Goal: Task Accomplishment & Management: Use online tool/utility

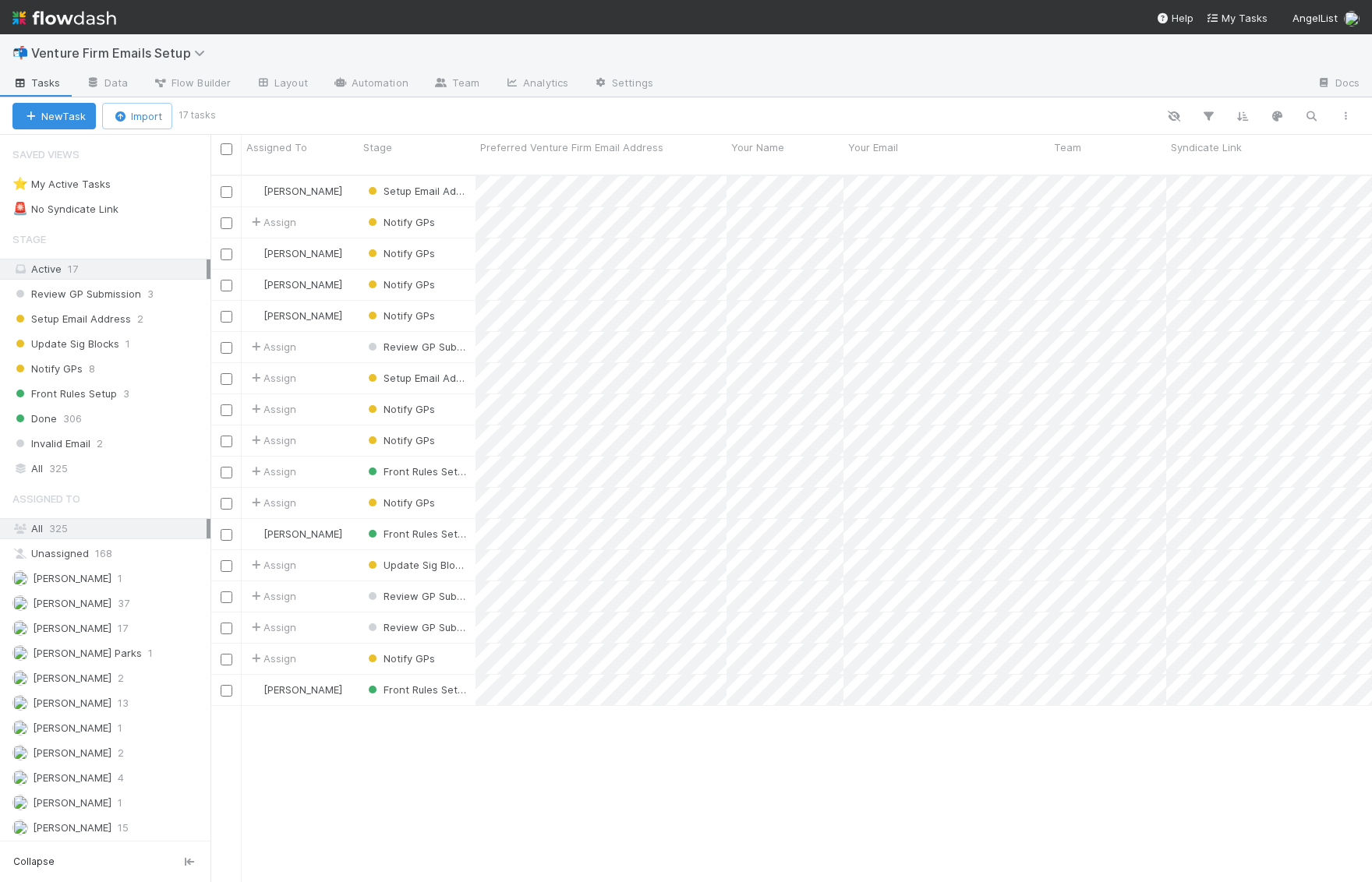
scroll to position [720, 1161]
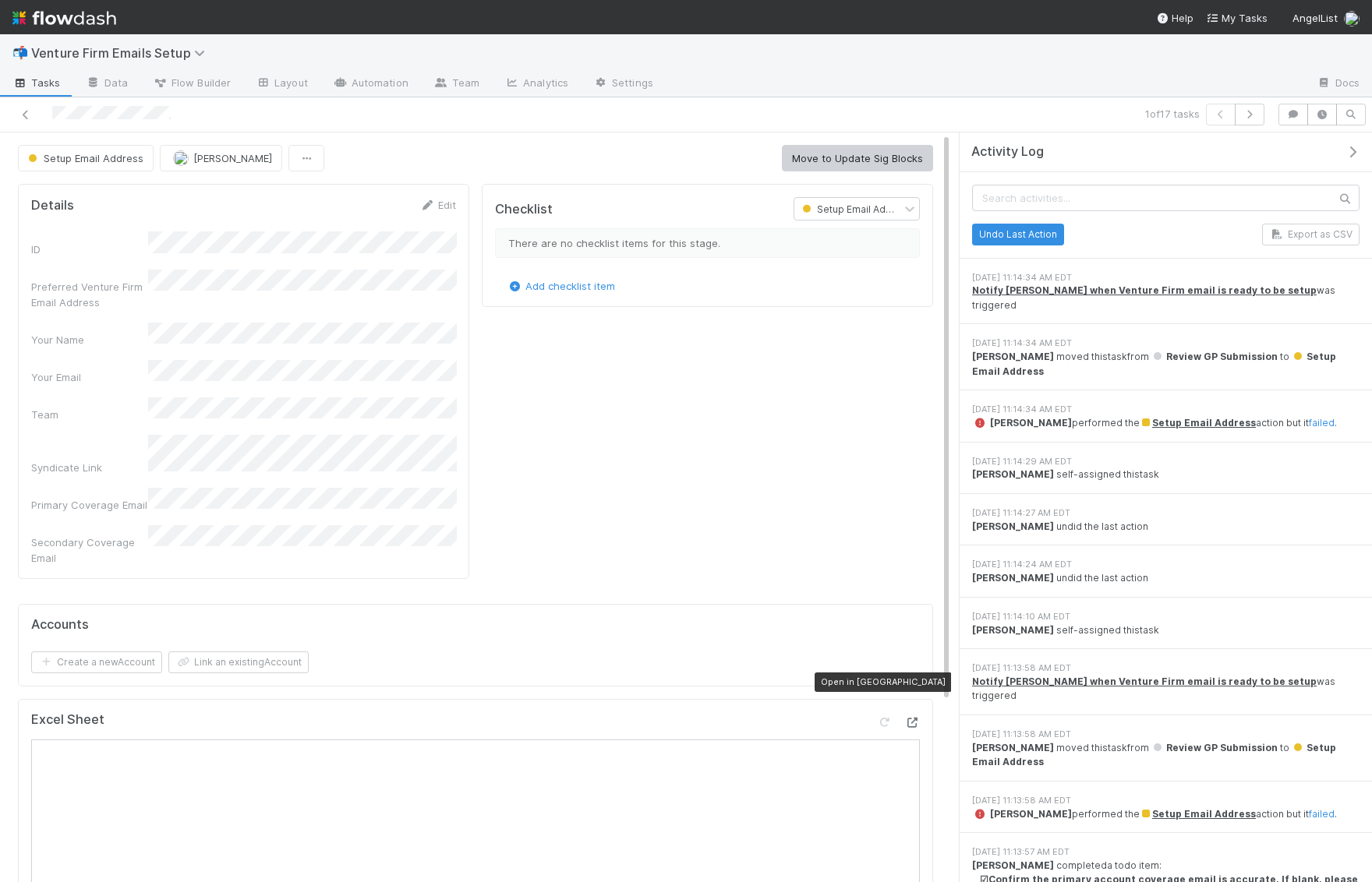
click at [910, 718] on icon at bounding box center [912, 722] width 15 height 10
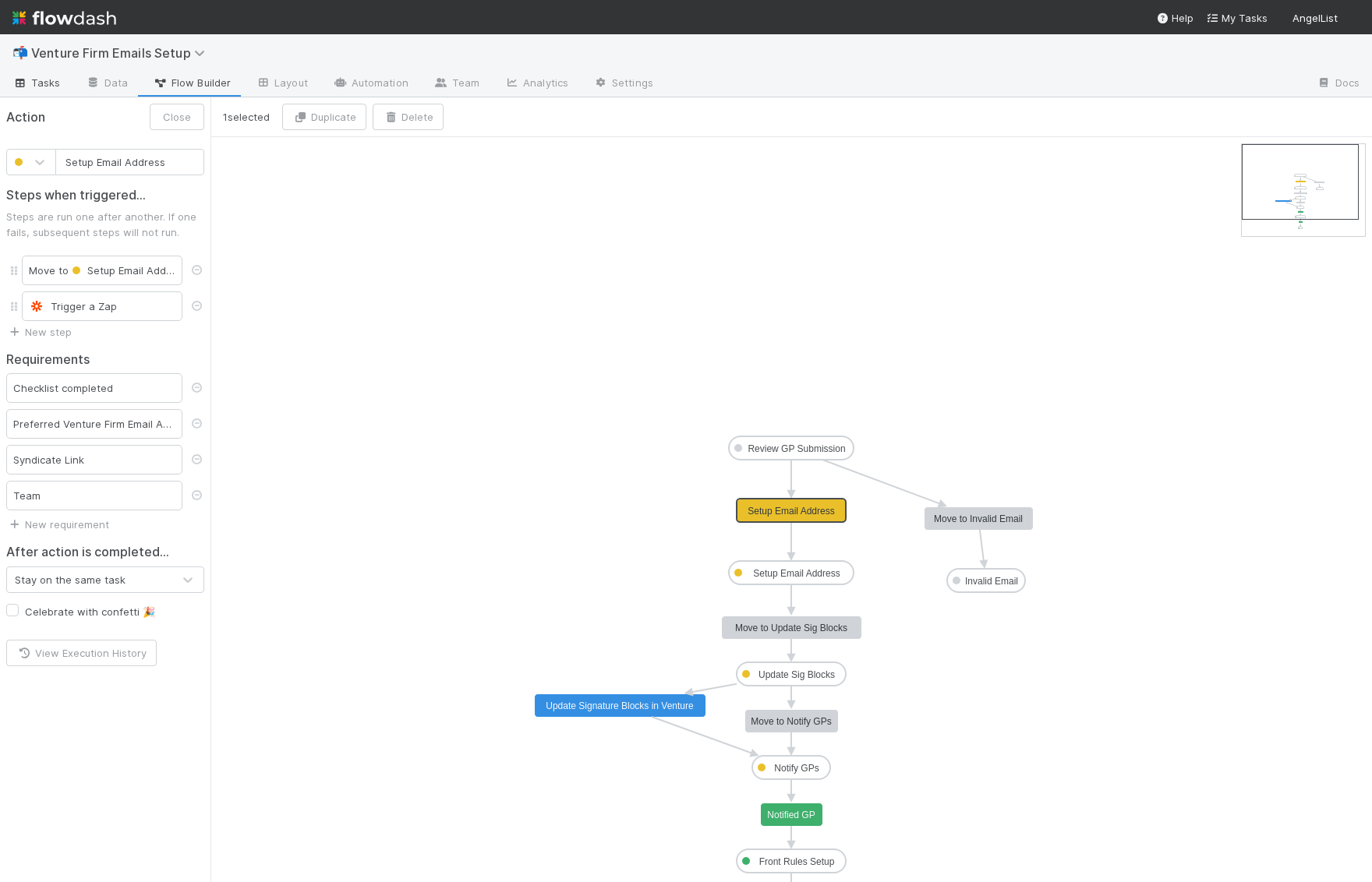
click at [54, 88] on span "Tasks" at bounding box center [36, 82] width 48 height 15
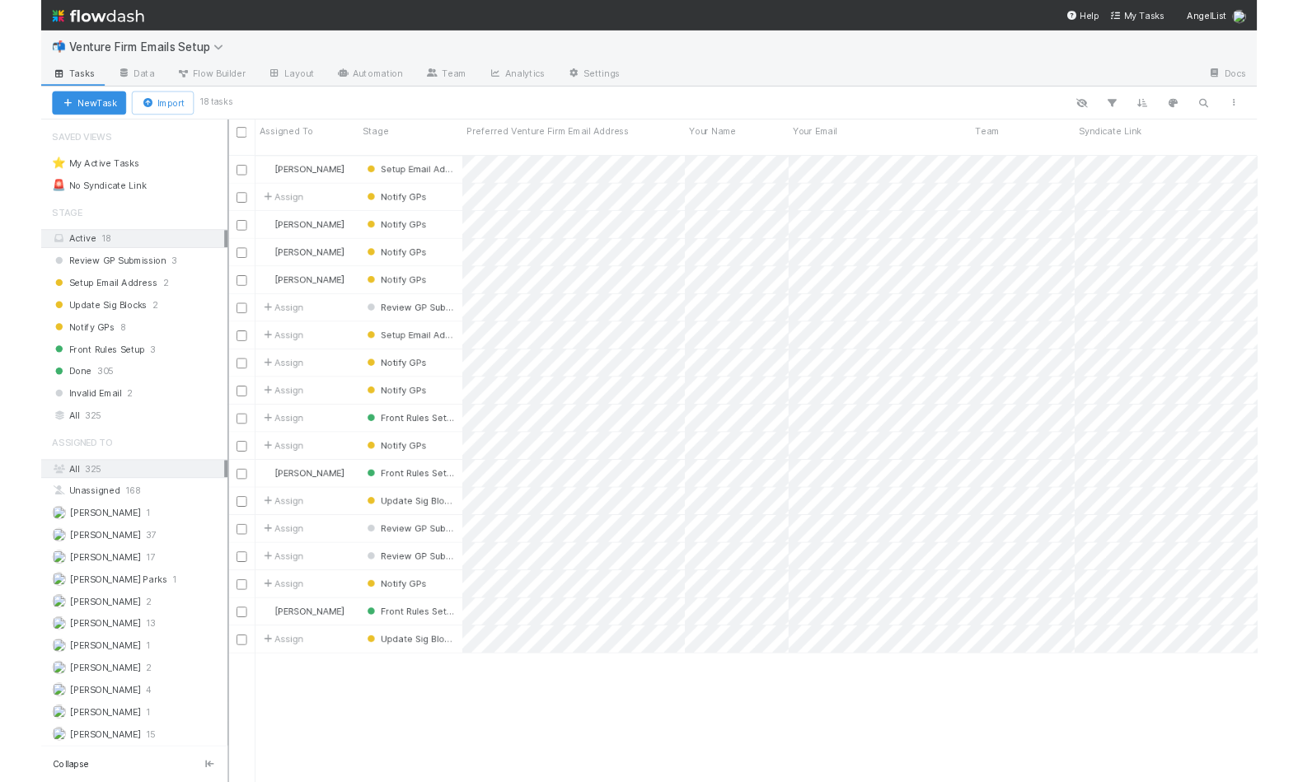
scroll to position [762, 1228]
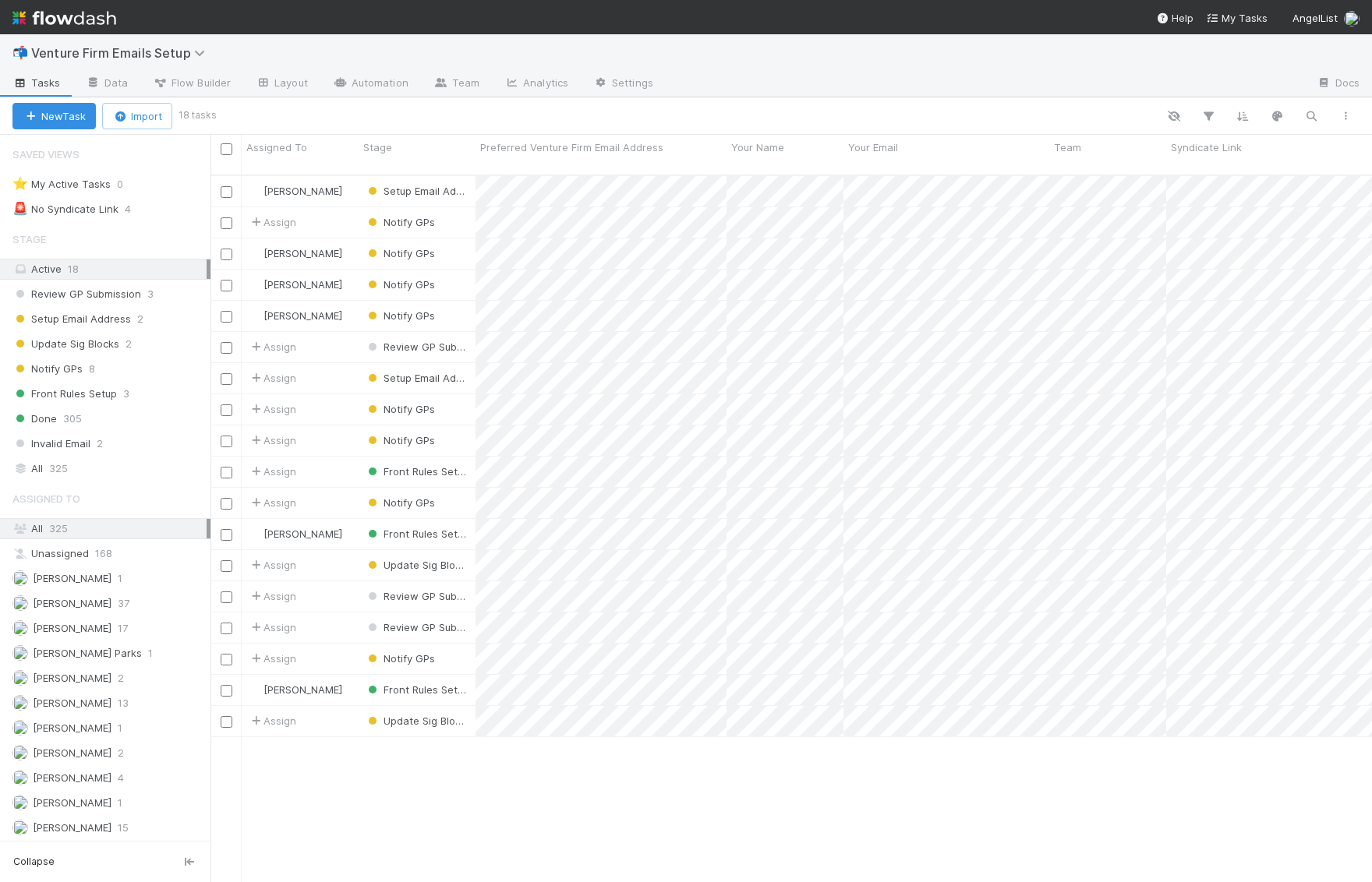
click at [118, 268] on div "Active 18" at bounding box center [109, 268] width 194 height 20
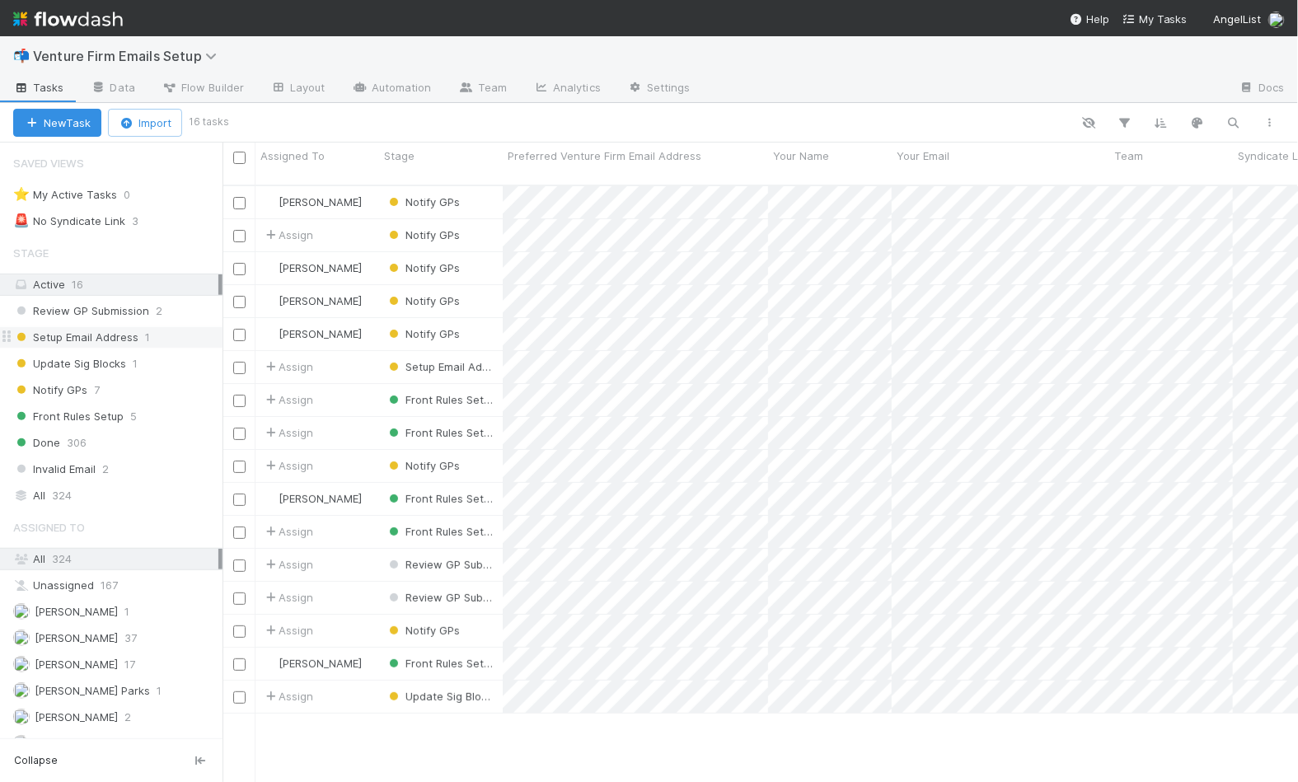
scroll to position [152, 0]
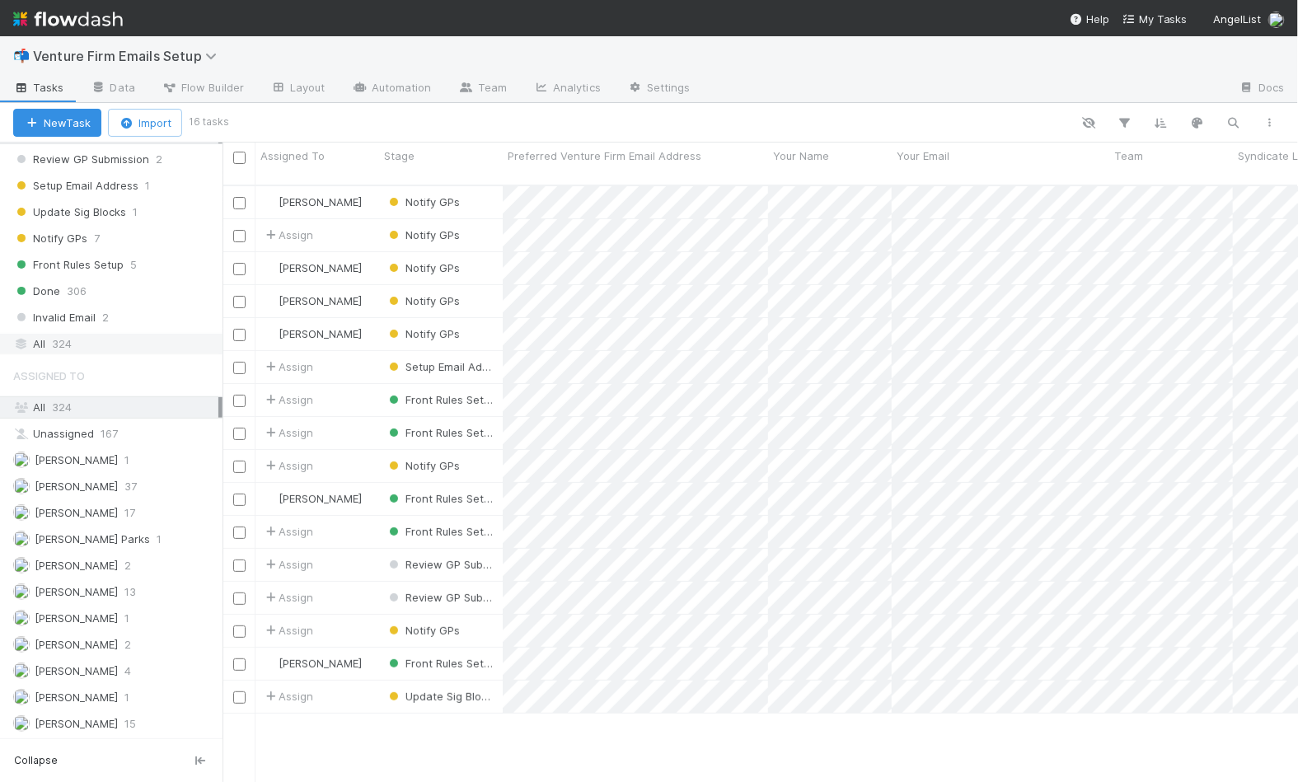
click at [99, 339] on div "All 324" at bounding box center [115, 344] width 205 height 21
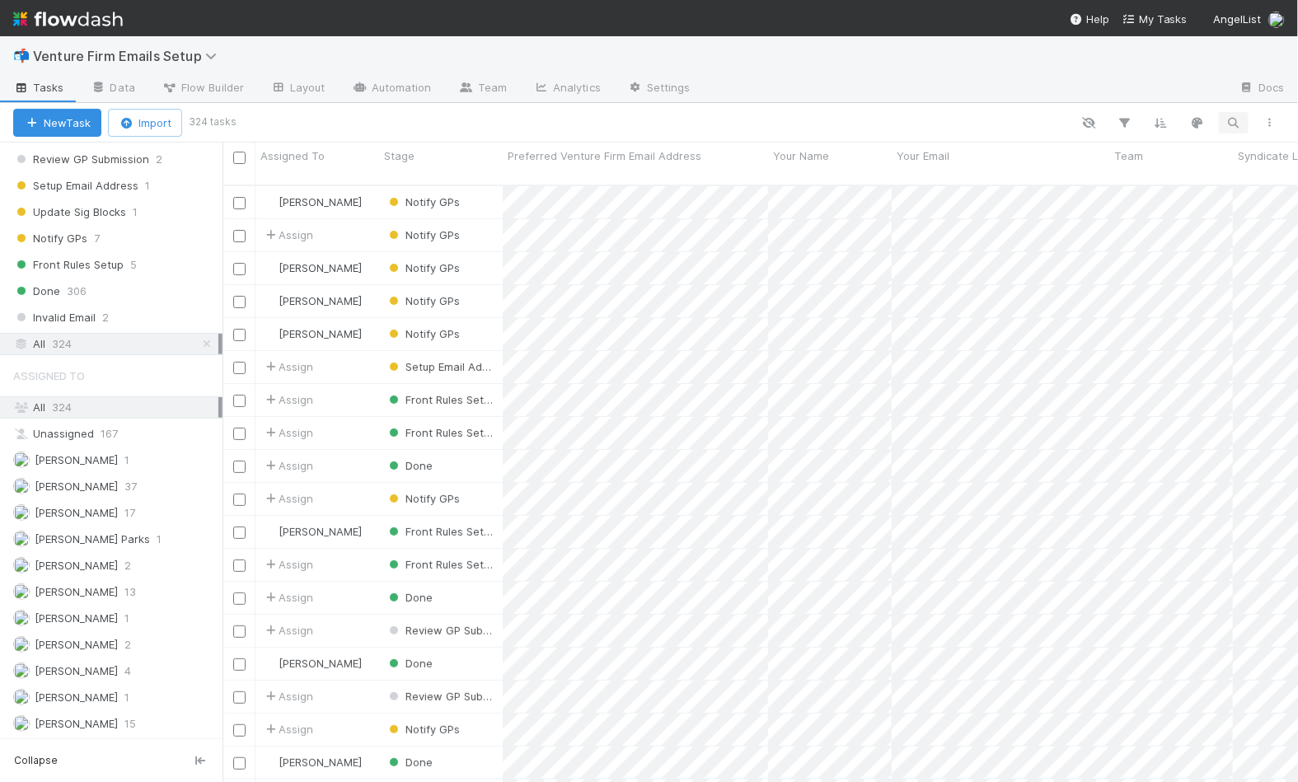
scroll to position [612, 1076]
click at [1239, 125] on icon "button" at bounding box center [1234, 122] width 16 height 15
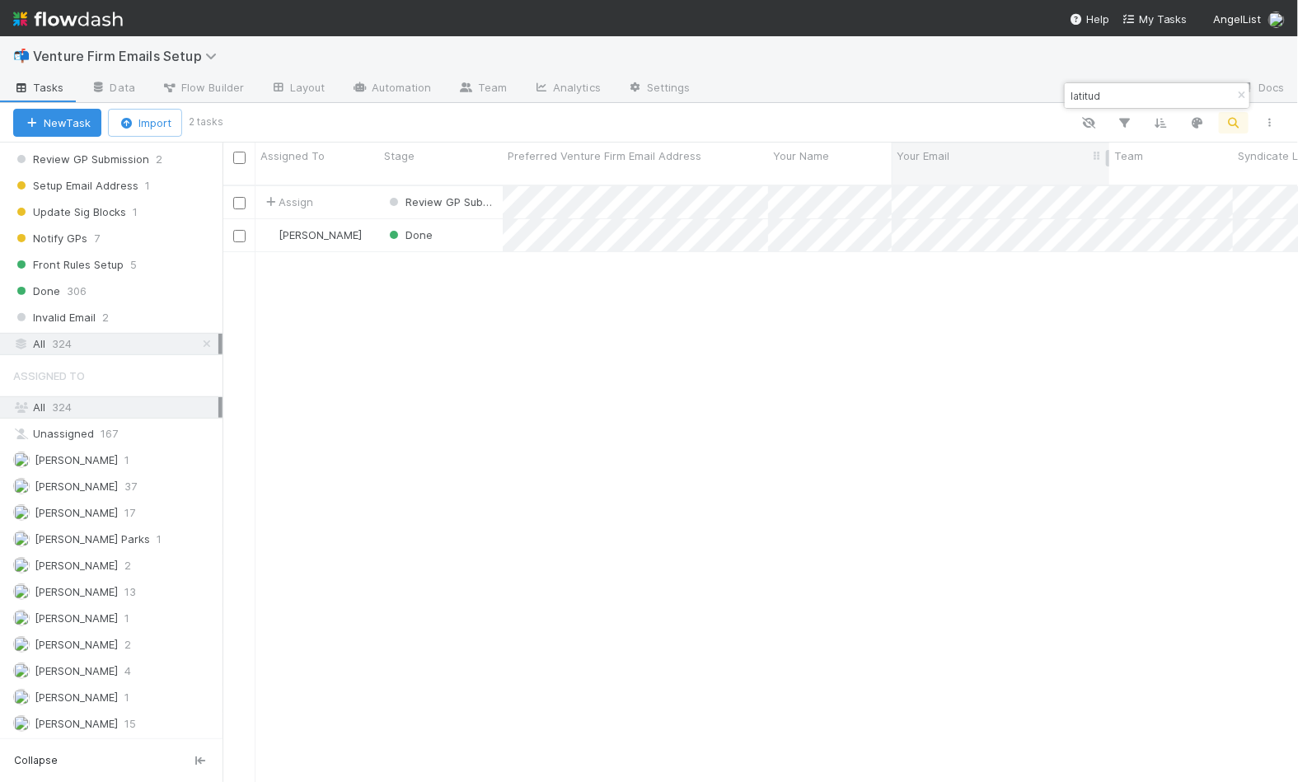
type input "latitud"
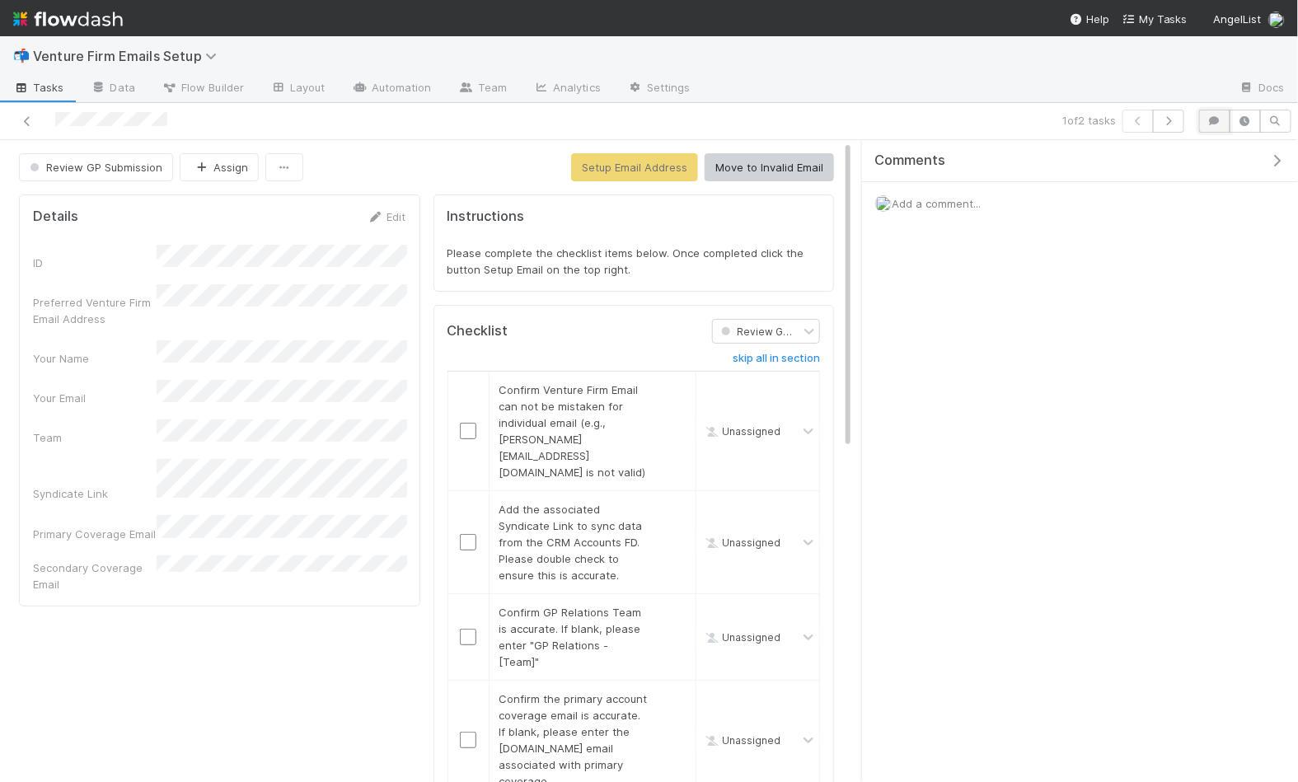
drag, startPoint x: 1222, startPoint y: 123, endPoint x: 1207, endPoint y: 134, distance: 19.0
click at [1222, 123] on icon "button" at bounding box center [1215, 121] width 16 height 10
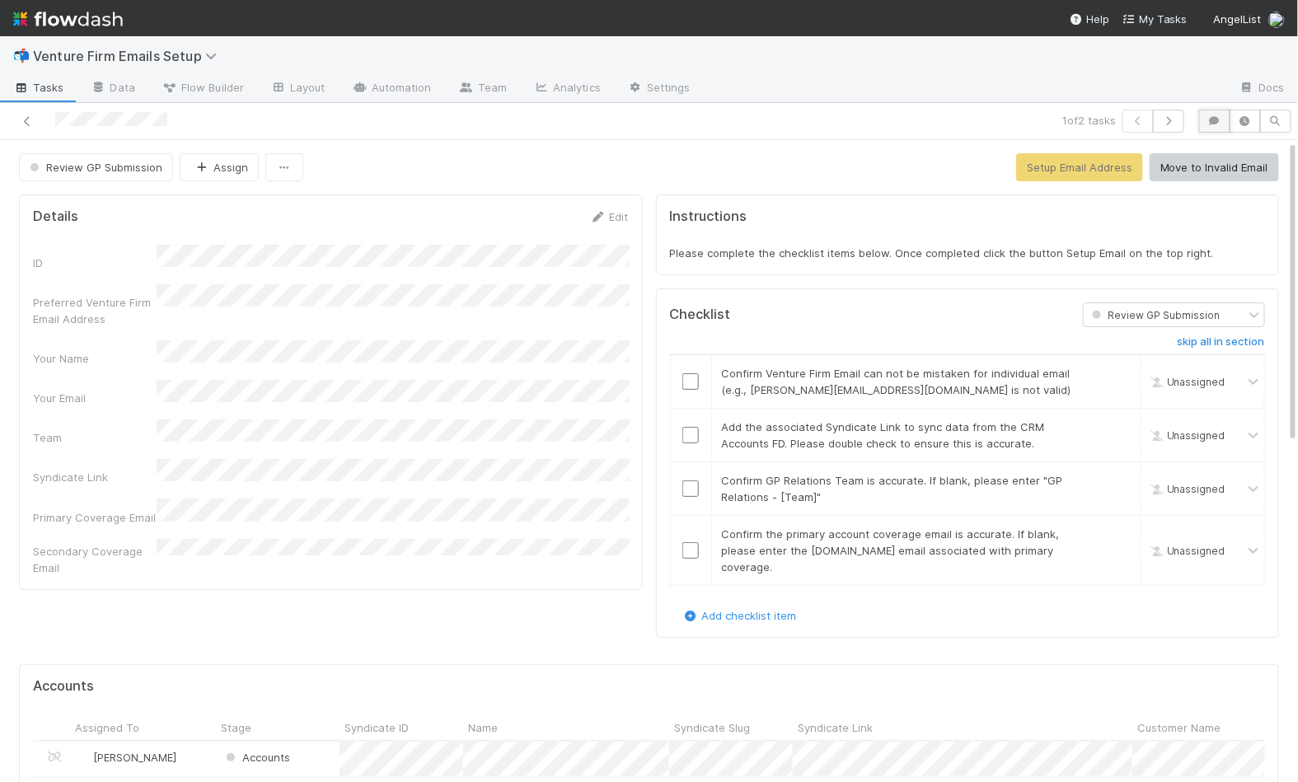
click at [1218, 120] on icon "button" at bounding box center [1215, 121] width 16 height 10
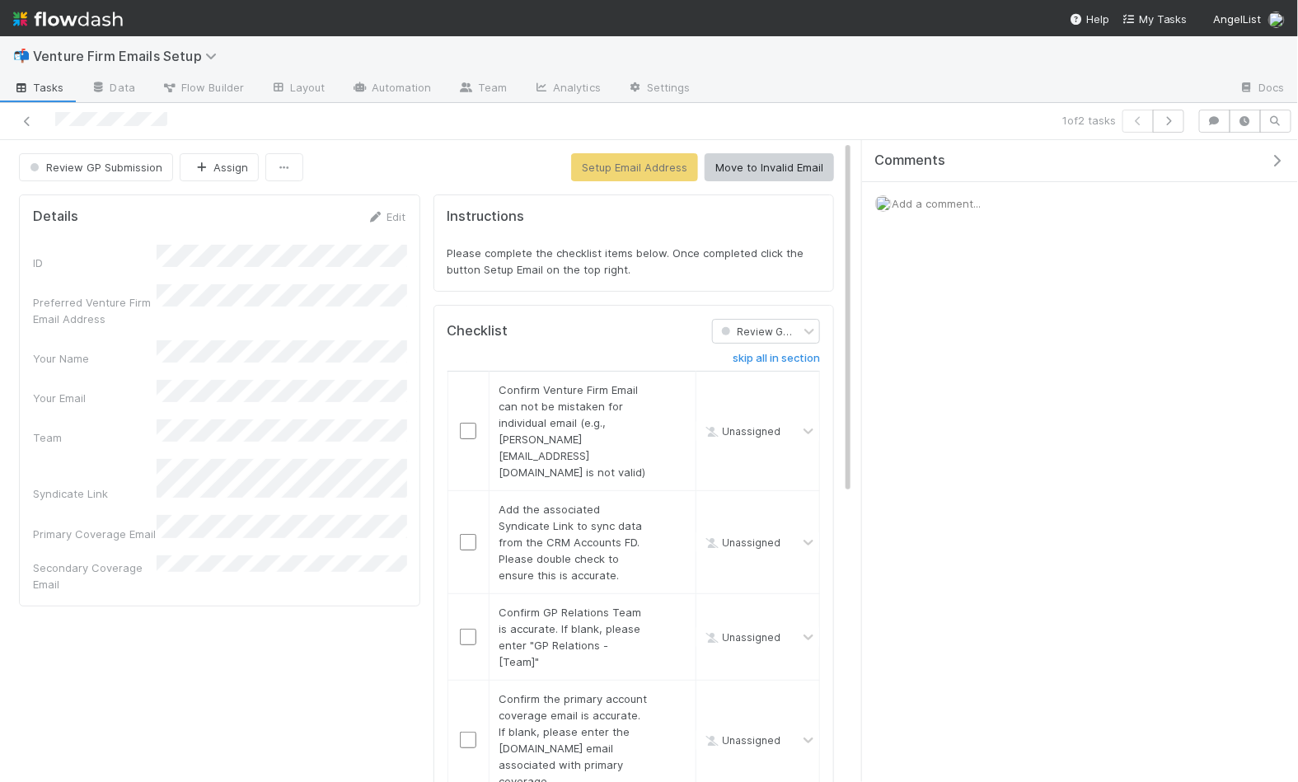
drag, startPoint x: 1040, startPoint y: 174, endPoint x: 1039, endPoint y: 183, distance: 9.2
click at [1041, 176] on div "Comments" at bounding box center [1080, 161] width 436 height 42
click at [1030, 196] on div "Add a comment..." at bounding box center [1080, 203] width 436 height 43
click at [931, 198] on span "Add a comment..." at bounding box center [936, 203] width 89 height 13
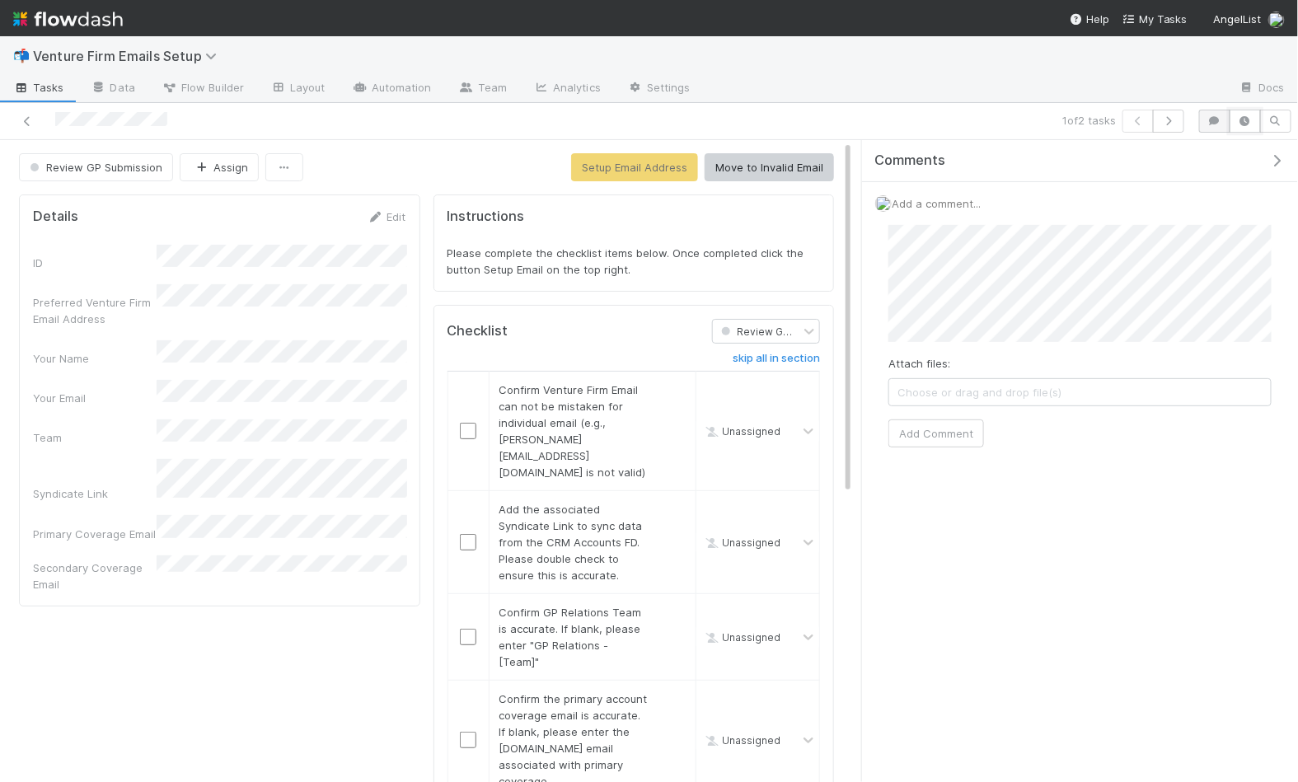
drag, startPoint x: 1243, startPoint y: 121, endPoint x: 1231, endPoint y: 123, distance: 12.5
click at [1243, 121] on icon "button" at bounding box center [1245, 121] width 16 height 10
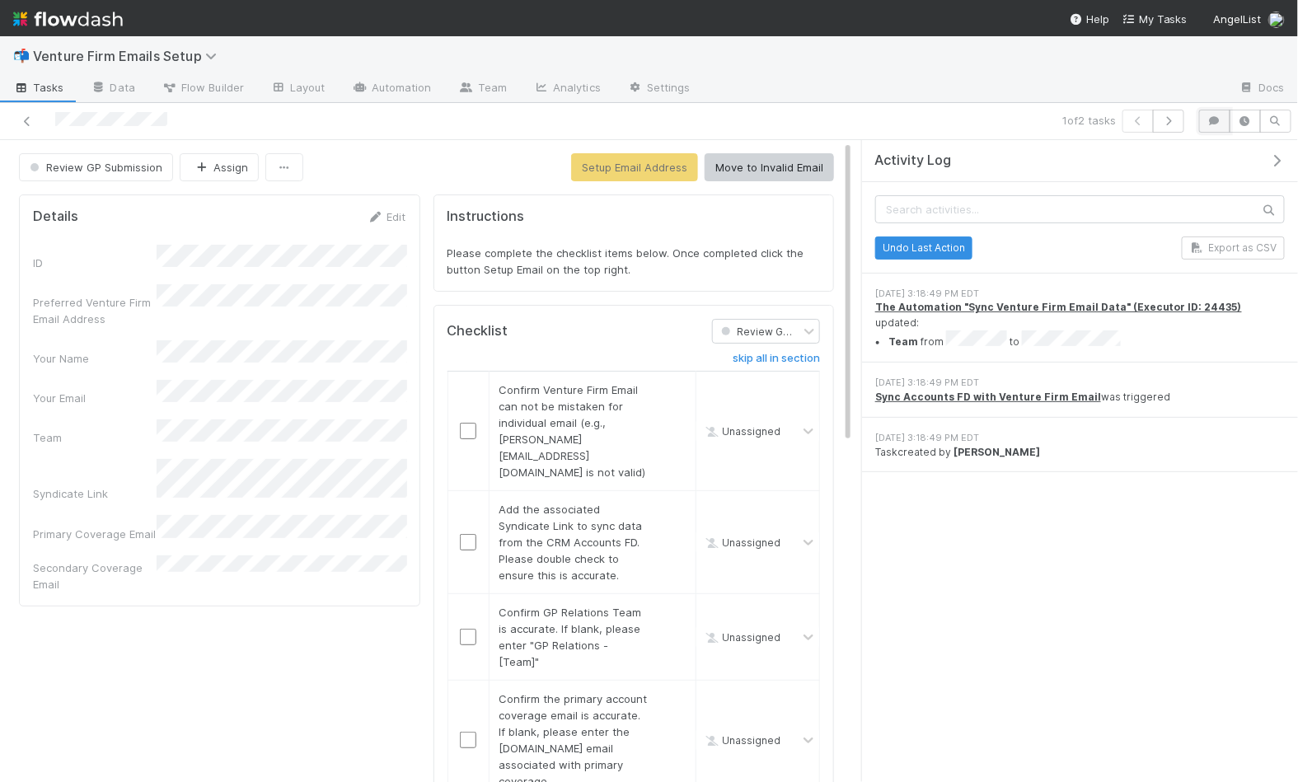
click at [1216, 118] on icon "button" at bounding box center [1215, 121] width 16 height 10
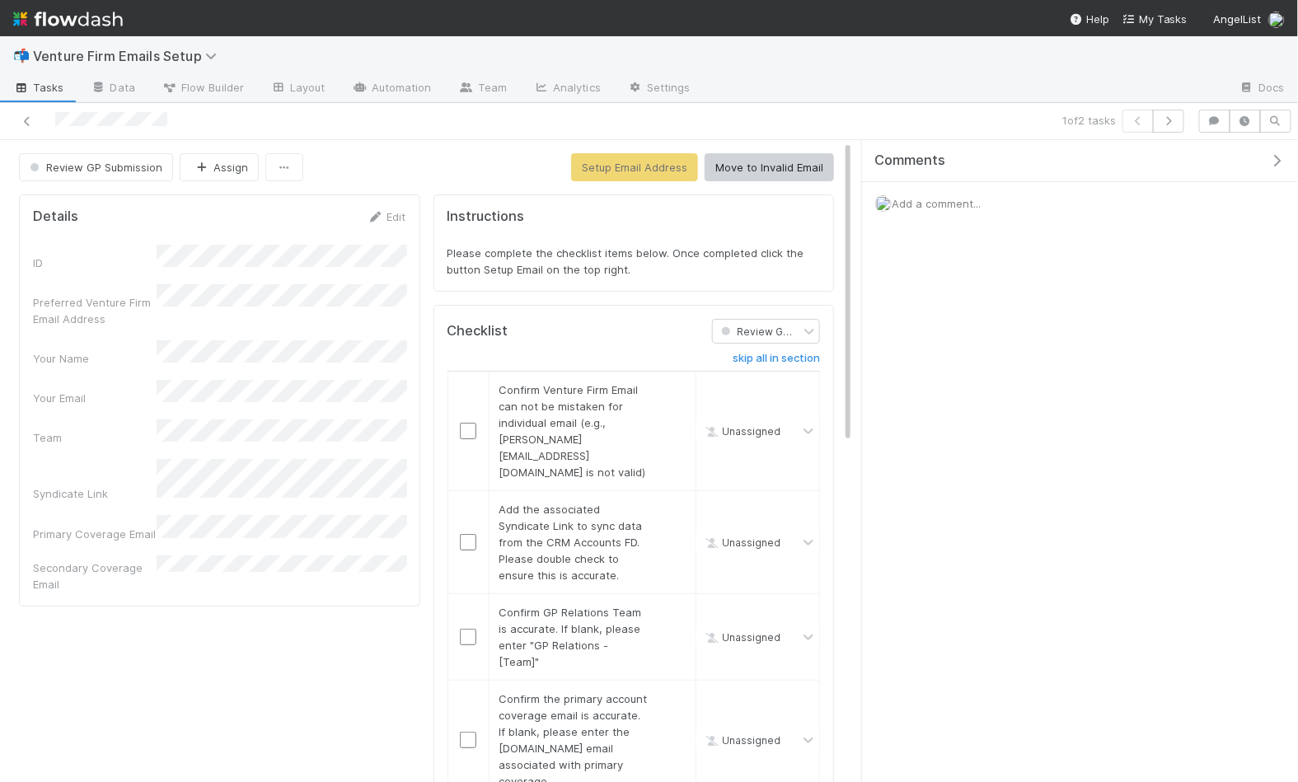
click at [989, 195] on div "Add a comment..." at bounding box center [1080, 203] width 436 height 43
click at [970, 204] on span "Add a comment..." at bounding box center [936, 203] width 89 height 13
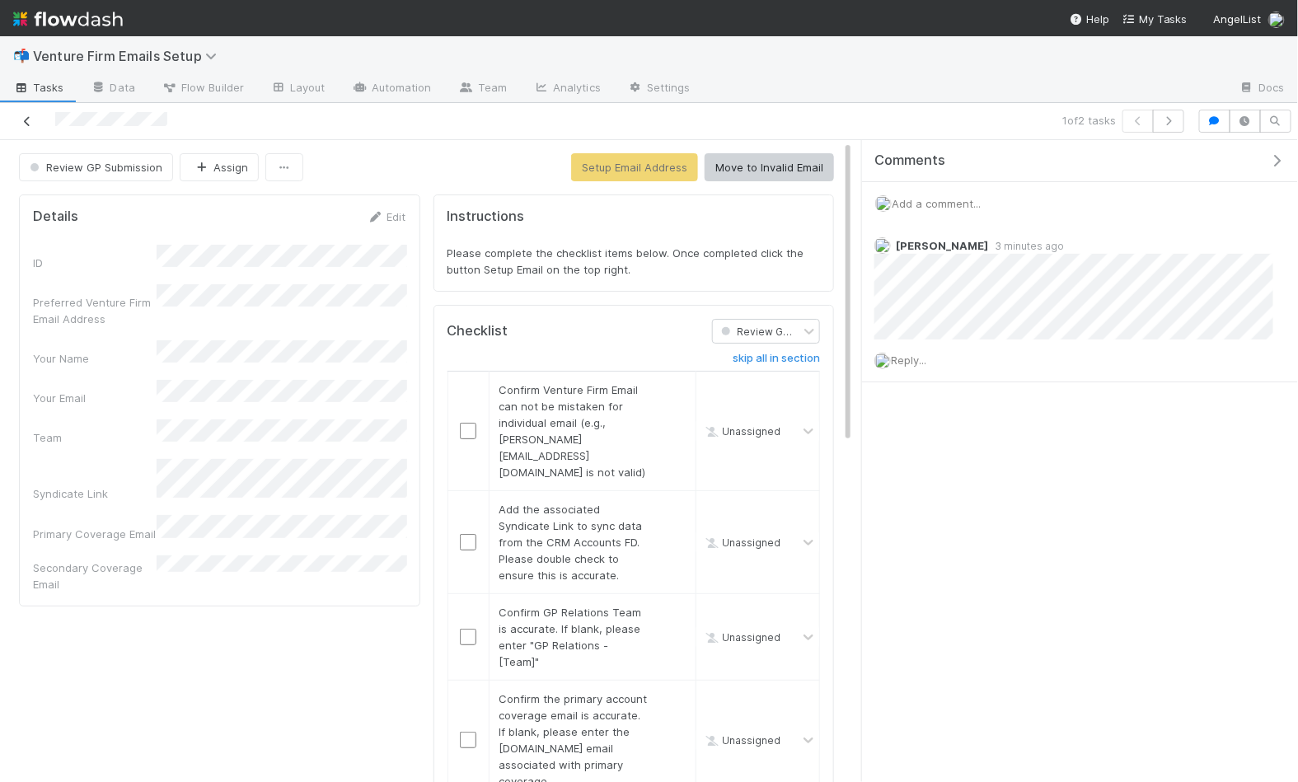
click at [27, 117] on icon at bounding box center [27, 121] width 16 height 11
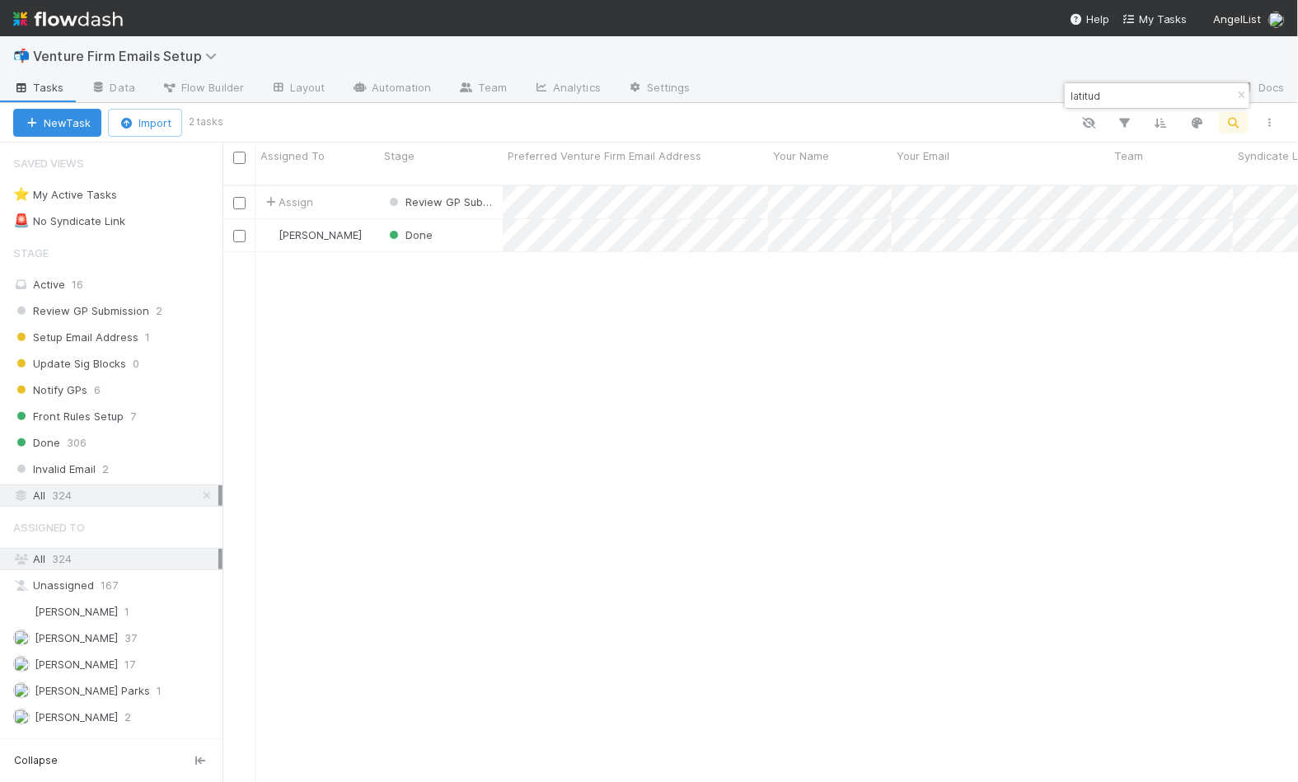
scroll to position [612, 1076]
click at [131, 416] on span "7" at bounding box center [133, 416] width 6 height 21
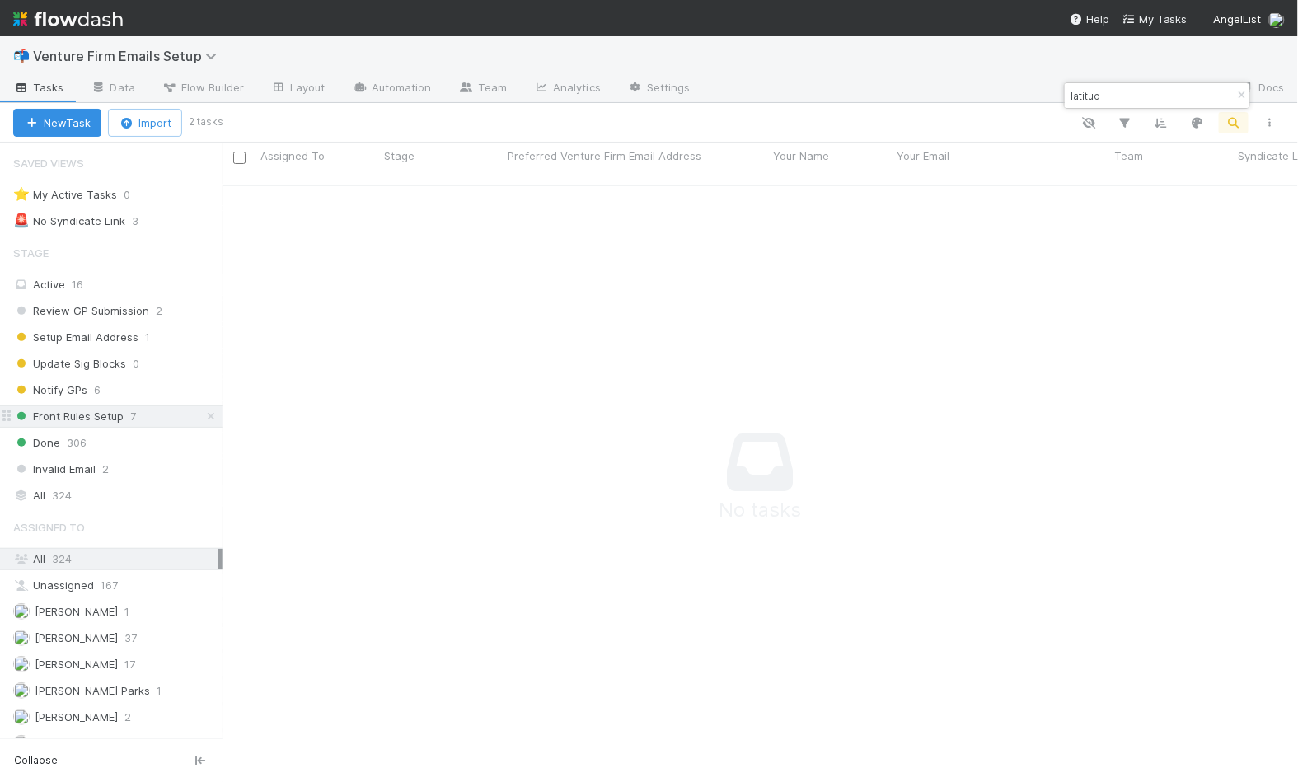
scroll to position [612, 1076]
click at [1237, 94] on icon "button" at bounding box center [1241, 96] width 16 height 10
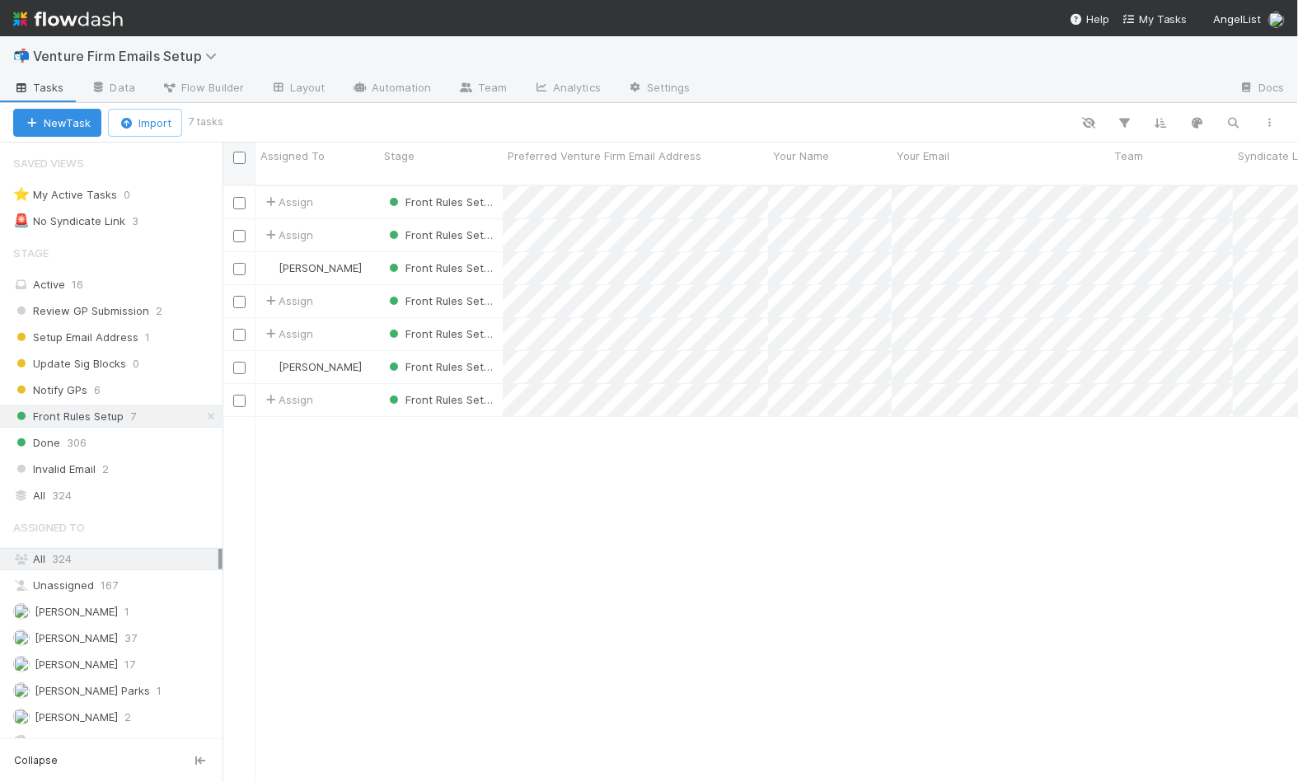
click at [242, 158] on input "checkbox" at bounding box center [239, 158] width 12 height 12
checkbox input "true"
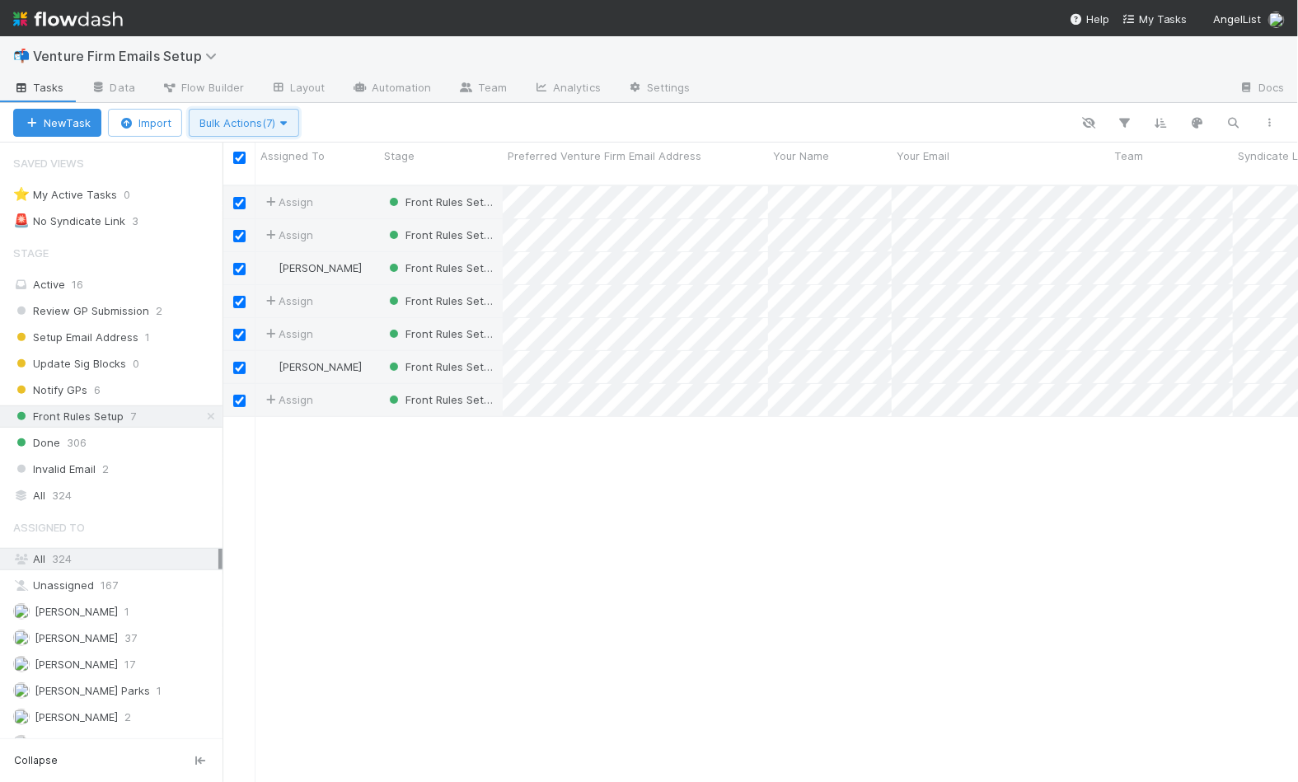
click at [268, 124] on span "Bulk Actions (7)" at bounding box center [243, 122] width 89 height 13
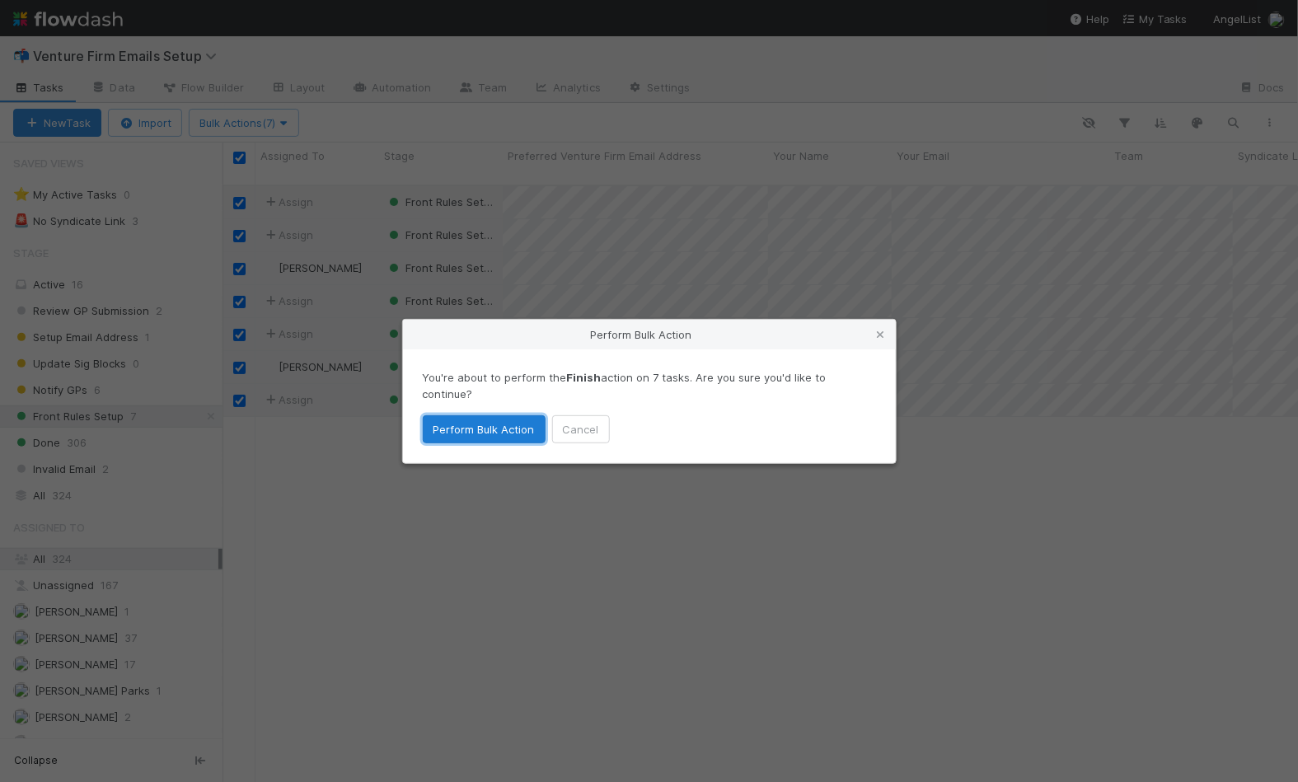
click at [495, 429] on button "Perform Bulk Action" at bounding box center [484, 429] width 123 height 28
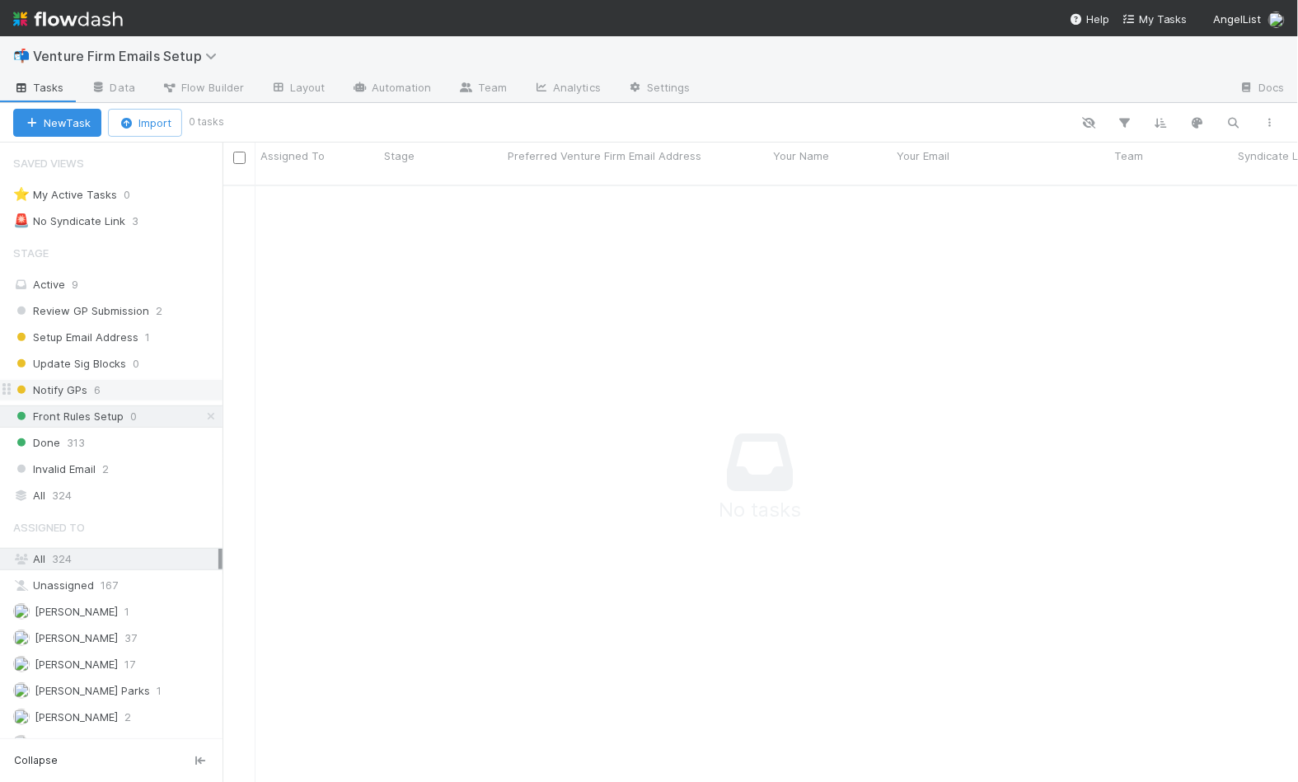
click at [144, 382] on div "Notify GPs 6" at bounding box center [117, 390] width 209 height 21
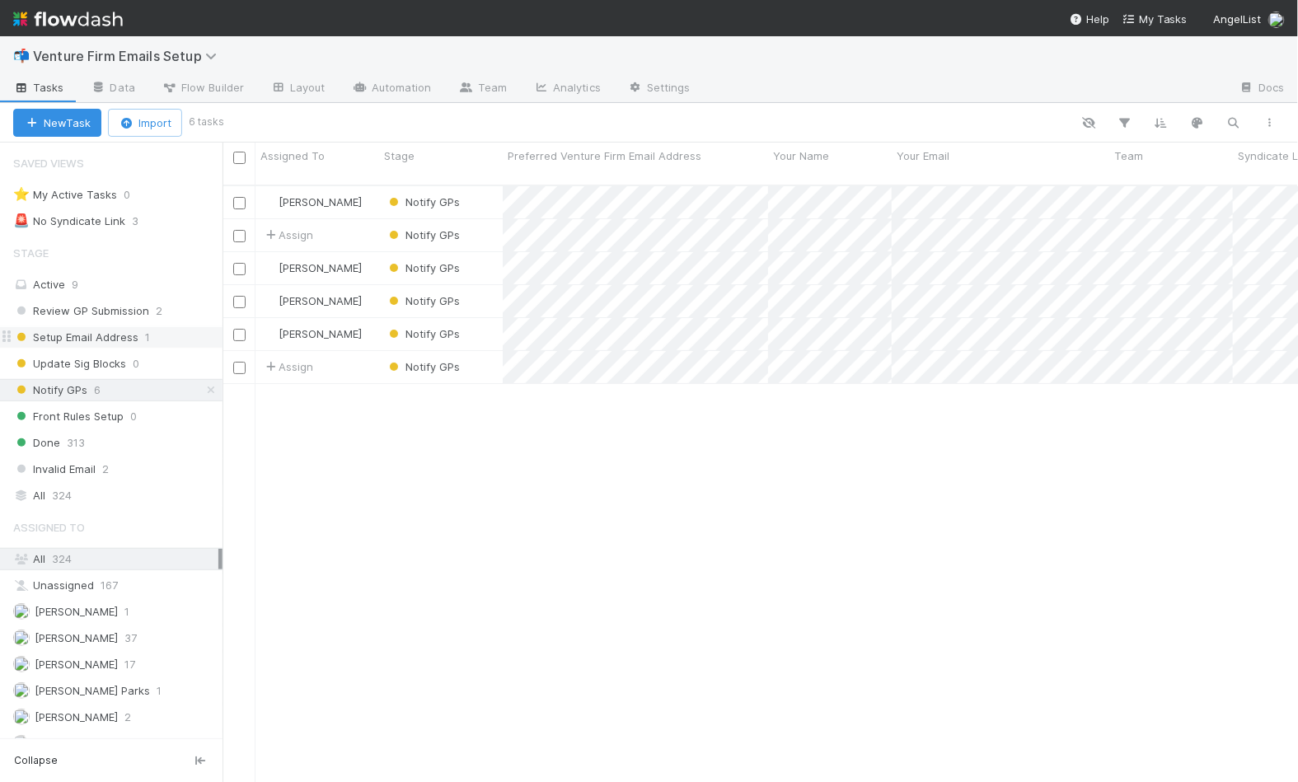
scroll to position [612, 1076]
click at [341, 354] on div "Assign" at bounding box center [318, 367] width 124 height 32
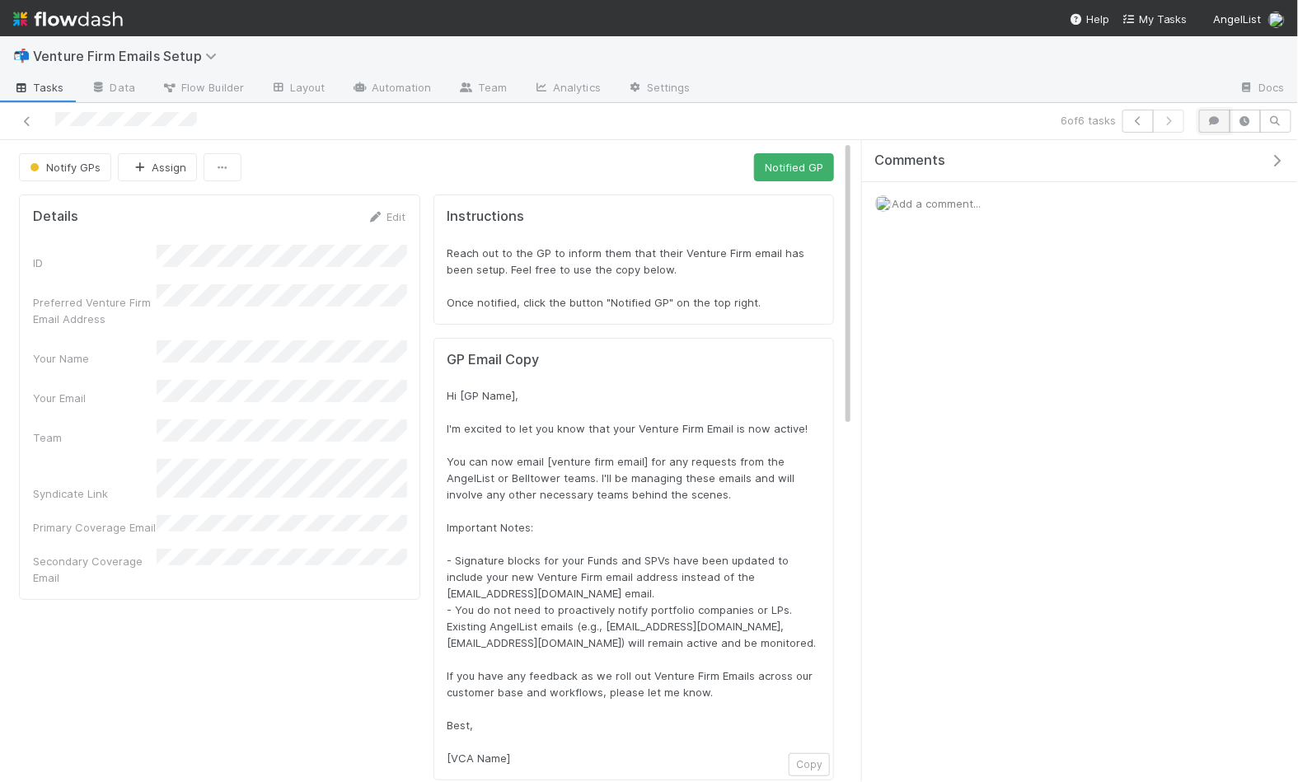
click at [1223, 119] on icon "button" at bounding box center [1215, 121] width 16 height 10
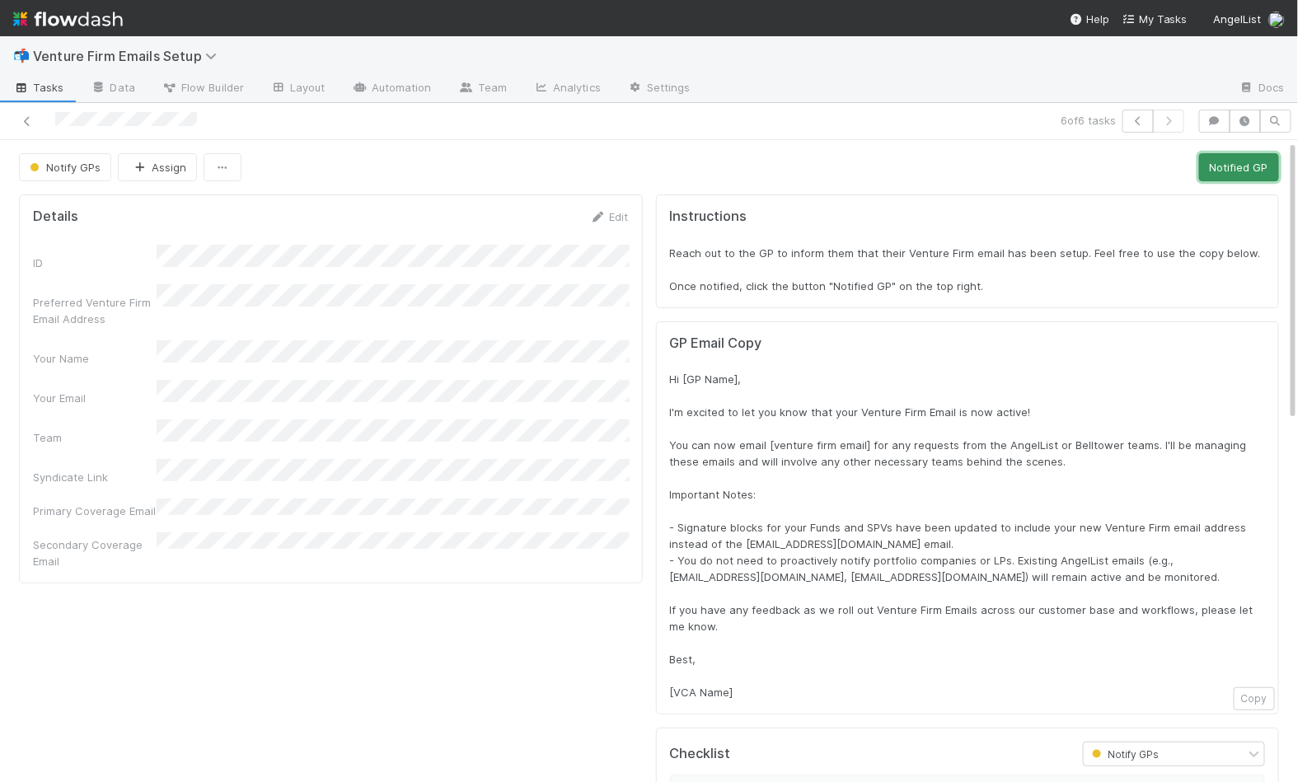
click at [1246, 166] on button "Notified GP" at bounding box center [1239, 167] width 80 height 28
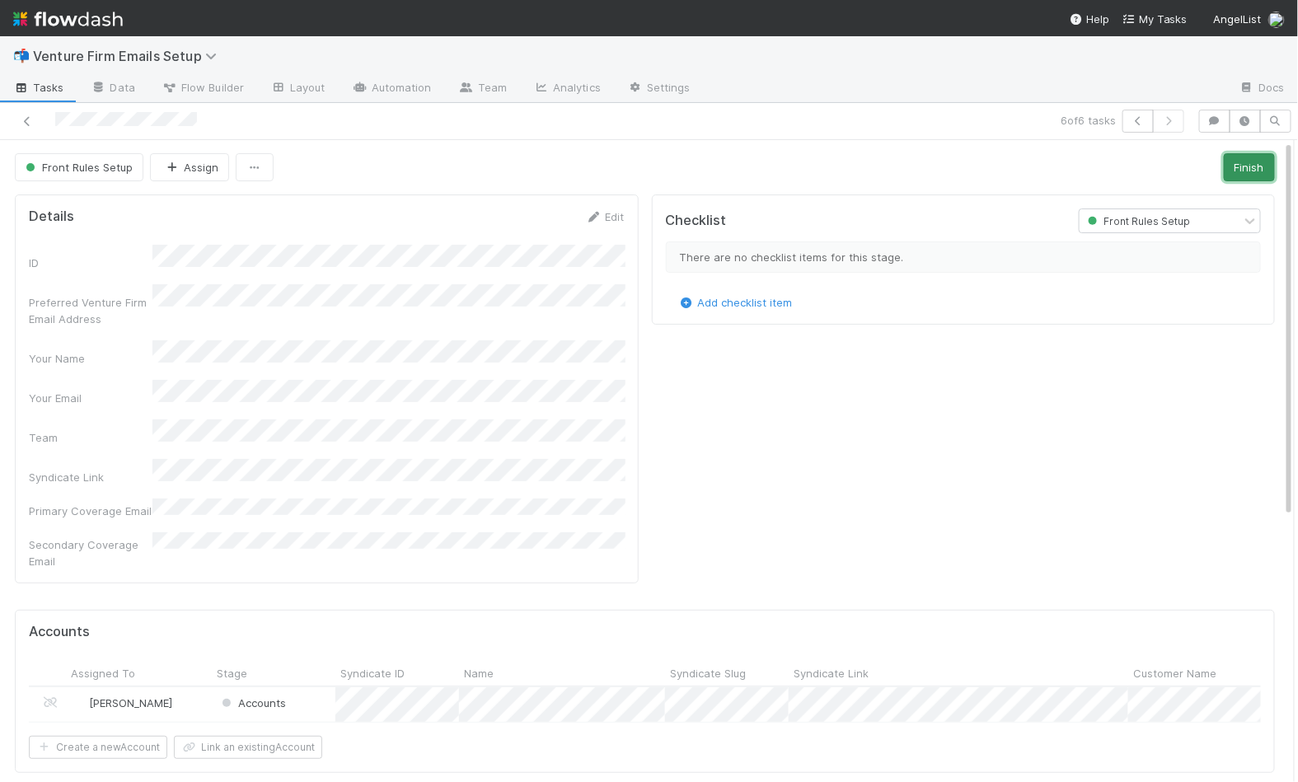
click at [1246, 167] on button "Finish" at bounding box center [1249, 167] width 51 height 28
click at [25, 119] on icon at bounding box center [27, 121] width 16 height 11
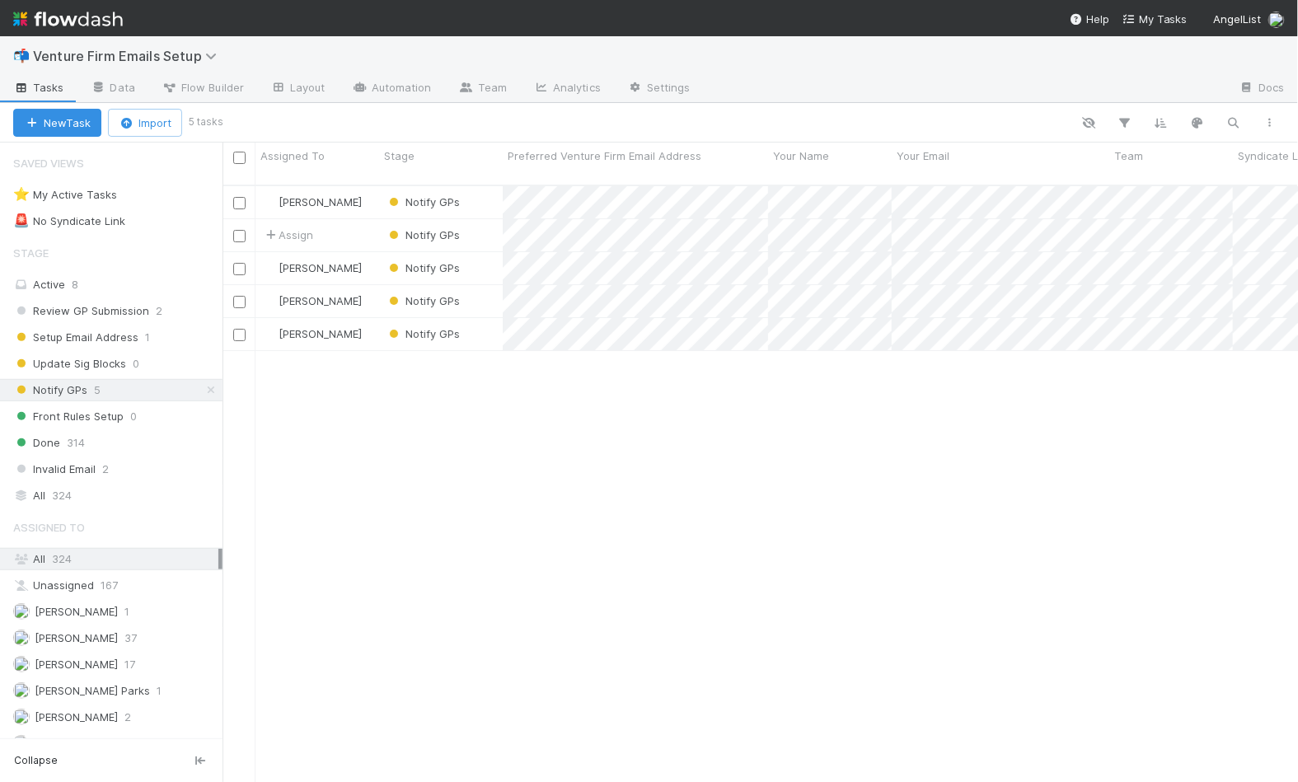
scroll to position [612, 1076]
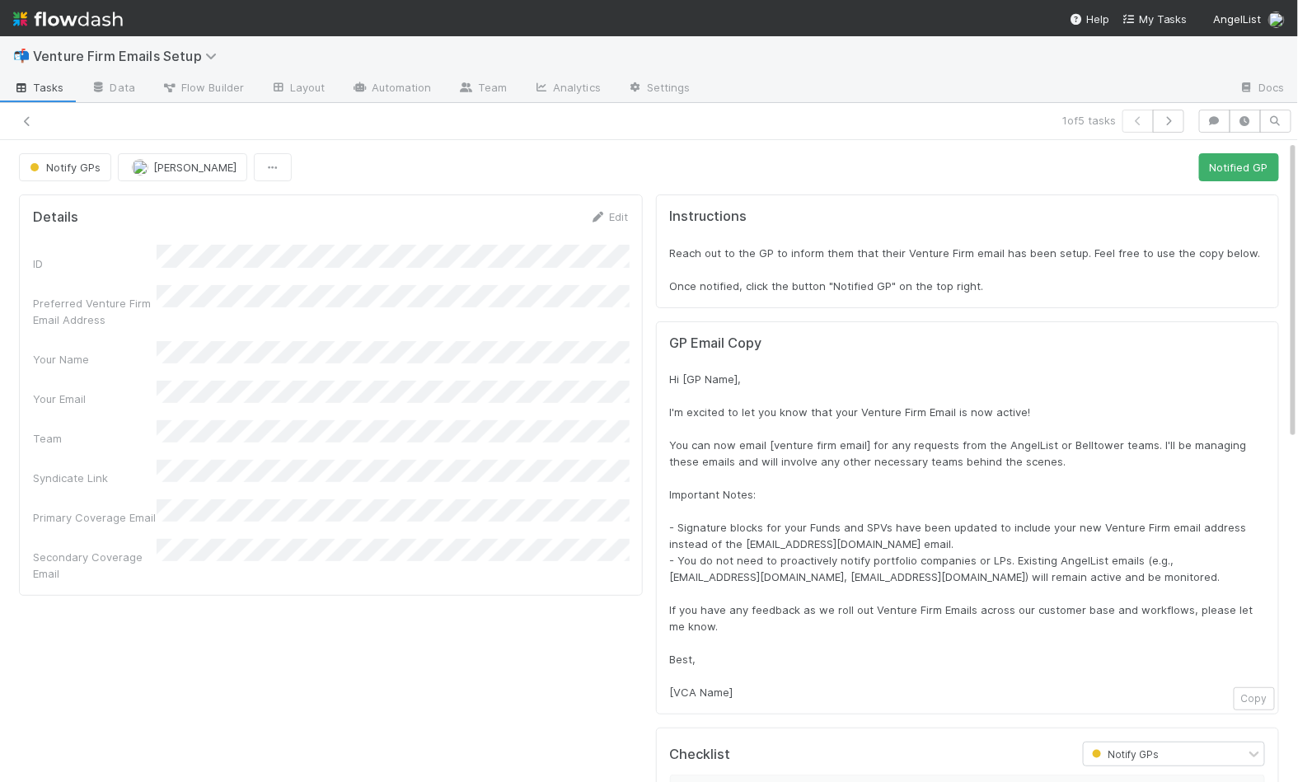
scroll to position [1, 0]
click at [1217, 117] on icon "button" at bounding box center [1215, 121] width 16 height 10
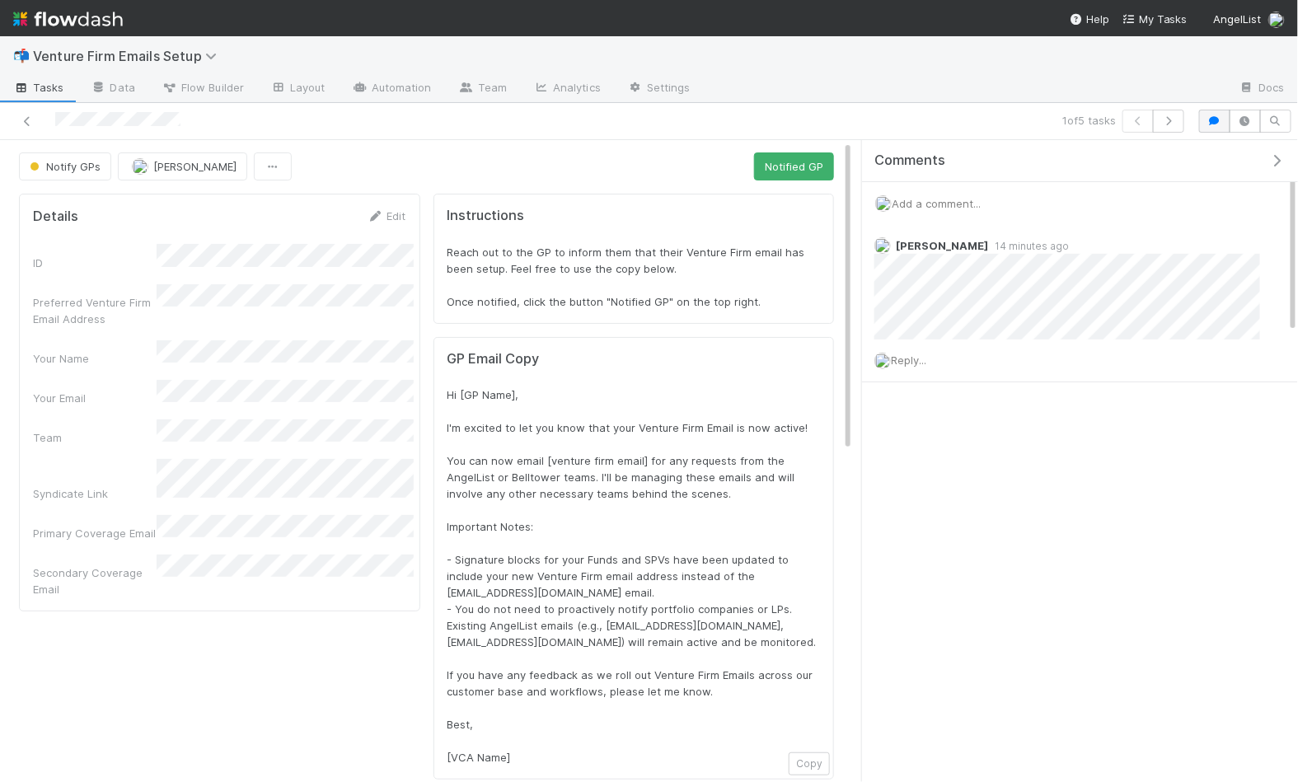
scroll to position [0, 0]
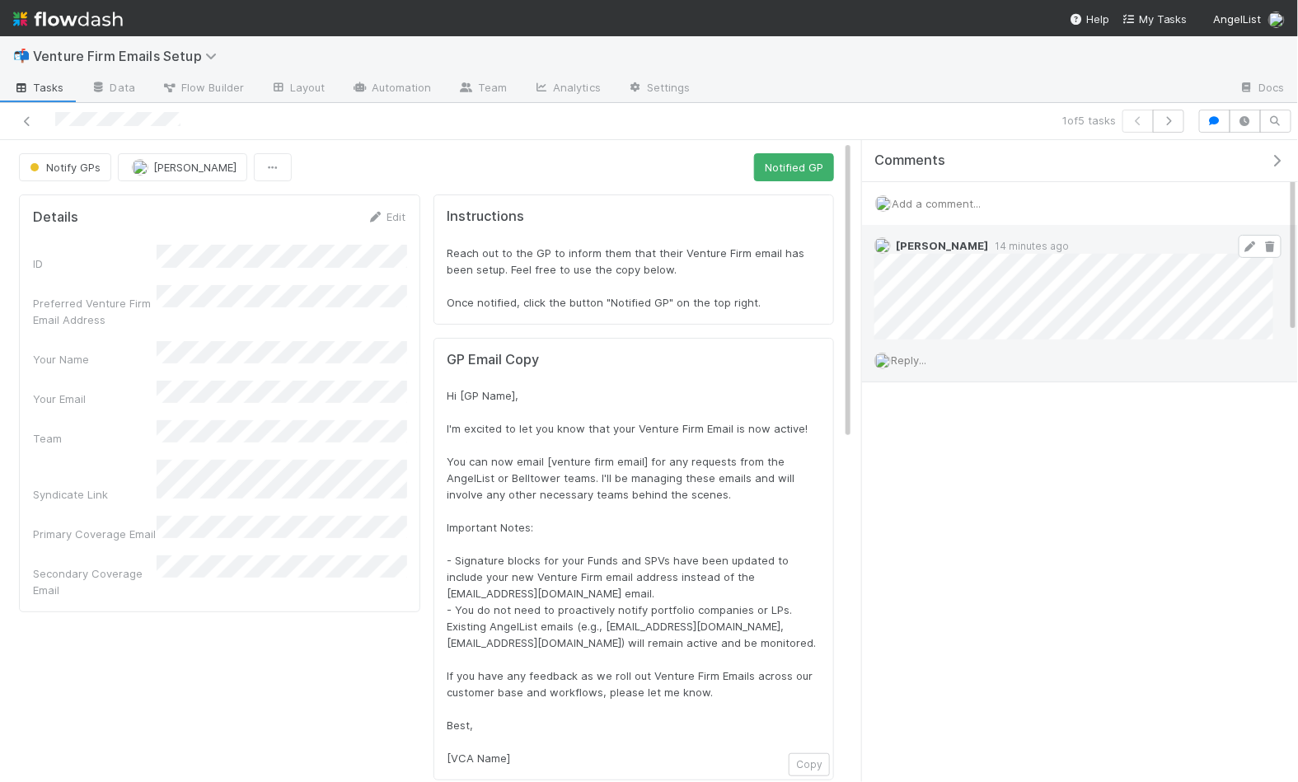
click at [1245, 244] on icon at bounding box center [1250, 247] width 16 height 11
click at [1259, 122] on button "button" at bounding box center [1245, 121] width 31 height 23
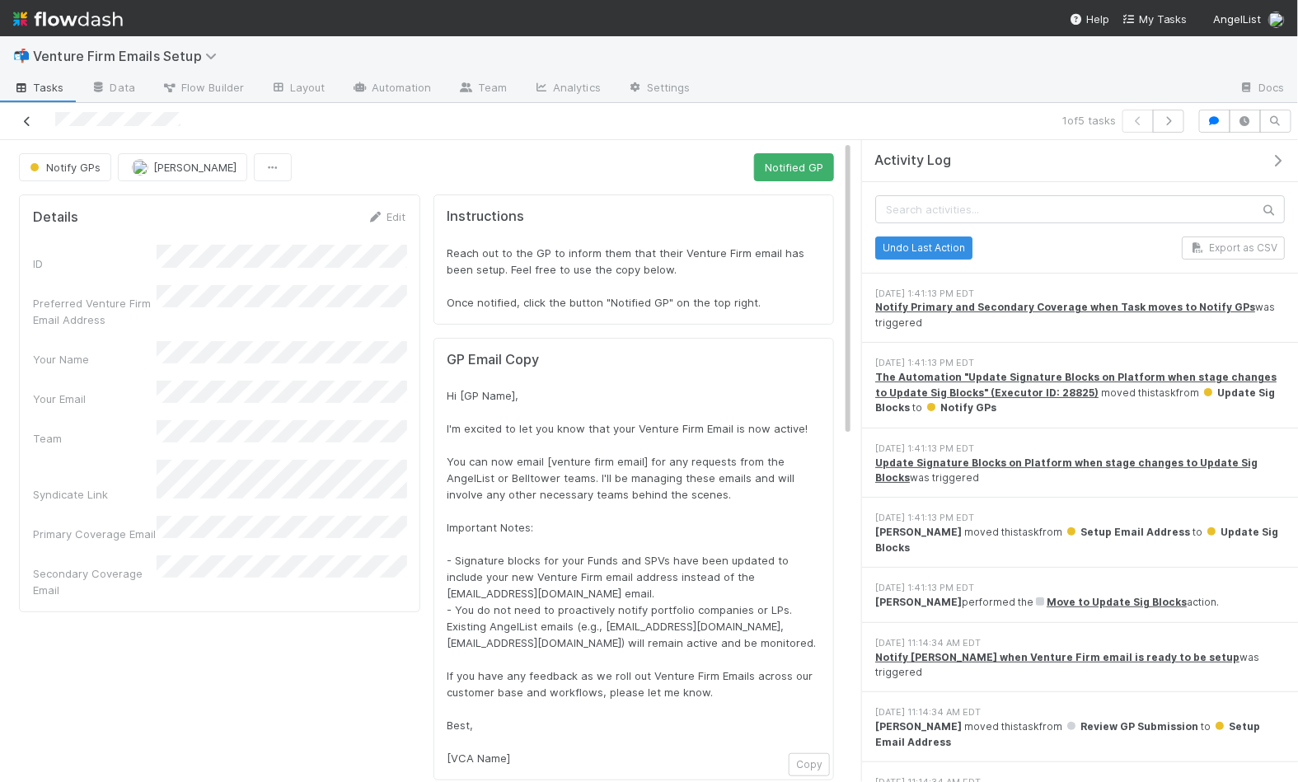
click at [32, 123] on icon at bounding box center [27, 121] width 16 height 11
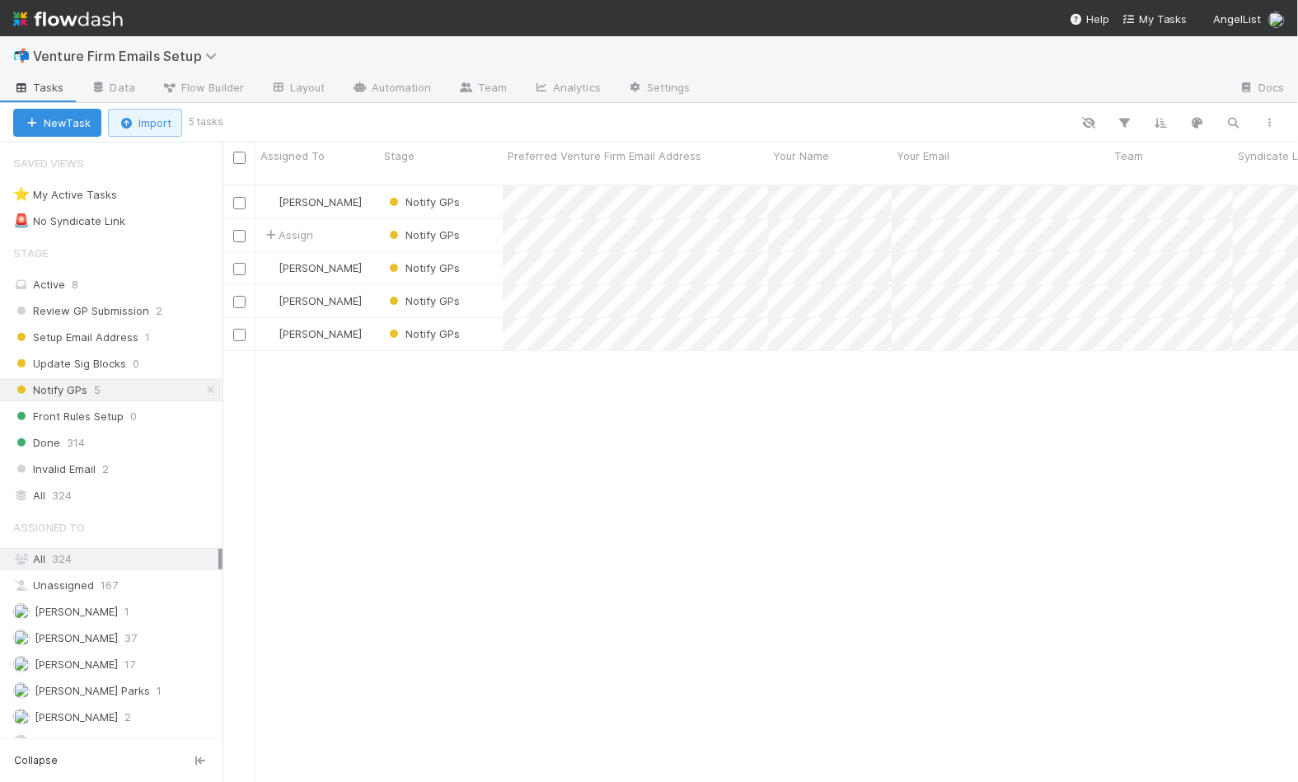
scroll to position [612, 1076]
click at [179, 334] on div "Setup Email Address 1" at bounding box center [117, 337] width 209 height 21
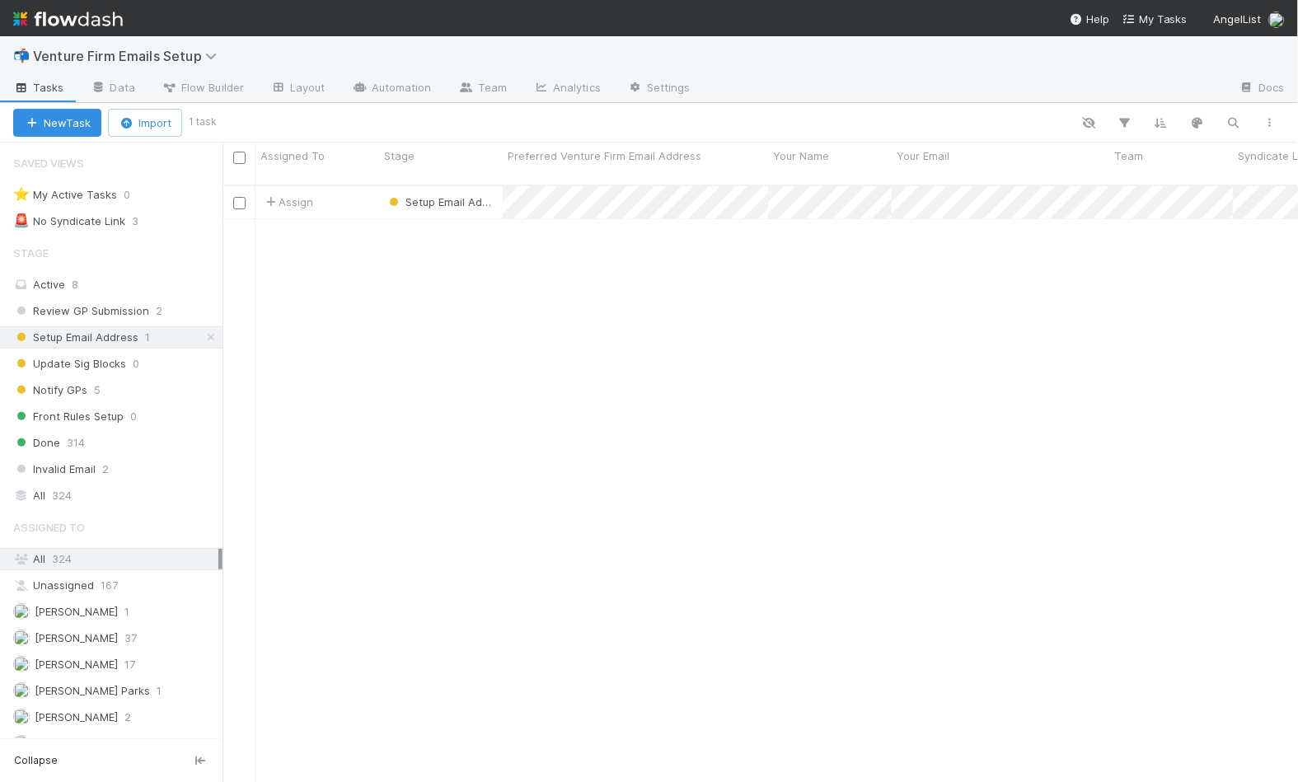
scroll to position [612, 1076]
click at [115, 312] on span "Review GP Submission" at bounding box center [81, 311] width 136 height 21
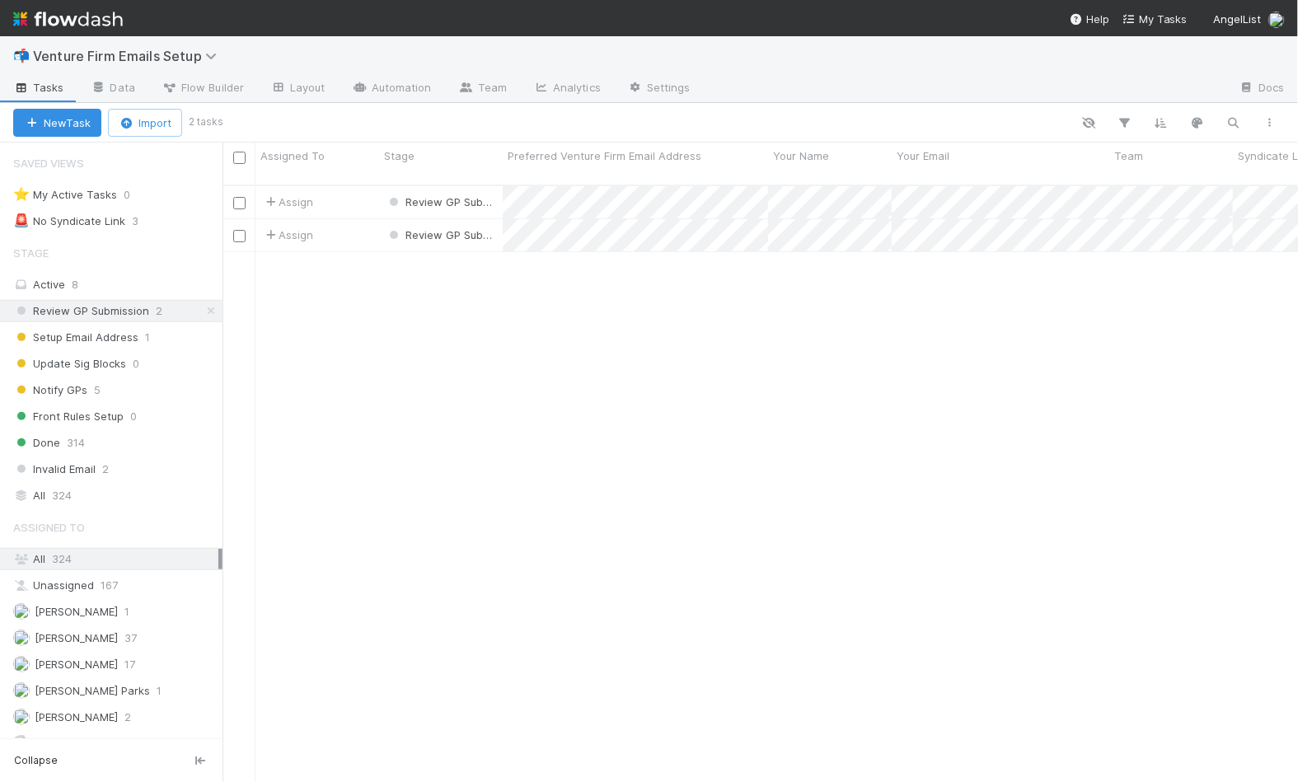
scroll to position [612, 1076]
click at [272, 197] on icon at bounding box center [270, 202] width 16 height 11
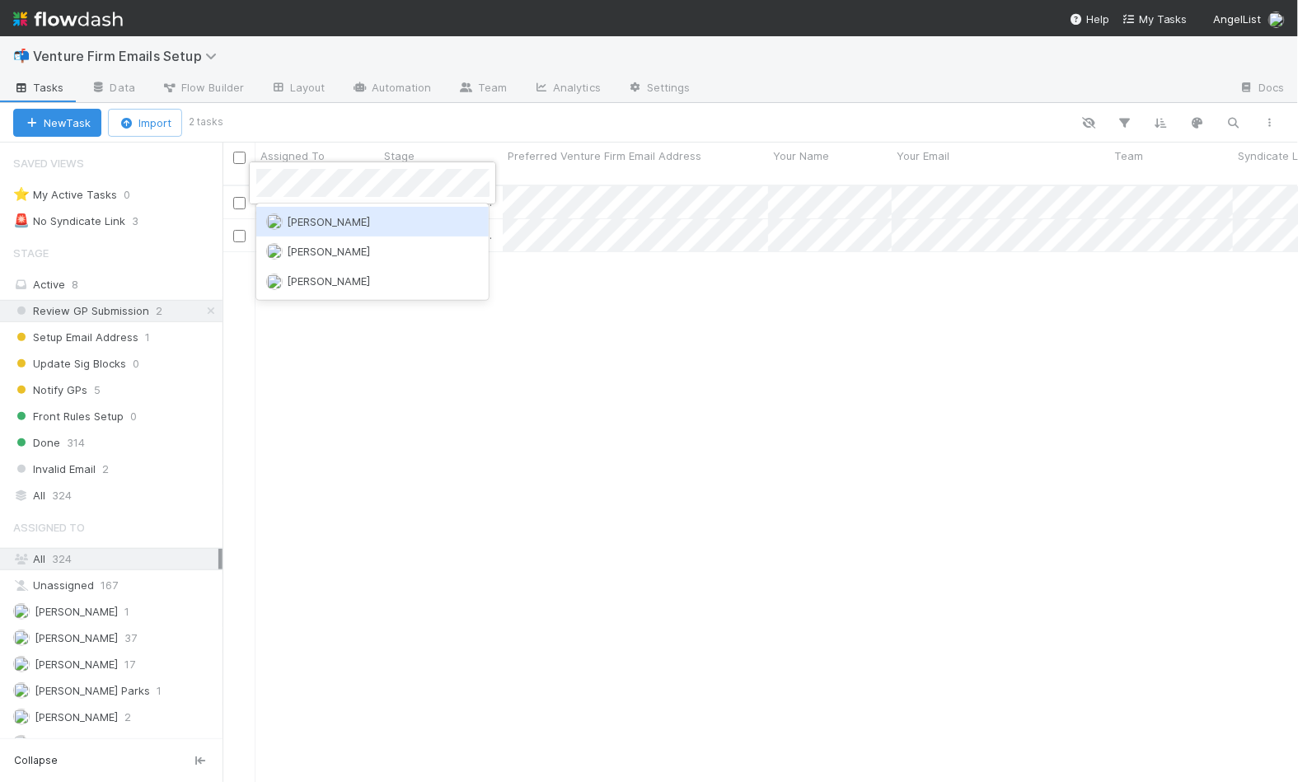
click at [318, 215] on span "Sam Josephson" at bounding box center [329, 221] width 83 height 13
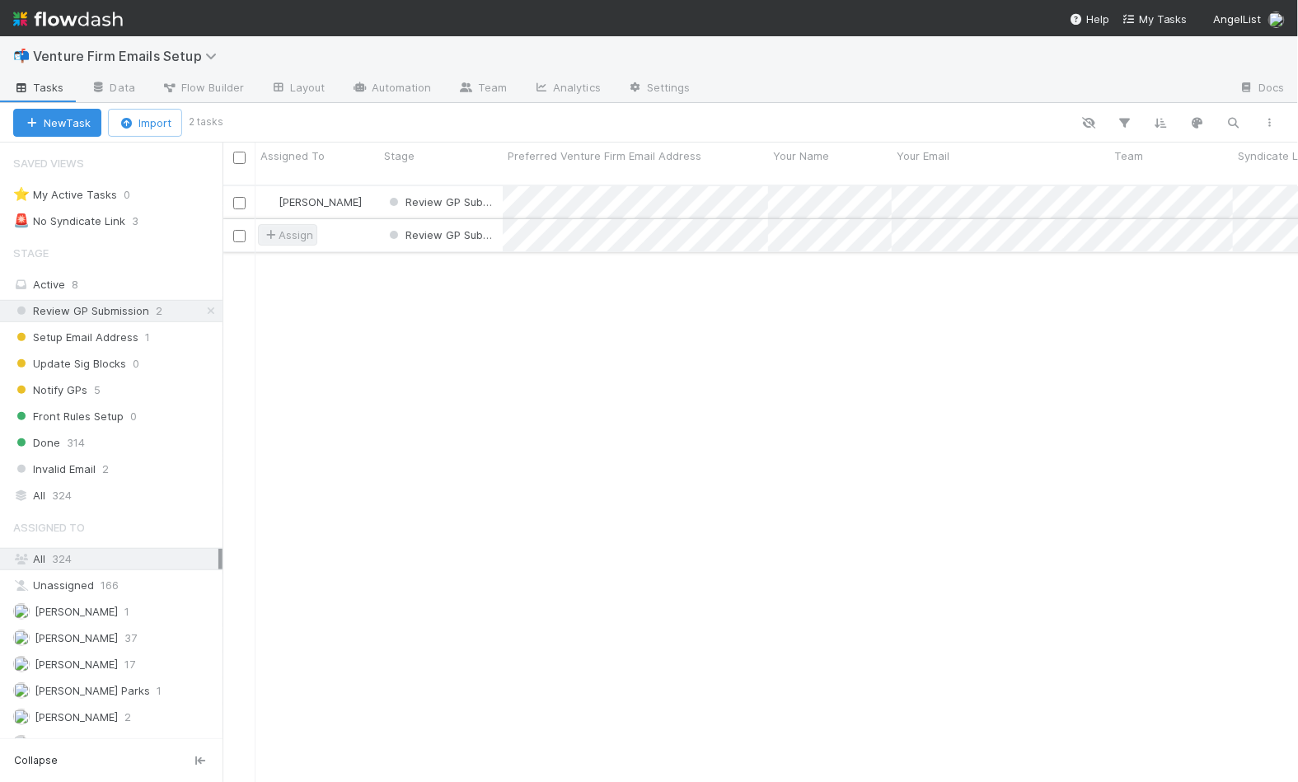
click at [290, 227] on span "Assign" at bounding box center [287, 235] width 51 height 16
click at [317, 253] on span "Amy Saks" at bounding box center [329, 254] width 83 height 13
click at [120, 336] on span "Setup Email Address" at bounding box center [75, 337] width 125 height 21
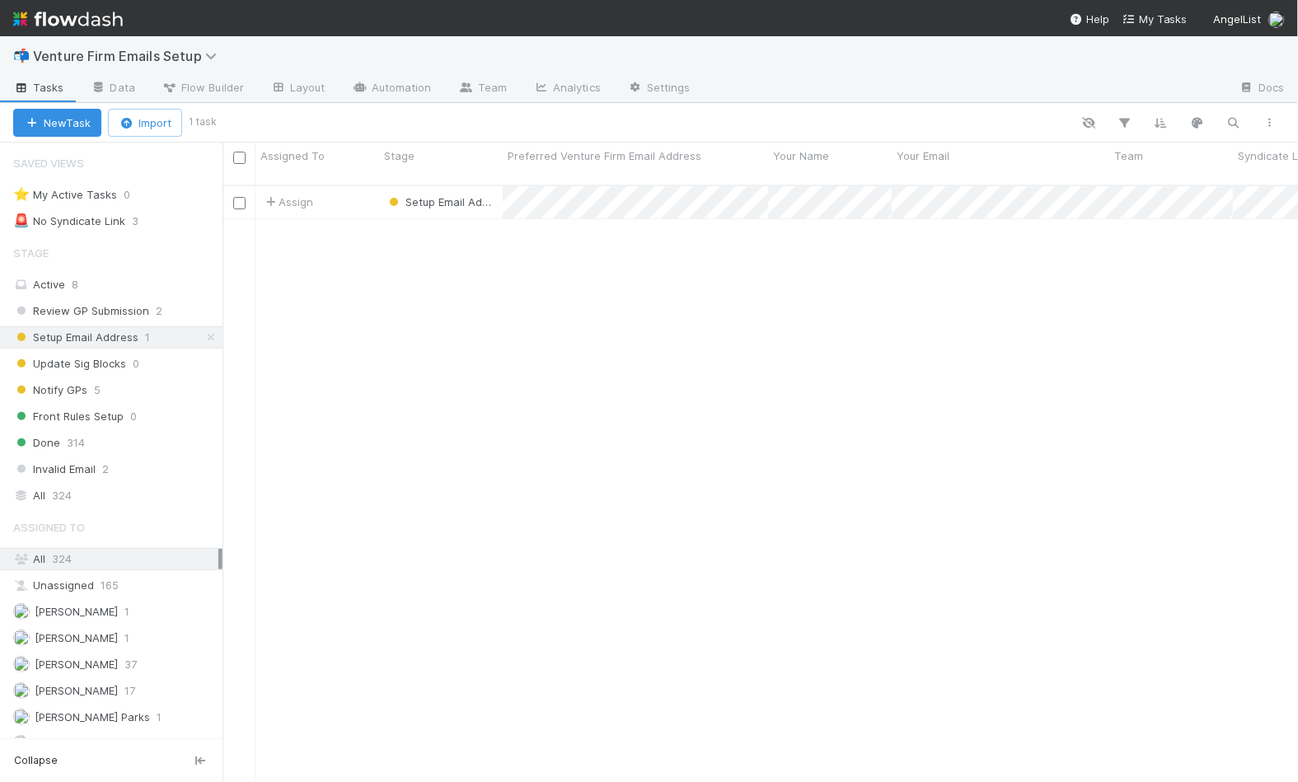
scroll to position [612, 1076]
click at [294, 194] on span "Assign" at bounding box center [287, 202] width 51 height 16
click at [303, 222] on span "Shradha Menghrajani" at bounding box center [329, 221] width 83 height 13
click at [95, 459] on div "Invalid Email 2" at bounding box center [117, 469] width 209 height 21
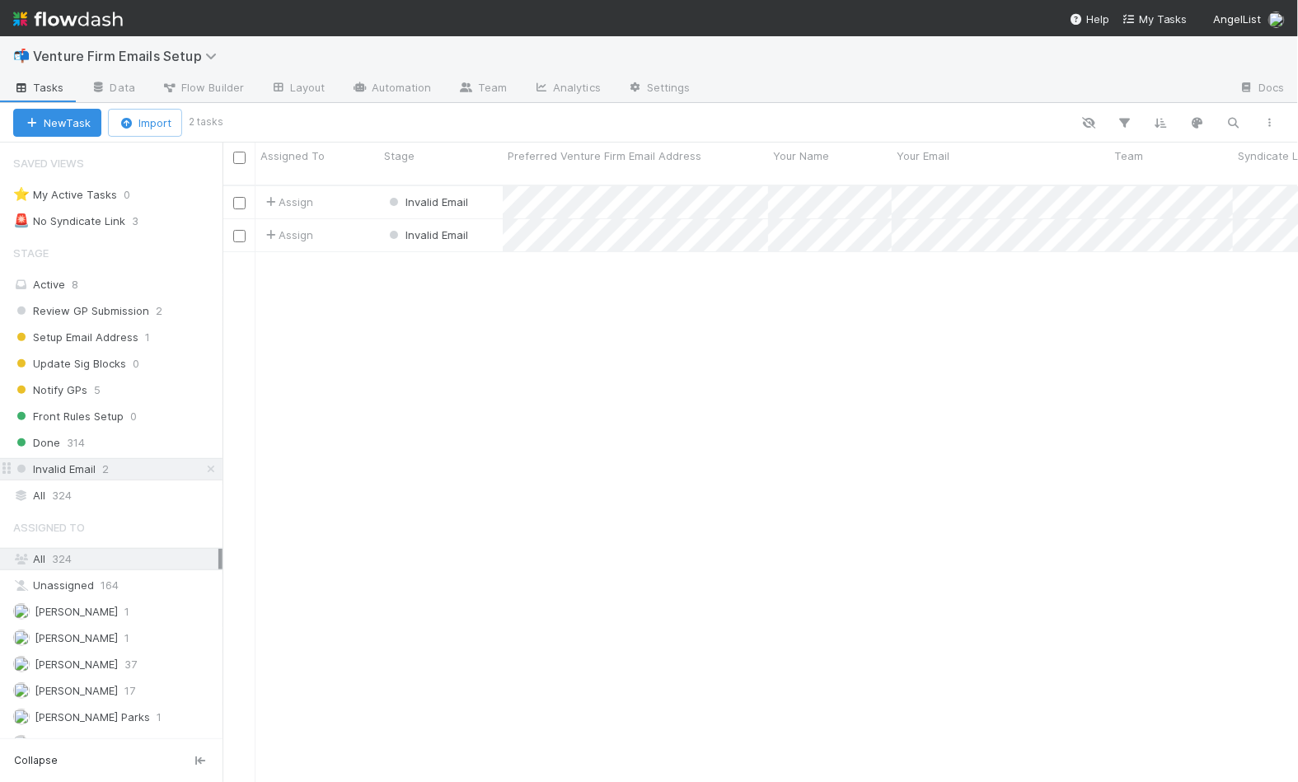
scroll to position [612, 1076]
click at [89, 359] on span "Update Sig Blocks" at bounding box center [69, 364] width 113 height 21
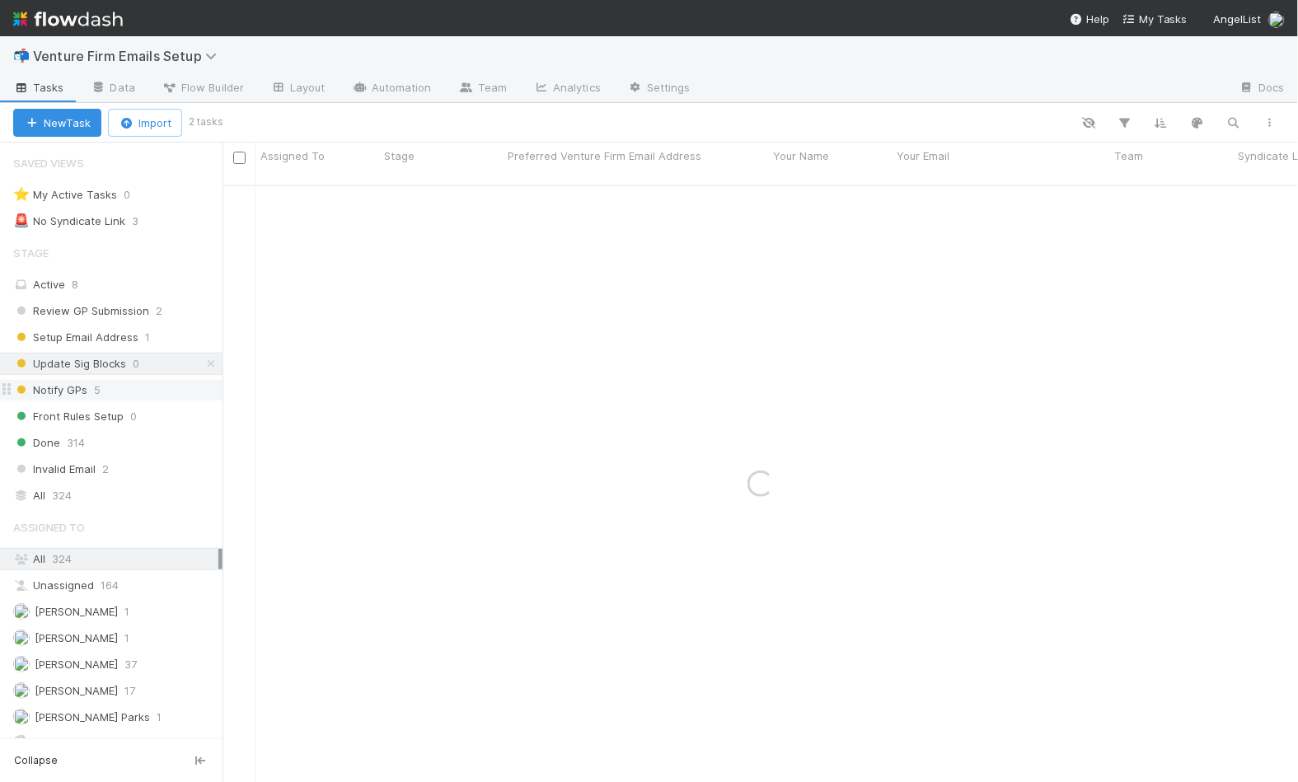
click at [83, 380] on span "Notify GPs" at bounding box center [50, 390] width 74 height 21
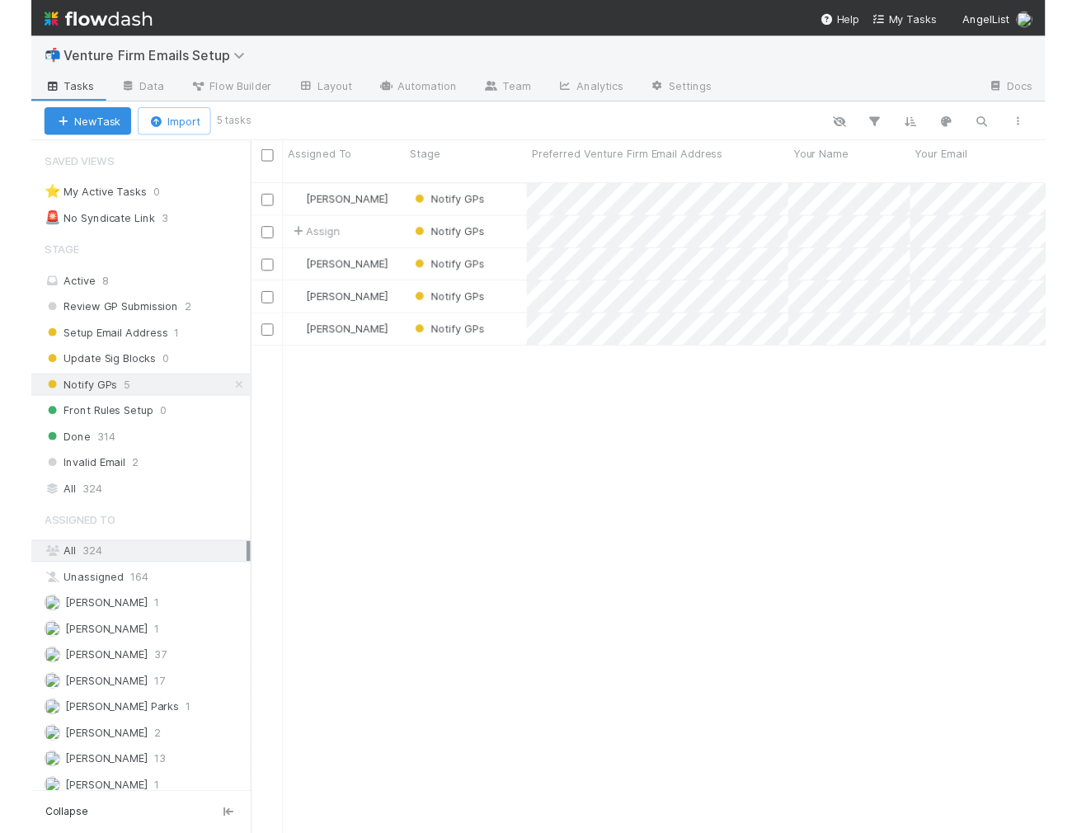
scroll to position [661, 854]
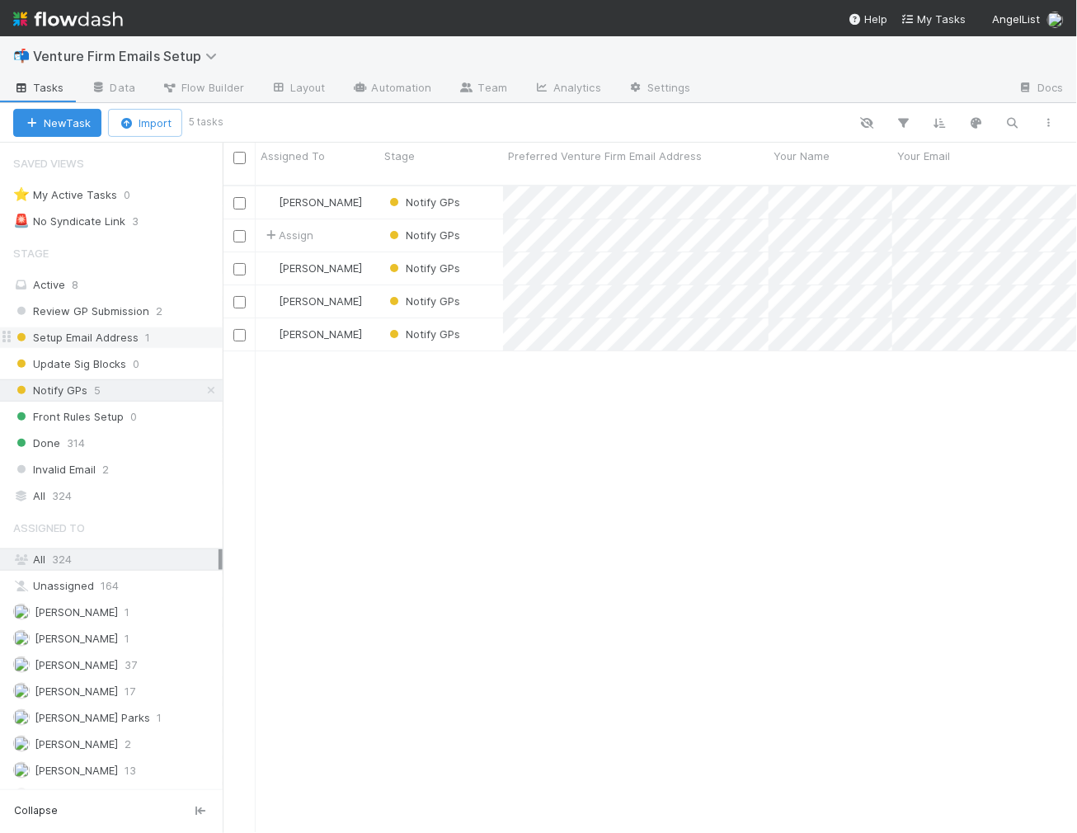
click at [103, 340] on span "Setup Email Address" at bounding box center [75, 337] width 125 height 21
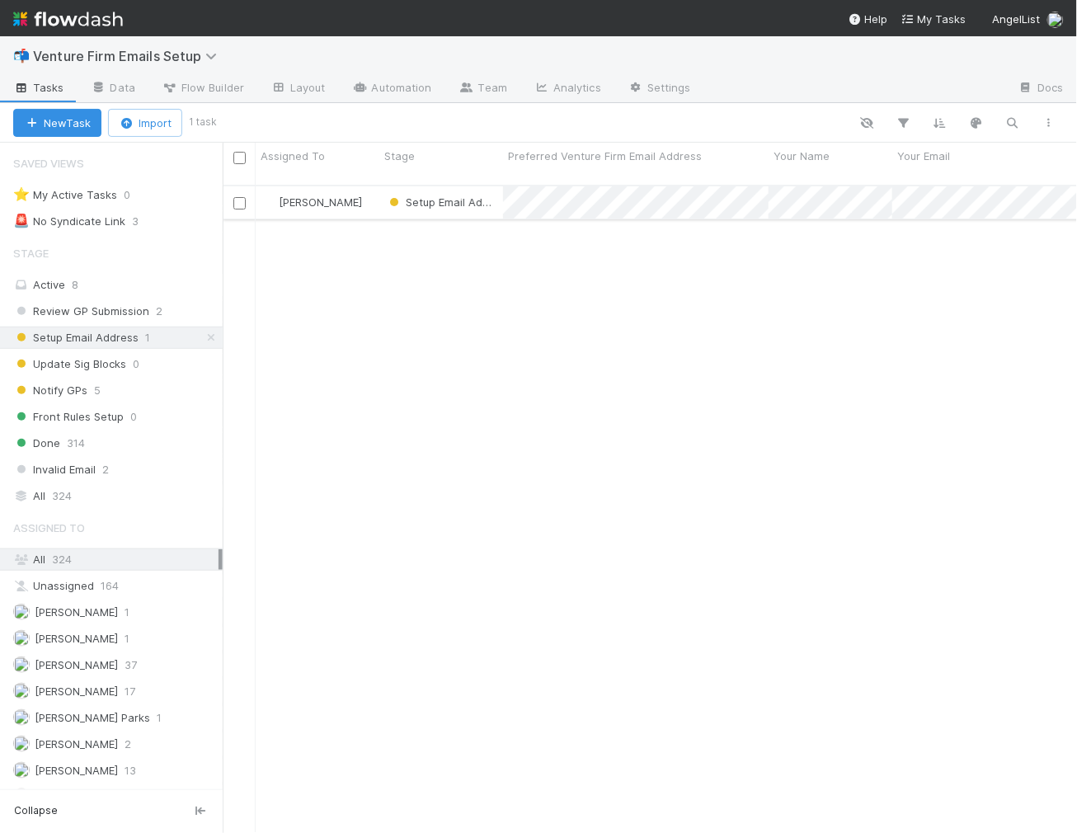
scroll to position [661, 854]
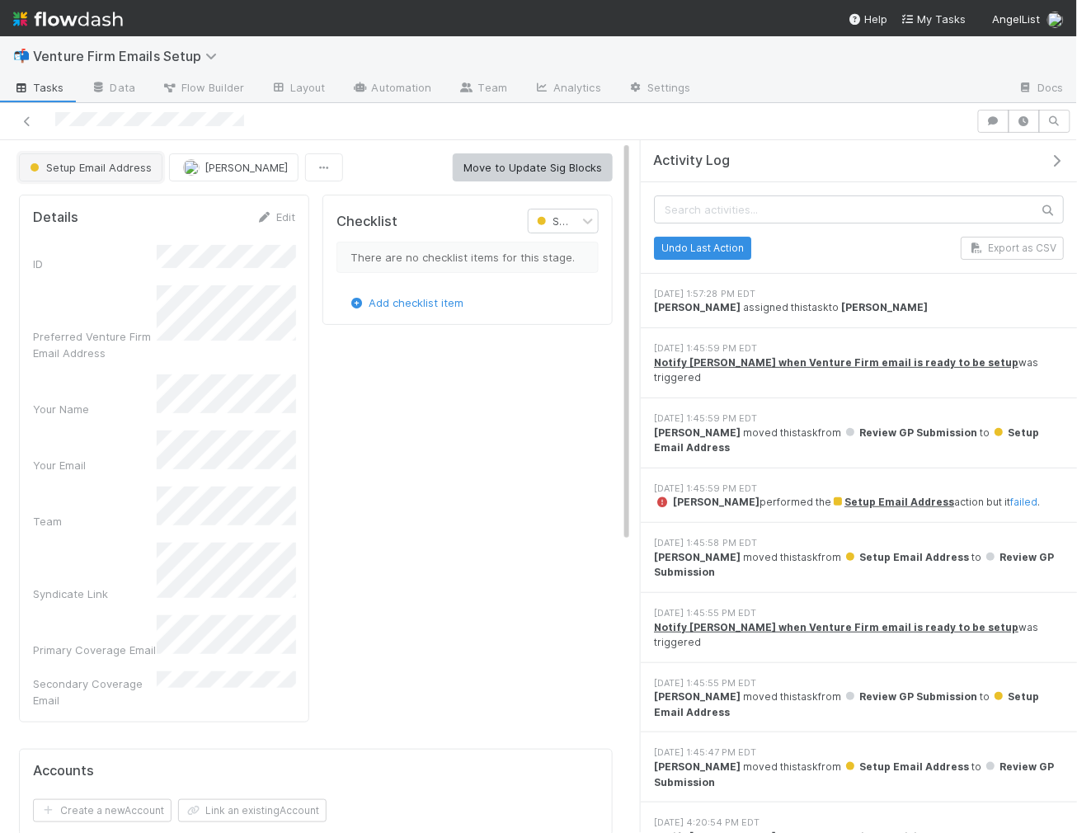
click at [117, 165] on span "Setup Email Address" at bounding box center [88, 167] width 125 height 13
click at [397, 117] on div at bounding box center [538, 416] width 1077 height 833
click at [1010, 495] on link "failed" at bounding box center [1023, 501] width 27 height 12
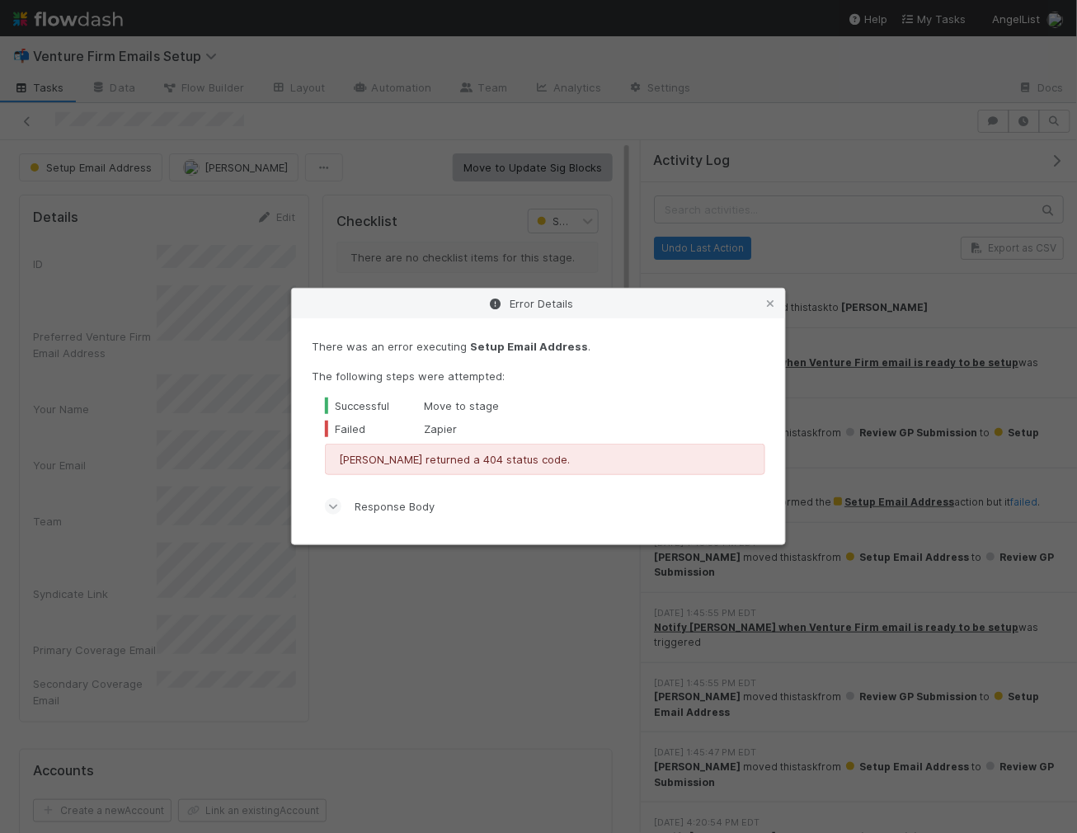
click at [359, 496] on div "Response Body" at bounding box center [545, 506] width 440 height 36
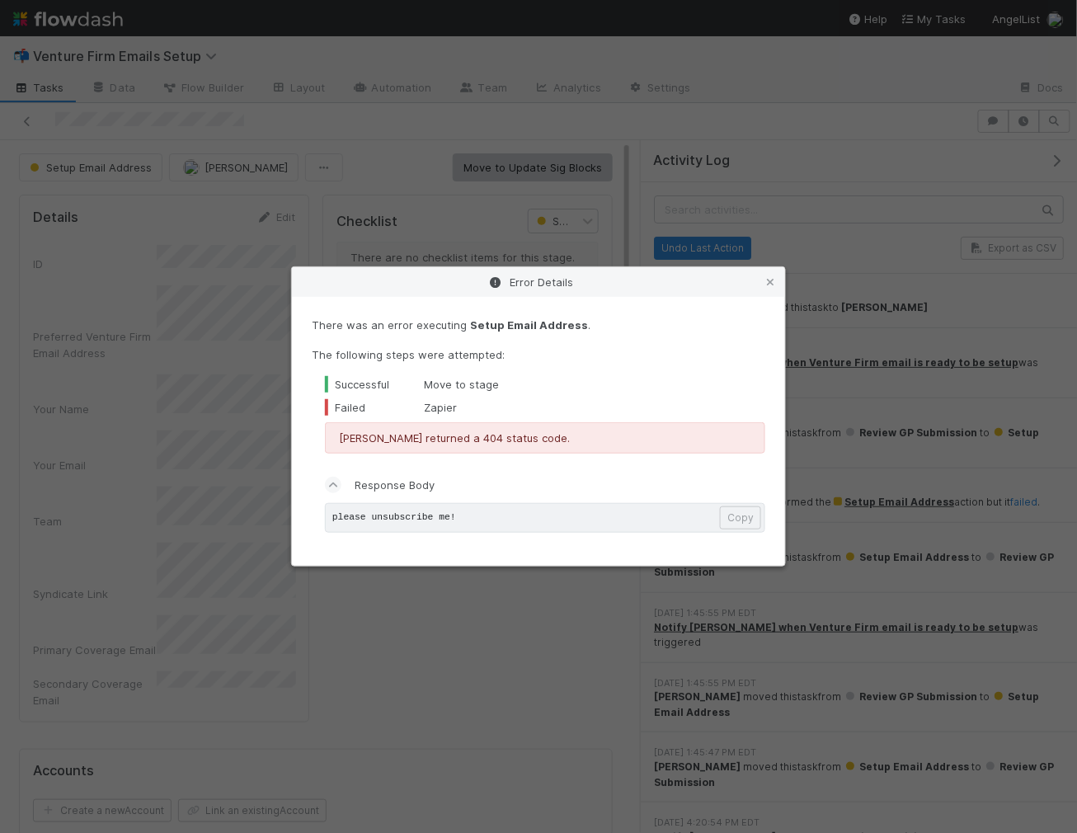
click at [364, 495] on div "Response Body" at bounding box center [545, 485] width 440 height 36
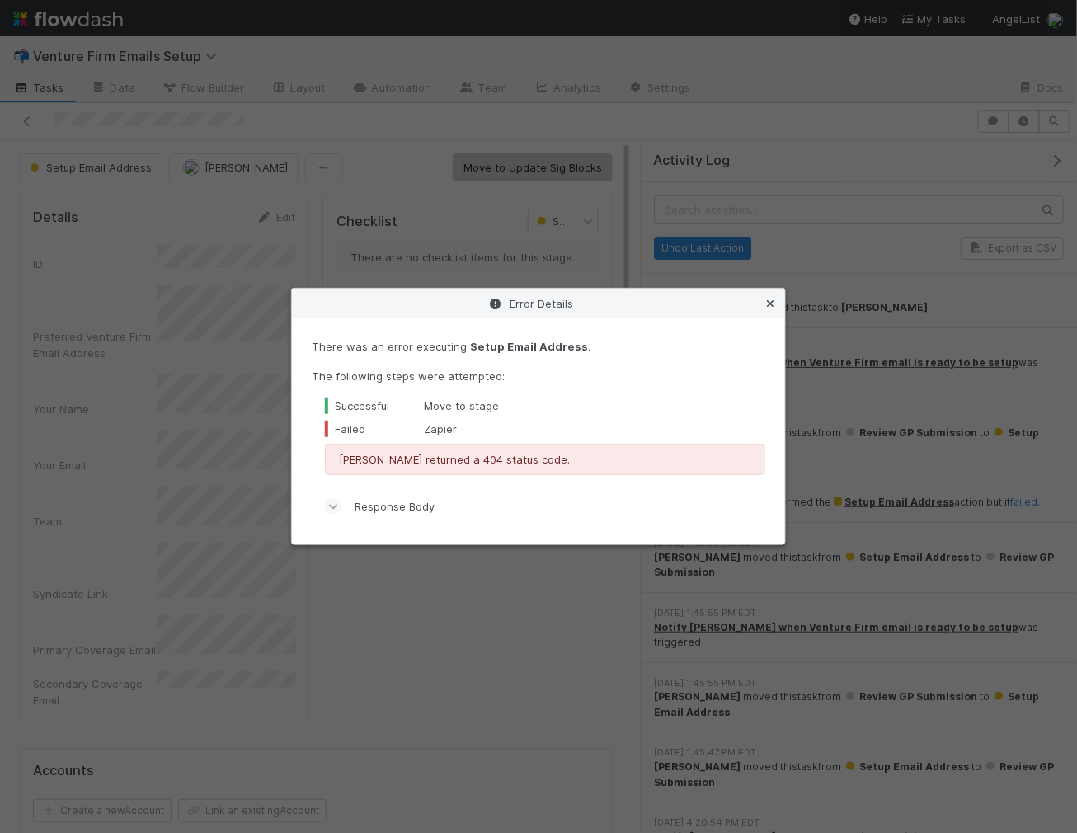
click at [771, 311] on link at bounding box center [770, 303] width 16 height 16
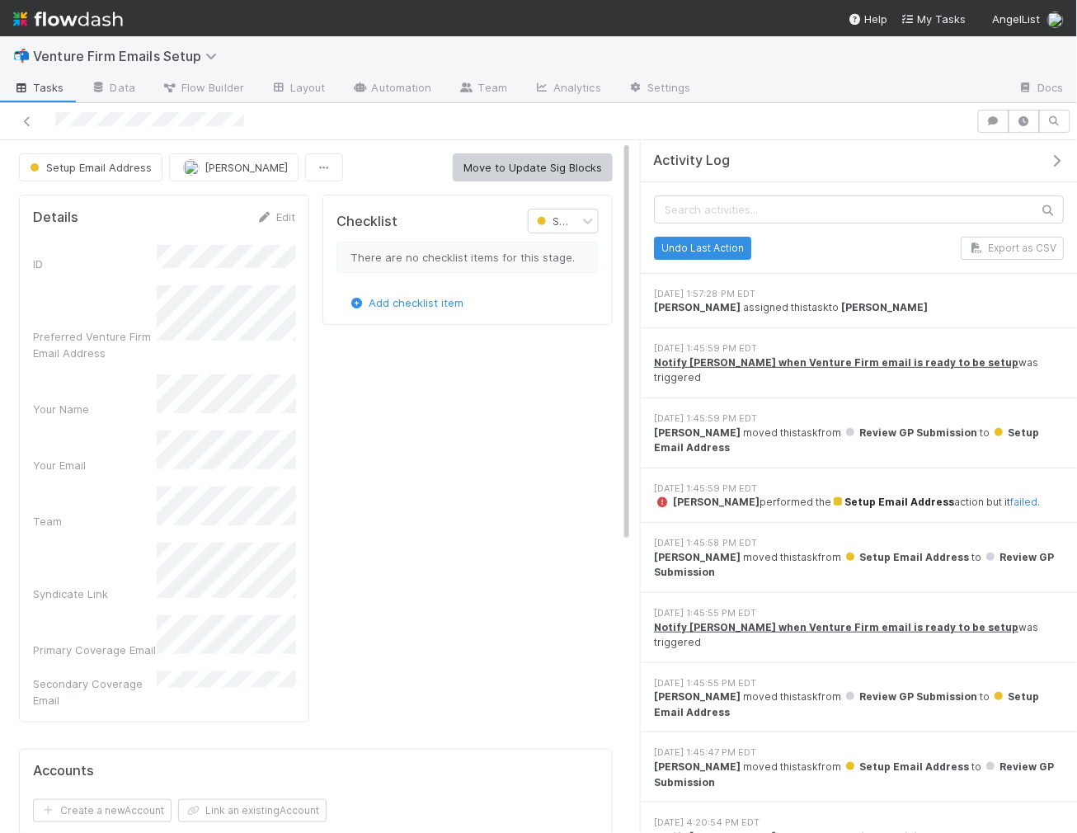
click at [865, 495] on span "Setup Email Address" at bounding box center [892, 501] width 123 height 12
click at [124, 175] on button "Setup Email Address" at bounding box center [90, 167] width 143 height 28
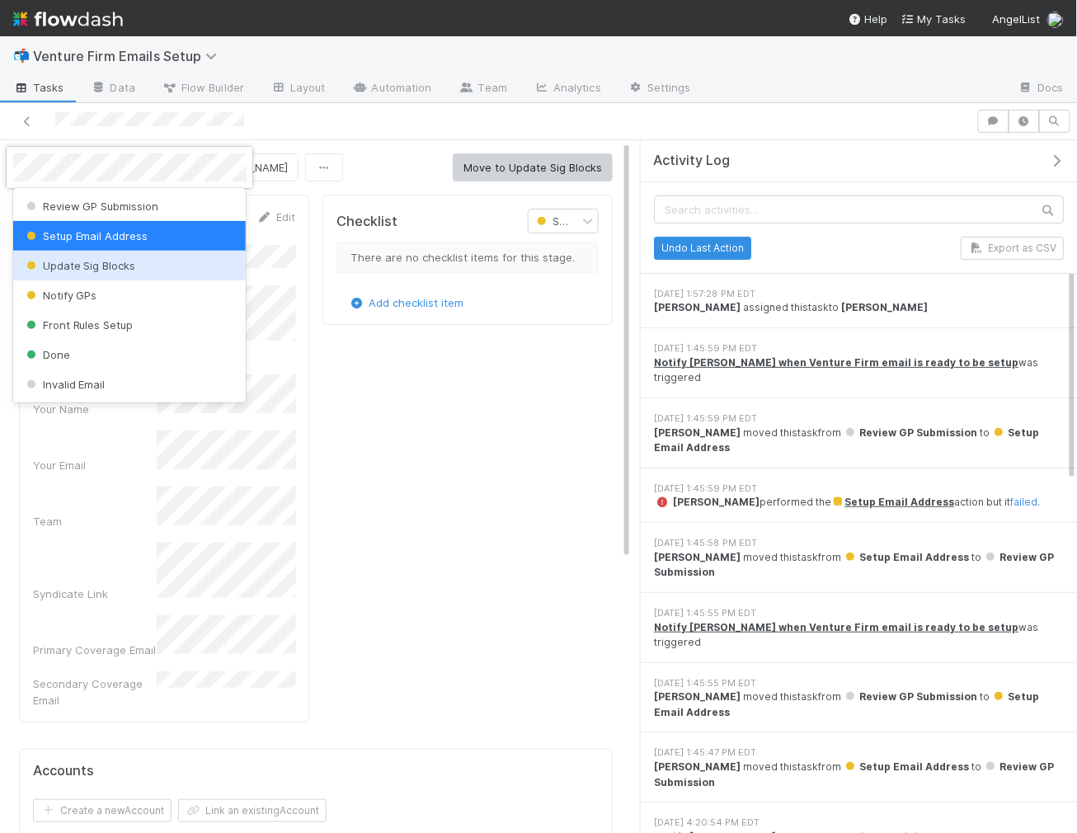
click at [348, 291] on div at bounding box center [538, 416] width 1077 height 833
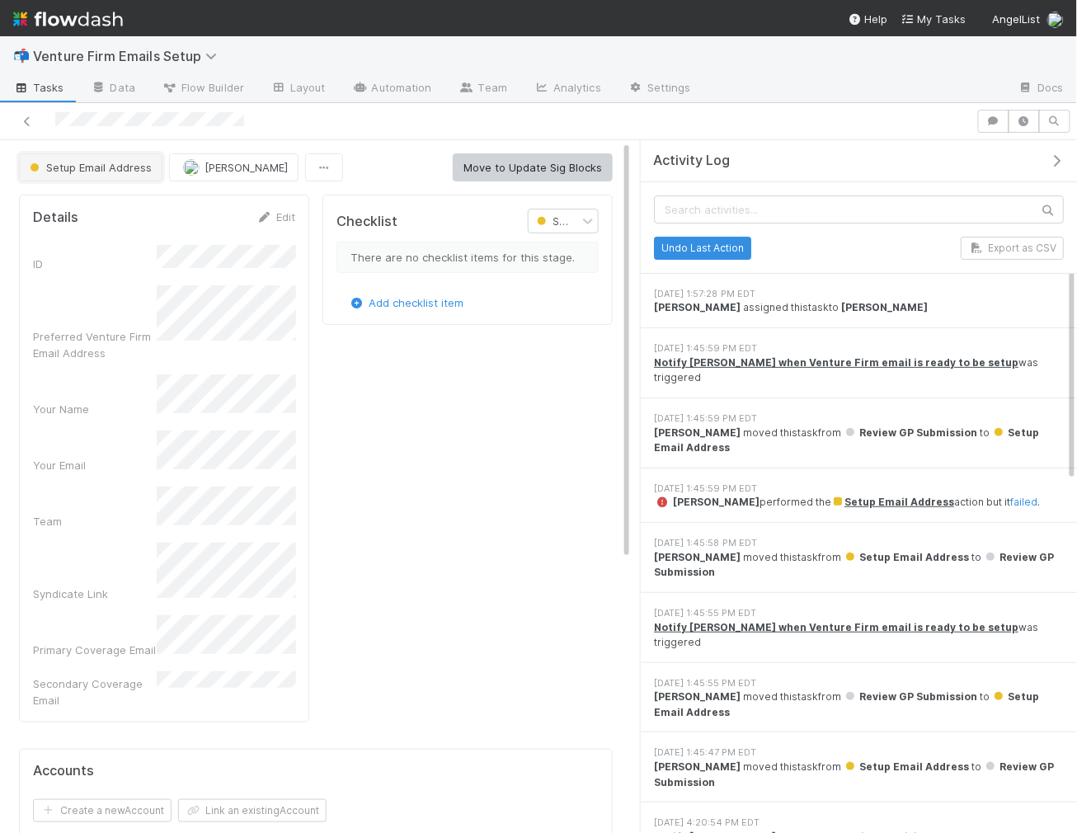
click at [80, 166] on span "Setup Email Address" at bounding box center [88, 167] width 125 height 13
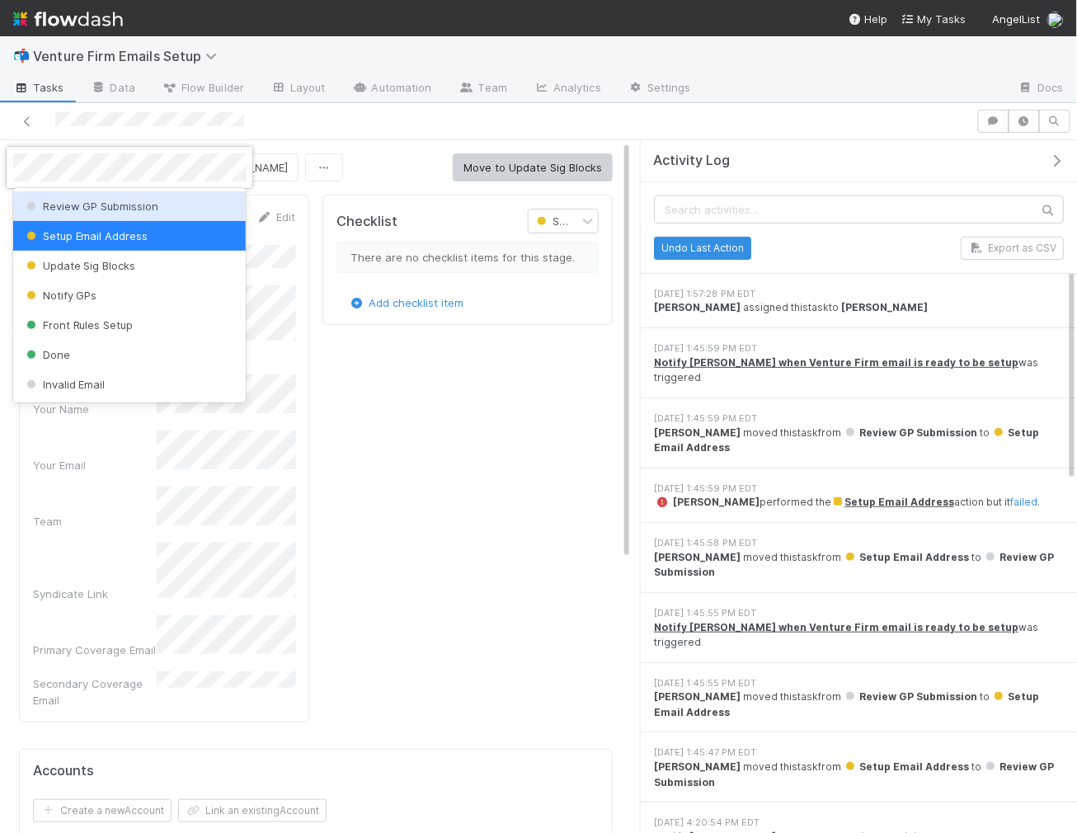
click at [246, 115] on div at bounding box center [538, 416] width 1077 height 833
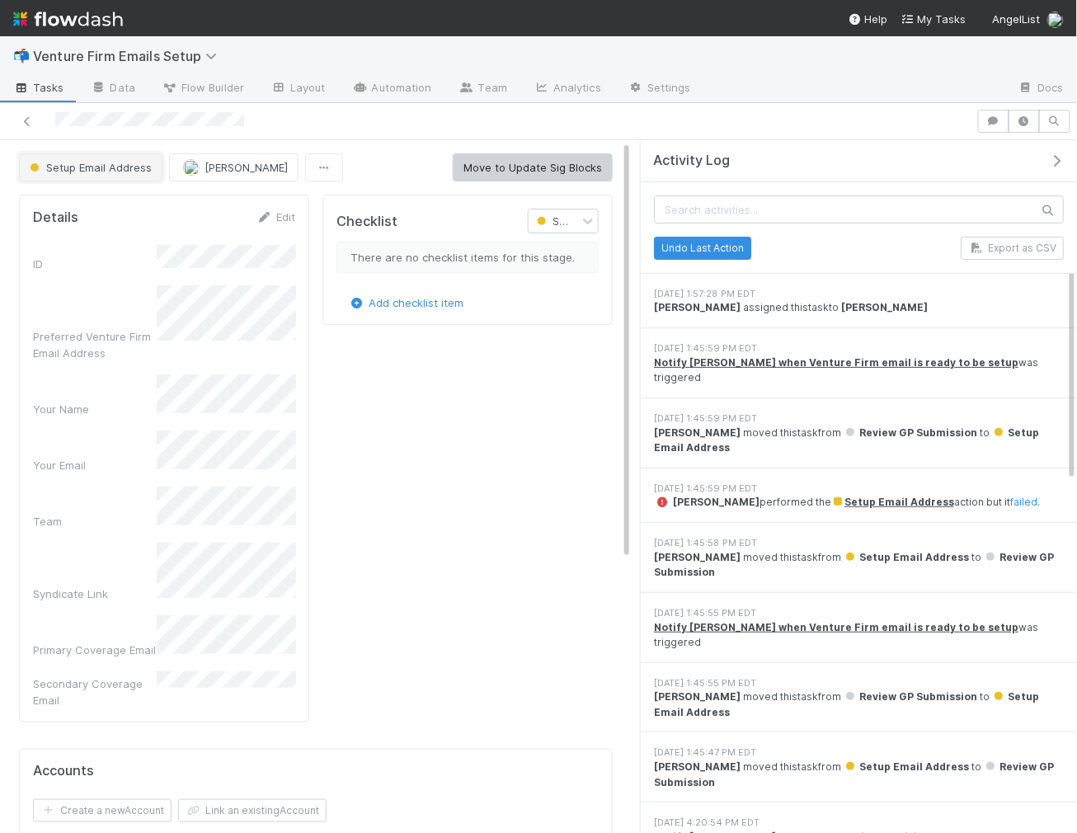
click at [122, 171] on span "Setup Email Address" at bounding box center [88, 167] width 125 height 13
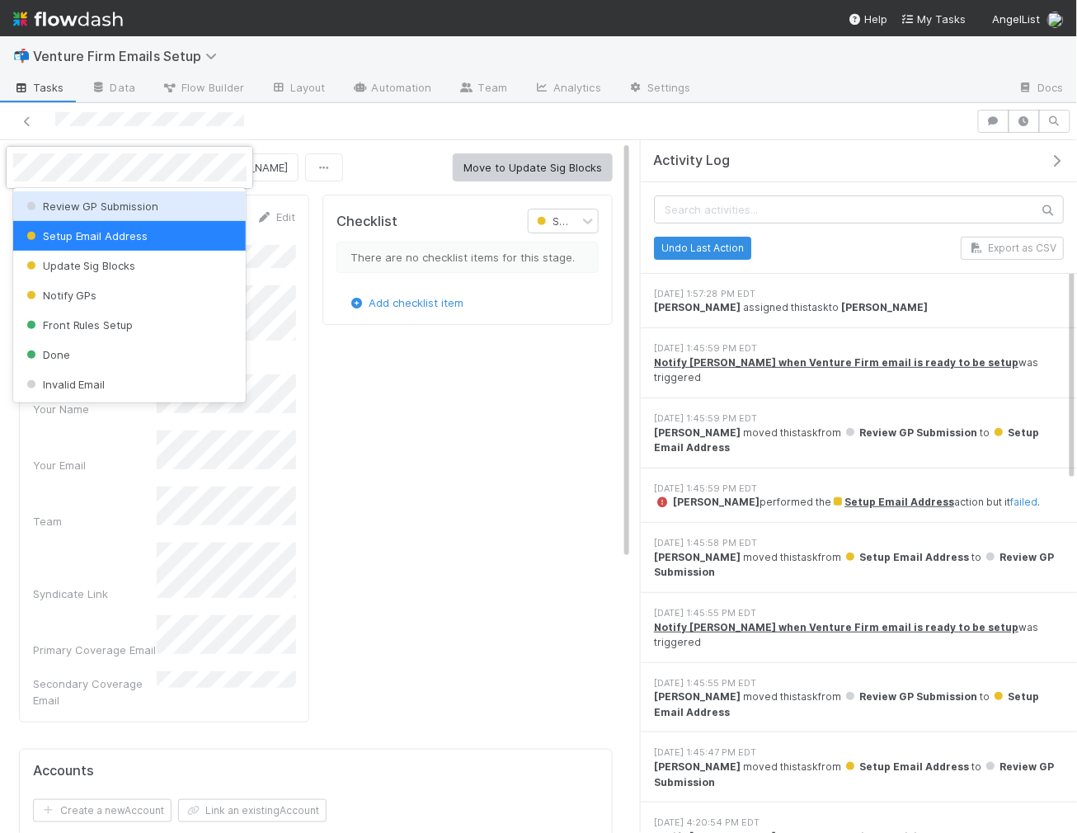
click at [131, 208] on span "Review GP Submission" at bounding box center [91, 205] width 136 height 13
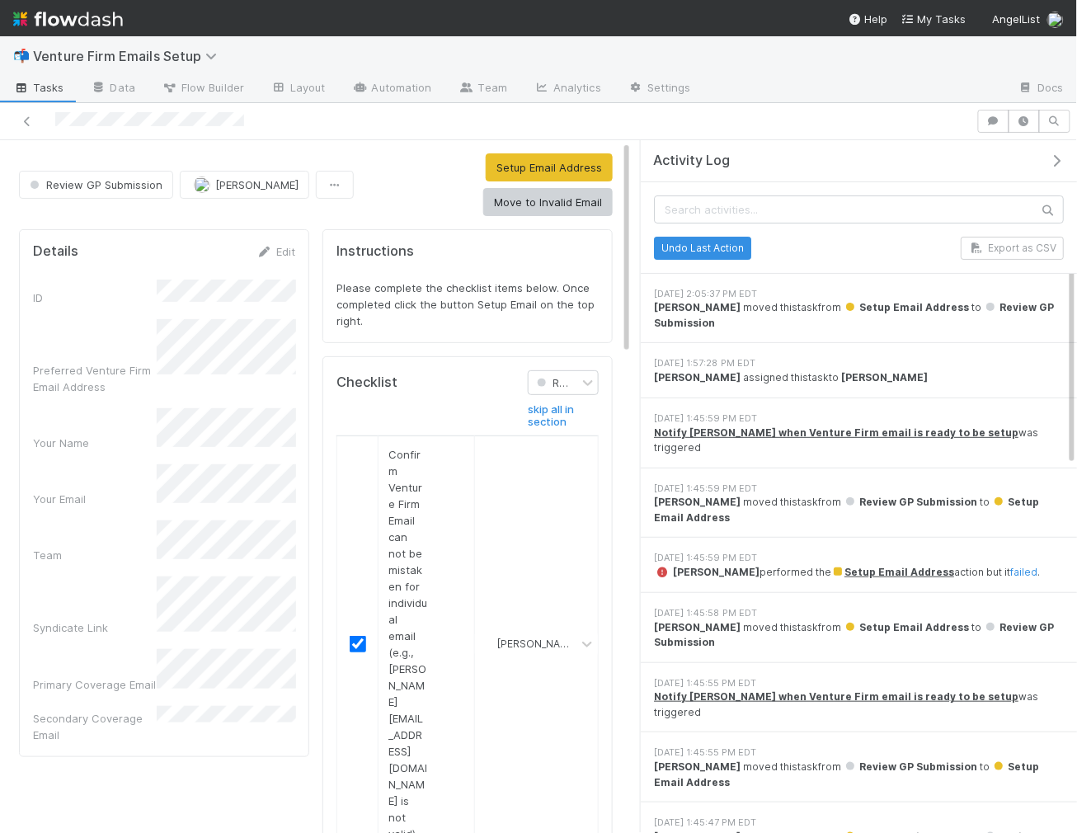
click at [1052, 157] on icon "button" at bounding box center [1056, 160] width 16 height 13
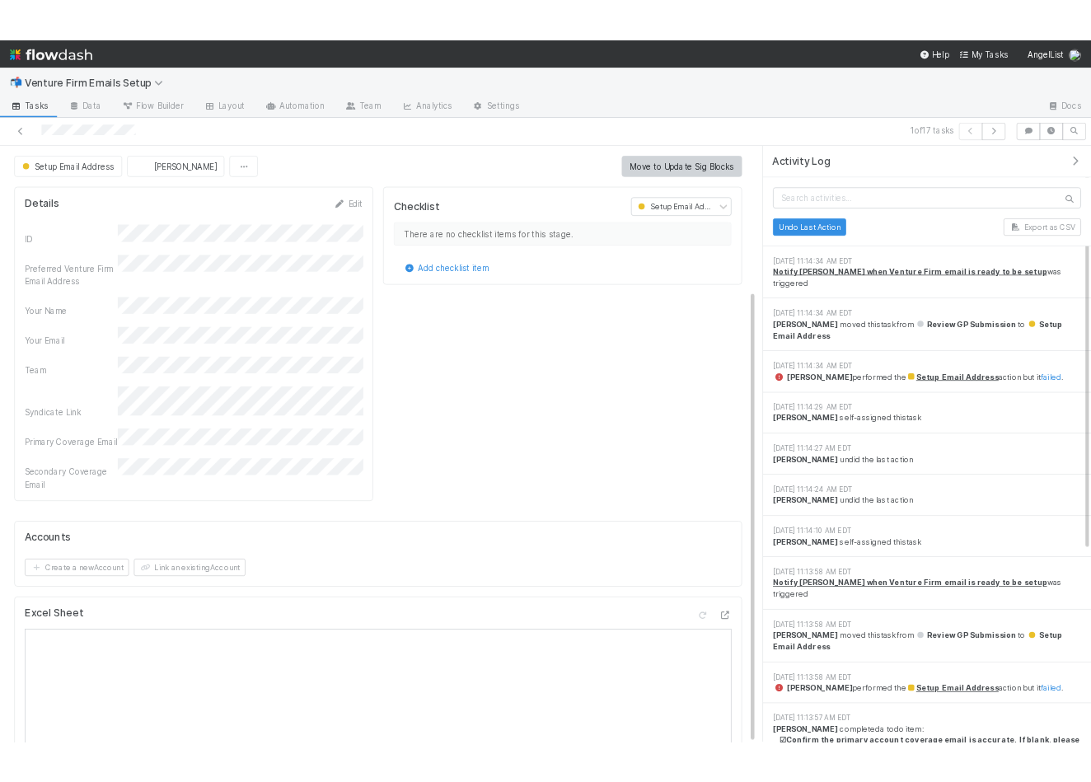
scroll to position [253, 0]
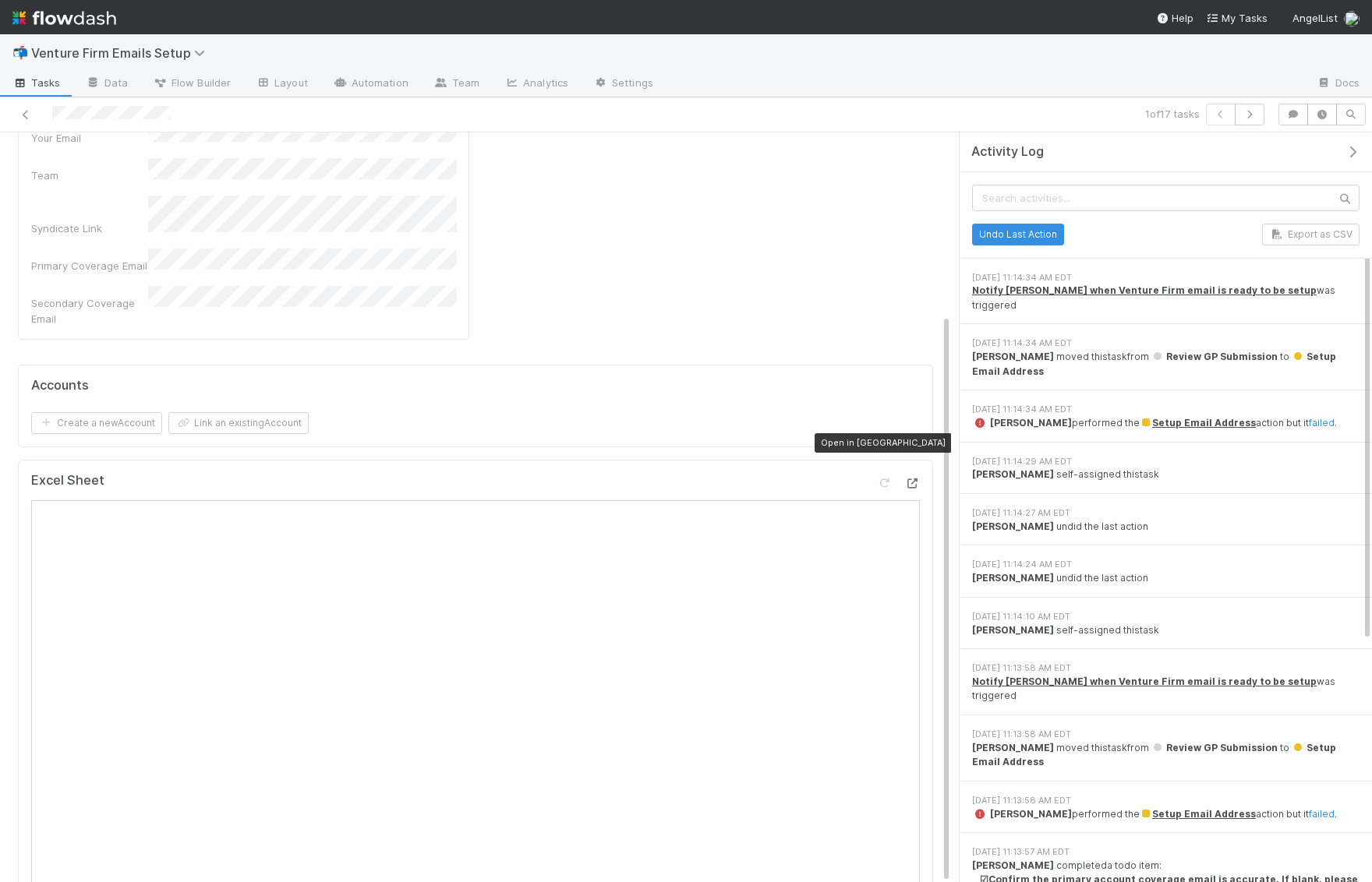
click at [912, 478] on icon at bounding box center [912, 483] width 15 height 10
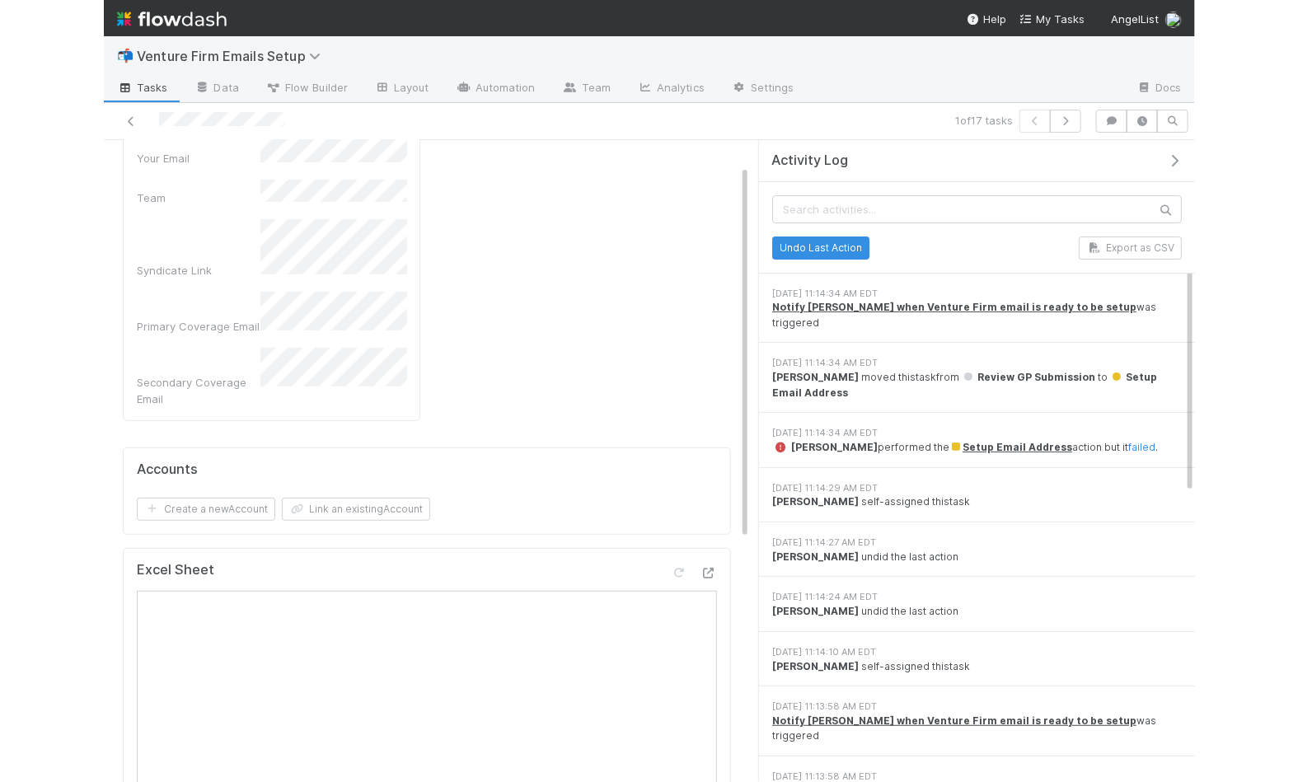
scroll to position [0, 0]
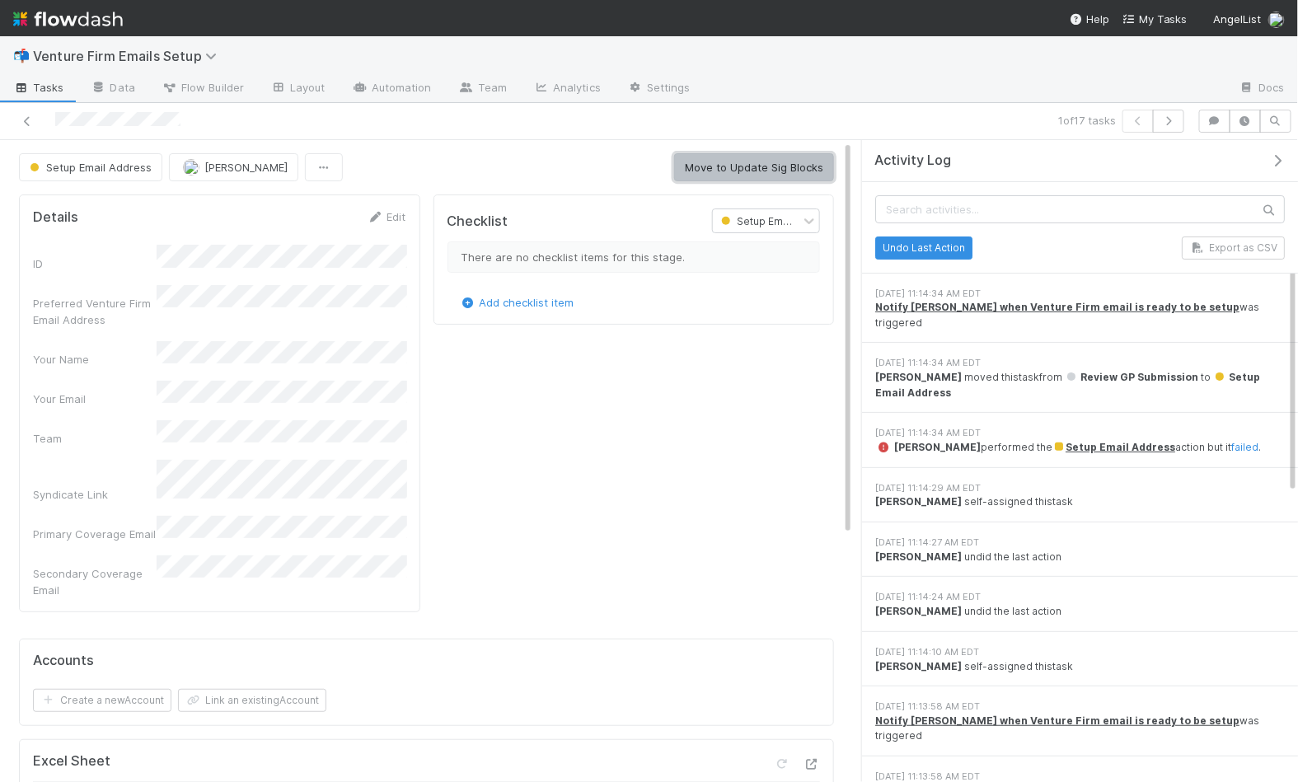
click at [793, 160] on button "Move to Update Sig Blocks" at bounding box center [754, 167] width 160 height 28
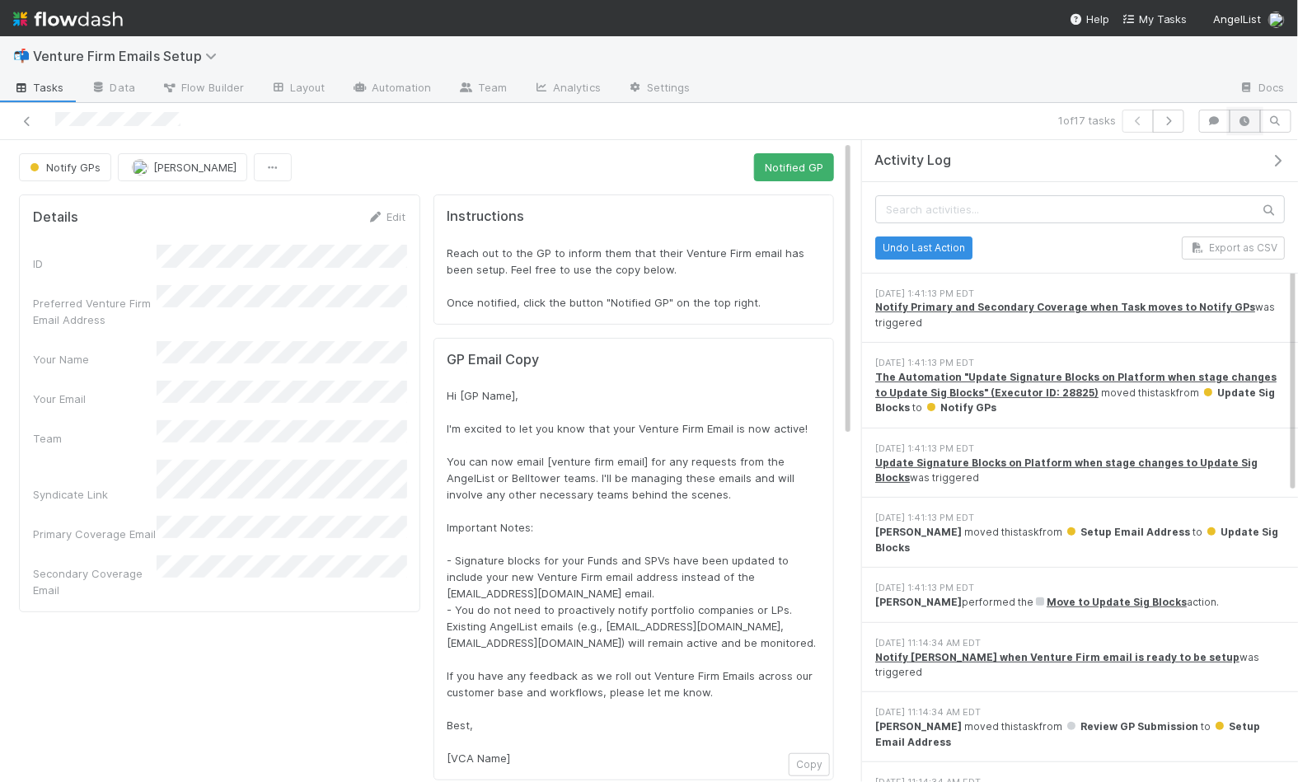
click at [1251, 127] on button "button" at bounding box center [1245, 121] width 31 height 23
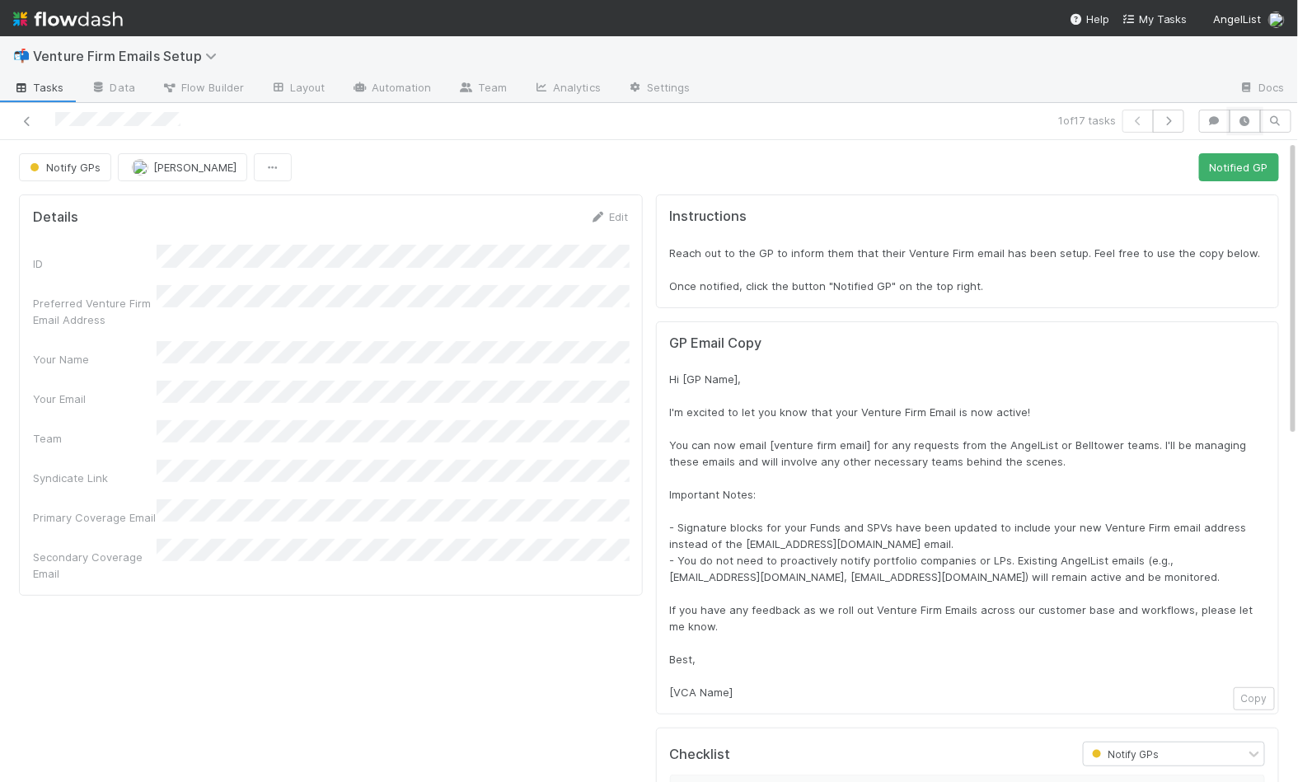
click at [1250, 125] on button "button" at bounding box center [1245, 121] width 31 height 23
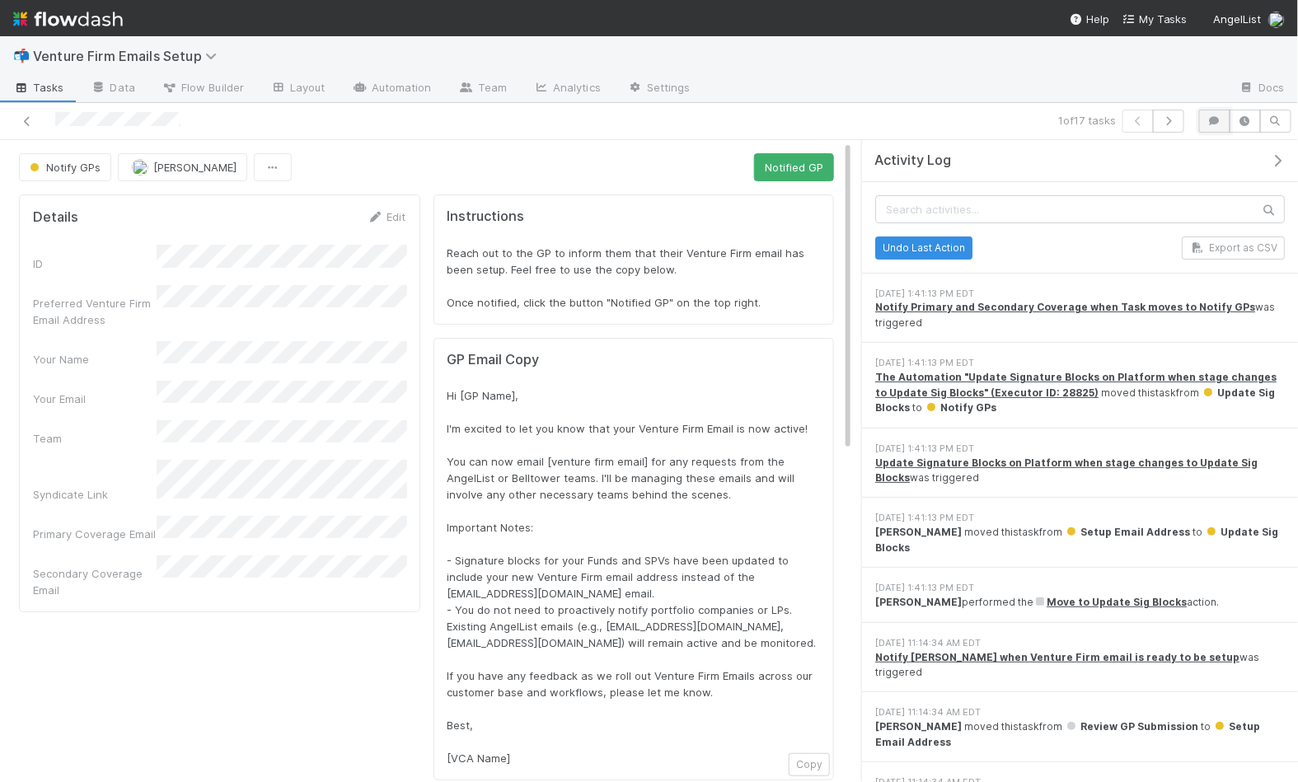
click at [1217, 120] on icon "button" at bounding box center [1215, 121] width 16 height 10
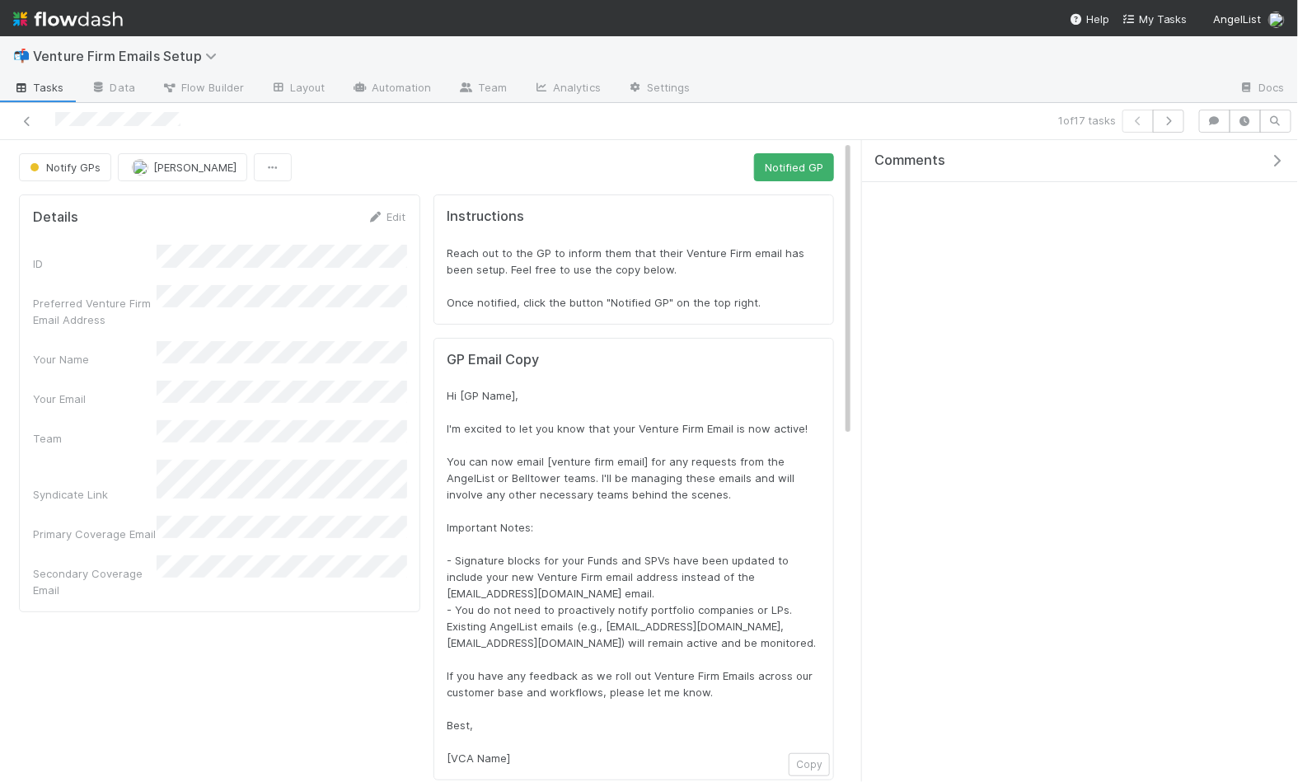
click at [1025, 214] on div "Comments" at bounding box center [1080, 462] width 436 height 644
click at [945, 197] on span "Add a comment..." at bounding box center [936, 203] width 89 height 13
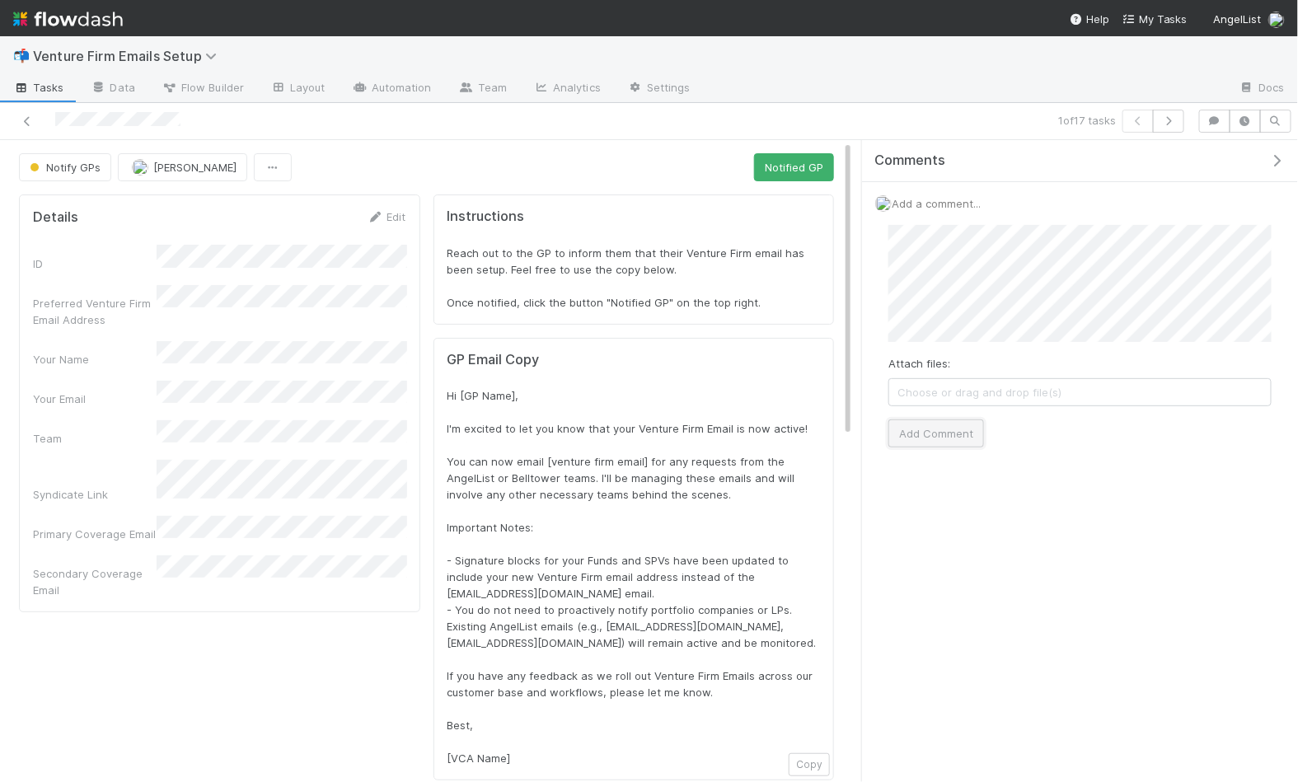
click at [935, 432] on button "Add Comment" at bounding box center [937, 434] width 96 height 28
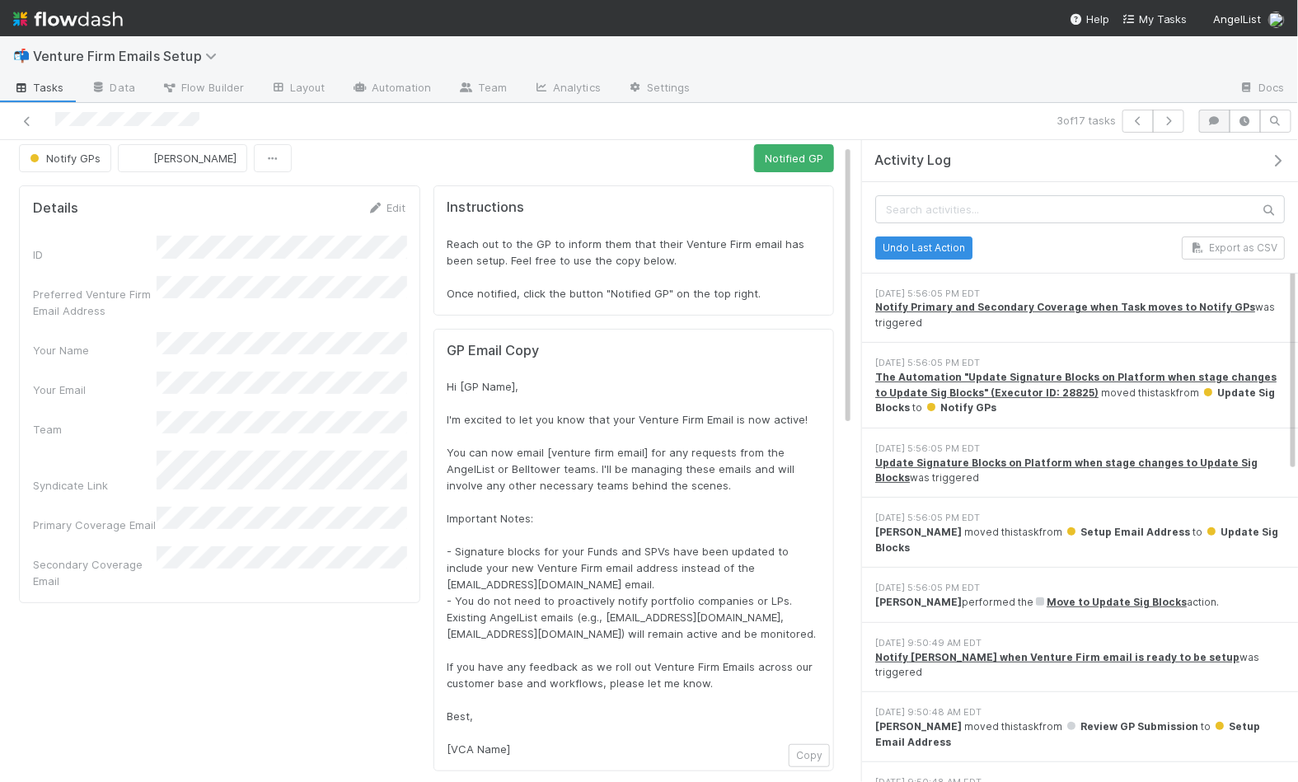
scroll to position [10, 0]
click at [1213, 120] on icon "button" at bounding box center [1215, 121] width 16 height 10
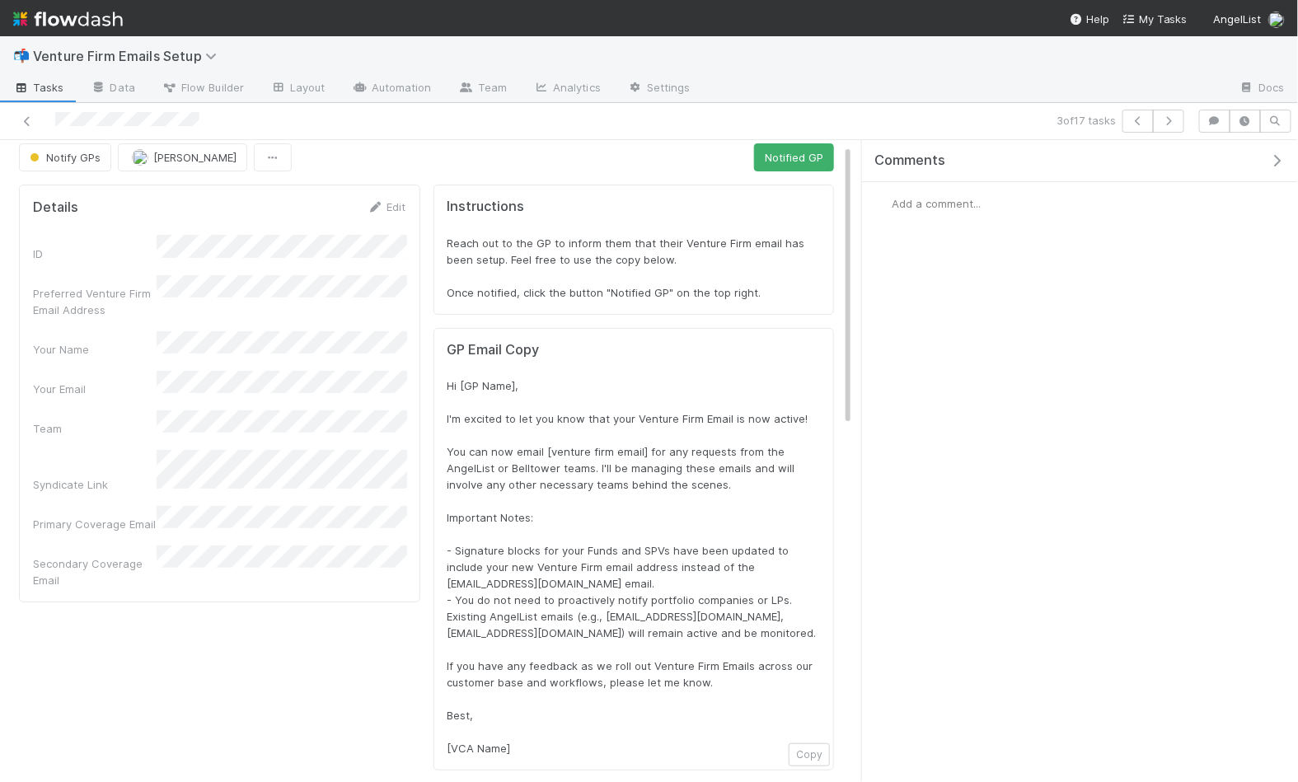
click at [931, 199] on span "Add a comment..." at bounding box center [936, 203] width 89 height 13
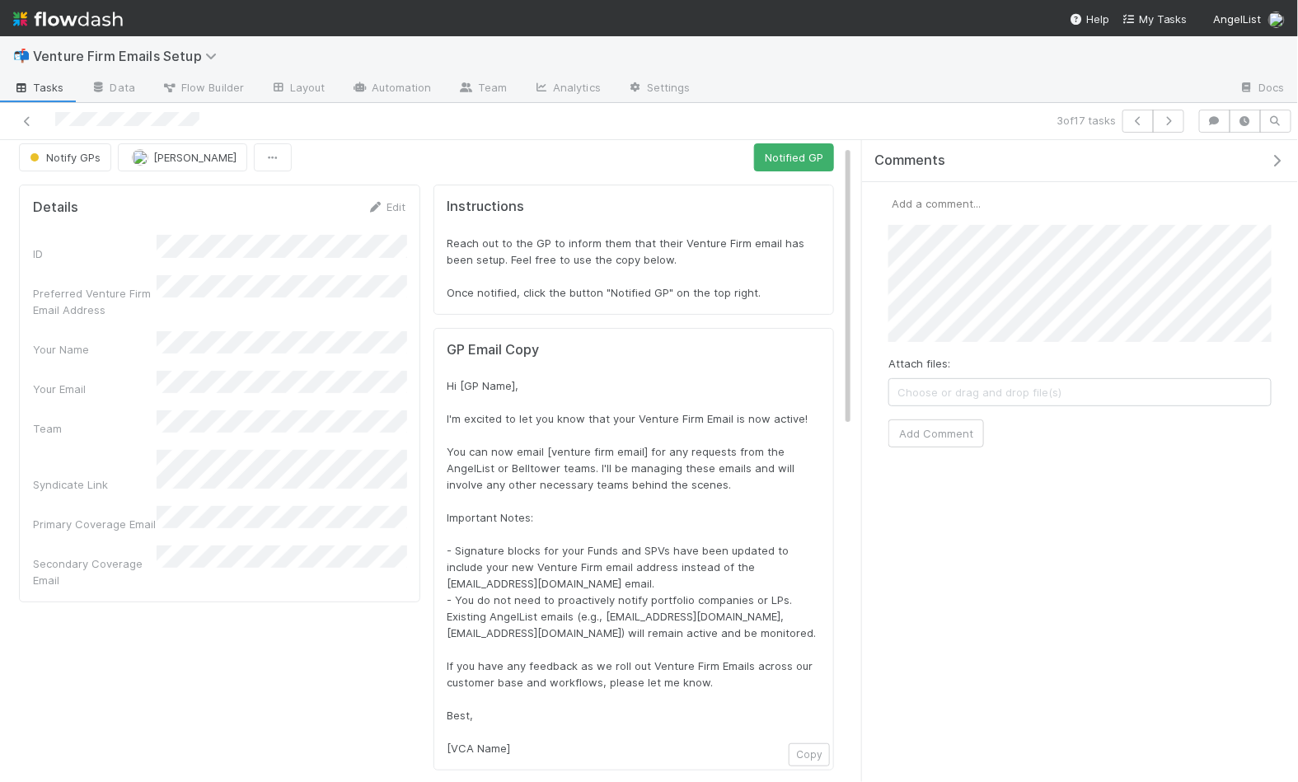
scroll to position [12, 0]
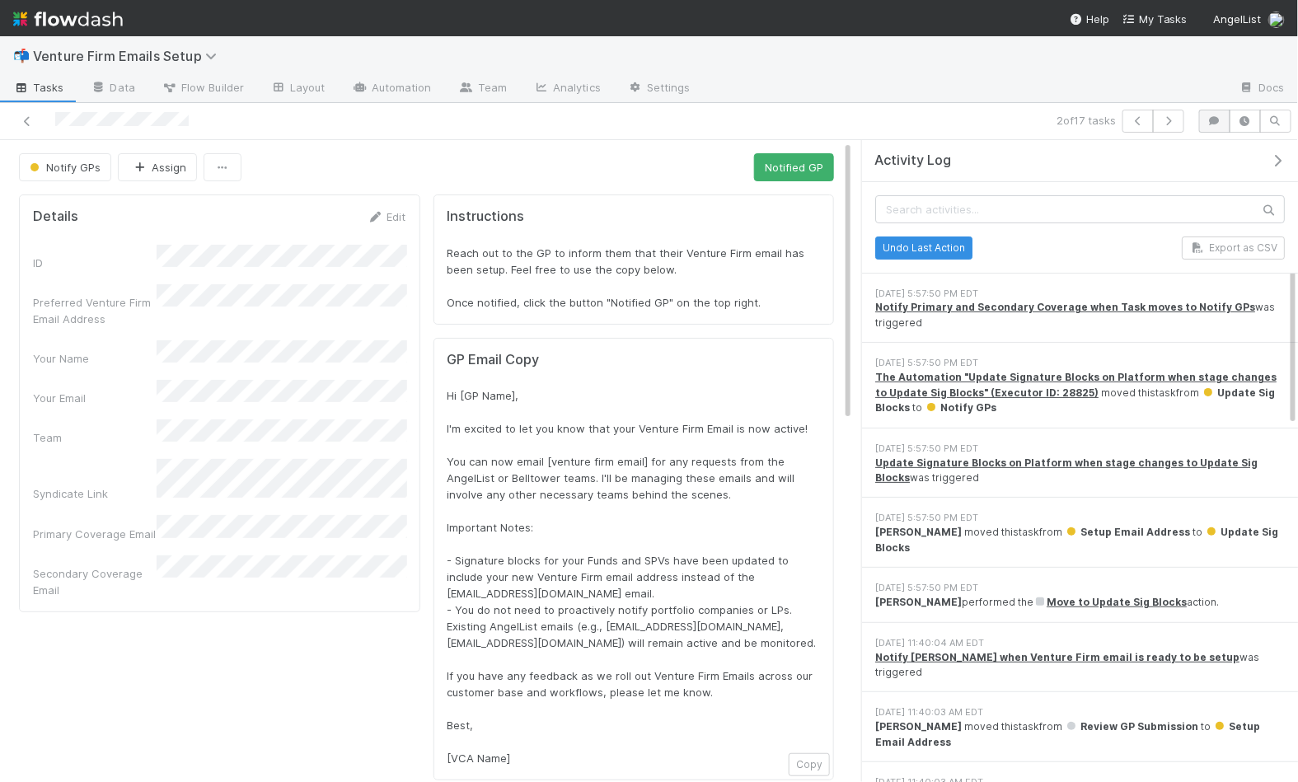
drag, startPoint x: 1220, startPoint y: 108, endPoint x: 1217, endPoint y: 118, distance: 10.4
click at [1220, 108] on div "2 of 17 tasks" at bounding box center [649, 121] width 1298 height 37
click at [1217, 118] on icon "button" at bounding box center [1215, 121] width 16 height 10
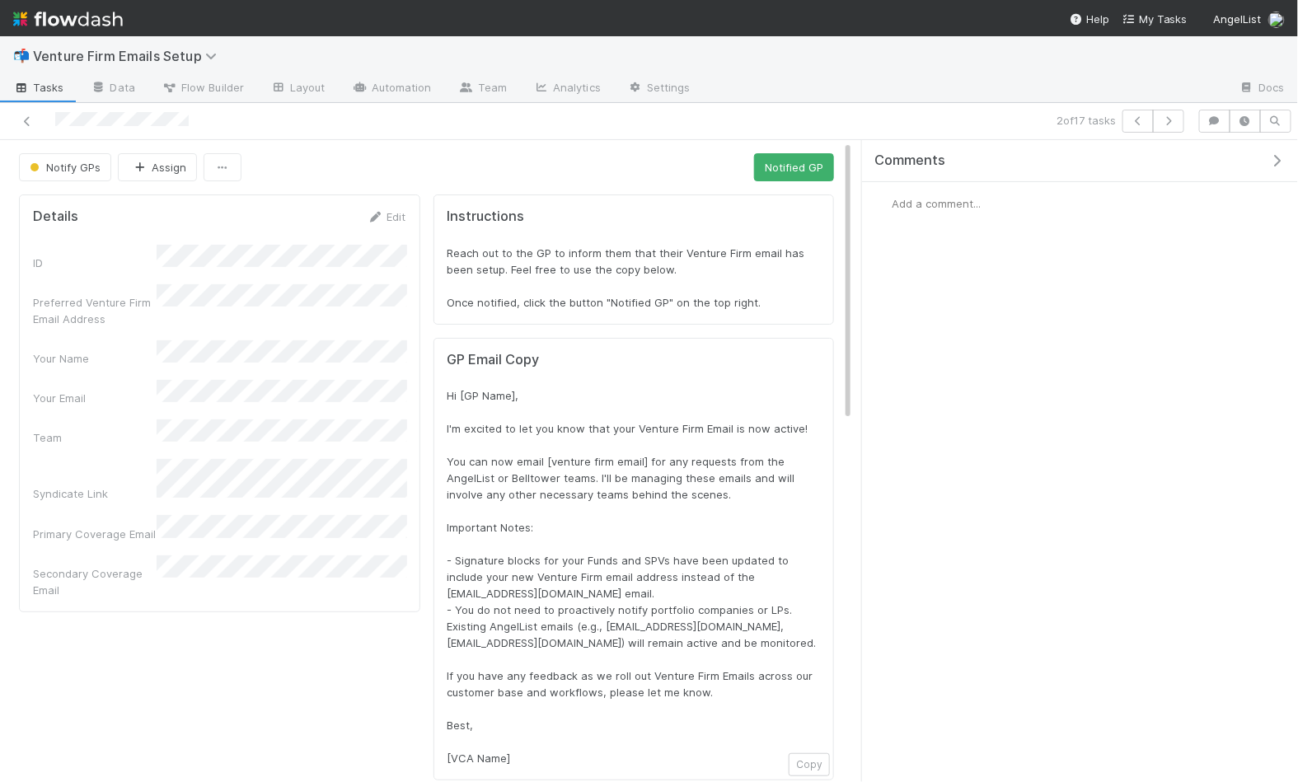
drag, startPoint x: 1090, startPoint y: 208, endPoint x: 996, endPoint y: 204, distance: 94.1
click at [1089, 208] on div "Add a comment..." at bounding box center [1080, 203] width 436 height 43
click at [955, 197] on span "Add a comment..." at bounding box center [936, 203] width 89 height 13
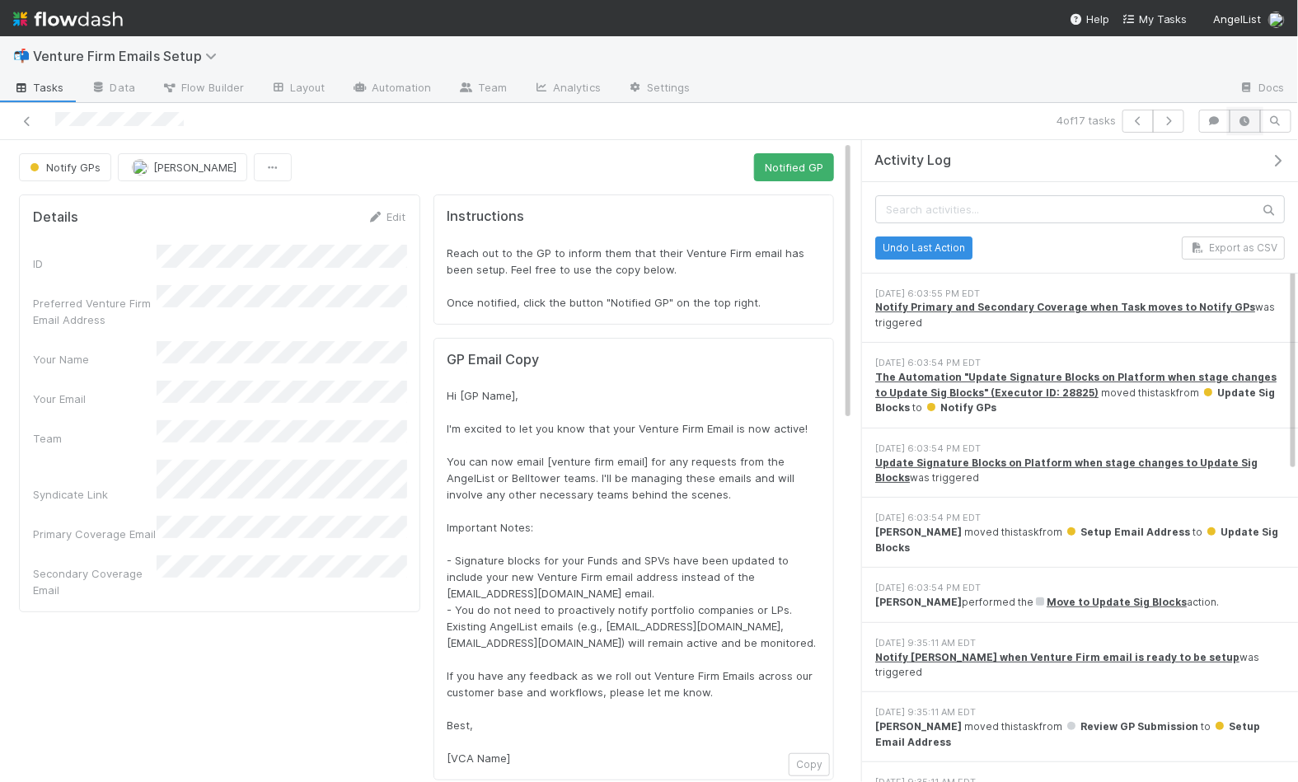
click at [1232, 121] on button "button" at bounding box center [1245, 121] width 31 height 23
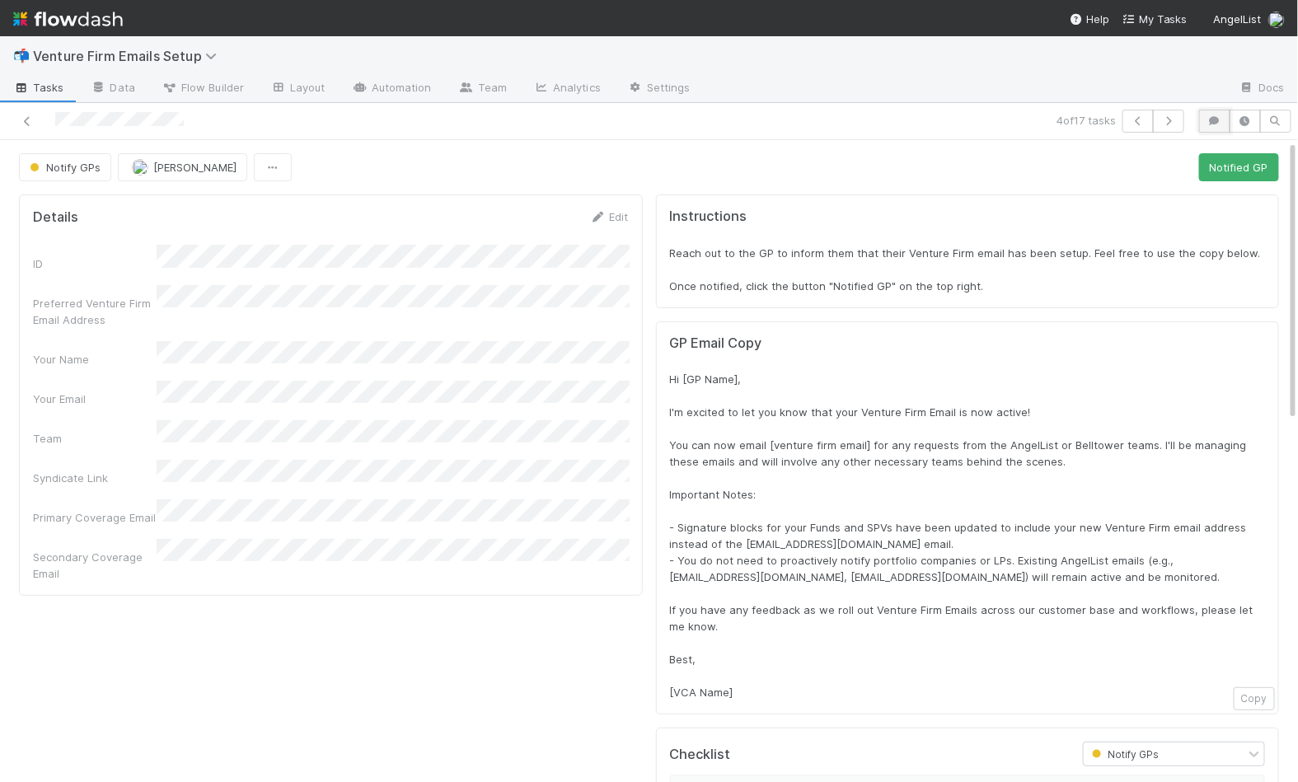
click at [1221, 121] on icon "button" at bounding box center [1215, 121] width 16 height 10
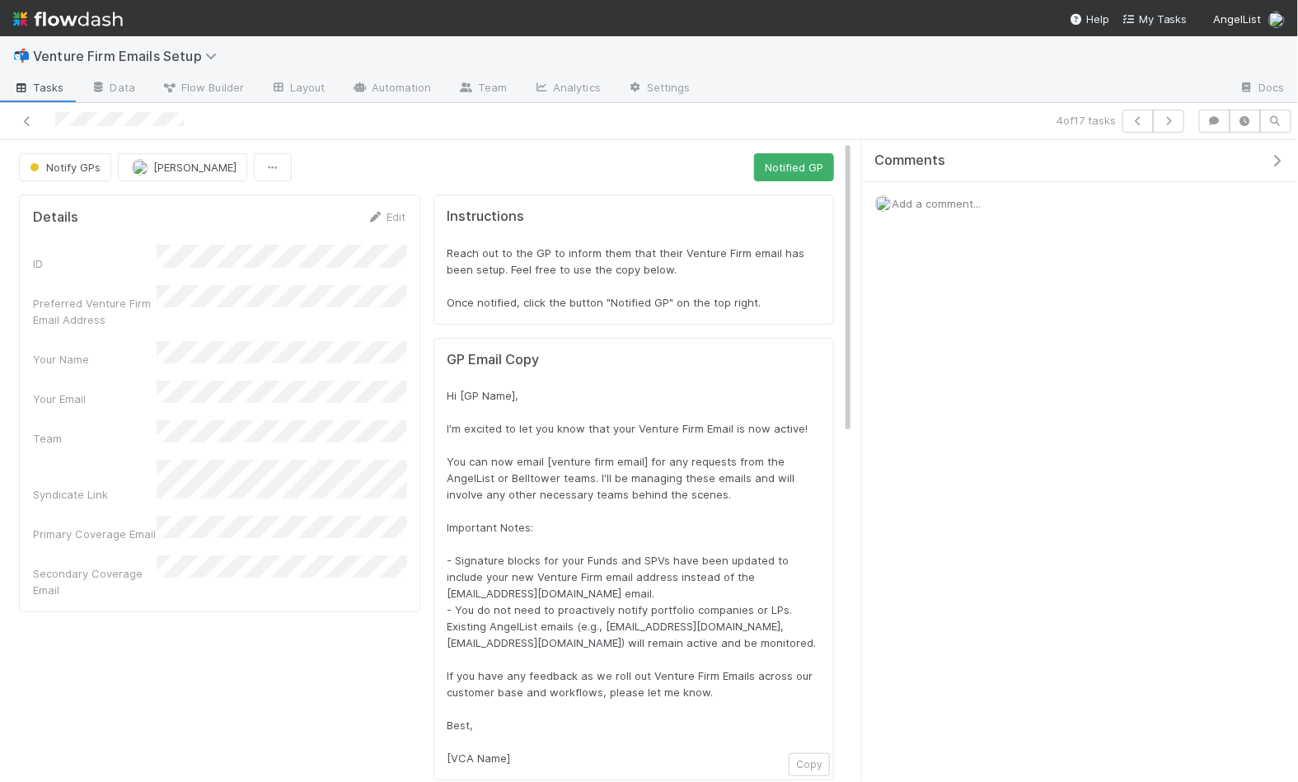
drag, startPoint x: 1086, startPoint y: 216, endPoint x: 1034, endPoint y: 194, distance: 56.5
click at [1086, 216] on div "Add a comment..." at bounding box center [1080, 203] width 436 height 43
click at [996, 187] on div "Add a comment..." at bounding box center [1080, 203] width 436 height 43
click at [981, 197] on span "Add a comment..." at bounding box center [936, 203] width 89 height 13
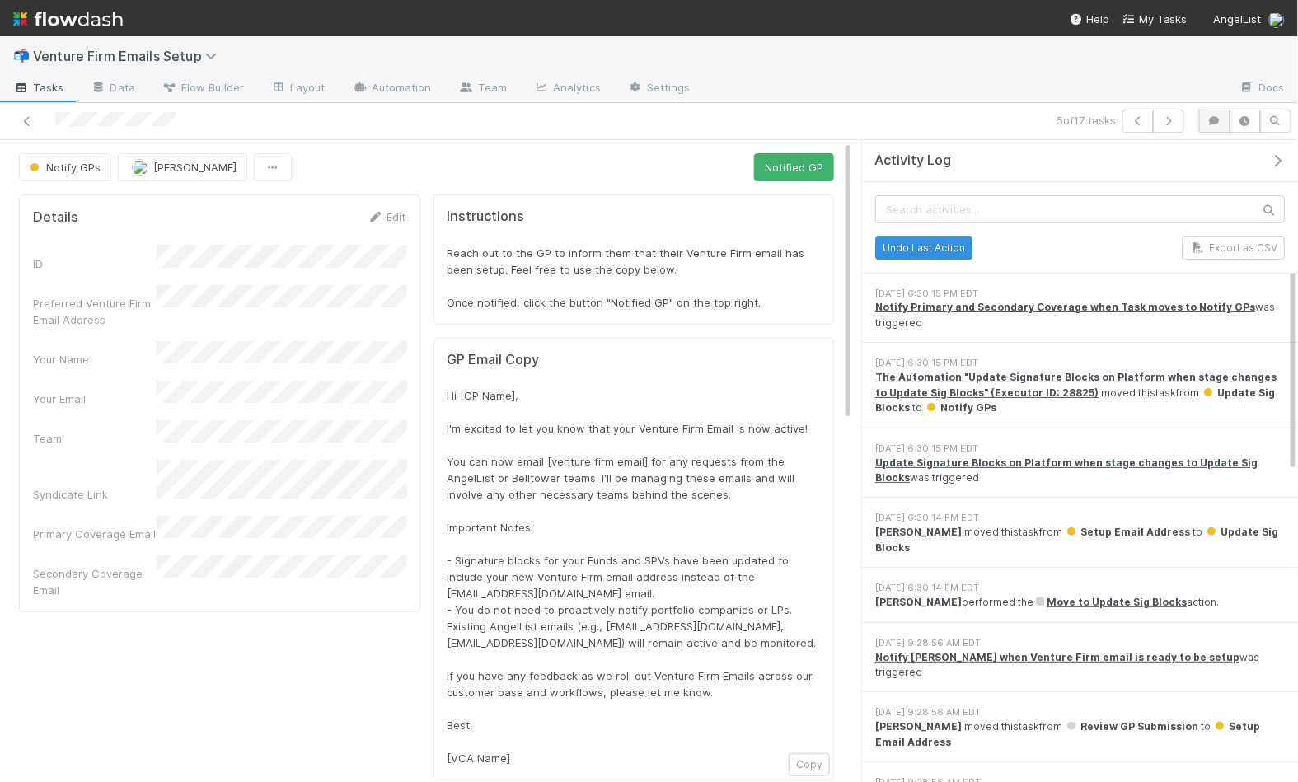
click at [1220, 115] on button "button" at bounding box center [1214, 121] width 31 height 23
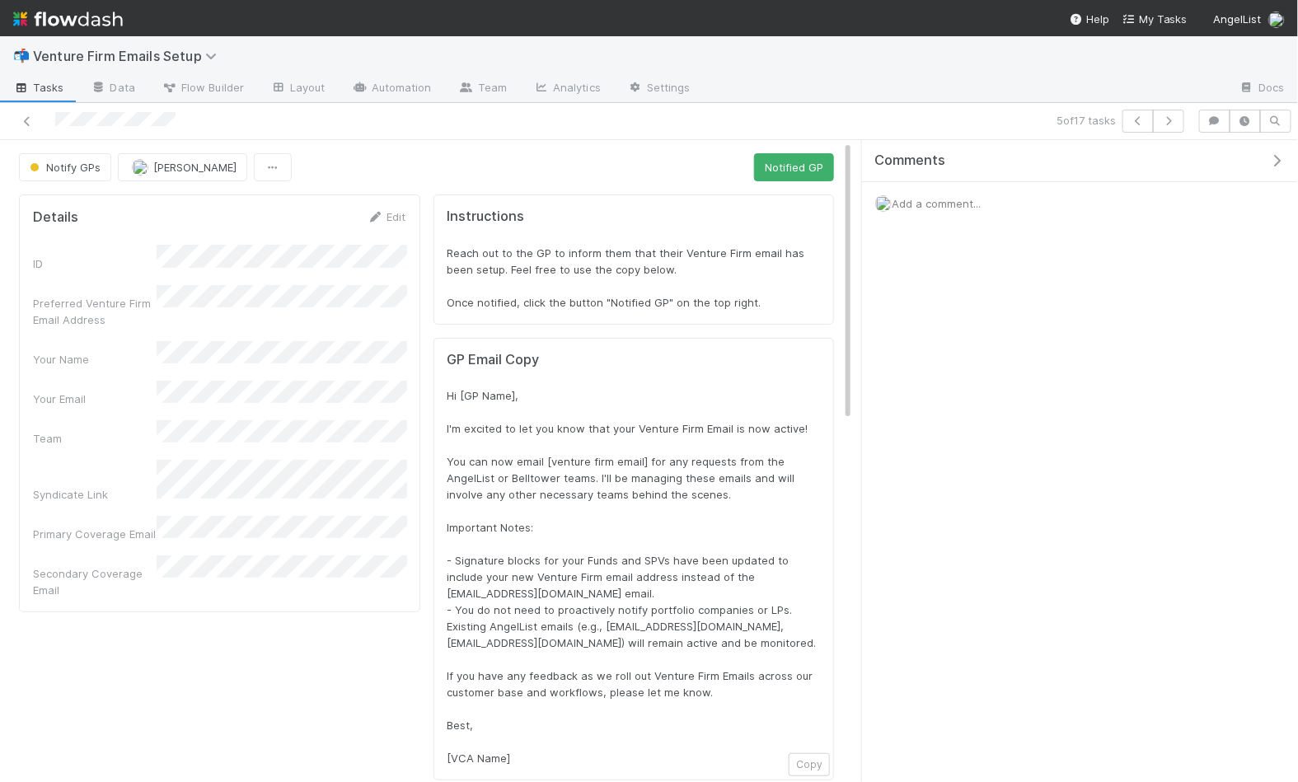
click at [1151, 197] on div "Add a comment..." at bounding box center [1080, 203] width 436 height 43
click at [948, 199] on span "Add a comment..." at bounding box center [936, 203] width 89 height 13
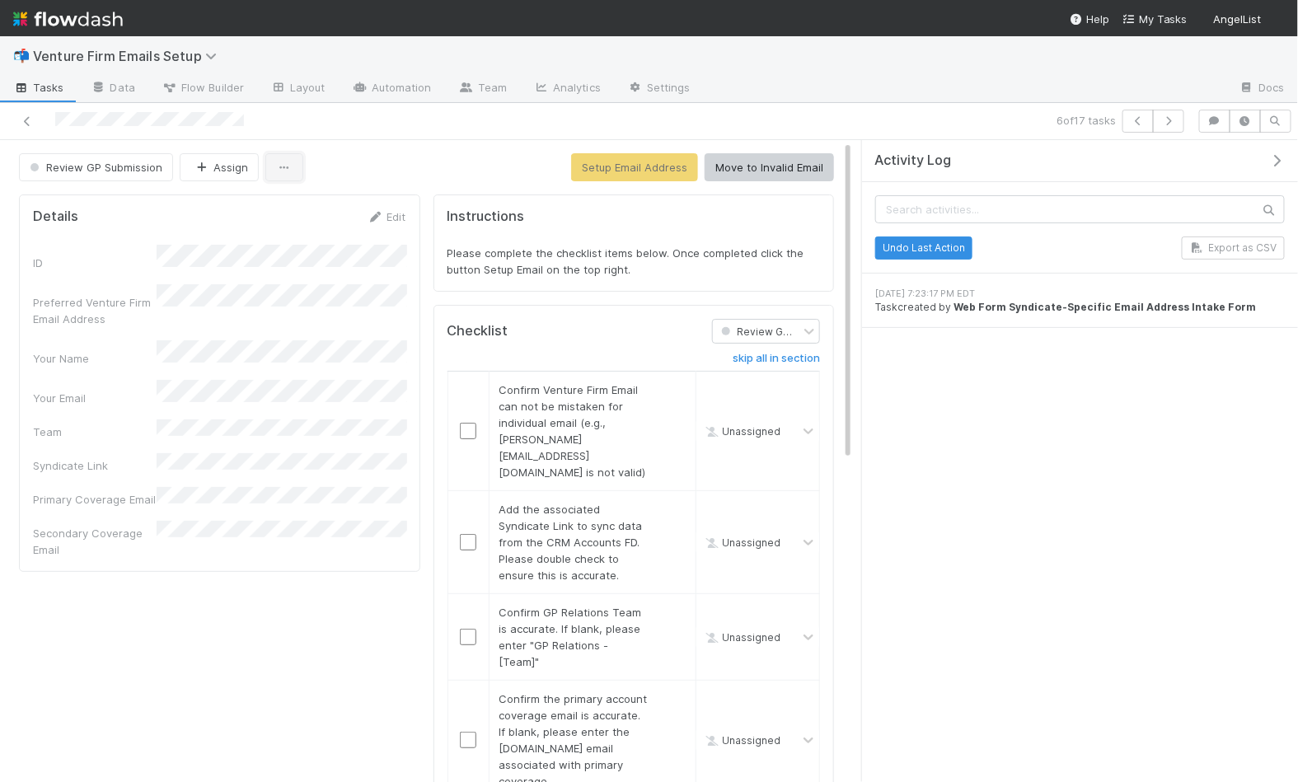
click at [284, 162] on icon "button" at bounding box center [284, 167] width 16 height 11
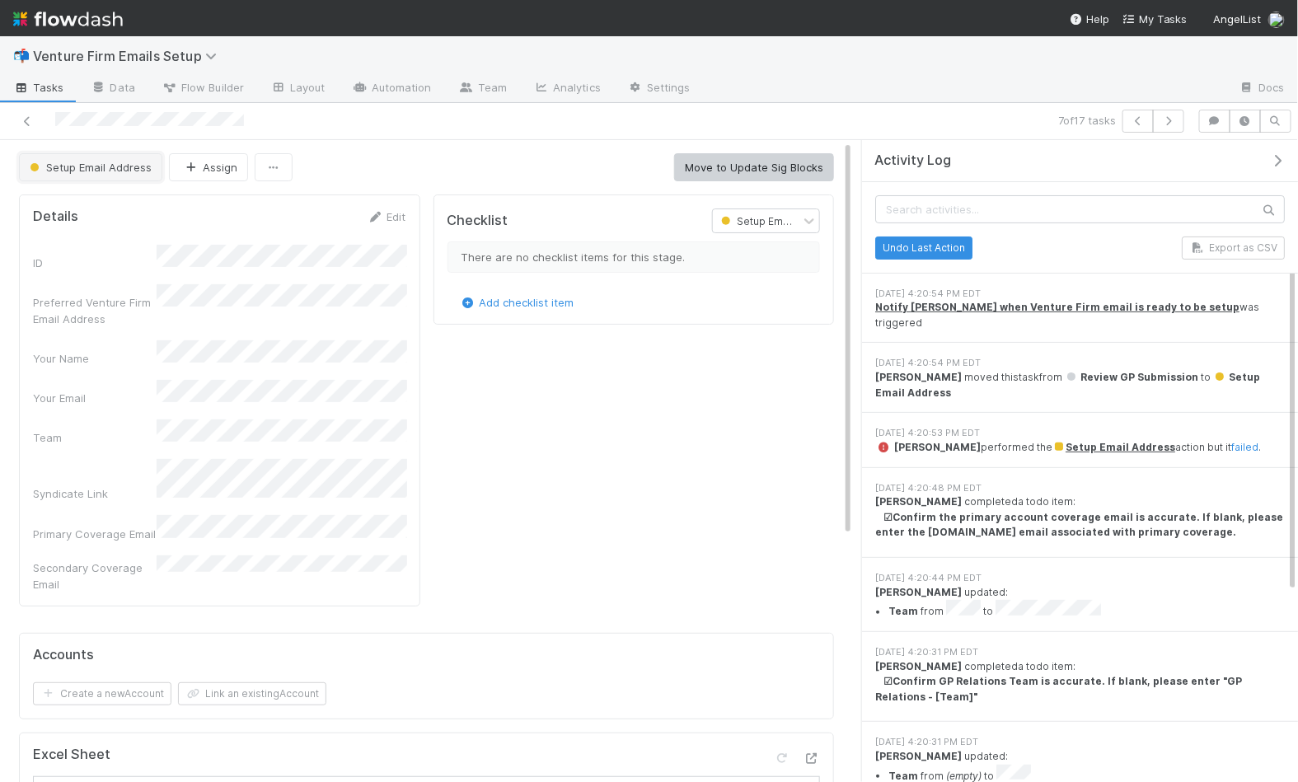
click at [131, 170] on span "Setup Email Address" at bounding box center [88, 167] width 125 height 13
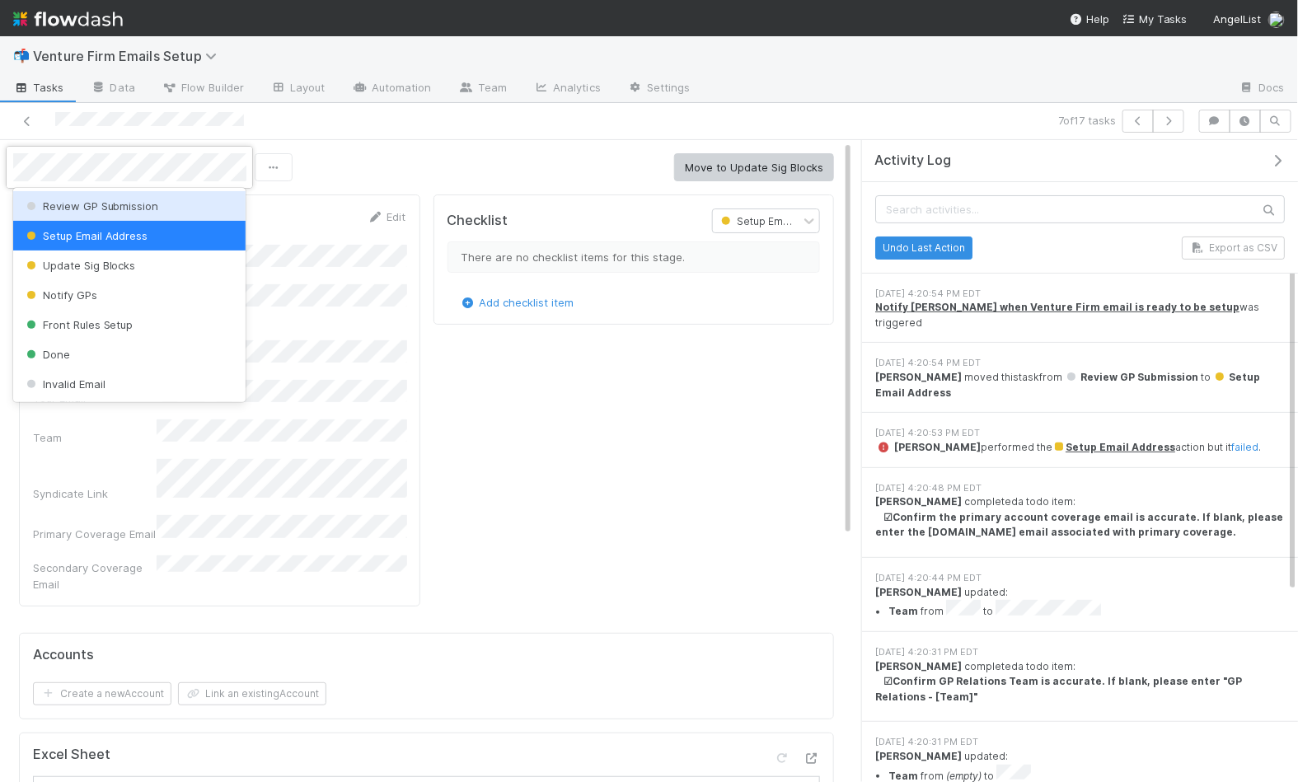
click at [131, 202] on span "Review GP Submission" at bounding box center [91, 205] width 136 height 13
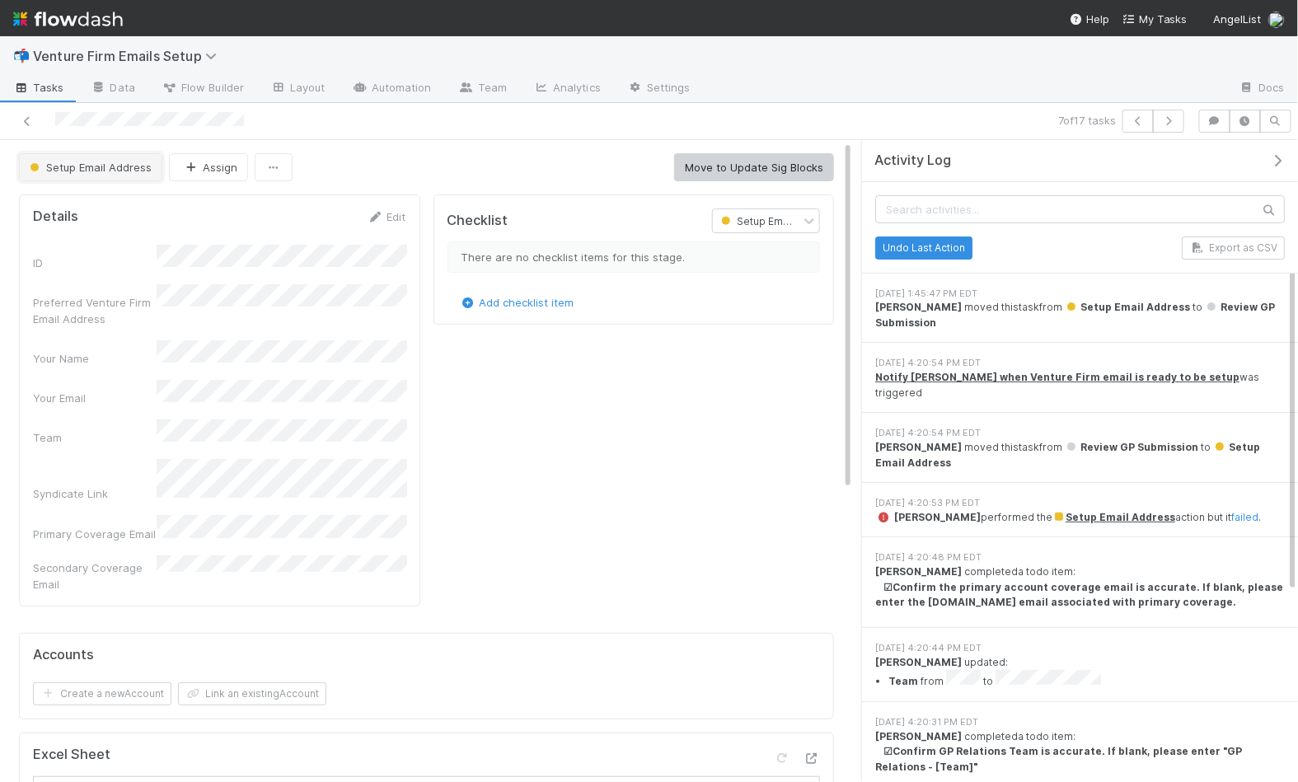
click at [101, 161] on span "Setup Email Address" at bounding box center [88, 167] width 125 height 13
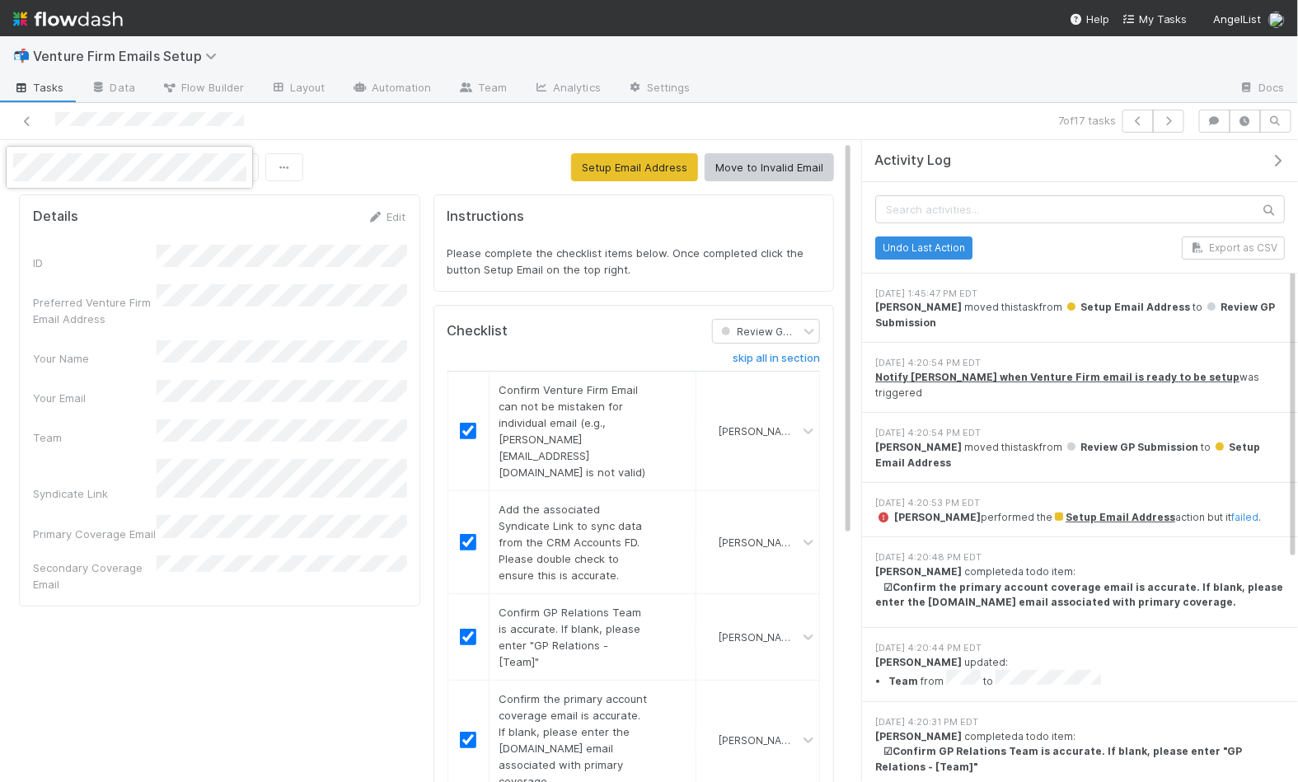
click at [485, 141] on div at bounding box center [649, 391] width 1298 height 782
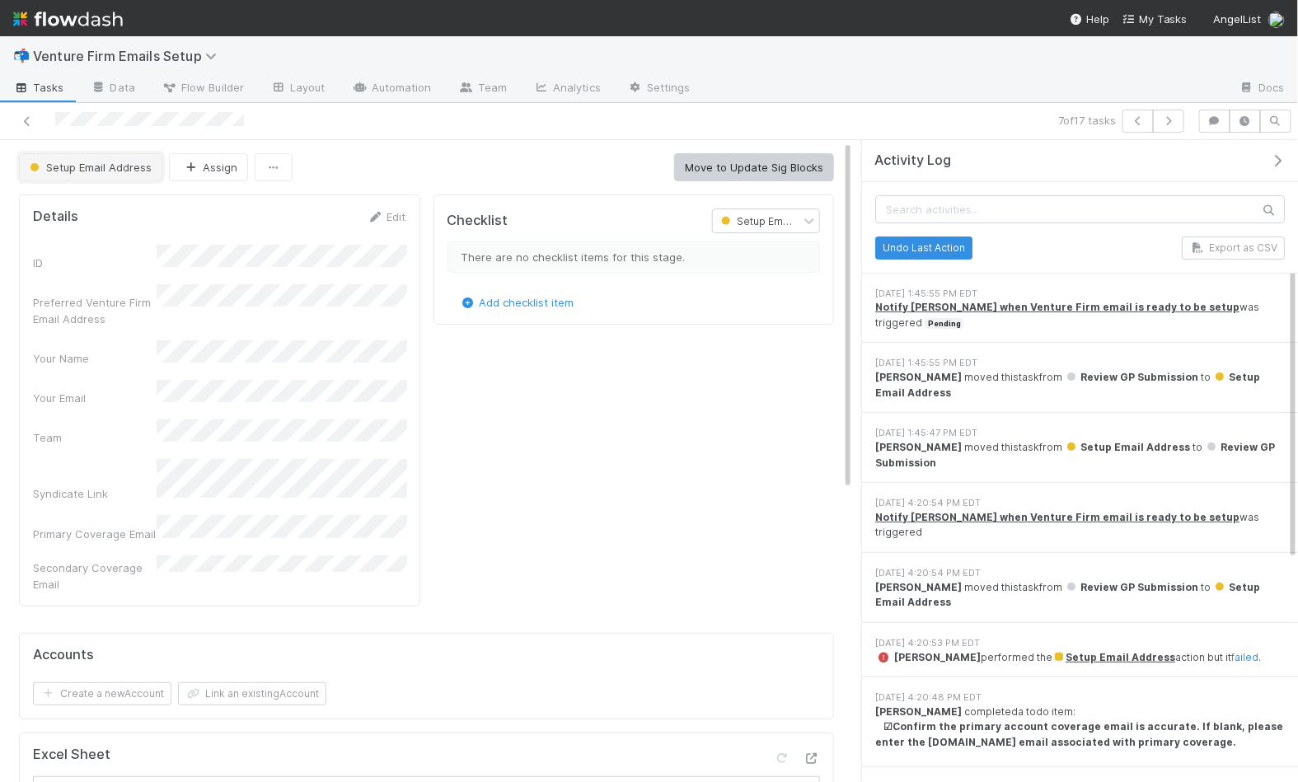
click at [105, 172] on button "Setup Email Address" at bounding box center [90, 167] width 143 height 28
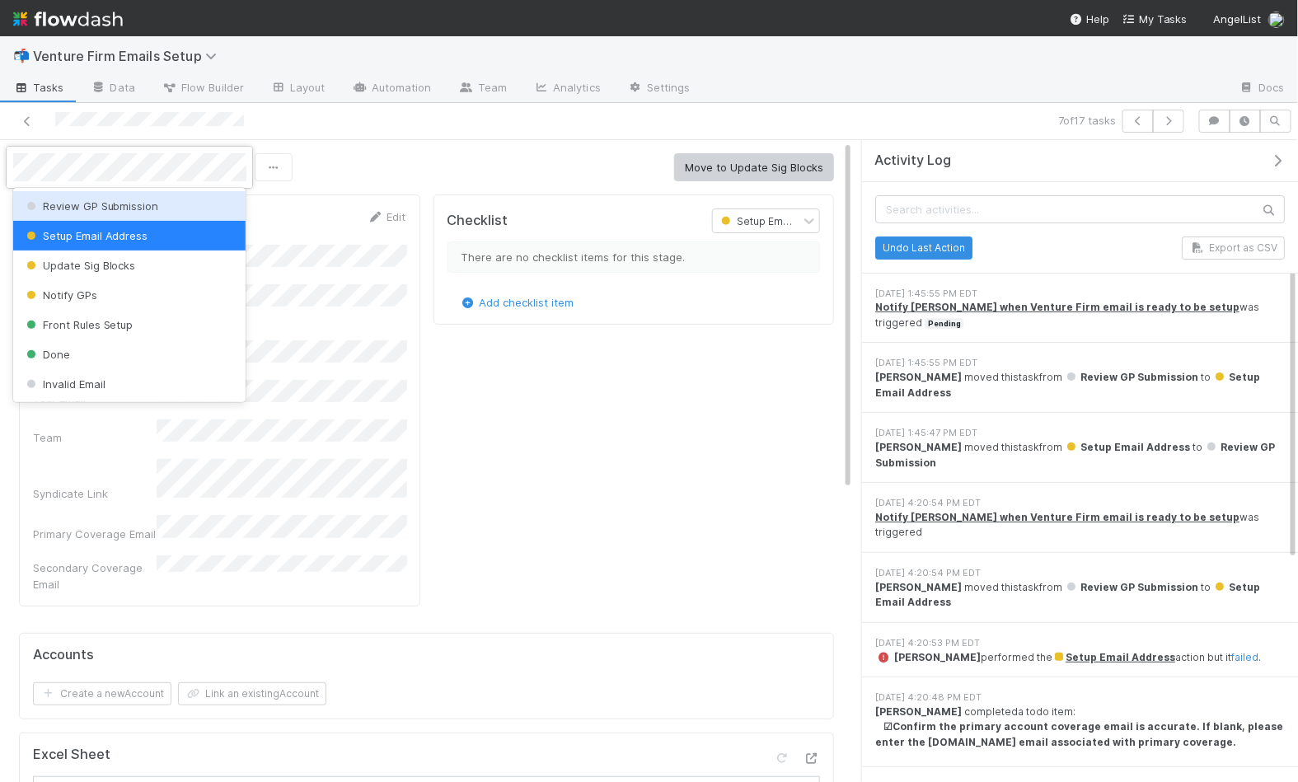
click at [123, 204] on span "Review GP Submission" at bounding box center [91, 205] width 136 height 13
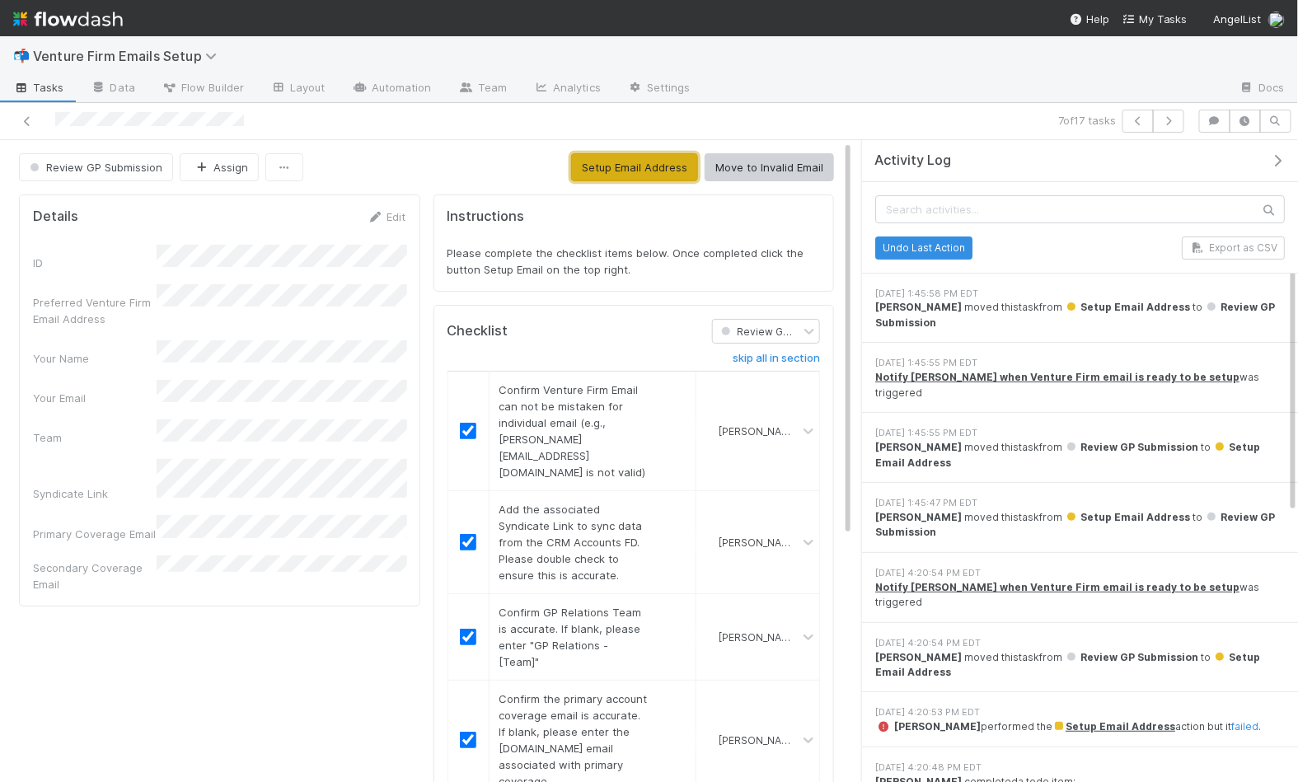
click at [615, 165] on button "Setup Email Address" at bounding box center [634, 167] width 127 height 28
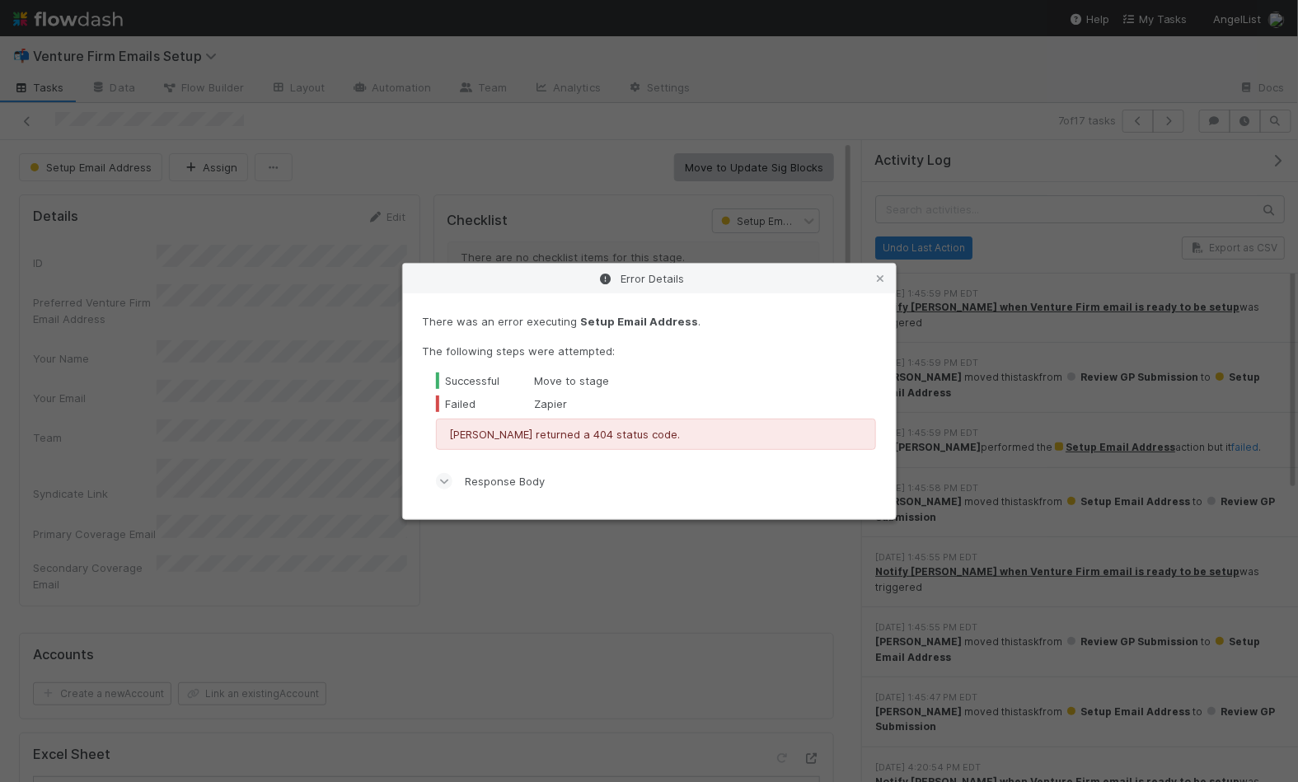
click at [444, 477] on icon at bounding box center [444, 481] width 11 height 16
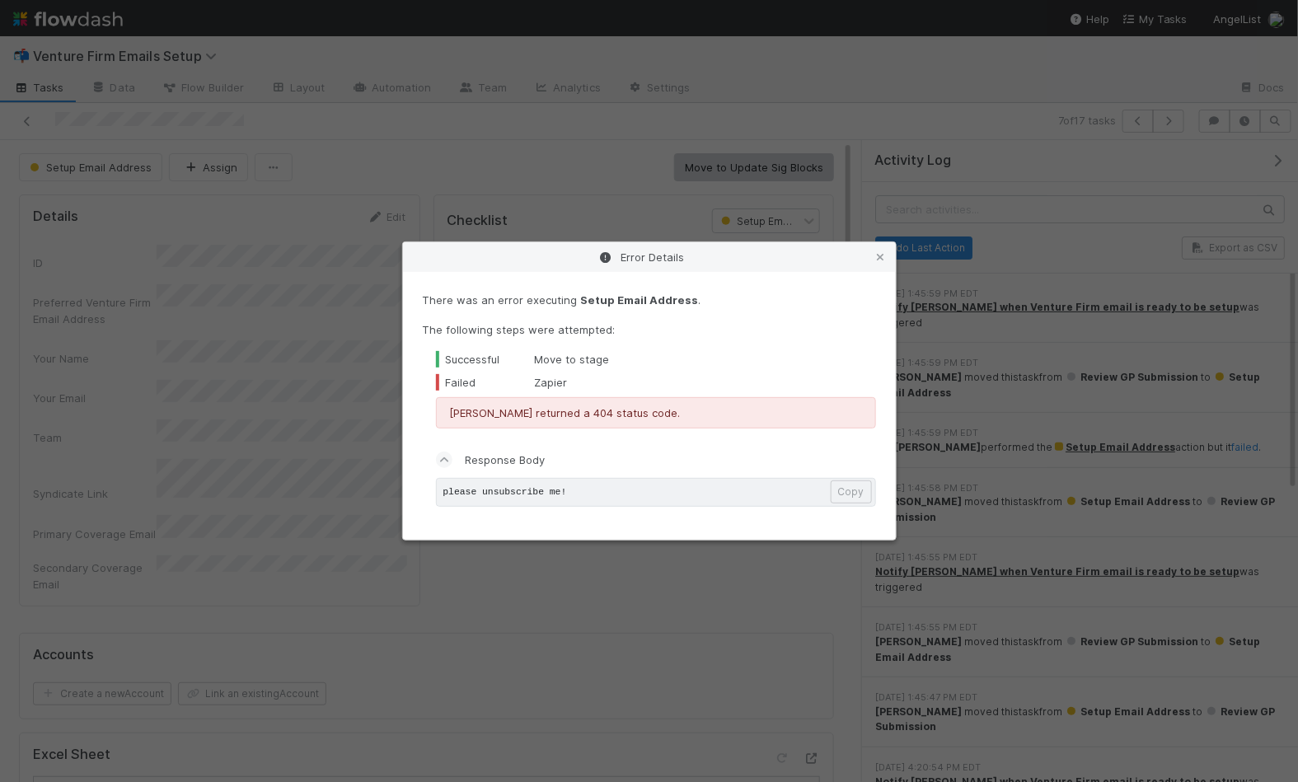
click at [878, 268] on div "Error Details" at bounding box center [649, 257] width 493 height 30
click at [878, 256] on icon at bounding box center [881, 257] width 16 height 11
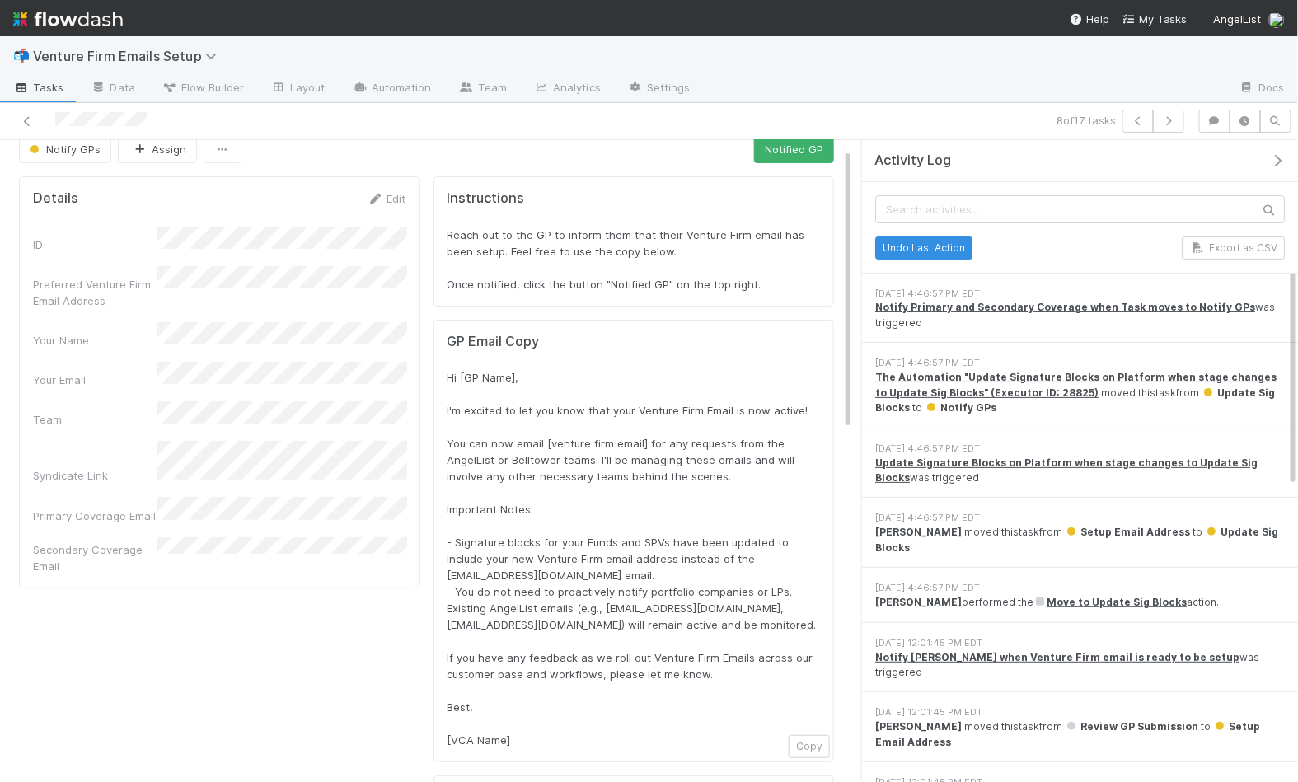
scroll to position [19, 0]
click at [781, 141] on button "Notified GP" at bounding box center [794, 148] width 80 height 28
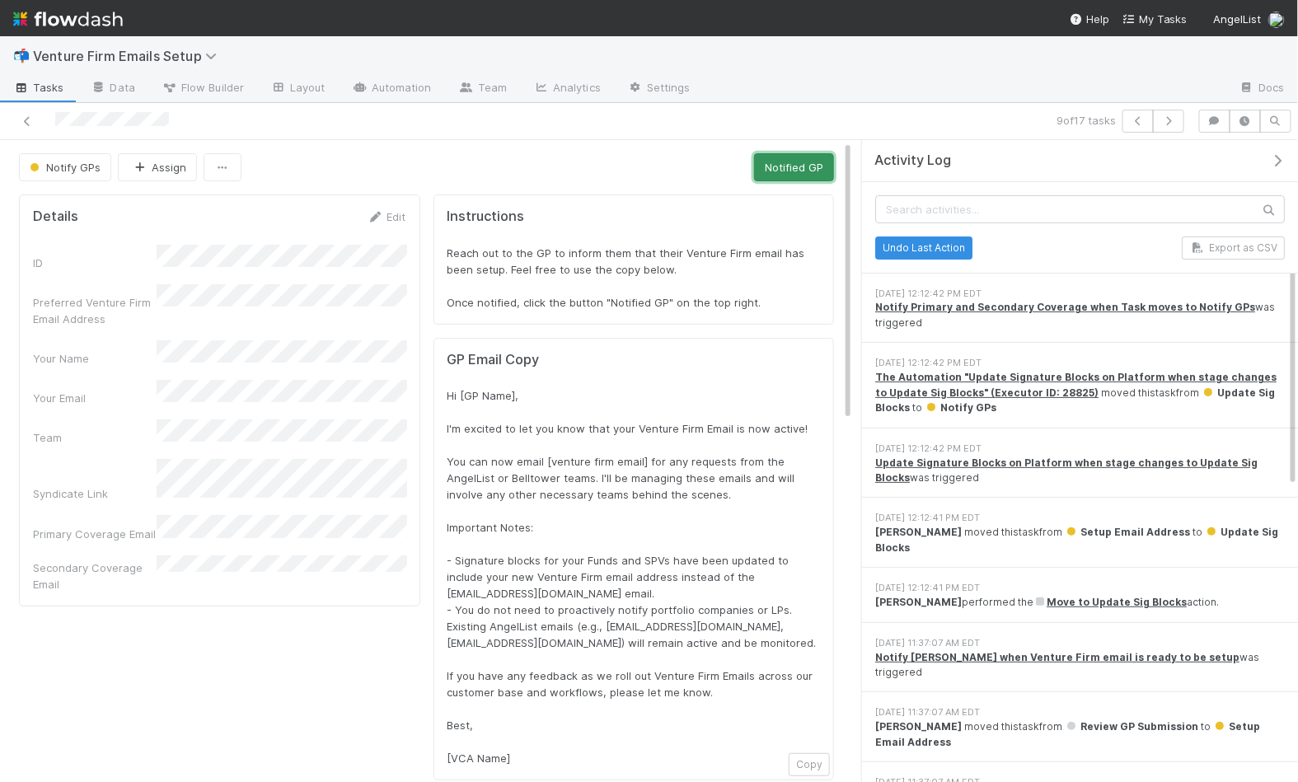
click at [798, 171] on button "Notified GP" at bounding box center [794, 167] width 80 height 28
click at [24, 117] on icon at bounding box center [27, 121] width 16 height 11
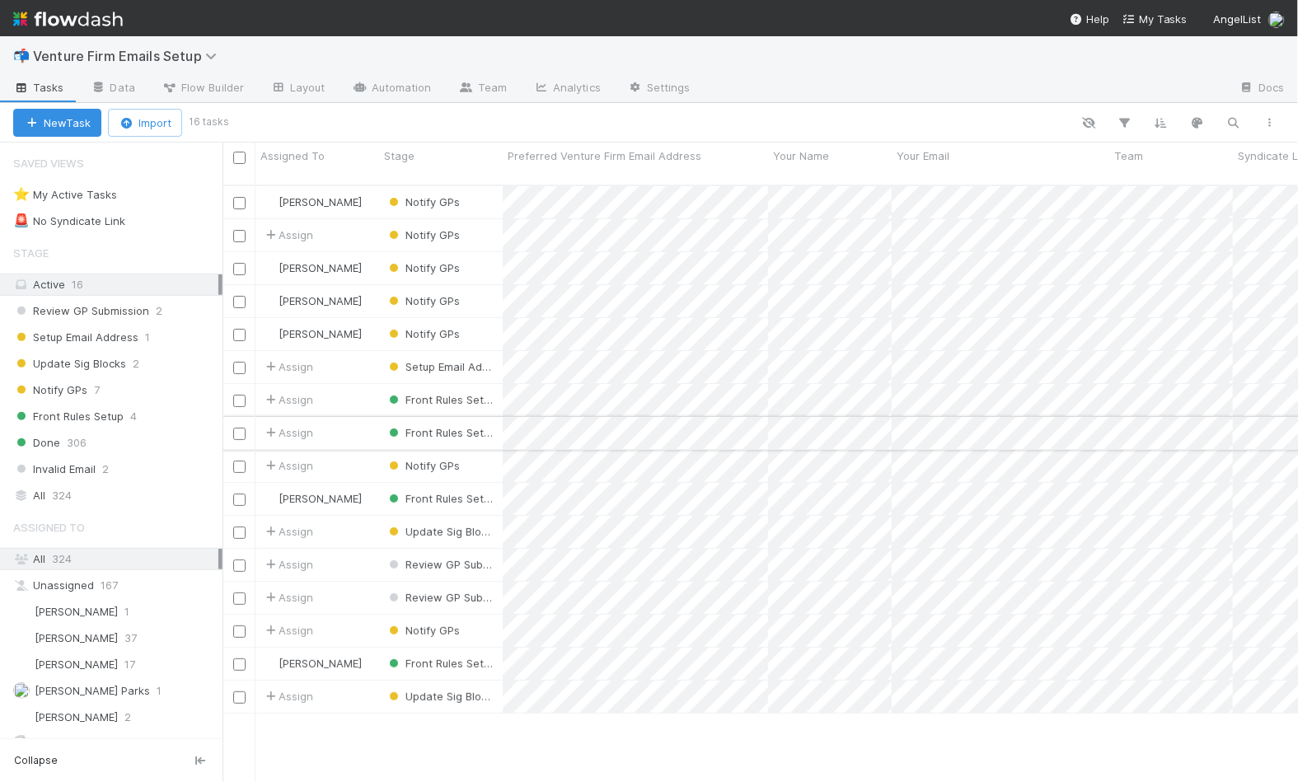
scroll to position [612, 1076]
click at [98, 434] on div "Done 306" at bounding box center [117, 443] width 209 height 21
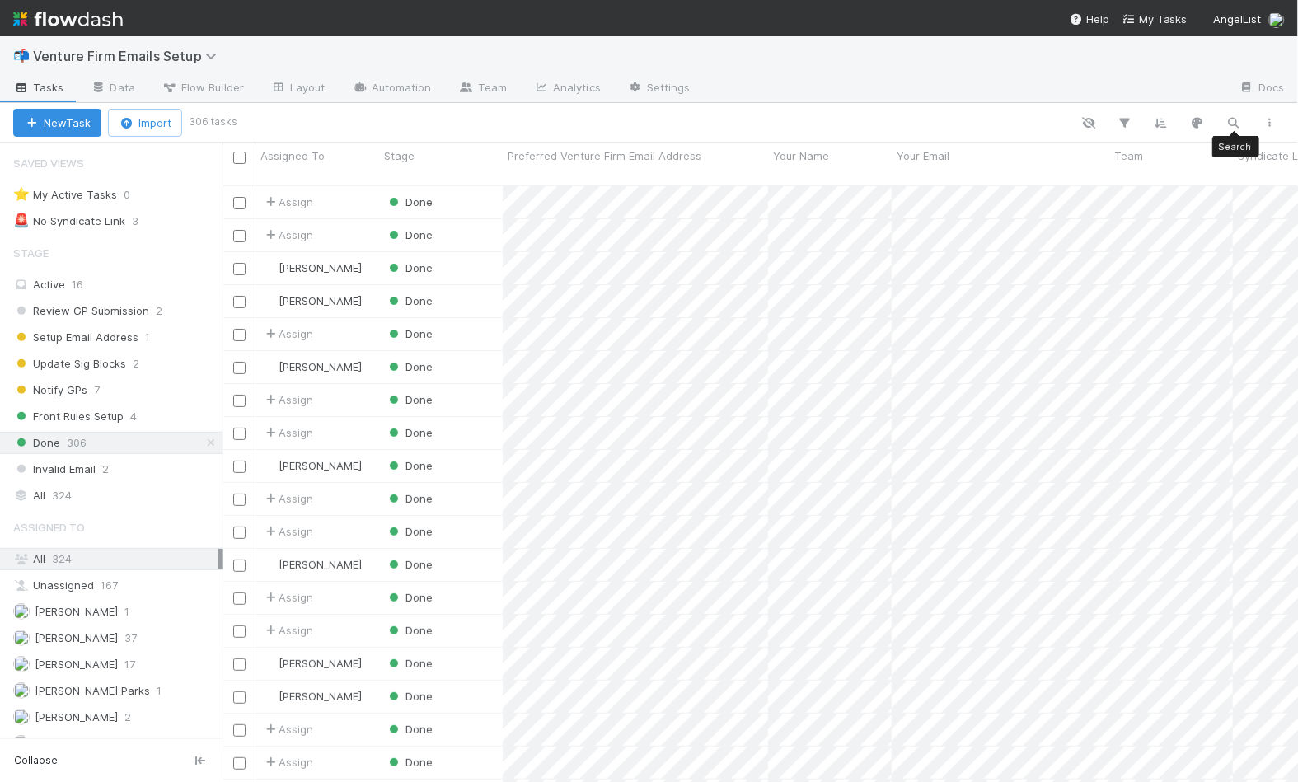
scroll to position [612, 1076]
click at [1232, 124] on icon "button" at bounding box center [1234, 122] width 16 height 15
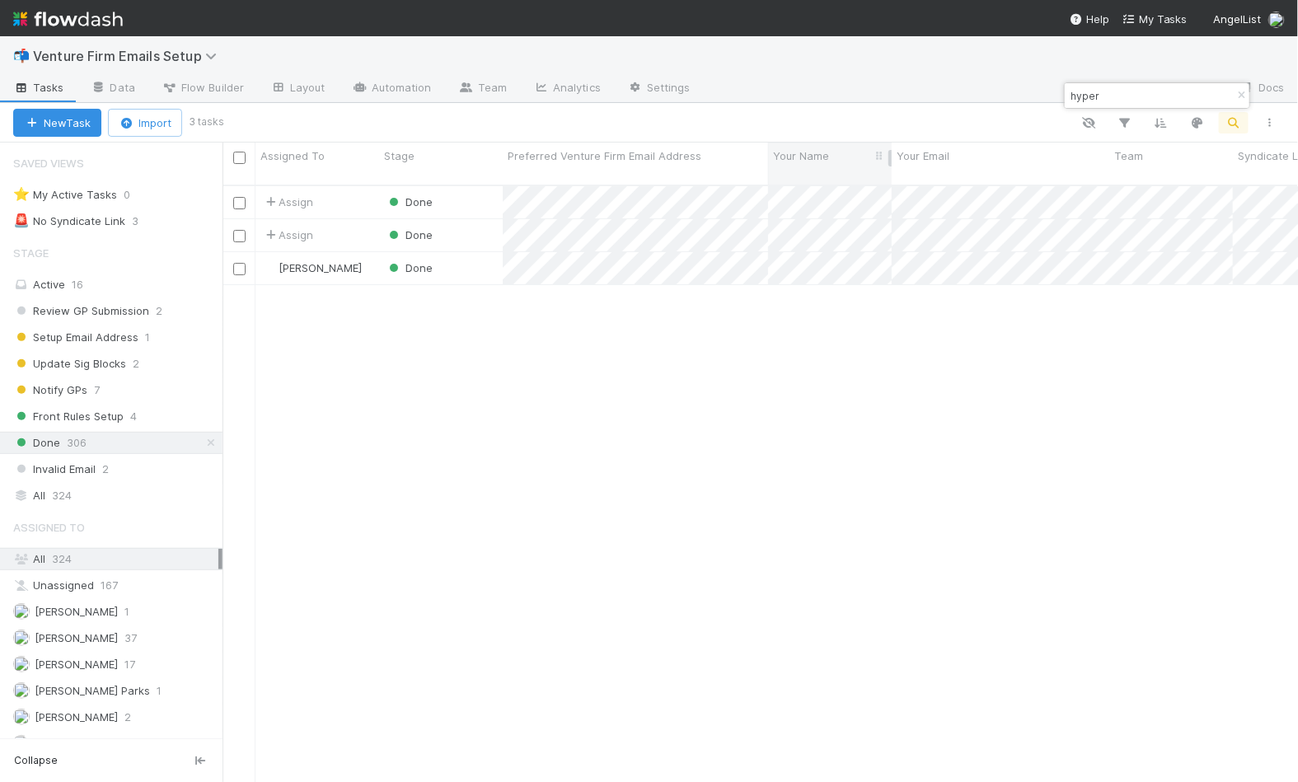
type input "hyper"
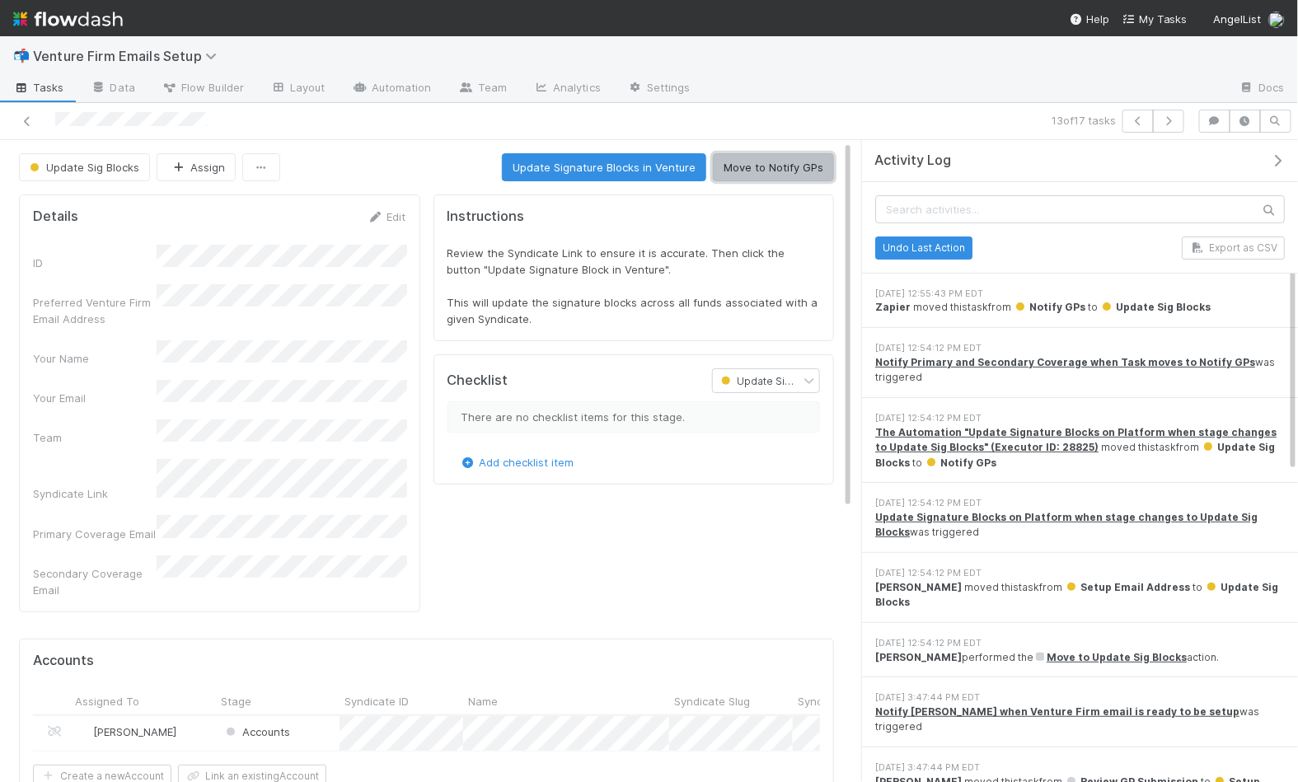
click at [765, 162] on button "Move to Notify GPs" at bounding box center [773, 167] width 121 height 28
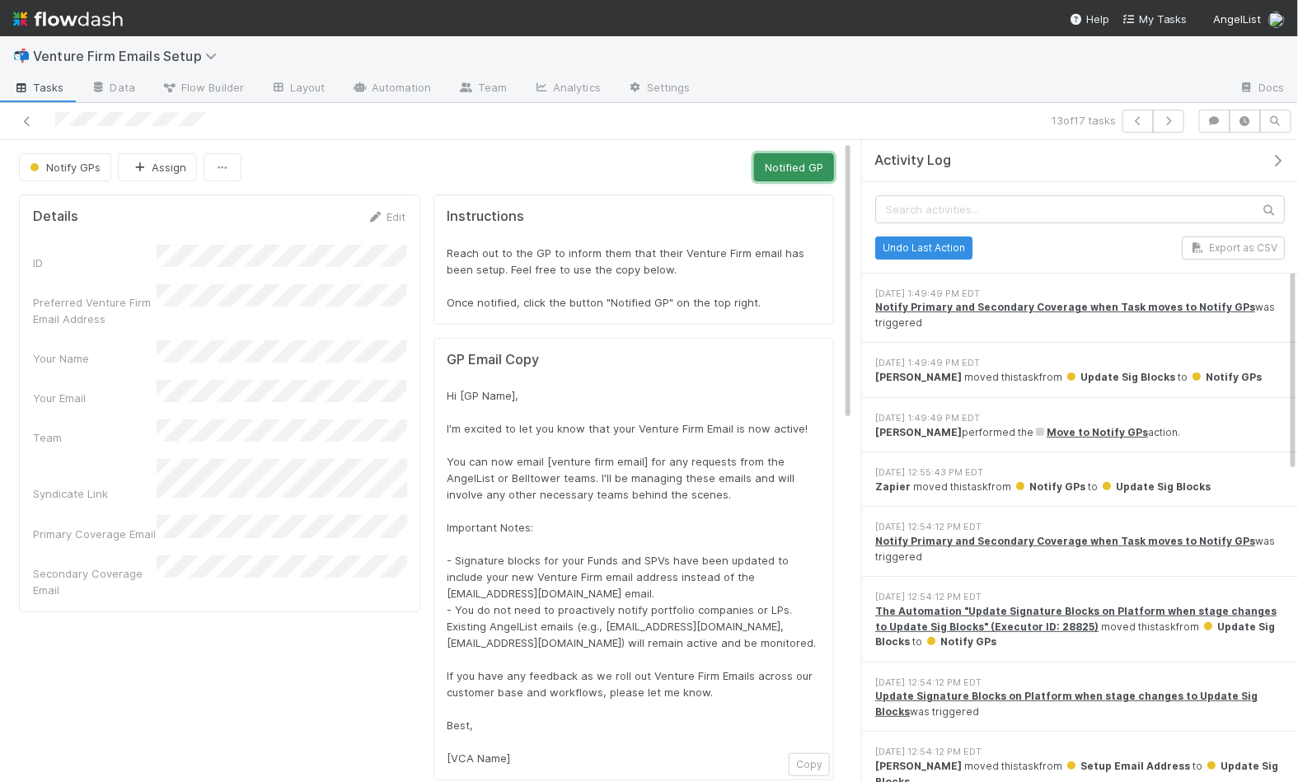
click at [764, 162] on button "Notified GP" at bounding box center [794, 167] width 80 height 28
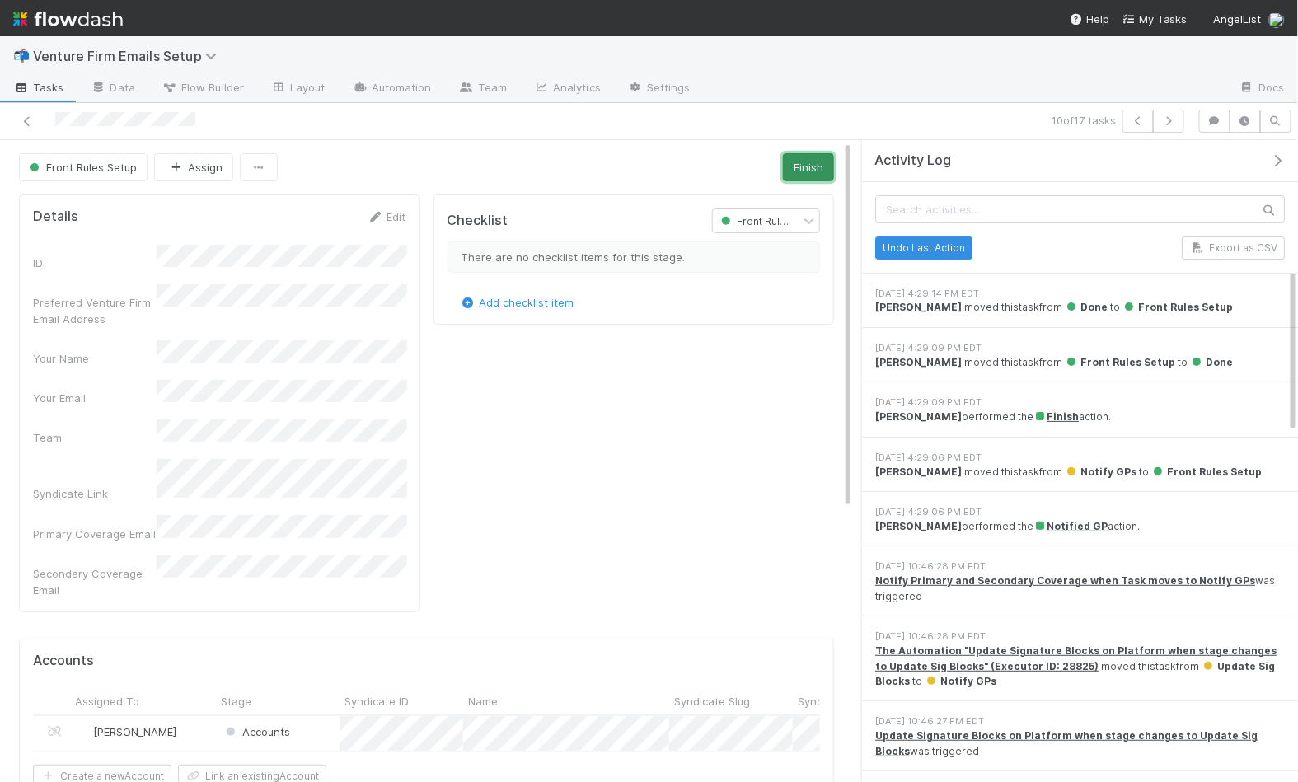
click at [817, 171] on button "Finish" at bounding box center [808, 167] width 51 height 28
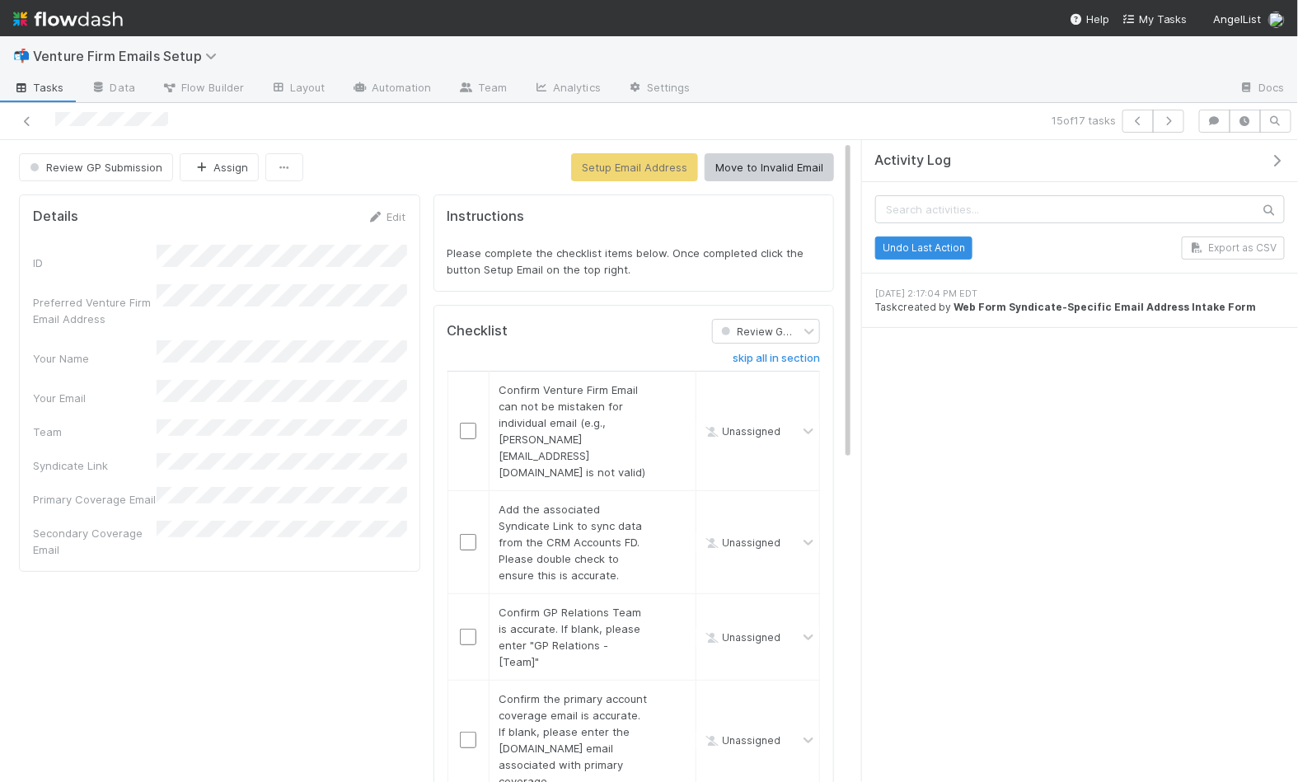
click at [645, 252] on span "Please complete the checklist items below. Once completed click the button Setu…" at bounding box center [628, 261] width 360 height 30
drag, startPoint x: 533, startPoint y: 244, endPoint x: 589, endPoint y: 263, distance: 59.2
click at [589, 263] on span "Please complete the checklist items below. Once completed click the button Setu…" at bounding box center [628, 261] width 360 height 30
click at [597, 254] on span "Please complete the checklist items below. Once completed click the button Setu…" at bounding box center [628, 261] width 360 height 30
click at [91, 166] on span "Review GP Submission" at bounding box center [94, 167] width 136 height 13
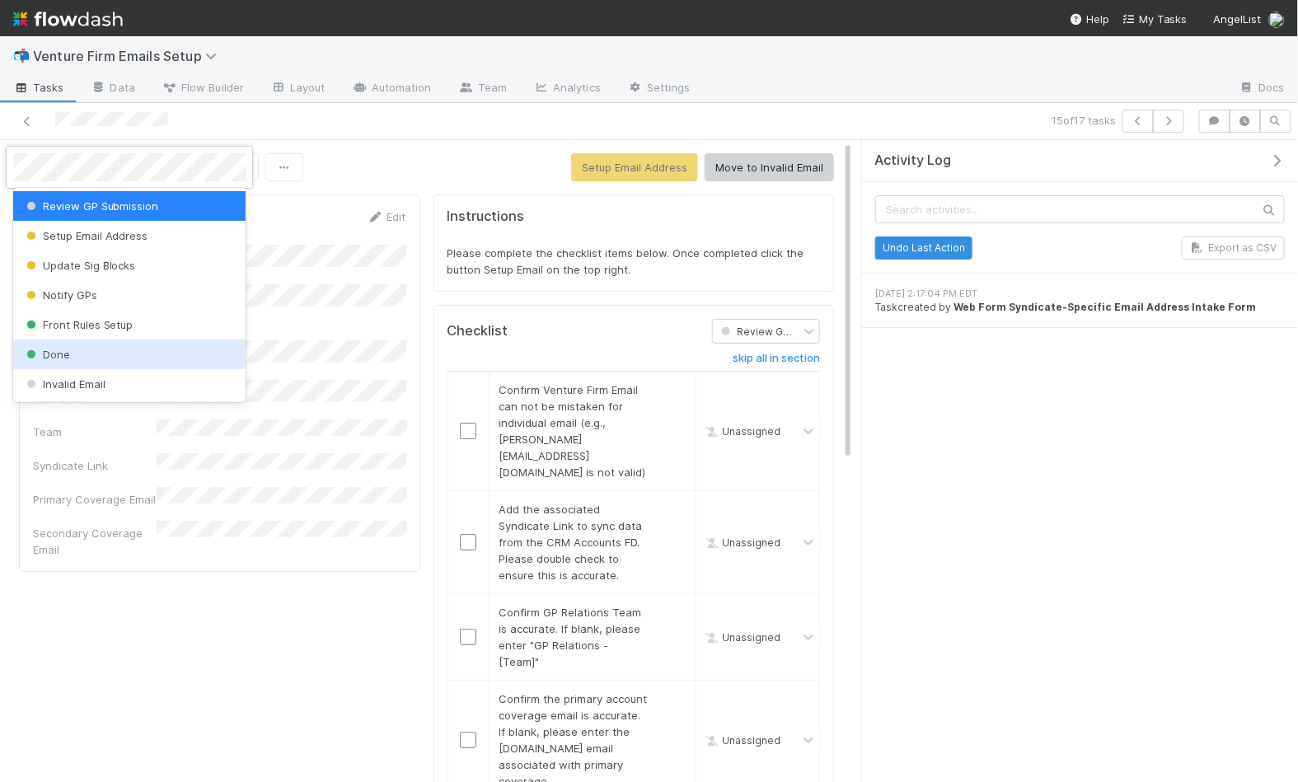
click at [537, 312] on div at bounding box center [649, 391] width 1298 height 782
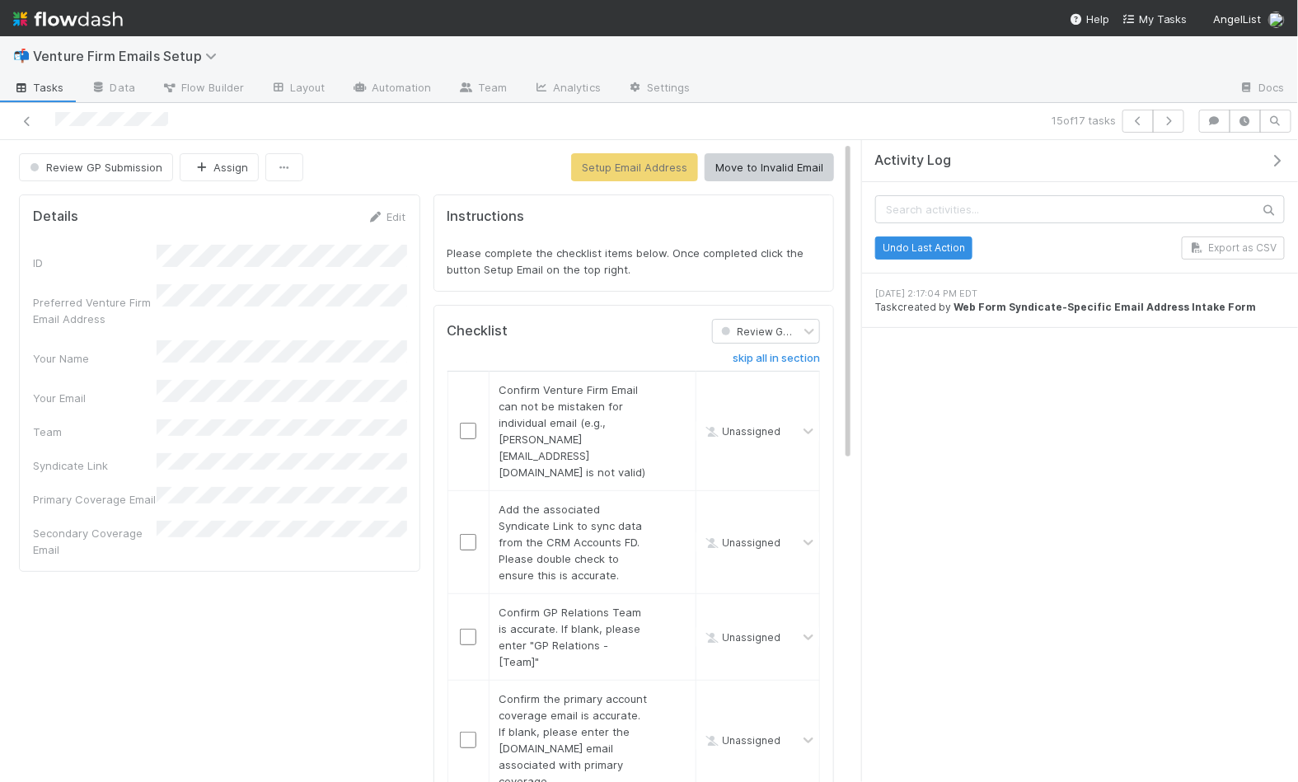
scroll to position [2, 0]
drag, startPoint x: 1224, startPoint y: 115, endPoint x: 1205, endPoint y: 123, distance: 20.4
click at [1223, 116] on icon "button" at bounding box center [1215, 121] width 16 height 10
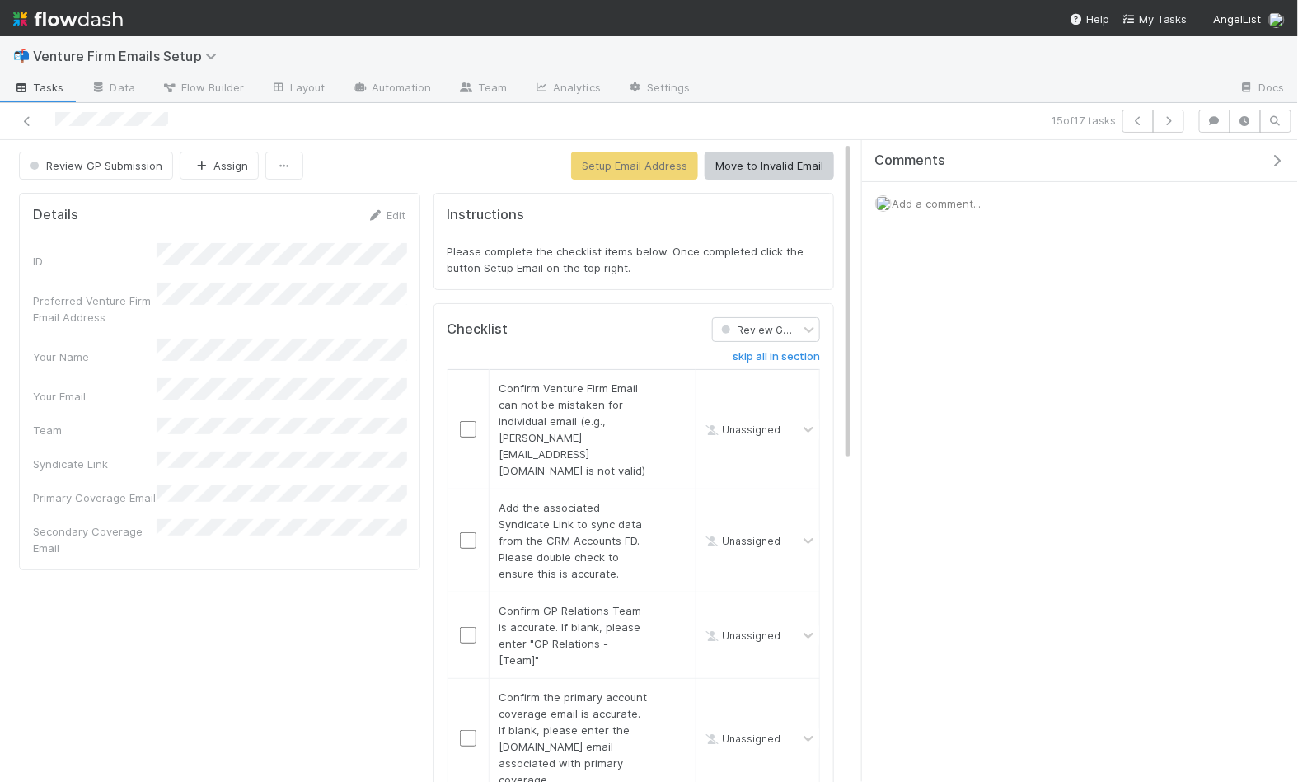
click at [1010, 196] on div "Add a comment..." at bounding box center [1080, 203] width 436 height 43
click at [944, 199] on span "Add a comment..." at bounding box center [936, 203] width 89 height 13
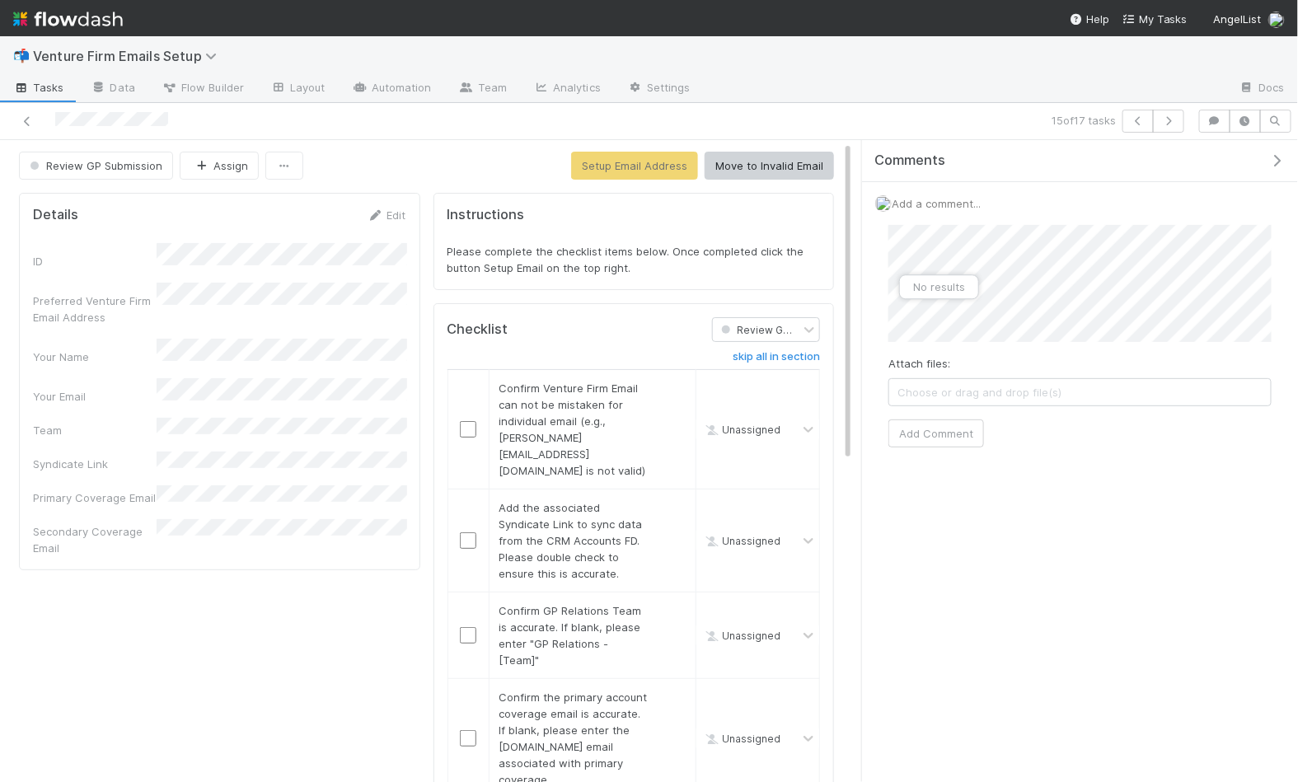
click at [570, 129] on div at bounding box center [304, 121] width 595 height 23
click at [462, 80] on link "Team" at bounding box center [482, 89] width 75 height 26
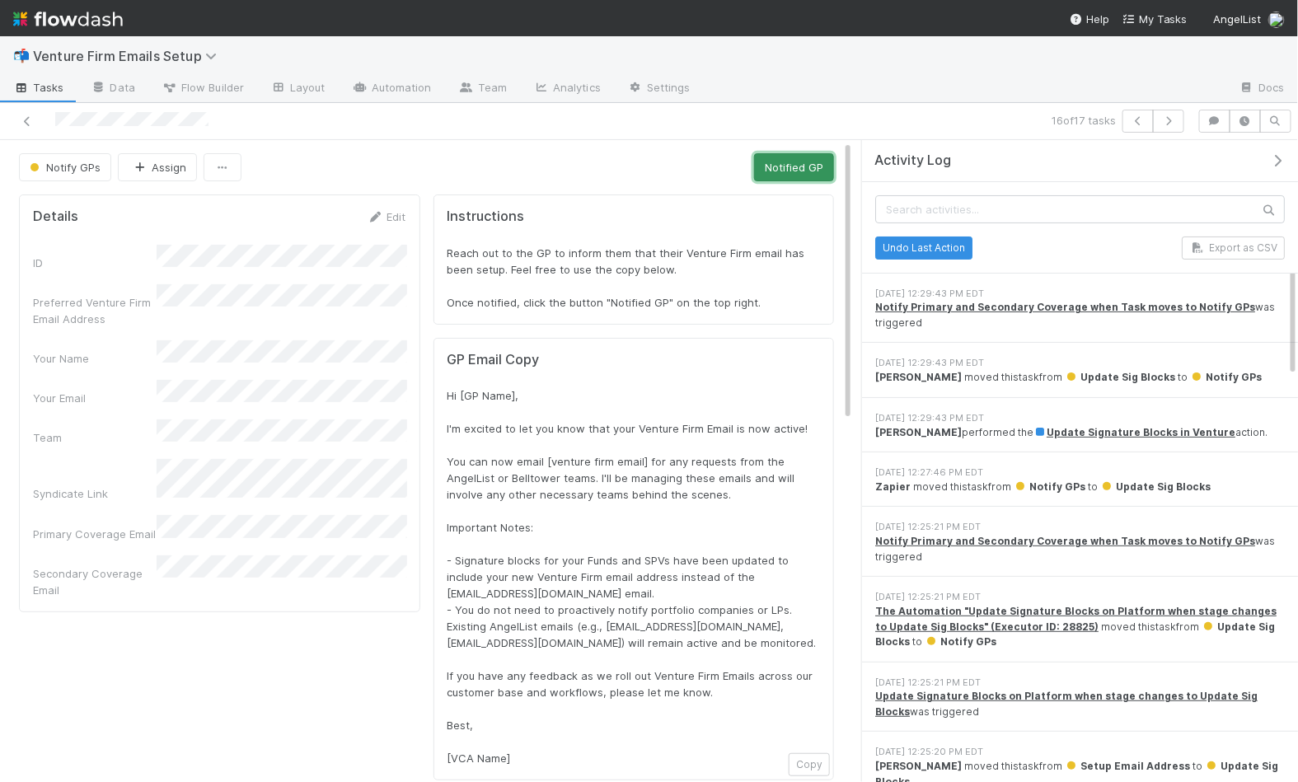
click at [809, 171] on button "Notified GP" at bounding box center [794, 167] width 80 height 28
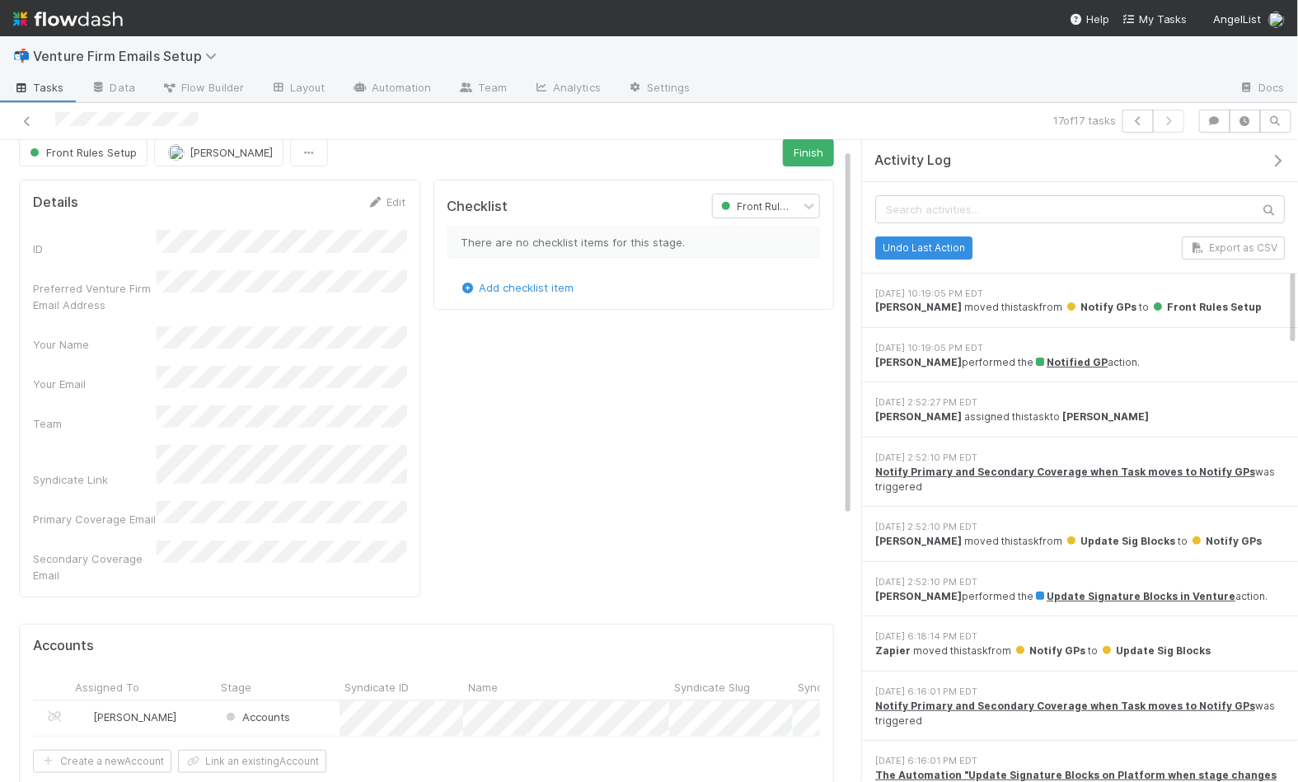
scroll to position [13, 0]
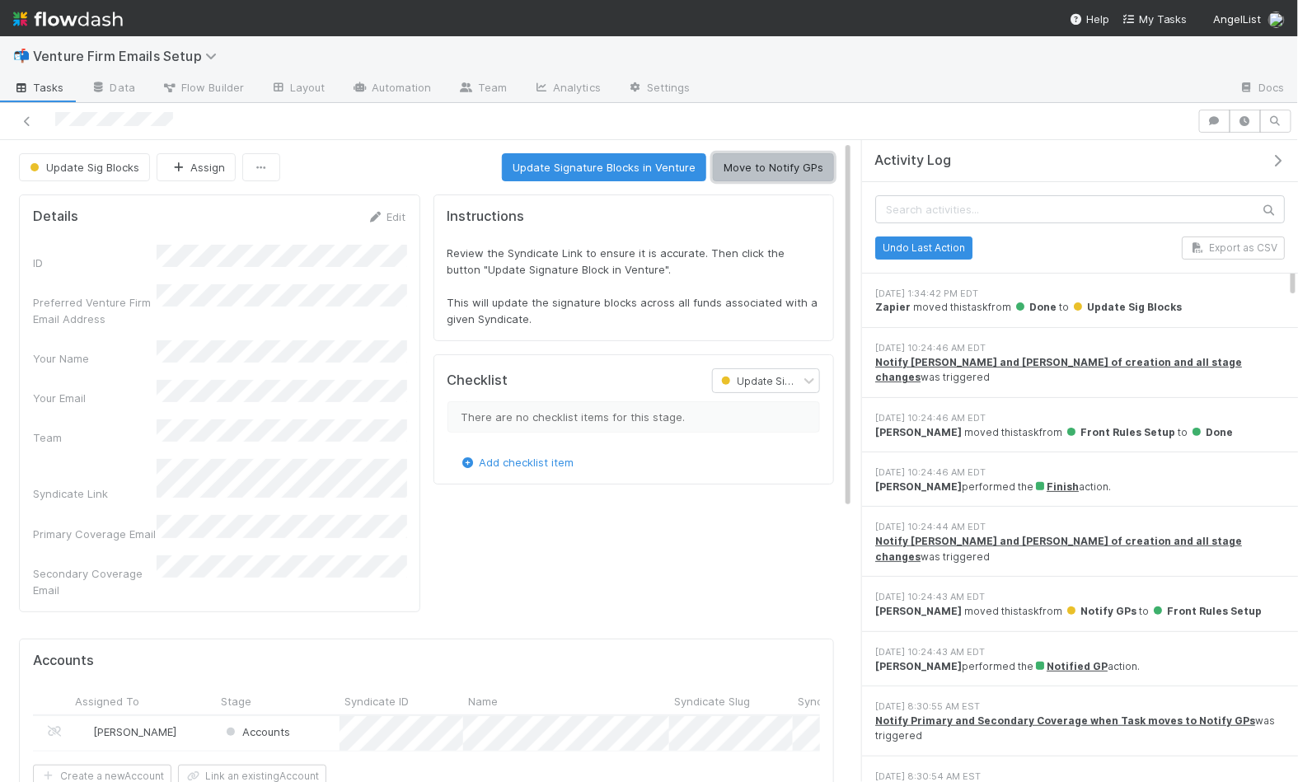
click at [736, 162] on button "Move to Notify GPs" at bounding box center [773, 167] width 121 height 28
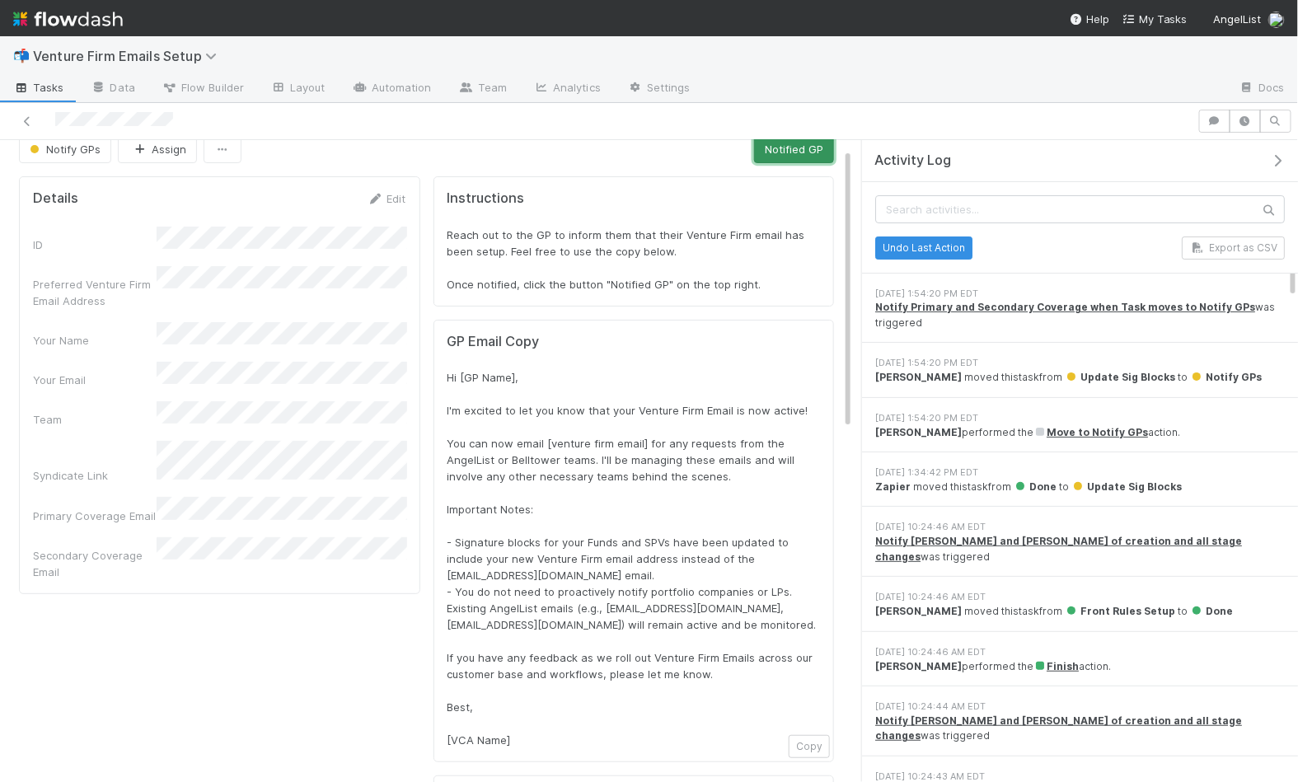
click at [791, 153] on button "Notified GP" at bounding box center [794, 149] width 80 height 28
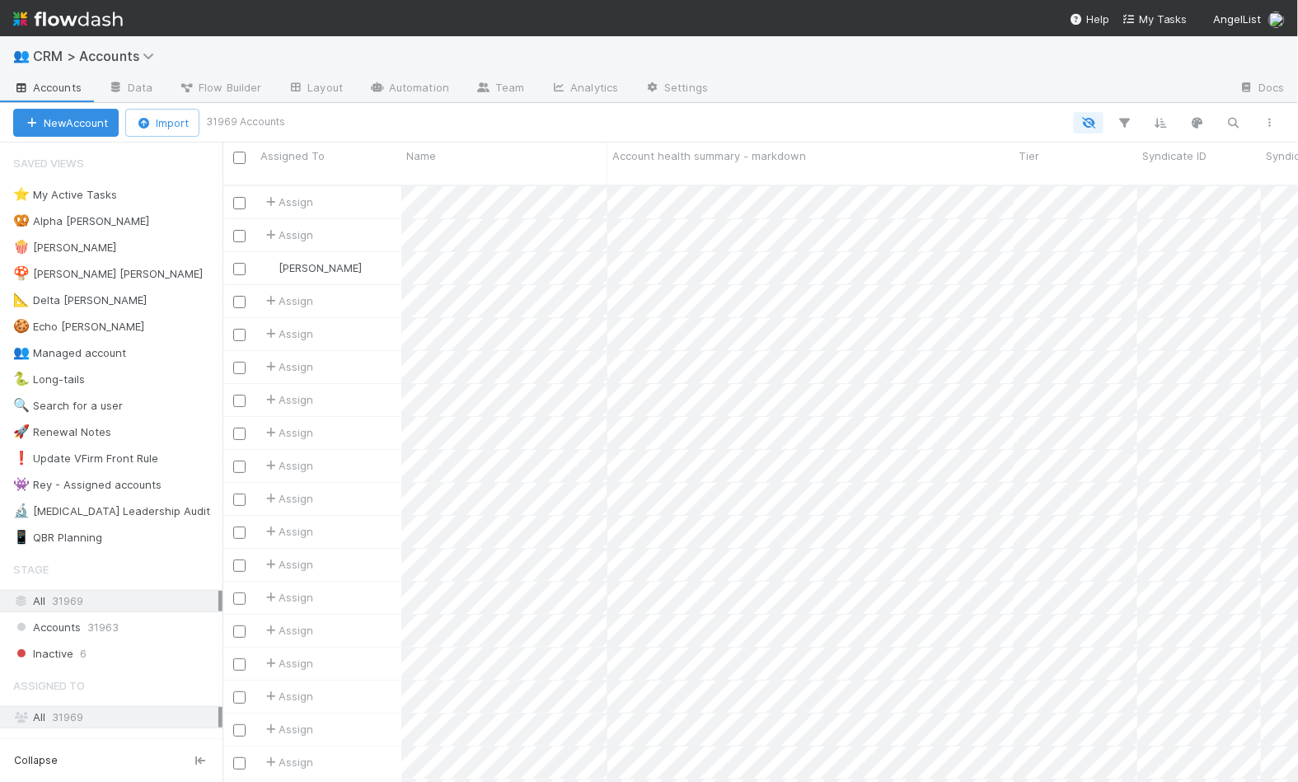
scroll to position [612, 1076]
click at [1231, 121] on icon "button" at bounding box center [1234, 122] width 16 height 15
type input "26 fund"
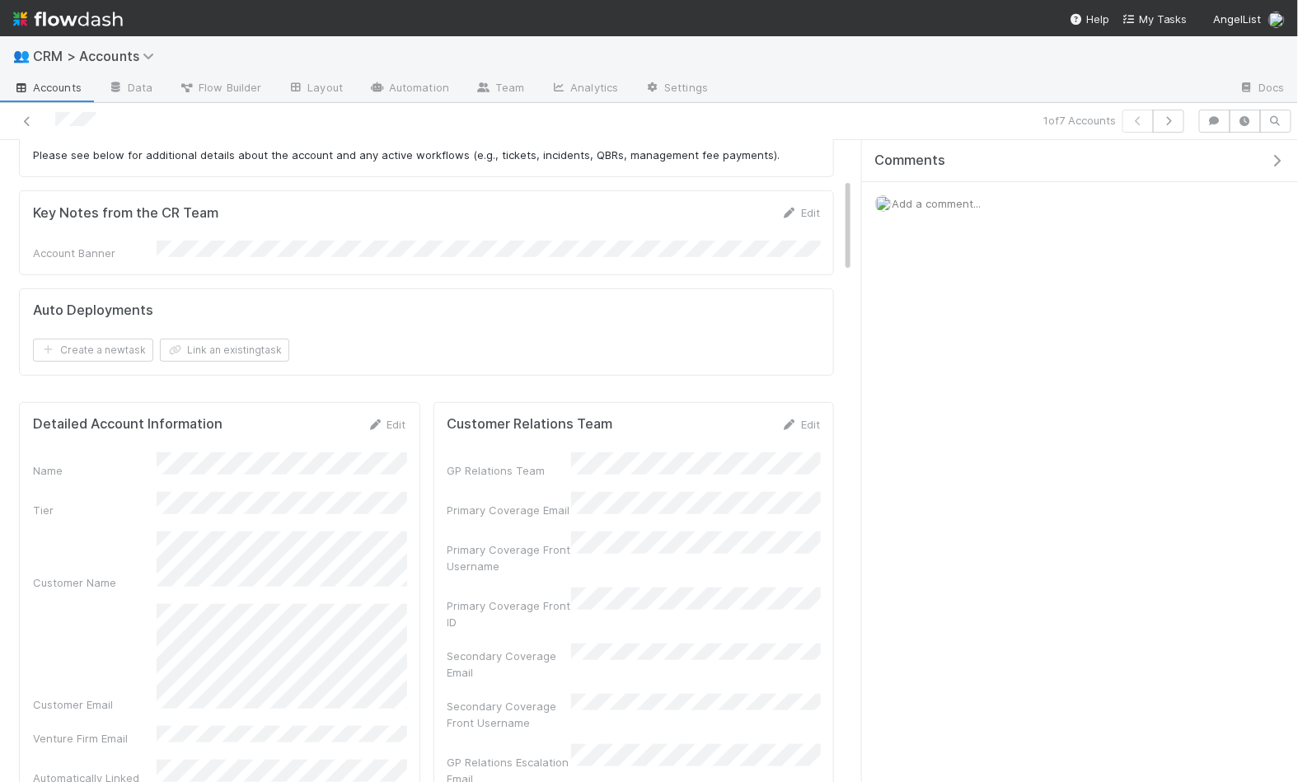
scroll to position [282, 0]
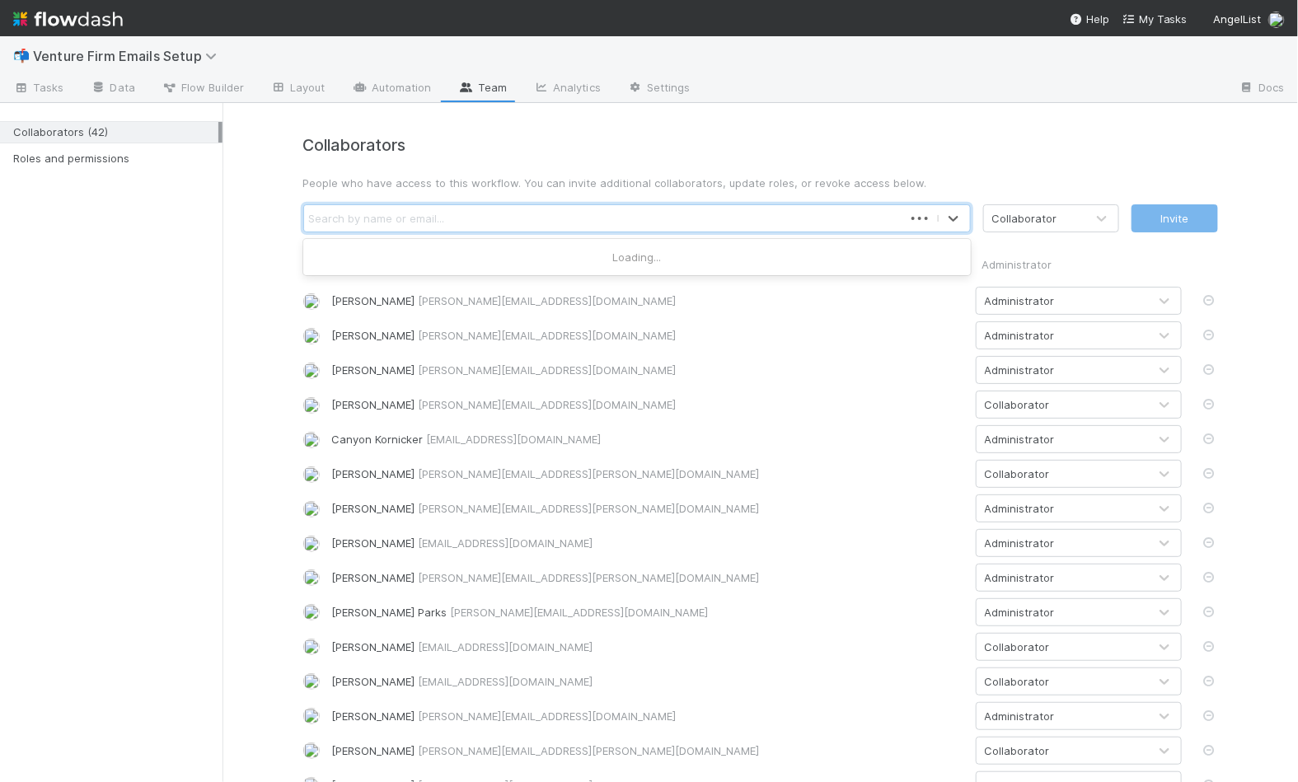
click at [447, 220] on div "Search by name or email..." at bounding box center [603, 218] width 599 height 26
type input "[PERSON_NAME]"
type input "s"
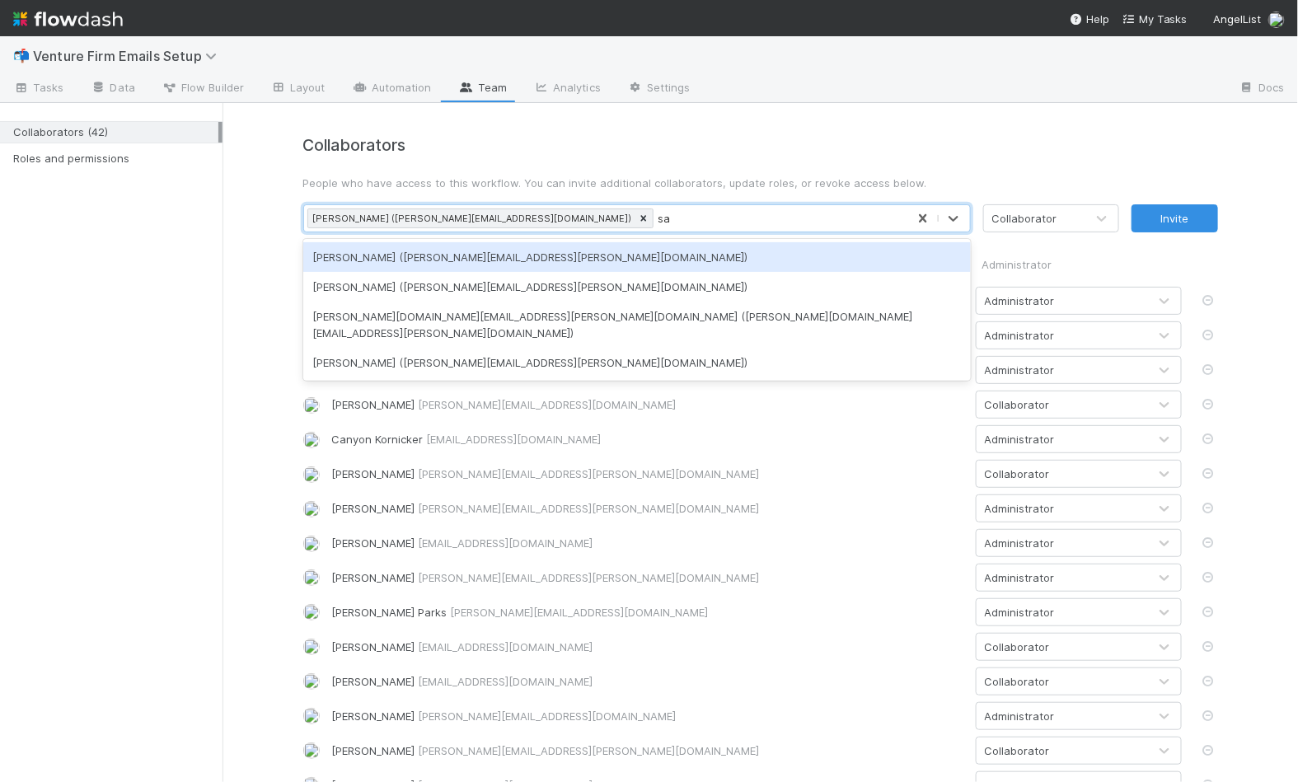
type input "s"
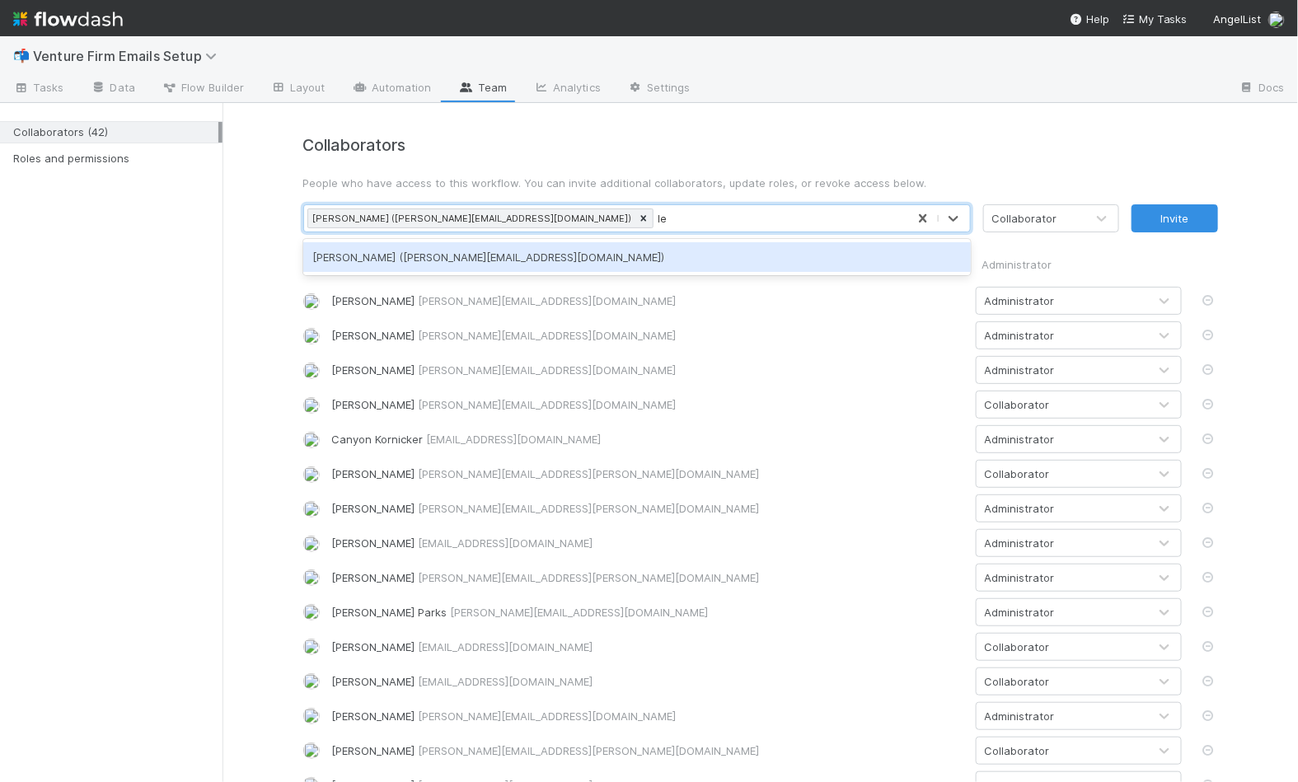
type input "l"
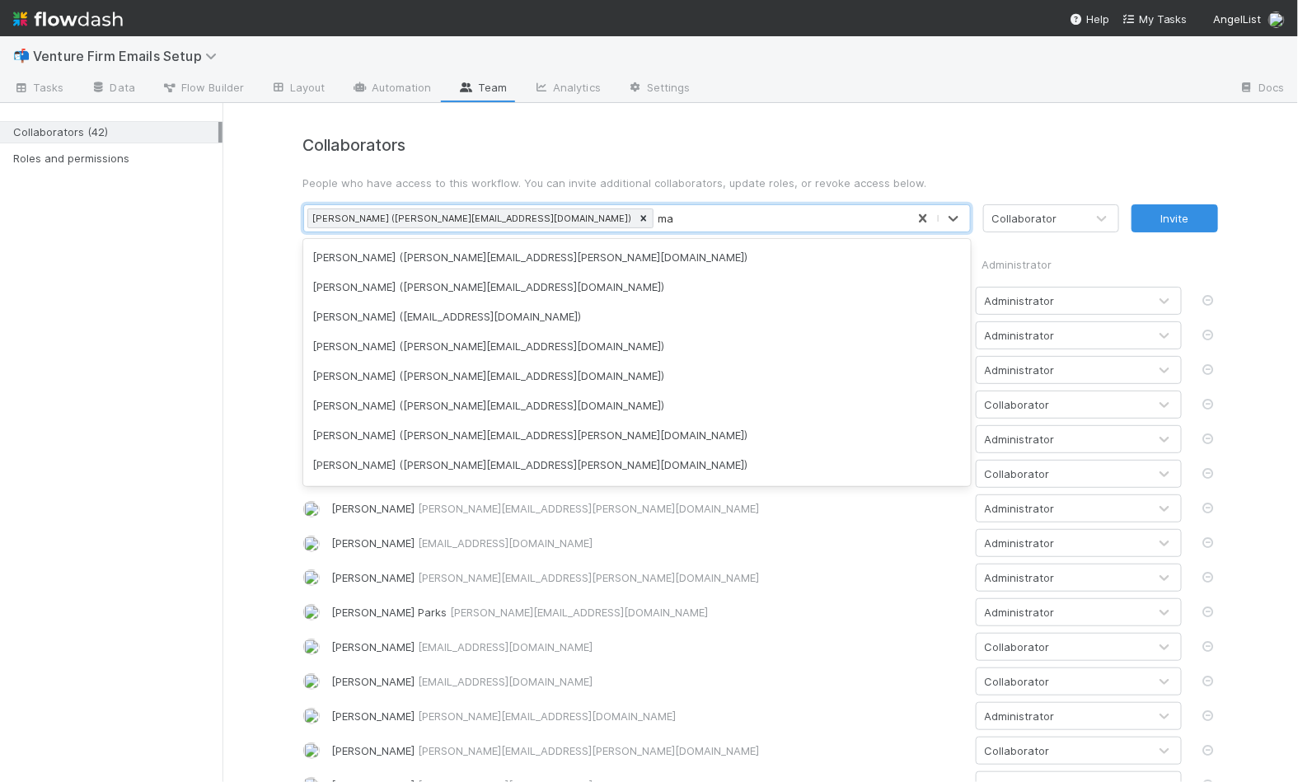
type input "m"
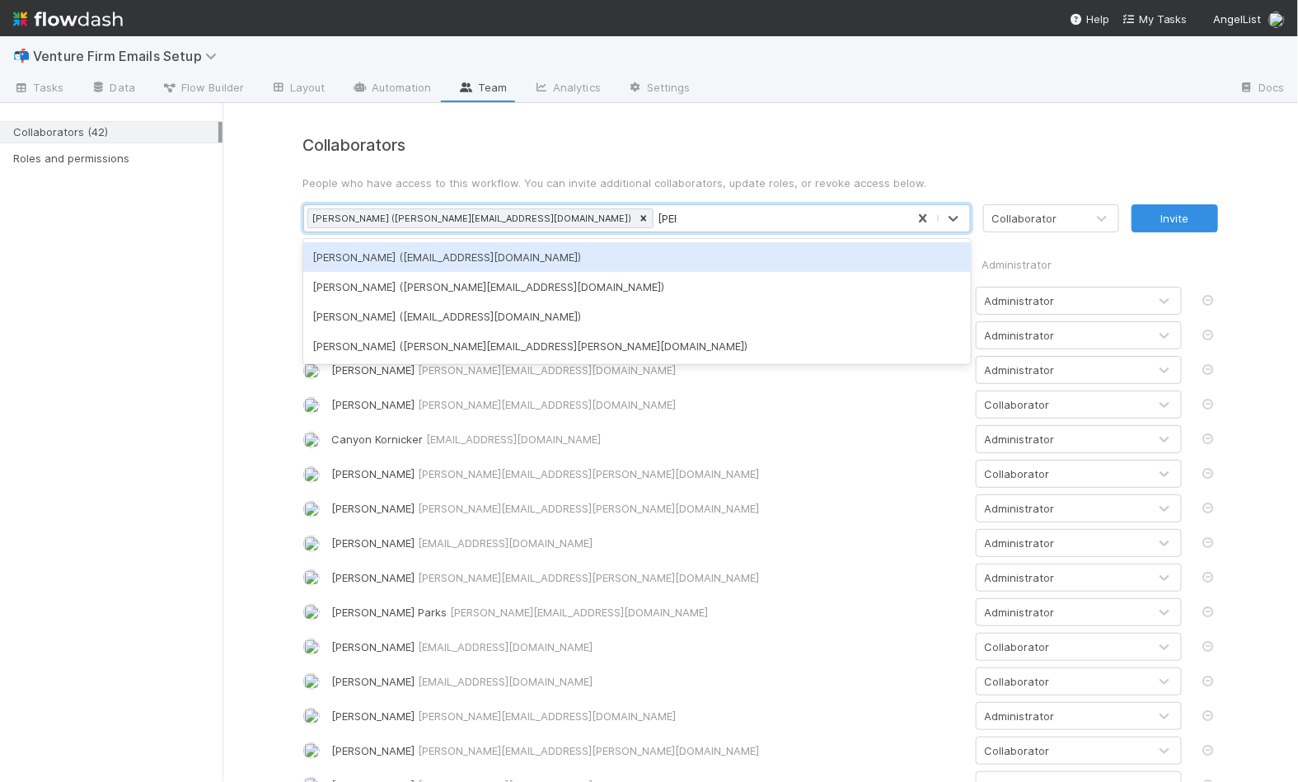
type input "ethan"
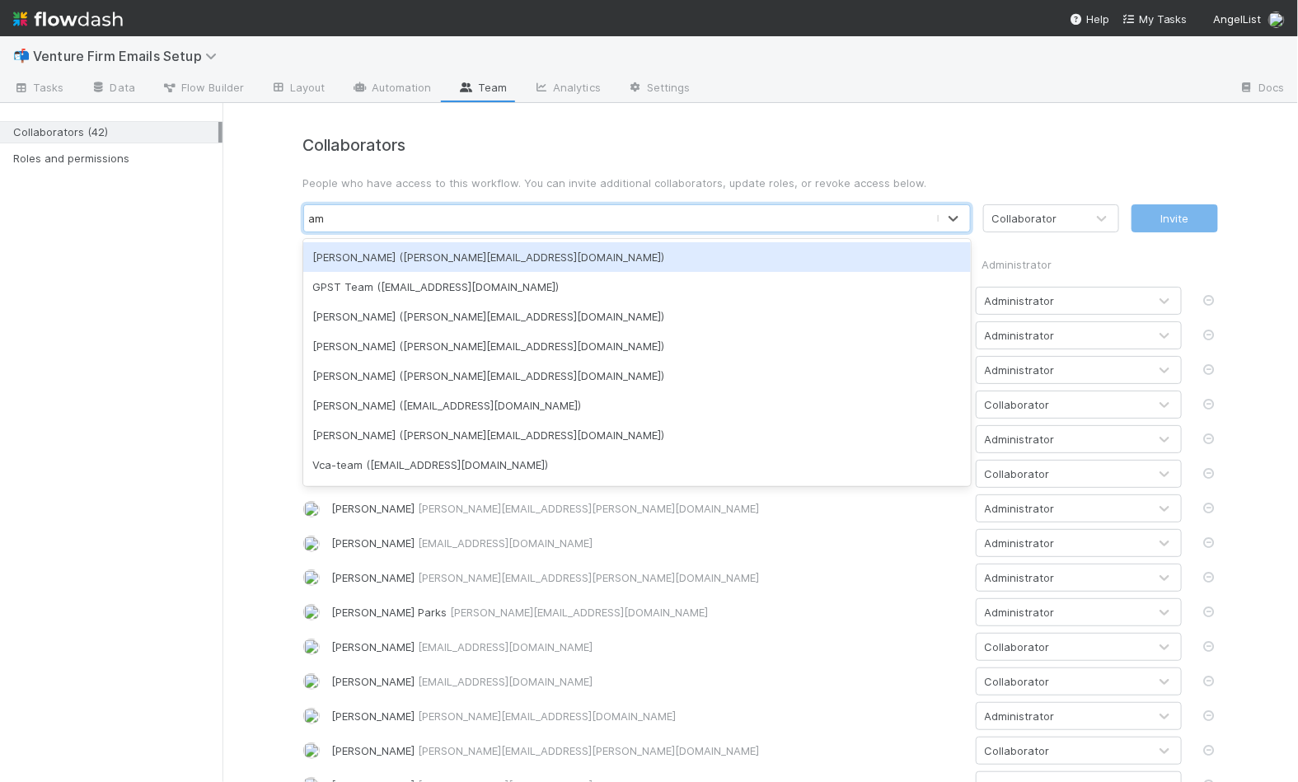
type input "amy"
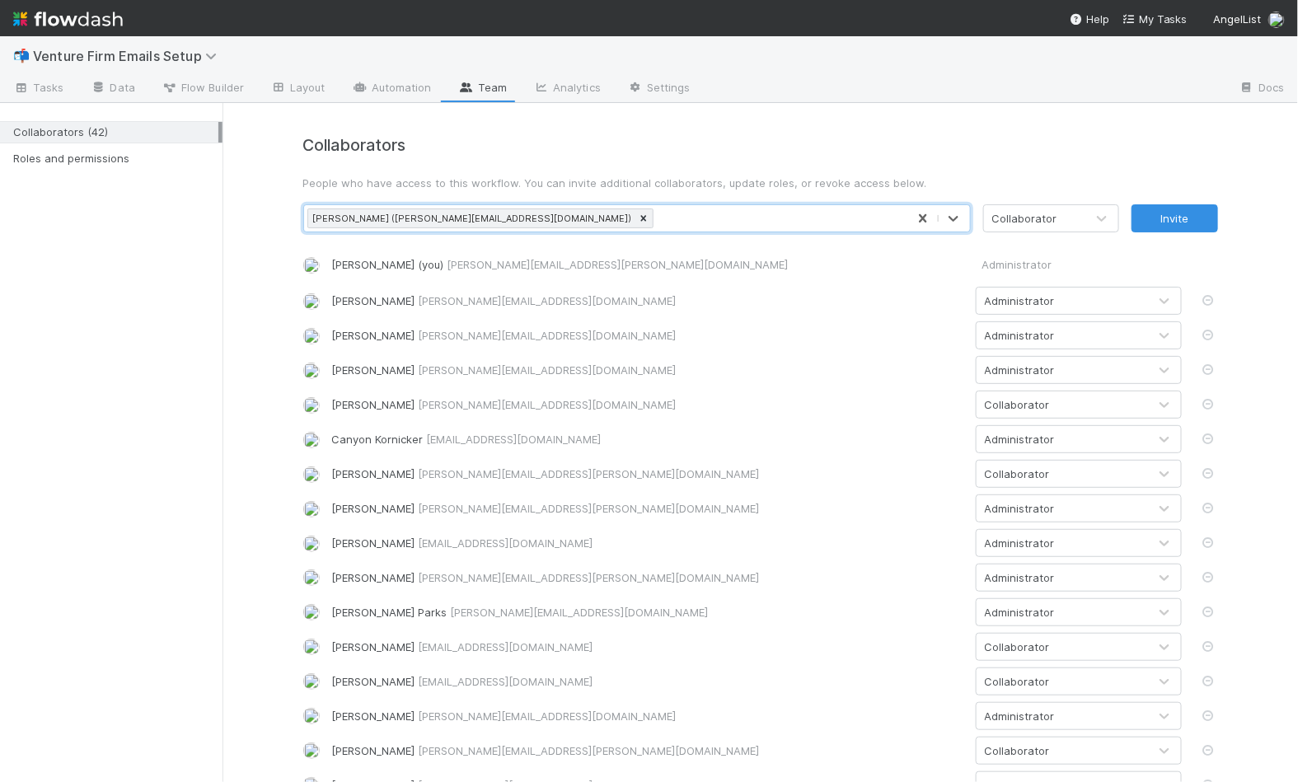
type input "h"
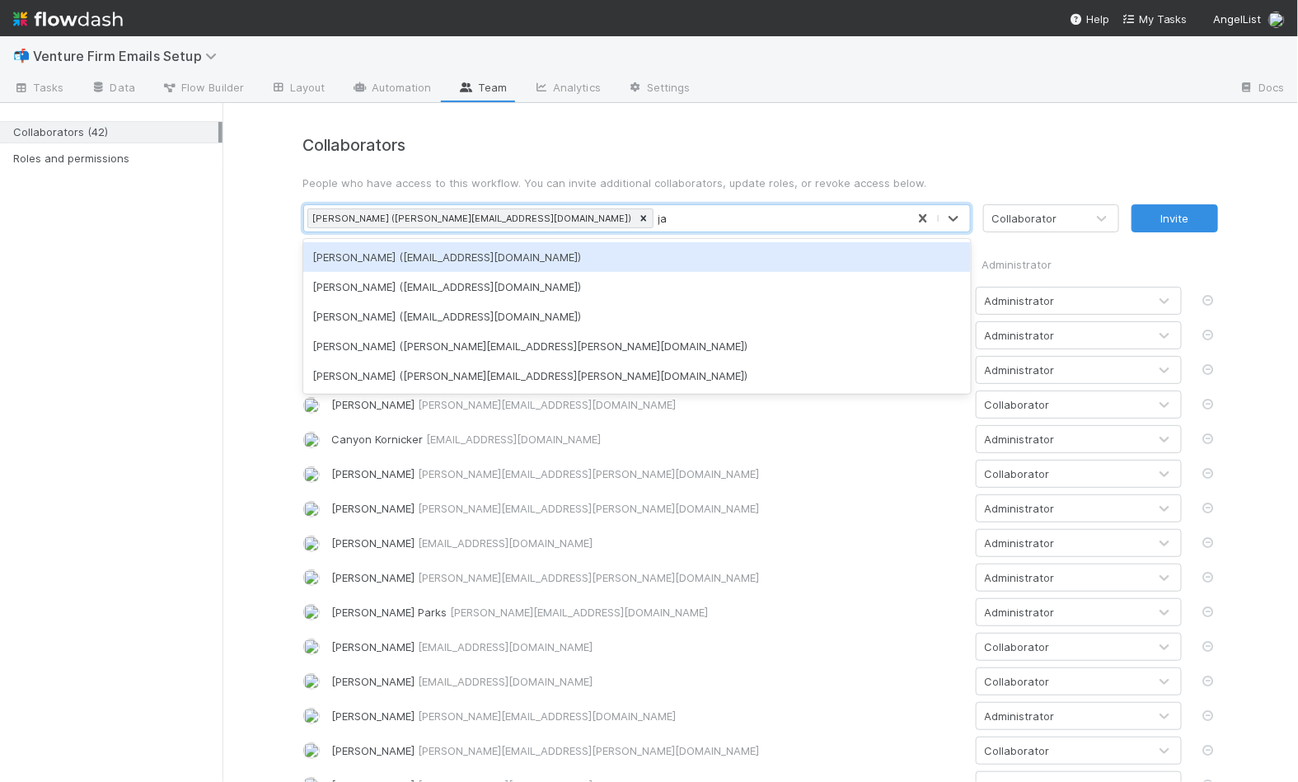
type input "j"
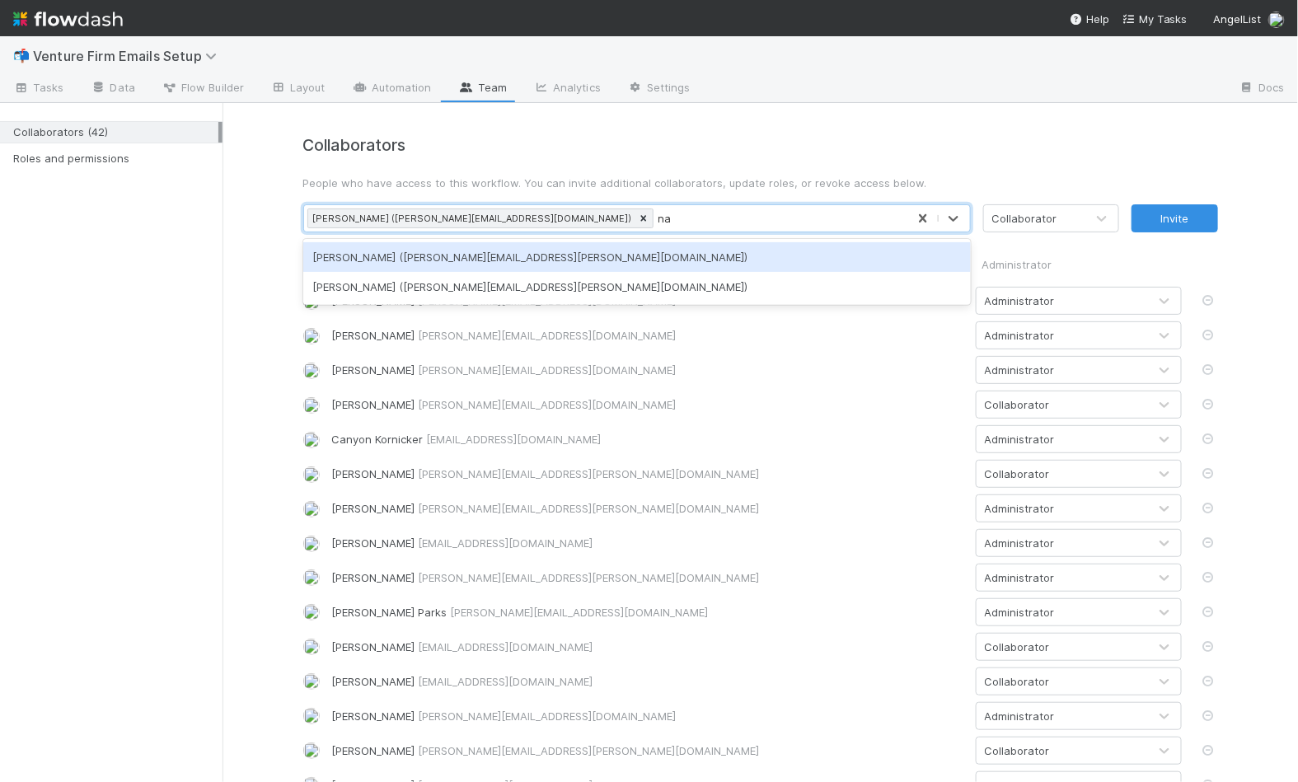
type input "n"
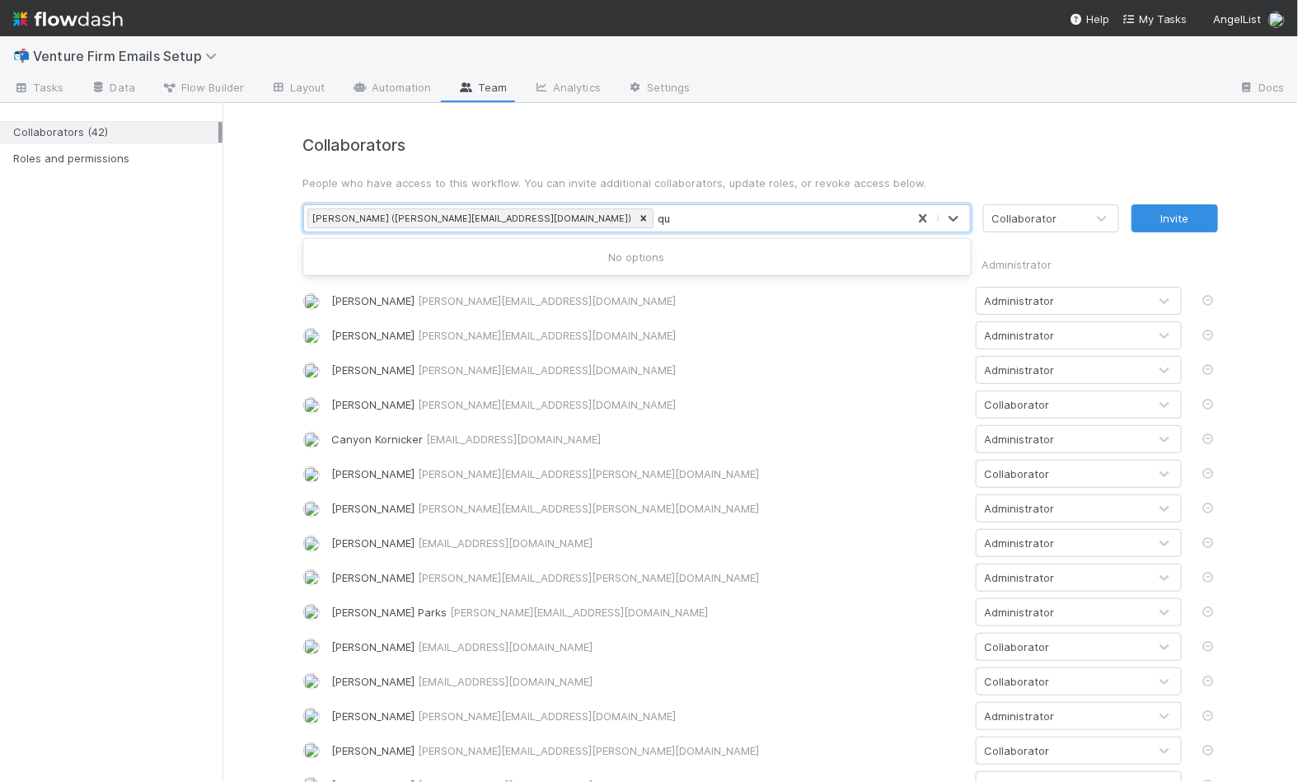
type input "q"
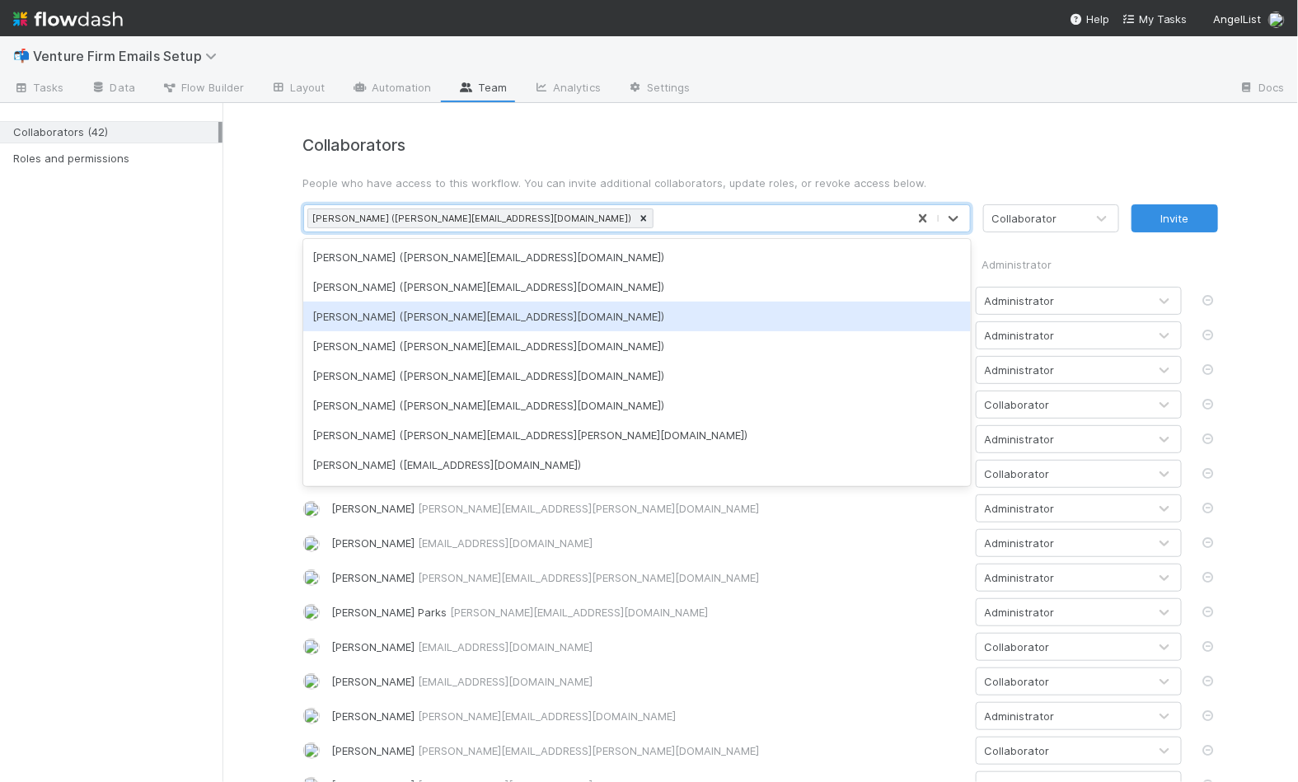
type input "m"
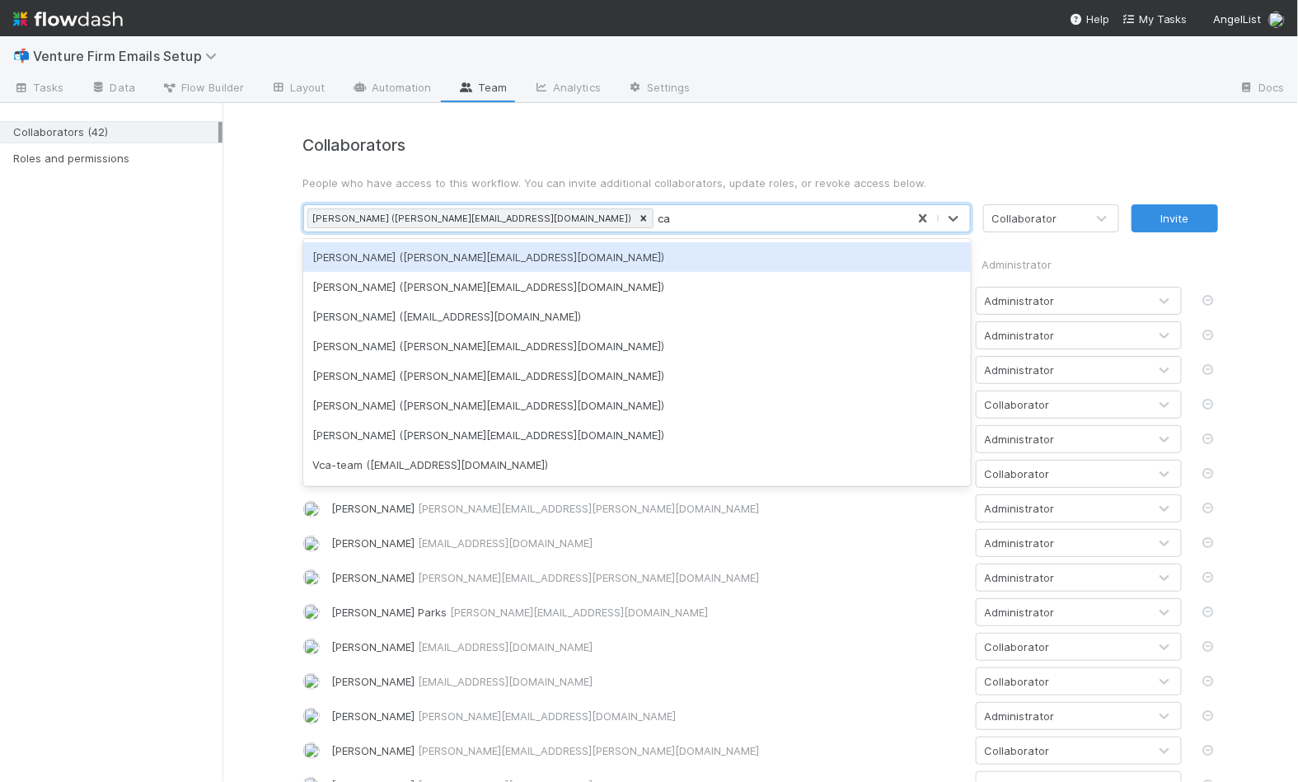
type input "c"
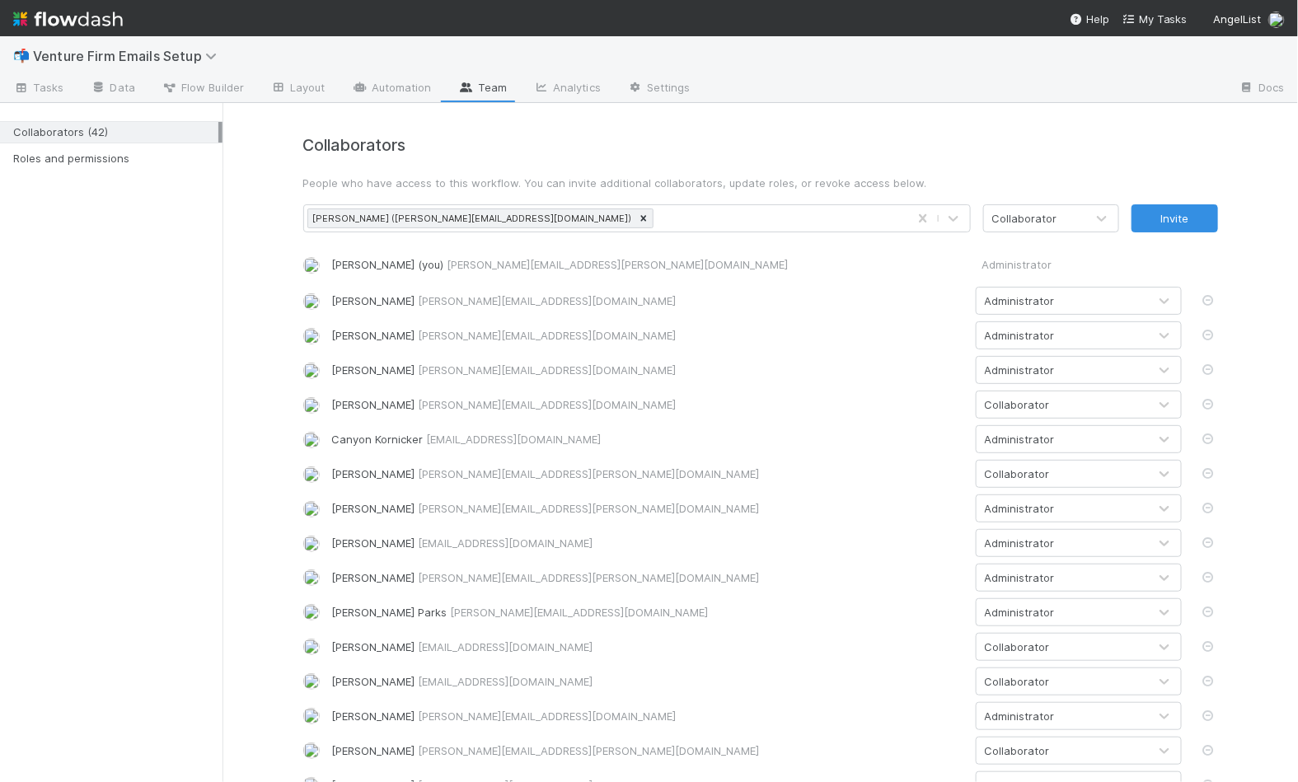
drag, startPoint x: 1133, startPoint y: 158, endPoint x: 1161, endPoint y: 200, distance: 50.5
click at [1181, 232] on div "Invite" at bounding box center [1181, 218] width 99 height 28
click at [1180, 213] on button "Invite" at bounding box center [1175, 218] width 87 height 28
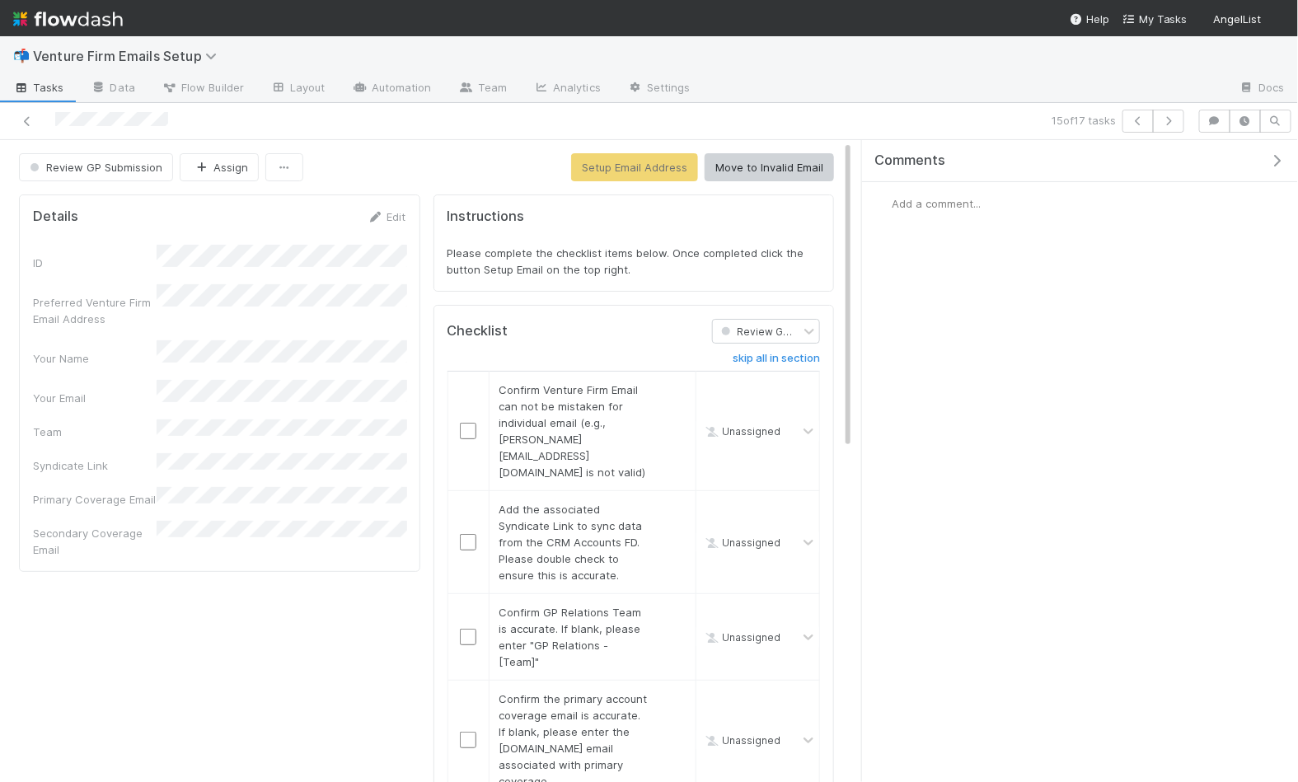
click at [974, 212] on div "Add a comment..." at bounding box center [1080, 203] width 436 height 43
click at [959, 203] on span "Add a comment..." at bounding box center [936, 203] width 89 height 13
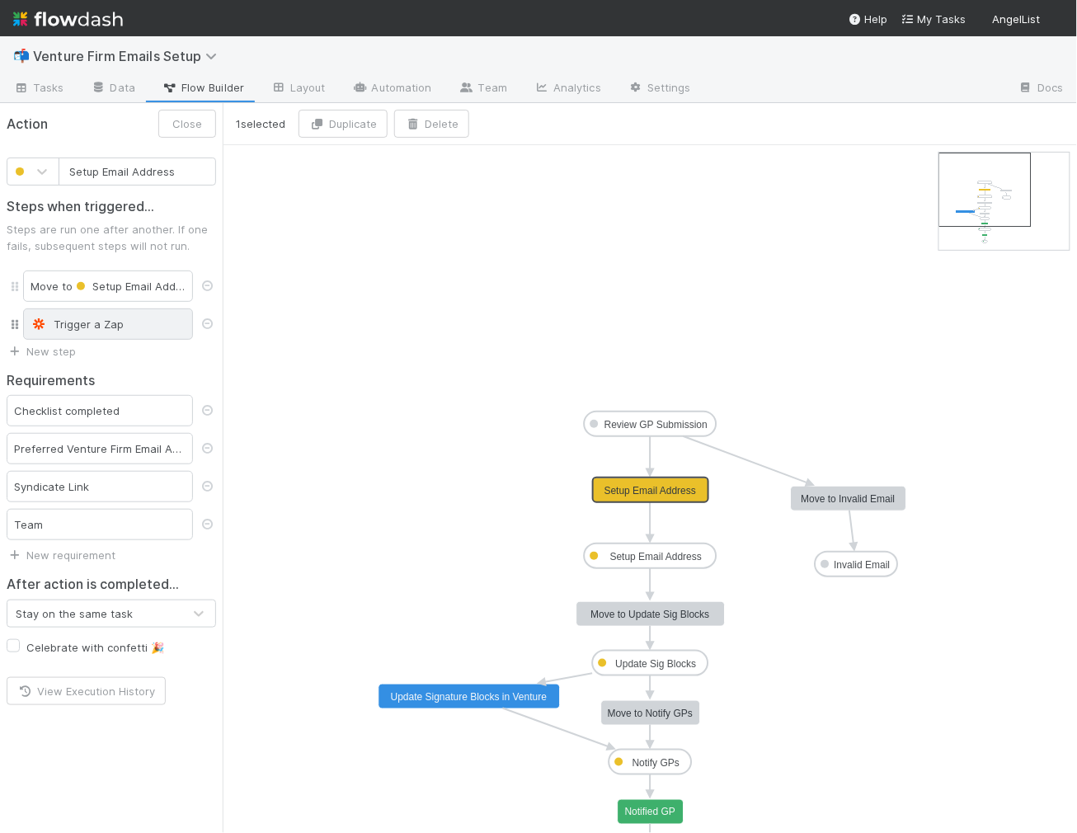
click at [106, 316] on div "Trigger a Zap" at bounding box center [107, 324] width 155 height 16
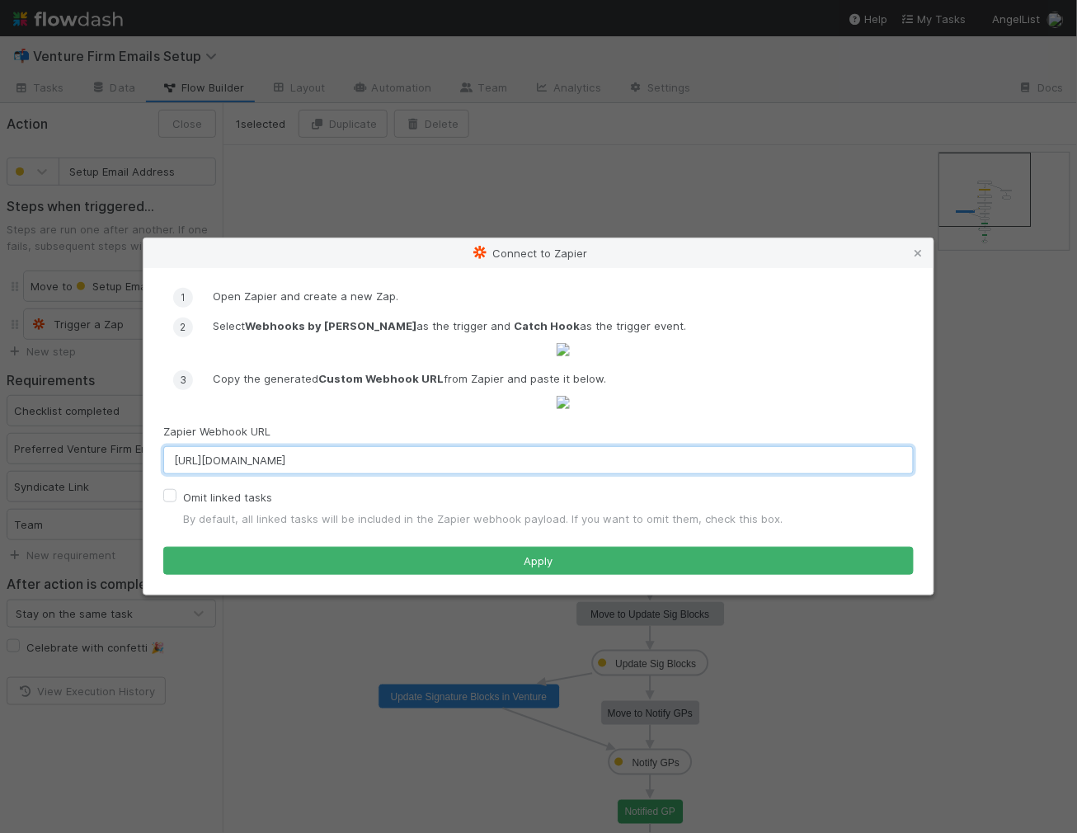
click at [436, 474] on input "[URL][DOMAIN_NAME]" at bounding box center [538, 460] width 750 height 28
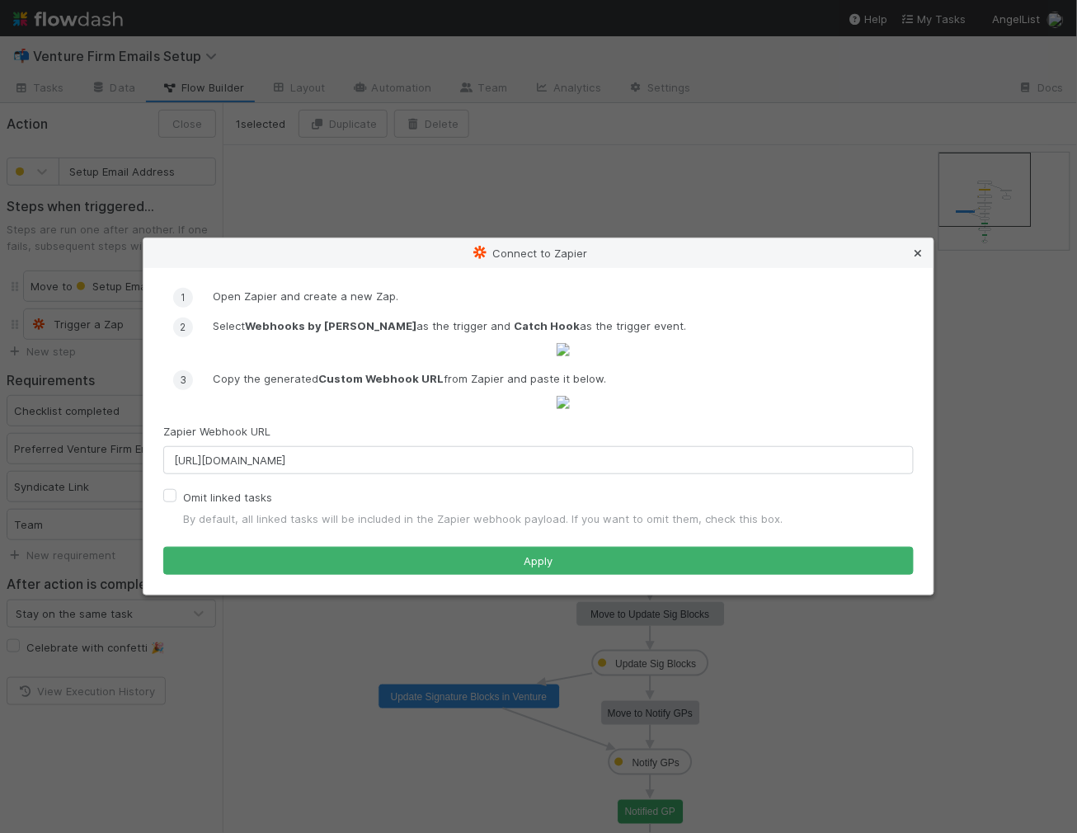
click at [922, 248] on icon at bounding box center [918, 253] width 16 height 11
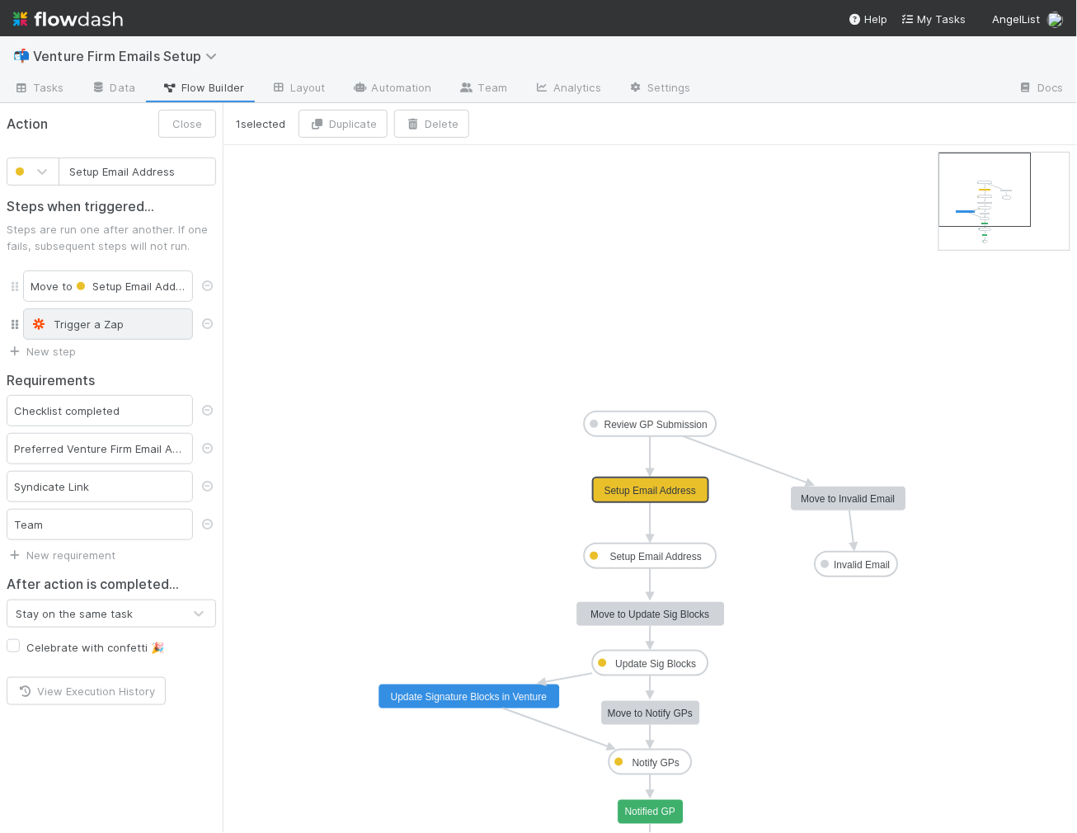
click at [103, 331] on div "Trigger a Zap" at bounding box center [108, 323] width 170 height 31
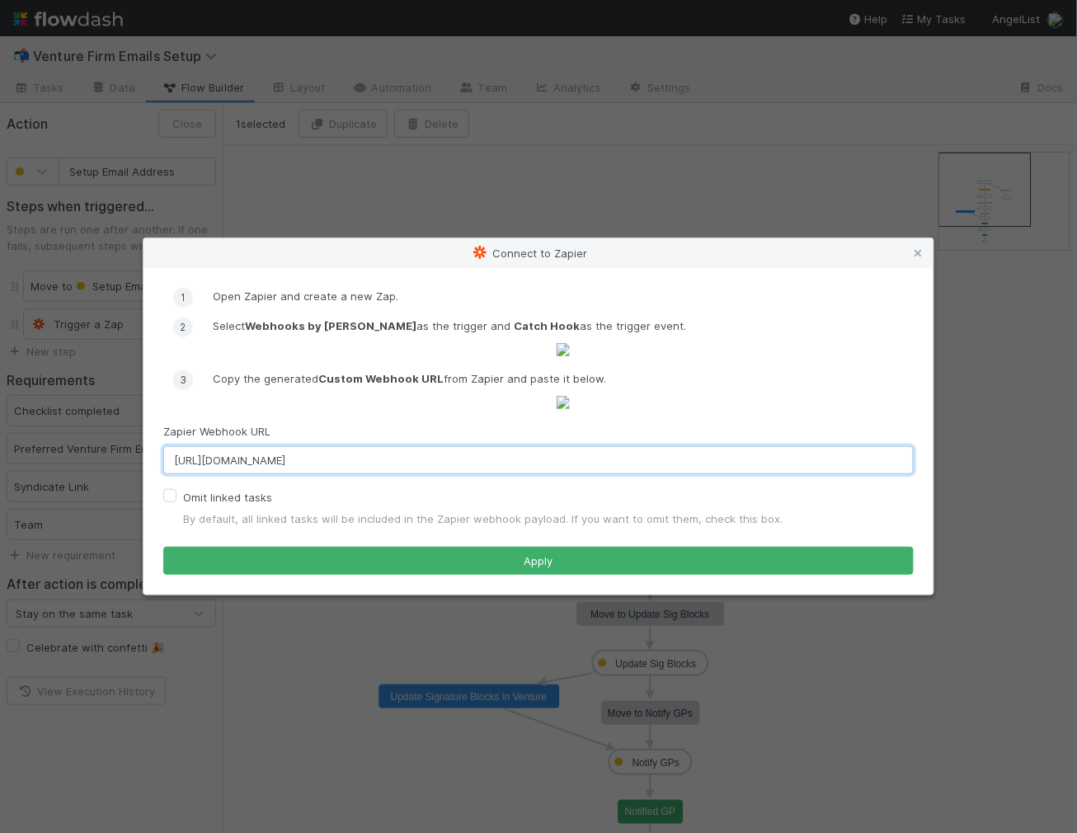
click at [354, 474] on input "[URL][DOMAIN_NAME]" at bounding box center [538, 460] width 750 height 28
paste input "8002049"
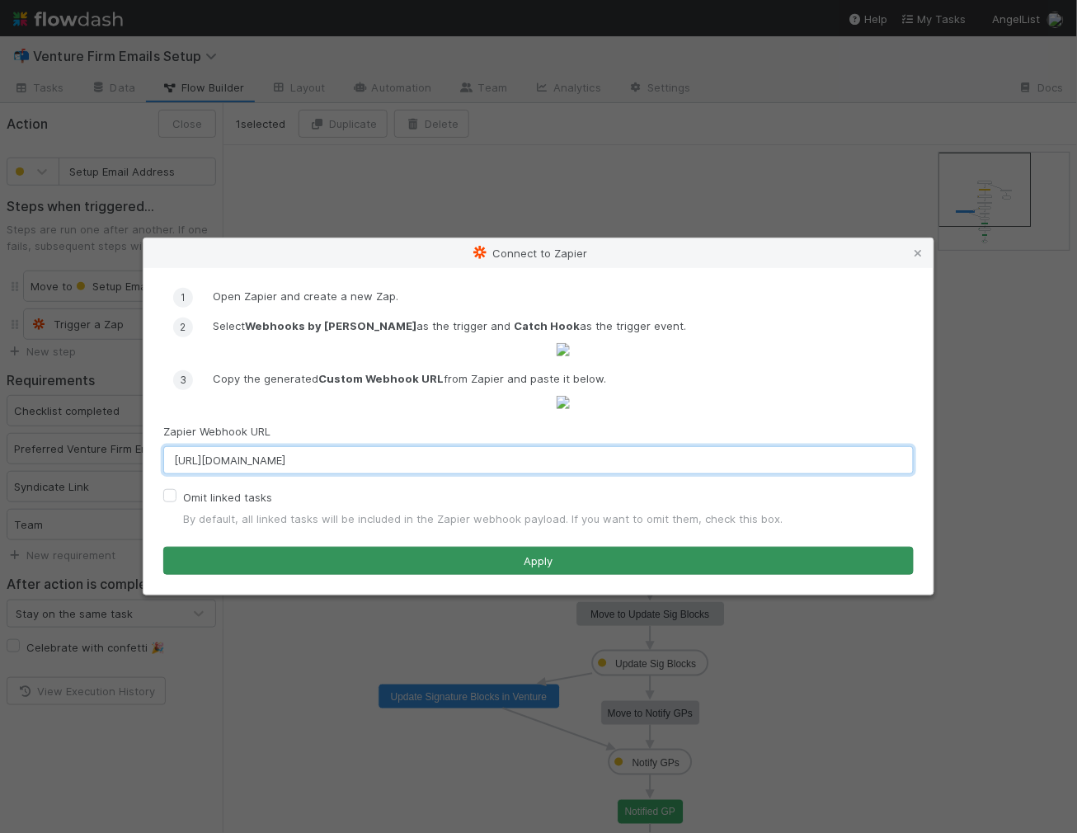
type input "https://hooks.zapier.com/hooks/catch/18002049/26fx79d/"
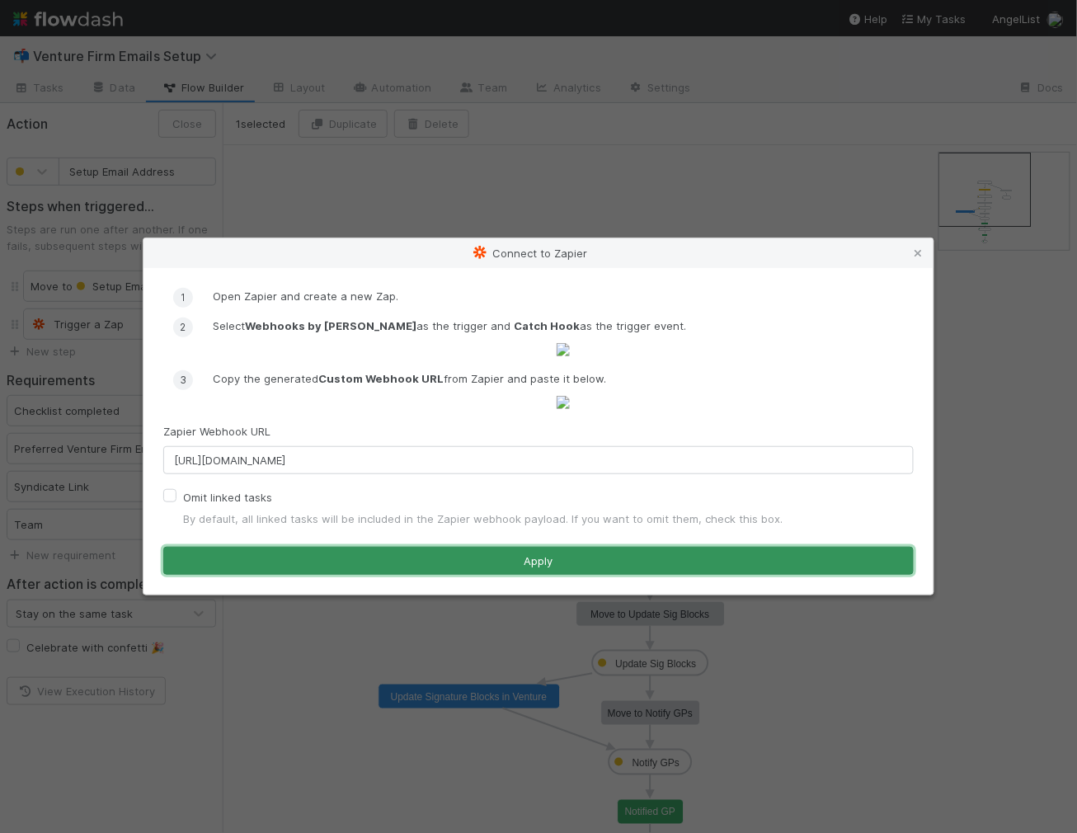
click at [419, 575] on button "Apply" at bounding box center [538, 561] width 750 height 28
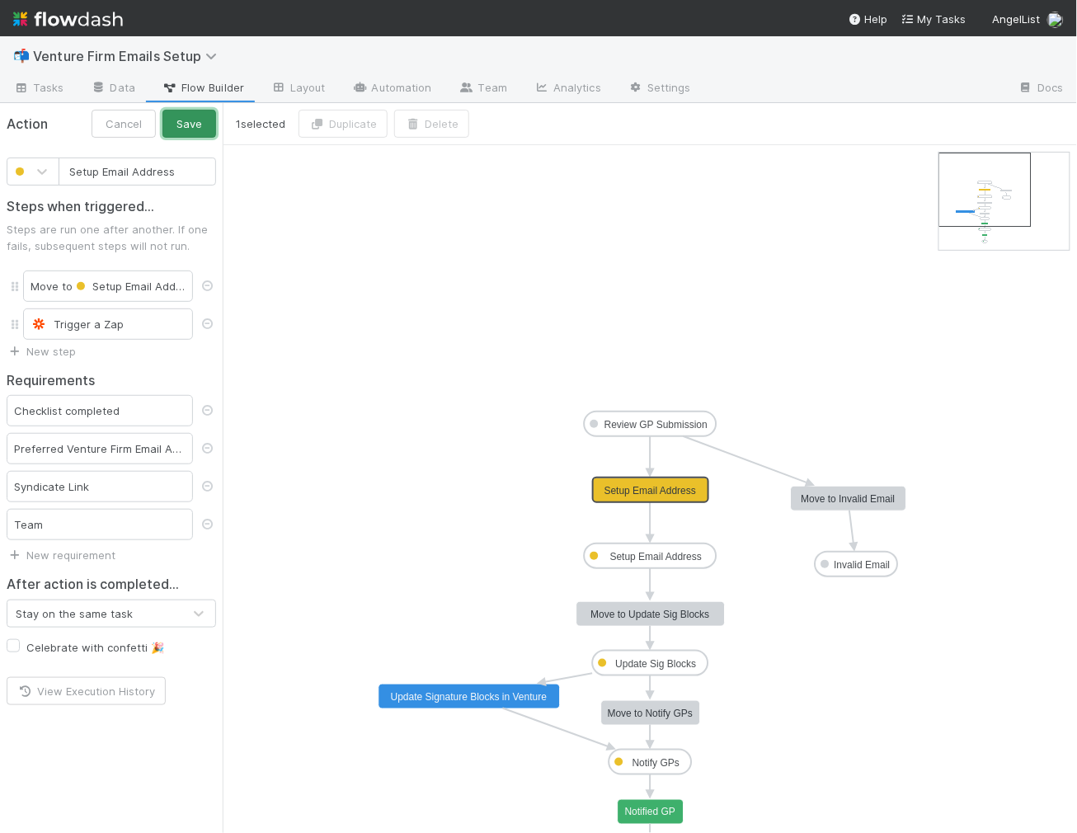
click at [194, 127] on button "Save" at bounding box center [189, 124] width 54 height 28
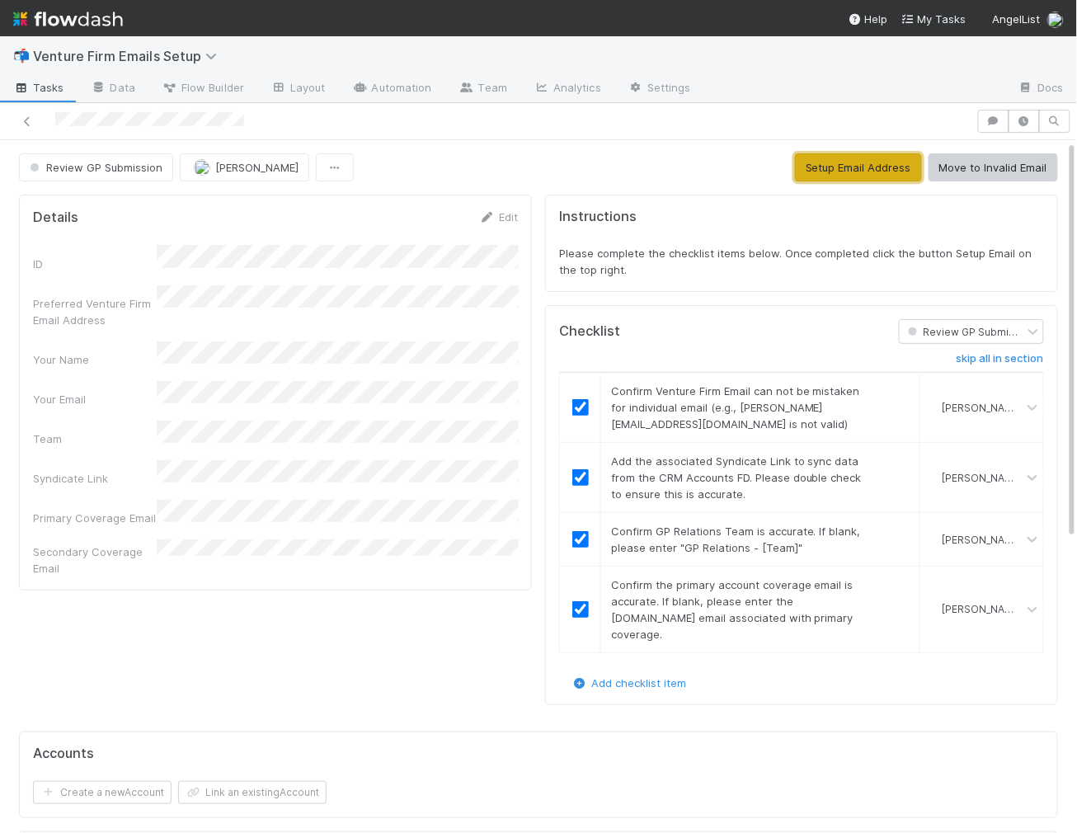
click at [843, 170] on button "Setup Email Address" at bounding box center [858, 167] width 127 height 28
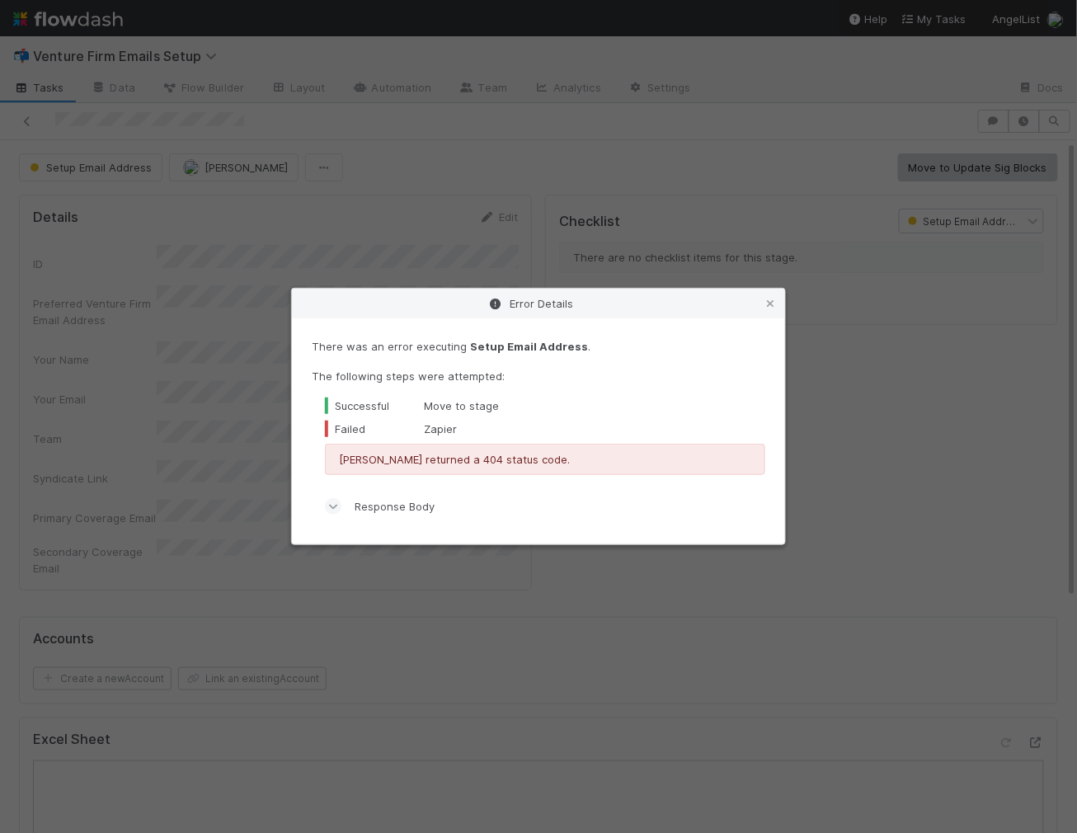
click at [390, 505] on span "Response Body" at bounding box center [394, 506] width 80 height 16
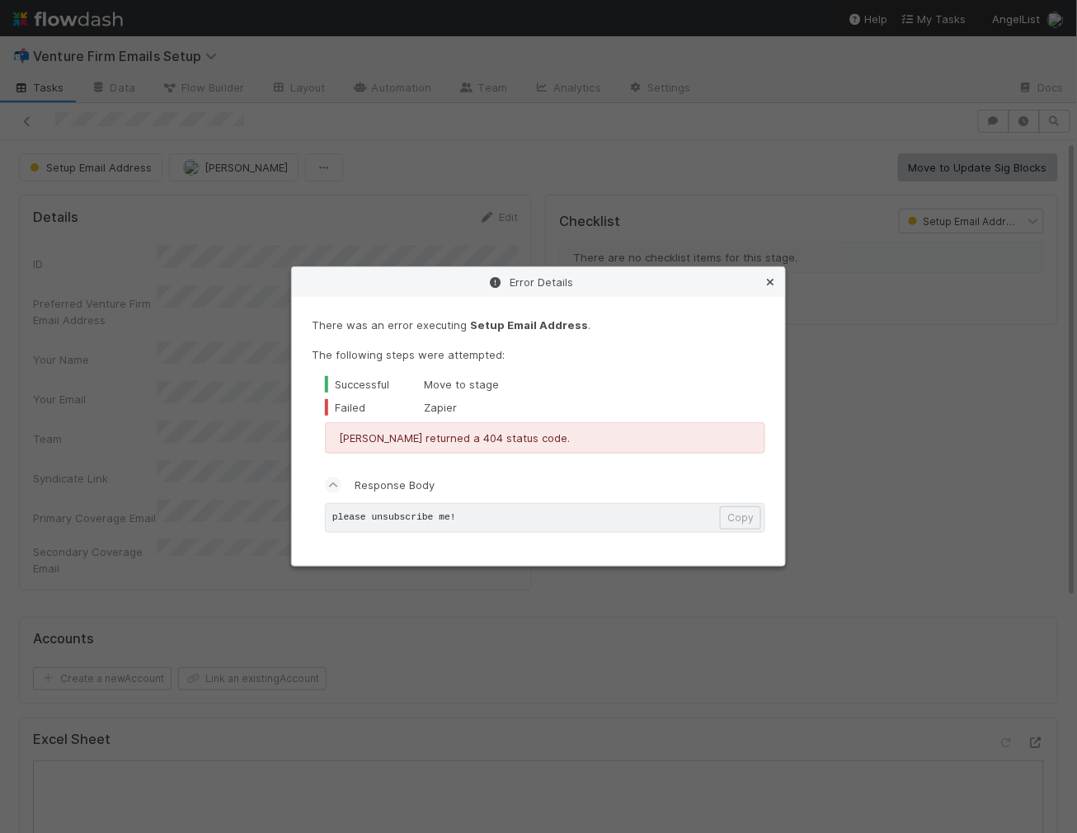
click at [771, 278] on icon at bounding box center [770, 282] width 16 height 11
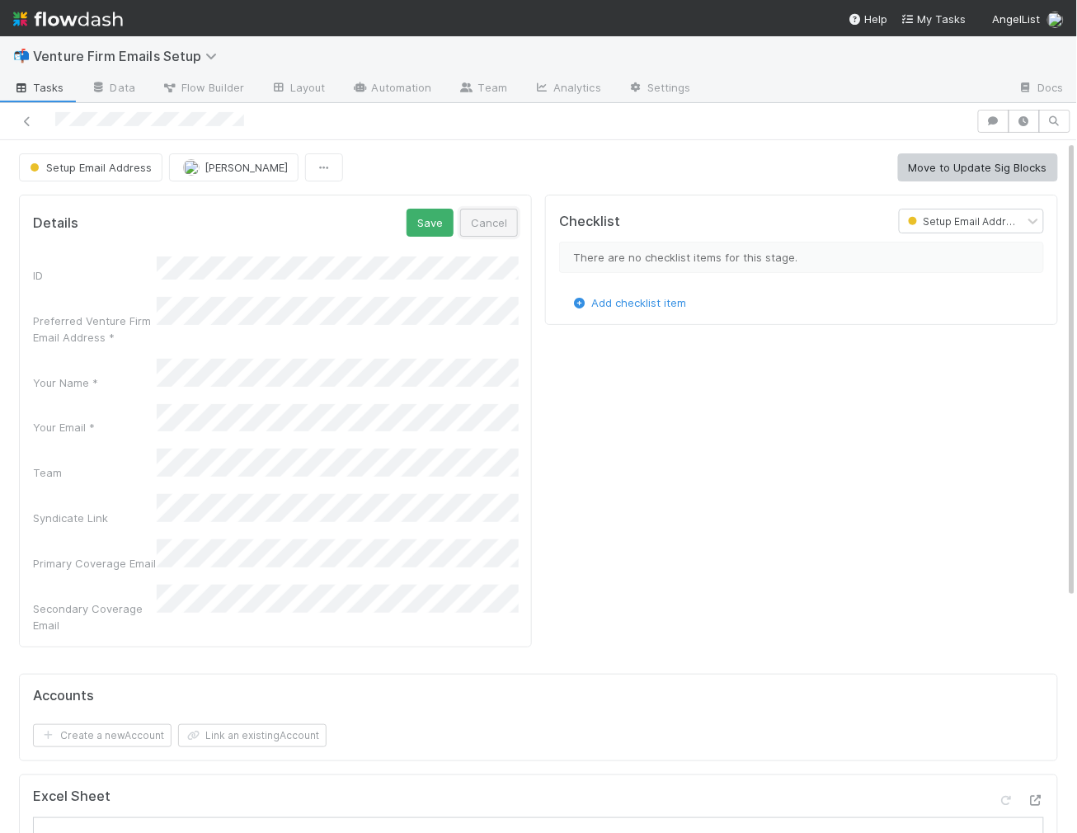
click at [481, 228] on button "Cancel" at bounding box center [489, 223] width 58 height 28
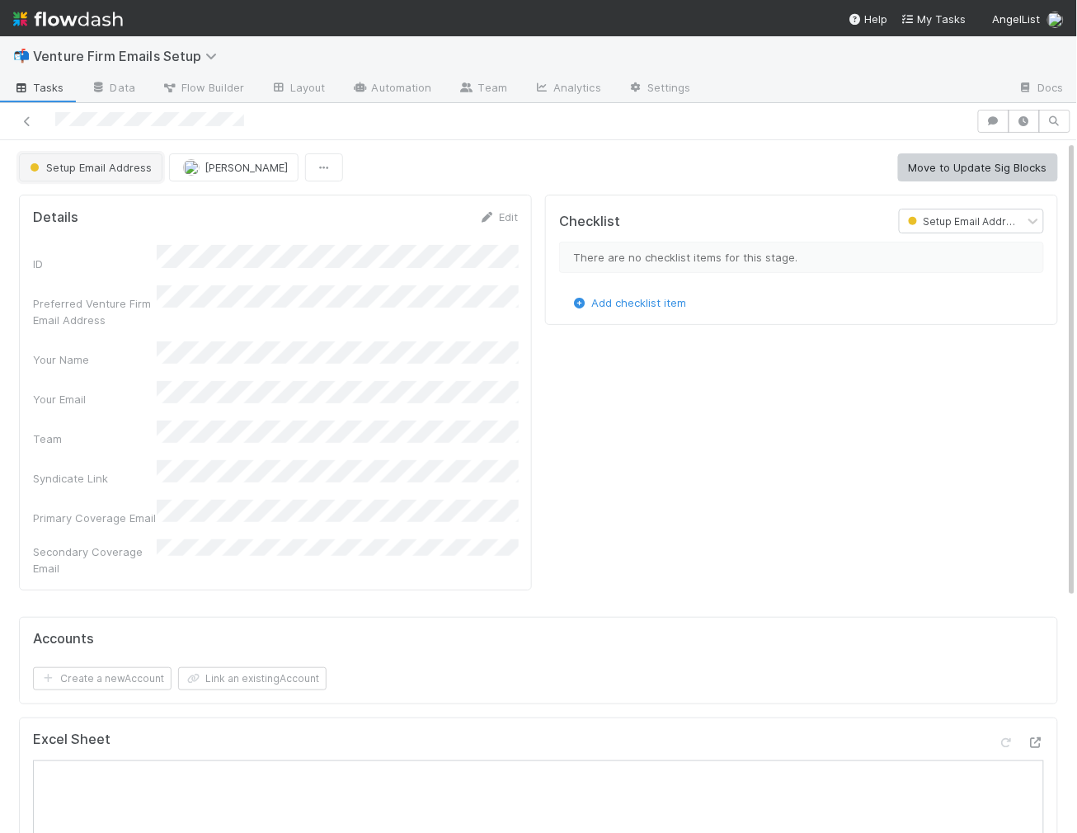
click at [138, 164] on span "Setup Email Address" at bounding box center [88, 167] width 125 height 13
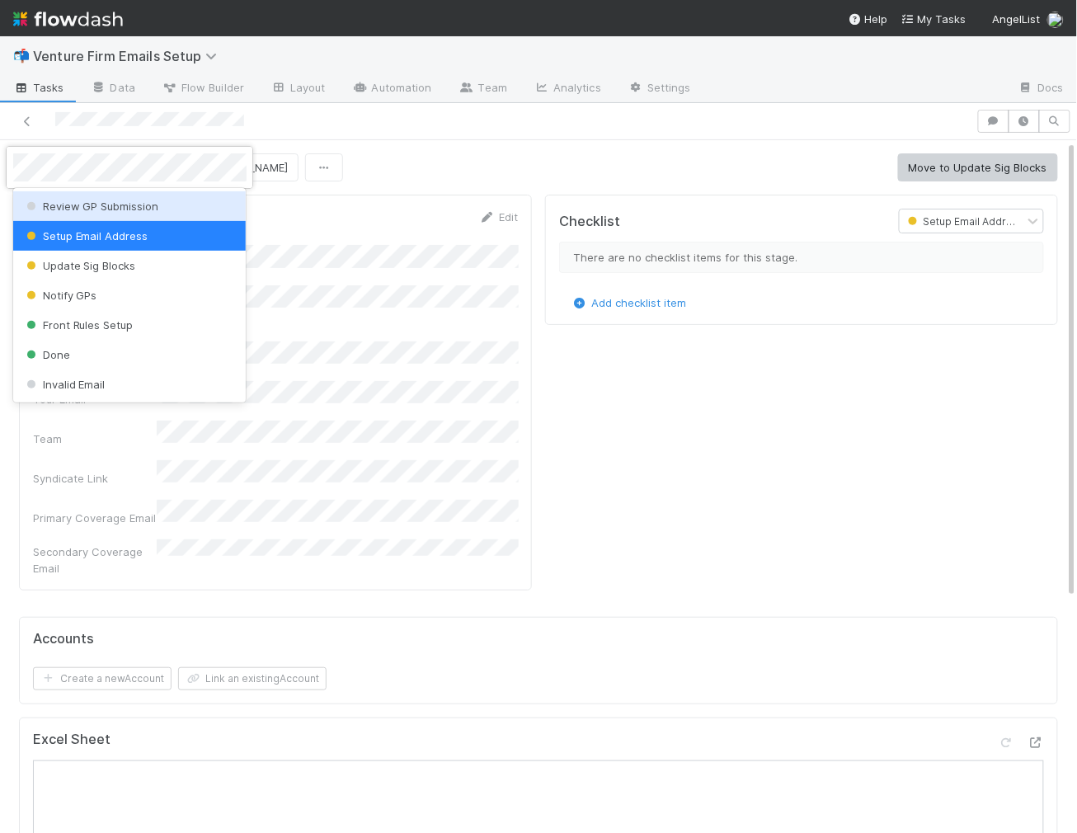
click at [122, 205] on span "Review GP Submission" at bounding box center [91, 205] width 136 height 13
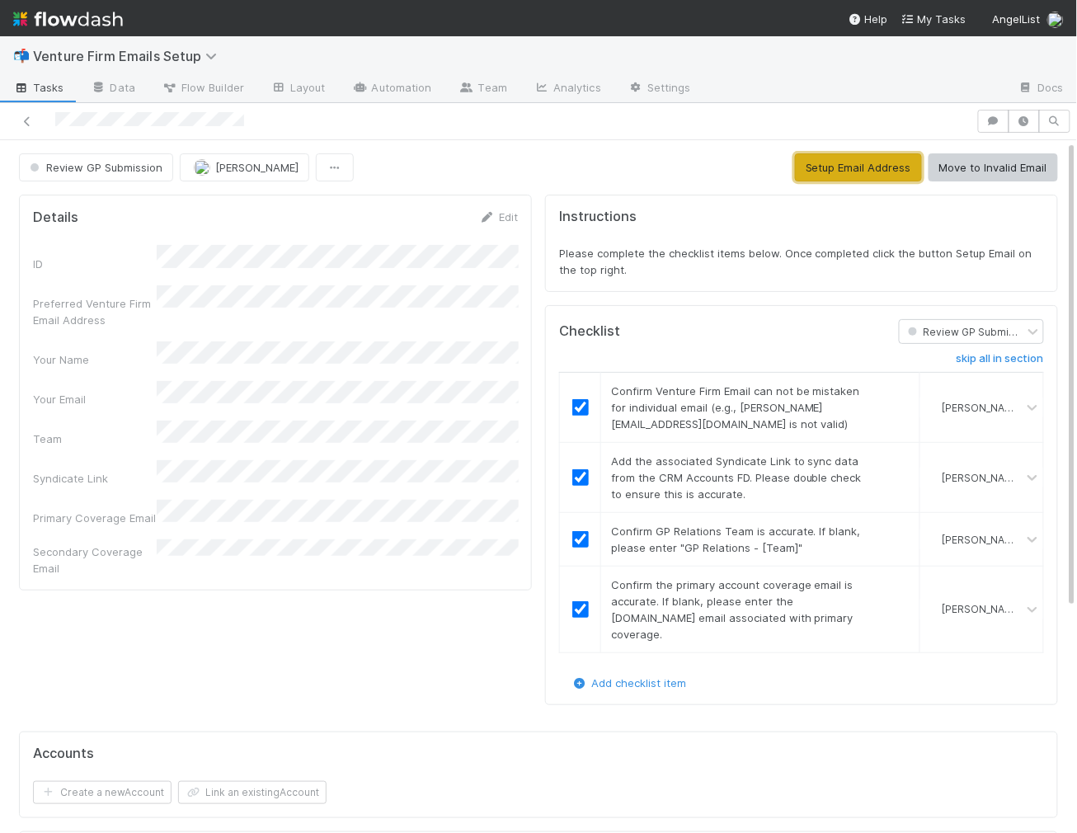
click at [848, 158] on button "Setup Email Address" at bounding box center [858, 167] width 127 height 28
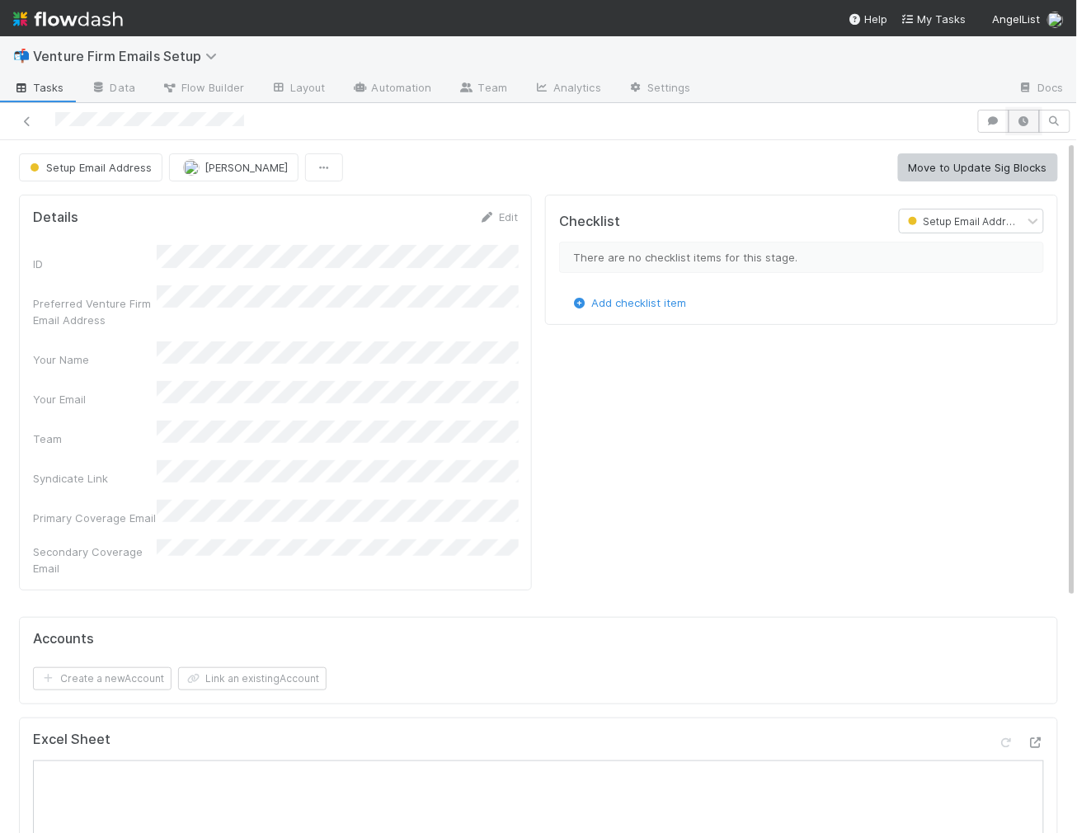
click at [1025, 118] on icon "button" at bounding box center [1024, 121] width 16 height 10
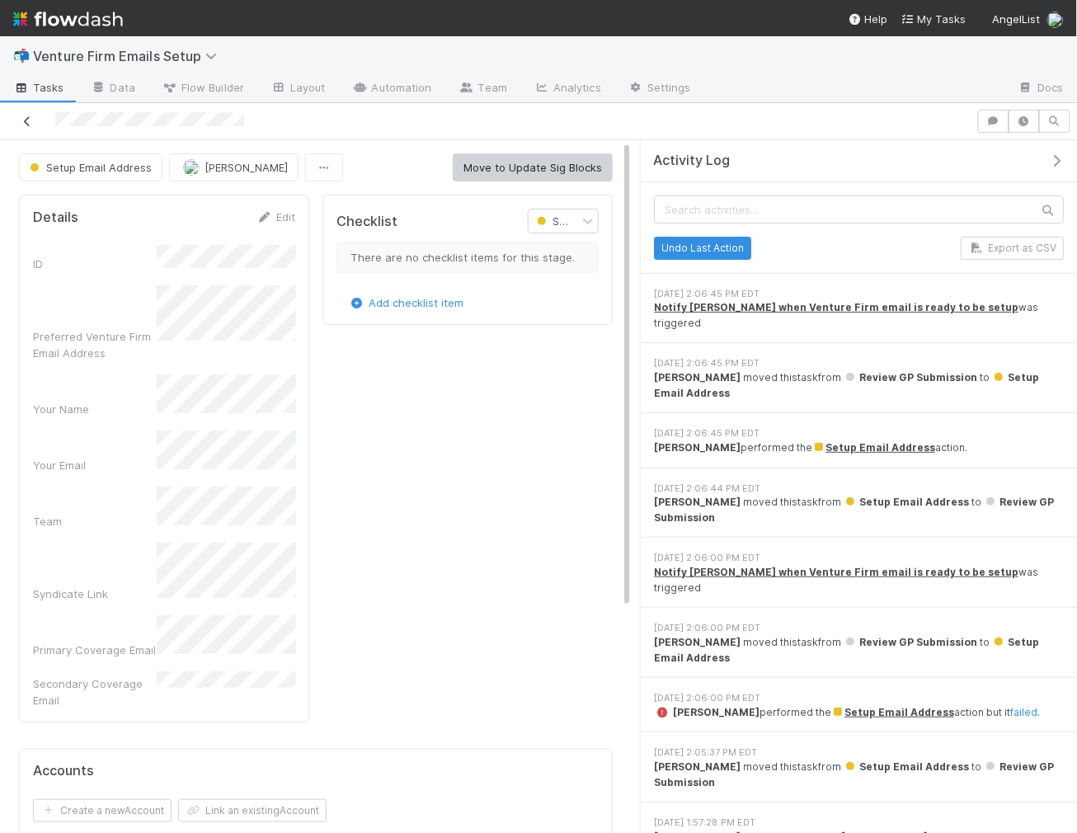
click at [29, 121] on icon at bounding box center [27, 121] width 16 height 11
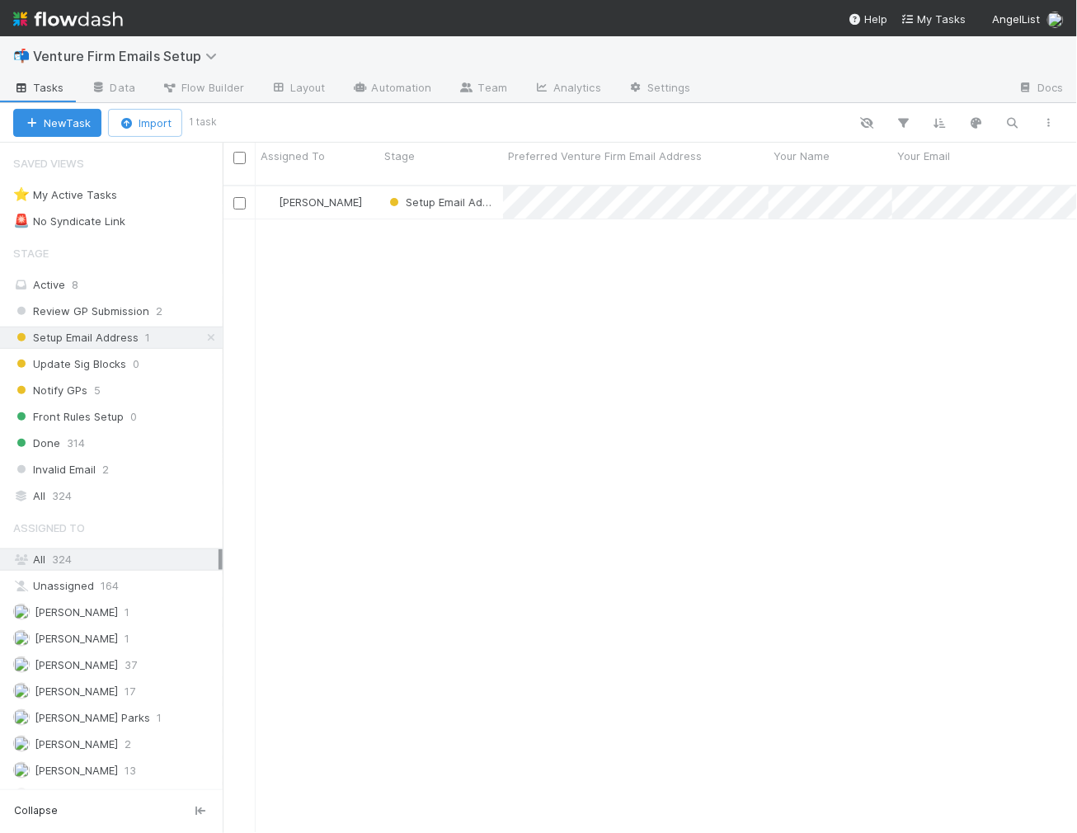
scroll to position [661, 854]
click at [124, 308] on span "Review GP Submission" at bounding box center [81, 311] width 136 height 21
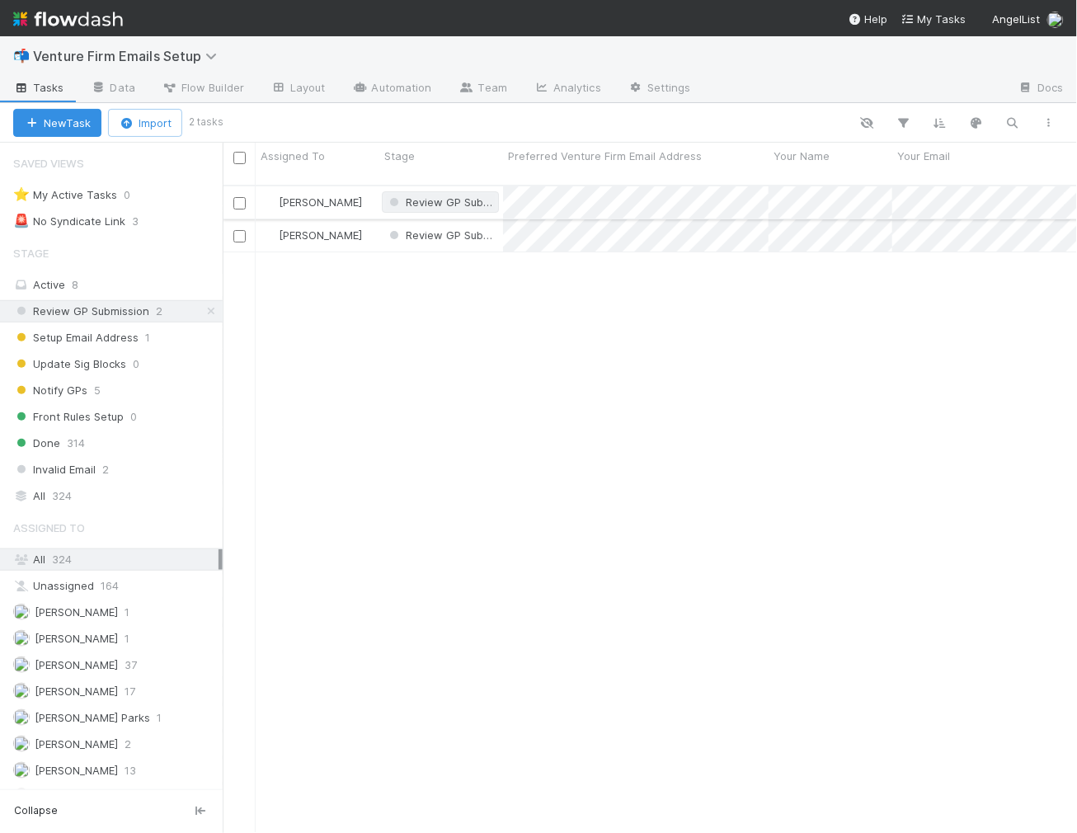
scroll to position [661, 854]
click at [357, 227] on div "[PERSON_NAME]" at bounding box center [318, 235] width 124 height 32
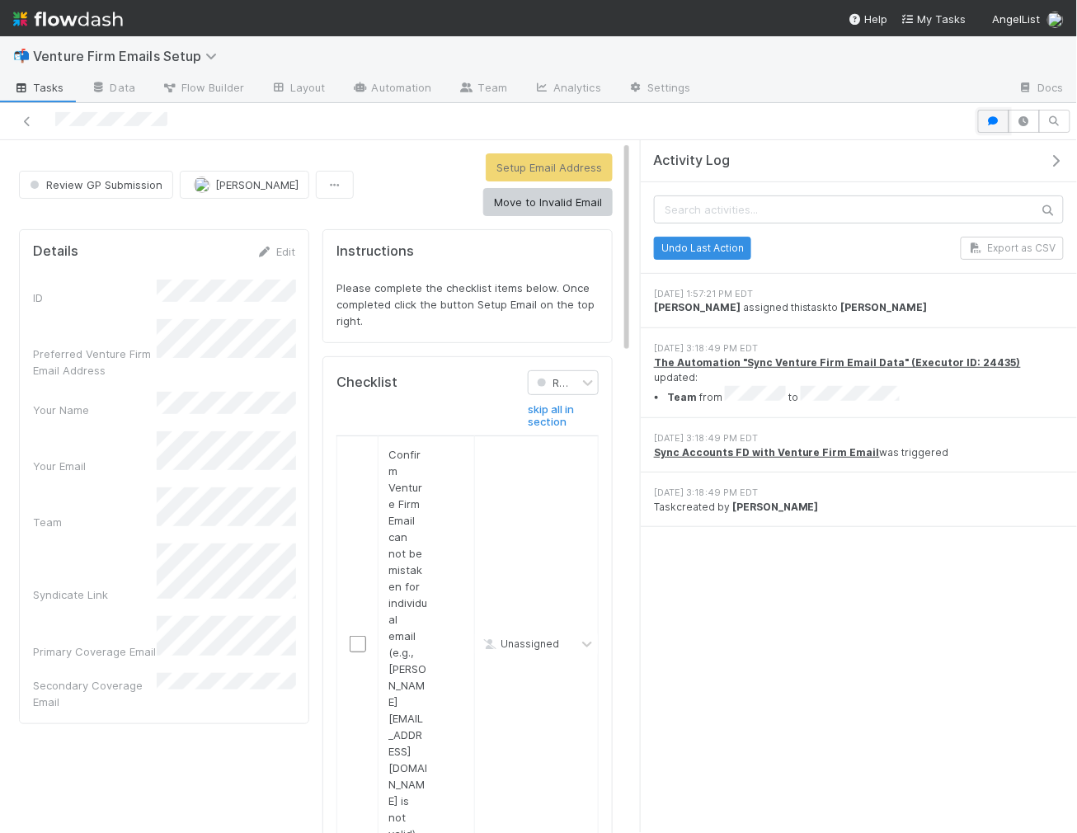
click at [990, 118] on icon "button" at bounding box center [993, 121] width 16 height 10
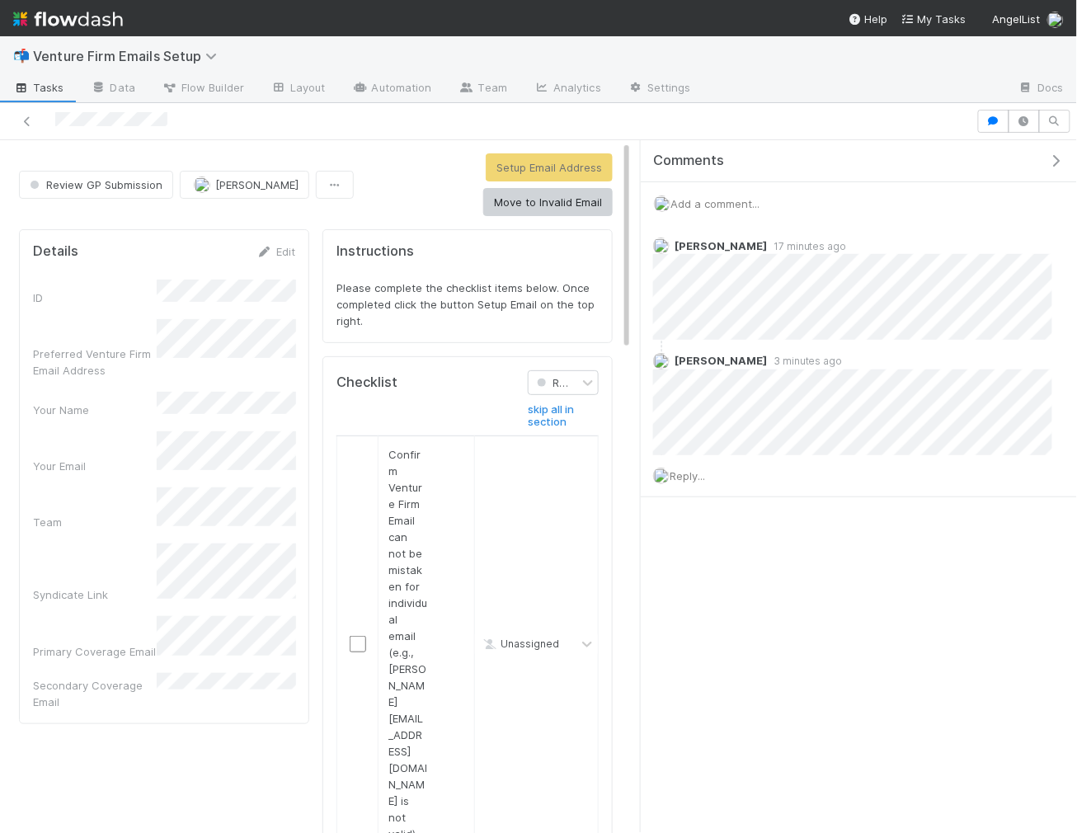
click at [1059, 162] on icon "button" at bounding box center [1056, 160] width 16 height 13
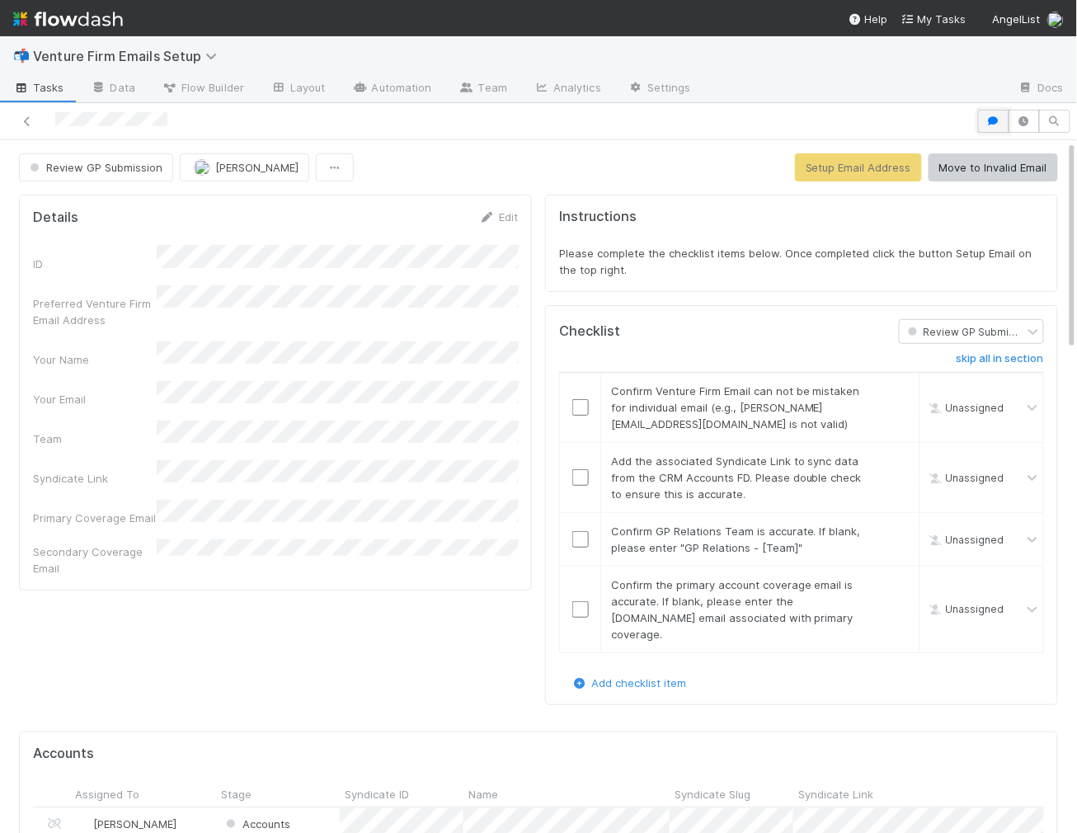
click at [997, 119] on icon "button" at bounding box center [993, 121] width 16 height 10
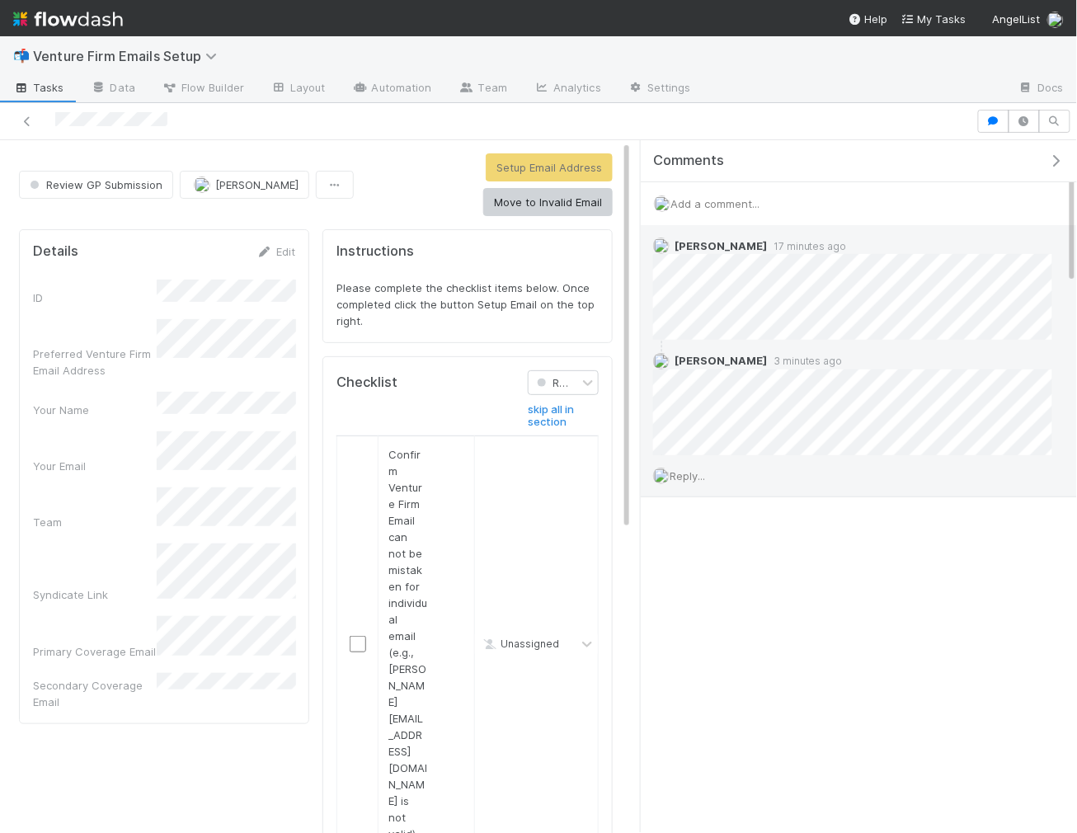
click at [699, 486] on div "Reply..." at bounding box center [852, 475] width 424 height 41
click at [699, 473] on span "Reply..." at bounding box center [686, 475] width 35 height 13
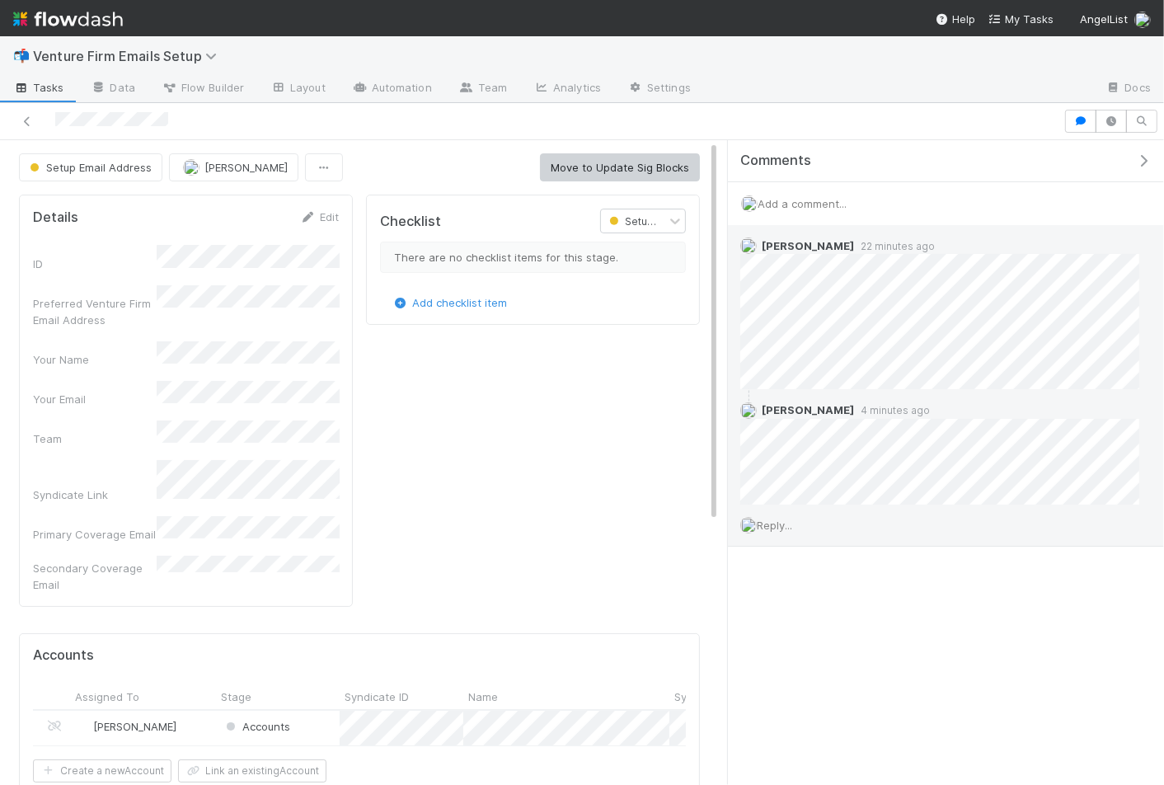
click at [783, 521] on span "Reply..." at bounding box center [774, 524] width 35 height 13
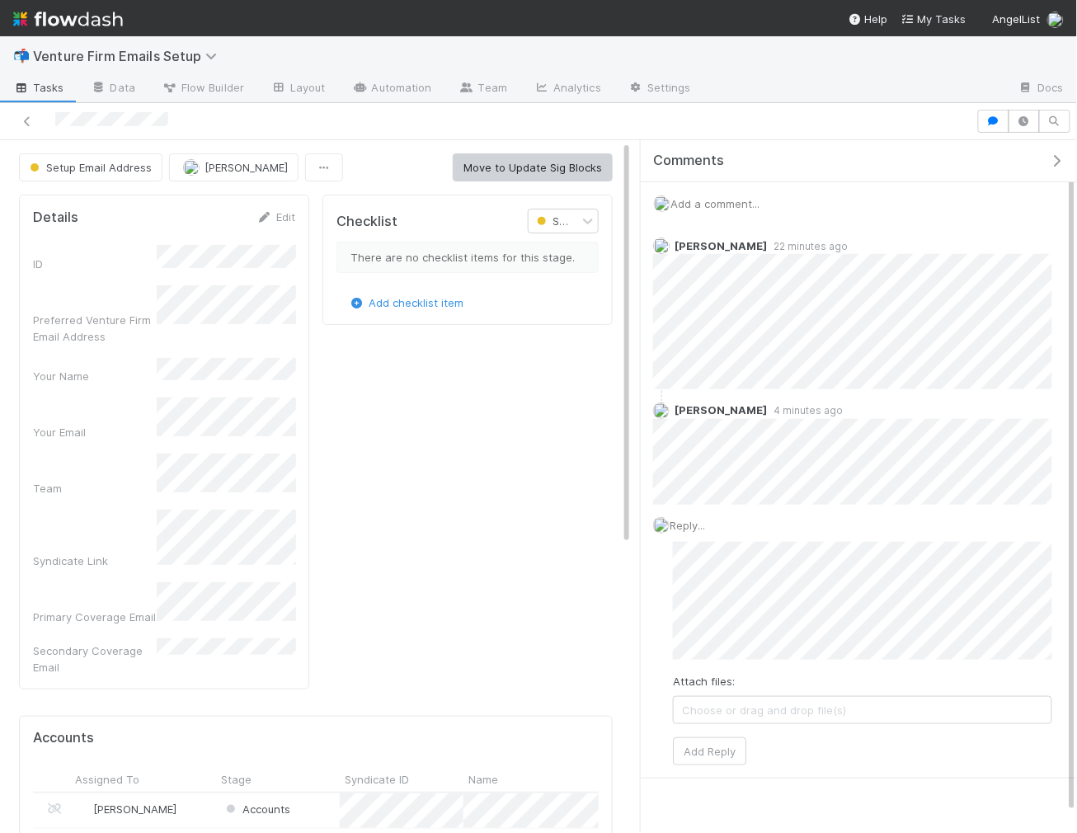
click at [45, 83] on span "Tasks" at bounding box center [38, 87] width 51 height 16
click at [1031, 120] on icon "button" at bounding box center [1024, 121] width 16 height 10
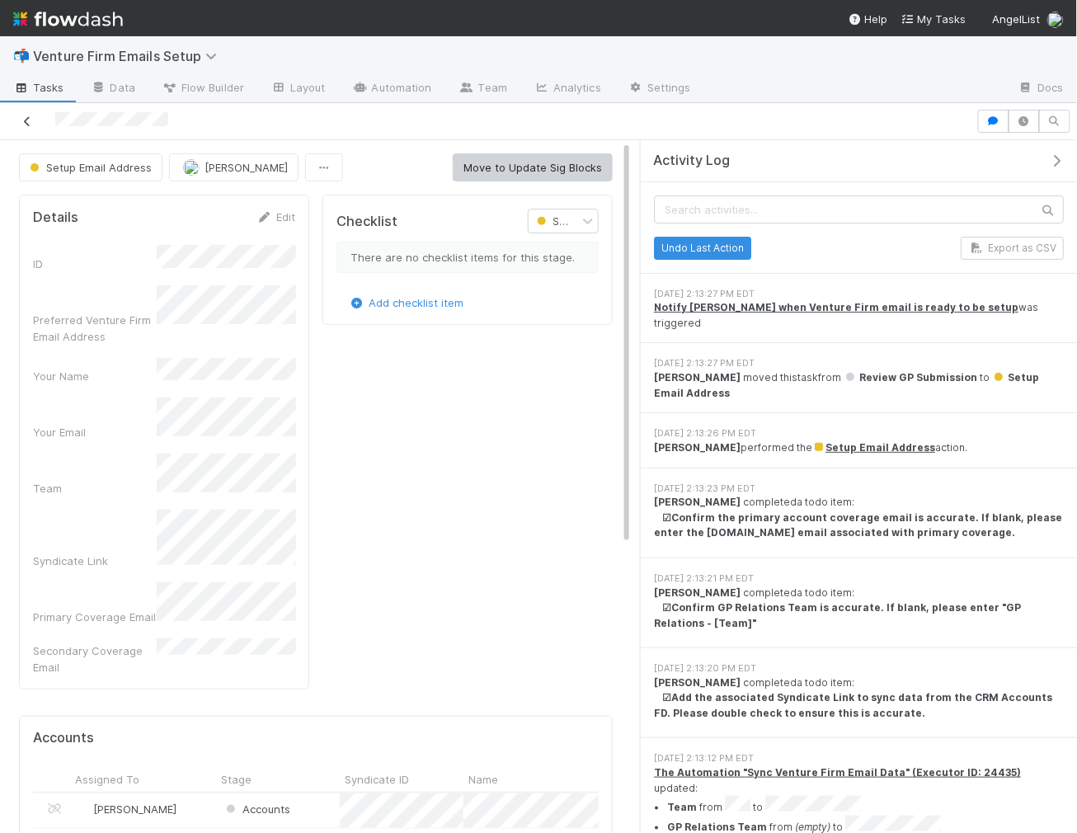
click at [25, 121] on icon at bounding box center [27, 121] width 16 height 11
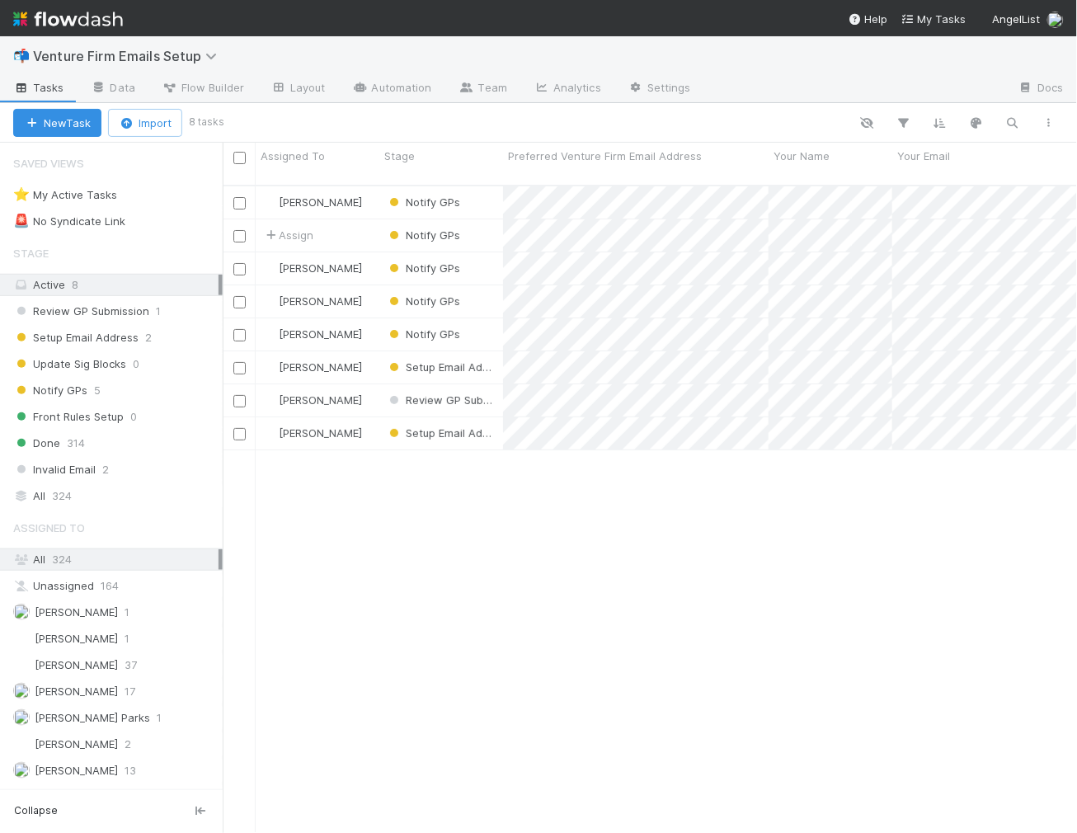
scroll to position [1, 1]
click at [152, 313] on div "Review GP Submission 1" at bounding box center [117, 311] width 209 height 21
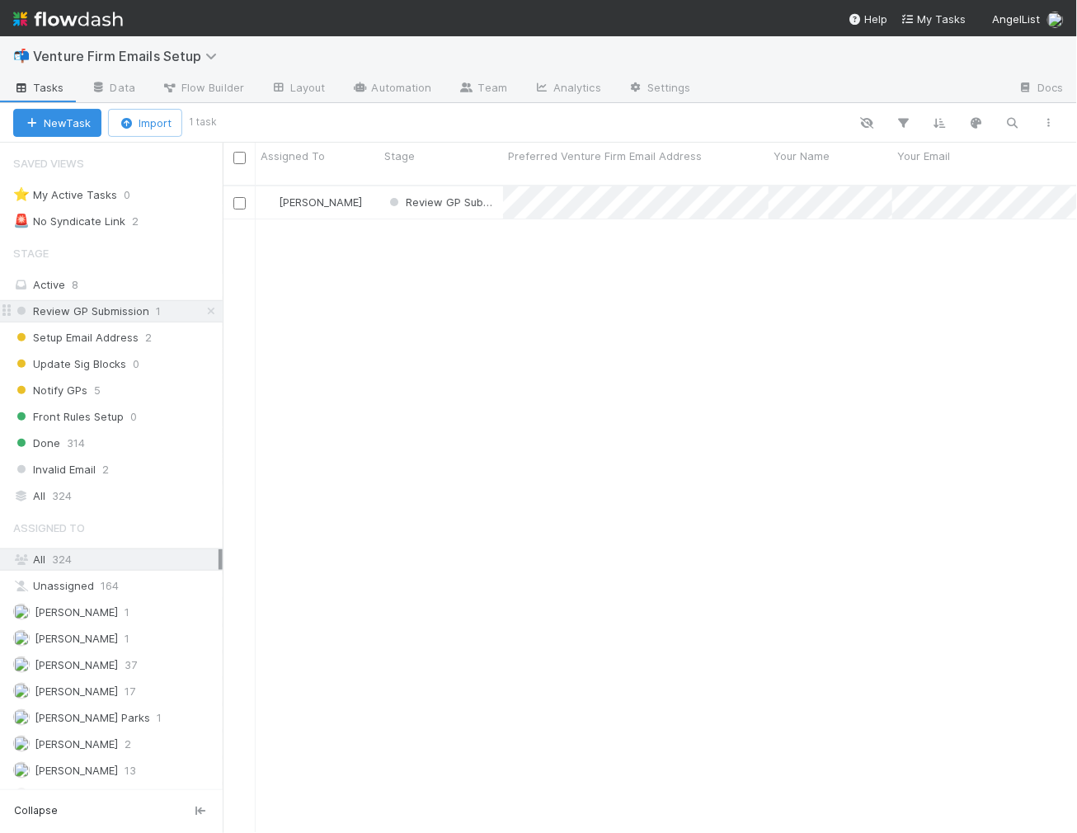
scroll to position [661, 854]
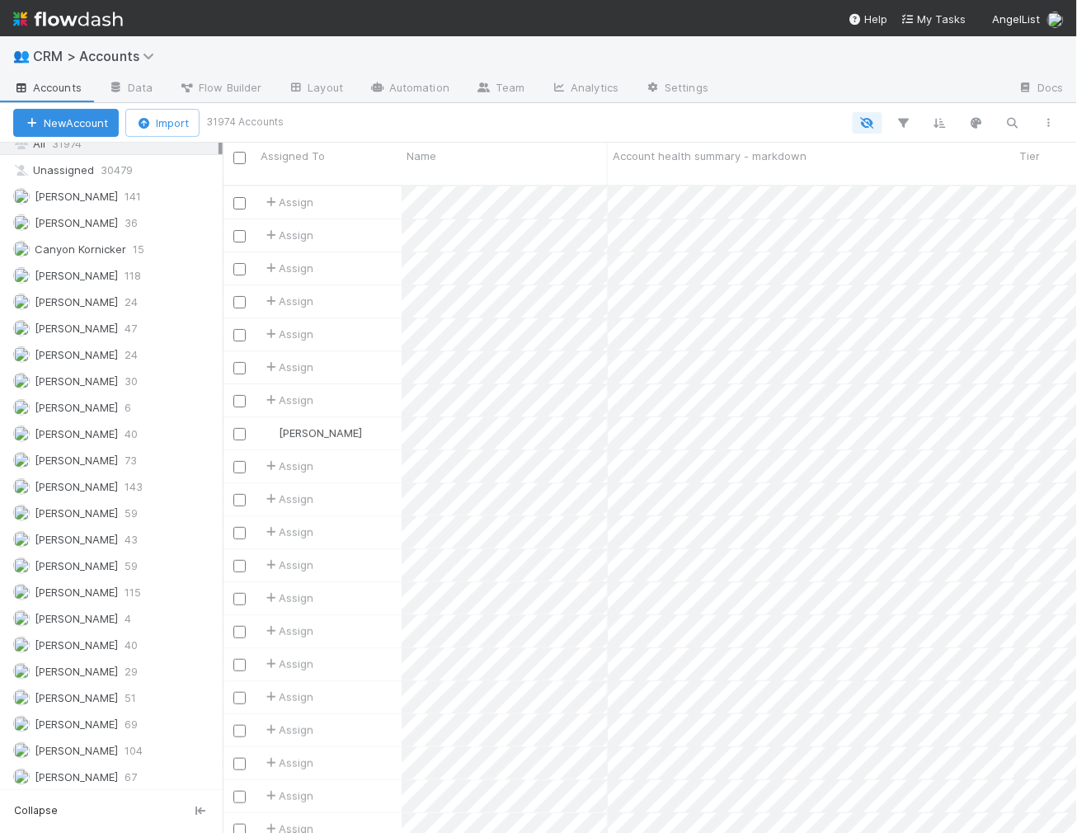
scroll to position [593, 0]
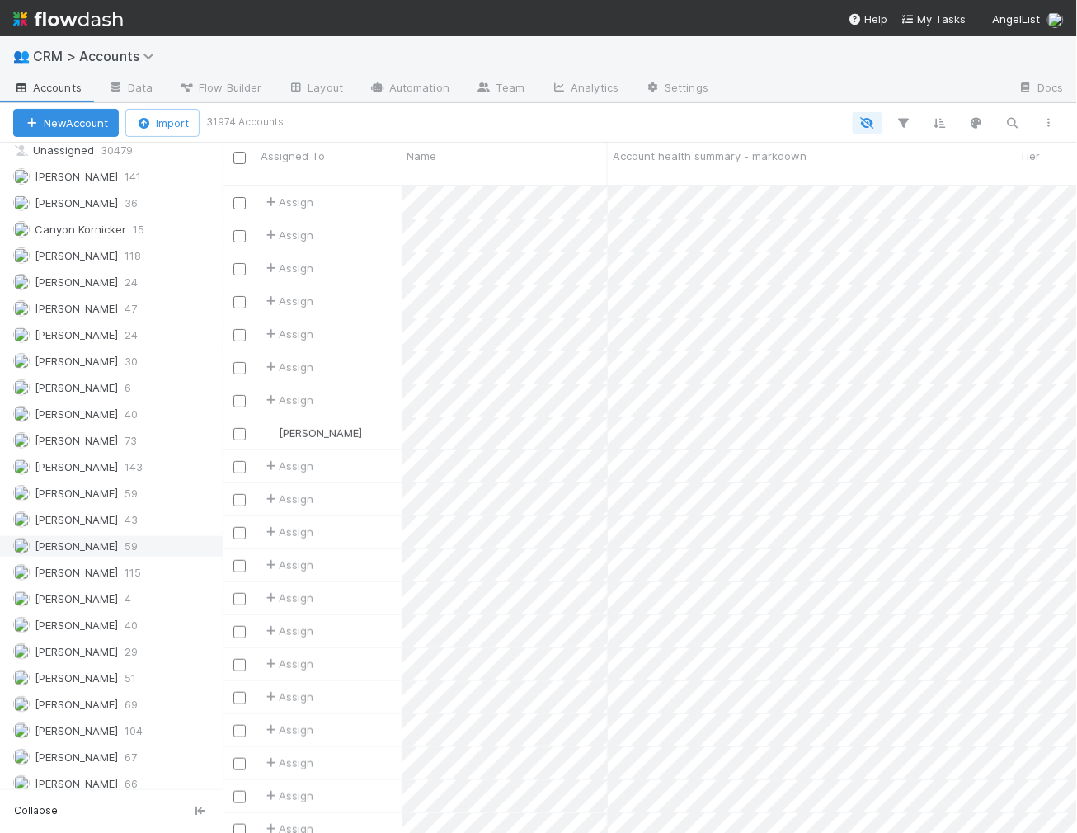
click at [70, 539] on span "[PERSON_NAME]" at bounding box center [76, 545] width 83 height 13
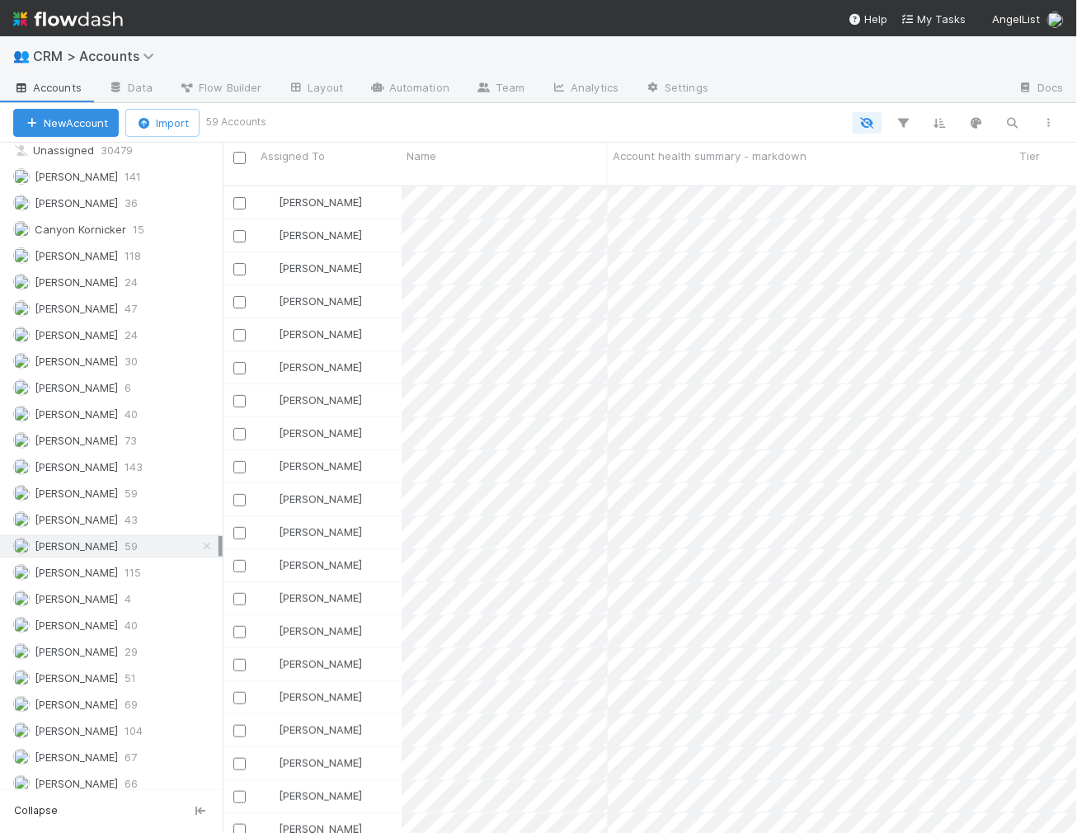
scroll to position [661, 854]
click at [906, 112] on button "button" at bounding box center [904, 122] width 30 height 21
click at [796, 166] on button "Add Filter" at bounding box center [652, 173] width 495 height 24
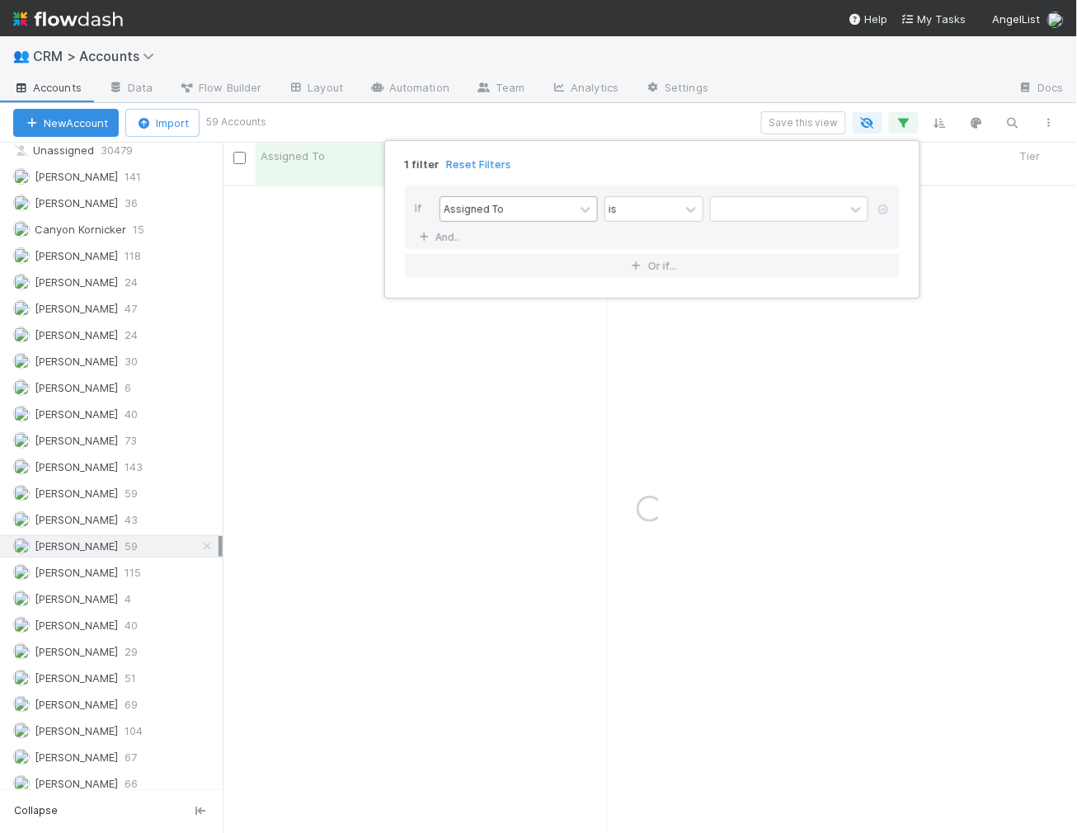
click at [554, 209] on div "Assigned To" at bounding box center [507, 209] width 134 height 24
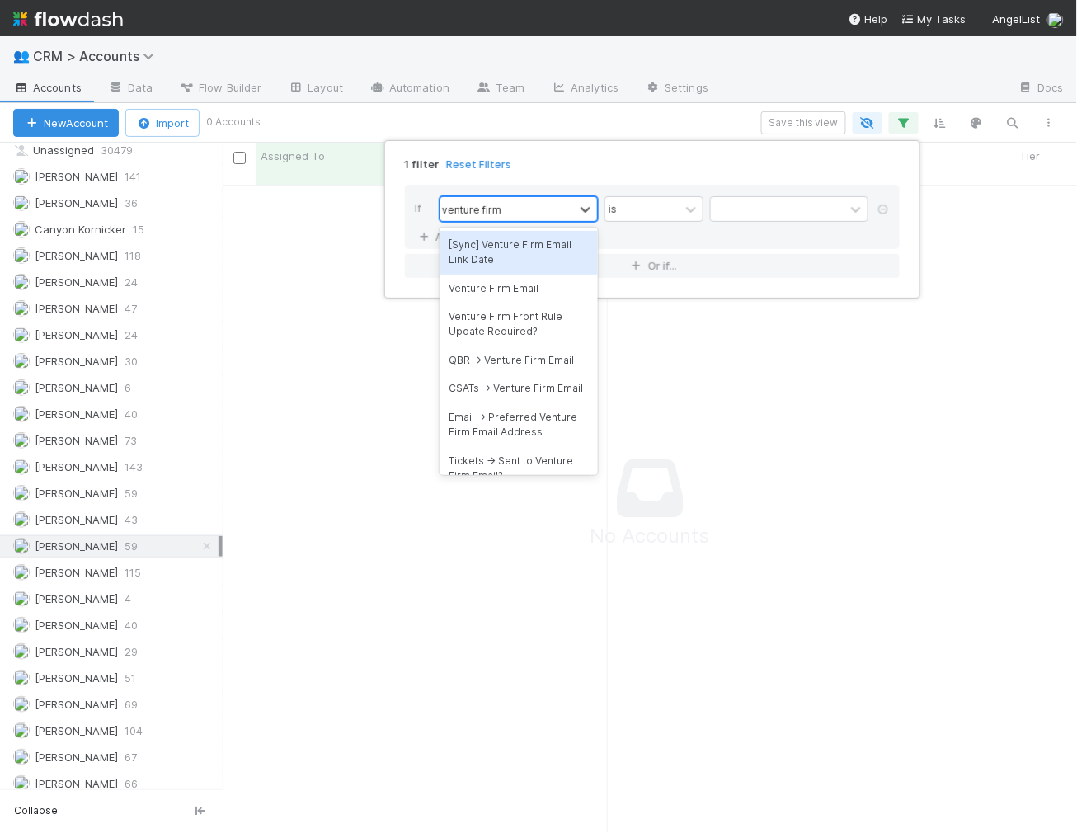
type input "venture firm em"
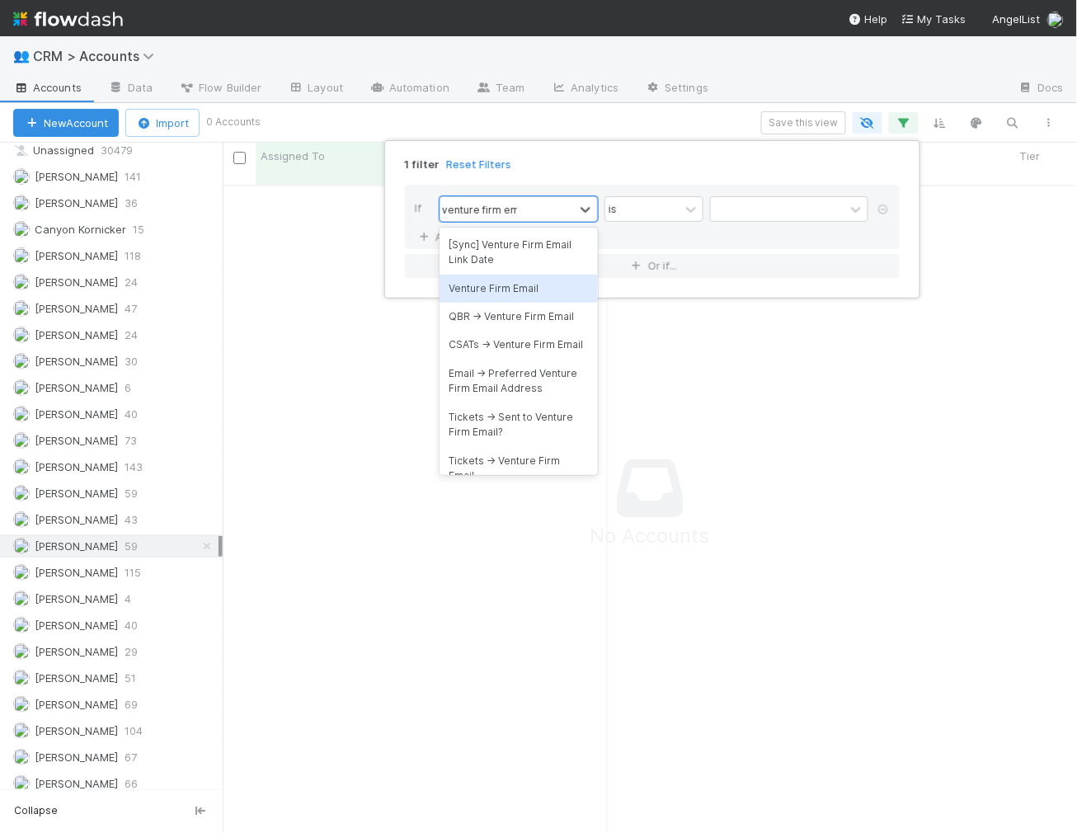
click at [495, 274] on div "Venture Firm Email" at bounding box center [518, 288] width 158 height 28
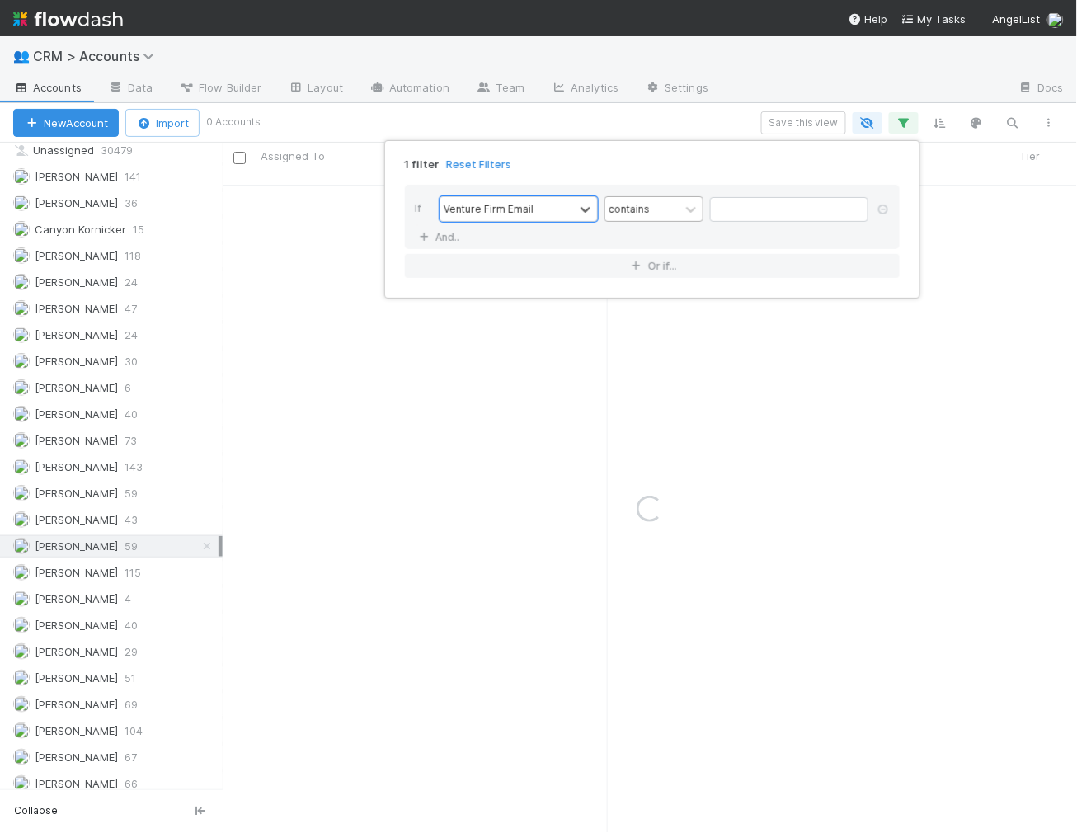
click at [669, 196] on div "contains" at bounding box center [653, 209] width 99 height 26
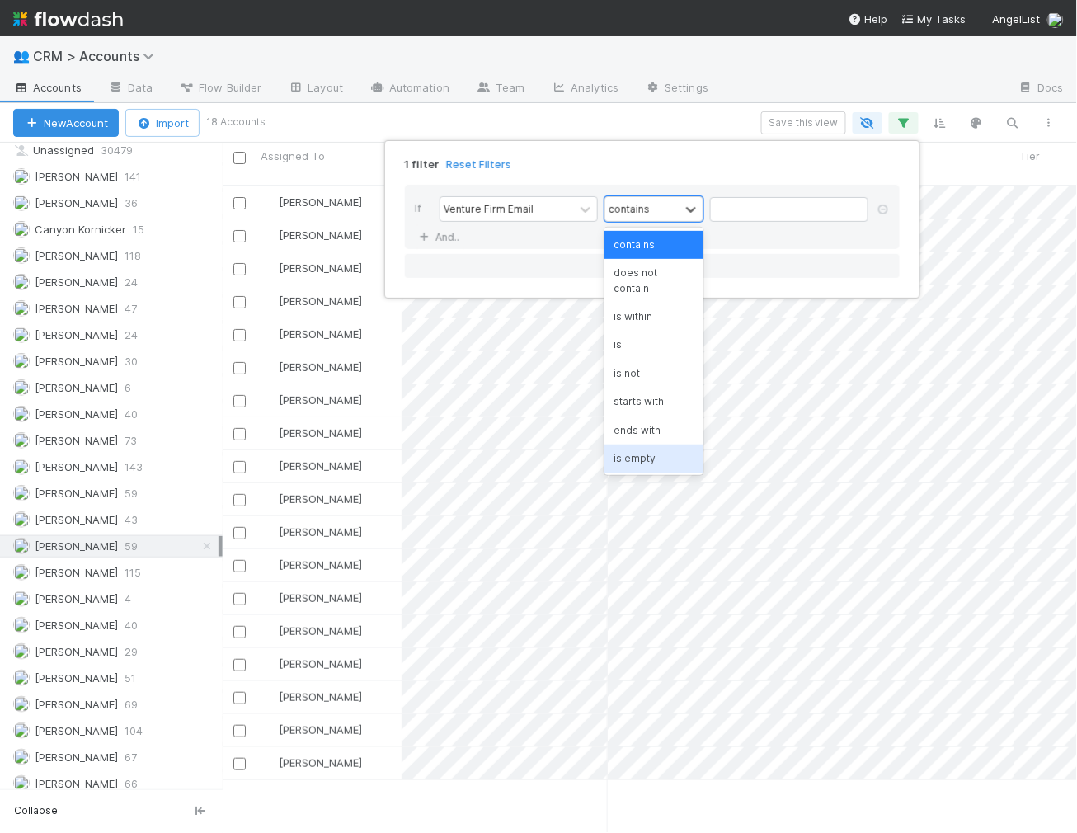
click at [643, 444] on div "is empty" at bounding box center [653, 458] width 99 height 28
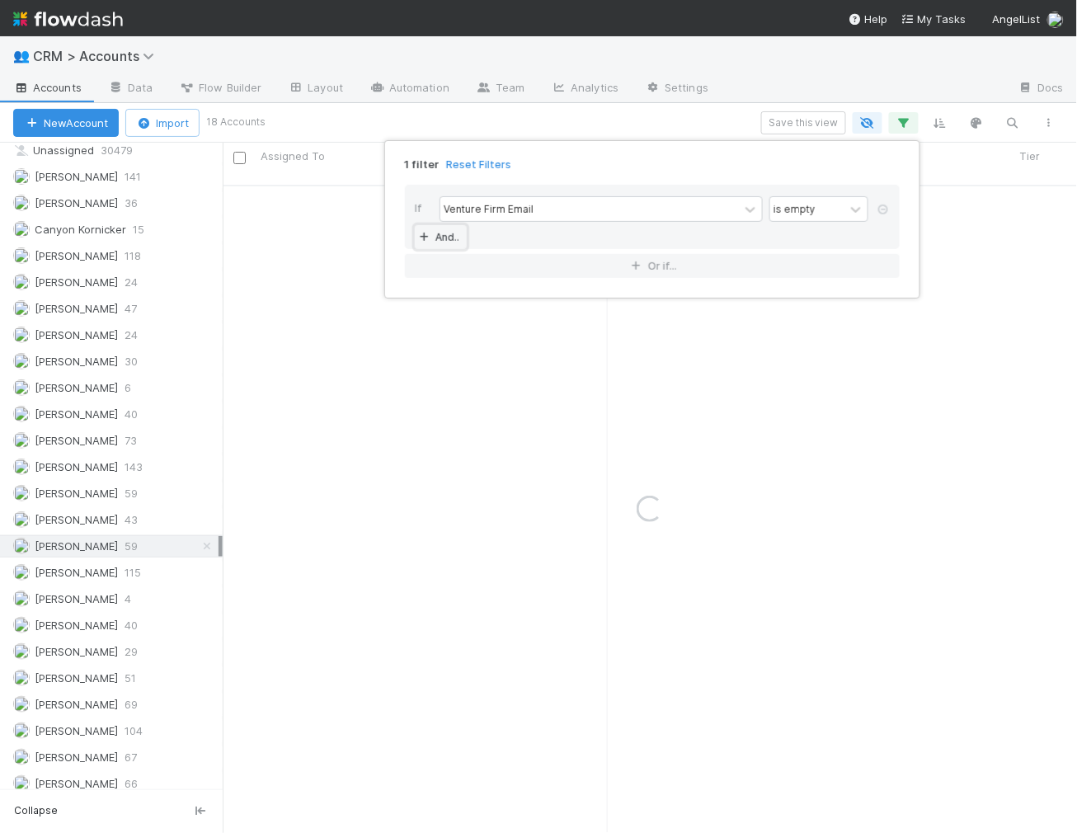
click at [448, 232] on link "And.." at bounding box center [441, 237] width 52 height 24
click at [882, 233] on icon at bounding box center [883, 238] width 16 height 10
click at [682, 259] on button "Or if..." at bounding box center [652, 266] width 495 height 24
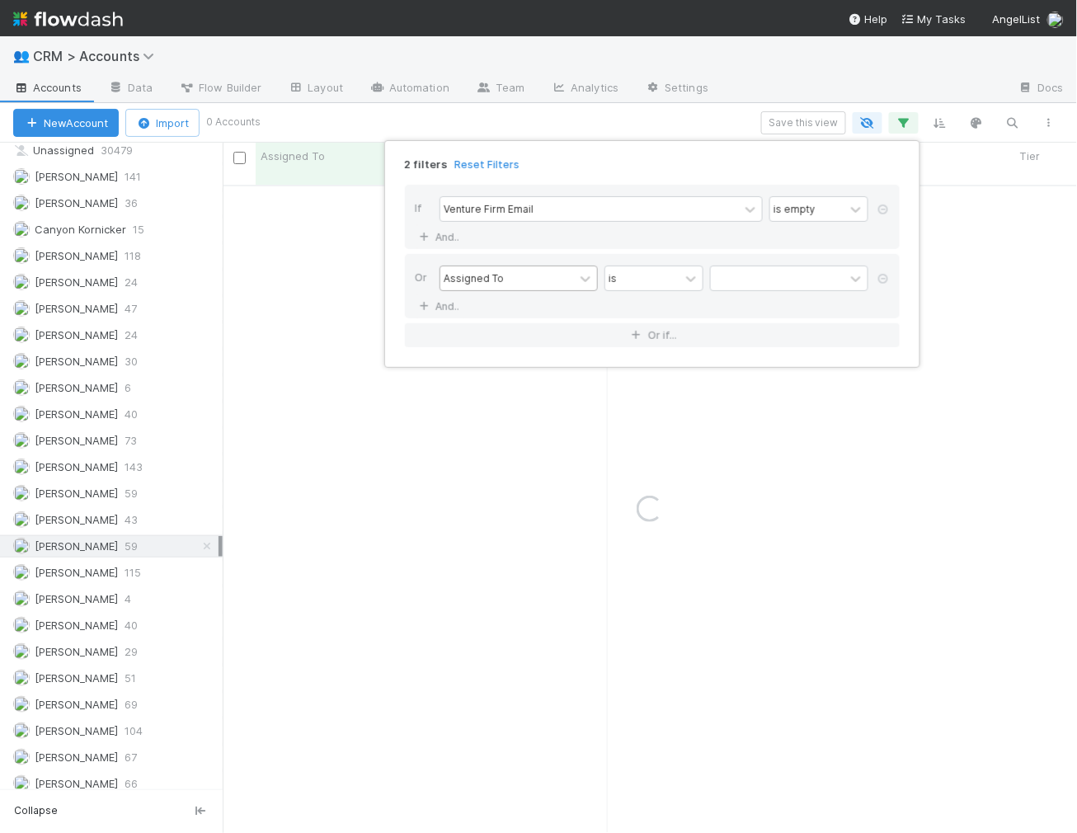
click at [564, 276] on div "Assigned To" at bounding box center [507, 278] width 134 height 24
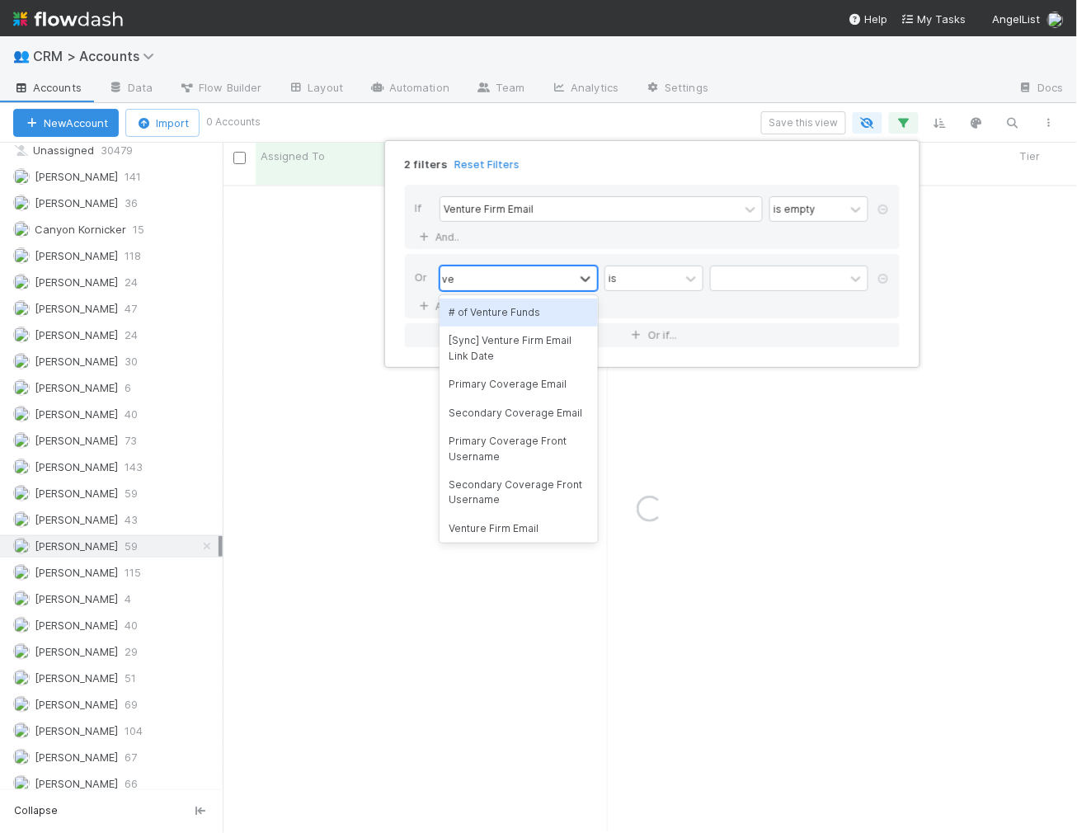
type input "venture"
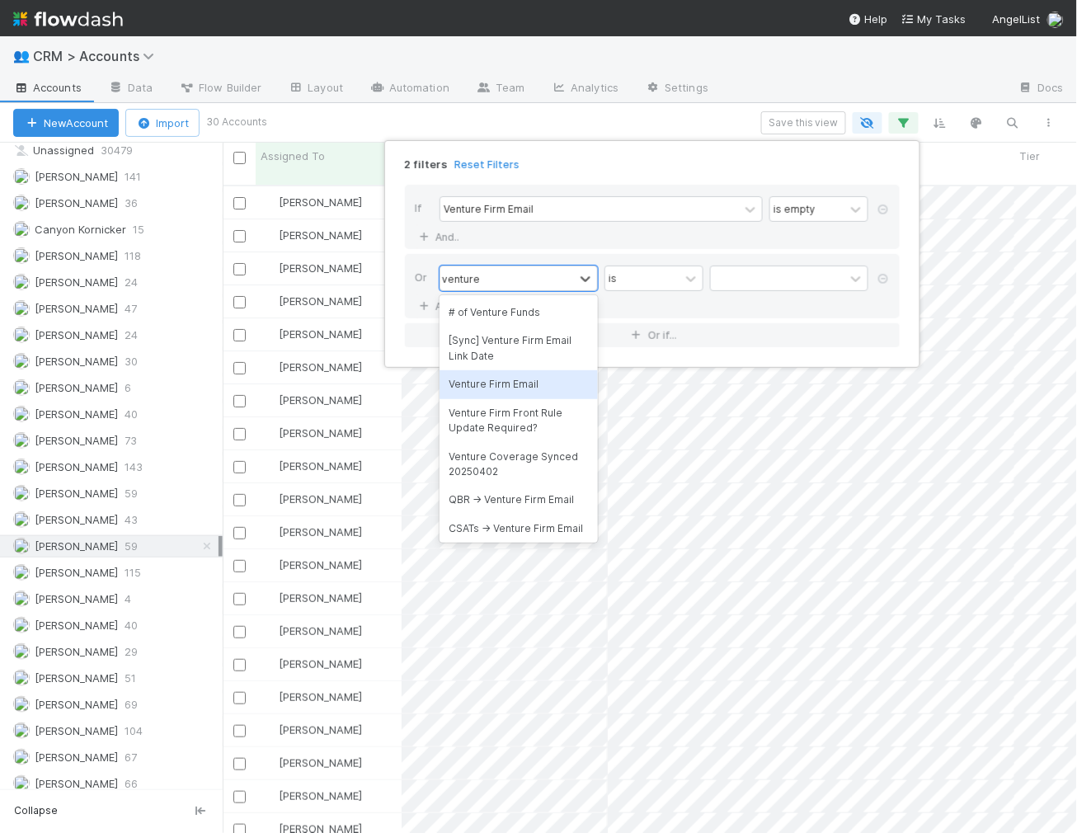
click at [527, 383] on div "Venture Firm Email" at bounding box center [518, 384] width 158 height 28
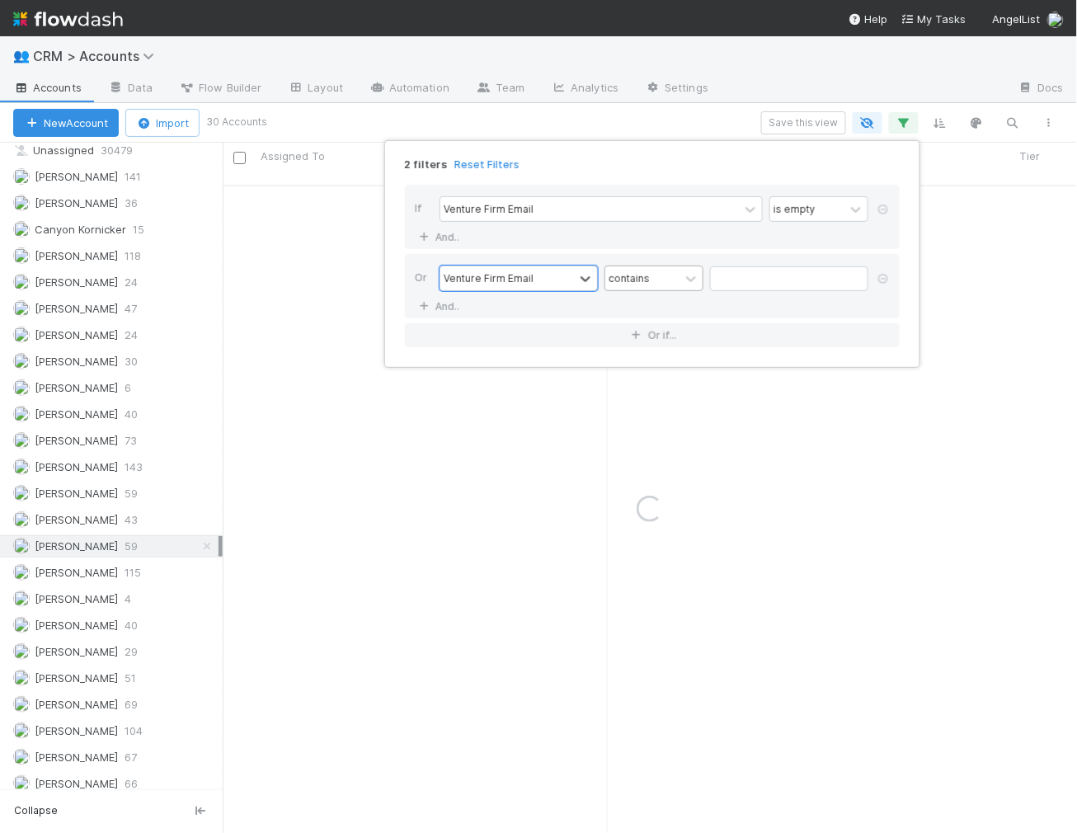
click at [663, 274] on div "contains" at bounding box center [642, 278] width 74 height 24
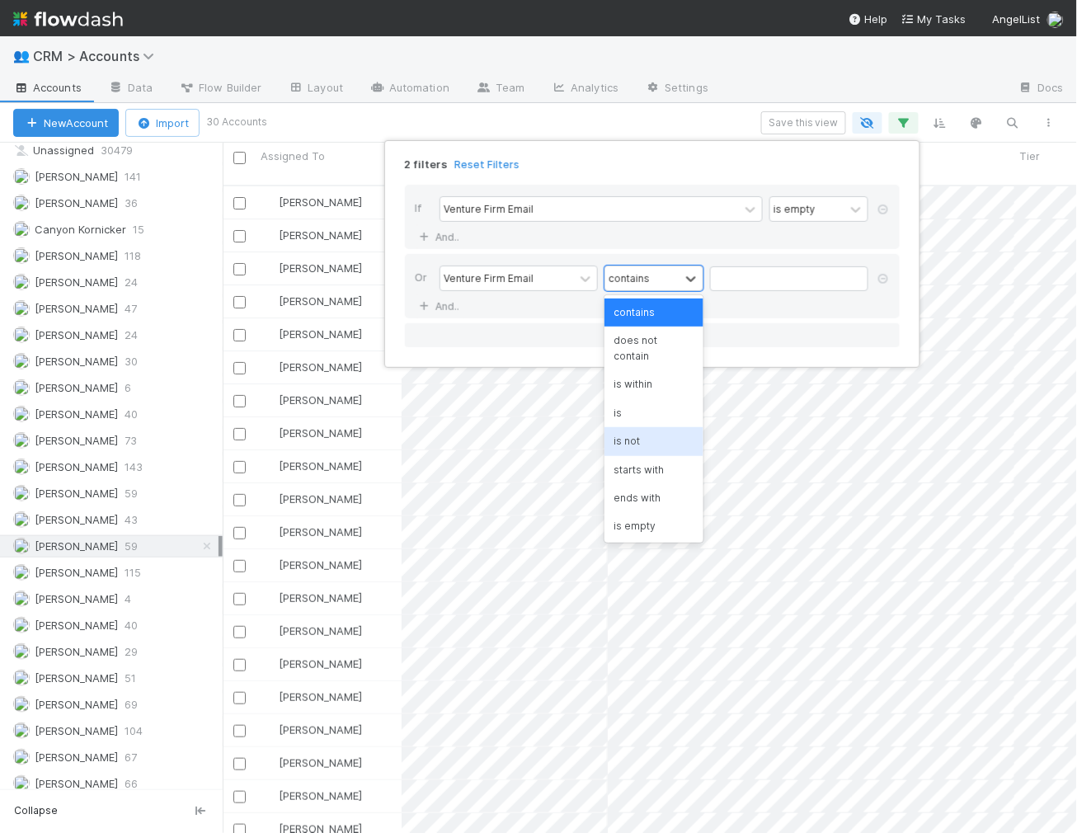
click at [644, 429] on div "is not" at bounding box center [653, 441] width 99 height 28
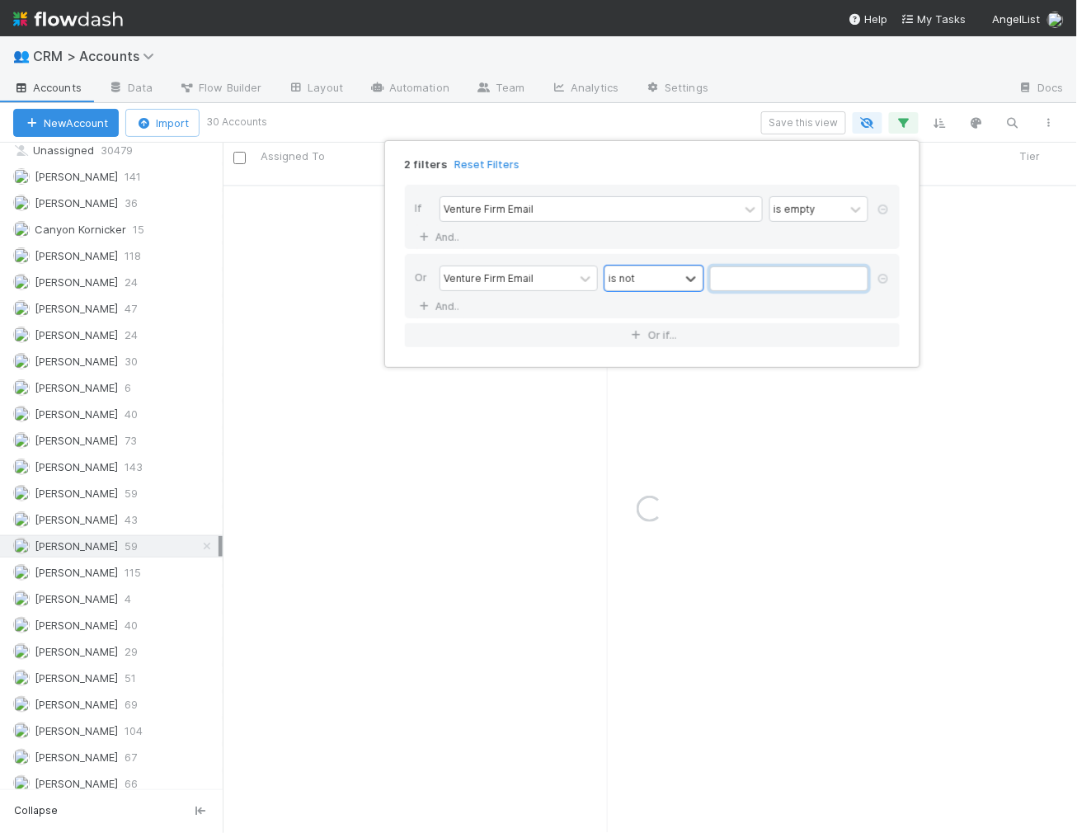
click at [756, 279] on input "text" at bounding box center [789, 278] width 158 height 25
type input "[EMAIL_ADDRESS][DOMAIN_NAME]"
click at [663, 193] on div "If Venture Firm Email is empty And.." at bounding box center [652, 217] width 495 height 64
click at [663, 176] on div "If Venture Firm Email is empty And.. Or Venture Firm Email is not [EMAIL_ADDRES…" at bounding box center [652, 265] width 521 height 189
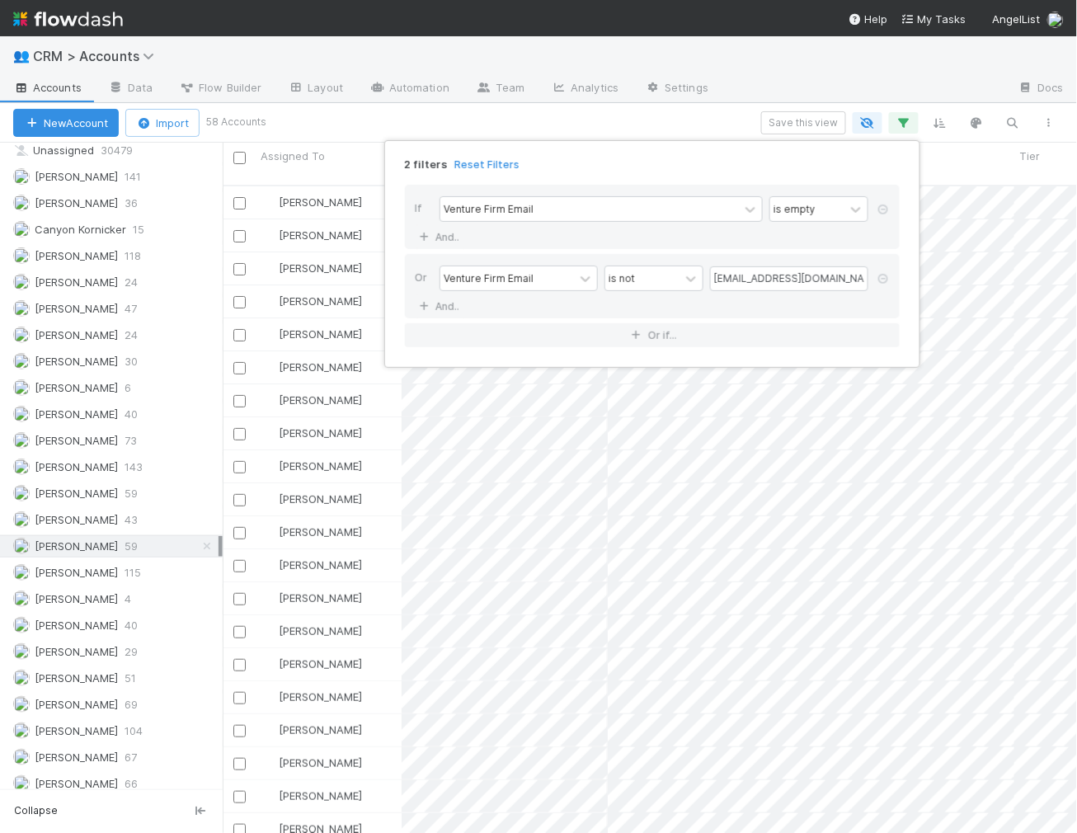
click at [677, 126] on div "2 filters Reset Filters If Venture Firm Email is empty And.. Or Venture Firm Em…" at bounding box center [538, 416] width 1077 height 833
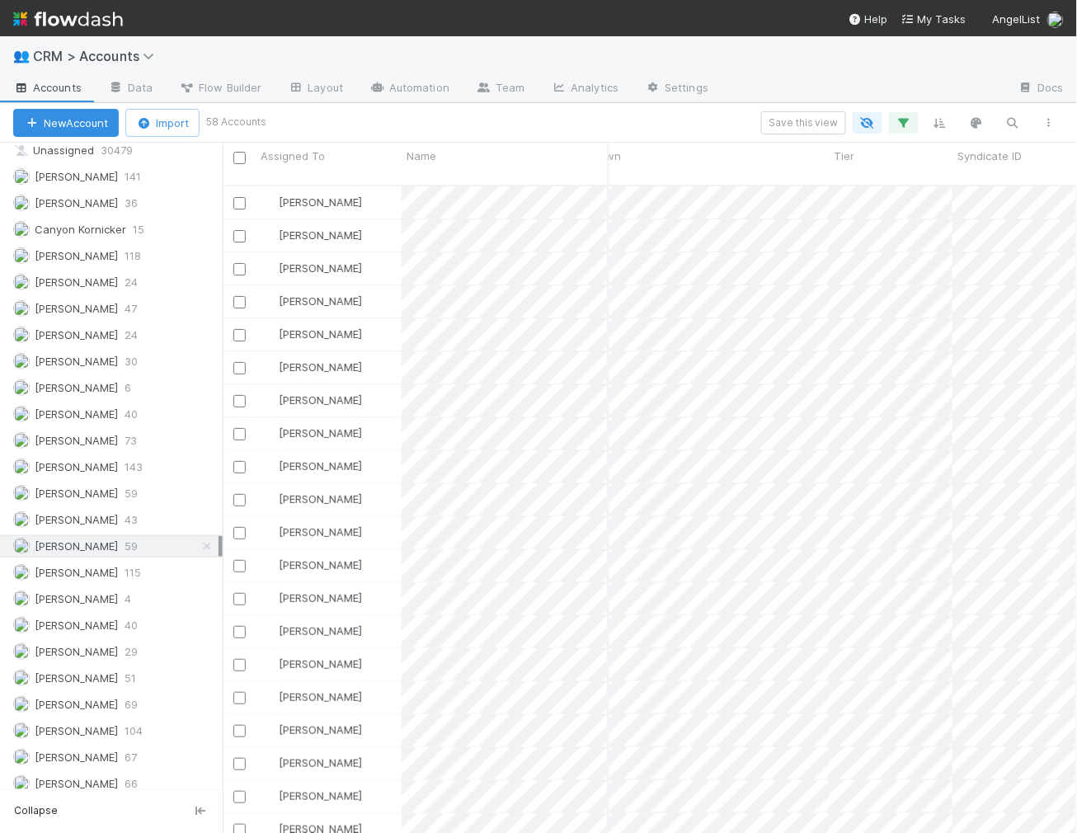
scroll to position [0, 210]
click at [804, 156] on div "Tier" at bounding box center [866, 164] width 124 height 42
click at [821, 154] on span "Tier" at bounding box center [819, 156] width 21 height 16
click at [847, 195] on div "Sort A → Z Sort Z → A Hide Edit field Delete field Syncing" at bounding box center [903, 263] width 188 height 190
click at [849, 192] on div "Sort A → Z" at bounding box center [903, 187] width 188 height 25
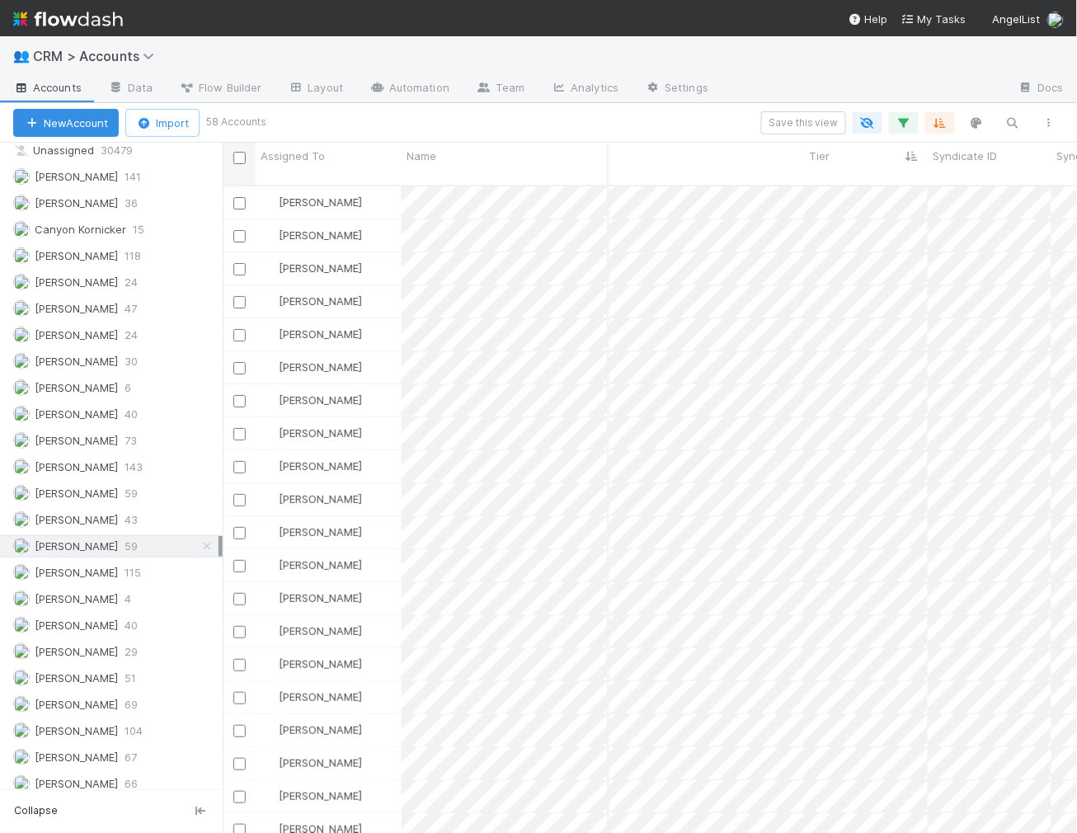
click at [236, 163] on div at bounding box center [240, 157] width 24 height 18
click at [237, 152] on input "checkbox" at bounding box center [239, 158] width 12 height 12
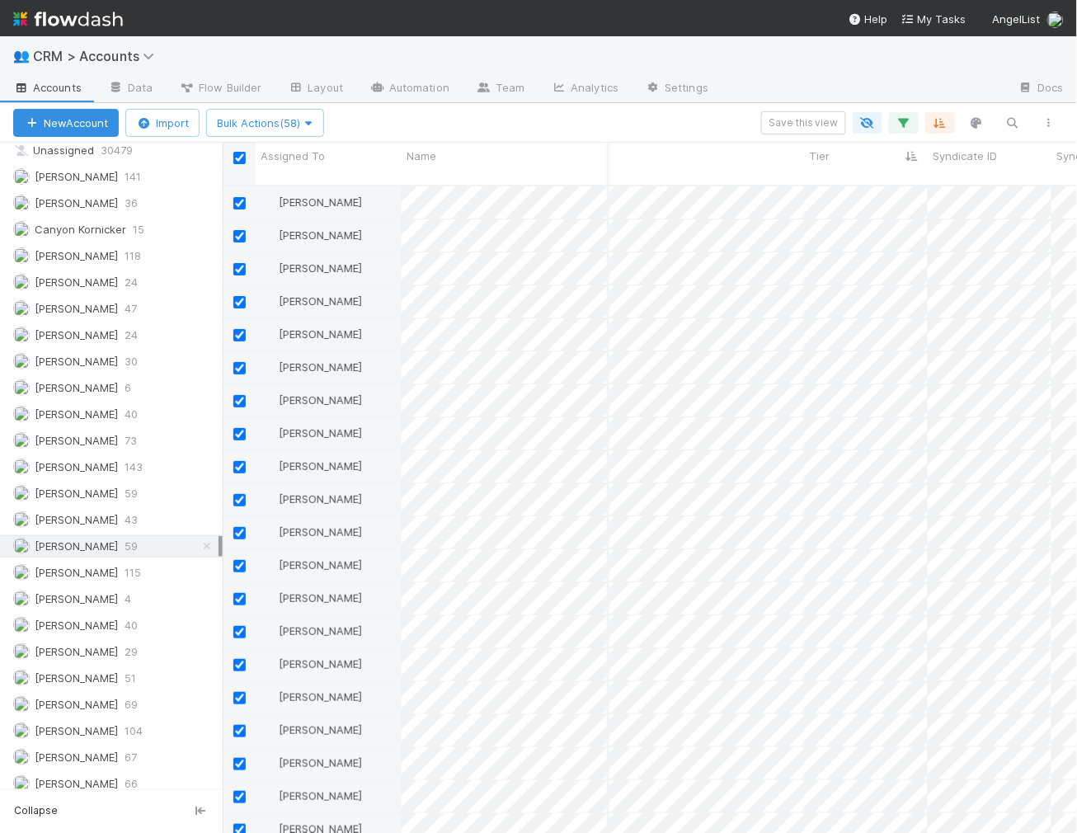
click at [237, 157] on input "checkbox" at bounding box center [239, 158] width 12 height 12
checkbox input "false"
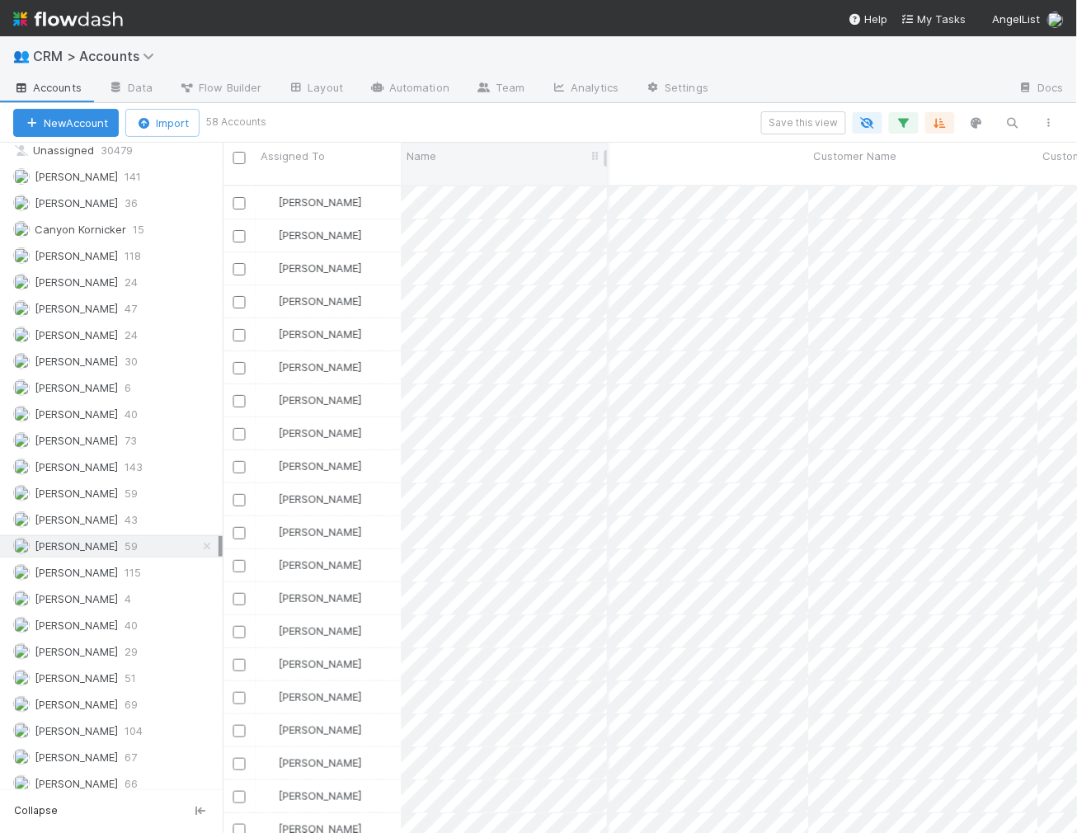
scroll to position [0, 0]
click at [910, 126] on icon "button" at bounding box center [903, 122] width 16 height 15
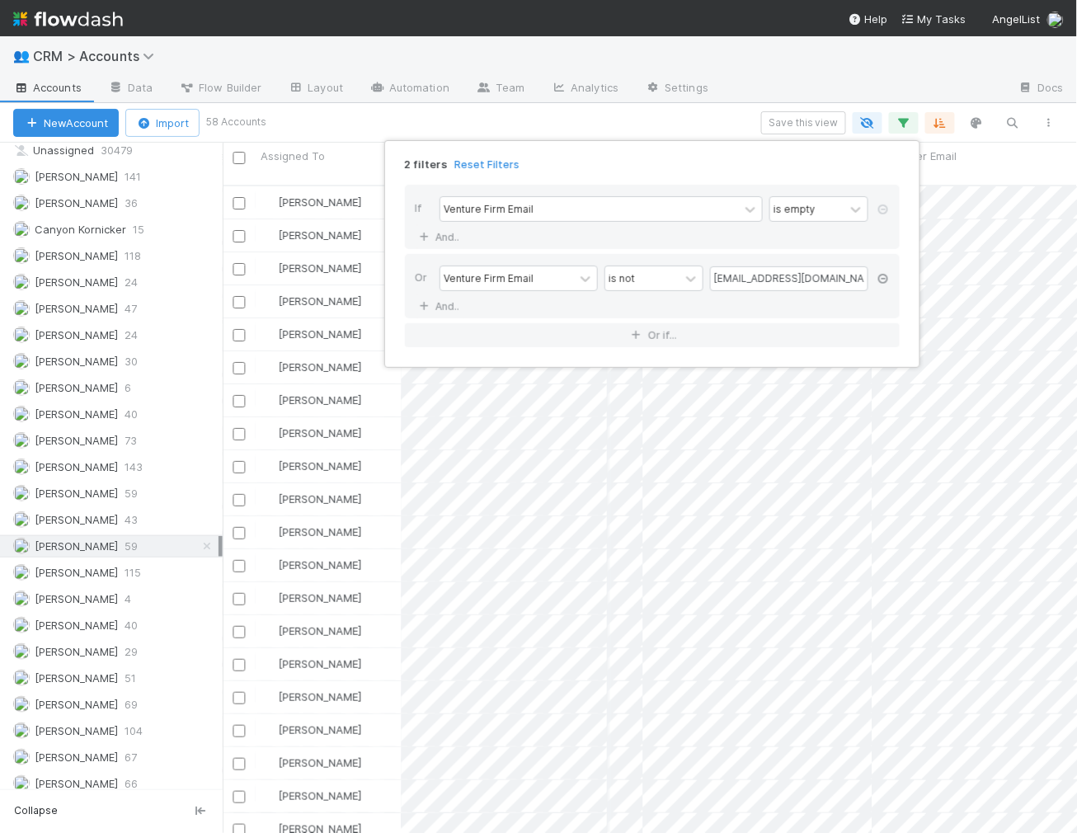
click at [884, 277] on icon at bounding box center [883, 279] width 16 height 10
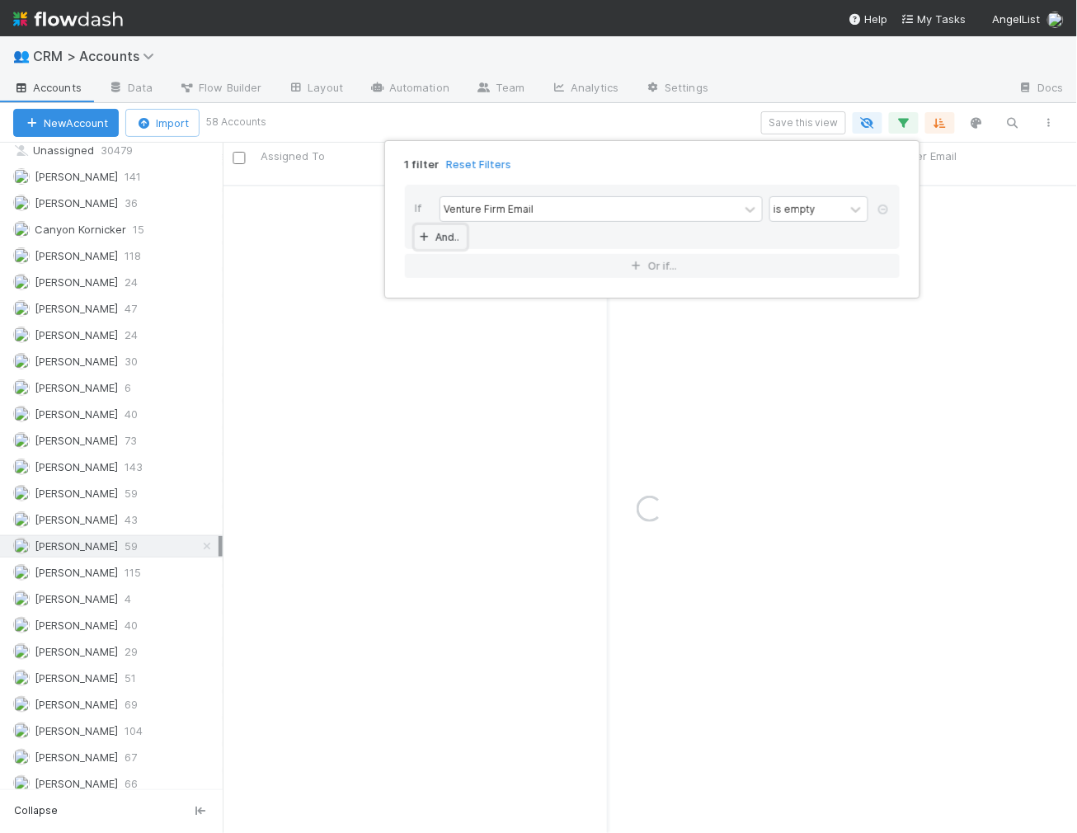
click at [443, 235] on link "And.." at bounding box center [441, 237] width 52 height 24
click at [487, 241] on div "Assigned To" at bounding box center [473, 237] width 60 height 15
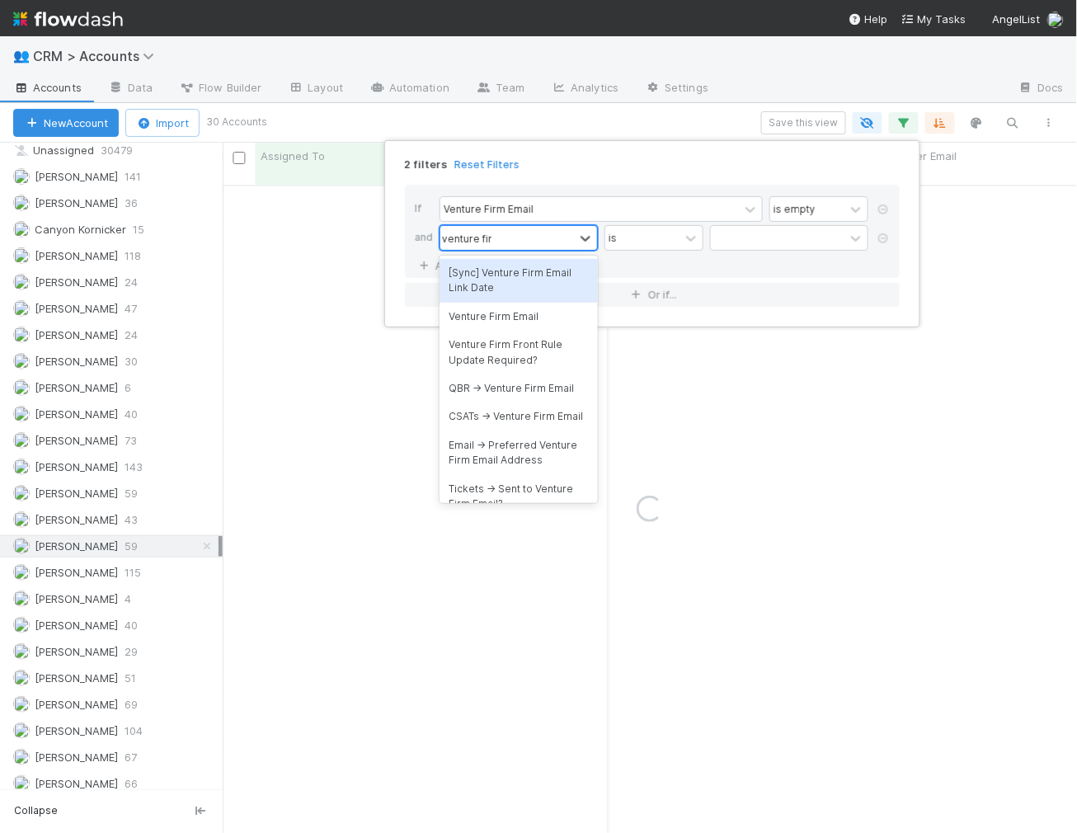
type input "venture firm"
click at [470, 317] on div "Venture Firm Email" at bounding box center [518, 317] width 158 height 28
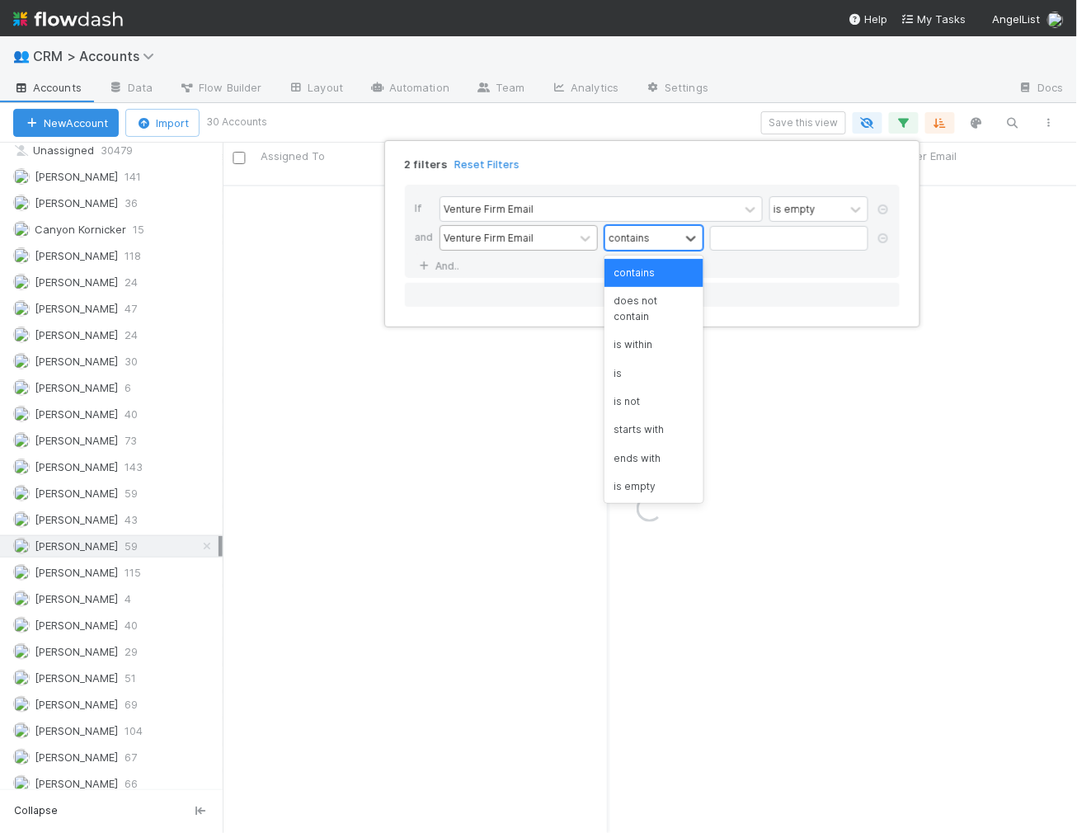
click at [674, 238] on div "contains" at bounding box center [642, 238] width 74 height 24
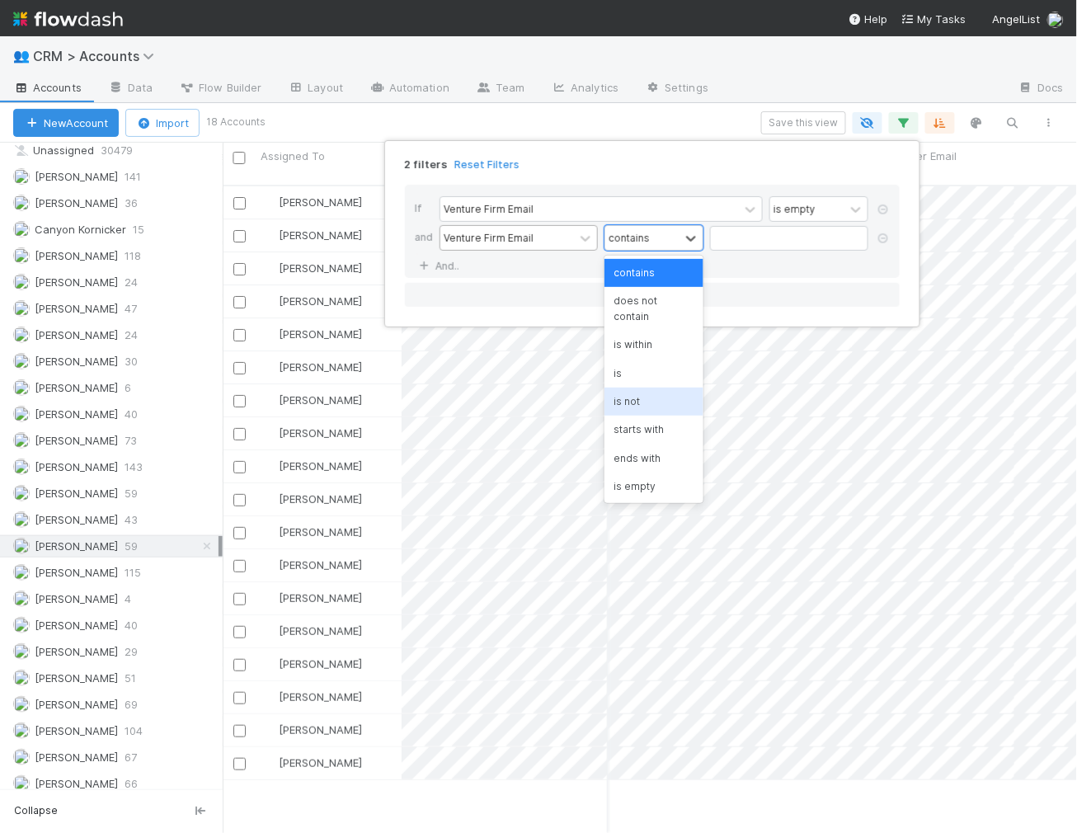
click at [626, 389] on div "is not" at bounding box center [653, 401] width 99 height 28
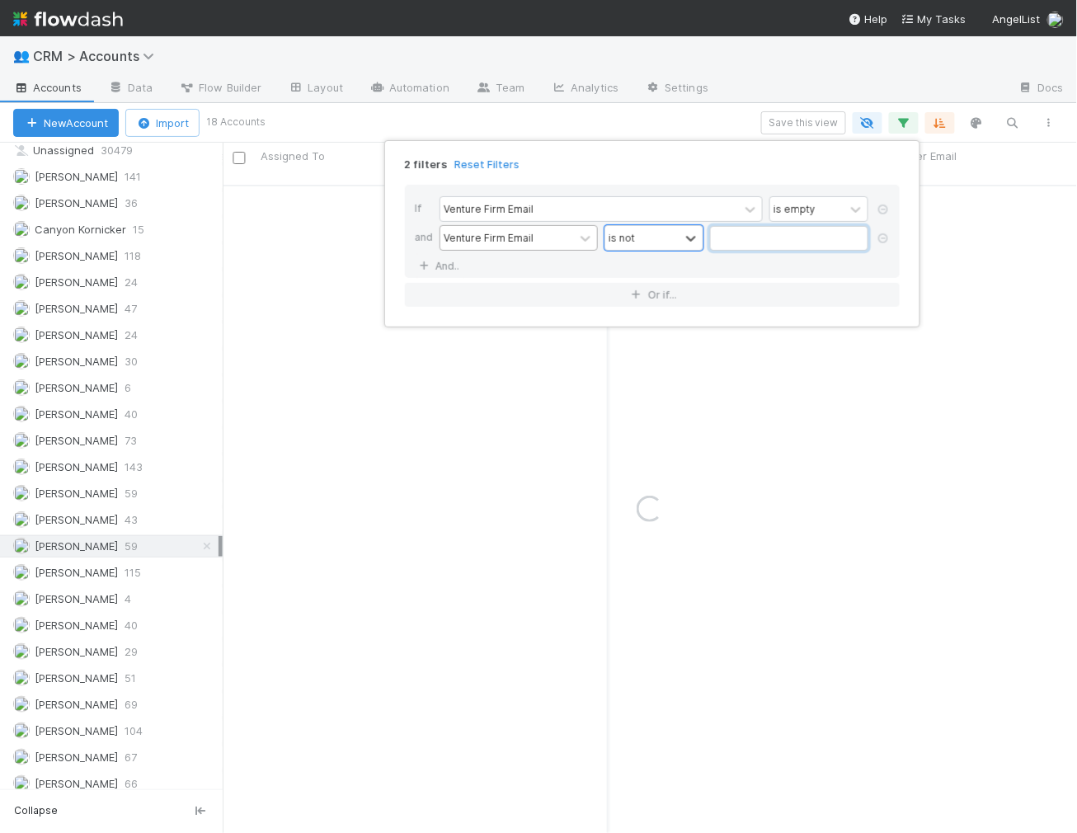
click at [796, 229] on input "text" at bounding box center [789, 238] width 158 height 25
type input "[EMAIL_ADDRESS][DOMAIN_NAME]"
click at [743, 176] on div "If Venture Firm Email is empty and Venture Firm Email is not [EMAIL_ADDRESS][DO…" at bounding box center [652, 245] width 521 height 148
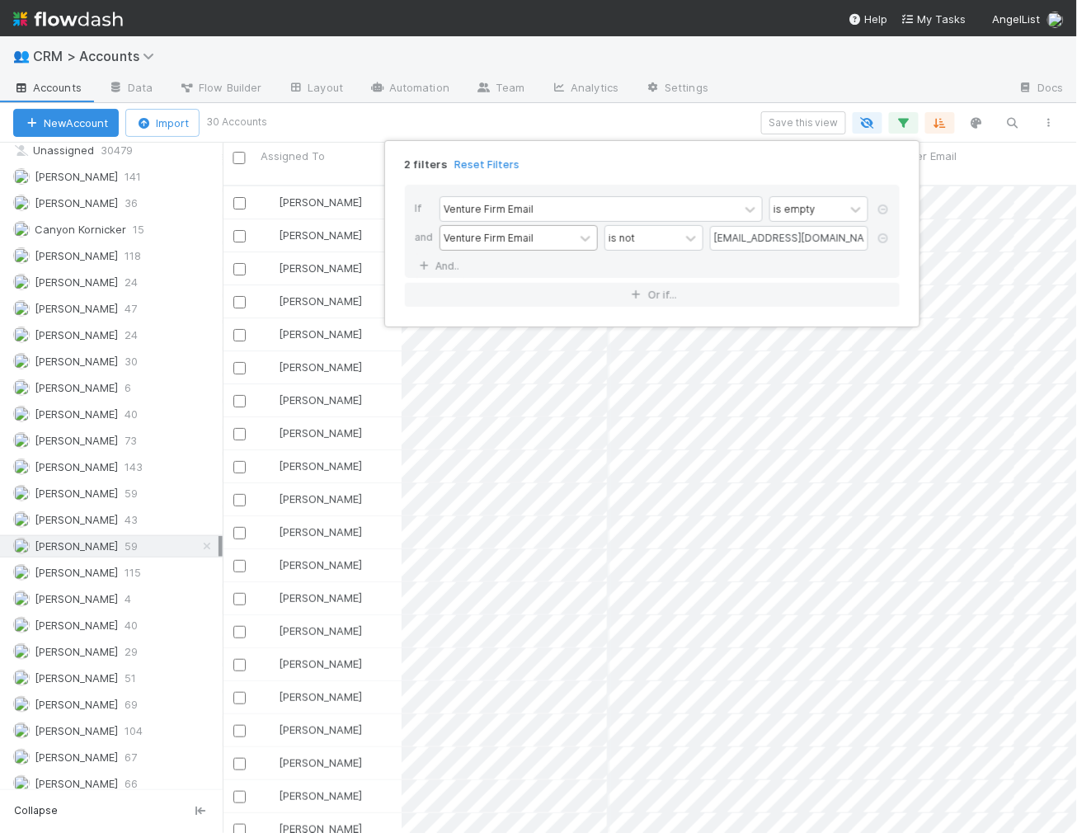
scroll to position [661, 854]
click at [737, 121] on div "2 filters Reset Filters If Venture Firm Email is empty and Venture Firm Email i…" at bounding box center [538, 416] width 1077 height 833
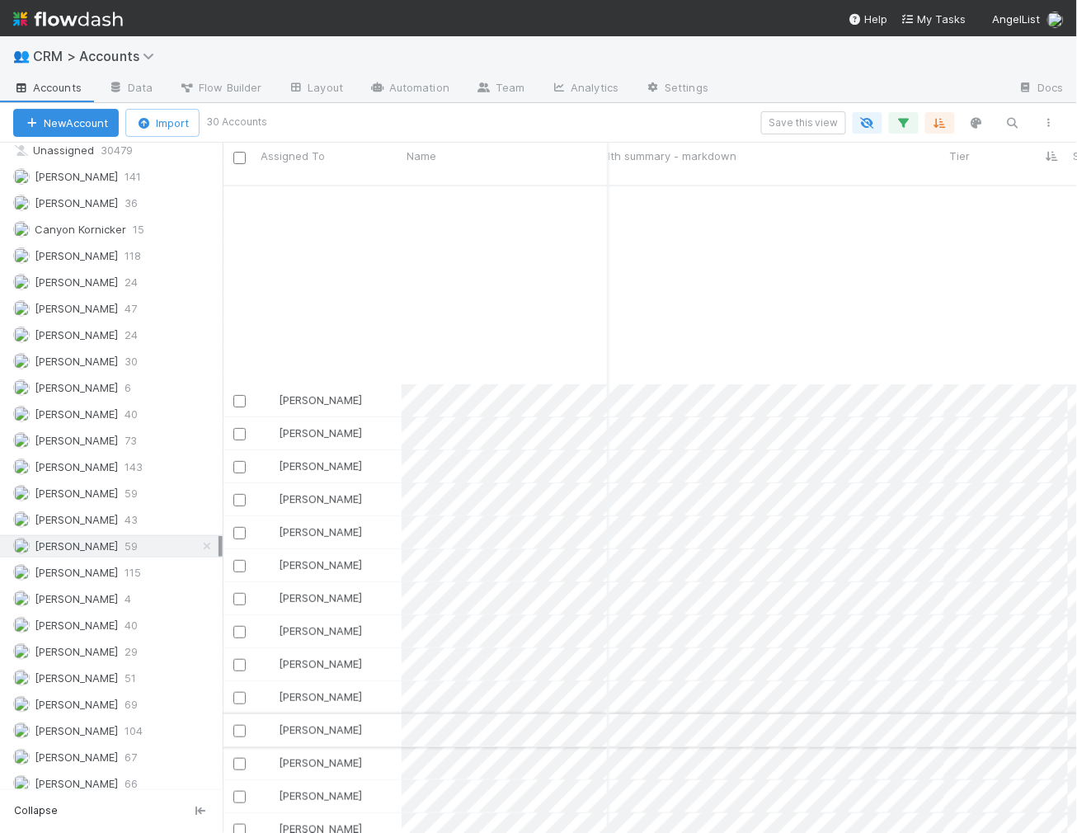
scroll to position [327, 70]
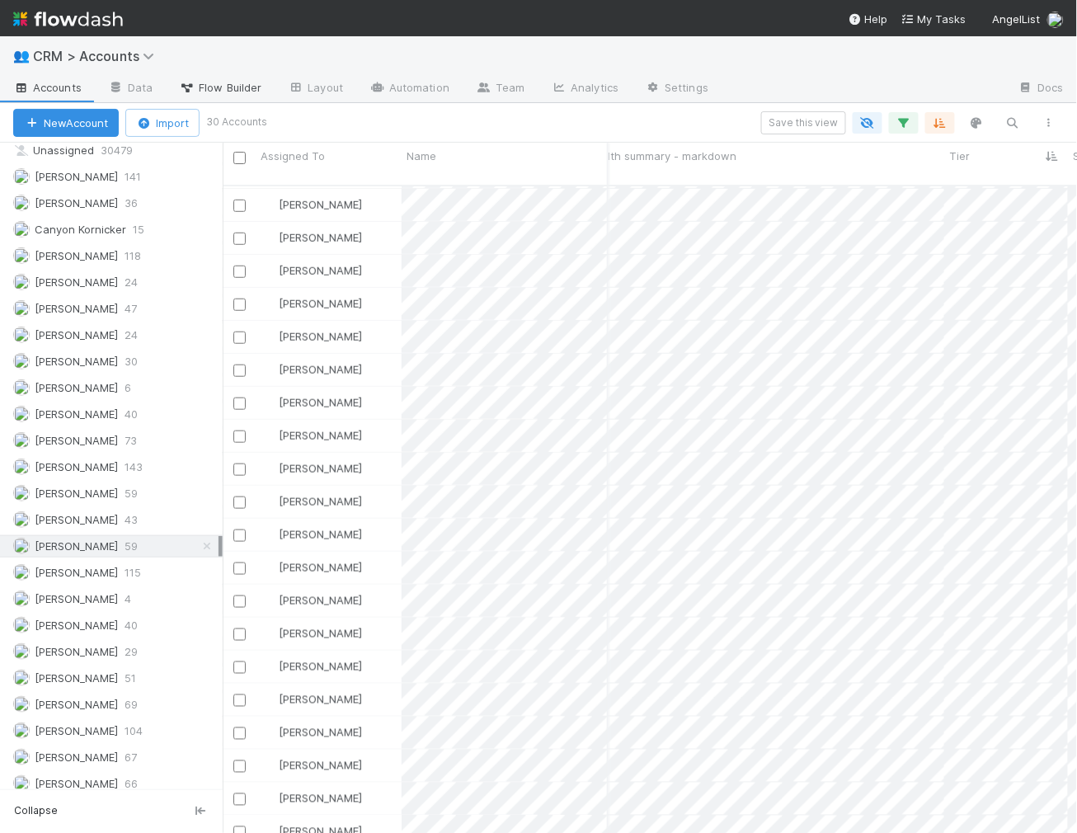
click at [228, 85] on span "Flow Builder" at bounding box center [220, 87] width 82 height 16
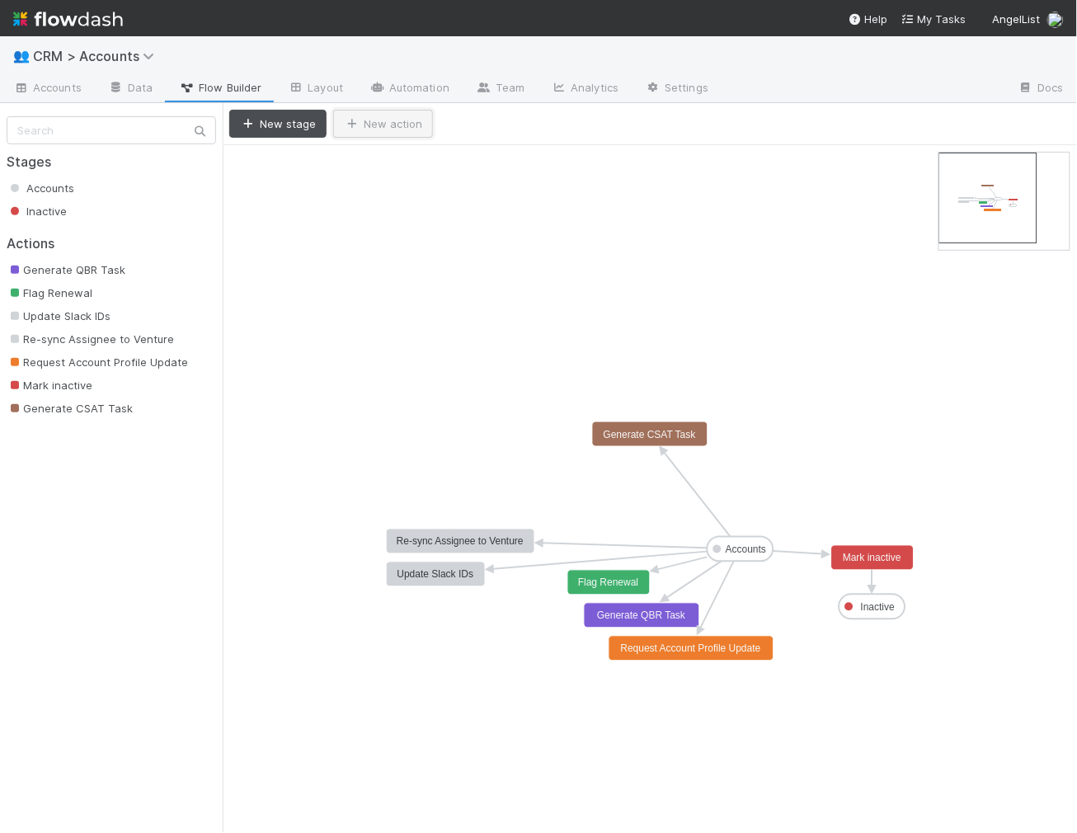
click at [364, 120] on button "New action" at bounding box center [383, 124] width 100 height 28
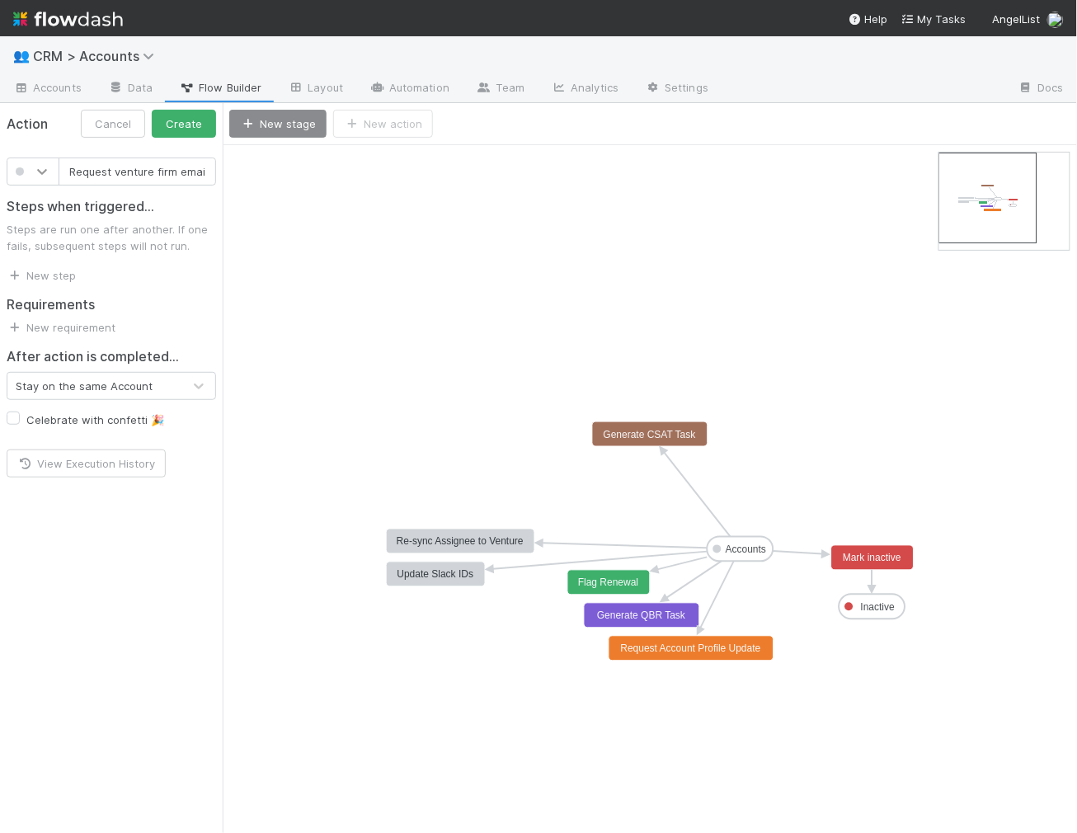
type input "Request venture firm email"
click at [47, 166] on icon at bounding box center [42, 171] width 16 height 16
click at [34, 297] on div at bounding box center [32, 298] width 33 height 16
click at [175, 133] on button "Create" at bounding box center [184, 124] width 64 height 28
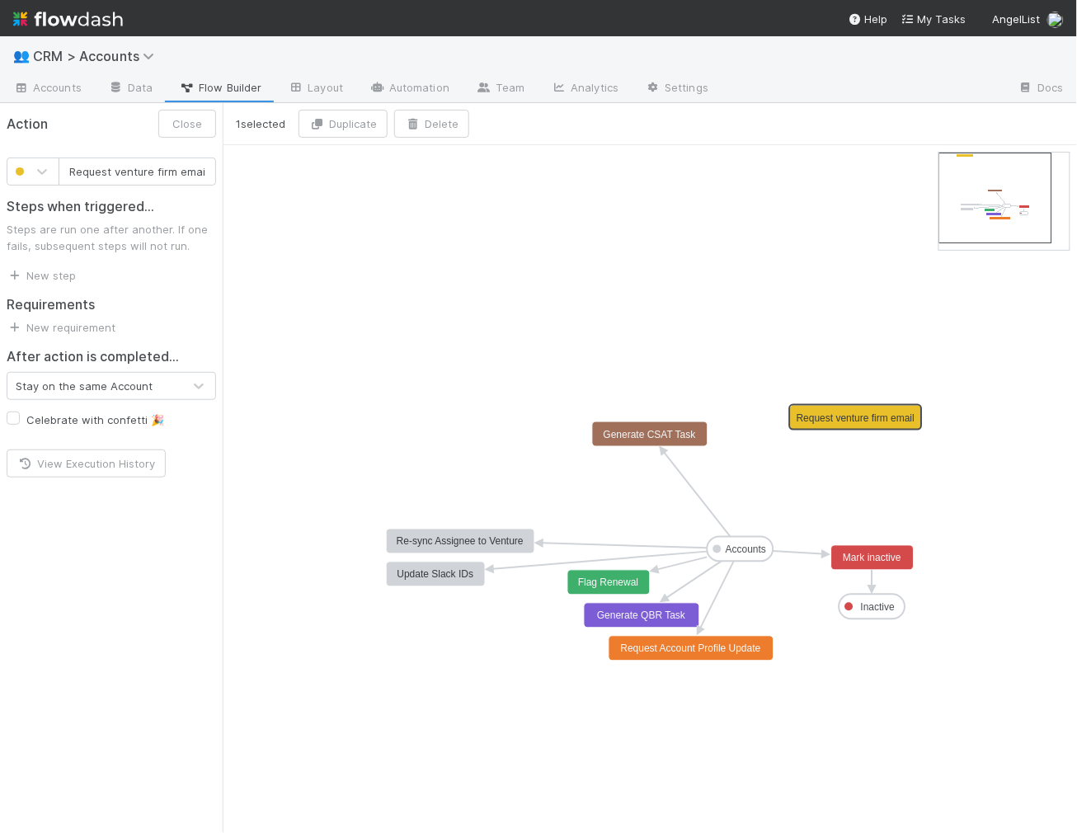
drag, startPoint x: 556, startPoint y: 171, endPoint x: 867, endPoint y: 429, distance: 403.4
drag, startPoint x: 738, startPoint y: 562, endPoint x: 823, endPoint y: 416, distance: 169.2
click at [49, 87] on span "Accounts" at bounding box center [47, 87] width 68 height 16
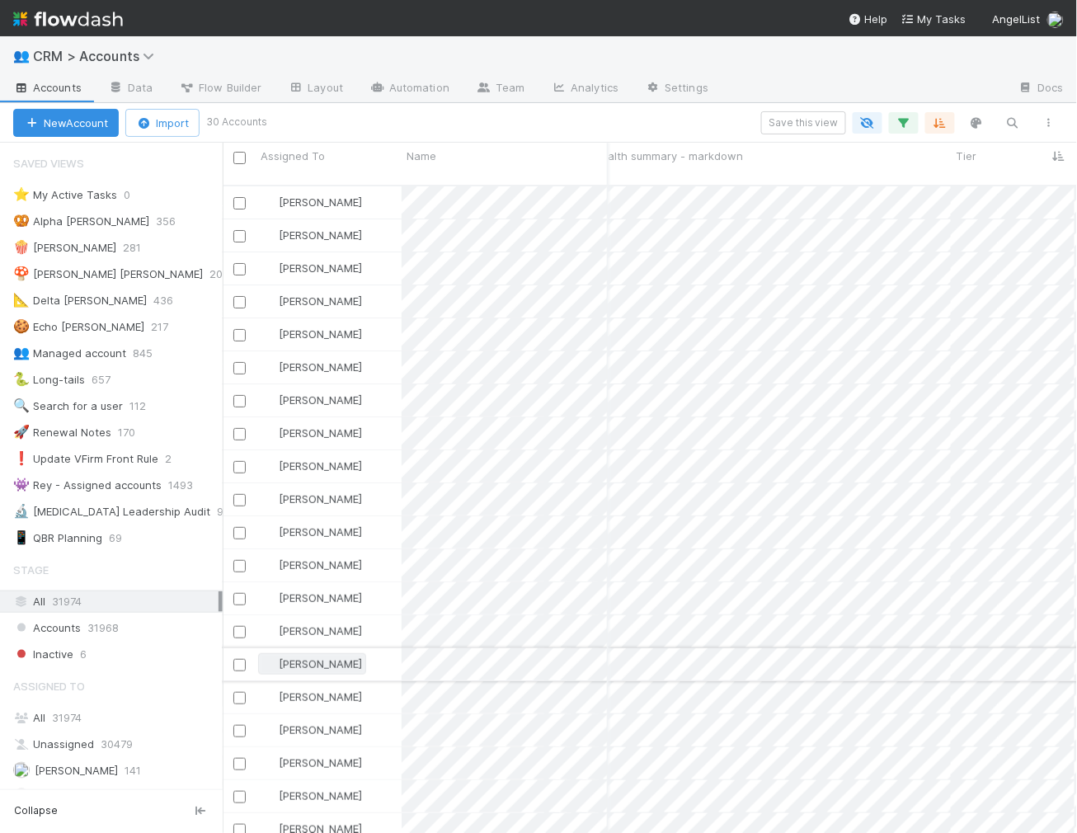
scroll to position [0, 73]
click at [246, 94] on span "Flow Builder" at bounding box center [220, 87] width 82 height 16
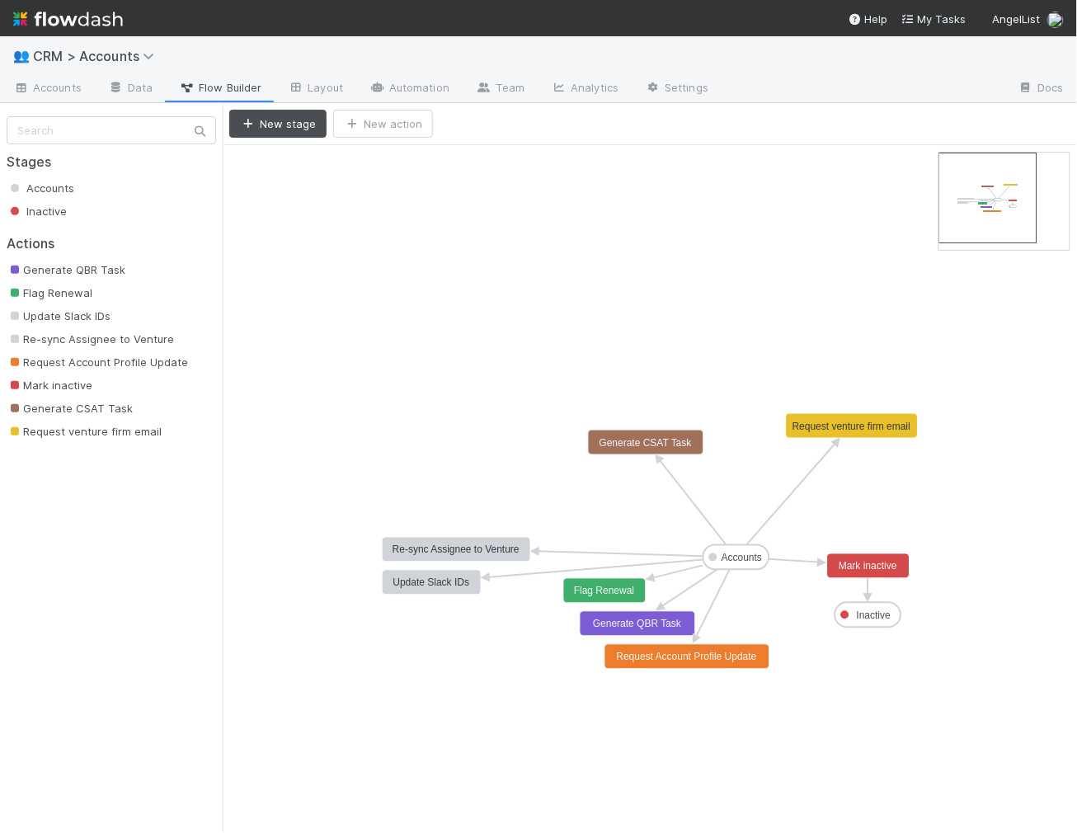
click at [827, 420] on text "Request venture firm email" at bounding box center [851, 426] width 118 height 12
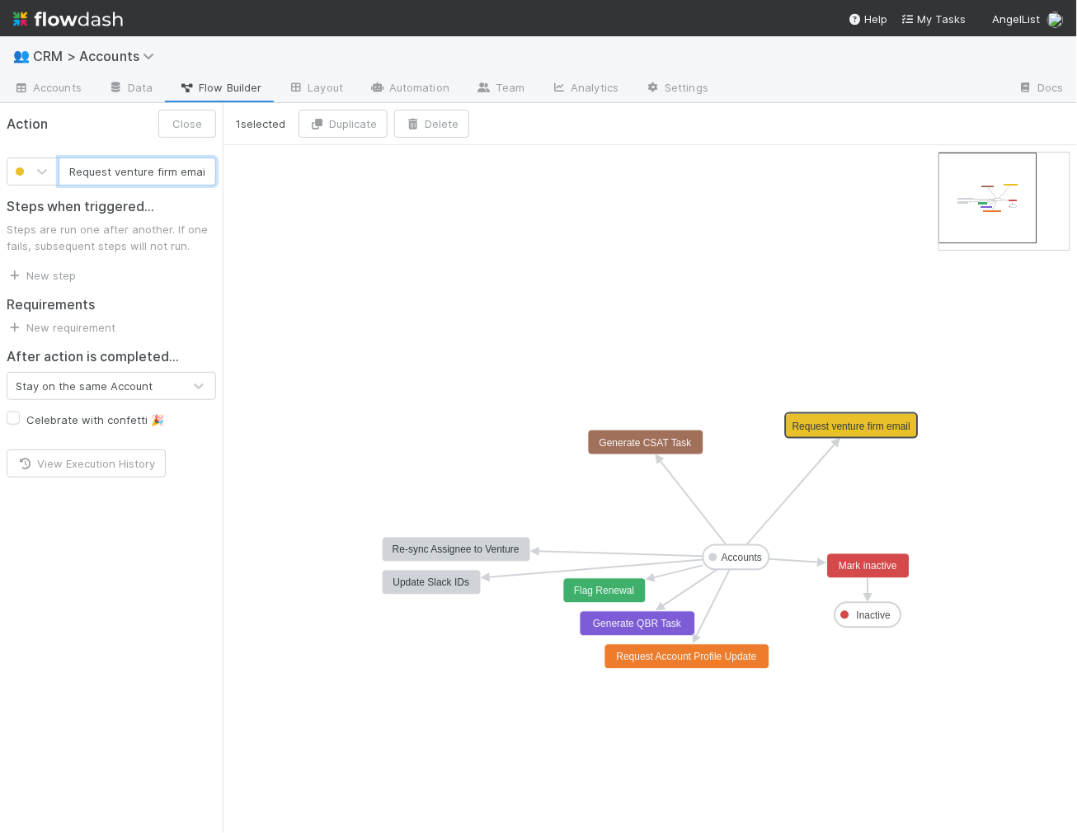
click at [832, 424] on text "Request venture firm email" at bounding box center [851, 426] width 118 height 12
click at [52, 274] on link "New step" at bounding box center [41, 275] width 69 height 13
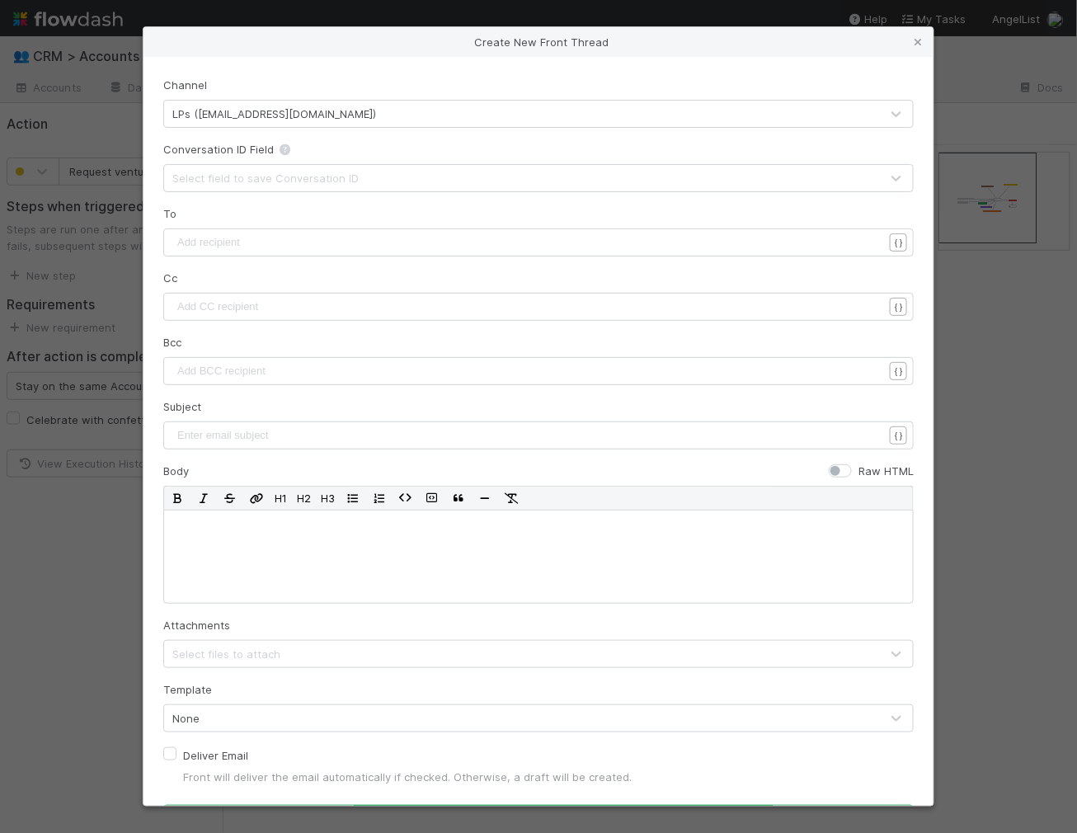
click at [273, 192] on form "Channel LPs ([EMAIL_ADDRESS][DOMAIN_NAME]) Conversation ID Field Select field t…" at bounding box center [538, 455] width 750 height 756
click at [273, 176] on div "Select field to save Conversation ID" at bounding box center [265, 178] width 186 height 16
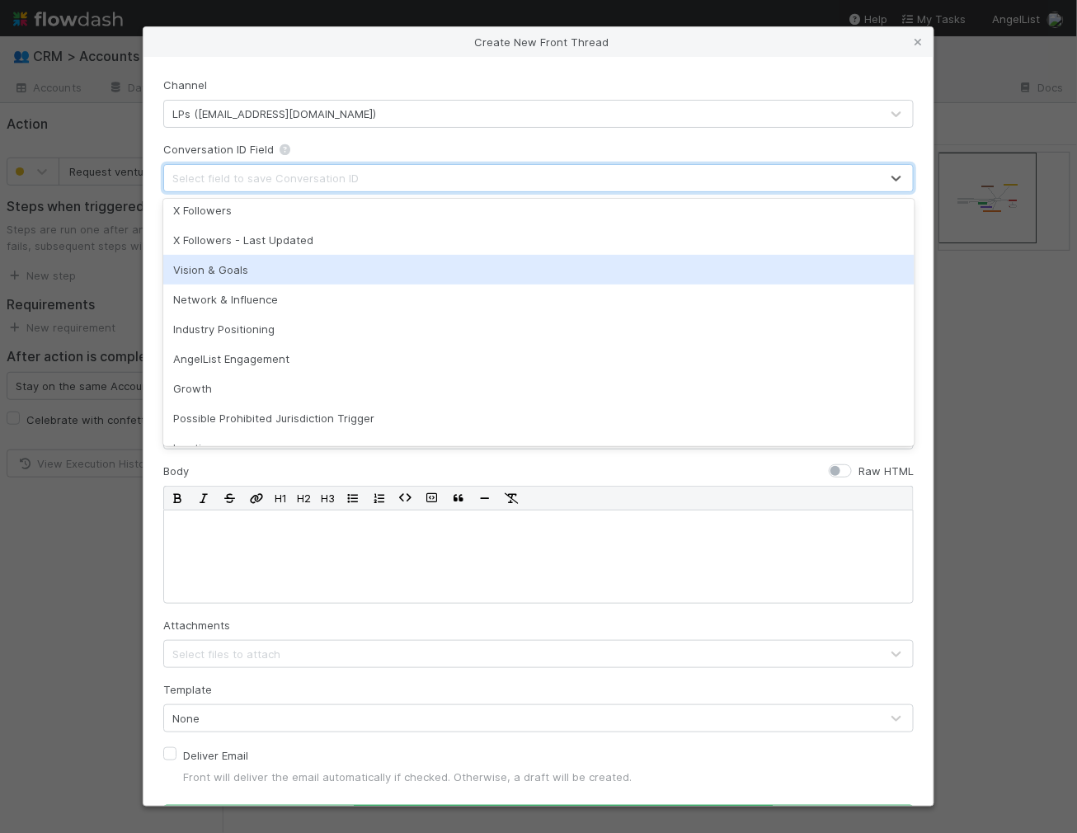
scroll to position [2755, 0]
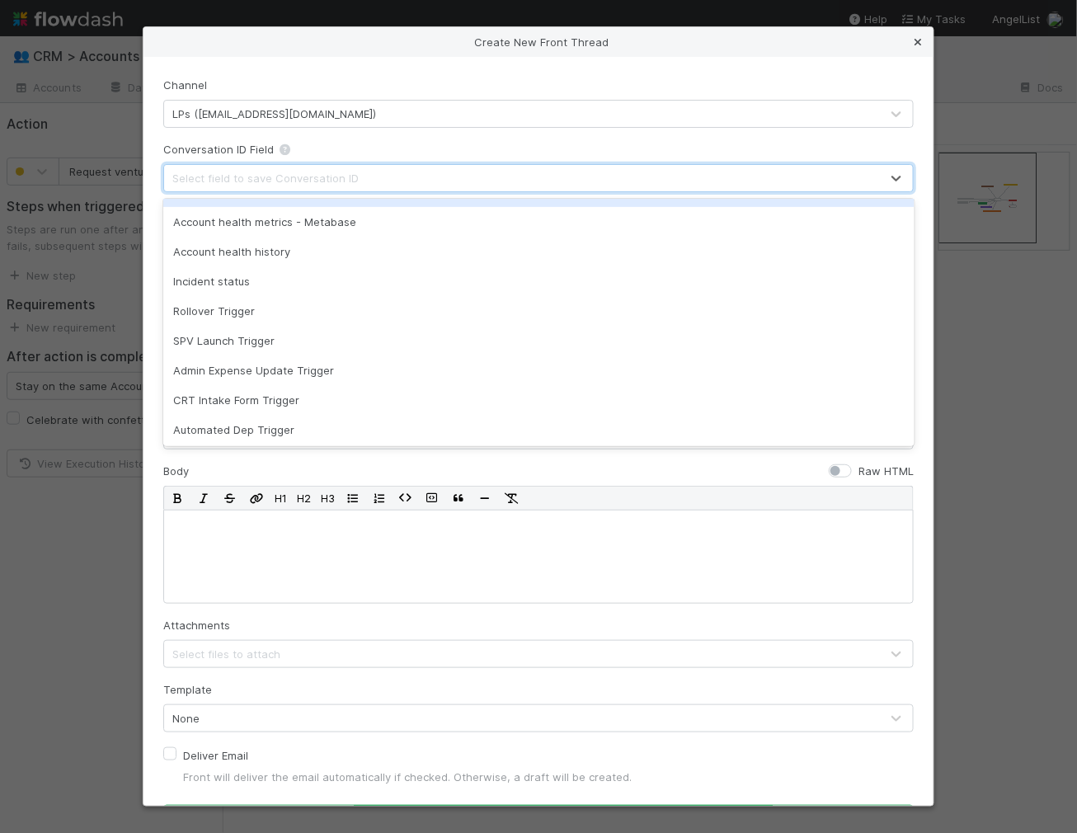
click at [915, 37] on icon at bounding box center [918, 42] width 16 height 11
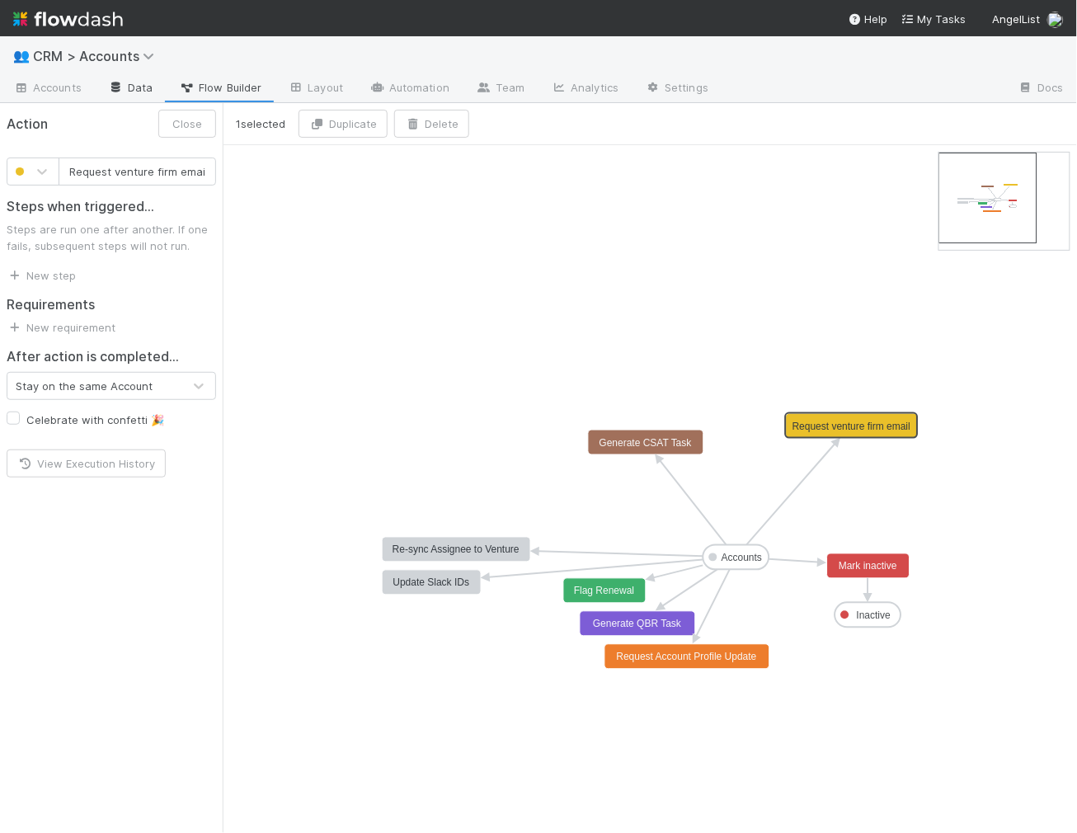
click at [138, 93] on link "Data" at bounding box center [130, 89] width 71 height 26
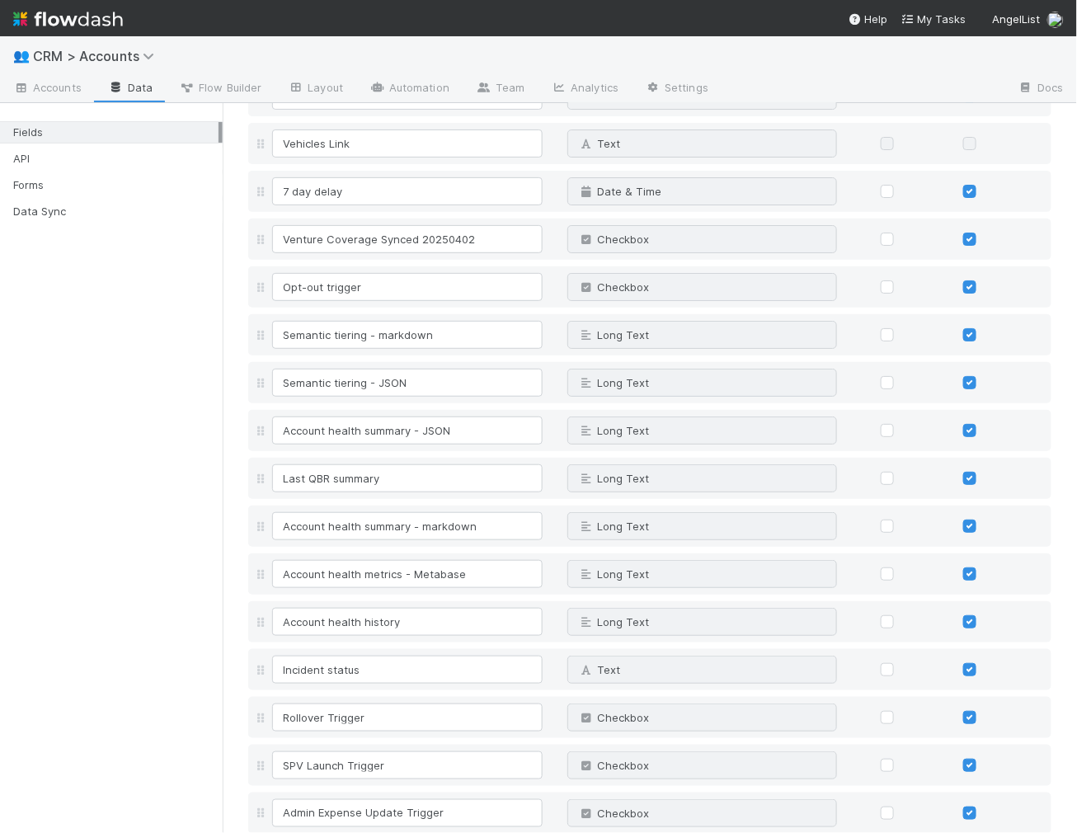
scroll to position [4935, 0]
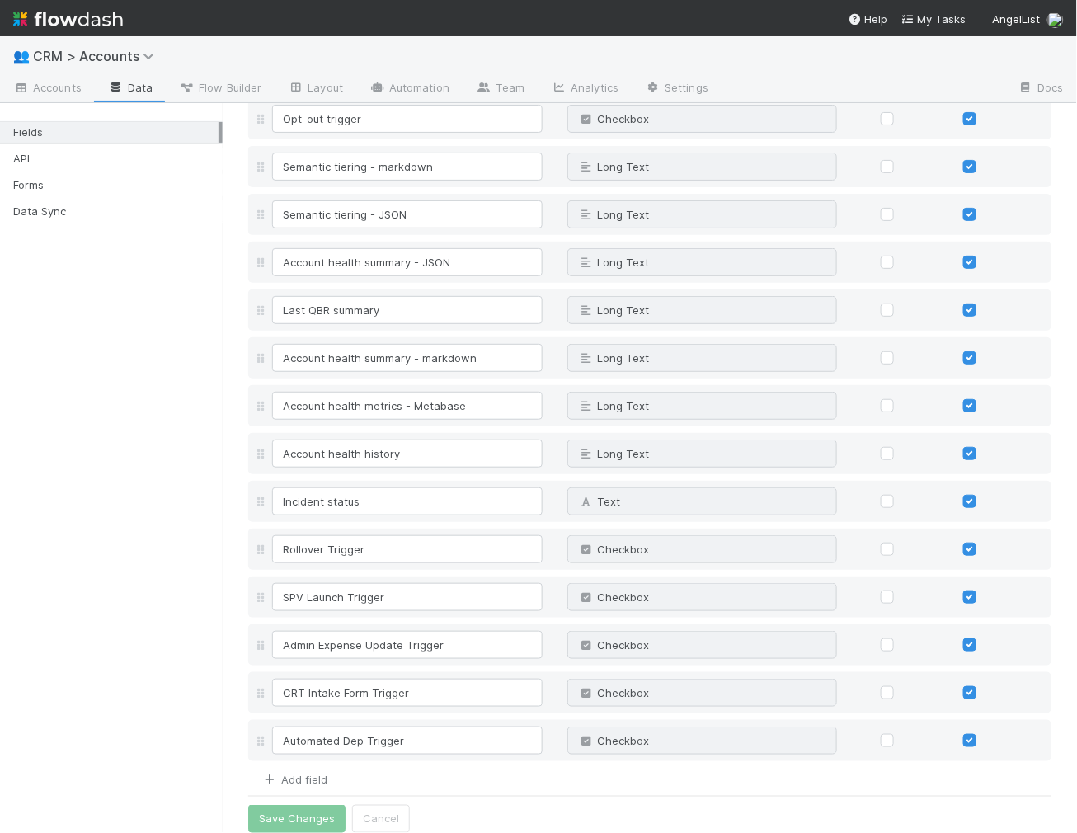
click at [306, 772] on link "Add field" at bounding box center [294, 778] width 66 height 13
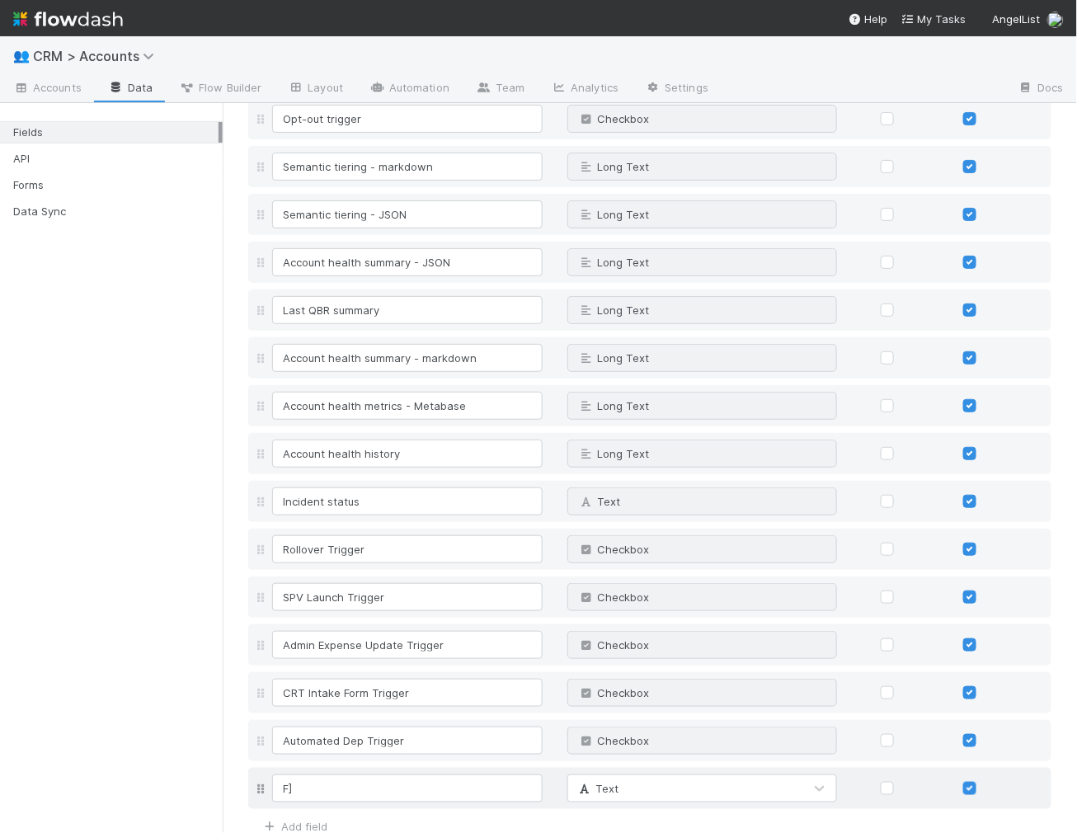
type input "F"
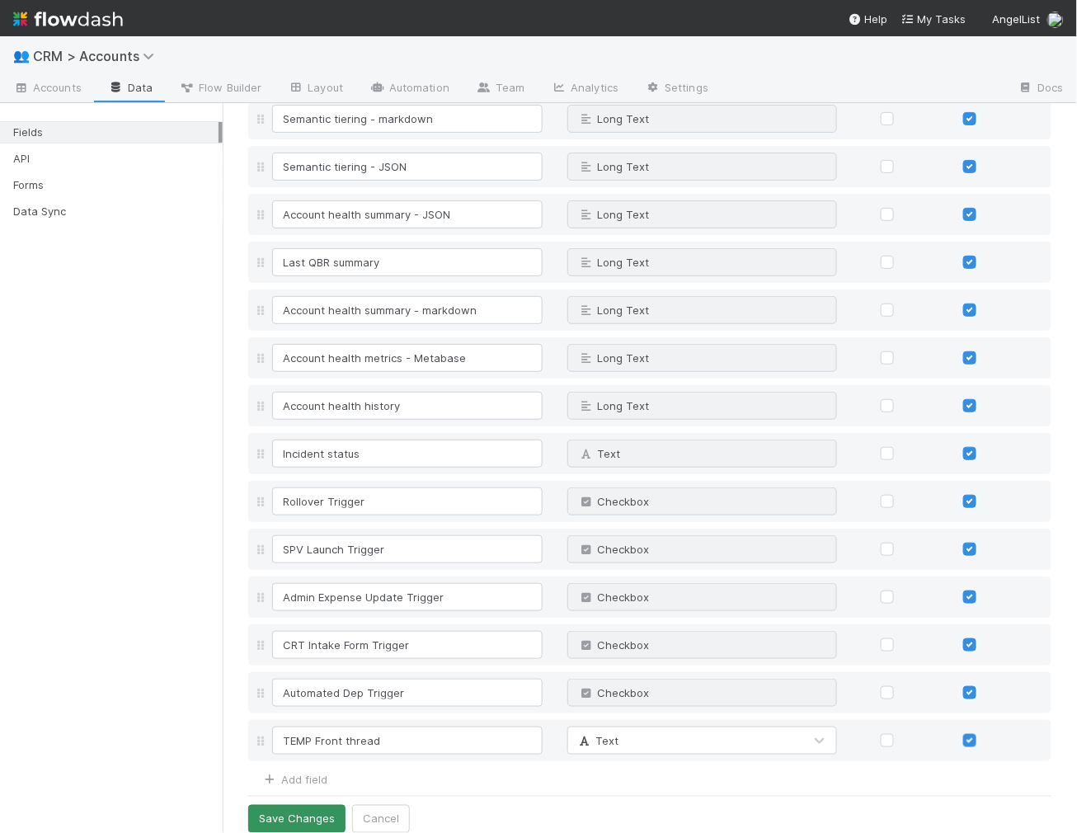
type input "TEMP Front thread"
click at [318, 811] on button "Save Changes" at bounding box center [296, 819] width 97 height 28
click at [228, 85] on span "Flow Builder" at bounding box center [220, 87] width 82 height 16
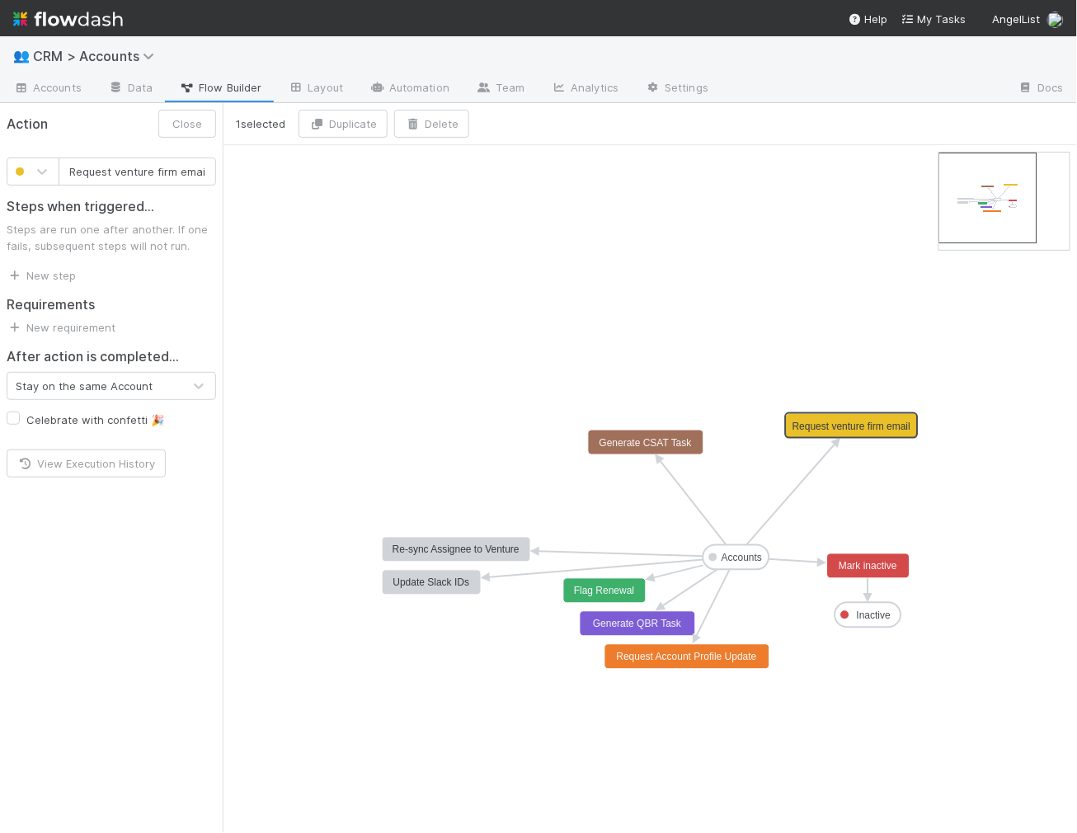
click at [842, 415] on rect at bounding box center [852, 426] width 132 height 25
click at [62, 277] on link "New step" at bounding box center [41, 275] width 69 height 13
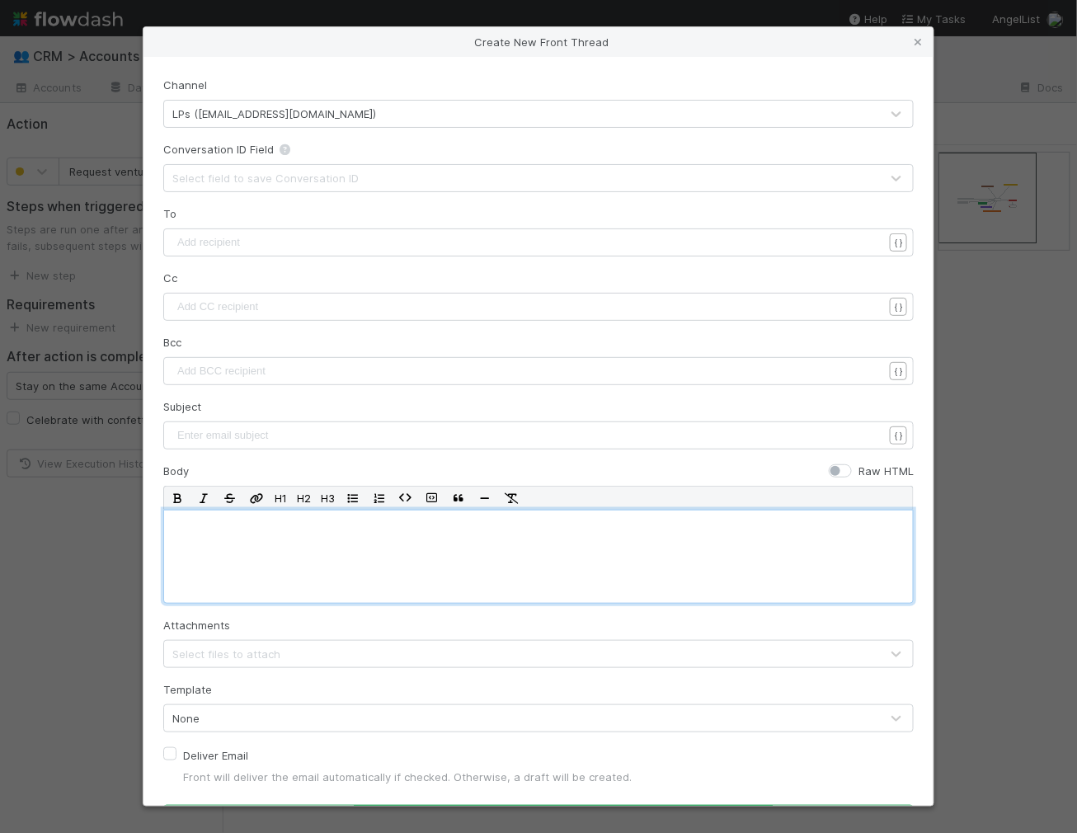
click at [264, 546] on div at bounding box center [538, 556] width 750 height 94
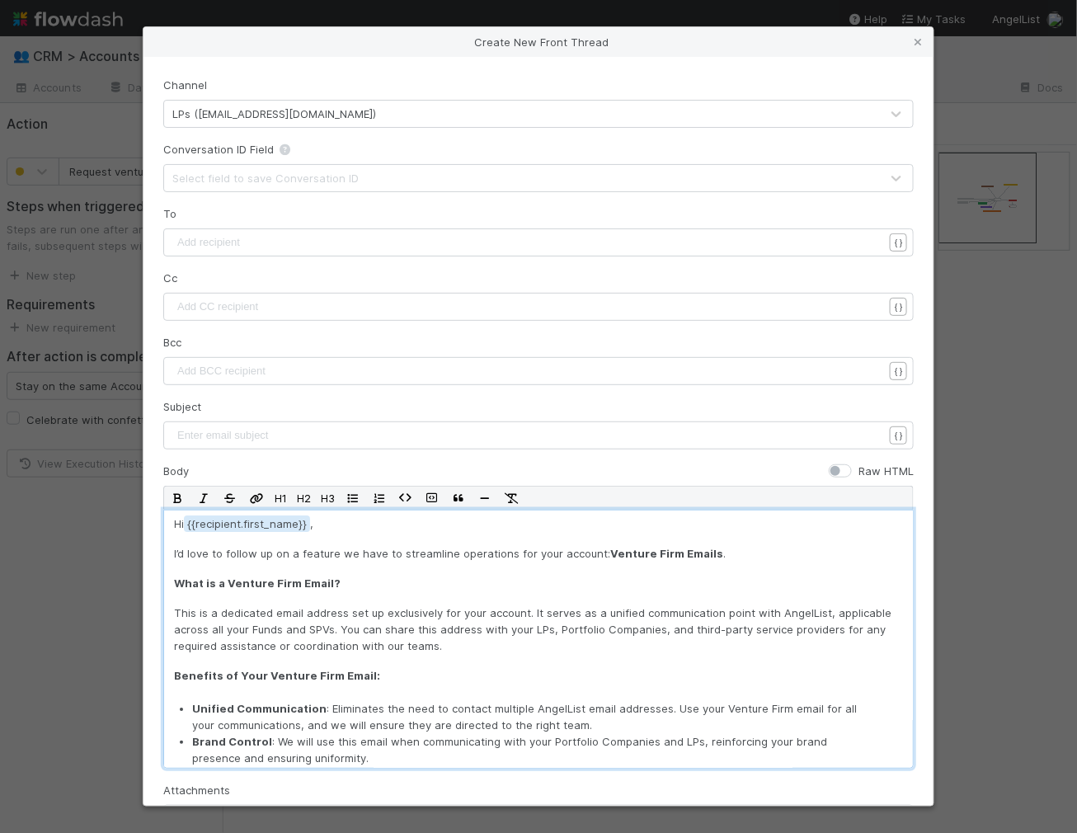
click at [228, 190] on div "Select field to save Conversation ID" at bounding box center [521, 178] width 715 height 26
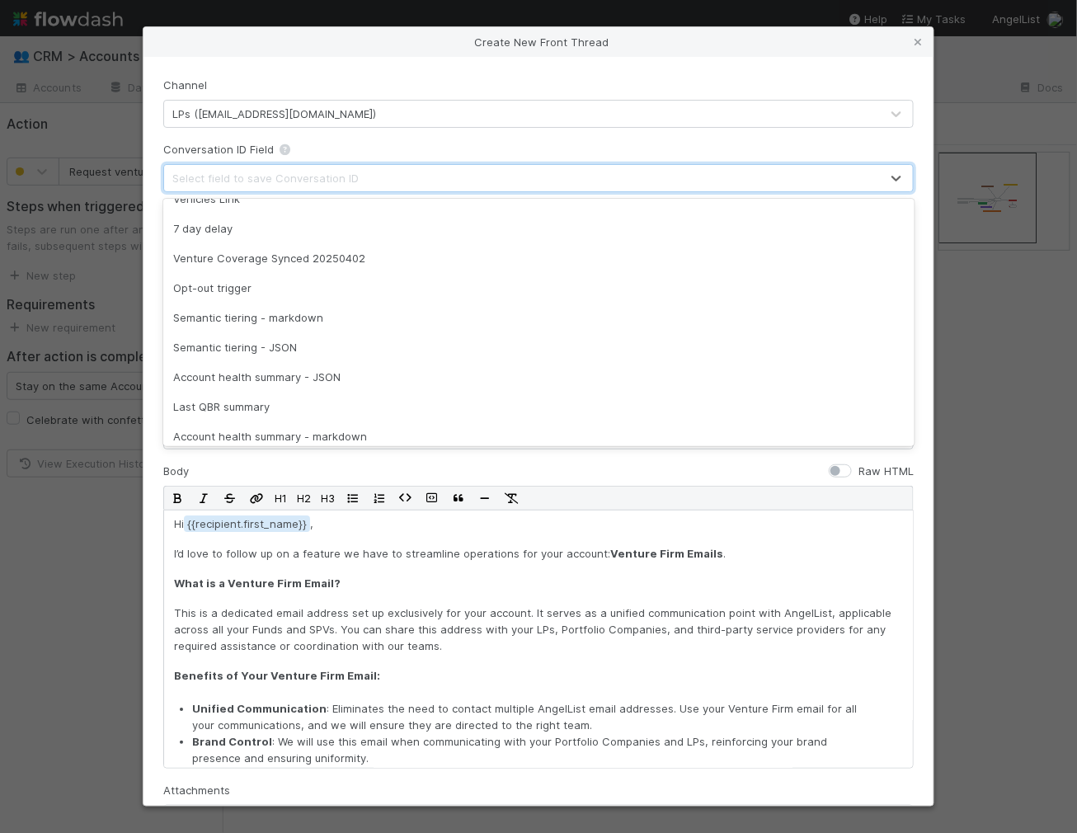
scroll to position [2784, 0]
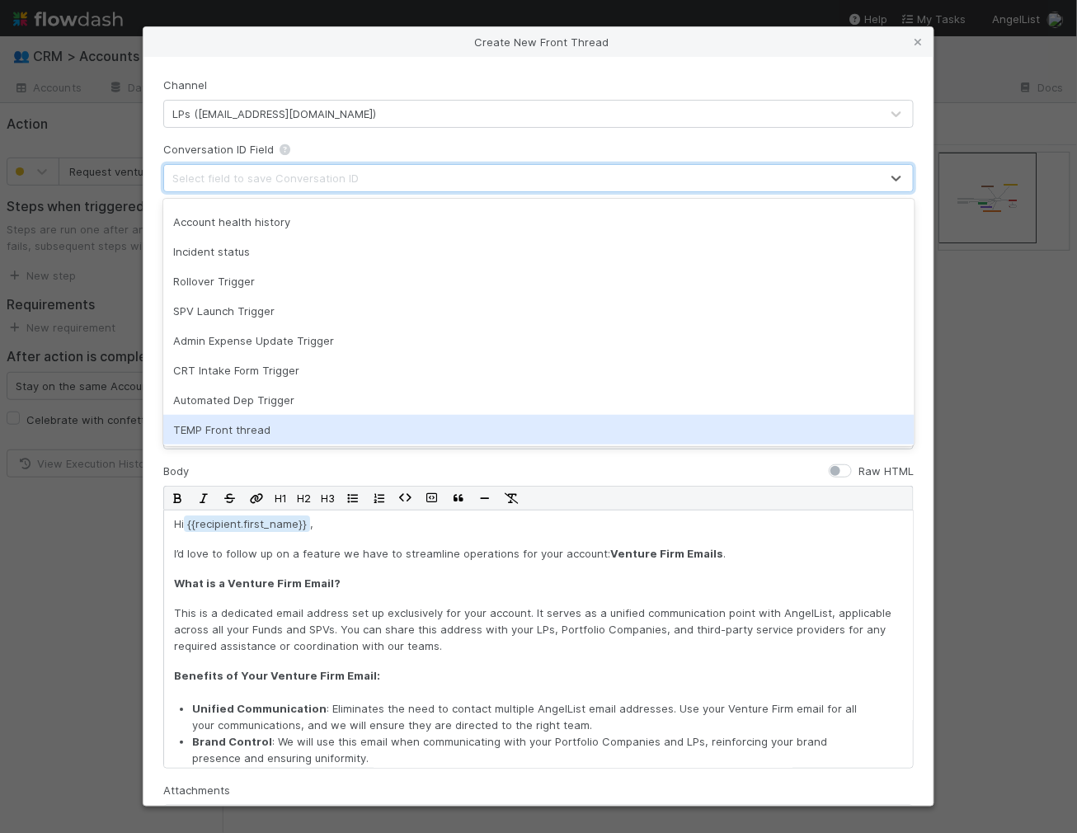
click at [226, 429] on div "TEMP Front thread" at bounding box center [538, 430] width 751 height 30
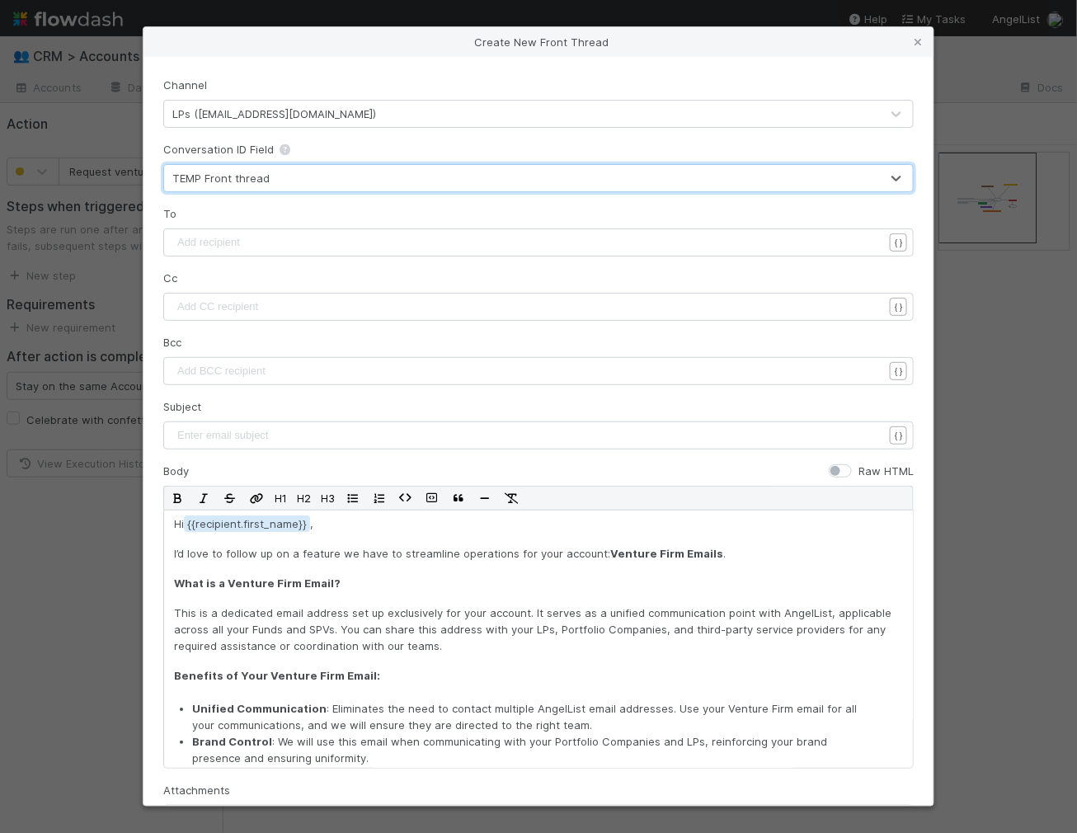
click at [235, 228] on div "Add recipient ​" at bounding box center [538, 242] width 750 height 28
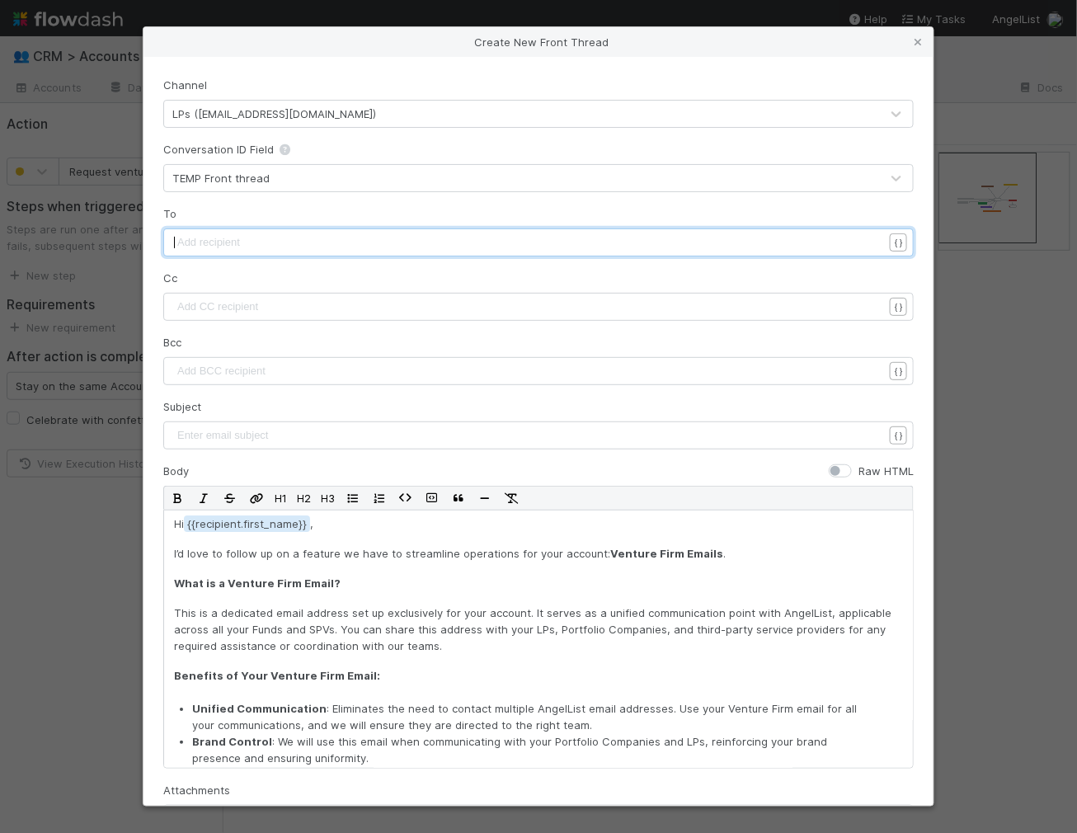
scroll to position [5, 0]
click at [231, 242] on pre "​" at bounding box center [528, 242] width 709 height 16
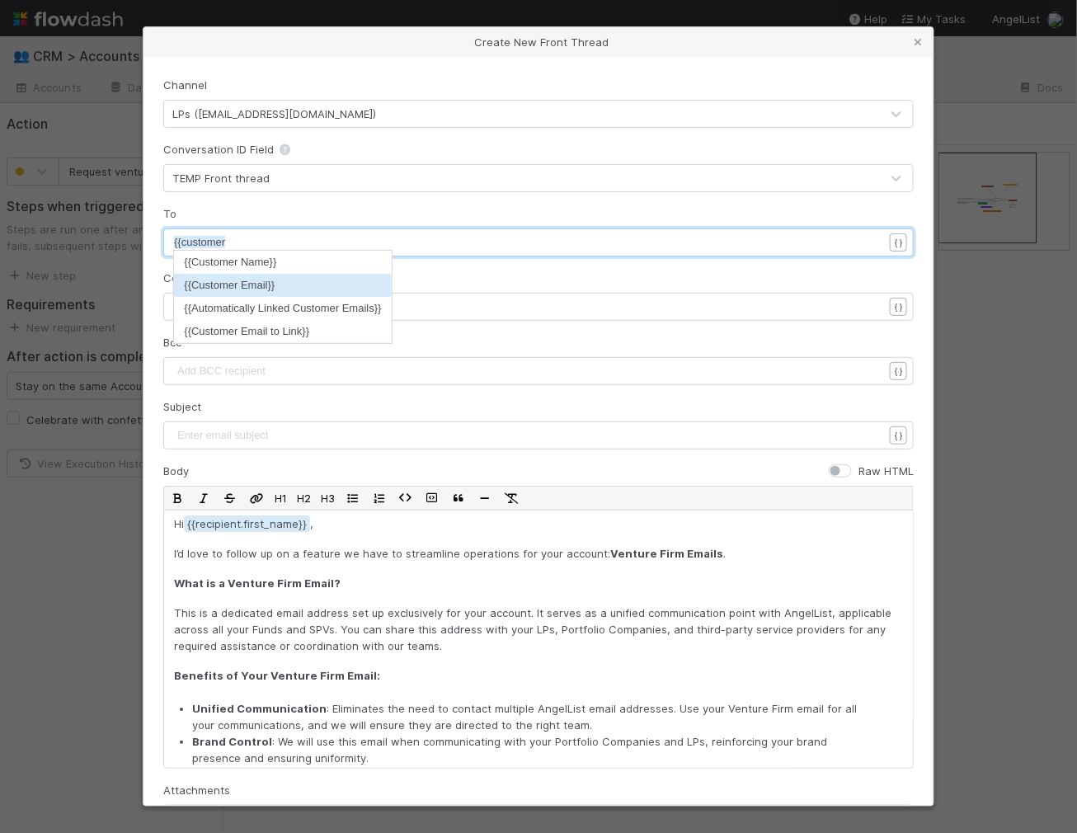
type textarea "{{customer"
click at [208, 287] on li "{{Customer Email}}" at bounding box center [282, 285] width 217 height 23
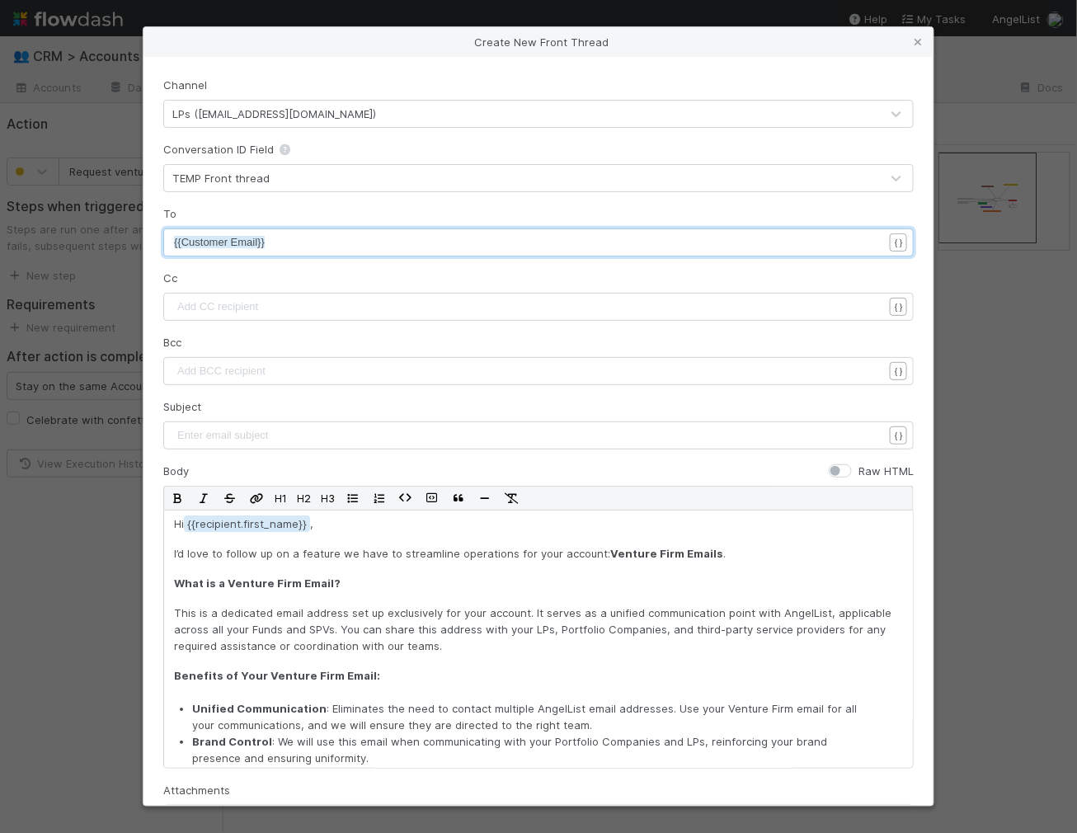
click at [197, 294] on div "Add CC recipient ​" at bounding box center [538, 307] width 750 height 28
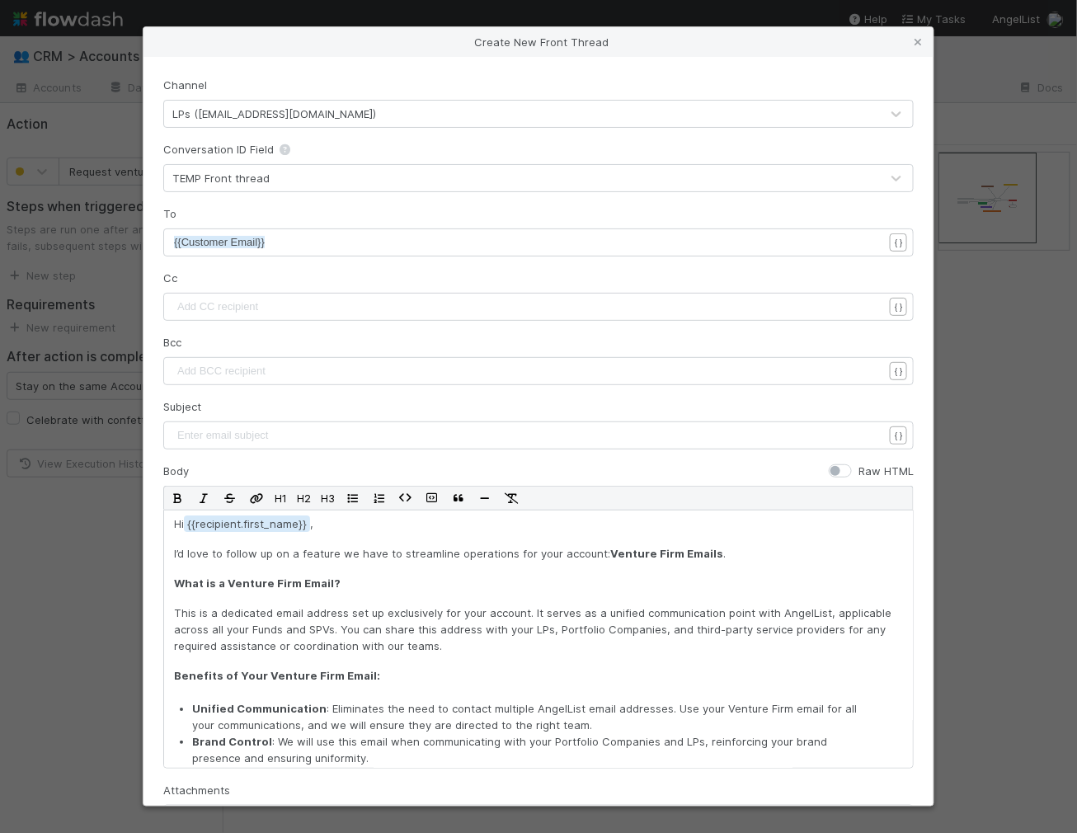
scroll to position [5, 0]
click at [197, 298] on pre "​" at bounding box center [528, 306] width 709 height 16
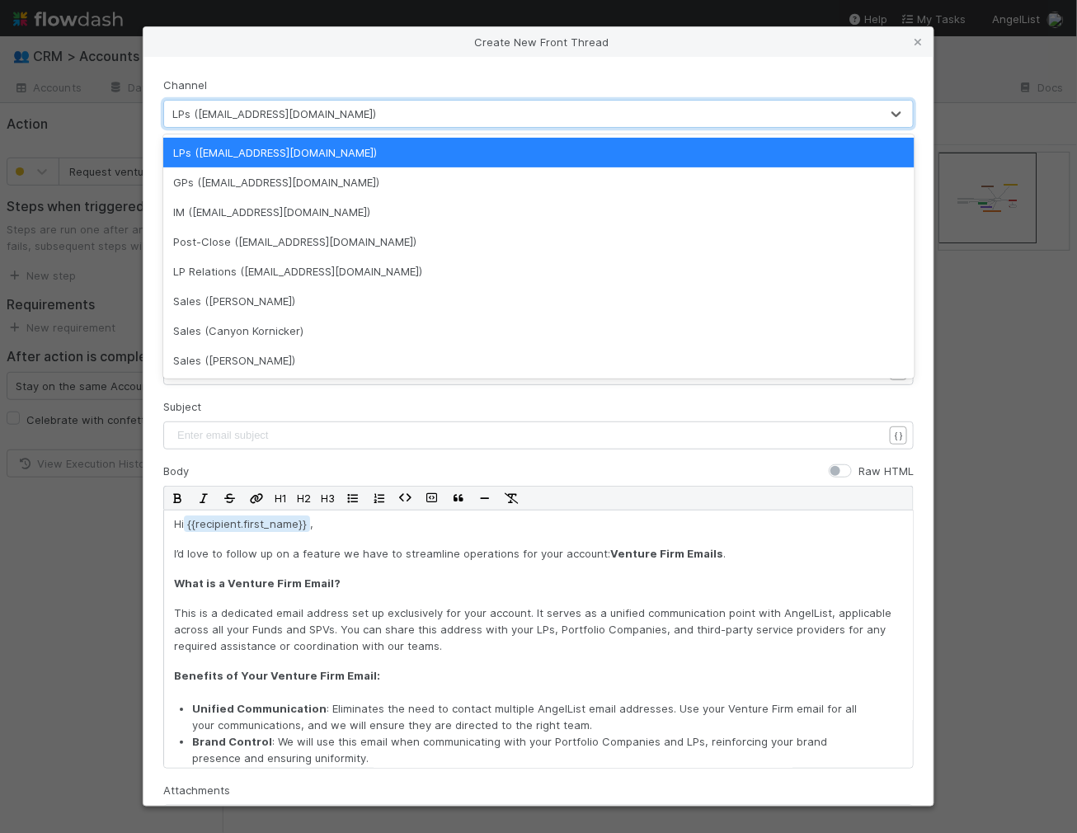
click at [220, 103] on div "LPs ([EMAIL_ADDRESS][DOMAIN_NAME])" at bounding box center [521, 114] width 715 height 26
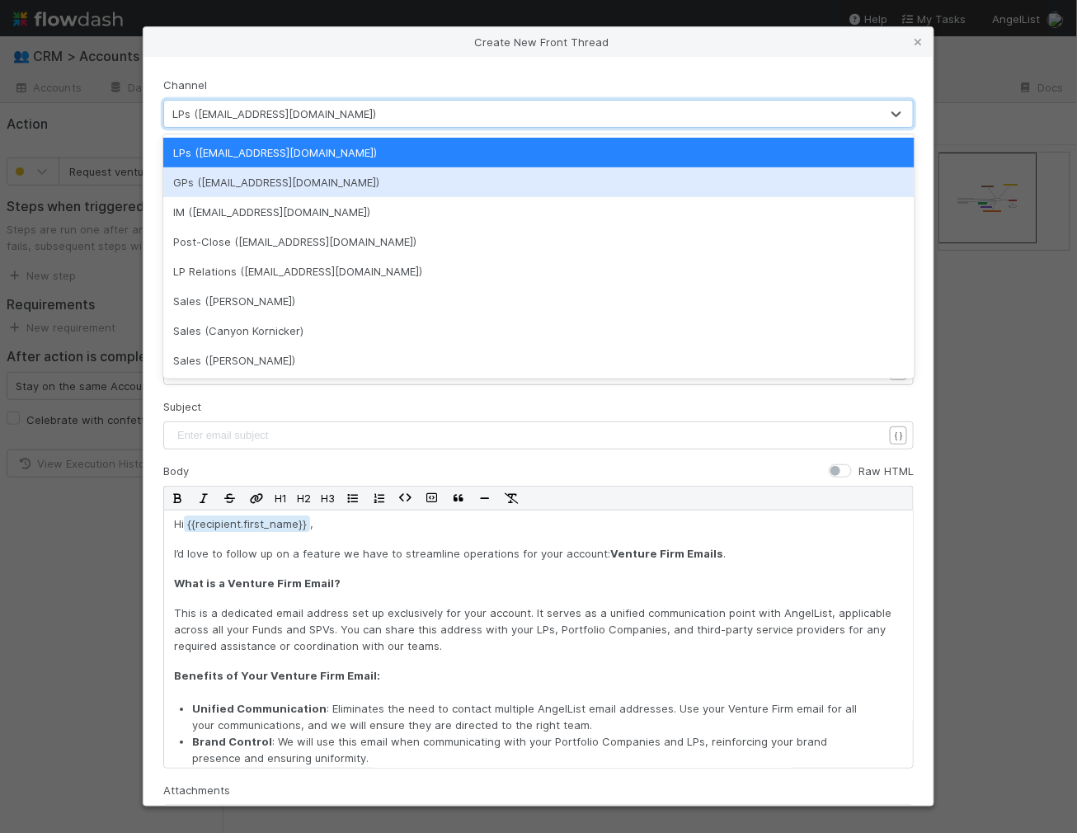
click at [222, 189] on div "GPs ([EMAIL_ADDRESS][DOMAIN_NAME])" at bounding box center [538, 182] width 751 height 30
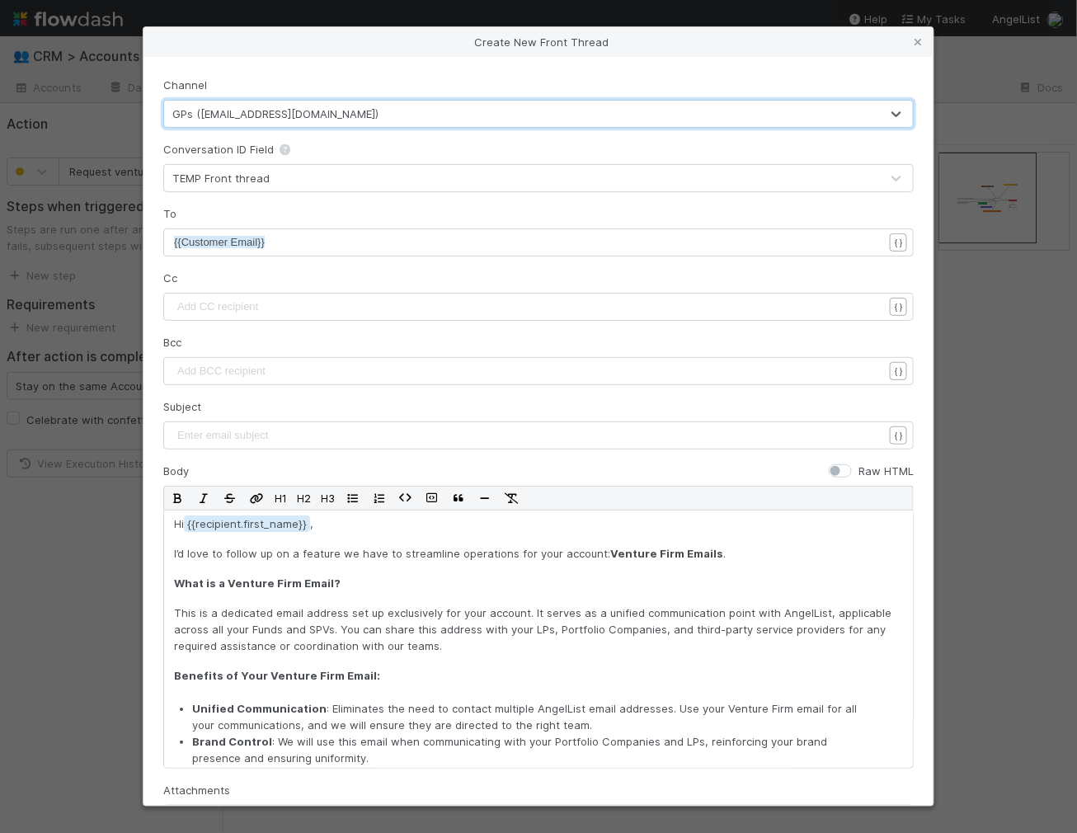
click at [229, 101] on div "GPs ([EMAIL_ADDRESS][DOMAIN_NAME])" at bounding box center [521, 114] width 715 height 26
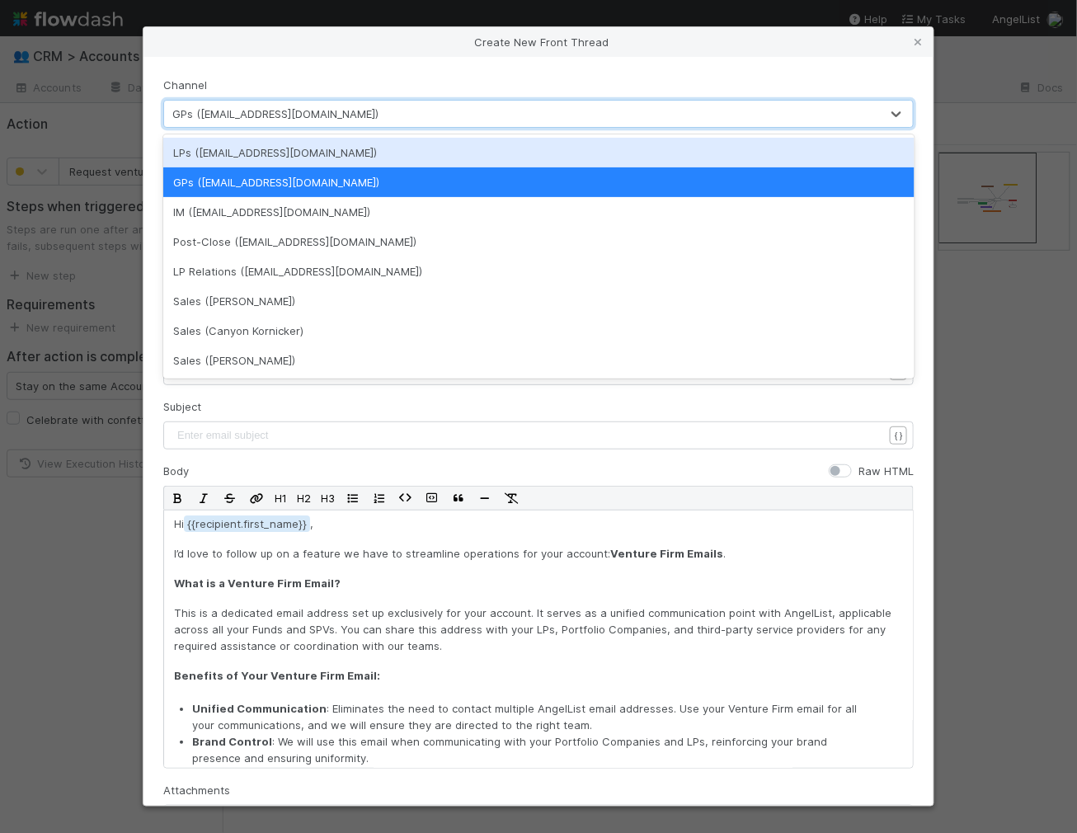
click at [378, 67] on div "Channel option GPs ([EMAIL_ADDRESS][DOMAIN_NAME]), selected. option LPs ([EMAIL…" at bounding box center [538, 431] width 790 height 748
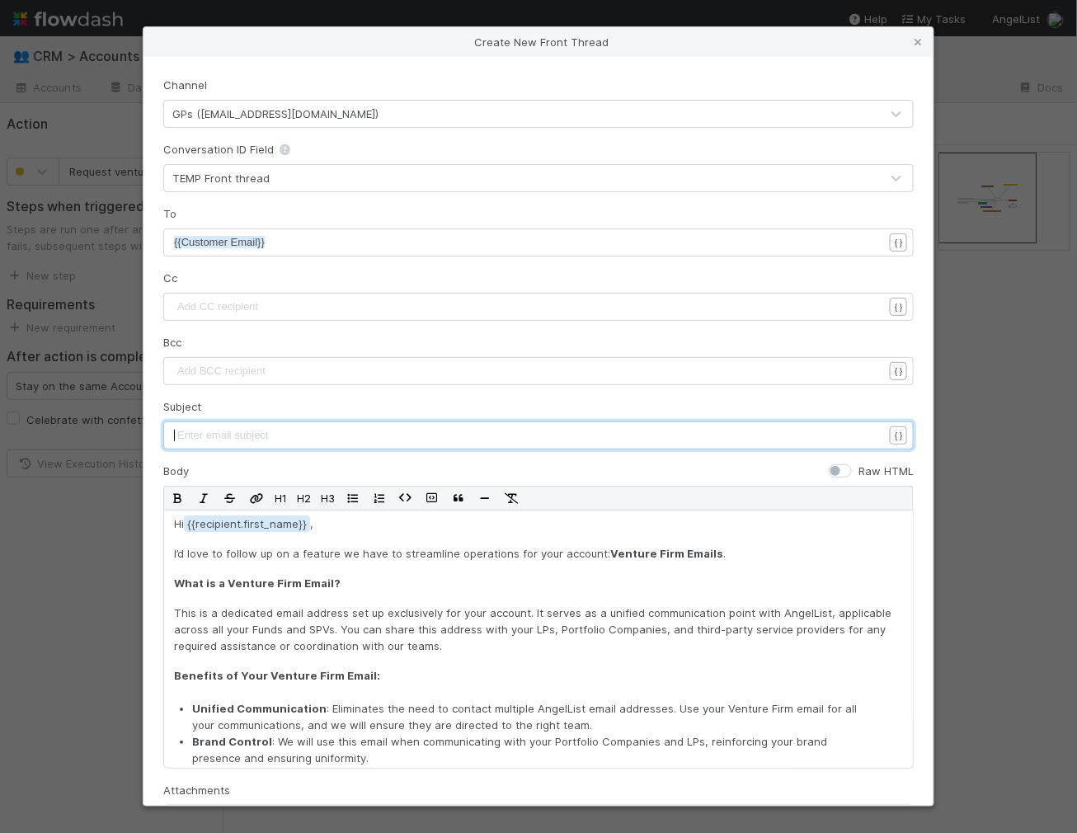
click at [255, 438] on pre "​" at bounding box center [528, 435] width 709 height 16
type textarea "Action req"
type textarea "Requied"
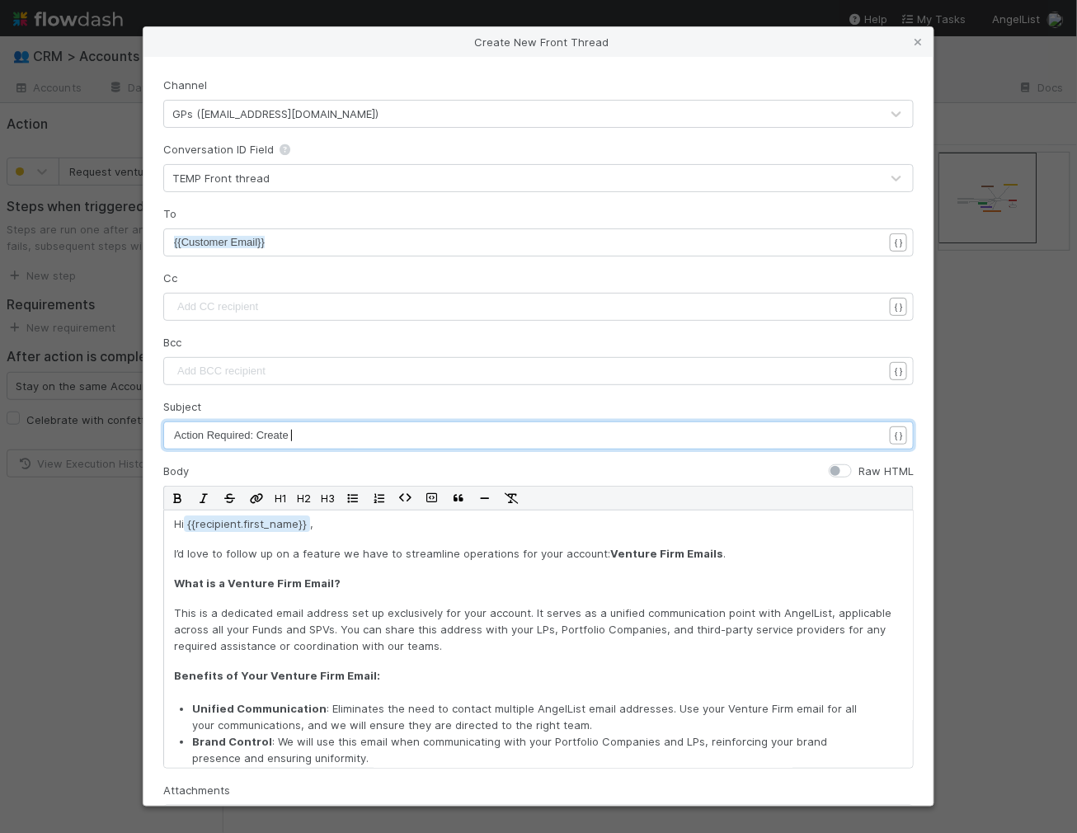
type textarea "red: Create."
type textarea "a v"
type textarea "Venture Firm Email"
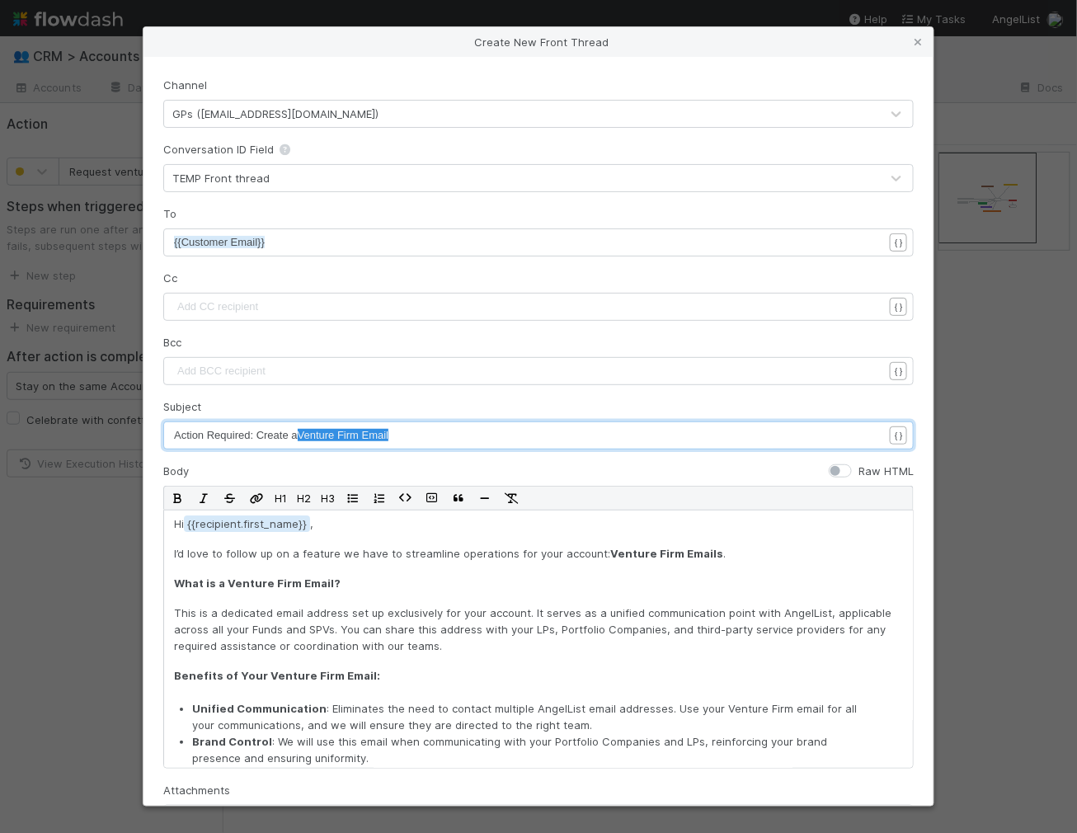
drag, startPoint x: 295, startPoint y: 432, endPoint x: 414, endPoint y: 434, distance: 118.7
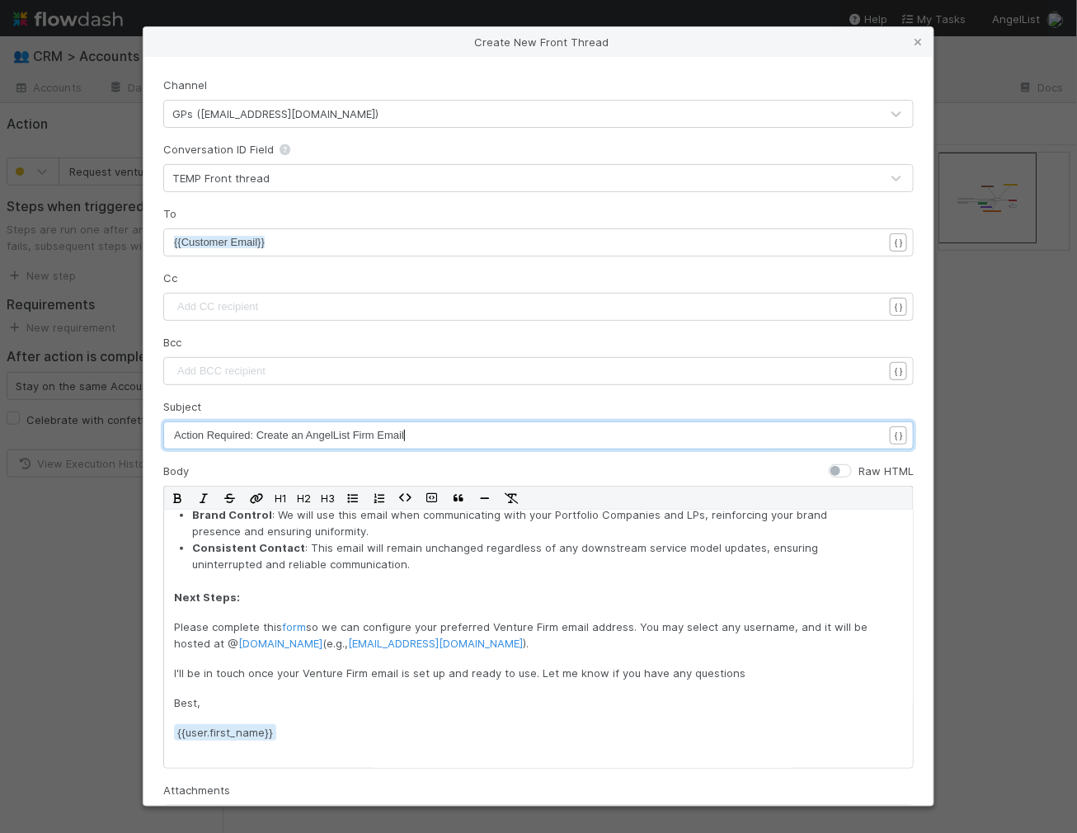
scroll to position [232, 0]
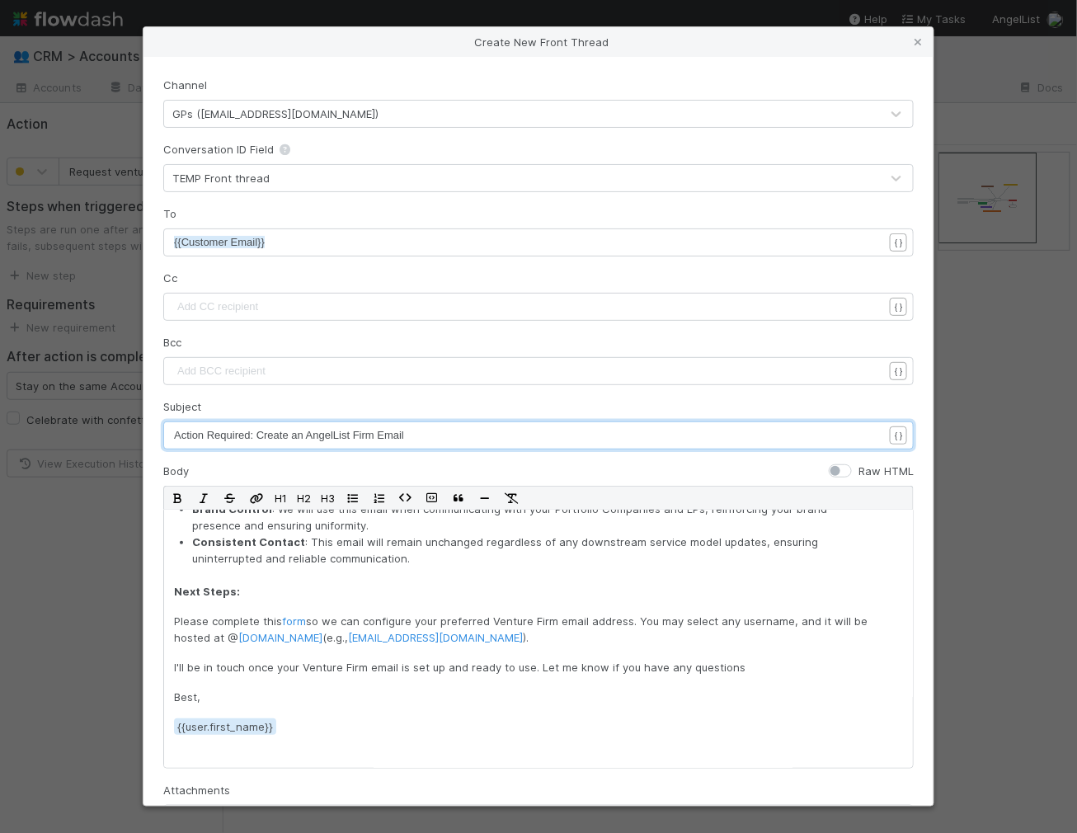
type textarea "n AngelList Firm Email"
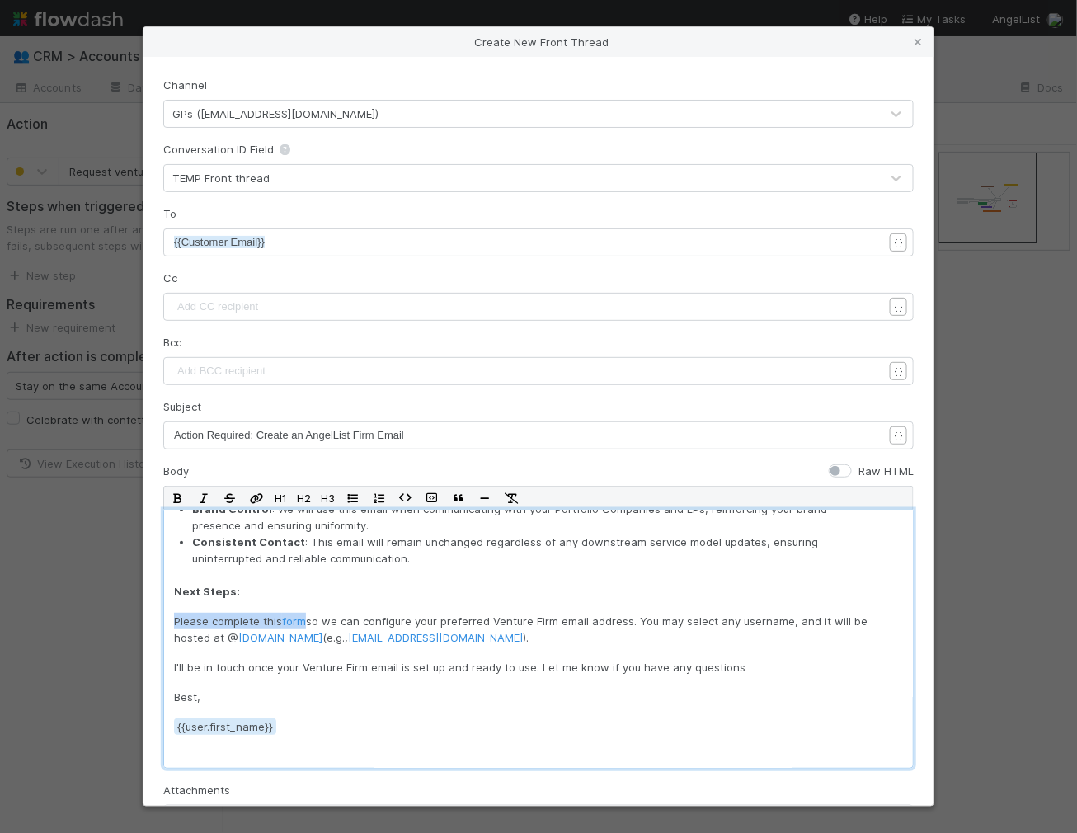
drag, startPoint x: 305, startPoint y: 616, endPoint x: 161, endPoint y: 620, distance: 144.3
click at [161, 620] on div "Channel GPs ([EMAIL_ADDRESS][DOMAIN_NAME]) Conversation ID Field TEMP Front thr…" at bounding box center [538, 431] width 790 height 748
click at [436, 586] on p "Next Steps:" at bounding box center [538, 591] width 729 height 16
click at [334, 617] on p "Please complete this form so we can configure your preferred Venture Firm email…" at bounding box center [538, 628] width 729 height 33
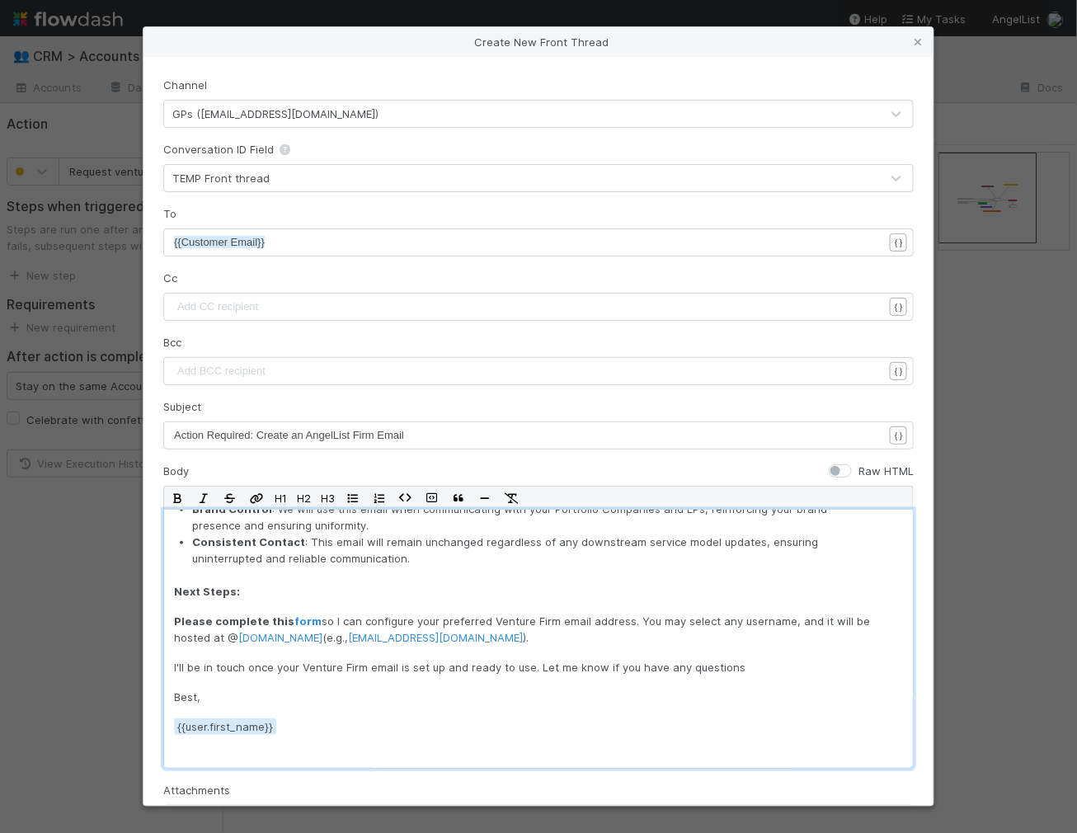
click at [731, 626] on p "Please complete this form so I can configure your preferred Venture Firm email …" at bounding box center [538, 628] width 729 height 33
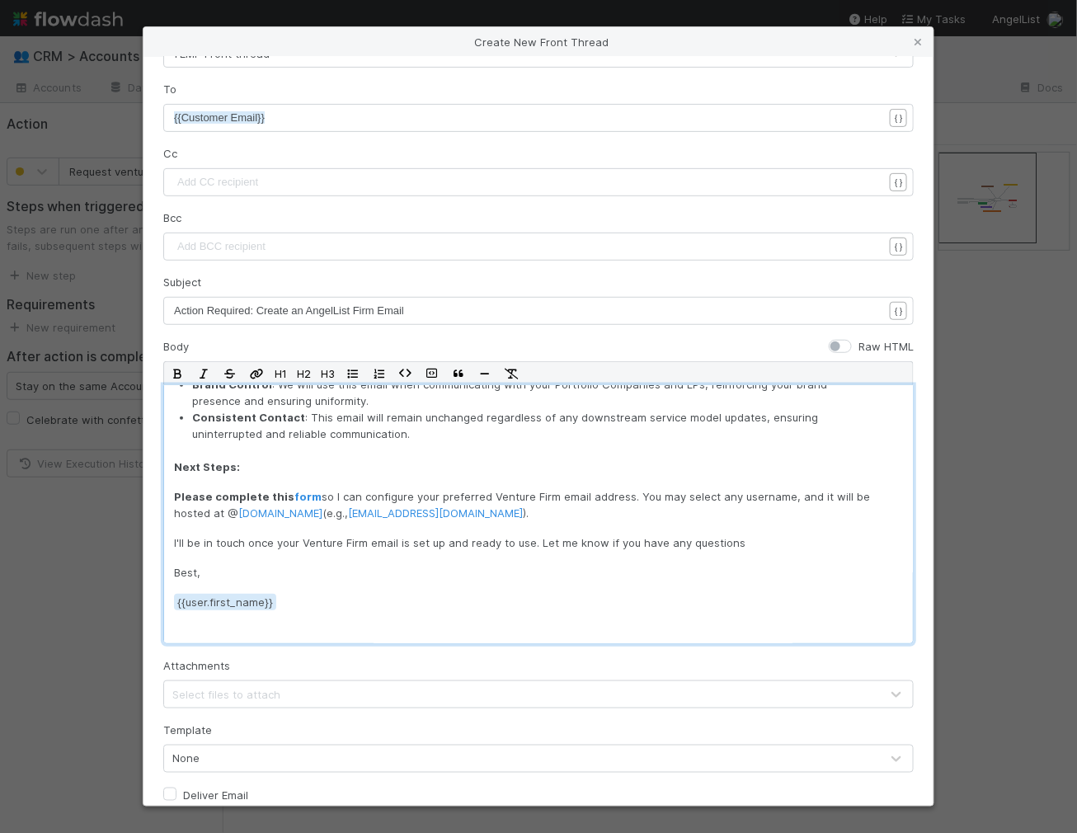
scroll to position [209, 0]
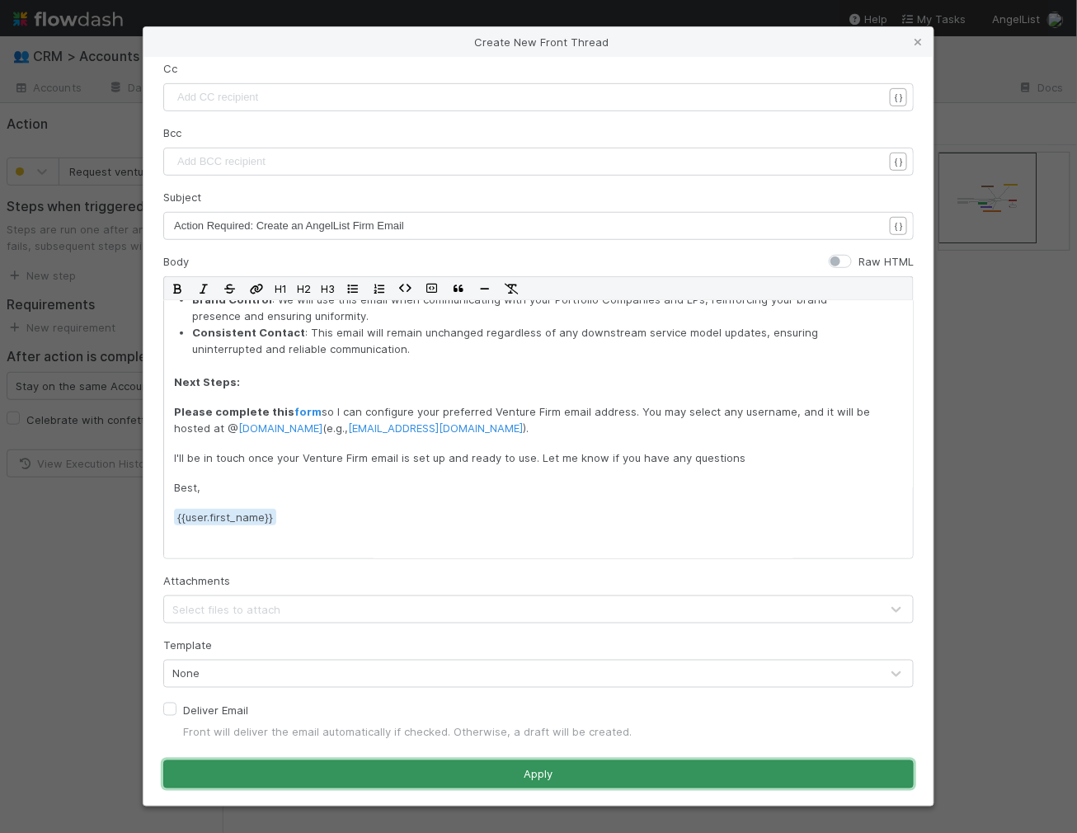
click at [318, 774] on button "Apply" at bounding box center [538, 774] width 750 height 28
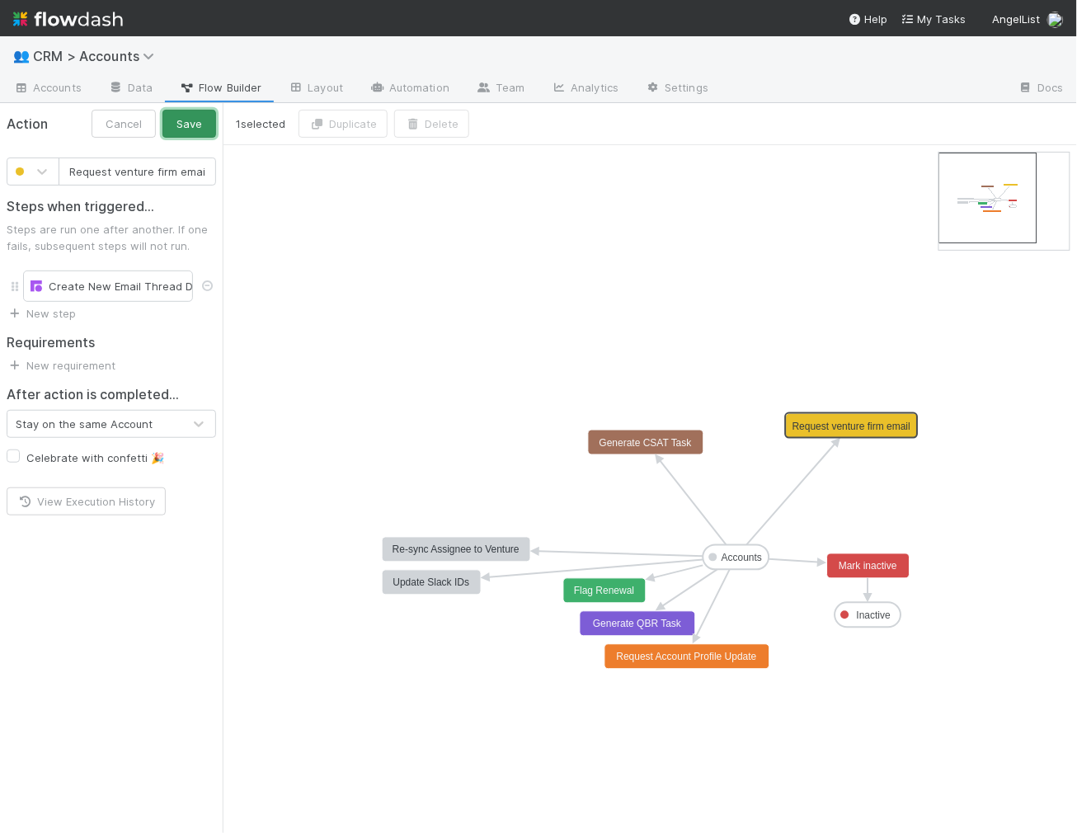
click at [174, 112] on button "Save" at bounding box center [189, 124] width 54 height 28
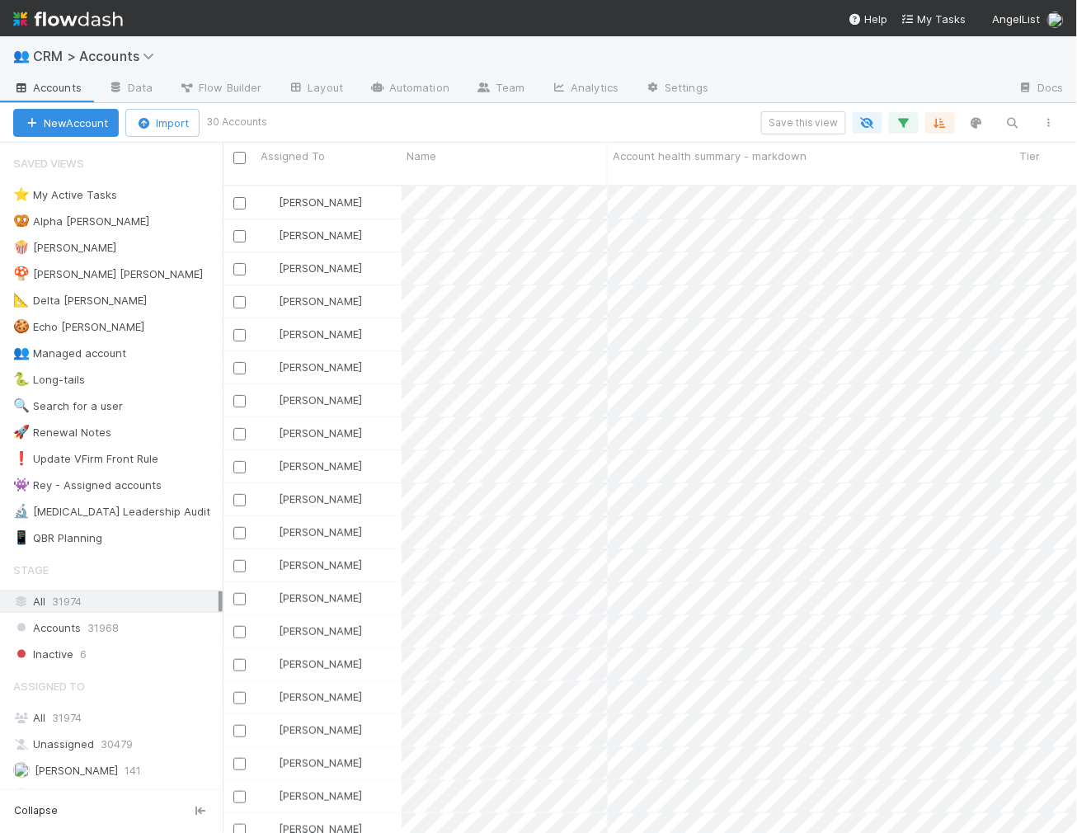
scroll to position [661, 854]
click at [240, 197] on input "checkbox" at bounding box center [239, 203] width 12 height 12
click at [278, 123] on span "Bulk Actions (1)" at bounding box center [261, 122] width 88 height 13
click at [278, 122] on div "Assign to Update data Move to stage Delete" at bounding box center [538, 416] width 1077 height 833
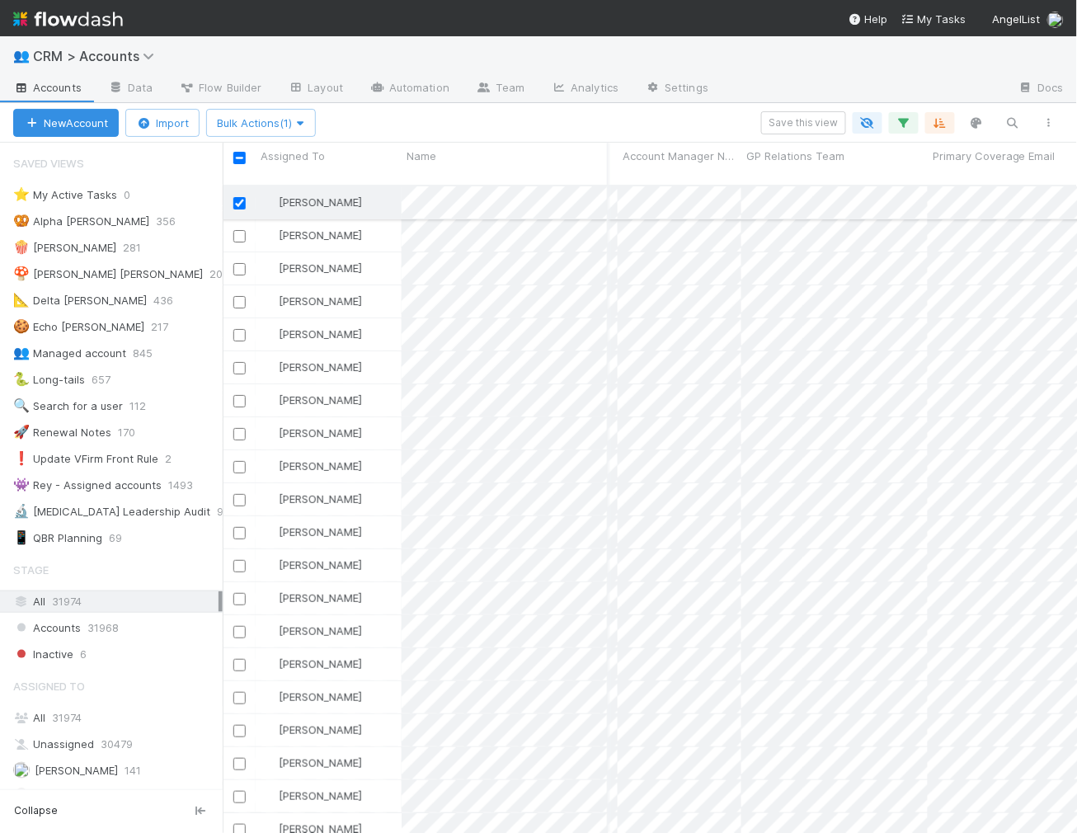
click at [241, 197] on input "checkbox" at bounding box center [239, 203] width 12 height 12
click at [238, 230] on input "checkbox" at bounding box center [239, 236] width 12 height 12
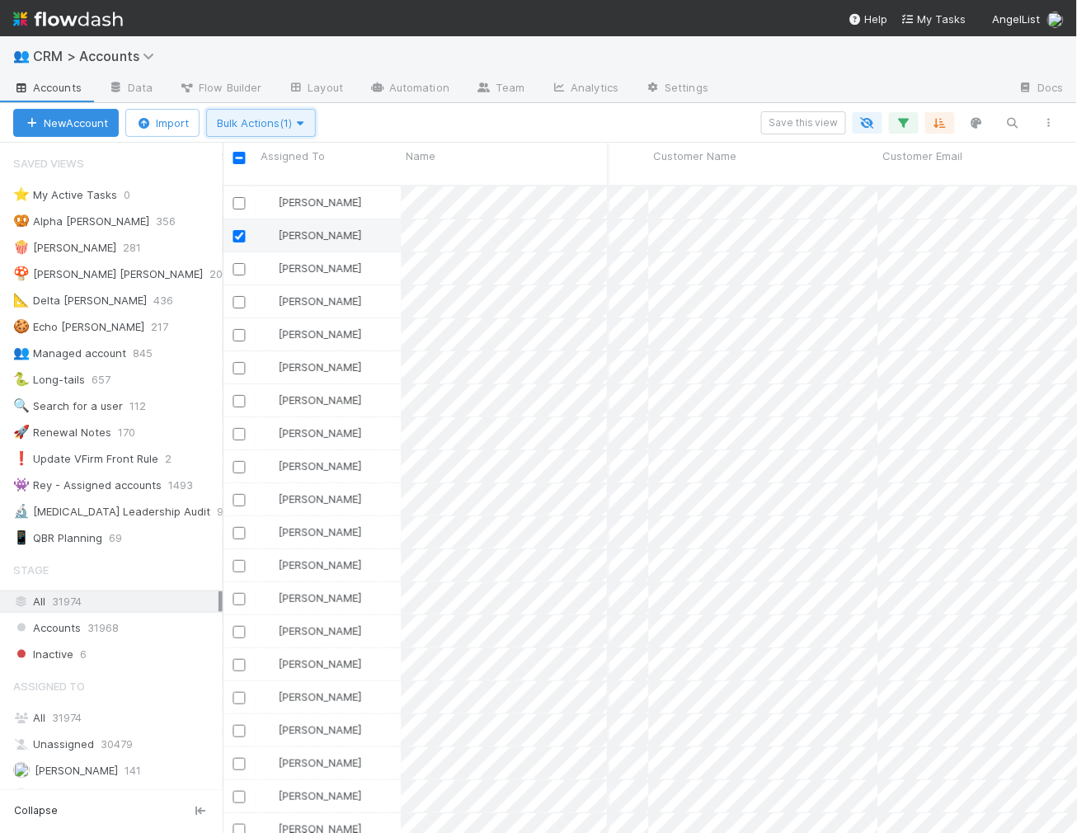
click at [246, 127] on span "Bulk Actions (1)" at bounding box center [261, 122] width 88 height 13
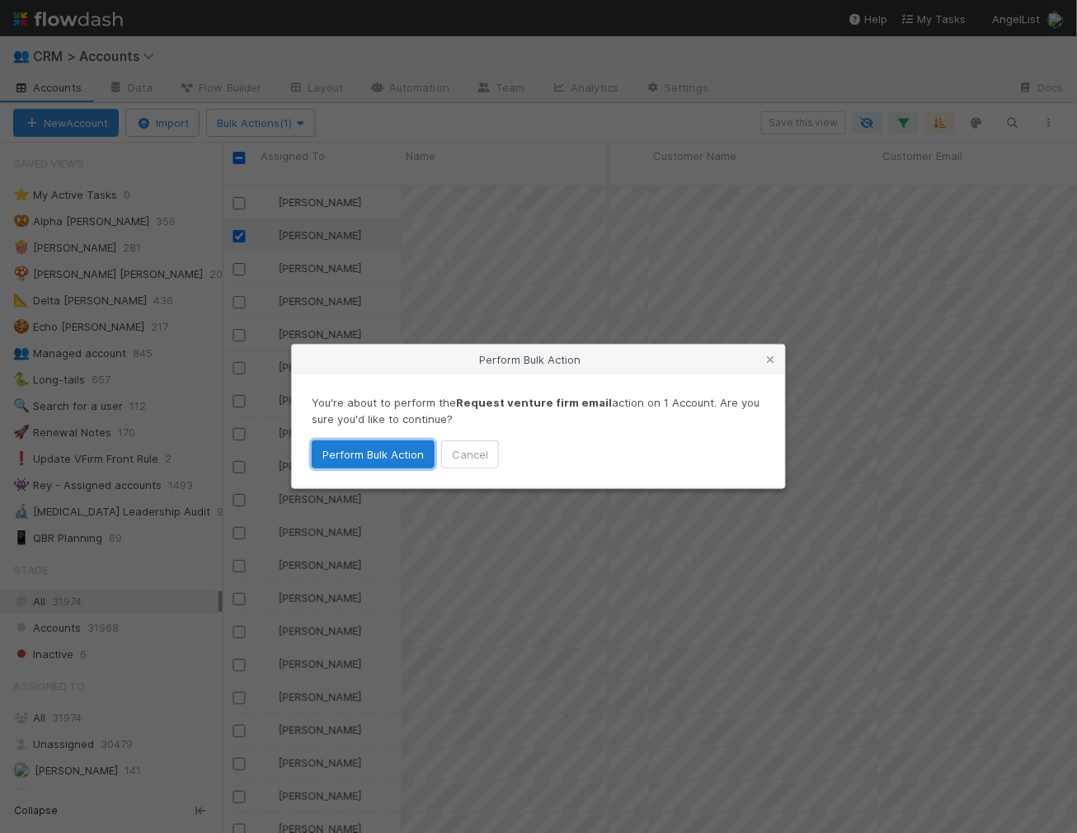
click at [367, 451] on button "Perform Bulk Action" at bounding box center [373, 454] width 123 height 28
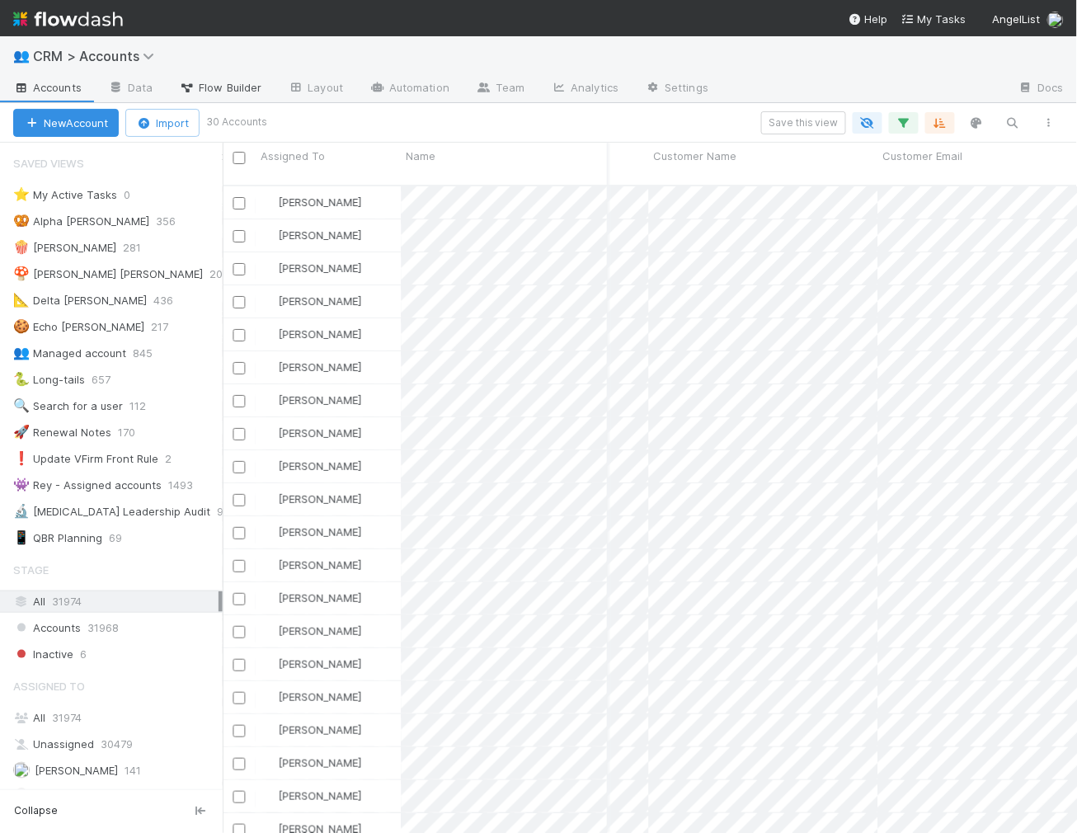
click at [220, 80] on span "Flow Builder" at bounding box center [220, 87] width 82 height 16
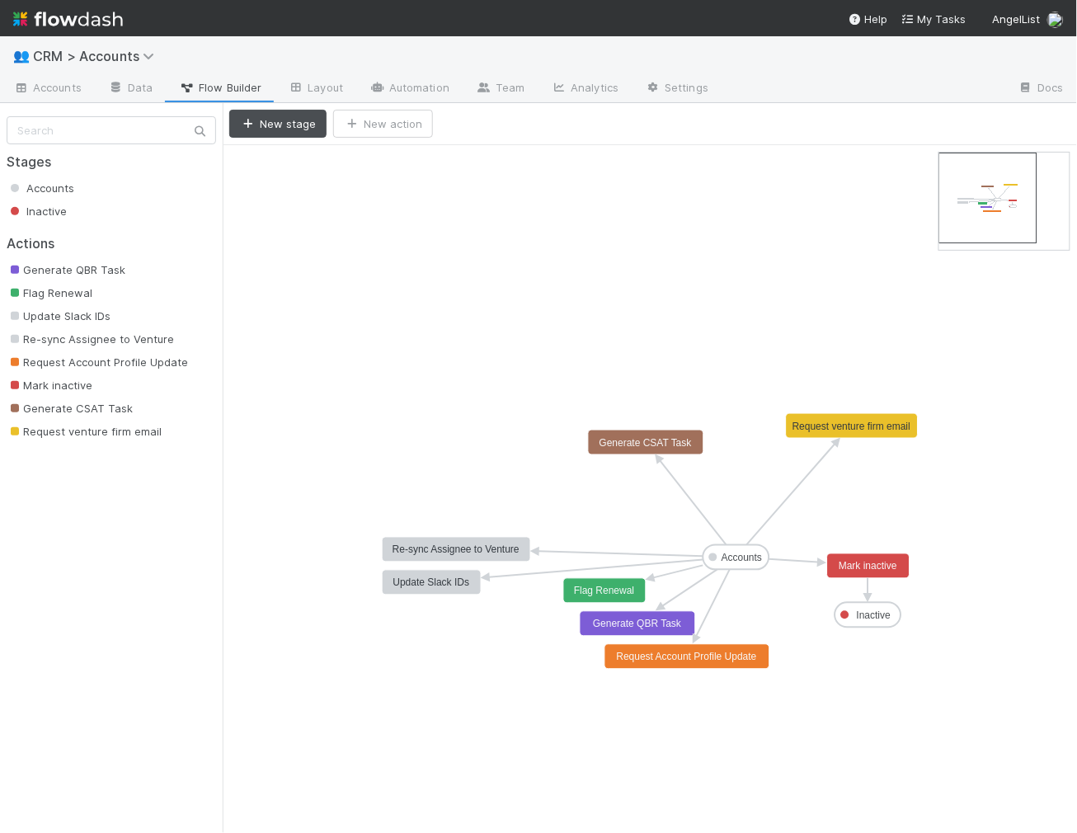
click at [820, 422] on text "Request venture firm email" at bounding box center [851, 426] width 118 height 12
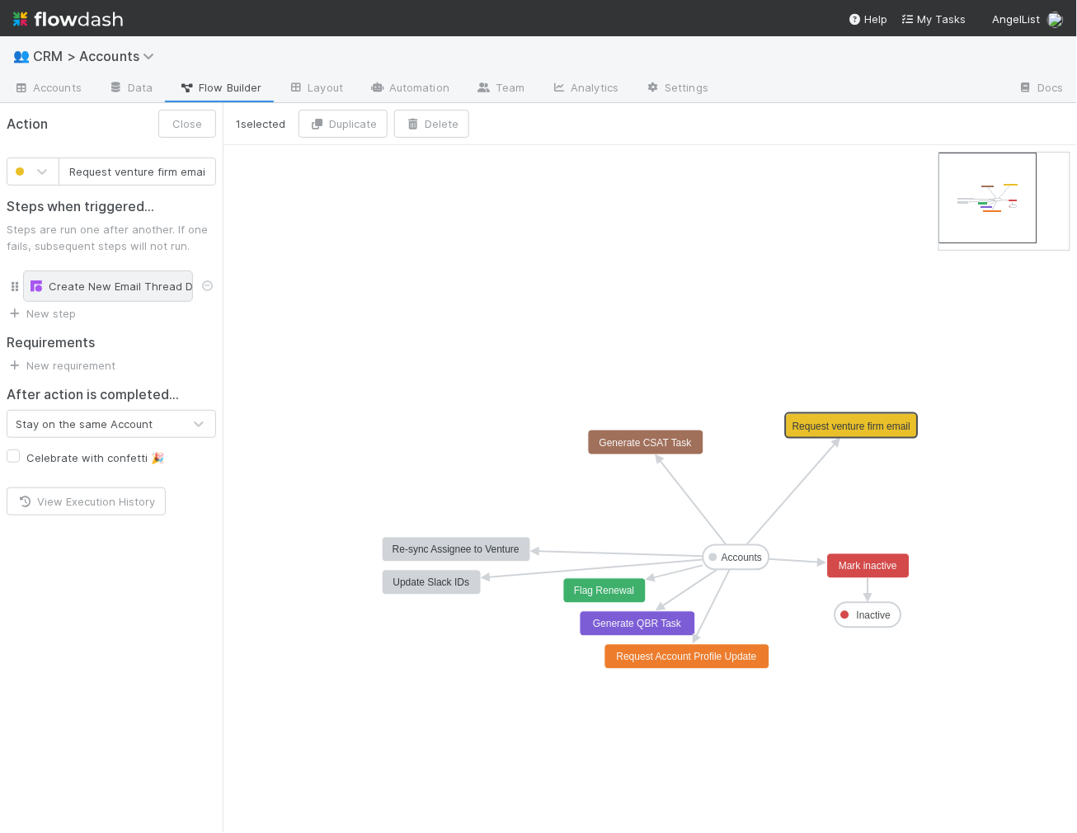
click at [119, 274] on div "Create New Email Thread Draft" at bounding box center [108, 285] width 170 height 31
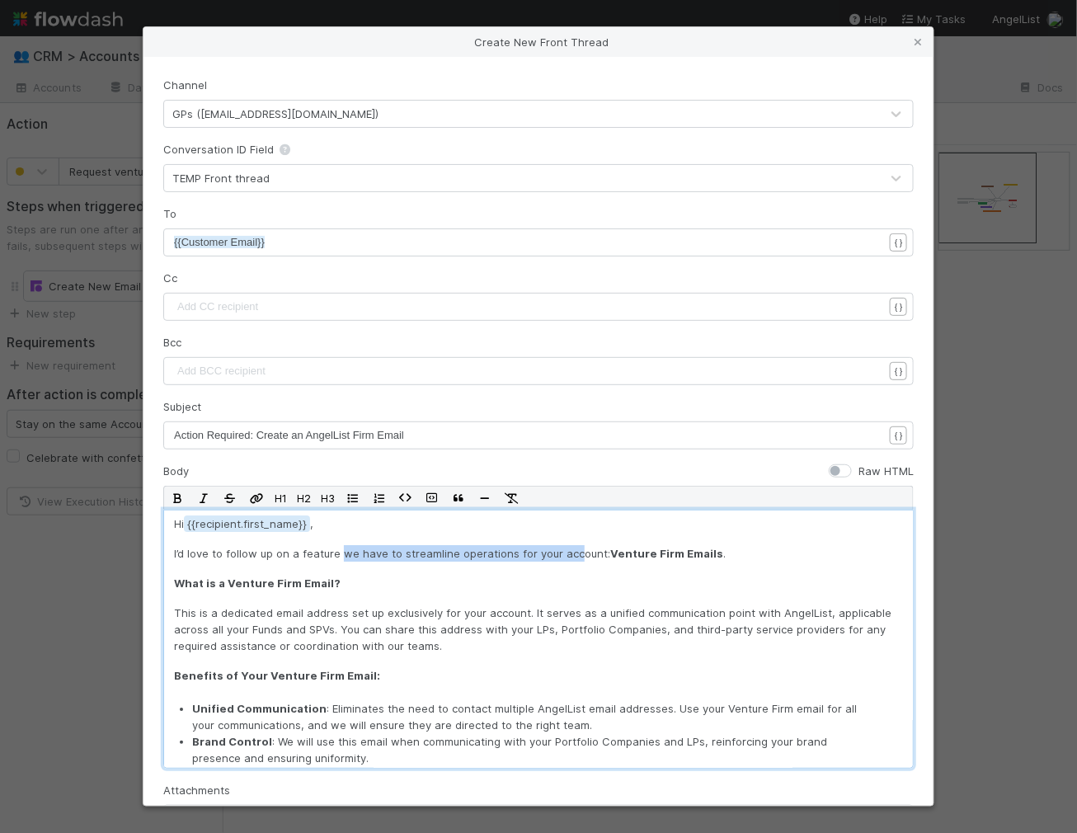
drag, startPoint x: 336, startPoint y: 548, endPoint x: 568, endPoint y: 543, distance: 231.7
click at [569, 546] on p "I’d love to follow up on a feature we have to streamline operations for your ac…" at bounding box center [538, 553] width 729 height 16
click at [568, 545] on p "I’d love to follow up on a feature we have to streamline operations for your ac…" at bounding box center [538, 553] width 729 height 16
click at [749, 553] on p "I’d love to follow up on a feature we have to streamline operations for your ac…" at bounding box center [538, 553] width 729 height 16
click at [710, 553] on p "I’d love to follow up on a feature we have to streamline operations for your ac…" at bounding box center [538, 553] width 729 height 16
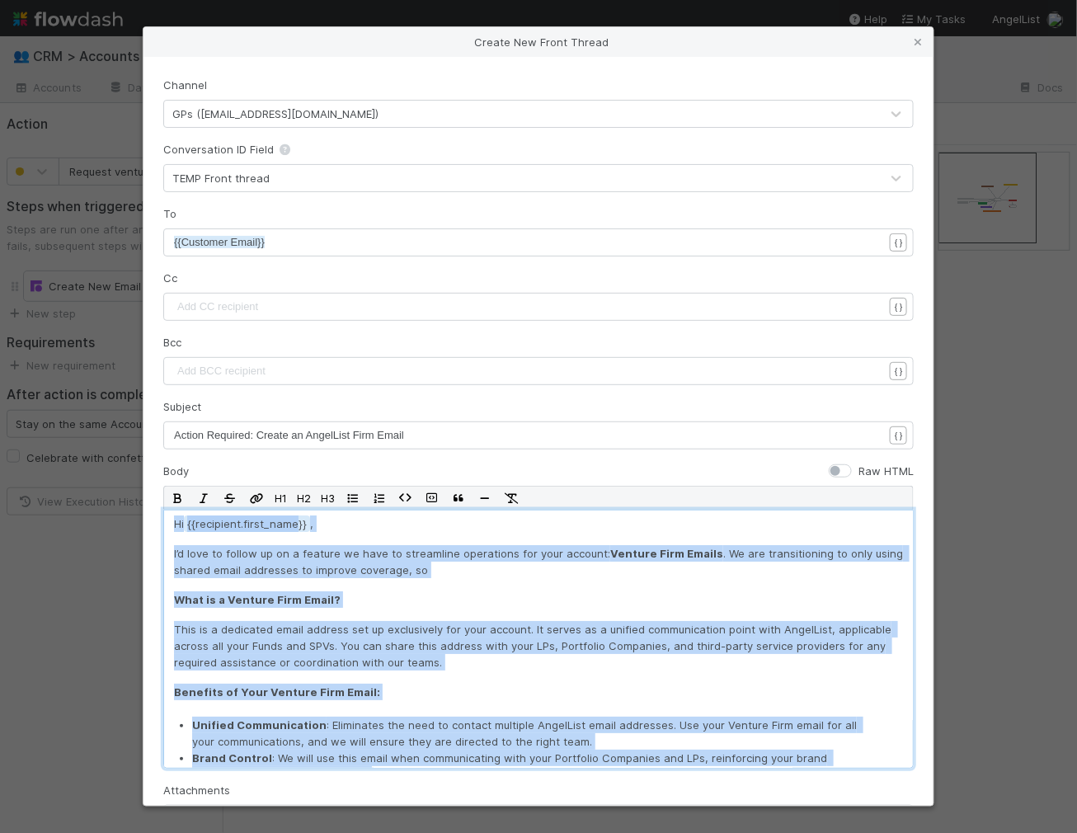
copy div "Lo {{ipsumdolo.sitam_cons , A’e sedd ei tempor in ut l etdolor ma aliq en admin…"
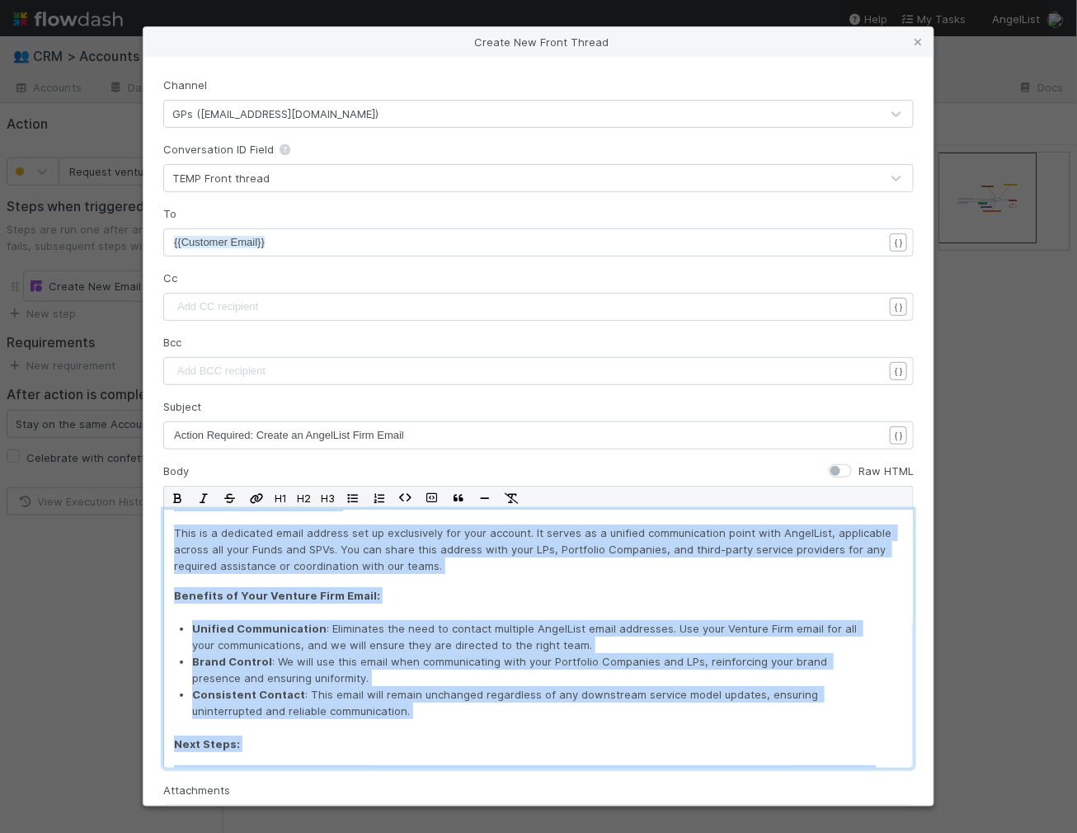
scroll to position [117, 0]
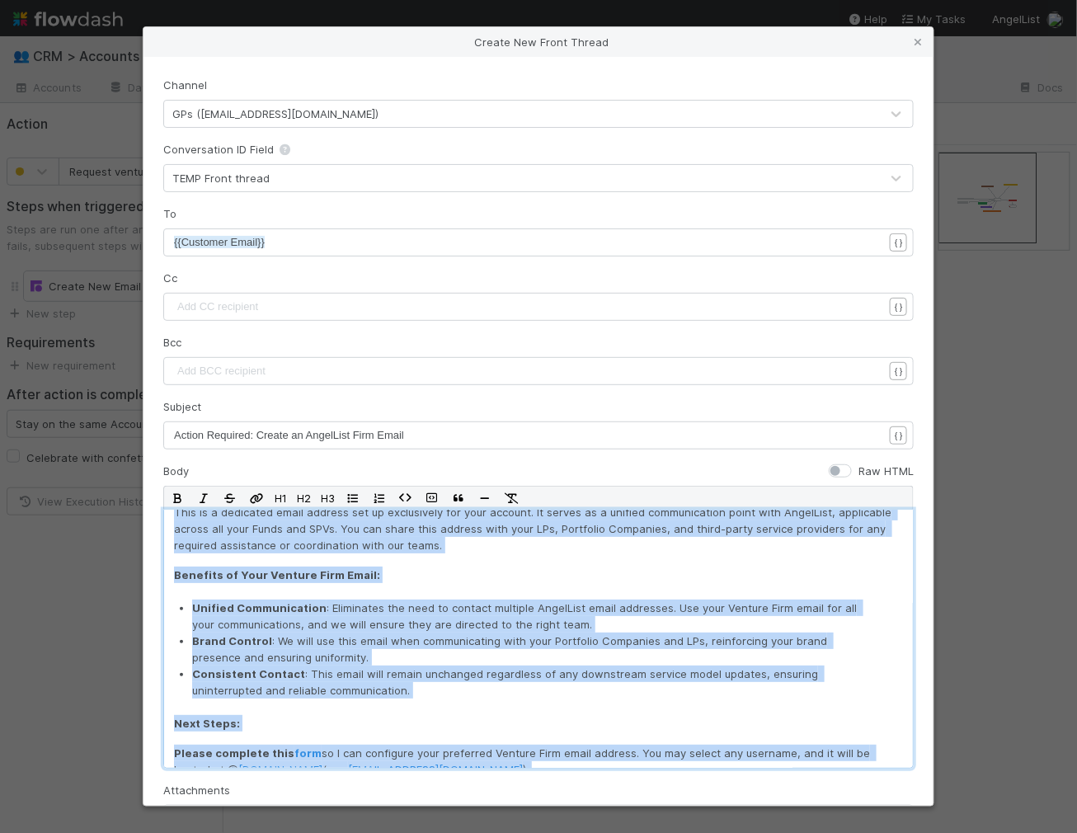
click at [470, 725] on p "Next Steps:" at bounding box center [538, 723] width 729 height 16
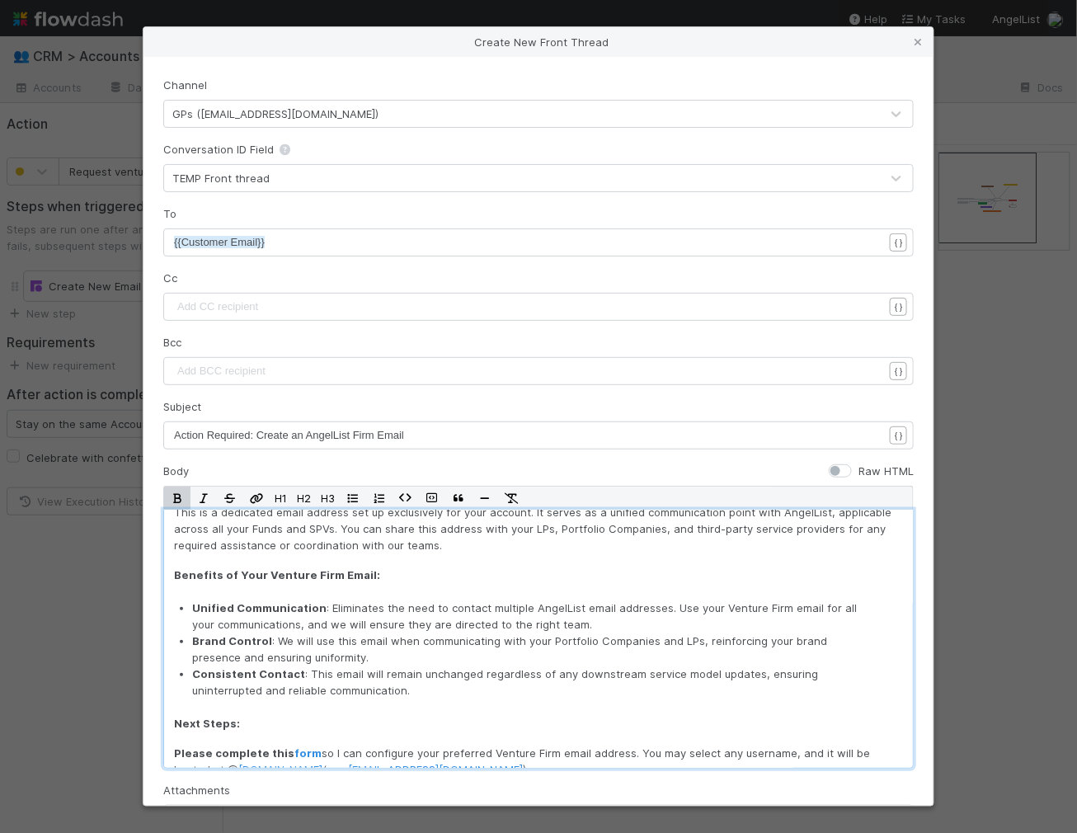
click at [249, 616] on p "Unified Communication : Eliminates the need to contact multiple AngelList email…" at bounding box center [534, 615] width 684 height 33
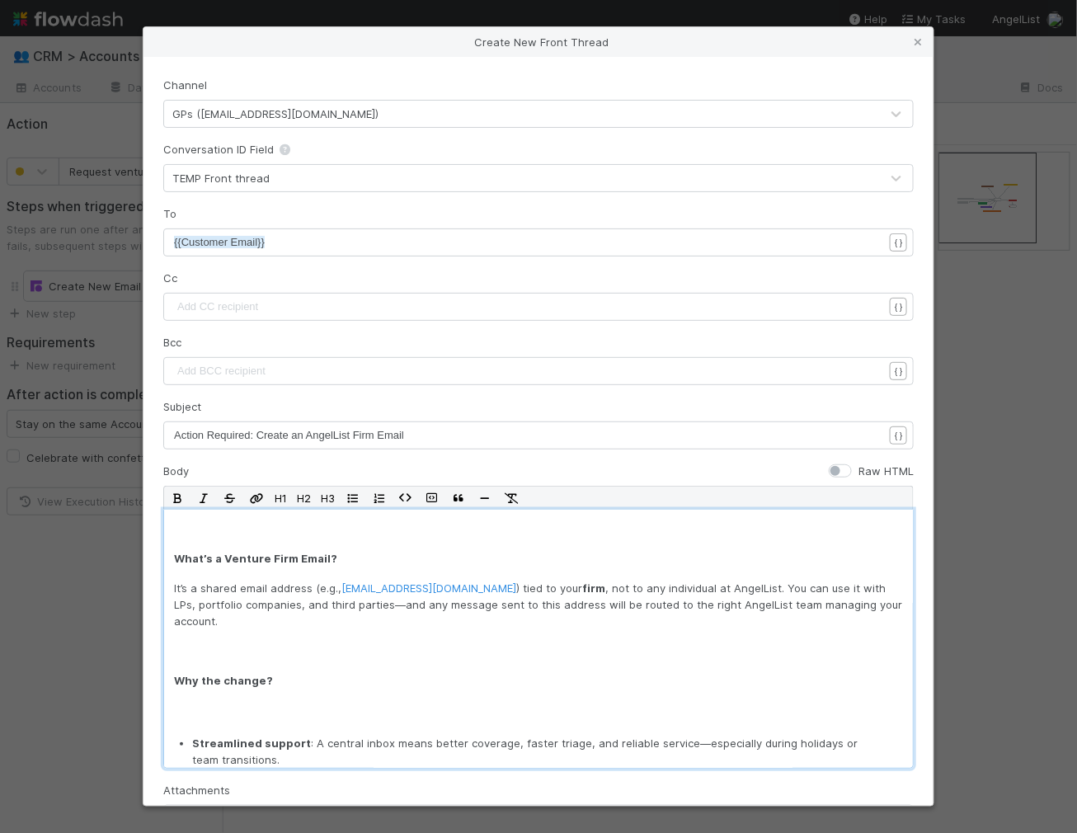
scroll to position [406, 0]
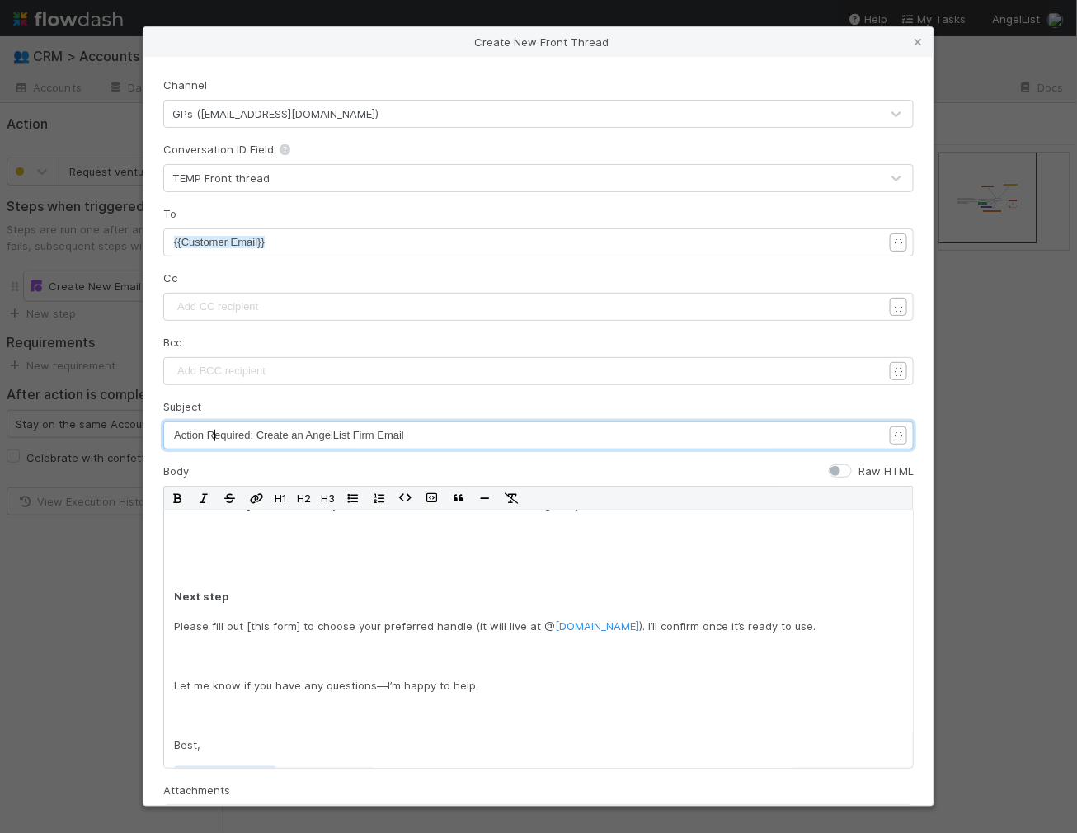
click at [216, 435] on span "Action Required: Create an AngelList Firm Email" at bounding box center [289, 435] width 230 height 12
type textarea "Set up your Venture Firm Email"
click at [195, 438] on span "Set up your Venture Firm Email" at bounding box center [248, 435] width 149 height 12
type textarea "U"
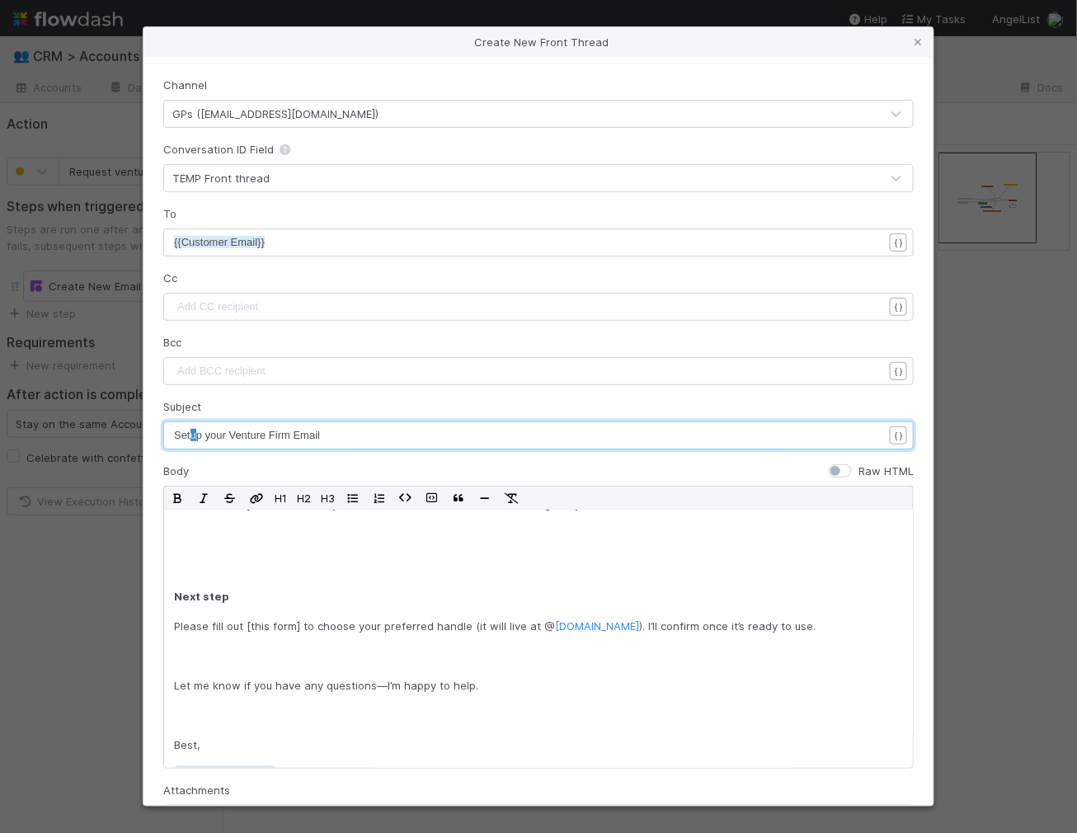
scroll to position [5, 7]
click at [213, 434] on span "Set Up your Venture Firm Email" at bounding box center [249, 435] width 151 height 12
type textarea "Y"
click at [196, 439] on span "Set Up Your Venture Firm Email" at bounding box center [250, 435] width 152 height 12
type textarea "u"
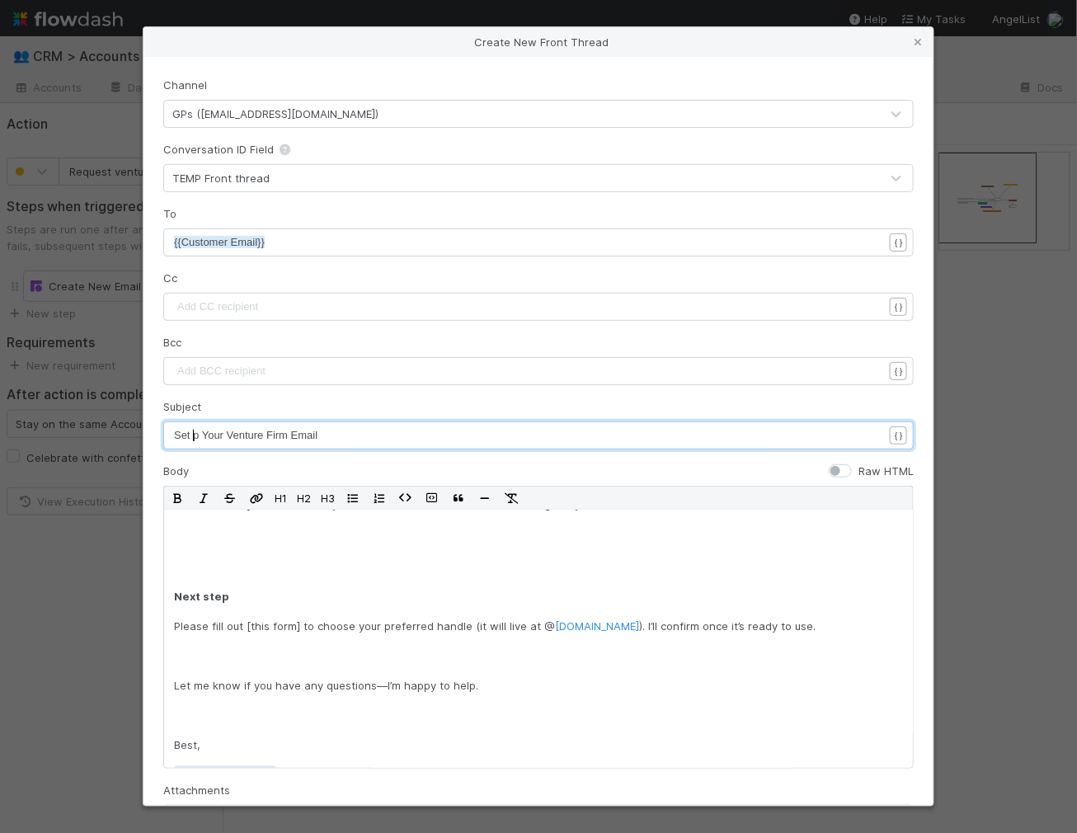
scroll to position [5, 6]
click at [215, 436] on span "Set up Your Venture Firm Email" at bounding box center [248, 435] width 149 height 12
click at [213, 436] on span "Set up Your Venture Firm Email" at bounding box center [248, 435] width 149 height 12
type textarea "y"
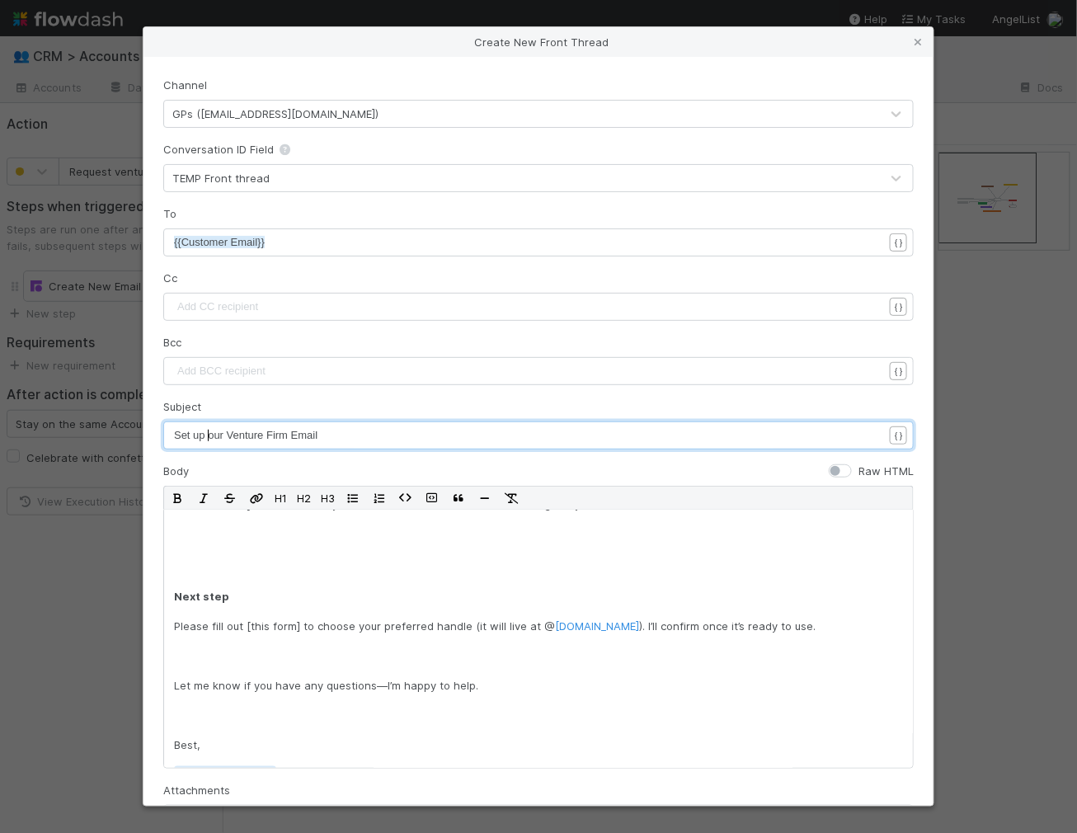
type textarea "Y"
click at [195, 435] on span "Set up Your Venture Firm Email" at bounding box center [248, 435] width 149 height 12
type textarea "U"
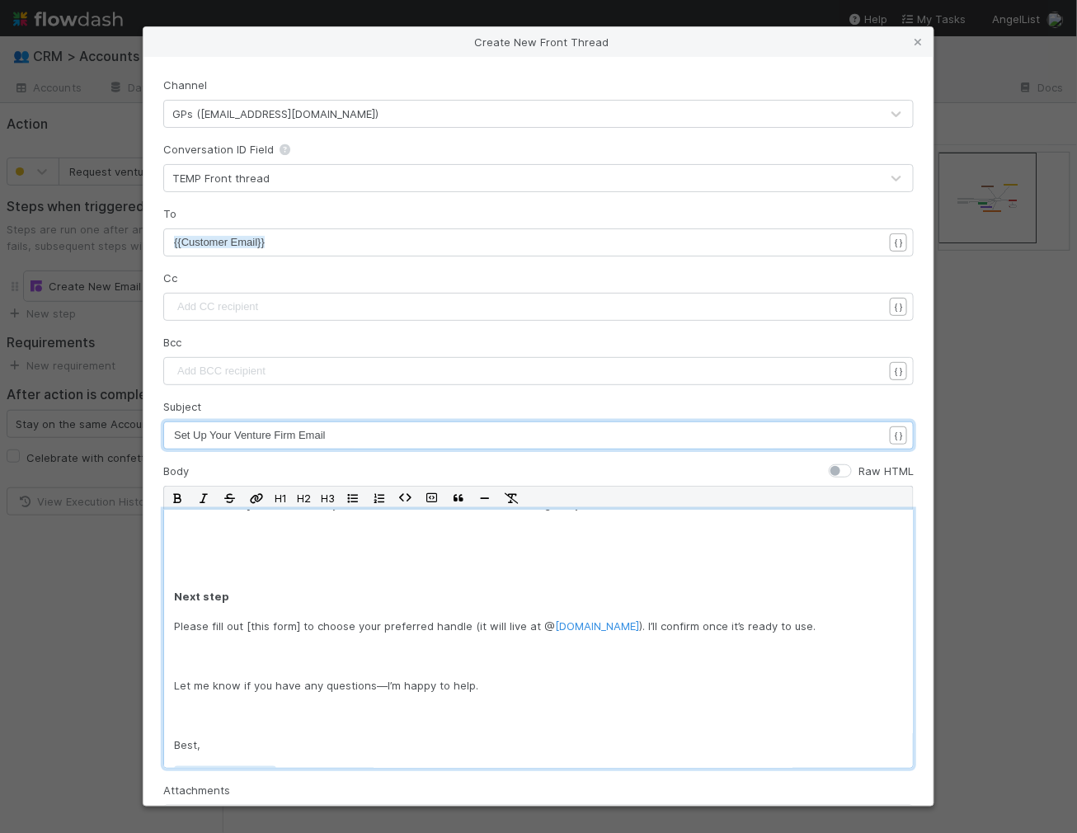
click at [302, 567] on div "Hi {{recipient.first_name , Quick heads-up on a change that will make communica…" at bounding box center [538, 638] width 750 height 259
click at [303, 591] on div "Hi {{recipient.first_name , Quick heads-up on a change that will make communica…" at bounding box center [538, 638] width 750 height 259
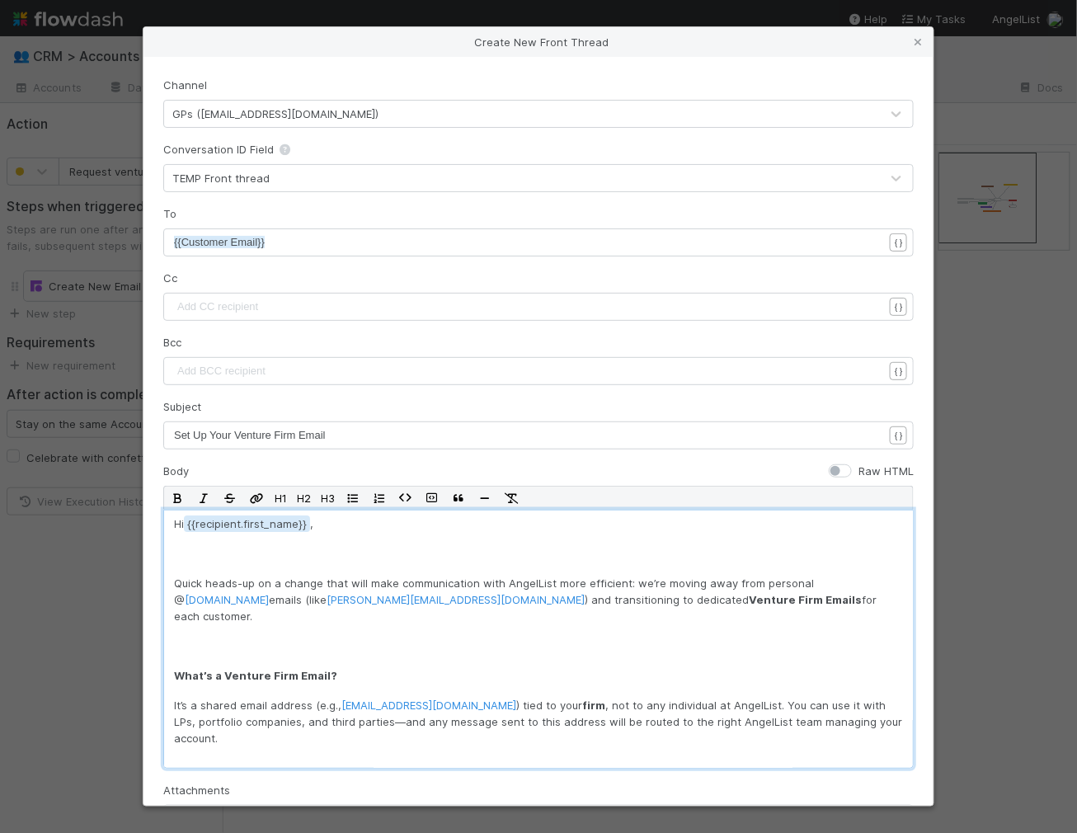
click at [247, 566] on div "Hi {{recipient.first_name , Quick heads-up on a change that will make communica…" at bounding box center [538, 638] width 750 height 259
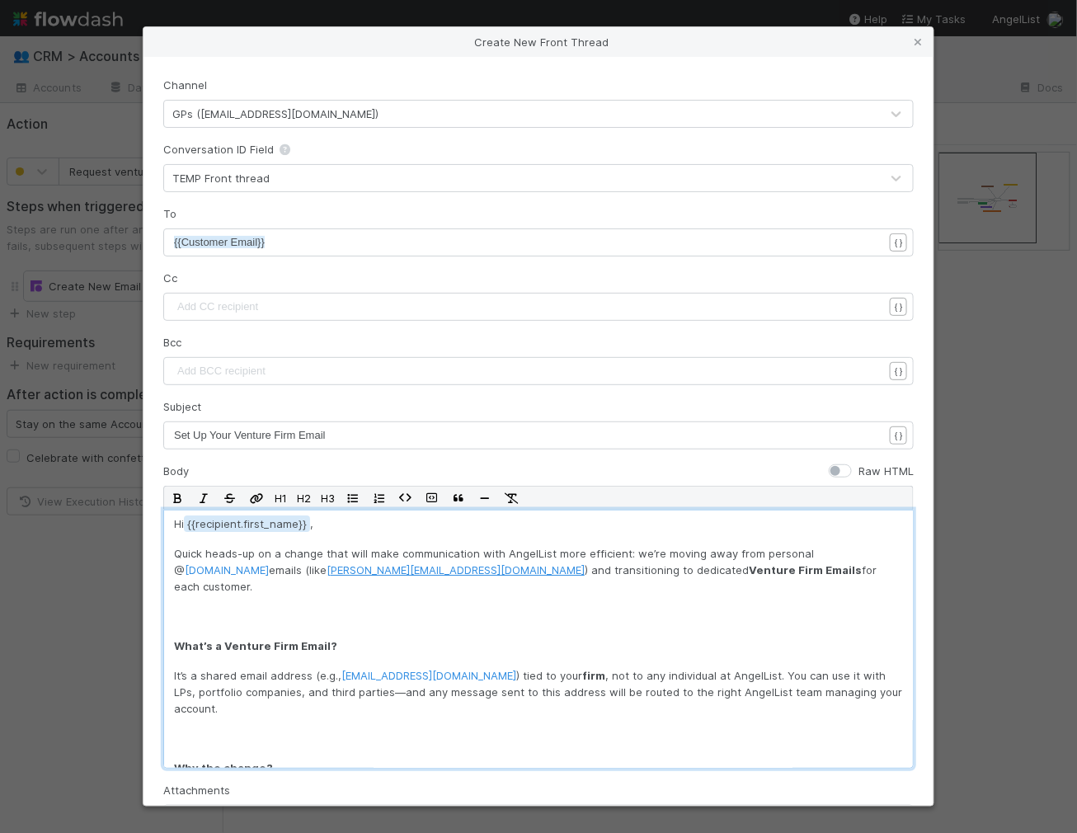
click at [326, 571] on link "[PERSON_NAME][EMAIL_ADDRESS][DOMAIN_NAME]" at bounding box center [455, 569] width 258 height 13
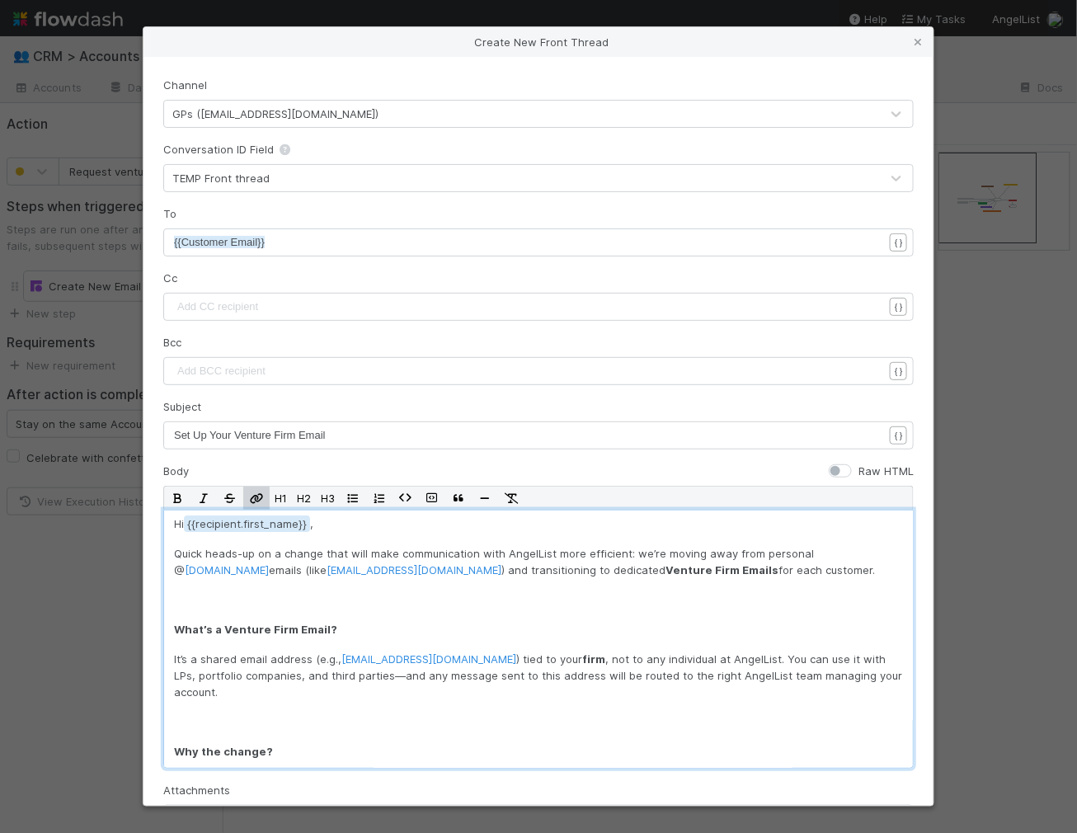
click at [429, 566] on p "Quick heads-up on a change that will make communication with AngelList more eff…" at bounding box center [538, 561] width 729 height 33
click at [248, 603] on p at bounding box center [538, 599] width 729 height 16
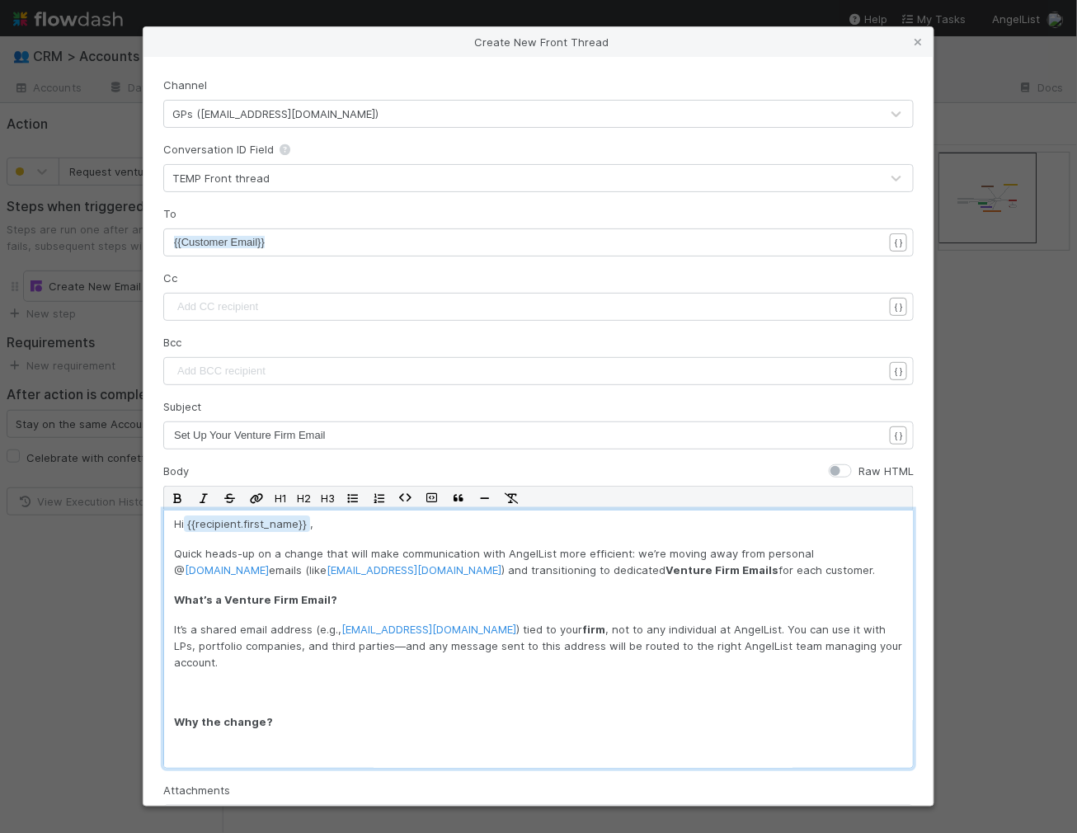
click at [225, 618] on div "Hi {{recipient.first_name , Quick heads-up on a change that will make communica…" at bounding box center [538, 638] width 750 height 259
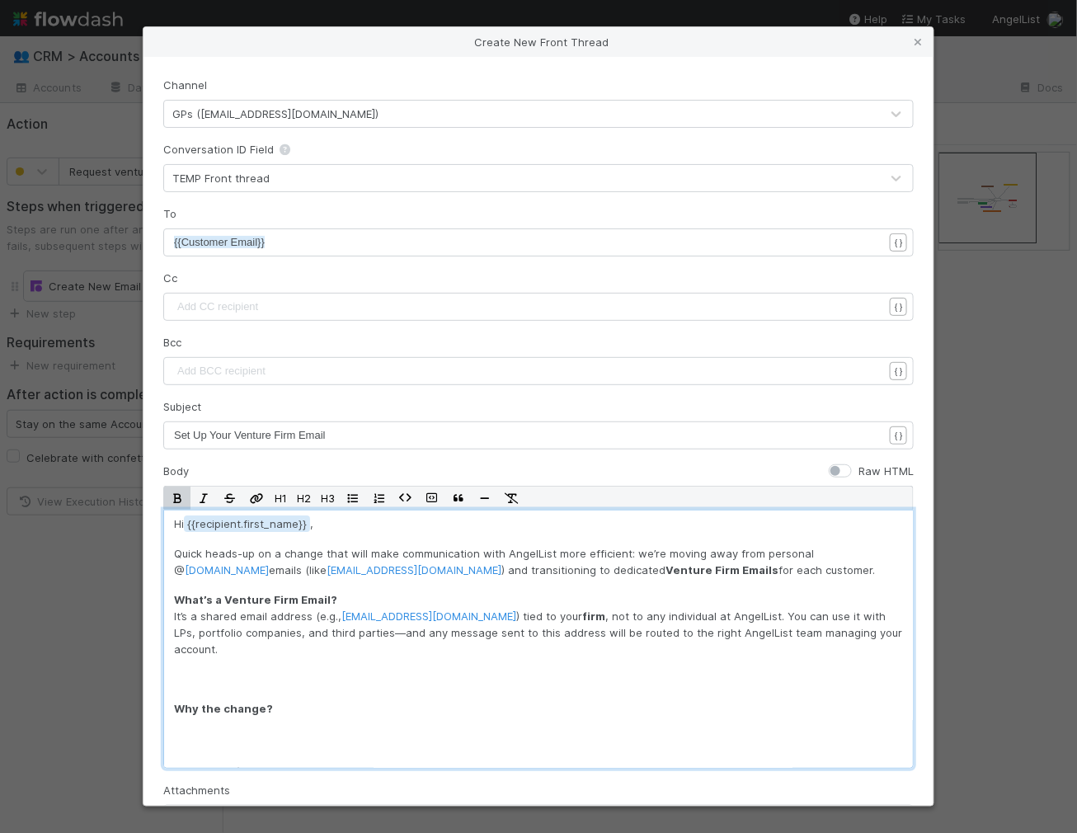
click at [587, 620] on p "What’s a Venture Firm Email? It’s a shared email address (e.g., [EMAIL_ADDRESS]…" at bounding box center [538, 624] width 729 height 66
click at [605, 613] on strong "firm" at bounding box center [593, 615] width 23 height 13
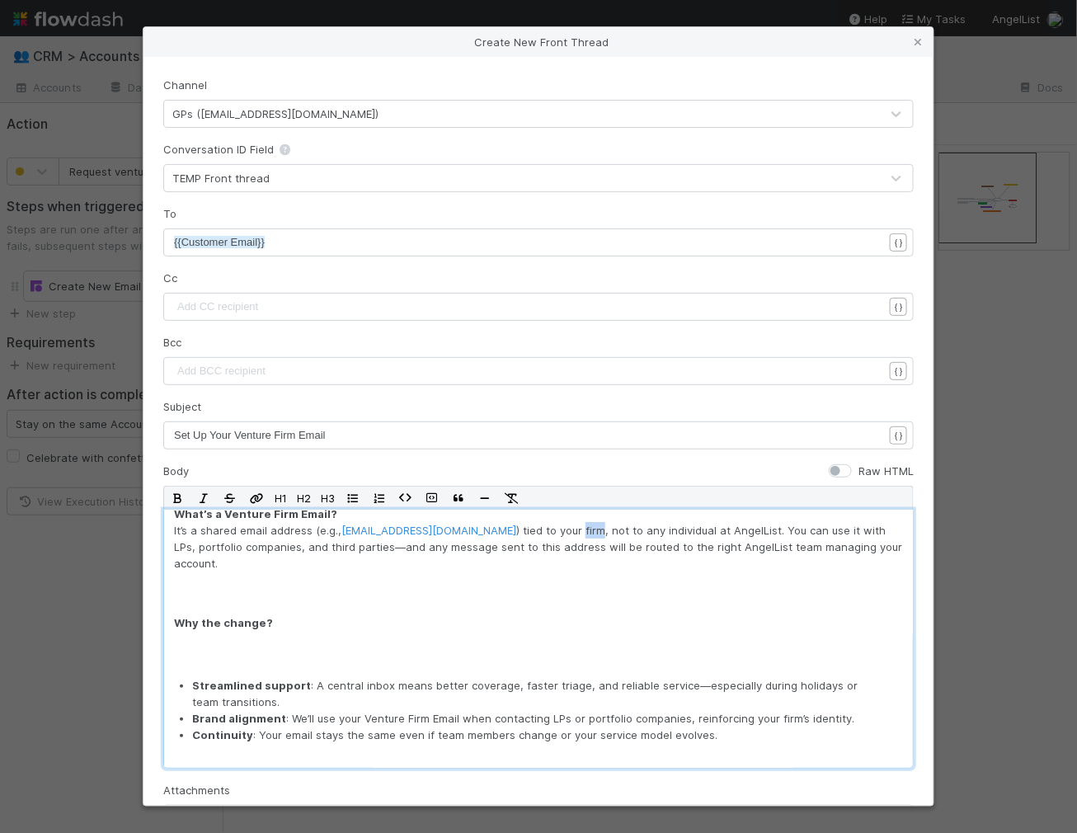
scroll to position [101, 0]
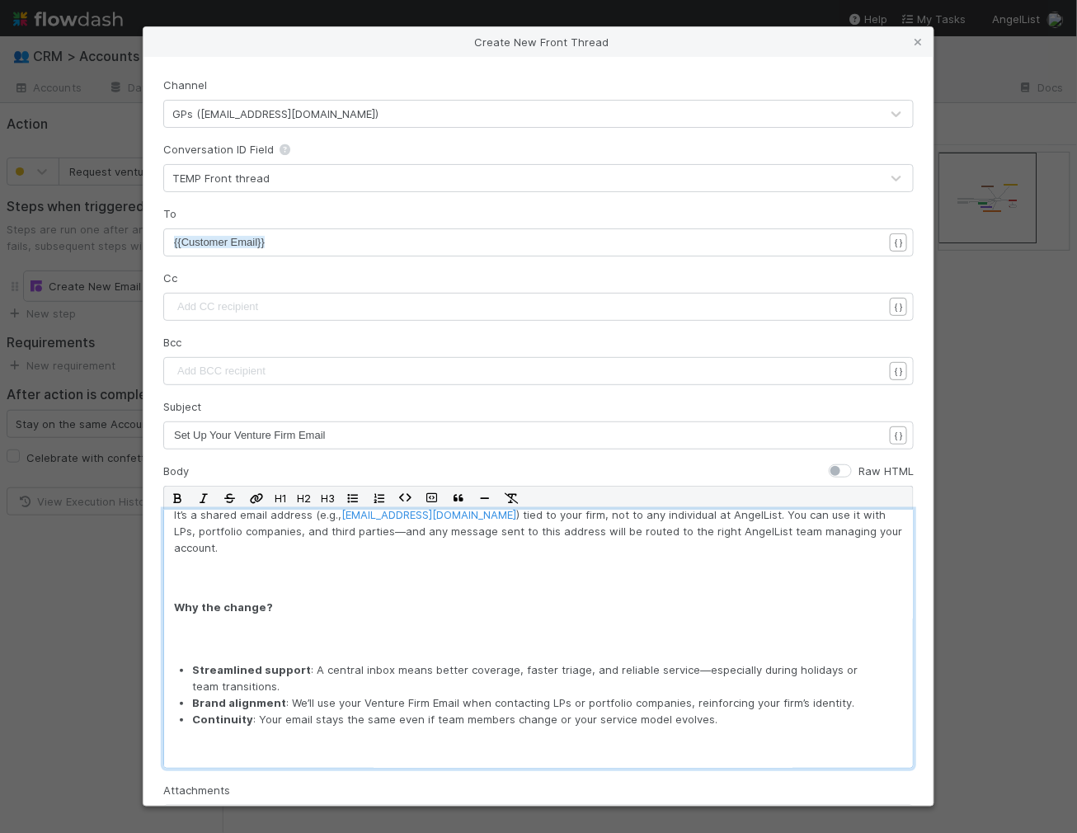
click at [270, 640] on p at bounding box center [538, 636] width 729 height 16
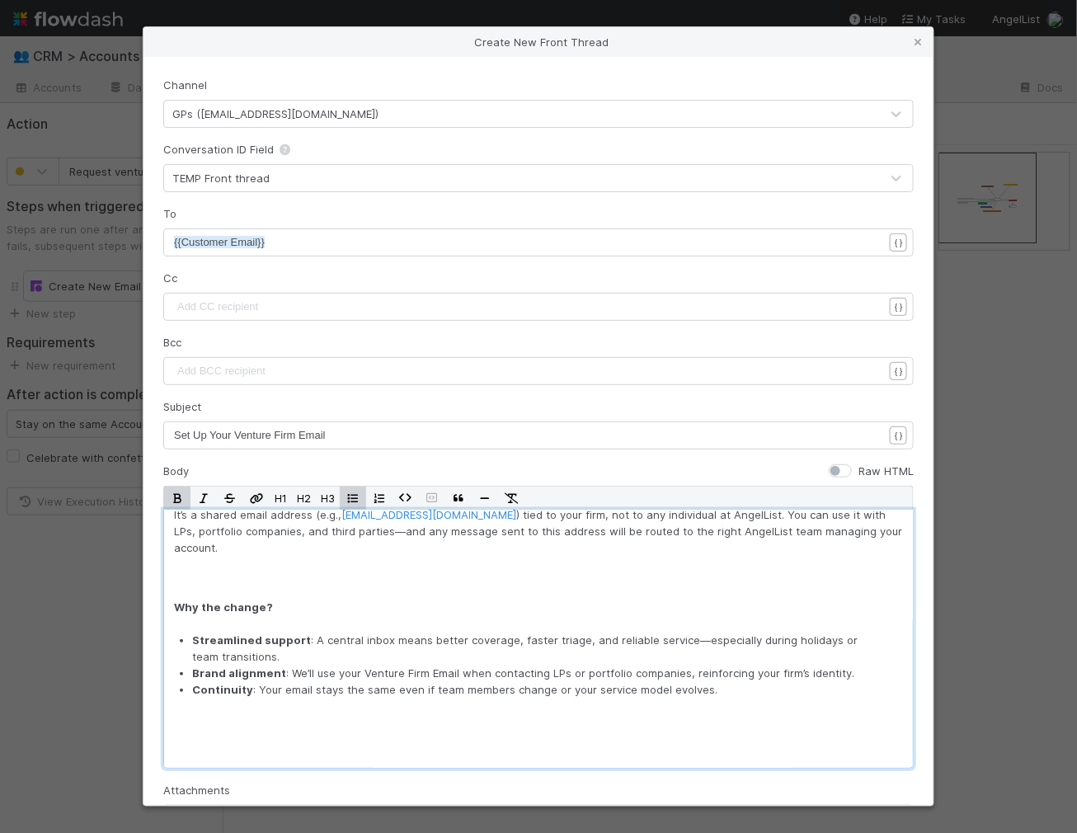
click at [200, 619] on div "Hi {{recipient.first_name , Quick heads-up on a change that will make communica…" at bounding box center [538, 638] width 750 height 259
click at [421, 649] on p "Streamlined support : A central inbox means better coverage, faster triage, and…" at bounding box center [534, 647] width 684 height 33
click at [300, 666] on p "Brand alignment : We’ll use your Venture Firm Email when contacting LPs or port…" at bounding box center [534, 672] width 684 height 16
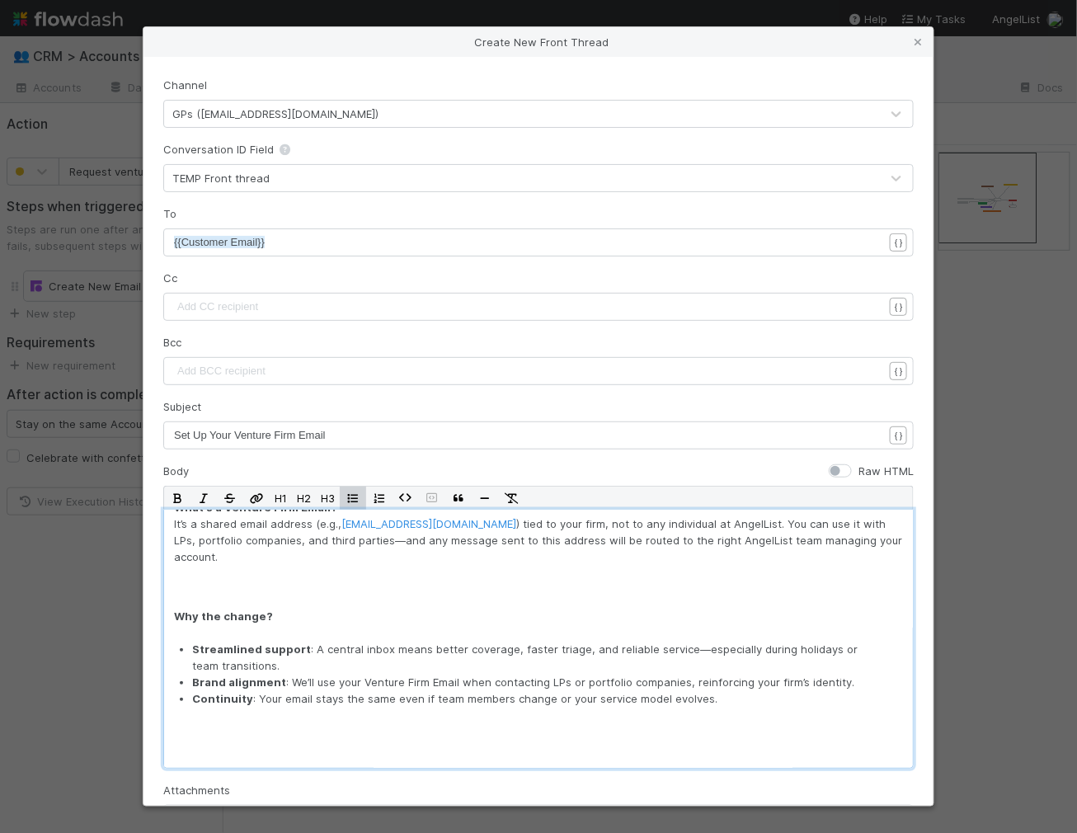
scroll to position [0, 0]
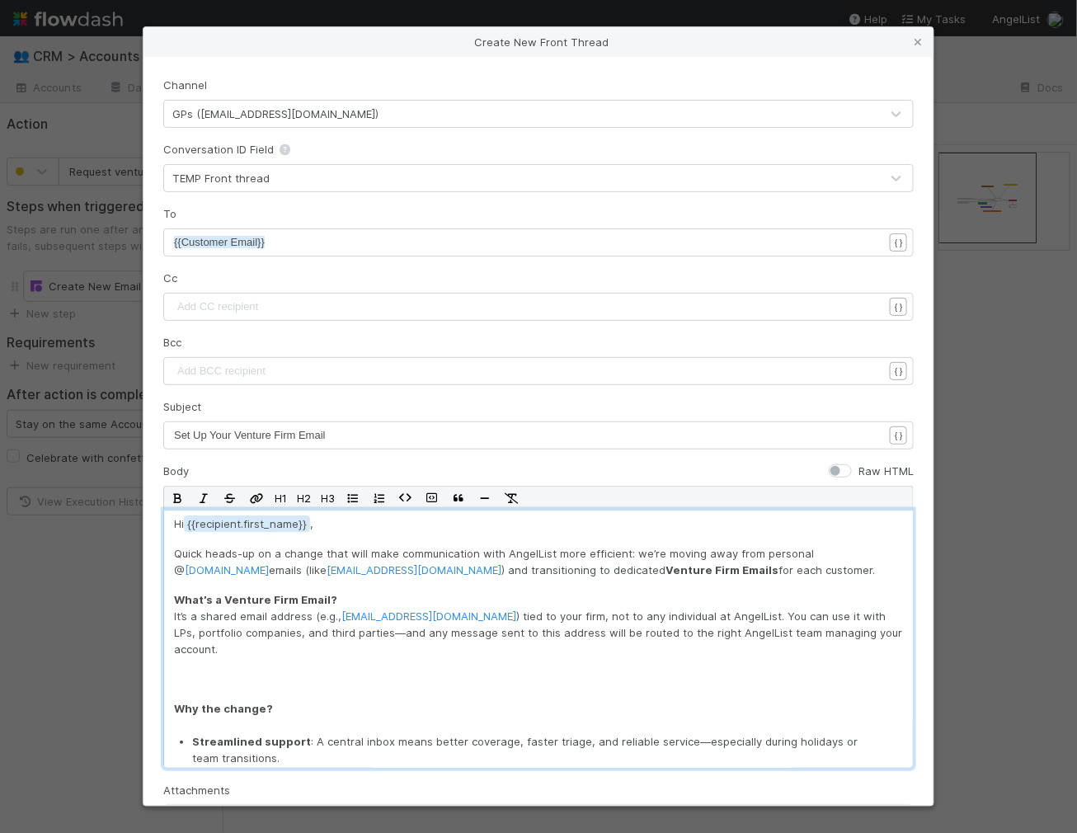
click at [731, 575] on p "Quick heads-up on a change that will make communication with AngelList more eff…" at bounding box center [538, 561] width 729 height 33
click at [629, 612] on p "What’s a Venture Firm Email? It’s a shared email address (e.g., [EMAIL_ADDRESS]…" at bounding box center [538, 624] width 729 height 66
click at [350, 656] on div "Hi {{recipient.first_name , Quick heads-up on a change that will make communica…" at bounding box center [538, 638] width 750 height 259
click at [350, 653] on p "What’s a Venture Firm Email? It’s a shared email address (e.g., [EMAIL_ADDRESS]…" at bounding box center [538, 624] width 729 height 66
drag, startPoint x: 678, startPoint y: 627, endPoint x: 790, endPoint y: 659, distance: 116.4
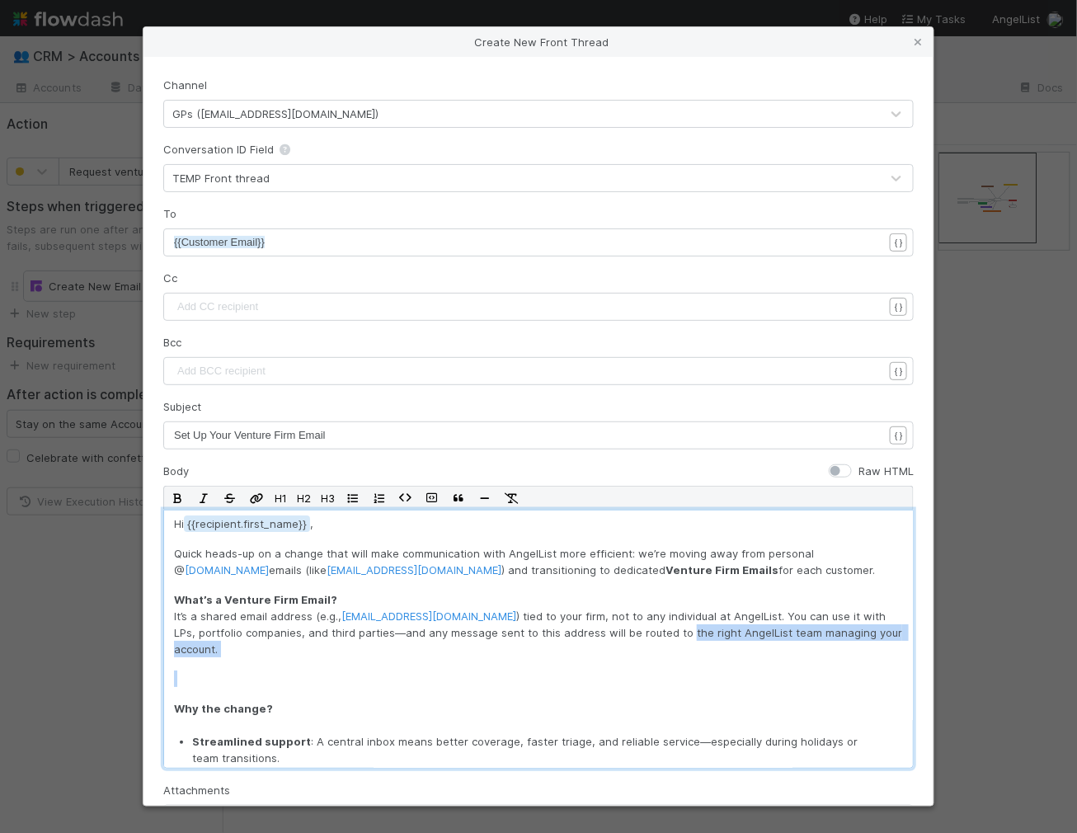
click at [790, 659] on div "Hi {{recipient.first_name , Quick heads-up on a change that will make communica…" at bounding box center [538, 638] width 750 height 259
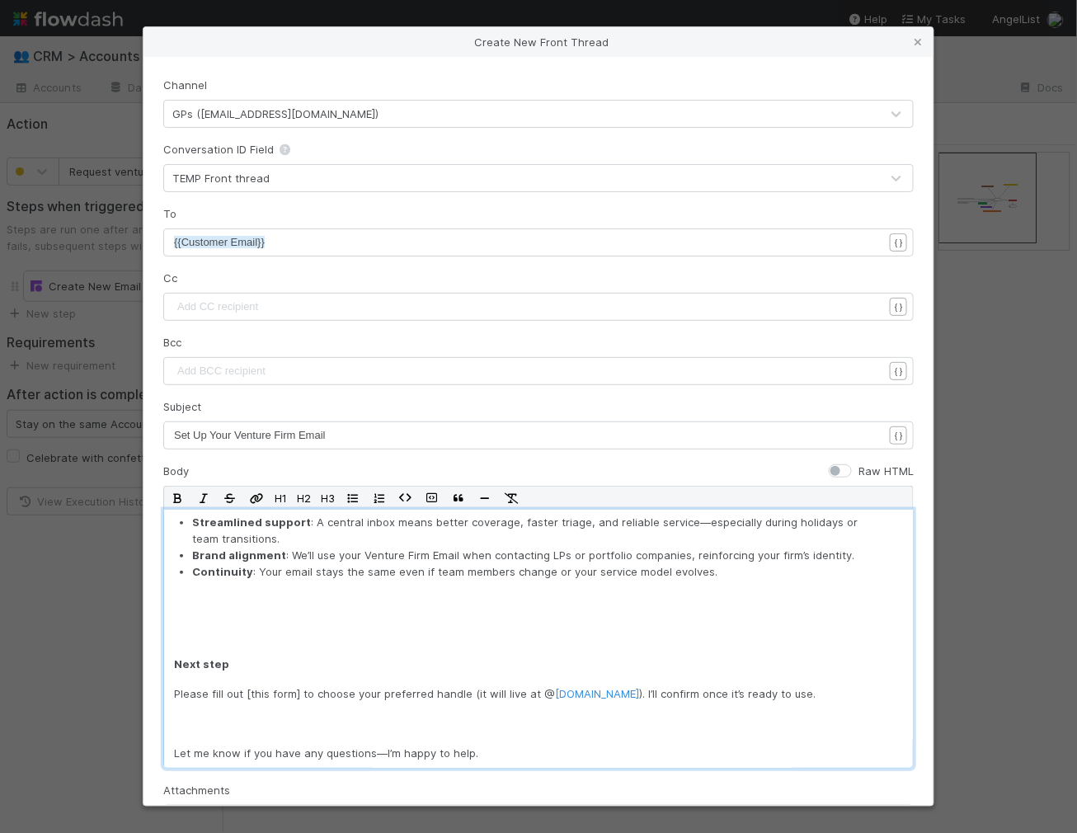
scroll to position [262, 0]
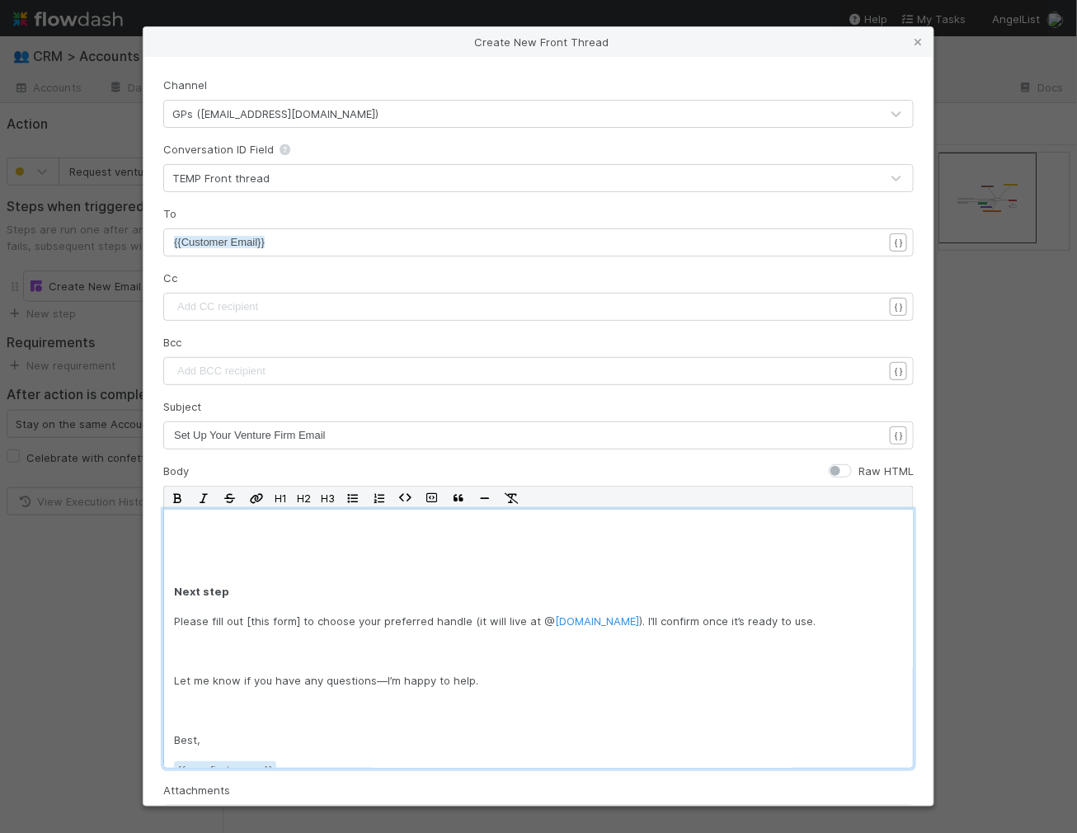
click at [459, 565] on p at bounding box center [538, 561] width 729 height 16
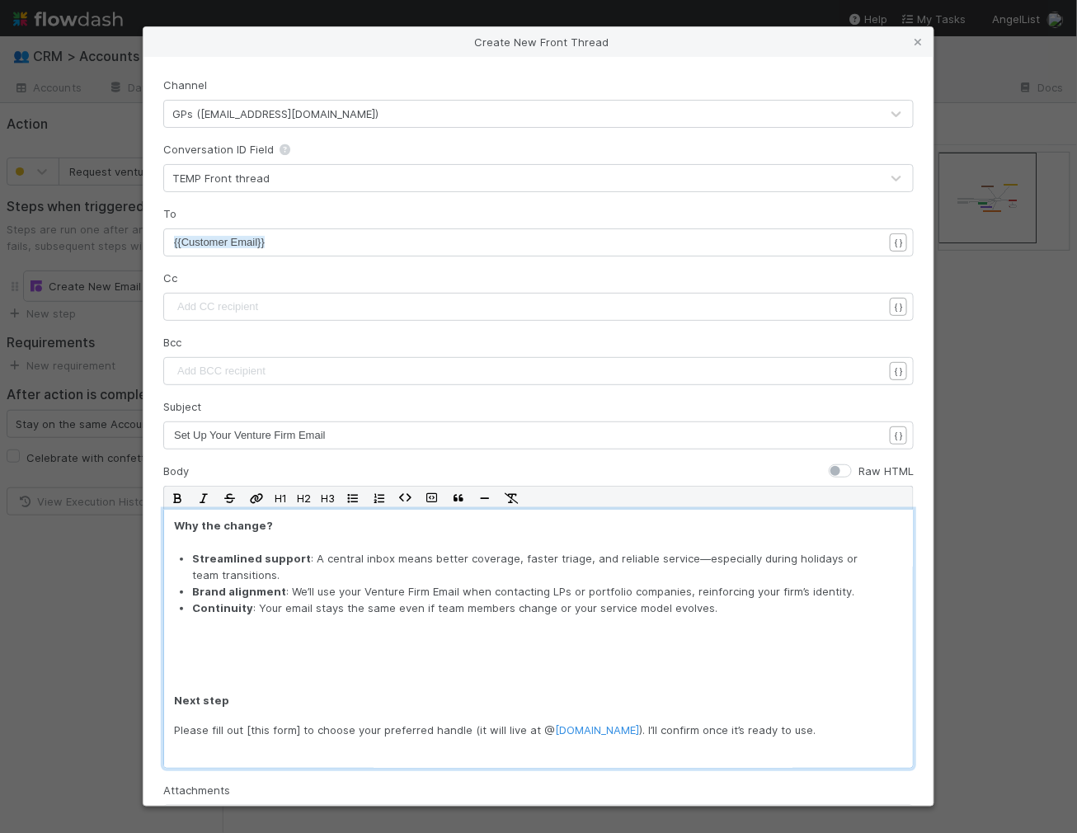
scroll to position [157, 0]
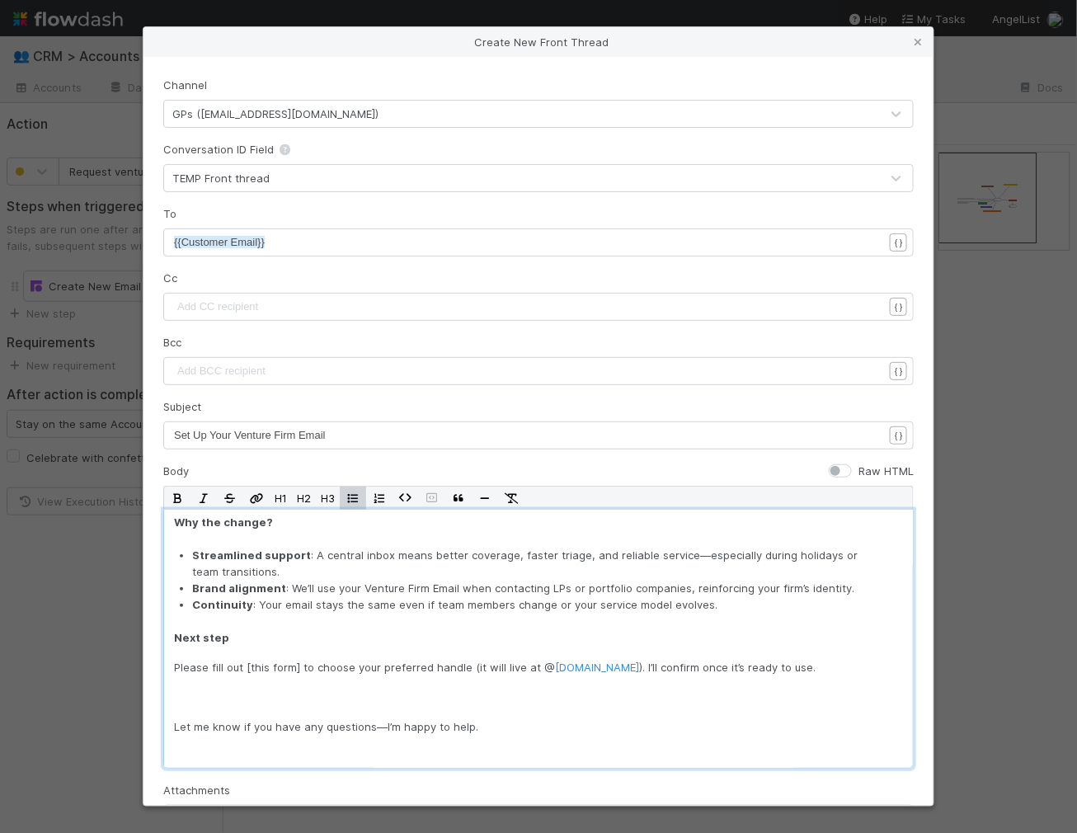
click at [338, 688] on p at bounding box center [538, 696] width 729 height 16
click at [803, 659] on p "Please fill out [this form] to choose your preferred handle (it will live at @ …" at bounding box center [538, 667] width 729 height 16
click at [293, 668] on p "Please fill out [this form] to choose your preferred handle (it will live at @ …" at bounding box center [538, 667] width 729 height 16
click at [249, 666] on p "Please fill out [this form] to choose your preferred handle (it will live at @ …" at bounding box center [538, 667] width 729 height 16
click at [298, 667] on p "Please fill out [ this form ] to choose your preferred handle (it will live at …" at bounding box center [538, 667] width 729 height 16
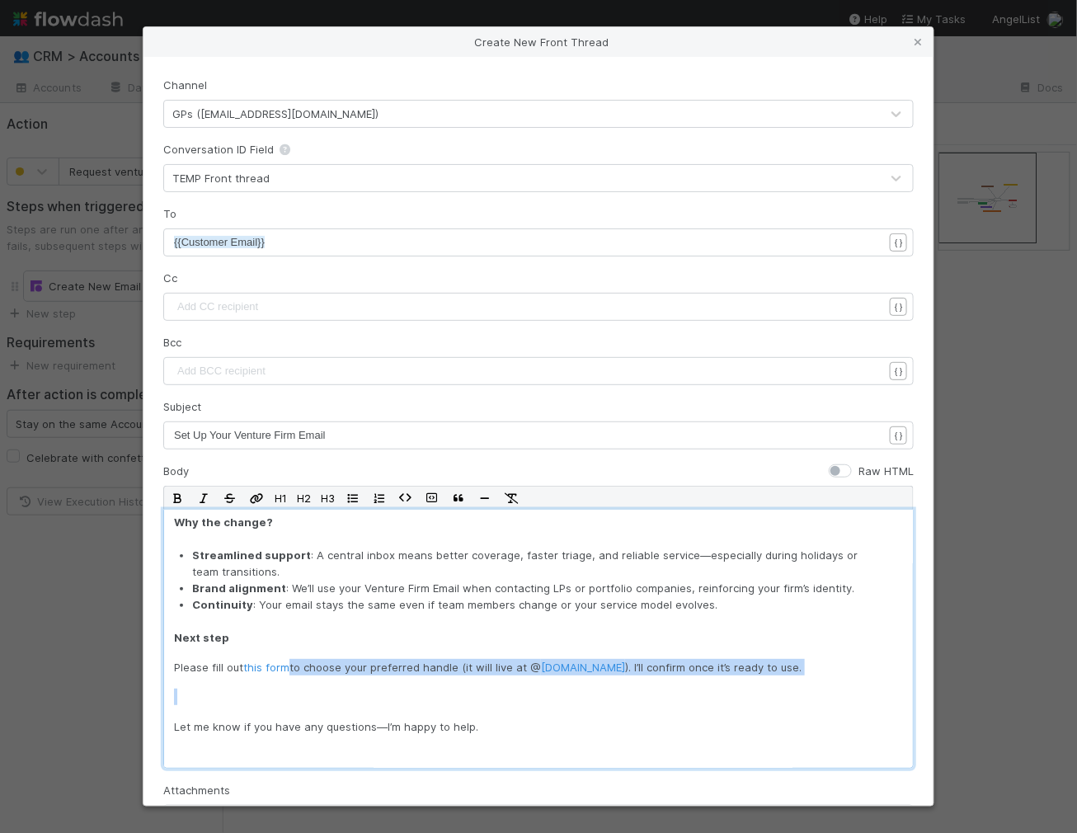
click at [289, 666] on p "Please fill out this form to choose your preferred handle (it will live at @ [D…" at bounding box center [538, 667] width 729 height 16
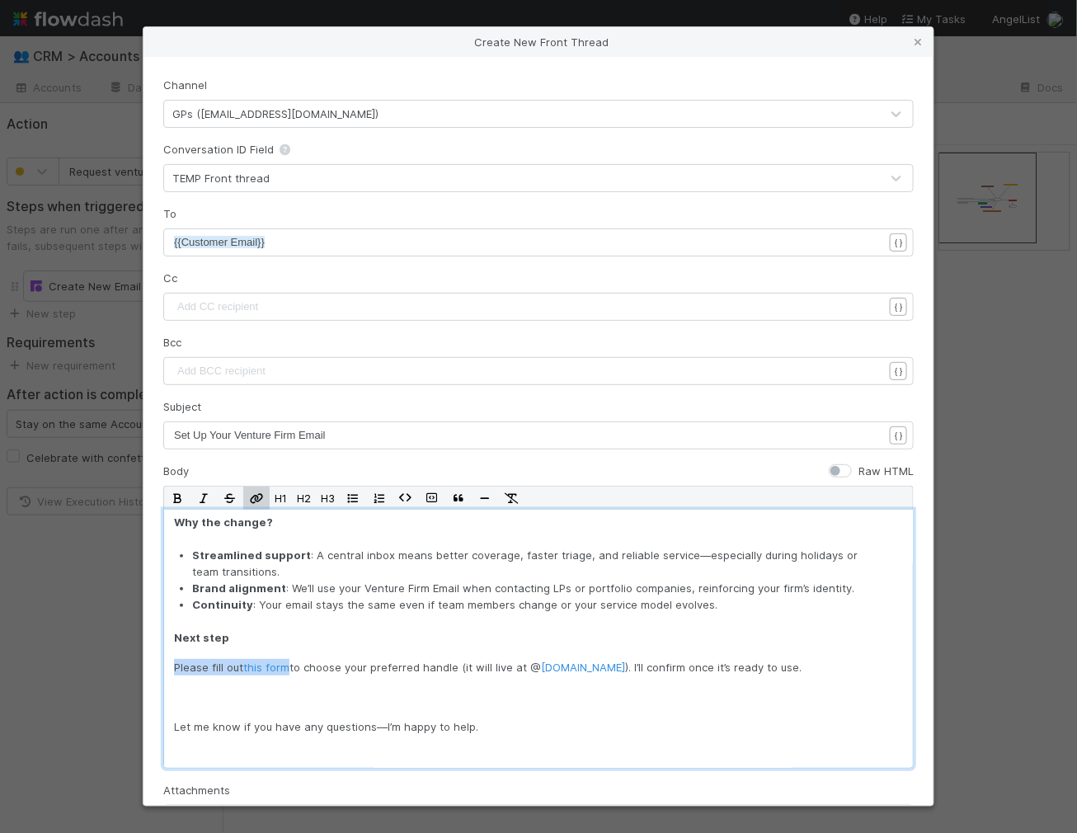
click at [175, 667] on p "Please fill out this form to choose your preferred handle (it will live at @ [D…" at bounding box center [538, 667] width 729 height 16
click at [315, 649] on div "Hi {{recipient.first_name , Quick heads-up on a change that will make communica…" at bounding box center [538, 638] width 750 height 259
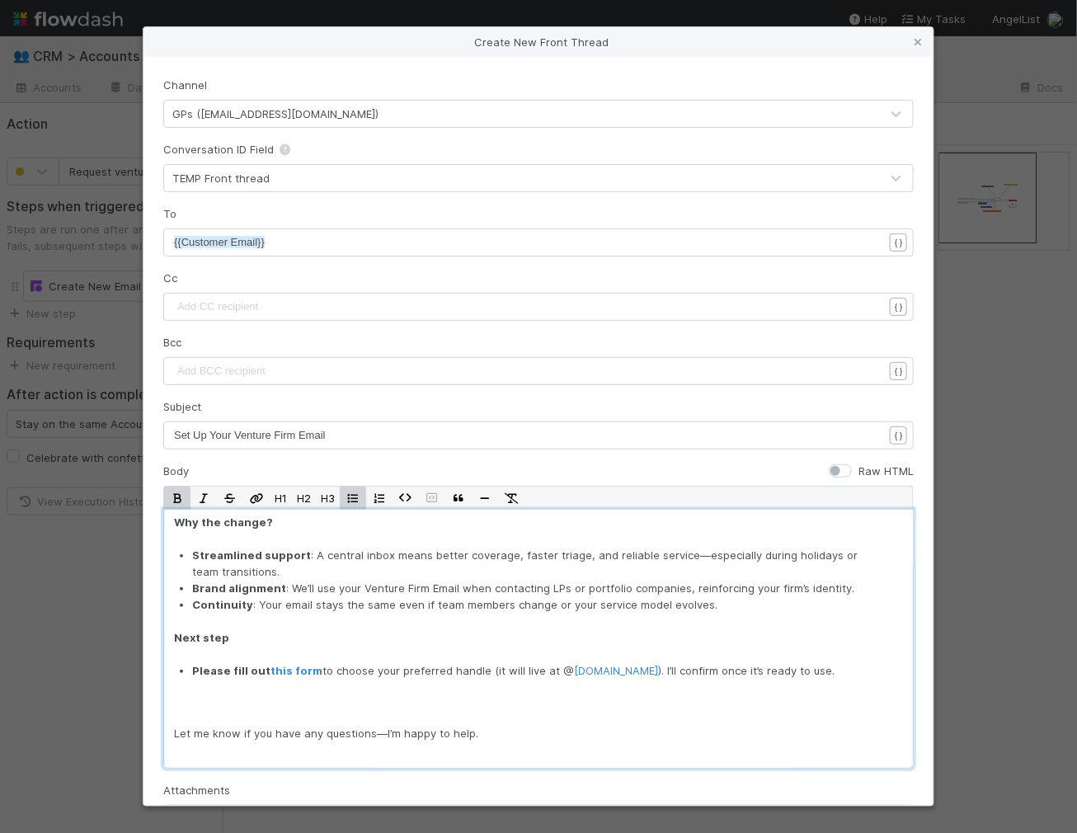
click at [251, 650] on div "Hi {{recipient.first_name , Quick heads-up on a change that will make communica…" at bounding box center [538, 638] width 750 height 259
click at [341, 720] on div "Hi {{recipient.first_name , Quick heads-up on a change that will make communica…" at bounding box center [538, 638] width 750 height 259
click at [339, 711] on div "Hi {{recipient.first_name , Quick heads-up on a change that will make communica…" at bounding box center [538, 638] width 750 height 259
click at [340, 692] on div "Hi {{recipient.first_name , Quick heads-up on a change that will make communica…" at bounding box center [538, 638] width 750 height 259
click at [269, 726] on p at bounding box center [538, 733] width 729 height 16
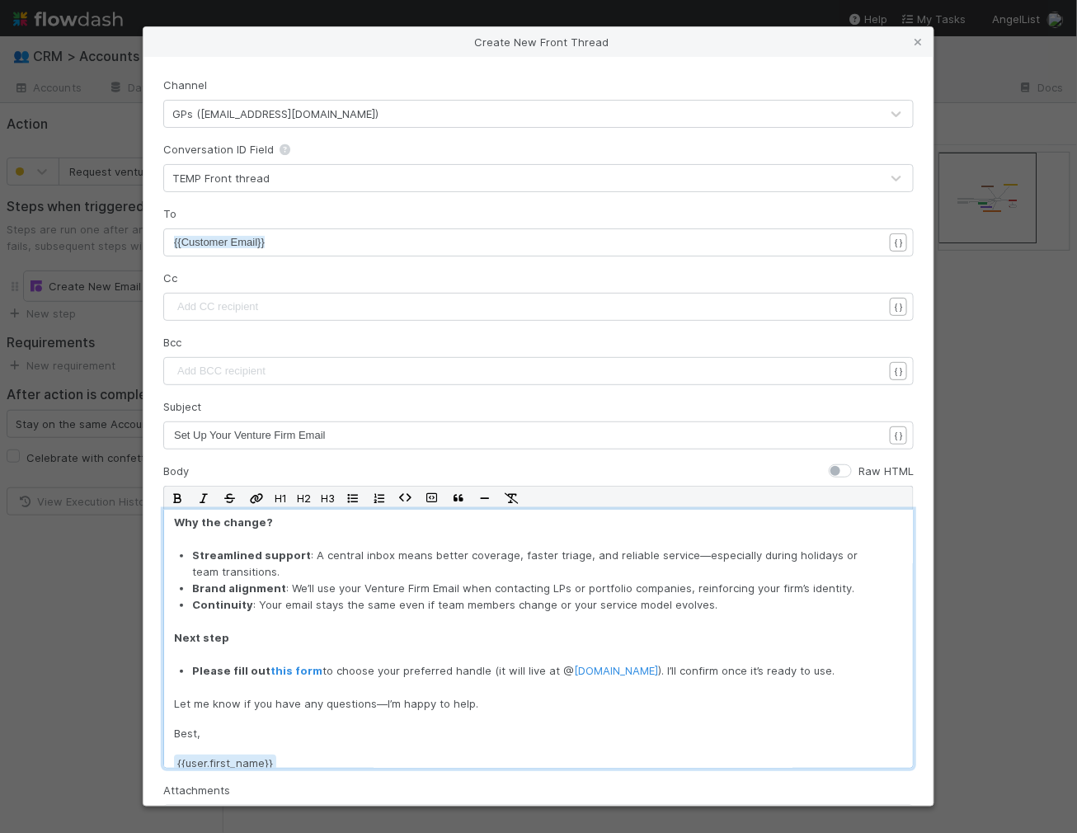
scroll to position [0, 0]
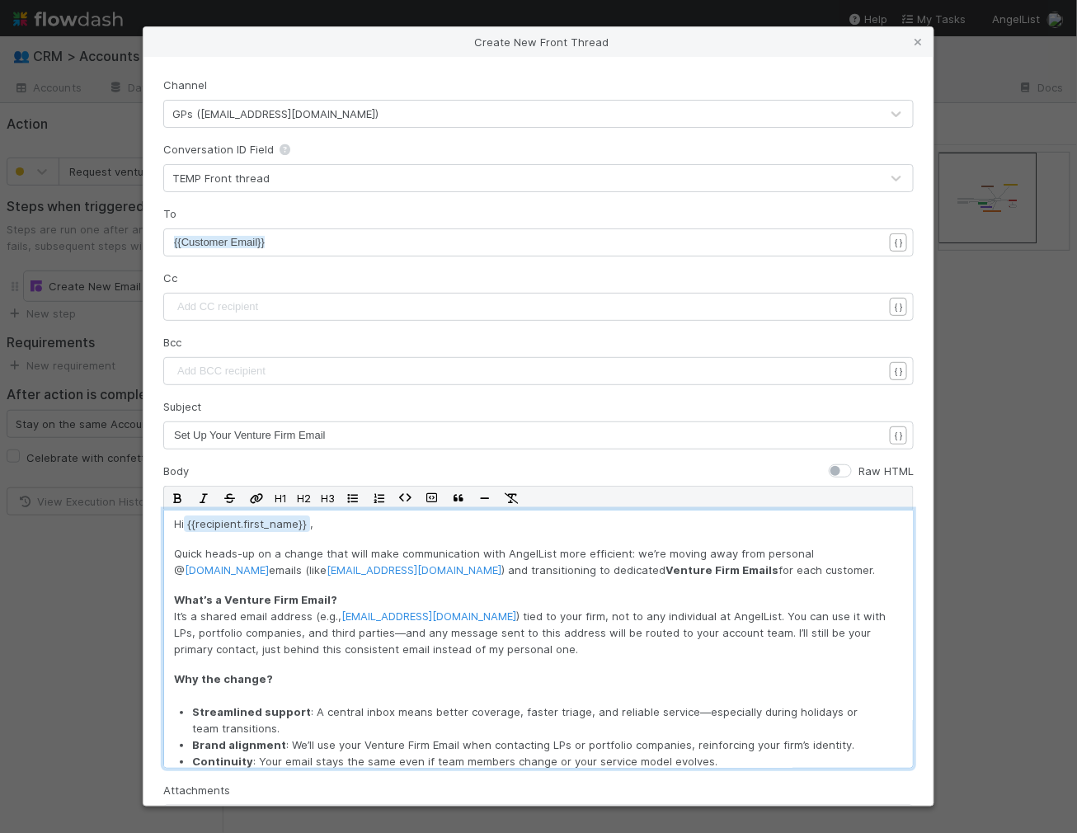
click at [453, 546] on p "Quick heads-up on a change that will make communication with AngelList more eff…" at bounding box center [538, 561] width 729 height 33
click at [242, 547] on p "Quick heads-up on a change that will make communication with AngelList more eff…" at bounding box center [538, 561] width 729 height 33
click at [385, 566] on p "Quick heads up on a change that will make communication with AngelList more eff…" at bounding box center [538, 561] width 729 height 33
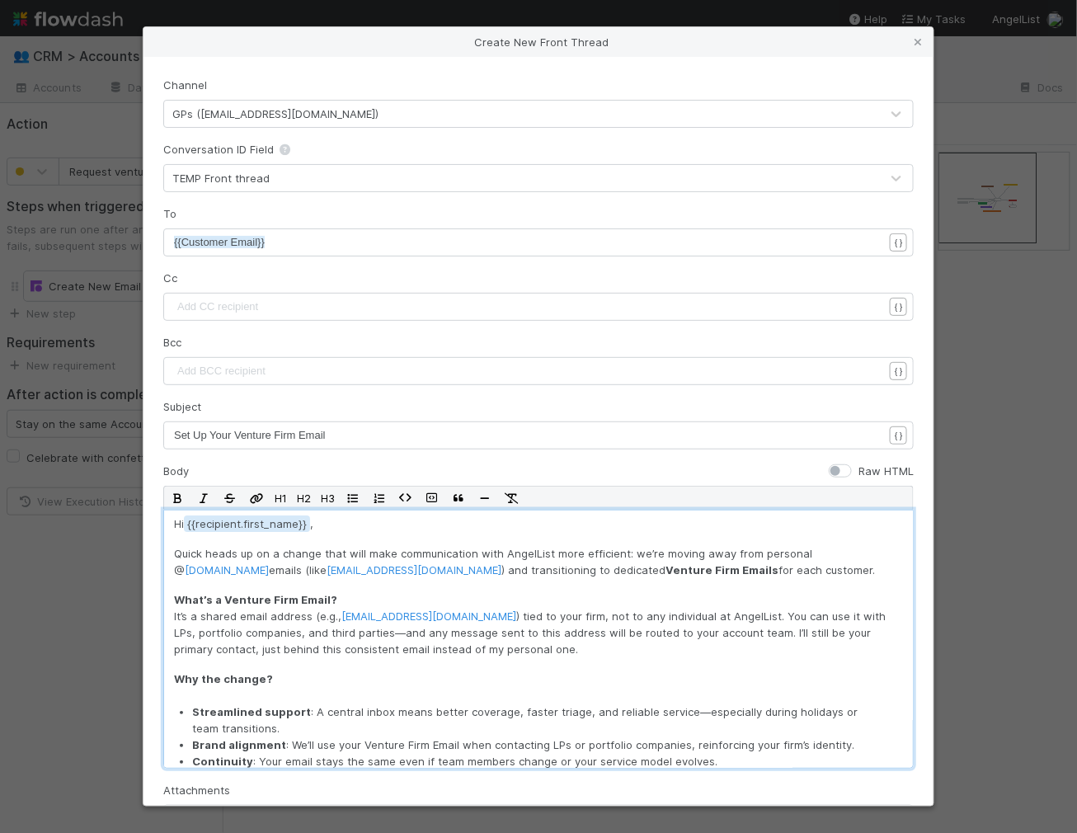
click at [425, 566] on p "Quick heads up on a change that will make communication with AngelList more eff…" at bounding box center [538, 561] width 729 height 33
click at [476, 559] on p "Quick heads up on a change that will make communication with AngelList more eff…" at bounding box center [538, 561] width 729 height 33
drag, startPoint x: 190, startPoint y: 612, endPoint x: 257, endPoint y: 612, distance: 67.6
click at [257, 612] on p "What’s a Venture Firm Email? It’s a shared email address (e.g., [EMAIL_ADDRESS]…" at bounding box center [538, 624] width 729 height 66
click at [256, 612] on p "What’s a Venture Firm Email? It’s a shared email address (e.g., [EMAIL_ADDRESS]…" at bounding box center [538, 624] width 729 height 66
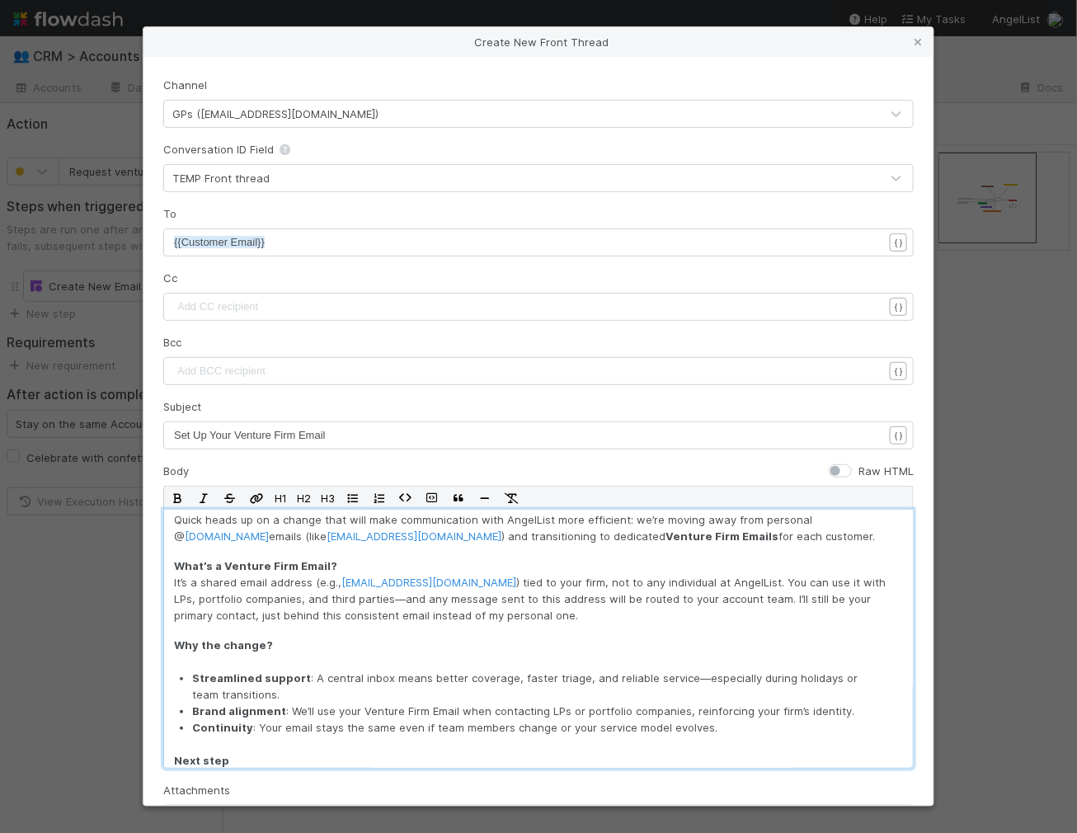
scroll to position [54, 0]
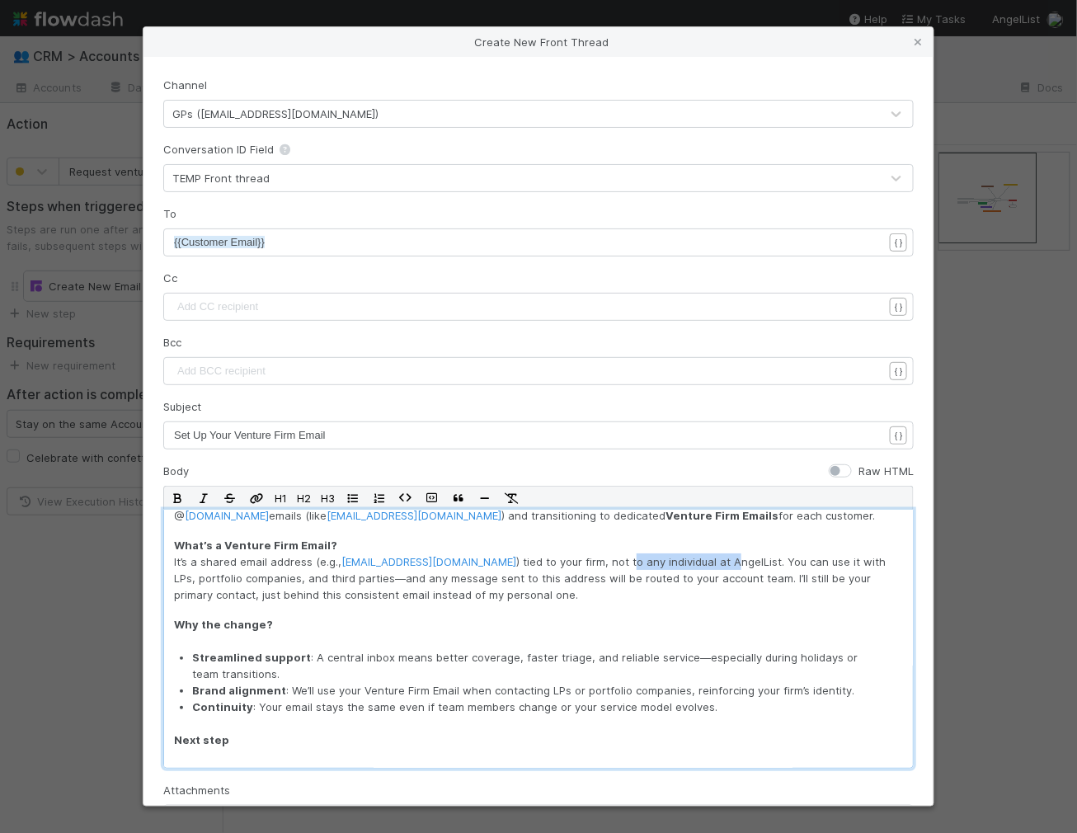
drag, startPoint x: 646, startPoint y: 562, endPoint x: 748, endPoint y: 561, distance: 102.2
click at [748, 561] on p "What’s a Venture Firm Email? It’s a shared email address (e.g., [EMAIL_ADDRESS]…" at bounding box center [538, 570] width 729 height 66
click at [218, 581] on p "What’s a Venture Firm Email? It’s a shared email address (e.g., [EMAIL_ADDRESS]…" at bounding box center [538, 570] width 729 height 66
click at [314, 581] on p "What’s a Venture Firm Email? It’s a shared email address (e.g., [EMAIL_ADDRESS]…" at bounding box center [538, 570] width 729 height 66
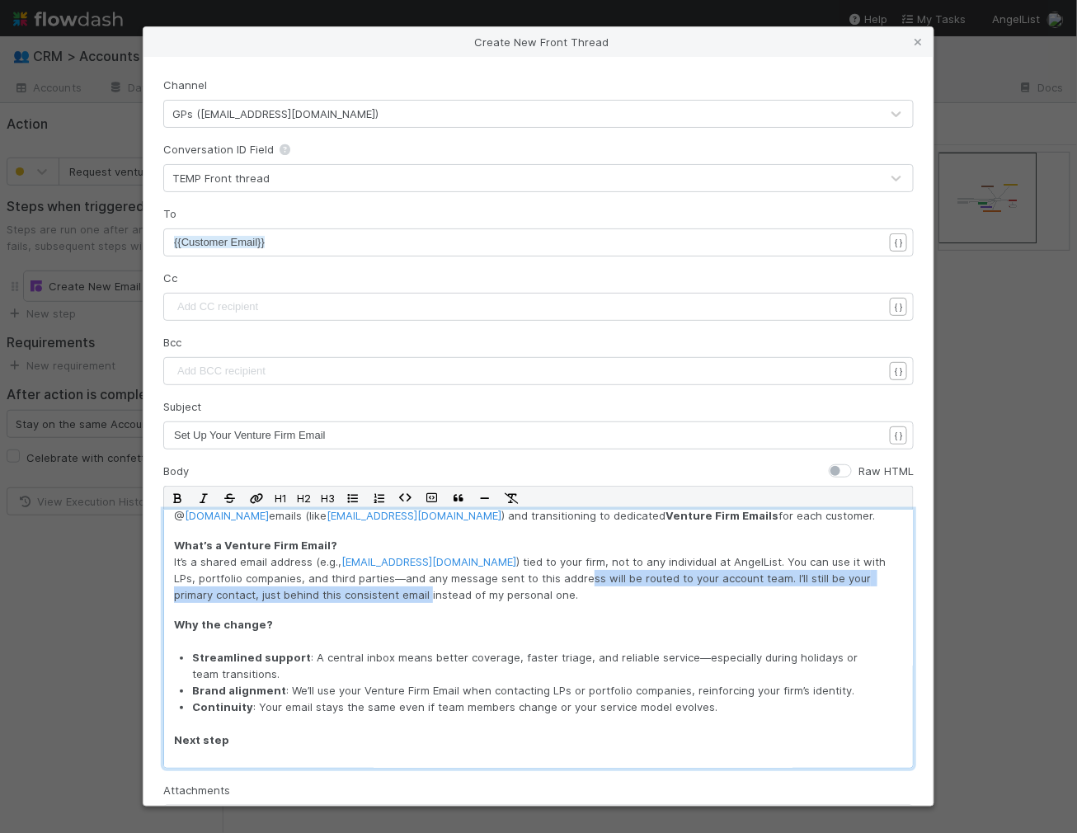
drag, startPoint x: 383, startPoint y: 591, endPoint x: 582, endPoint y: 573, distance: 199.5
click at [582, 573] on p "What’s a Venture Firm Email? It’s a shared email address (e.g., [EMAIL_ADDRESS]…" at bounding box center [538, 570] width 729 height 66
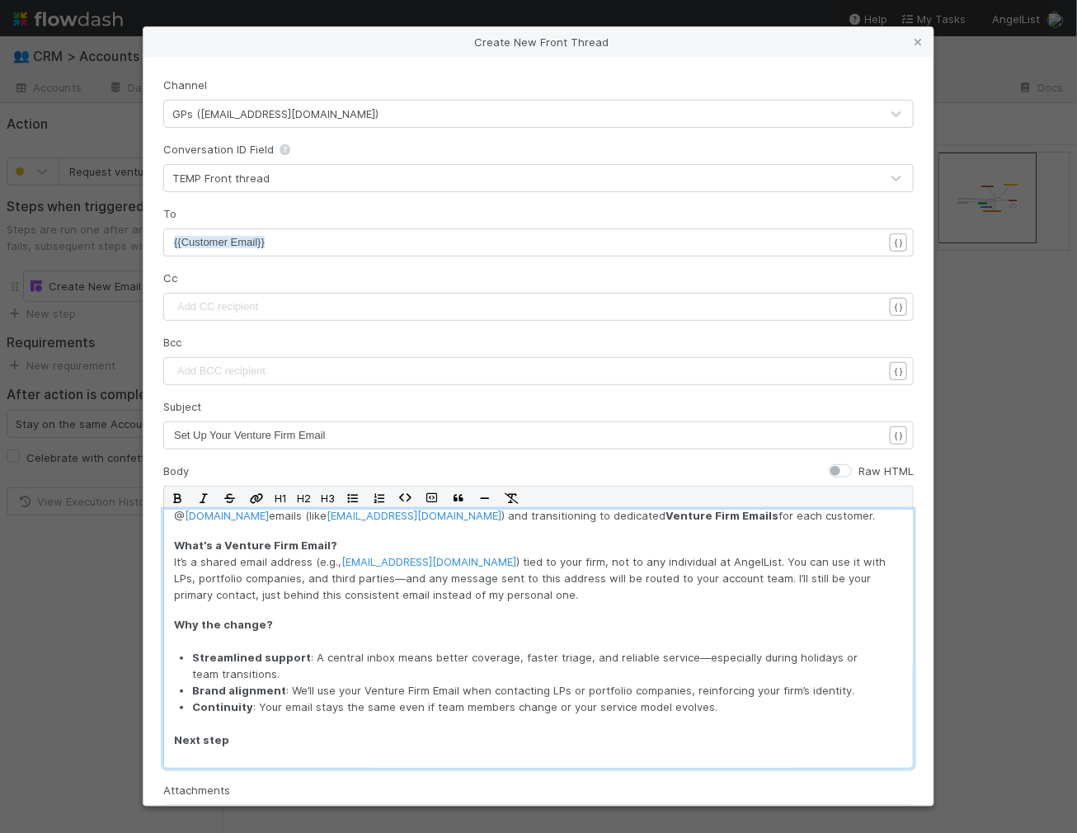
click at [585, 598] on p "What’s a Venture Firm Email? It’s a shared email address (e.g., [EMAIL_ADDRESS]…" at bounding box center [538, 570] width 729 height 66
click at [779, 576] on p "What’s a Venture Firm Email? It’s a shared email address (e.g., [EMAIL_ADDRESS]…" at bounding box center [538, 570] width 729 height 66
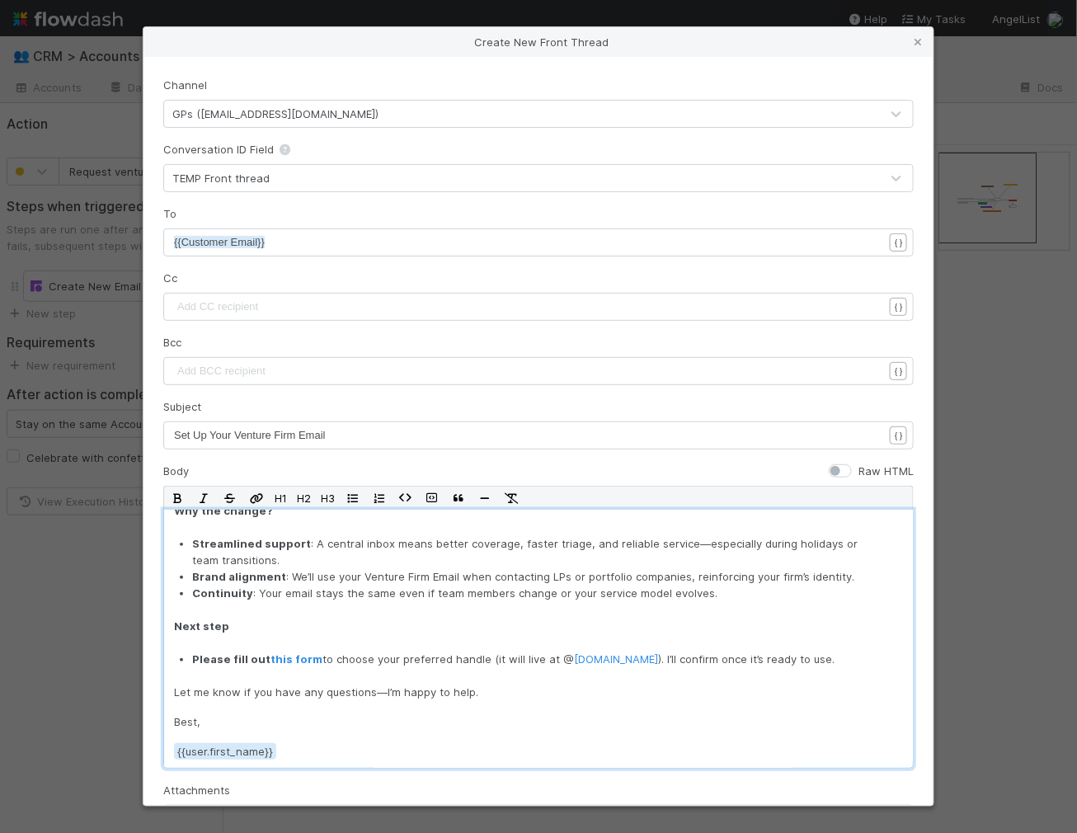
scroll to position [167, 0]
click at [396, 551] on p "Streamlined support : A central inbox means better coverage, faster triage, and…" at bounding box center [534, 552] width 684 height 33
click at [451, 546] on p "Streamlined support : A central inbox means better coverage, faster triage, and…" at bounding box center [534, 552] width 684 height 33
click at [516, 548] on p "Streamlined support : A central inbox means better coverage, faster triage, and…" at bounding box center [534, 552] width 684 height 33
click at [601, 538] on p "Streamlined support : A central inbox means better coverage, faster triage, and…" at bounding box center [534, 552] width 684 height 33
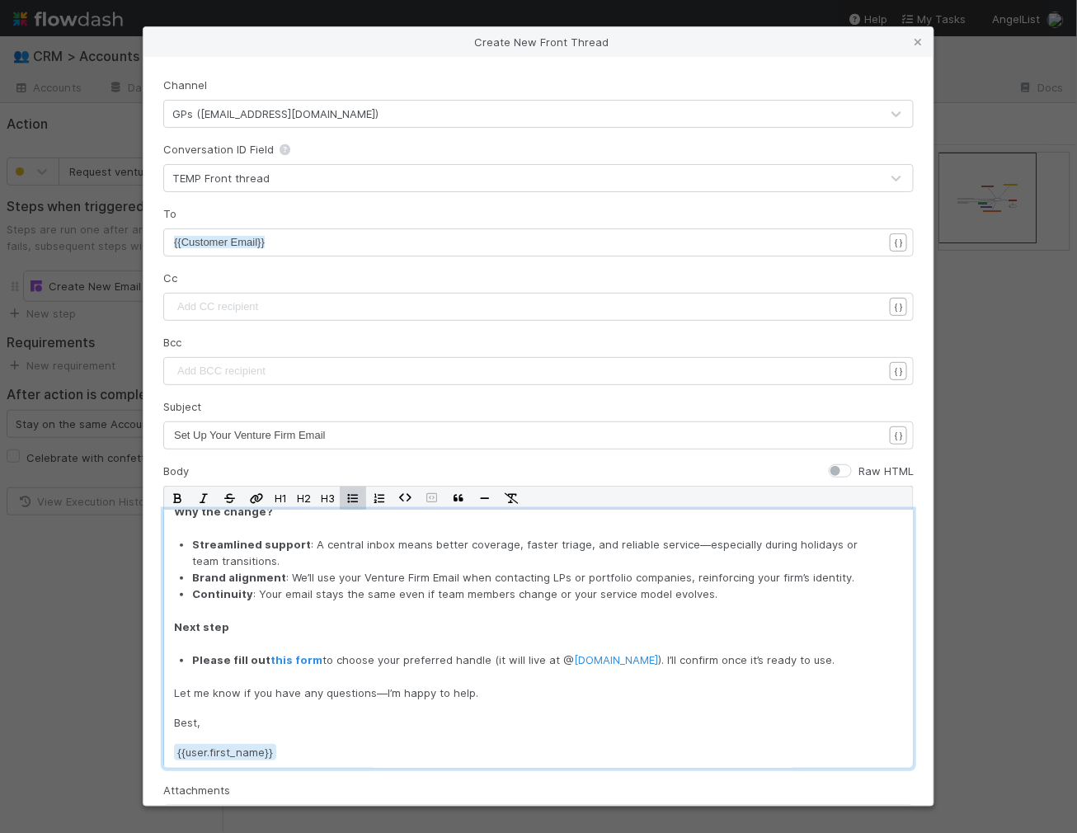
click at [627, 539] on p "Streamlined support : A central inbox means better coverage, faster triage, and…" at bounding box center [534, 552] width 684 height 33
click at [368, 587] on p "Continuity : Your email stays the same even if team members change or your serv…" at bounding box center [534, 593] width 684 height 16
click at [391, 586] on p "Continuity : Your email stays the same even if team members change or your serv…" at bounding box center [534, 593] width 684 height 16
click at [260, 593] on p "Continuity : Your email stays the same even if team members change or your serv…" at bounding box center [534, 593] width 684 height 16
click at [345, 596] on p "Continuity : Your email stays the same even if team members change or your serv…" at bounding box center [534, 593] width 684 height 16
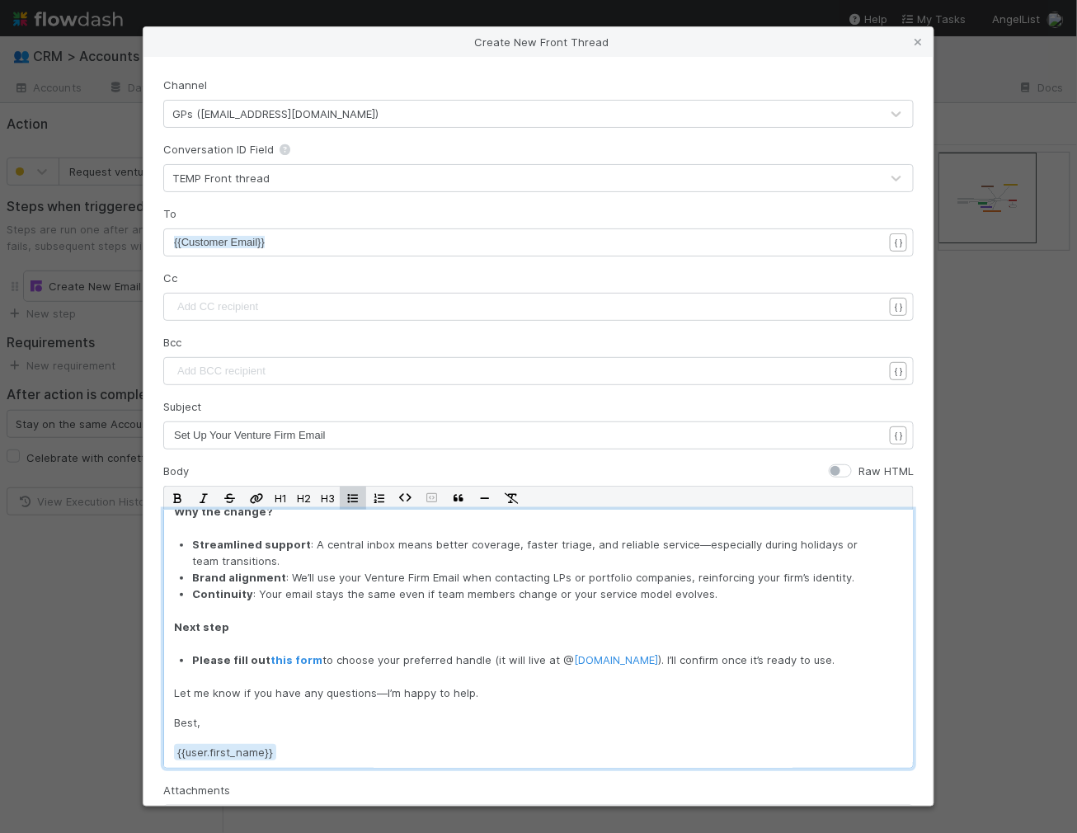
click at [449, 598] on p "Continuity : Your email stays the same even if team members change or your serv…" at bounding box center [534, 593] width 684 height 16
click at [652, 593] on p "Continuity : Your email stays the same even if team members change or your serv…" at bounding box center [534, 593] width 684 height 16
click at [344, 665] on p "Please fill out this form to choose your preferred handle (it will live at @ [D…" at bounding box center [534, 659] width 684 height 16
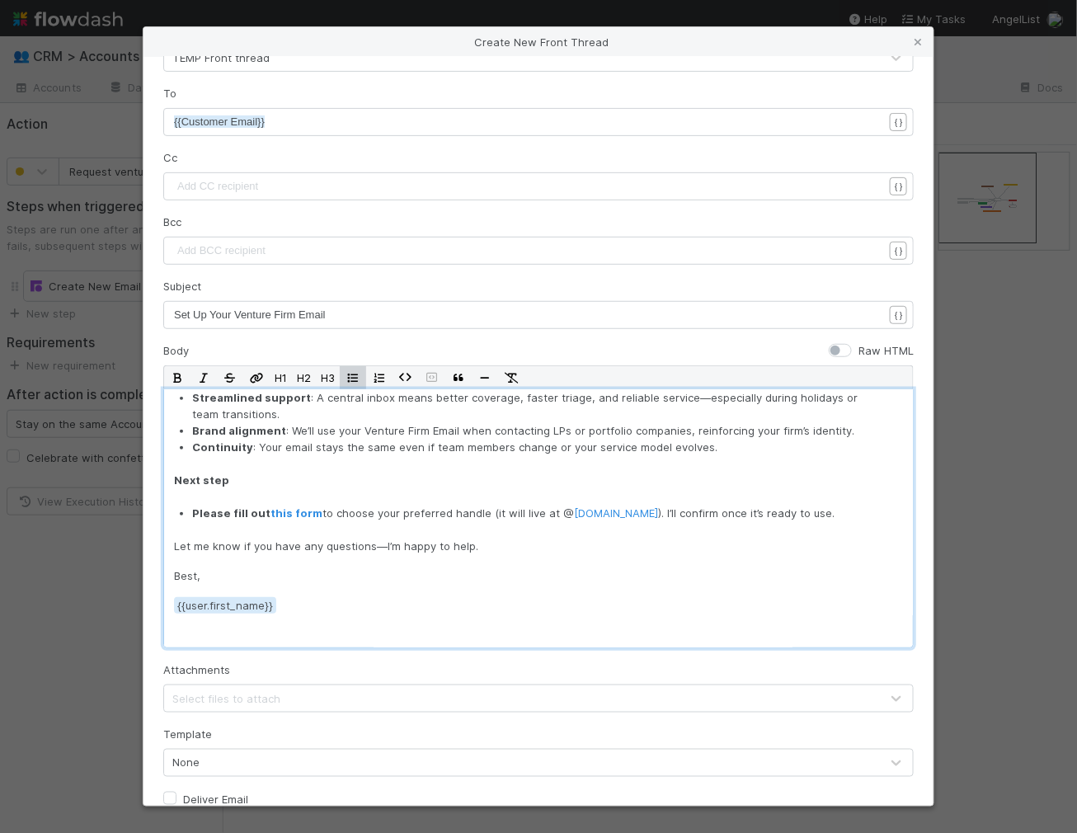
scroll to position [209, 0]
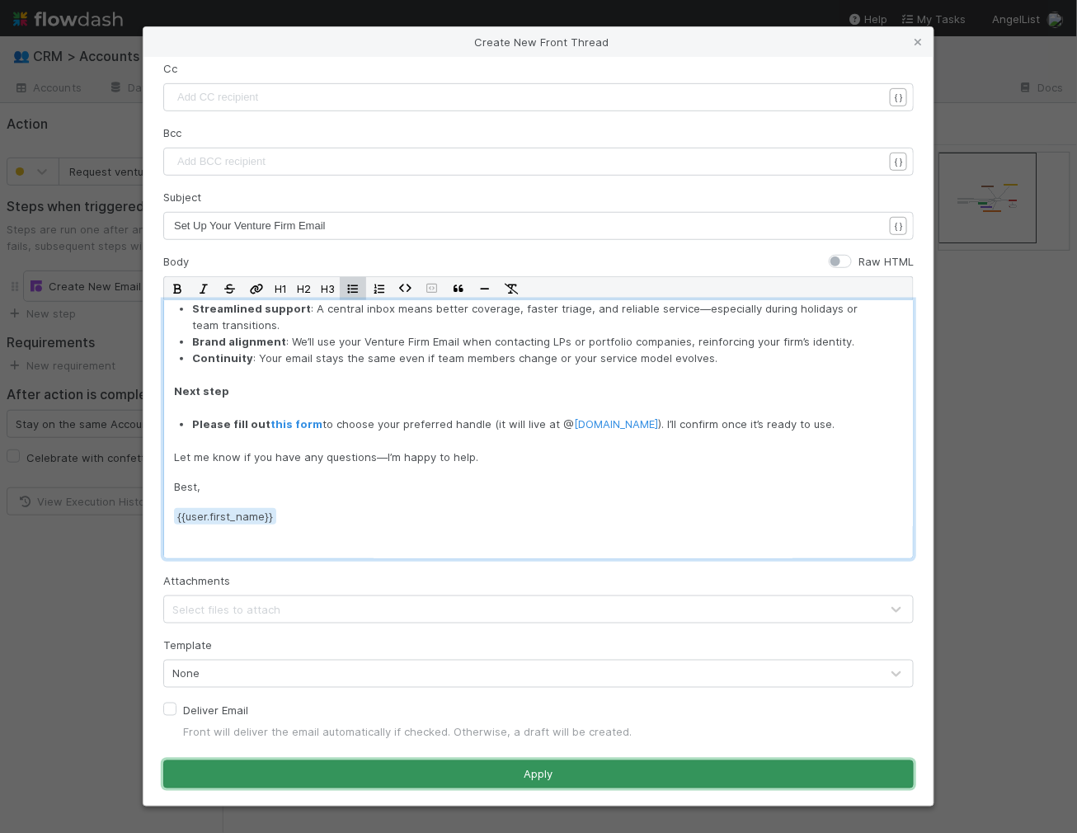
click at [537, 781] on button "Apply" at bounding box center [538, 774] width 750 height 28
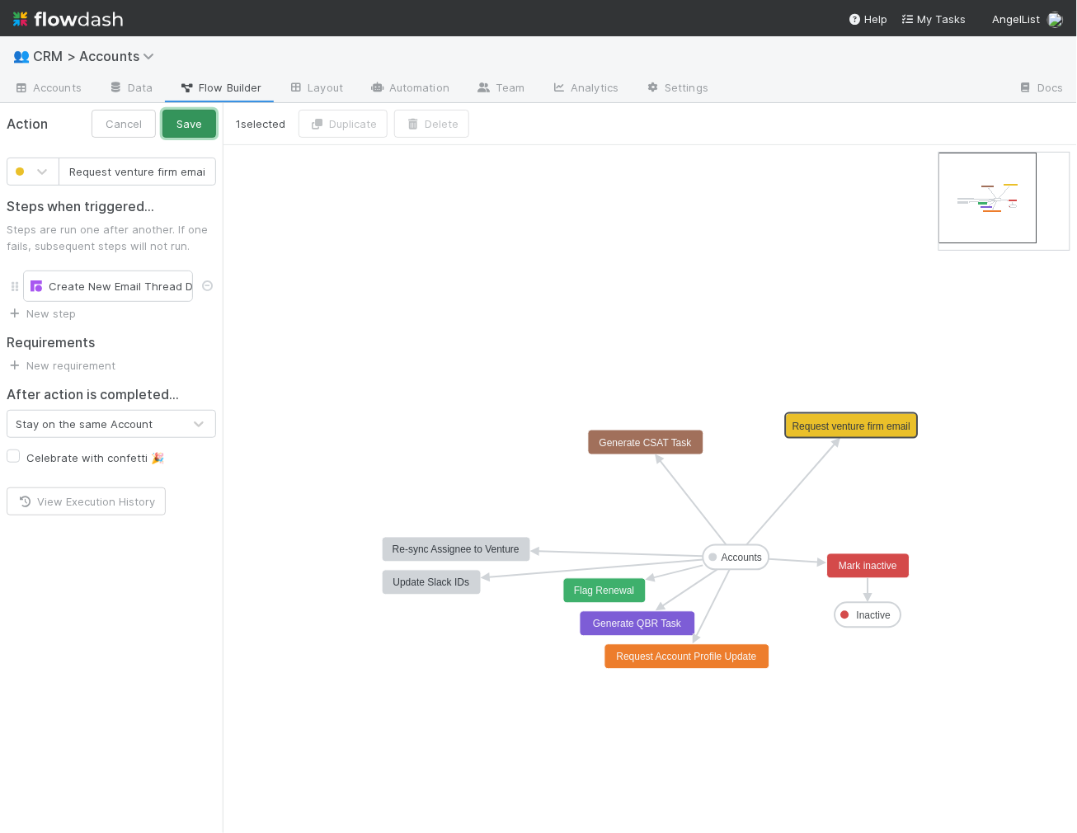
click at [196, 130] on button "Save" at bounding box center [189, 124] width 54 height 28
click at [78, 84] on span "Accounts" at bounding box center [47, 87] width 68 height 16
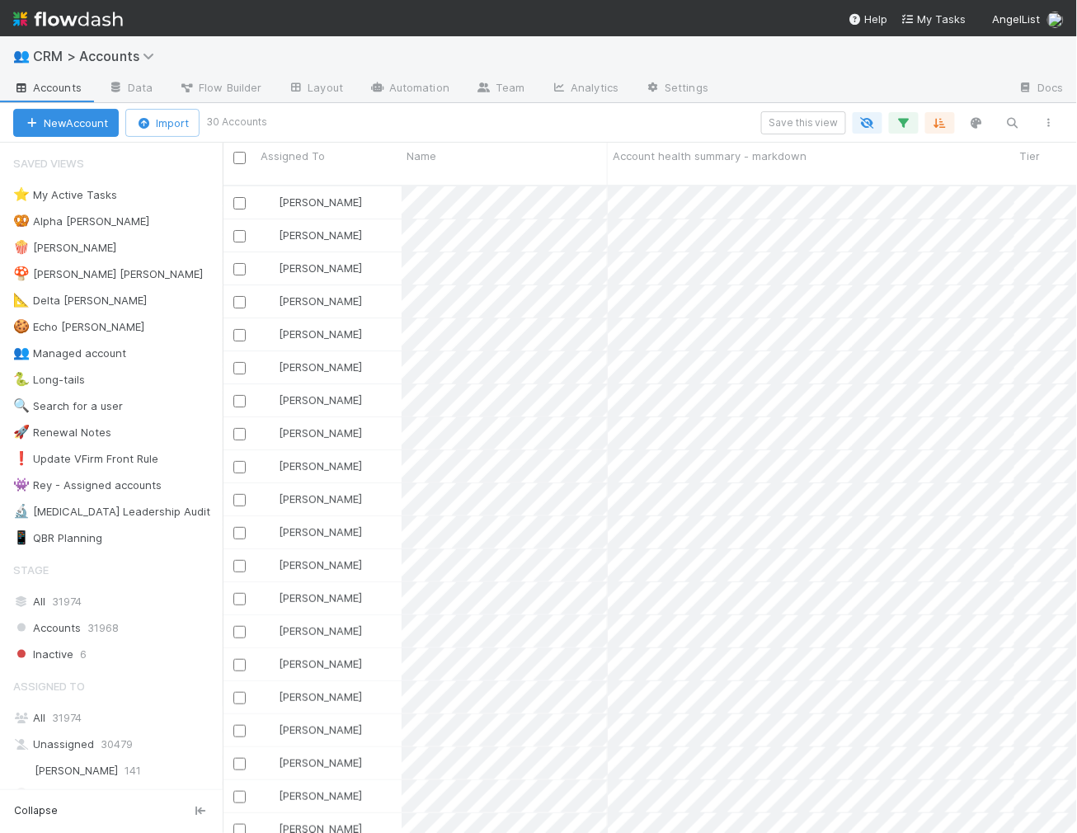
scroll to position [1, 1]
click at [235, 230] on input "checkbox" at bounding box center [239, 236] width 12 height 12
click at [256, 120] on span "Bulk Actions (1)" at bounding box center [261, 122] width 88 height 13
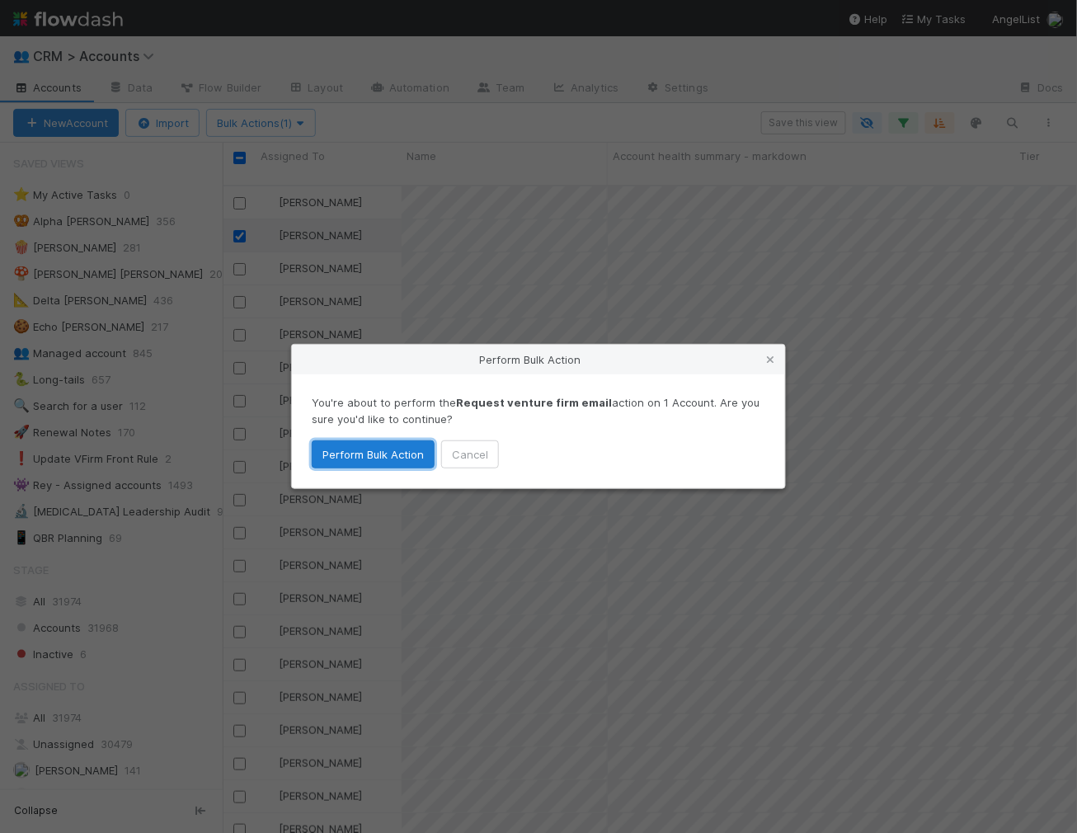
click at [335, 454] on button "Perform Bulk Action" at bounding box center [373, 454] width 123 height 28
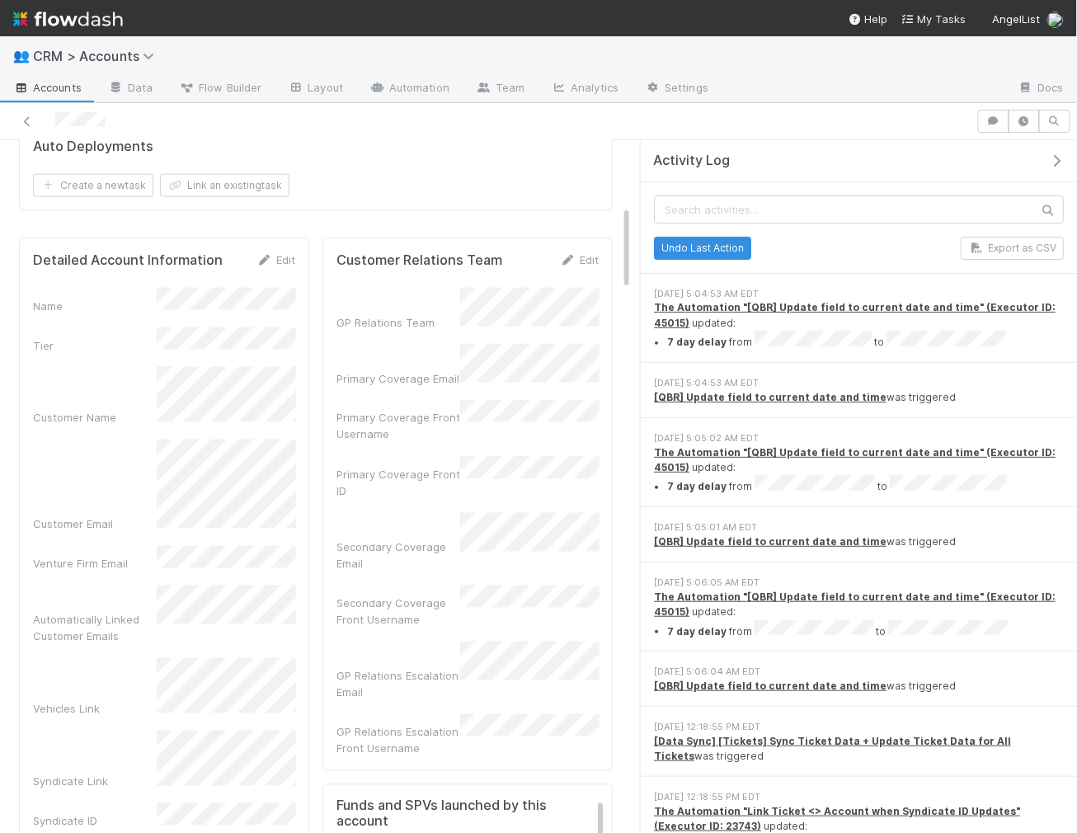
scroll to position [578, 0]
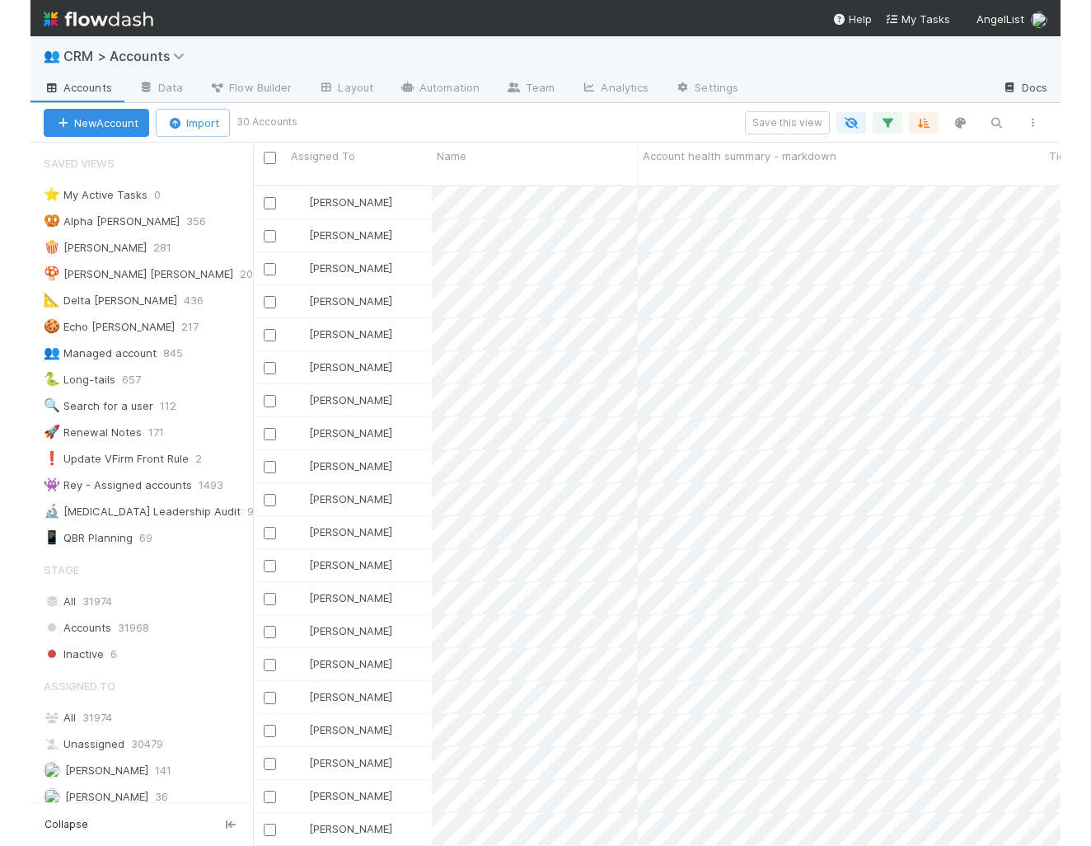
scroll to position [674, 869]
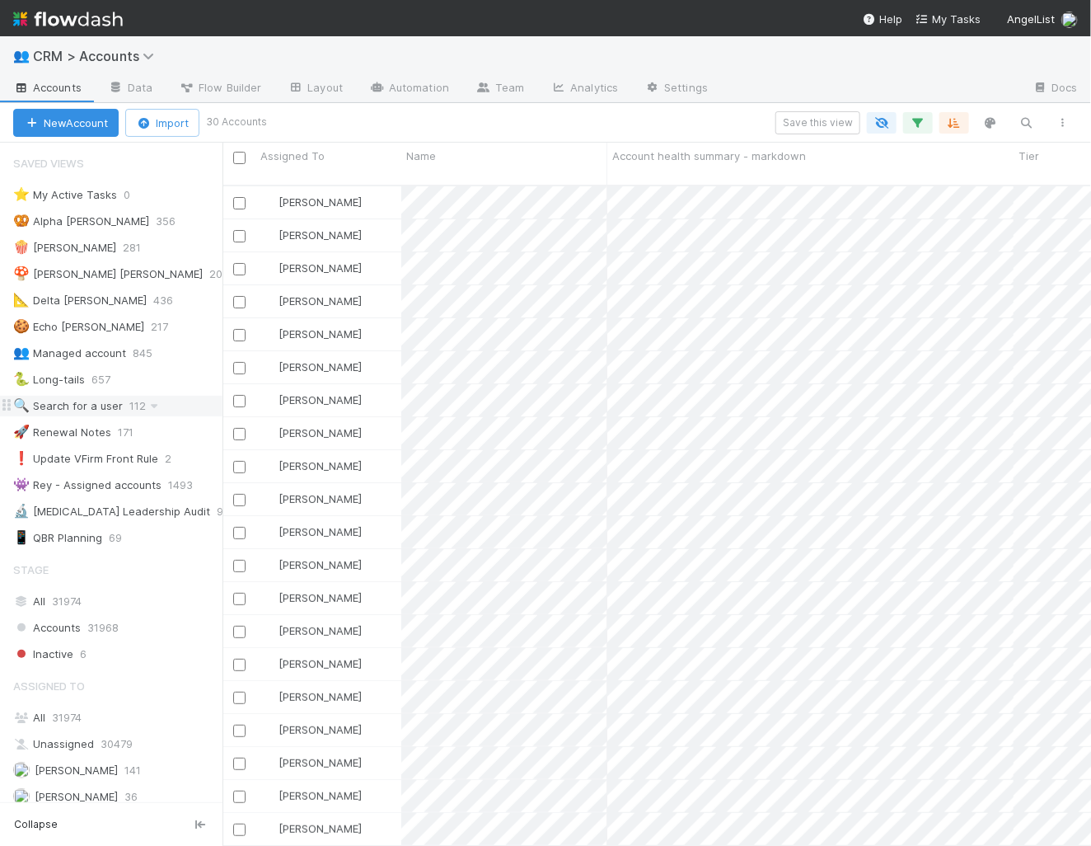
drag, startPoint x: 654, startPoint y: 22, endPoint x: 23, endPoint y: 406, distance: 739.1
click at [0, 0] on nav "Help My Tasks AngelList" at bounding box center [545, 18] width 1091 height 36
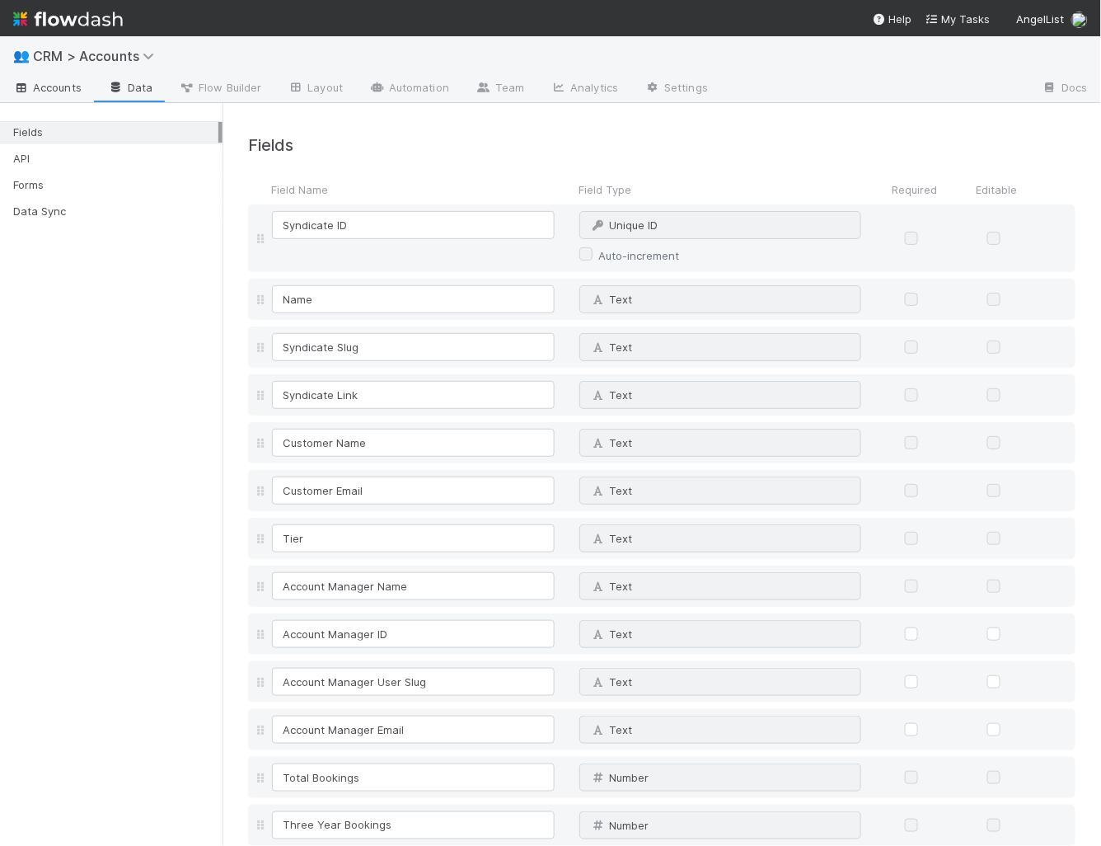
click at [54, 87] on span "Accounts" at bounding box center [47, 87] width 68 height 16
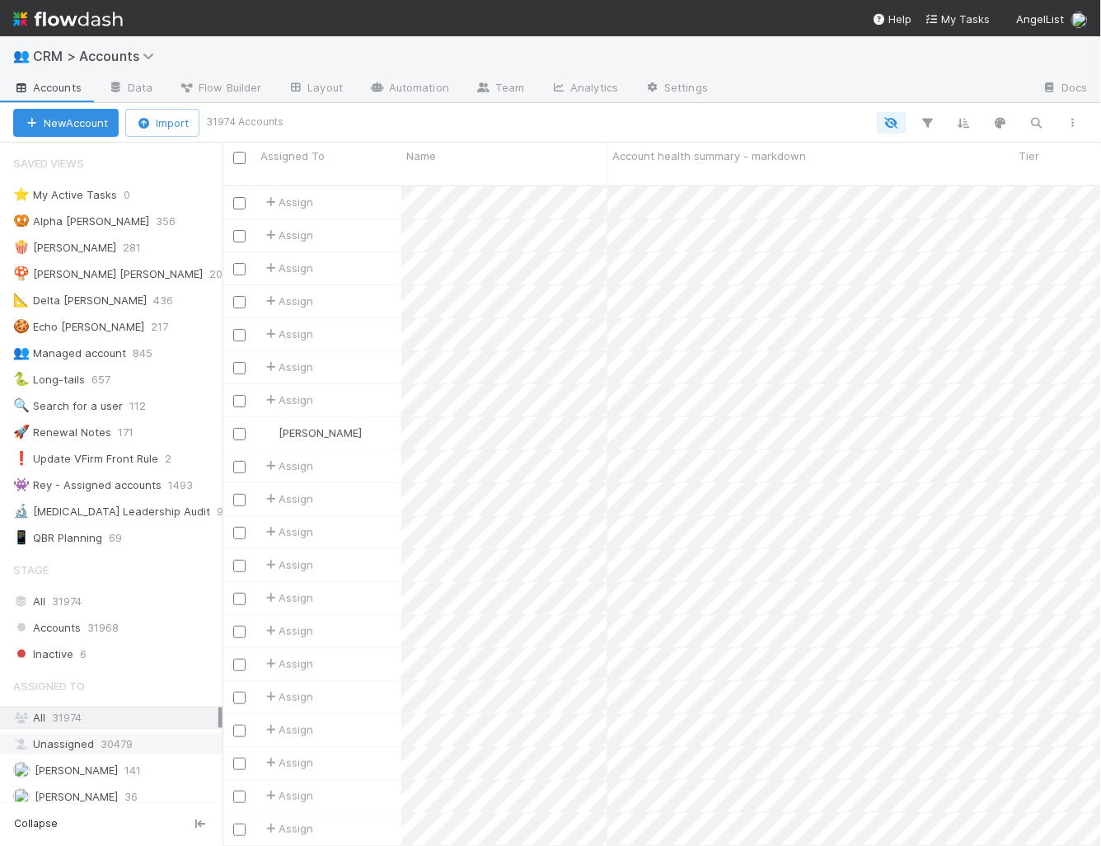
click at [124, 734] on span "30479" at bounding box center [117, 744] width 32 height 21
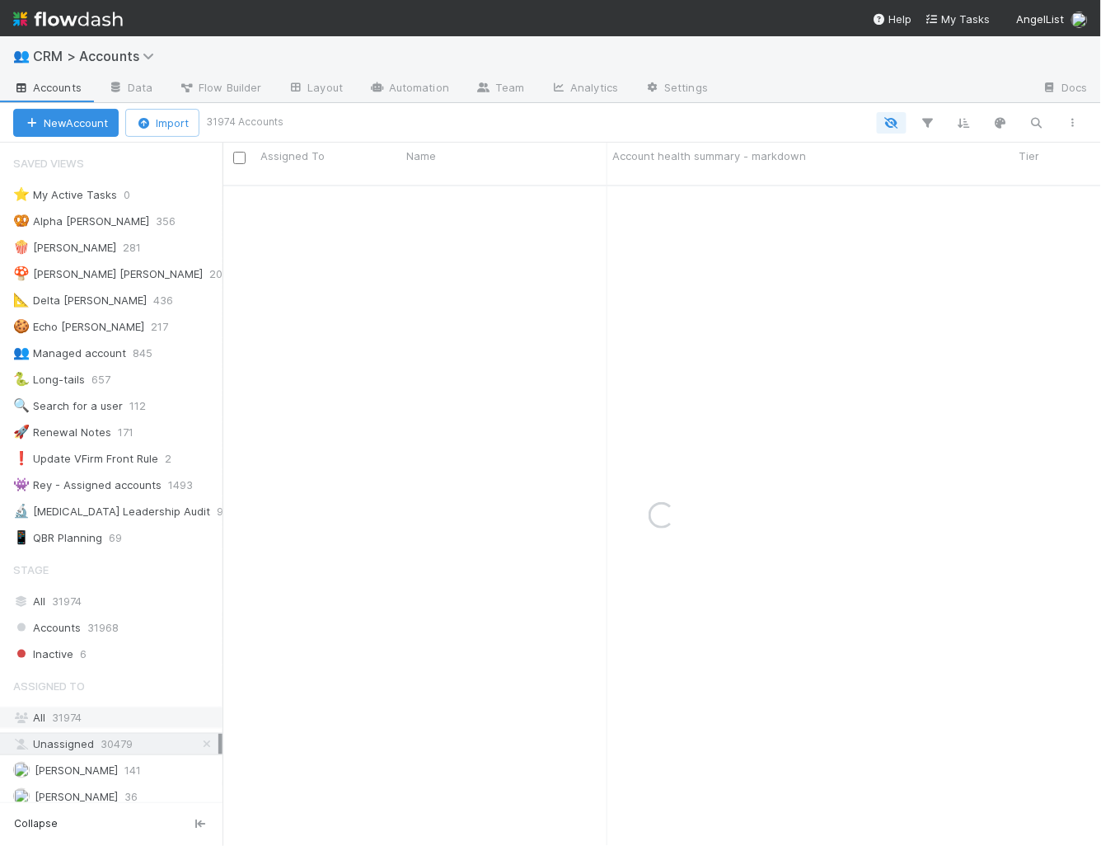
click at [68, 711] on span "31974" at bounding box center [67, 717] width 30 height 13
click at [927, 118] on icon "button" at bounding box center [928, 122] width 16 height 15
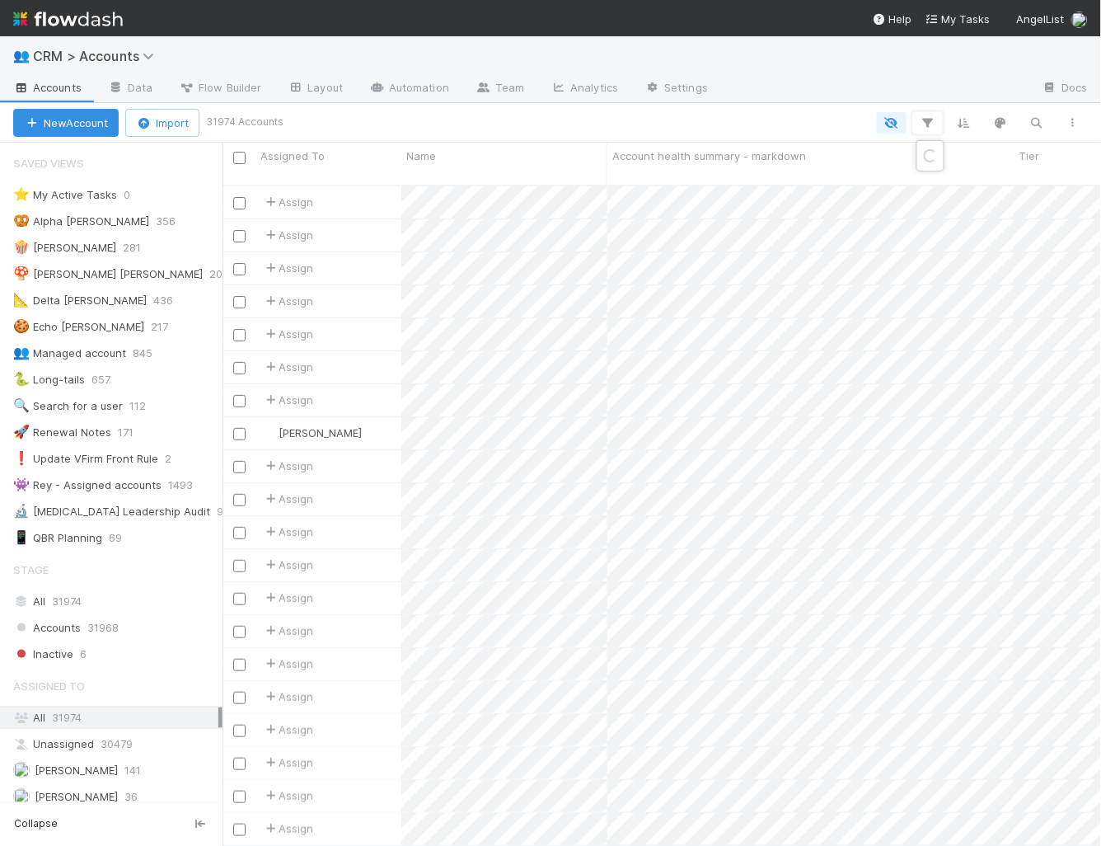
scroll to position [674, 879]
click at [823, 171] on button "Add Filter" at bounding box center [676, 173] width 495 height 24
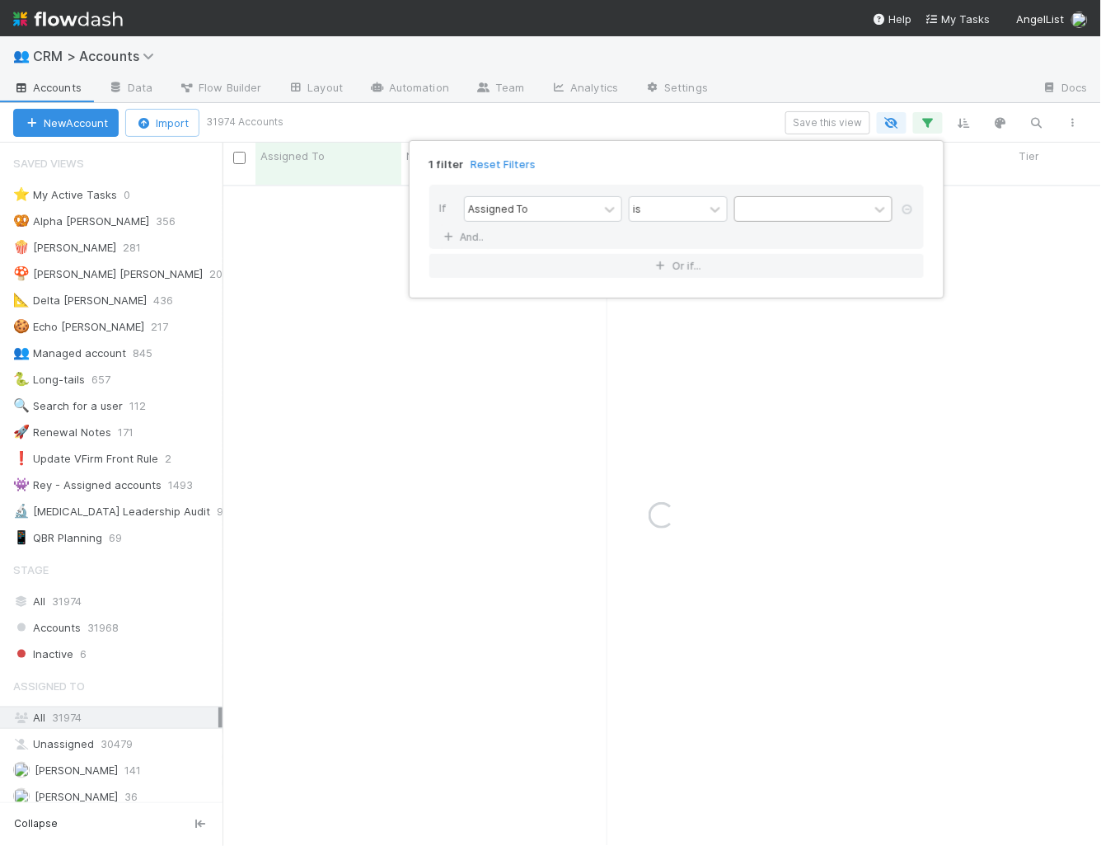
click at [754, 204] on div at bounding box center [802, 209] width 134 height 24
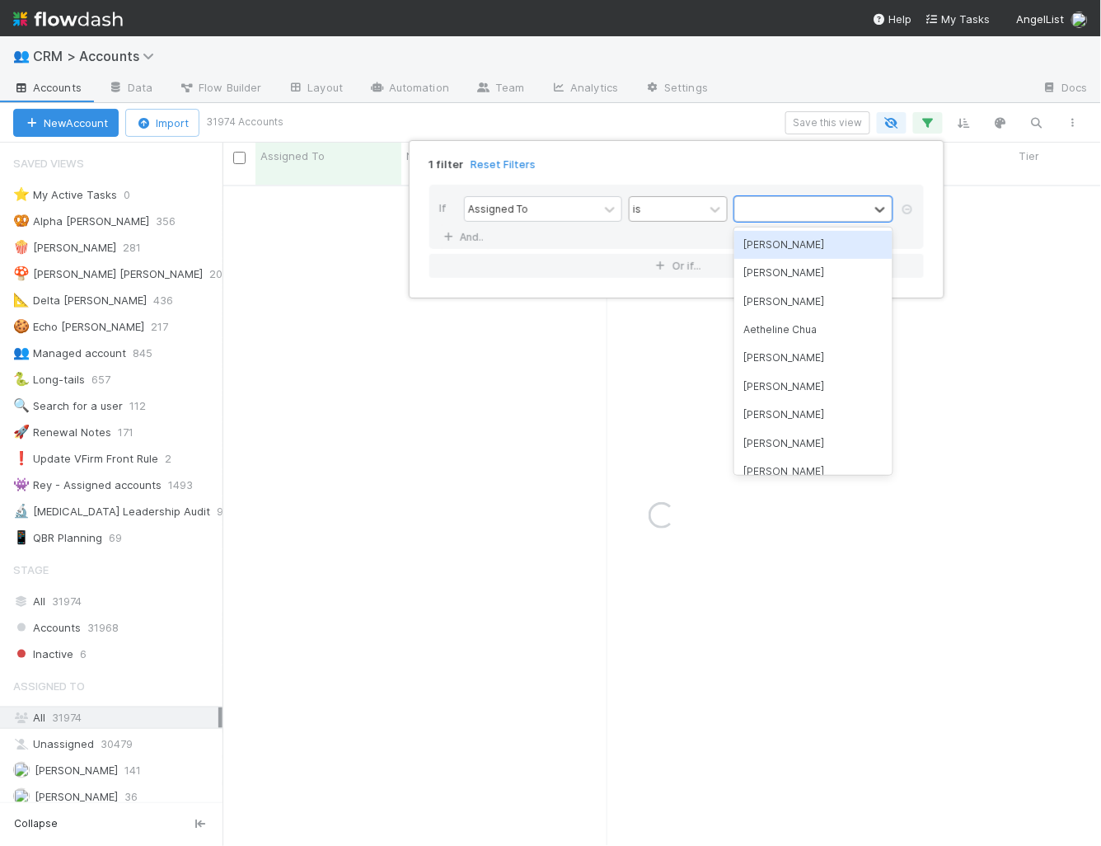
click at [698, 206] on div "is" at bounding box center [667, 209] width 74 height 24
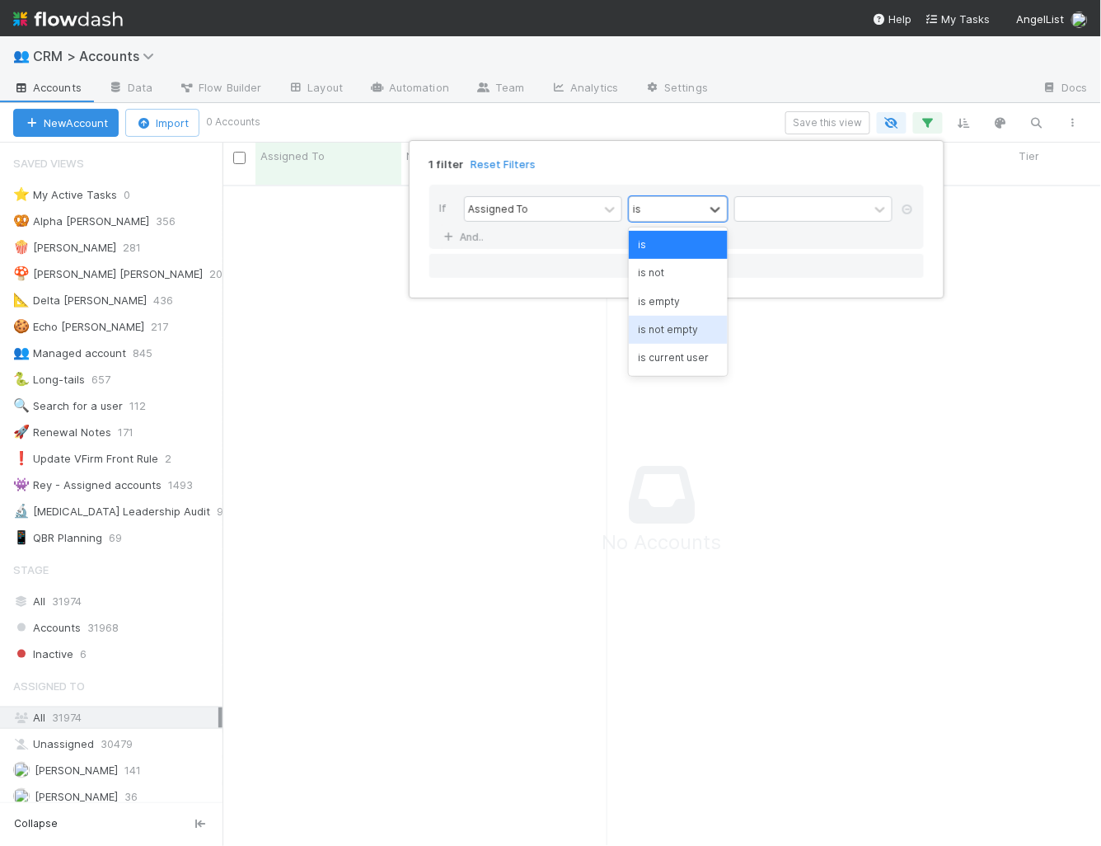
click at [673, 336] on div "is not empty" at bounding box center [678, 330] width 99 height 28
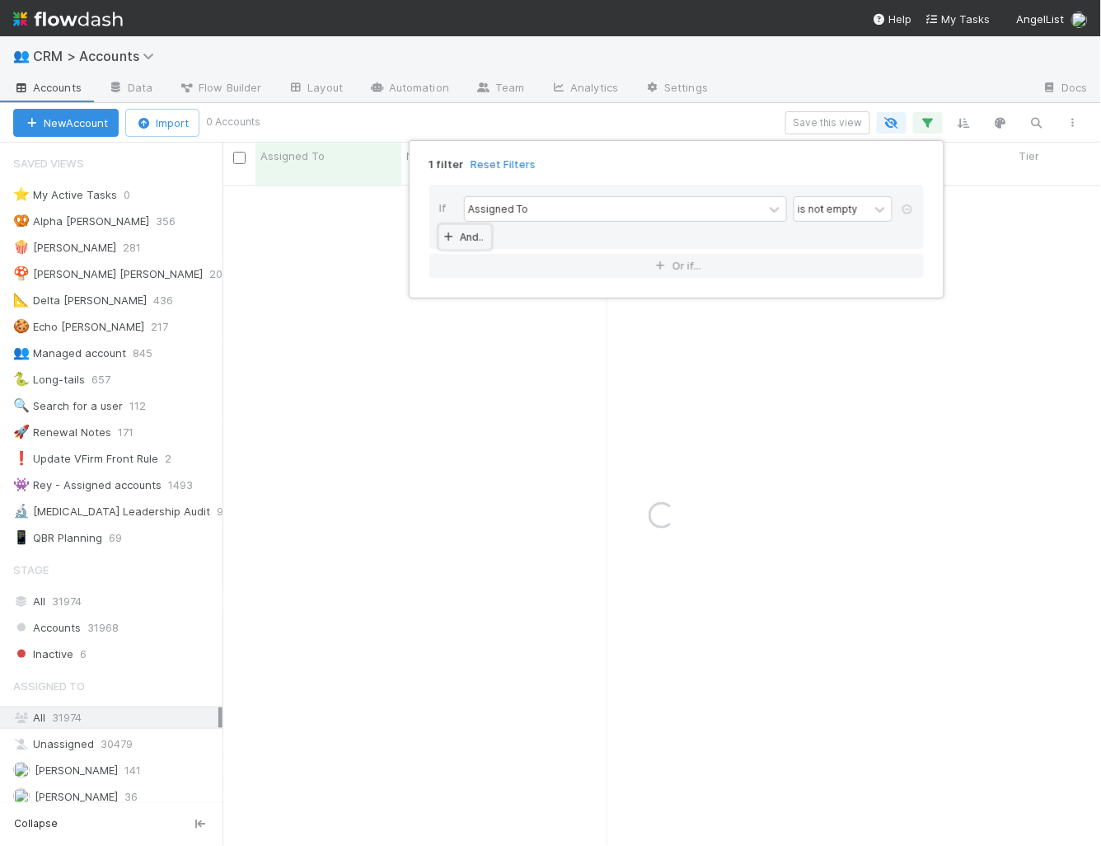
click at [483, 234] on link "And.." at bounding box center [465, 237] width 52 height 24
click at [506, 234] on div "Assigned To" at bounding box center [498, 237] width 60 height 15
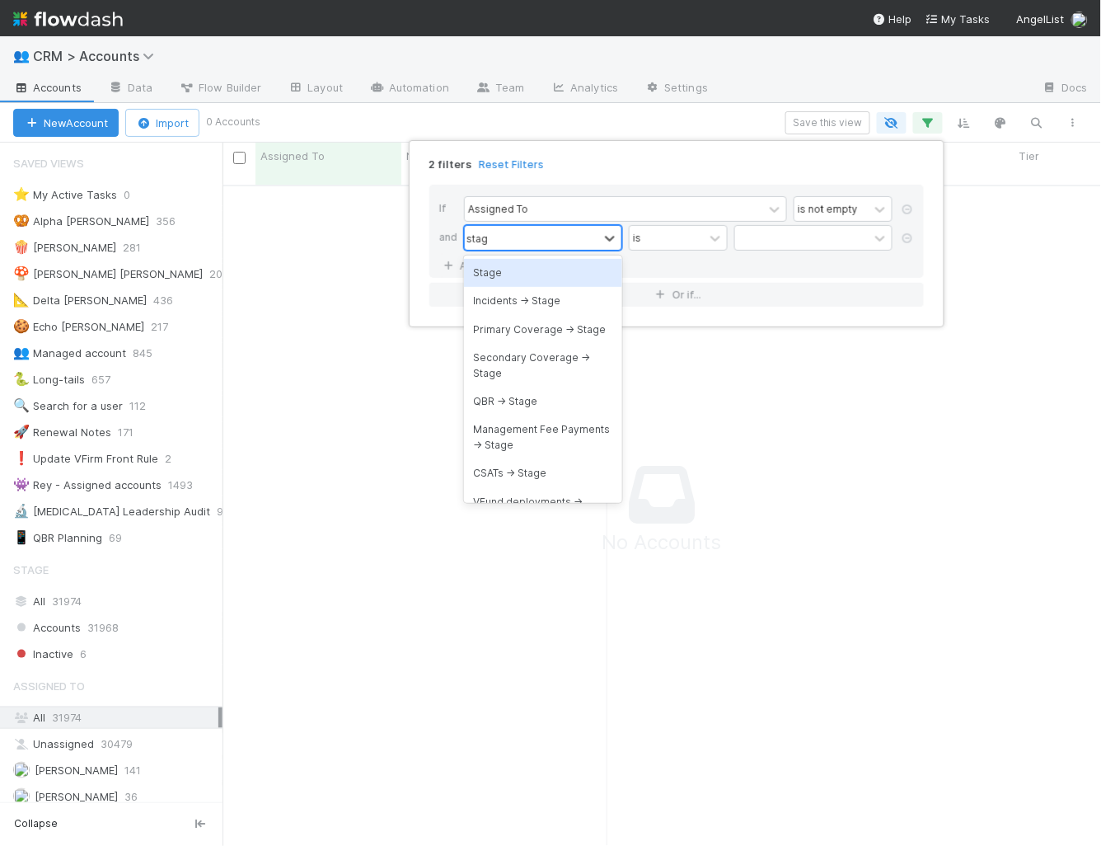
type input "stage"
click at [504, 268] on div "Stage" at bounding box center [543, 273] width 158 height 28
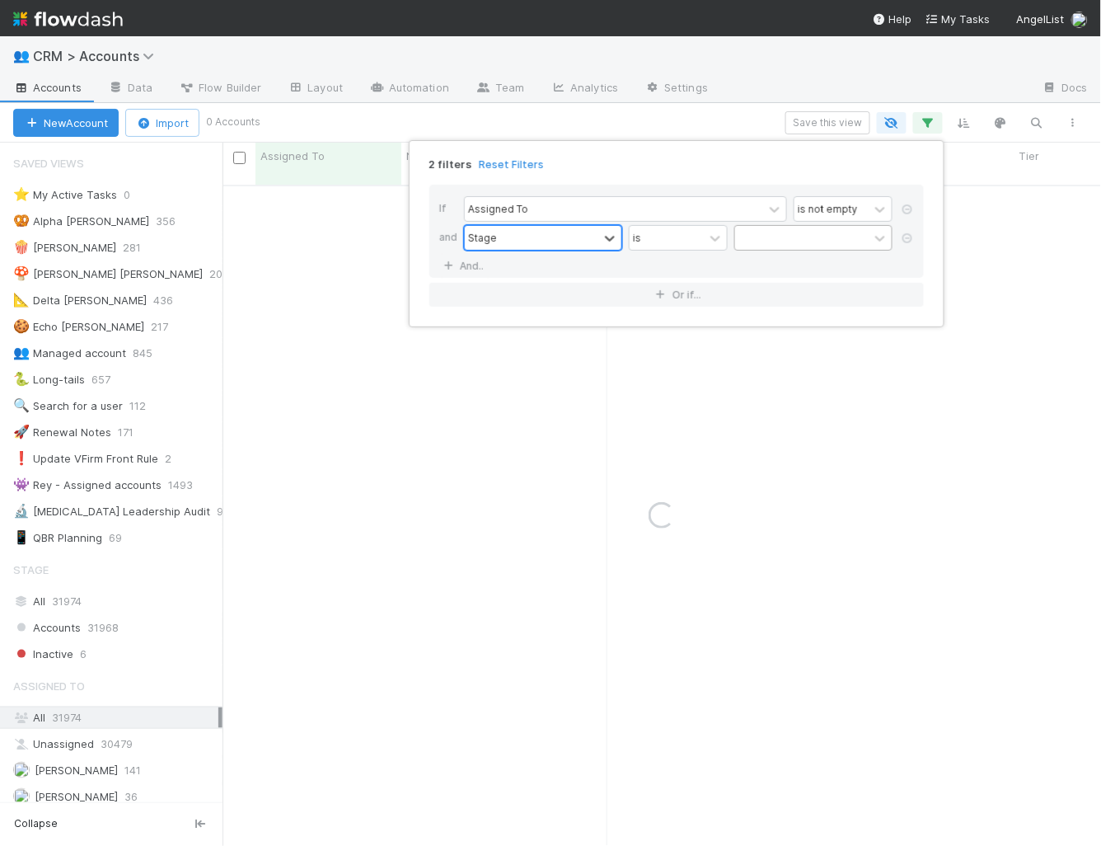
click at [767, 237] on div at bounding box center [802, 238] width 134 height 24
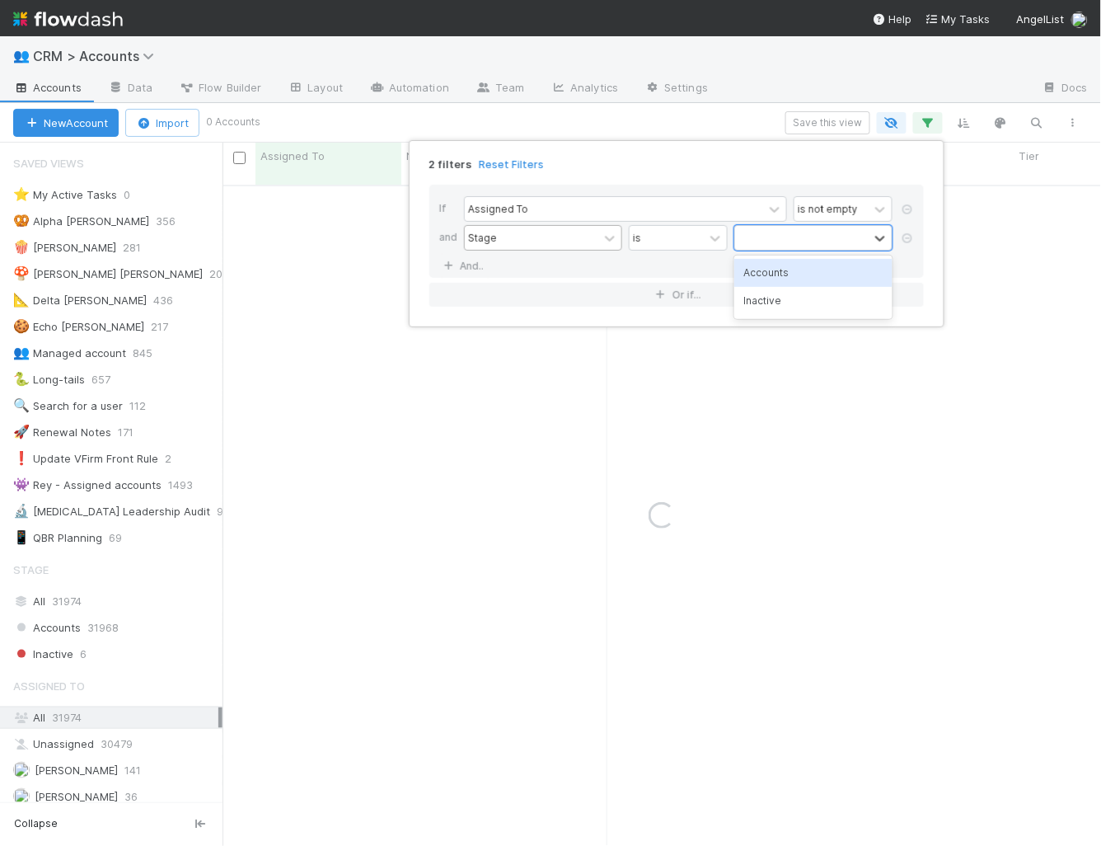
click at [768, 276] on div "Accounts" at bounding box center [813, 273] width 158 height 28
click at [475, 259] on link "And.." at bounding box center [465, 266] width 52 height 24
click at [502, 259] on div "Assigned To" at bounding box center [498, 266] width 60 height 15
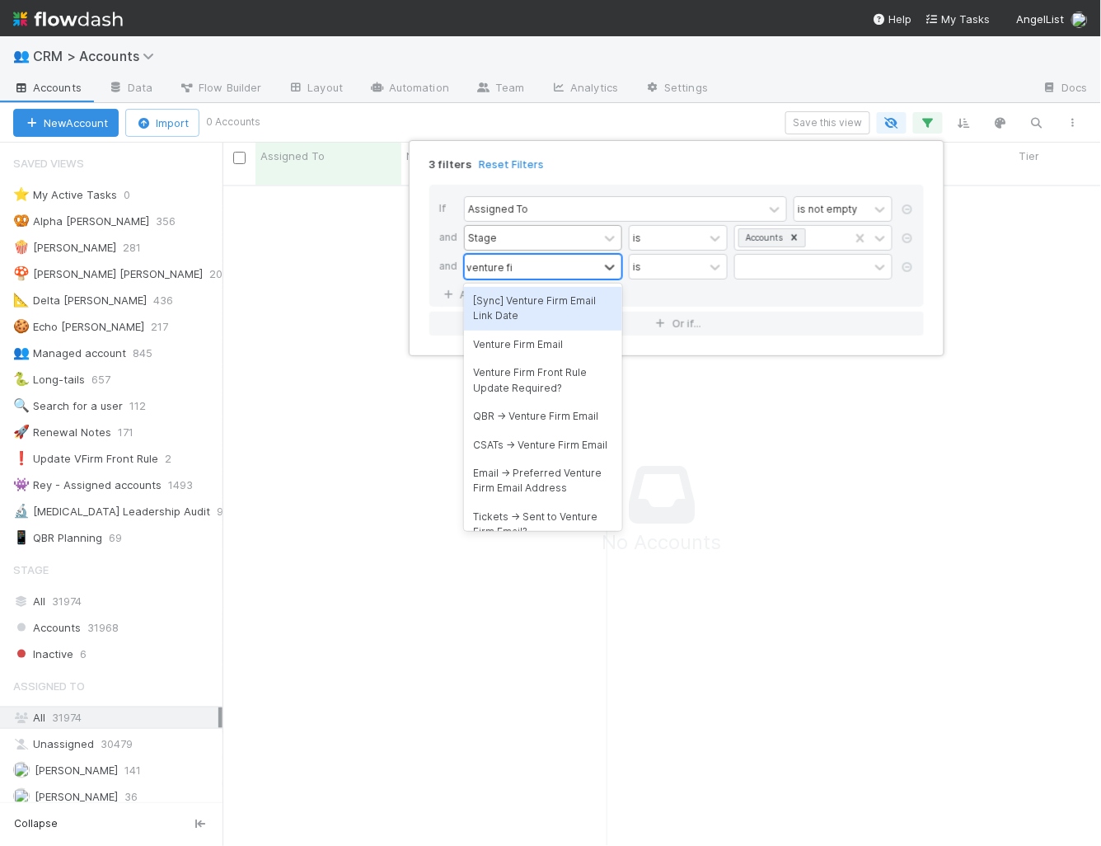
type input "venture firm"
click at [518, 343] on div "Venture Firm Email" at bounding box center [543, 345] width 158 height 28
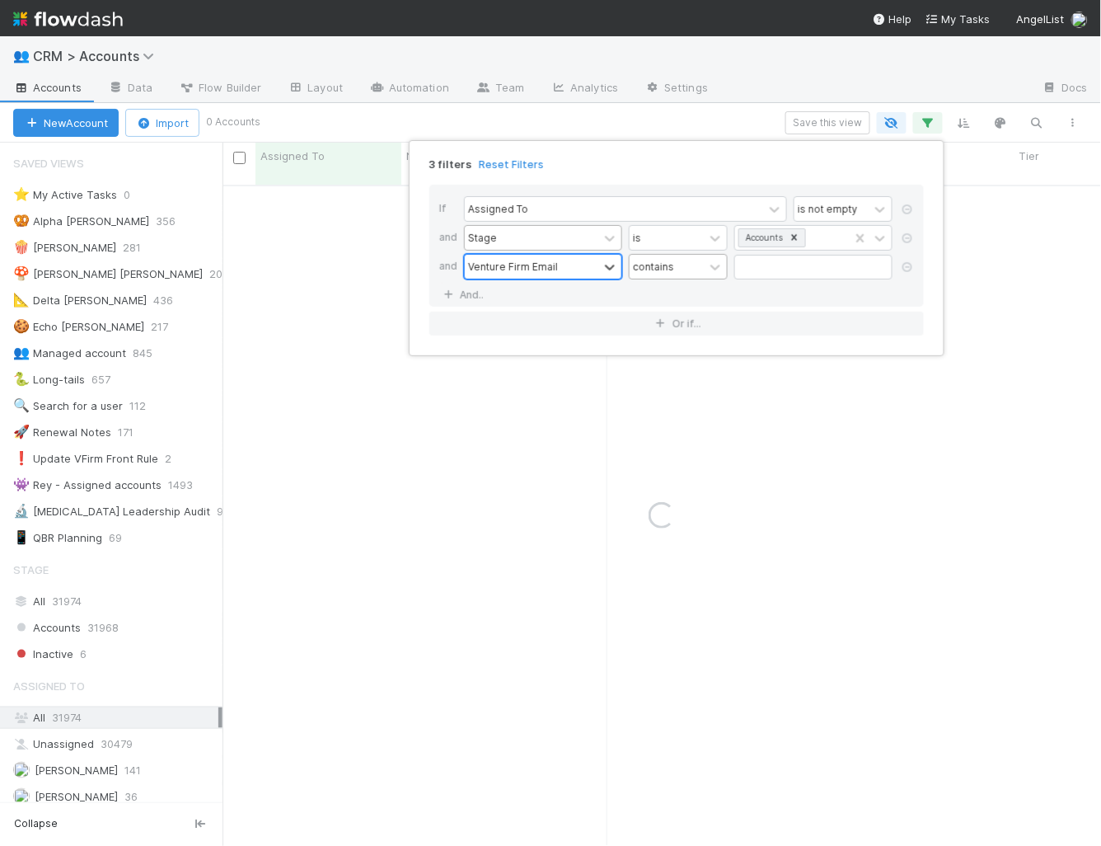
click at [659, 272] on div "contains" at bounding box center [667, 267] width 74 height 24
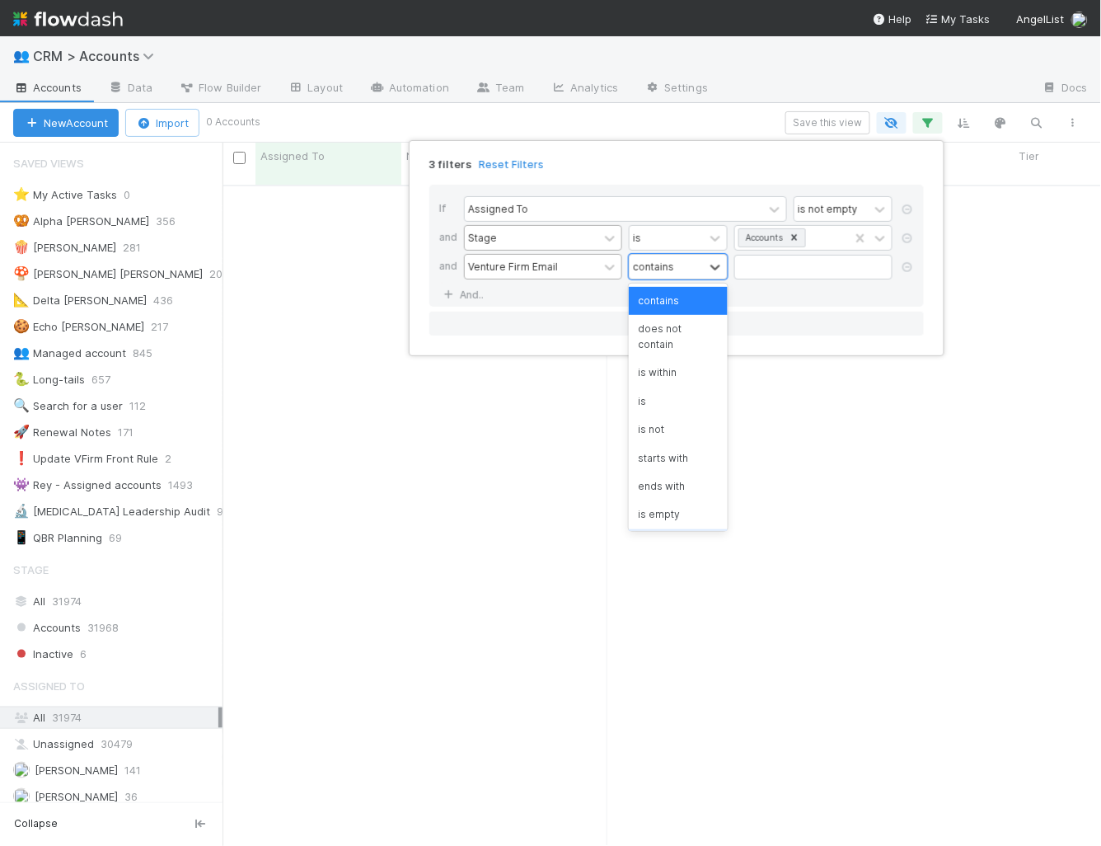
click at [667, 529] on div "is not empty" at bounding box center [678, 543] width 99 height 28
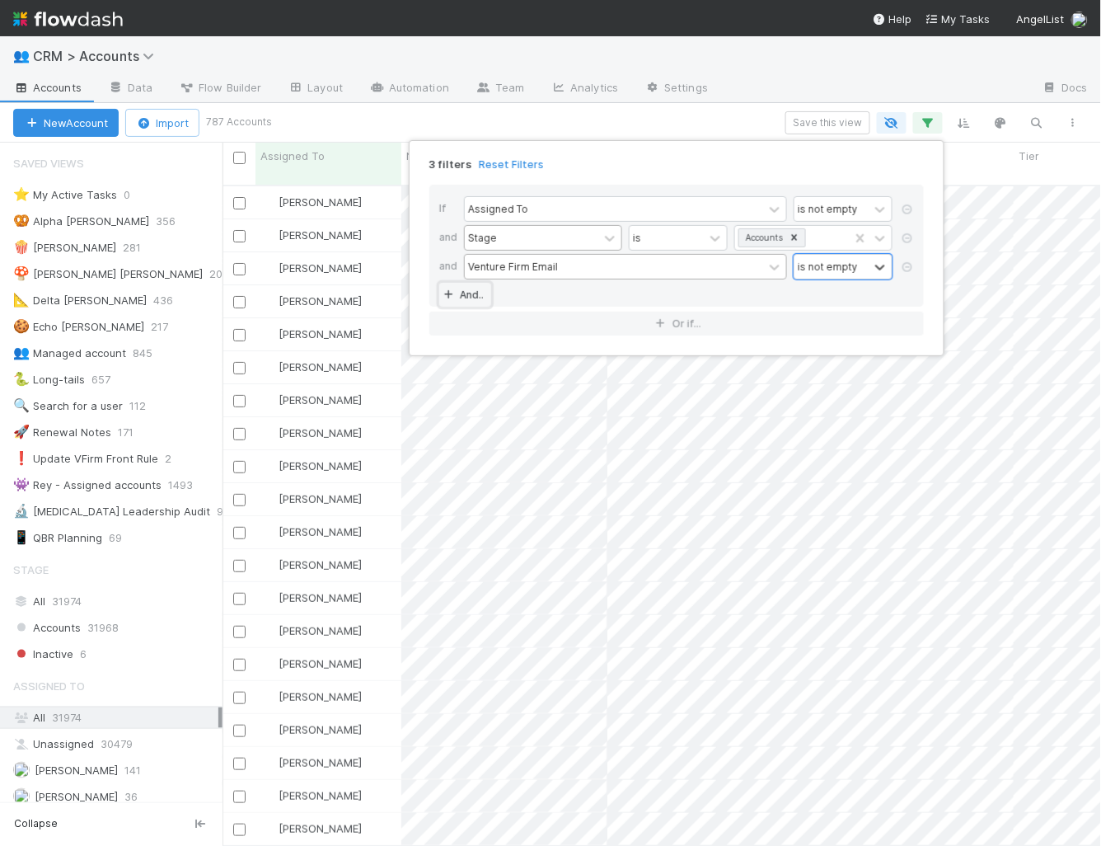
click at [466, 289] on link "And.." at bounding box center [465, 295] width 52 height 24
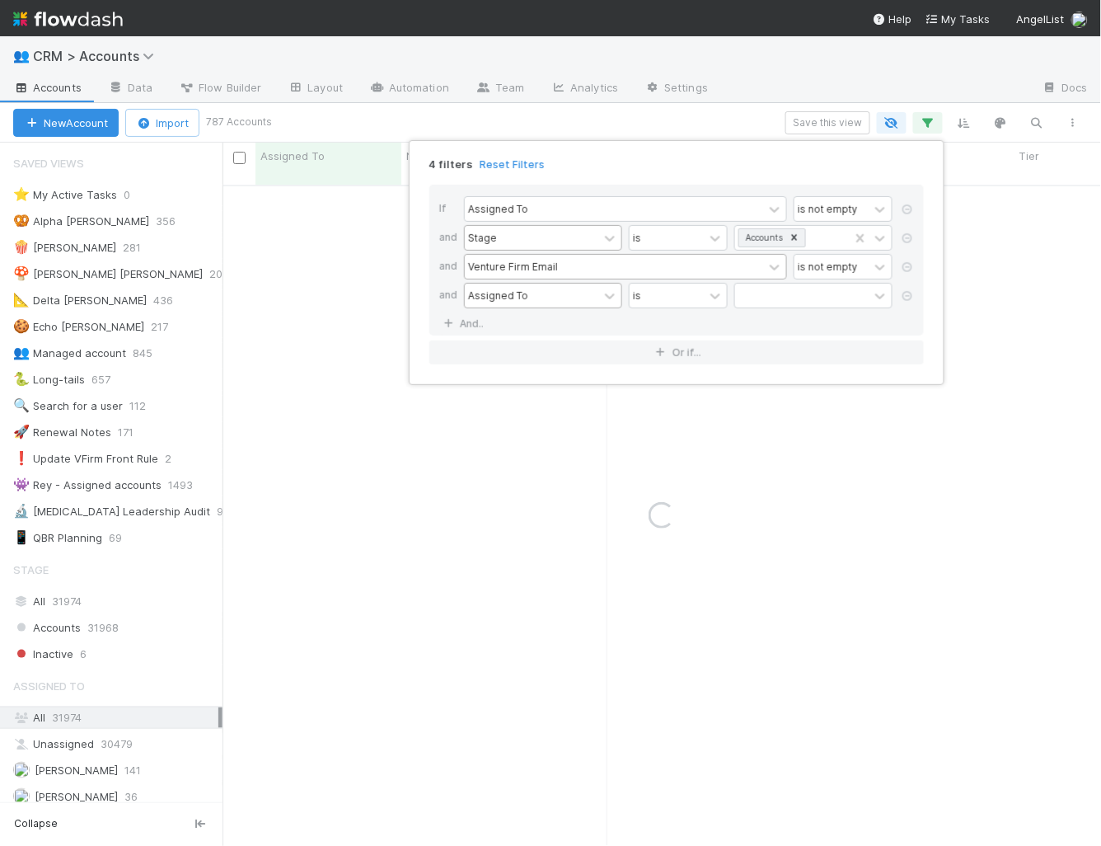
click at [508, 298] on div "Assigned To" at bounding box center [498, 295] width 60 height 15
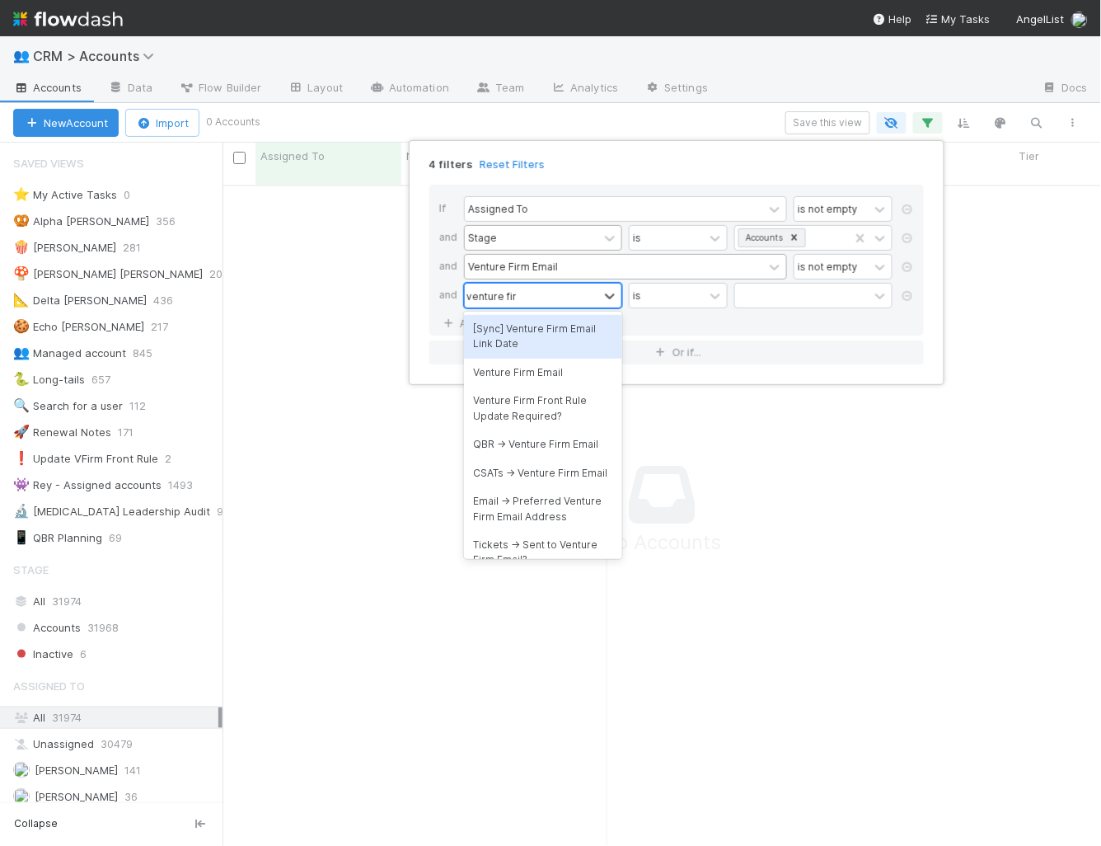
type input "venture firm"
drag, startPoint x: 556, startPoint y: 387, endPoint x: 554, endPoint y: 377, distance: 11.0
click at [554, 377] on div "[Sync] Venture Firm Email Link Date Venture Firm Email Venture Firm Front Rule …" at bounding box center [543, 435] width 158 height 247
click at [554, 377] on div "Venture Firm Email" at bounding box center [543, 373] width 158 height 28
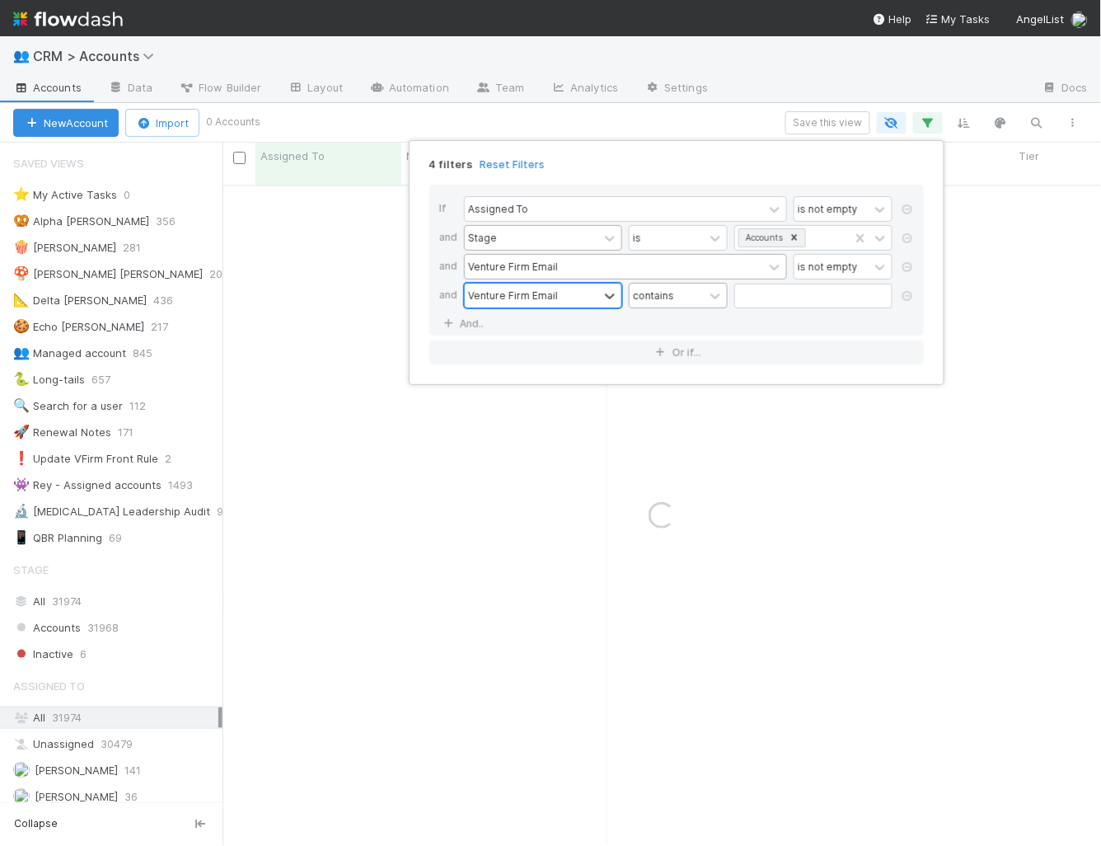
click at [695, 302] on div "contains" at bounding box center [667, 296] width 74 height 24
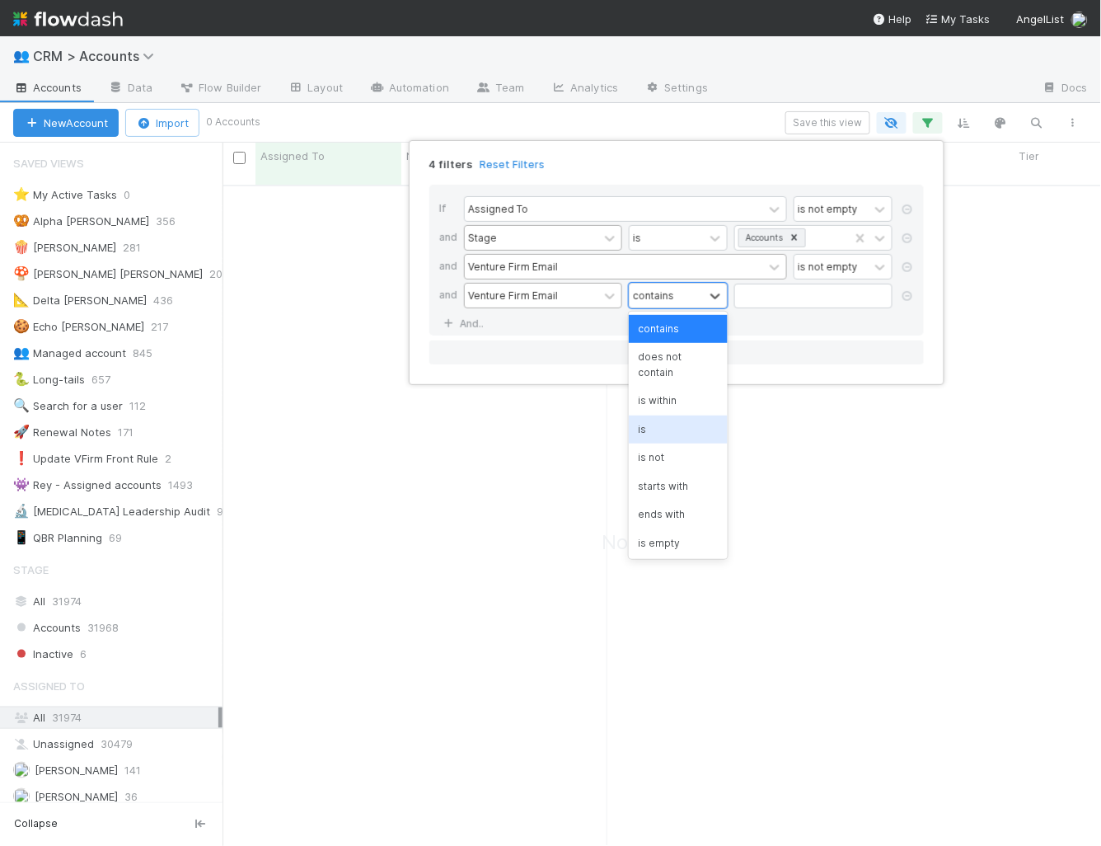
click at [671, 415] on div "is" at bounding box center [678, 429] width 99 height 28
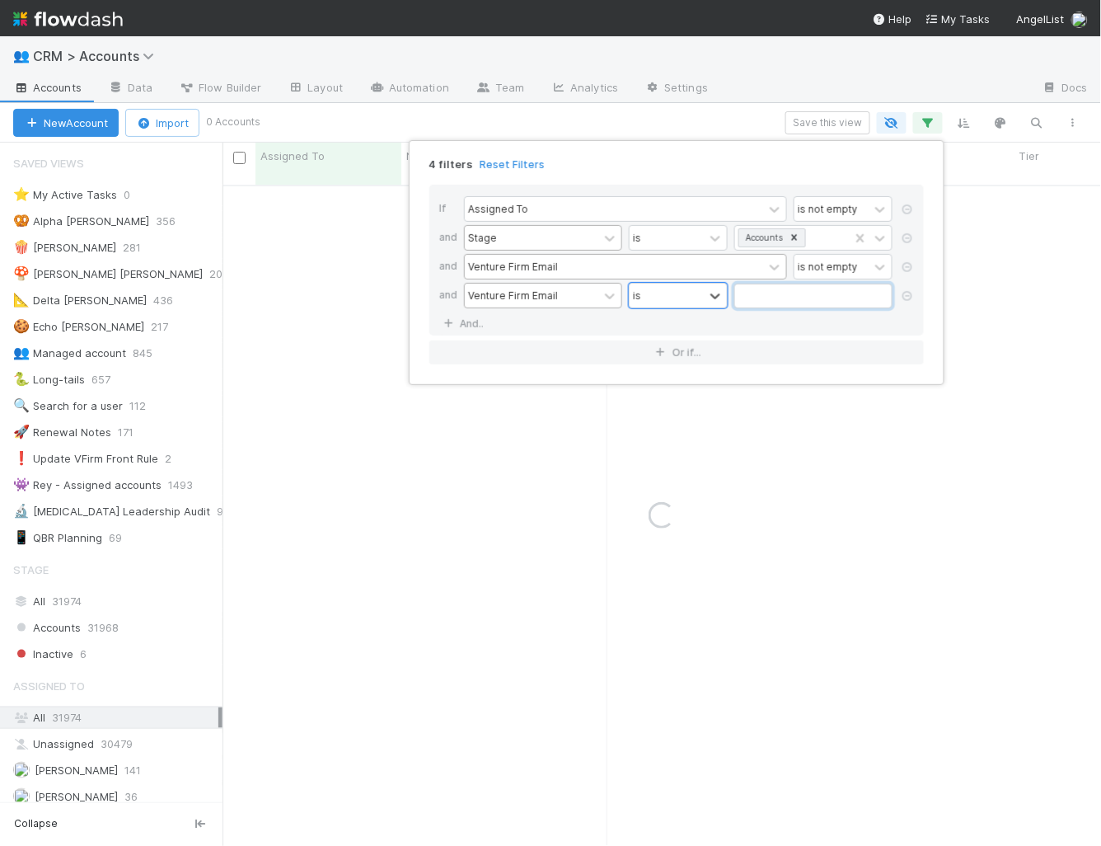
click at [753, 296] on input "text" at bounding box center [813, 296] width 158 height 25
type input "[EMAIL_ADDRESS][DOMAIN_NAME]"
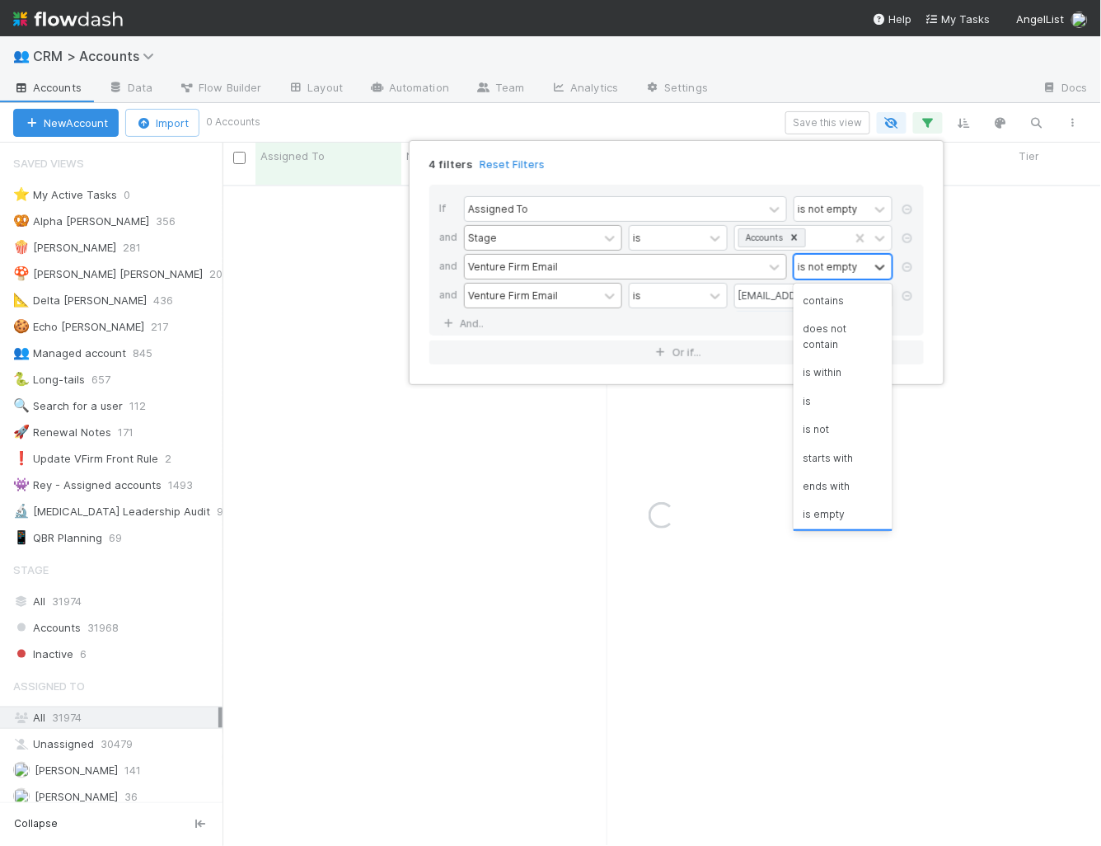
click at [855, 256] on div "is not empty" at bounding box center [832, 267] width 74 height 24
click at [834, 486] on div "is empty" at bounding box center [843, 500] width 99 height 28
click at [693, 289] on div "is" at bounding box center [667, 296] width 74 height 24
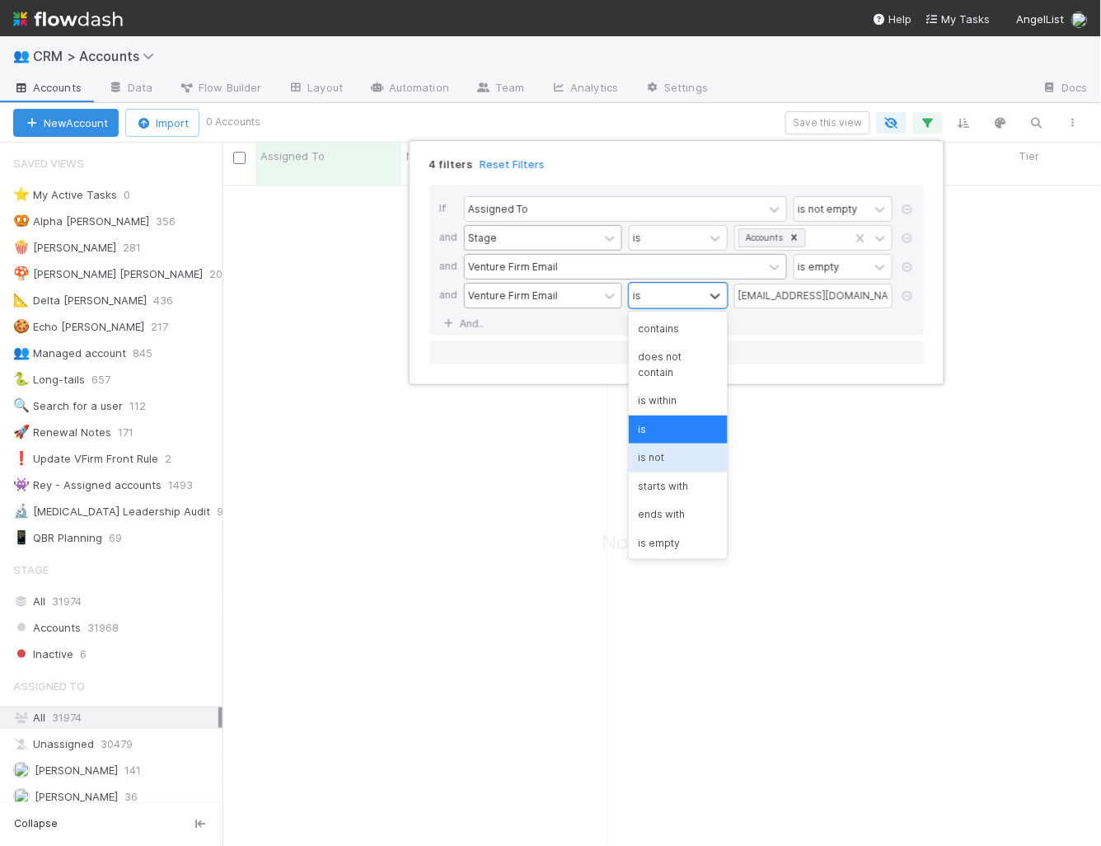
scroll to position [674, 879]
click at [667, 443] on div "is not" at bounding box center [678, 457] width 99 height 28
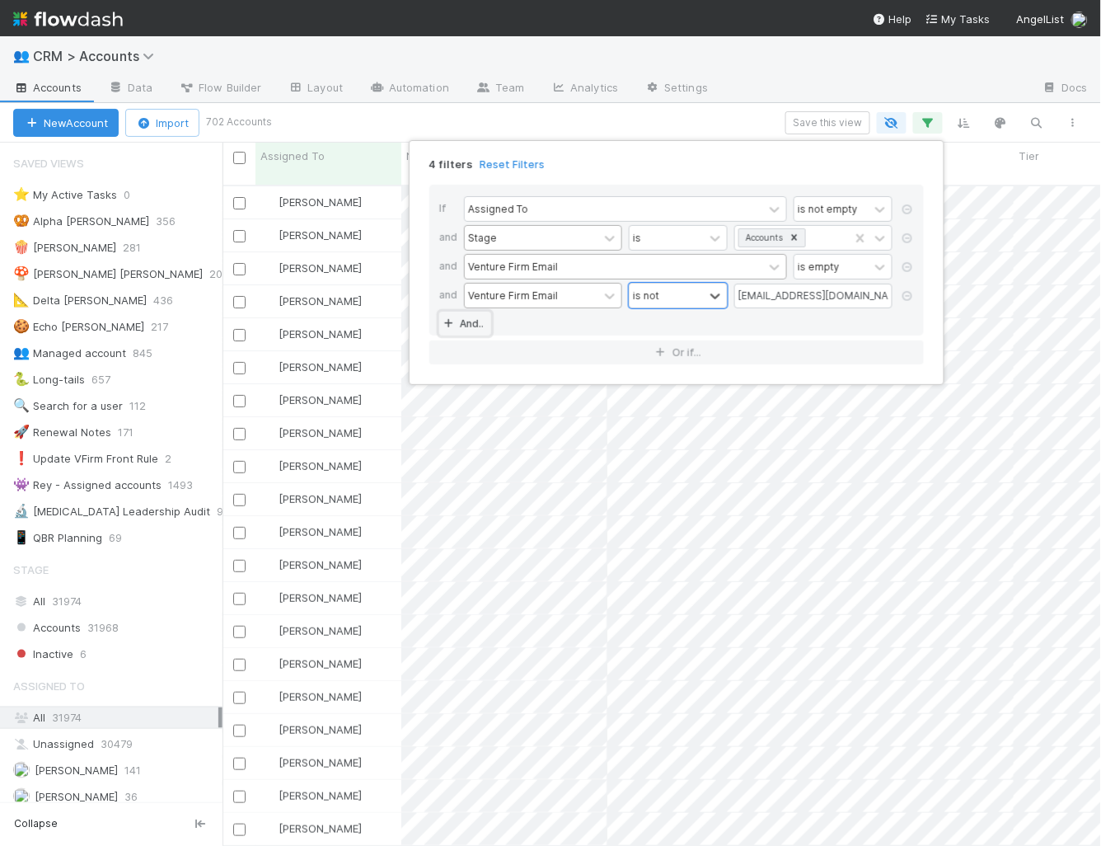
click at [477, 320] on link "And.." at bounding box center [465, 324] width 52 height 24
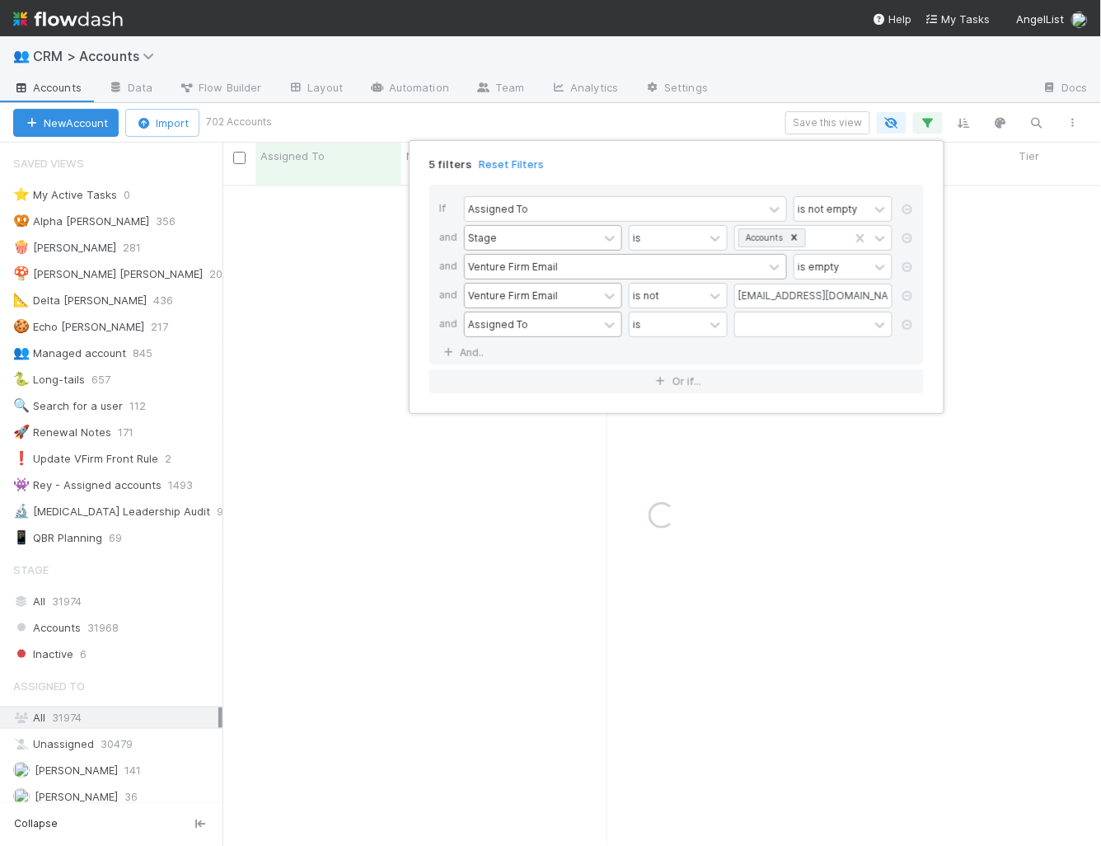
click at [501, 320] on div "Assigned To" at bounding box center [498, 324] width 60 height 15
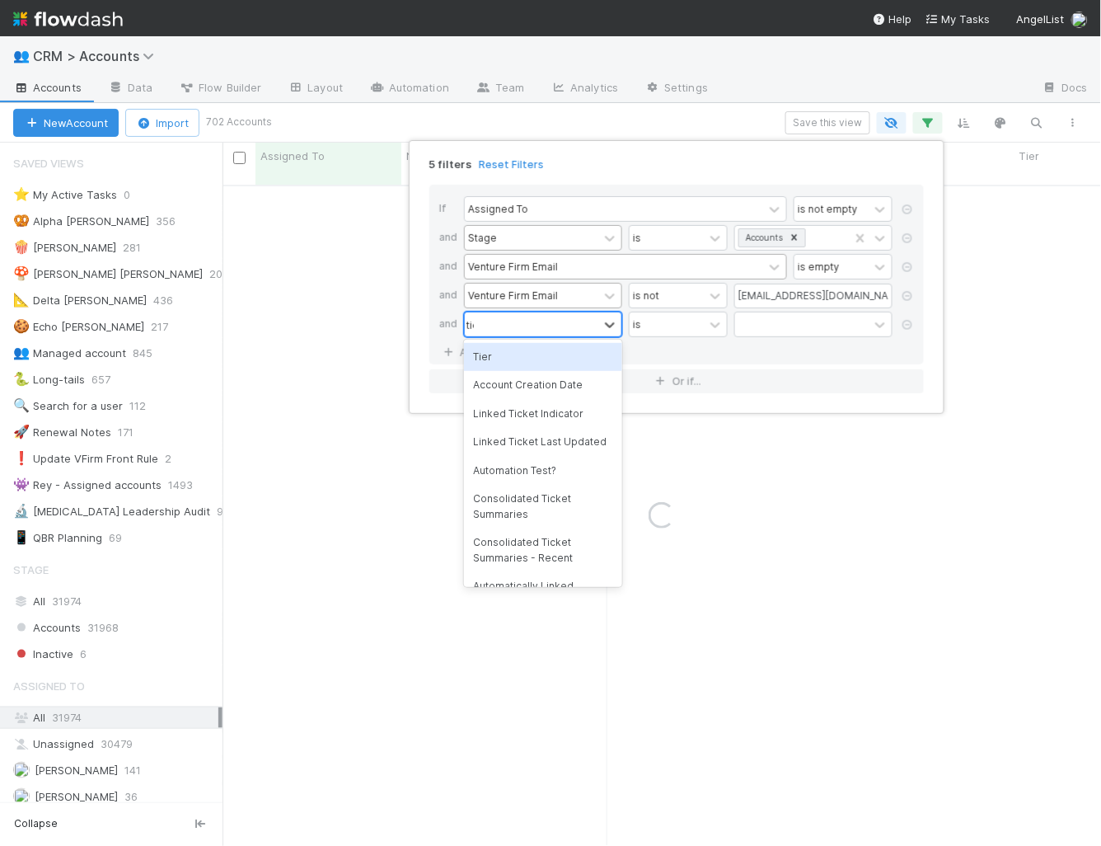
type input "tier"
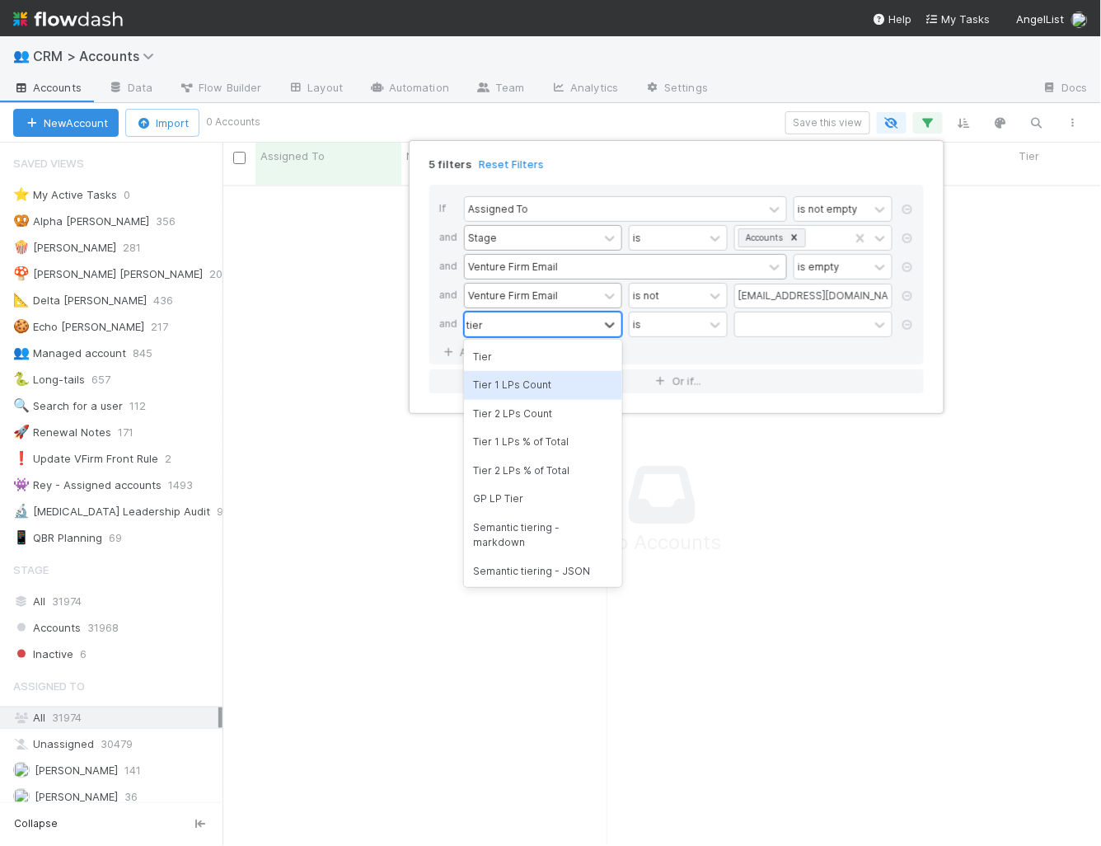
click at [510, 371] on div "Tier 1 LPs Count" at bounding box center [543, 385] width 158 height 28
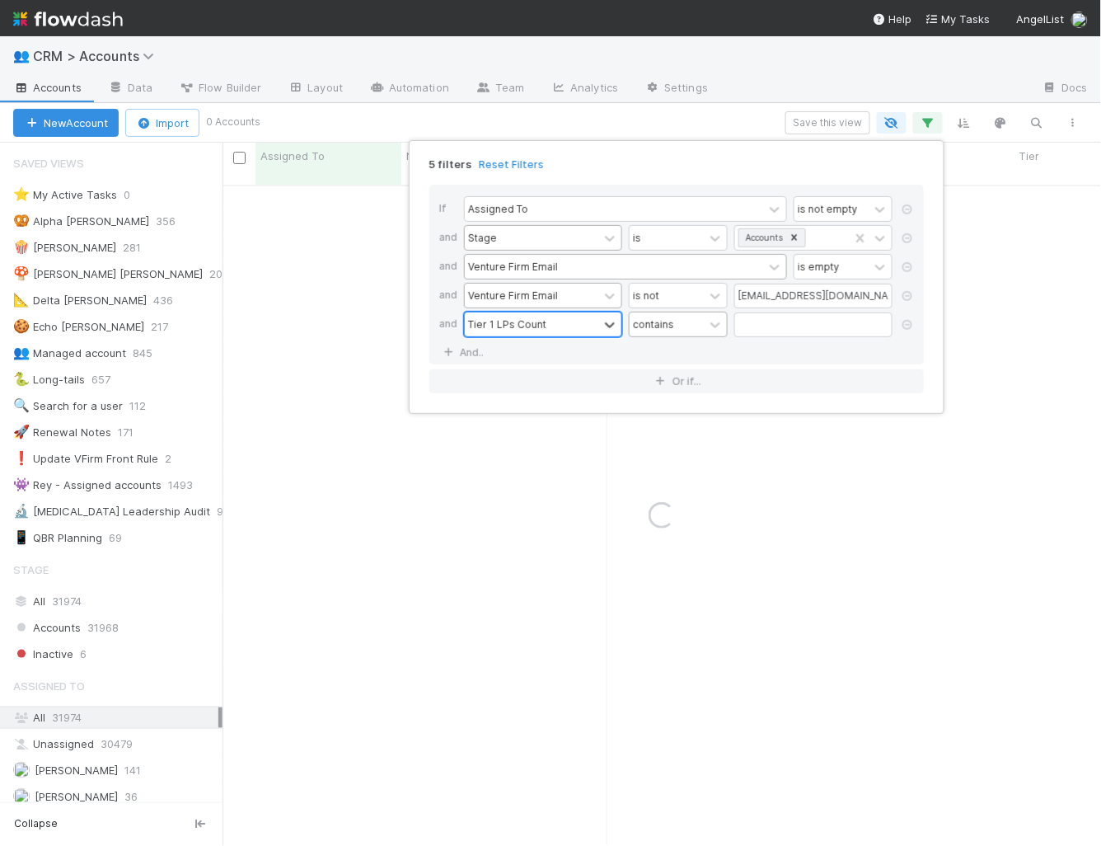
click at [685, 315] on div "contains" at bounding box center [667, 324] width 74 height 24
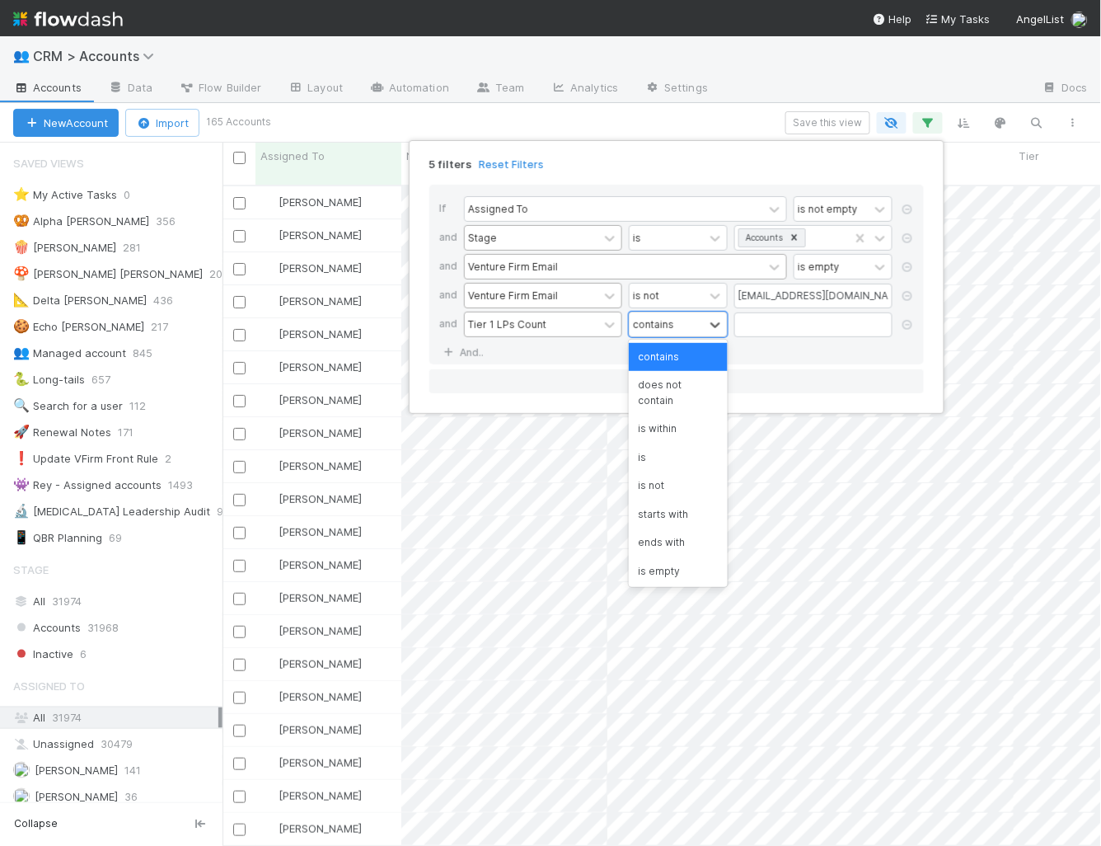
click at [596, 318] on div "Tier 1 LPs Count" at bounding box center [532, 324] width 134 height 24
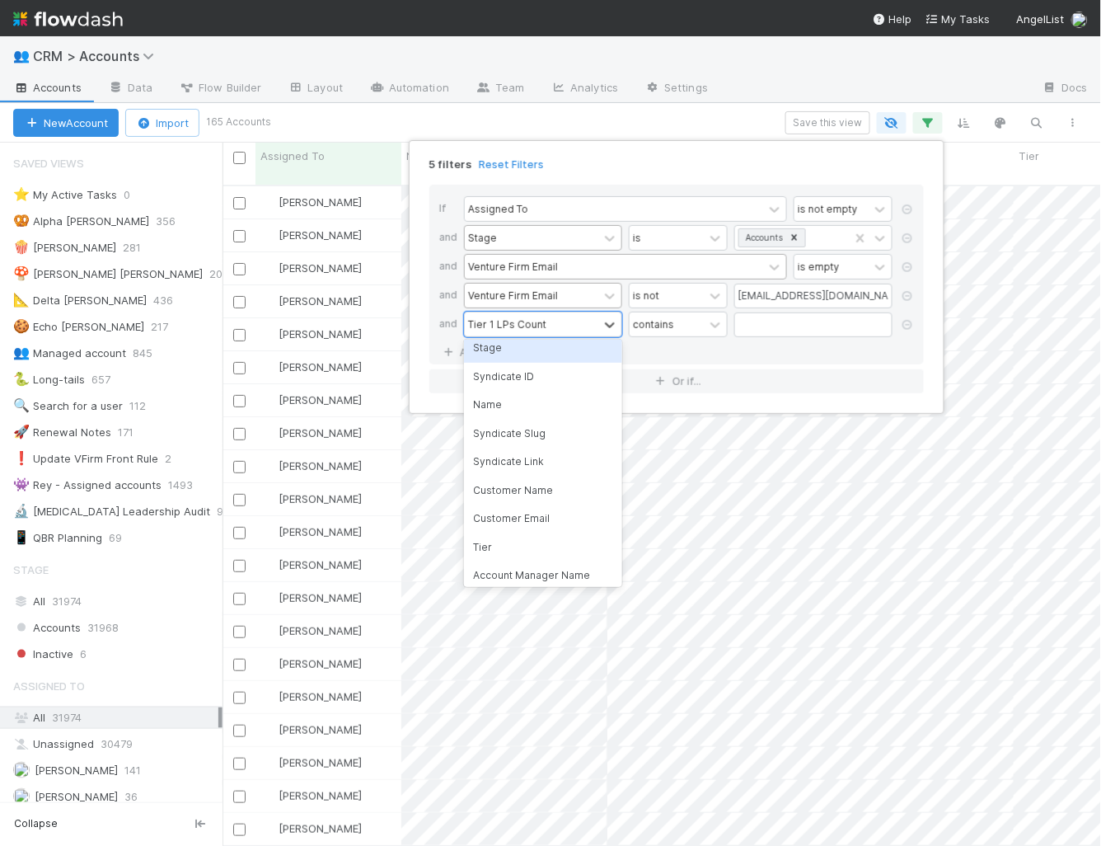
scroll to position [0, 0]
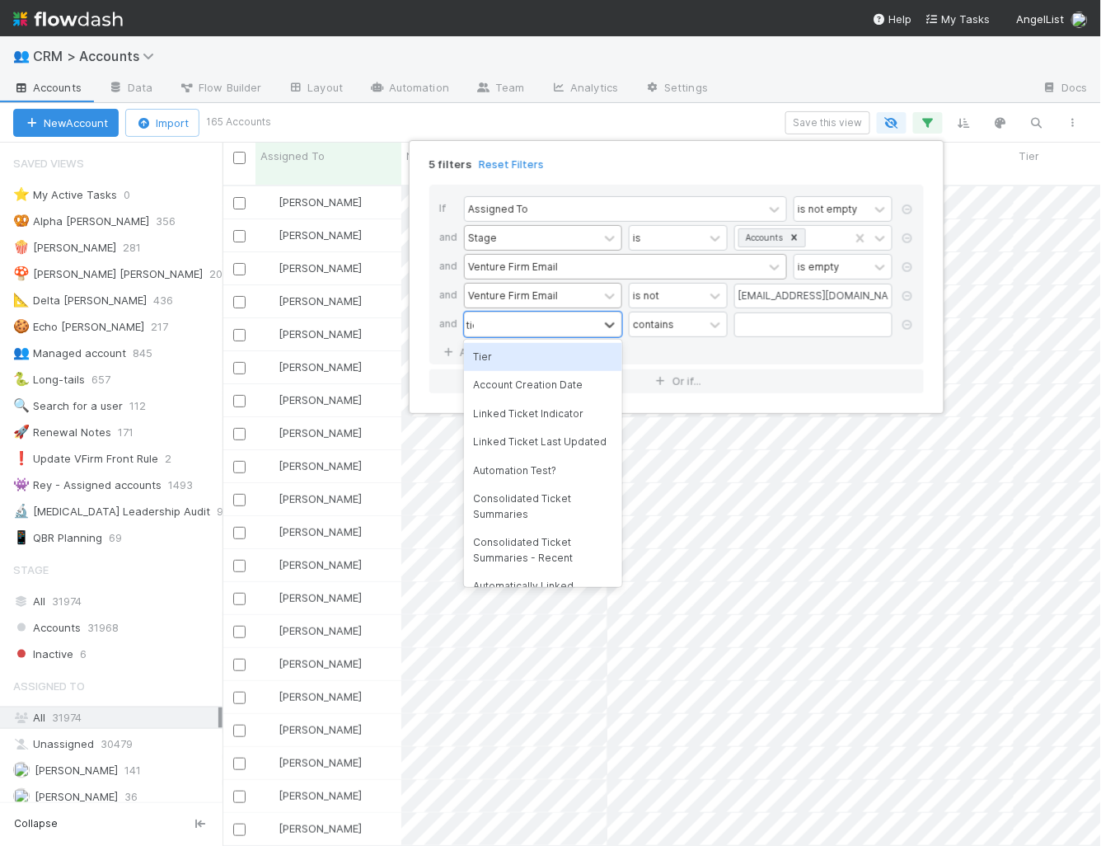
type input "tier"
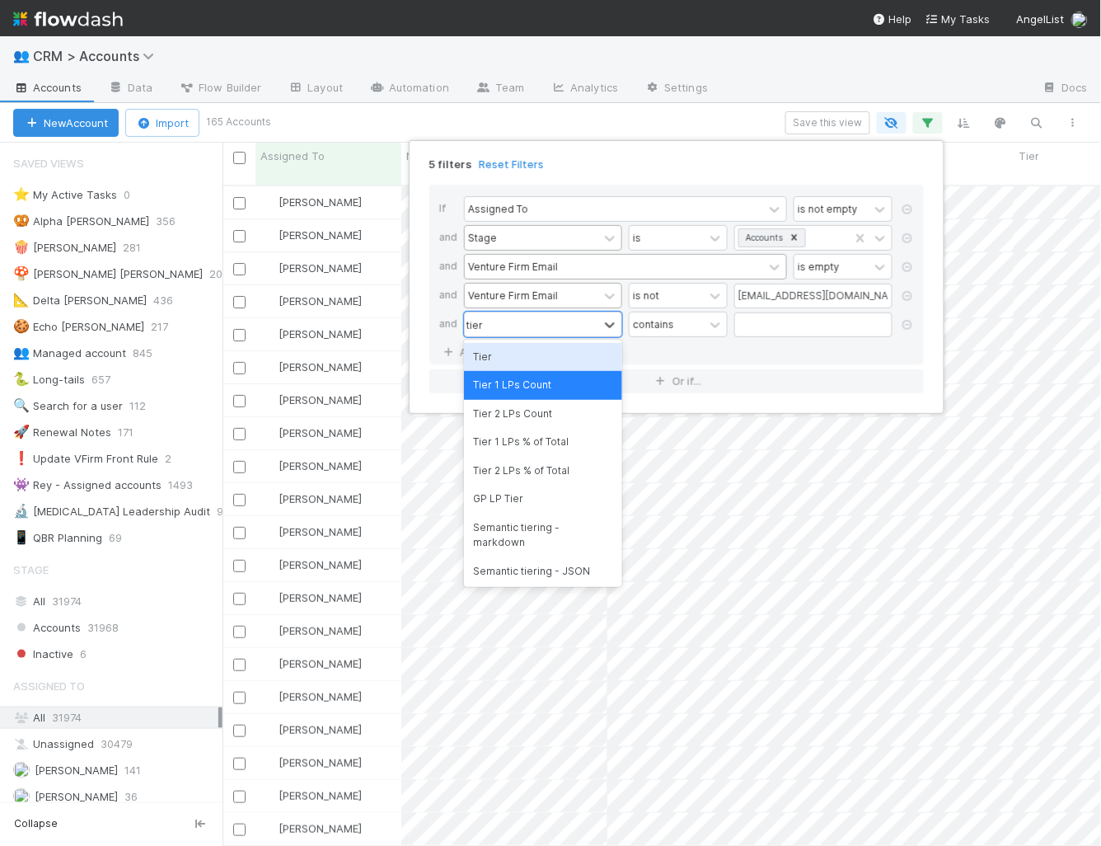
click at [526, 354] on div "Tier" at bounding box center [543, 357] width 158 height 28
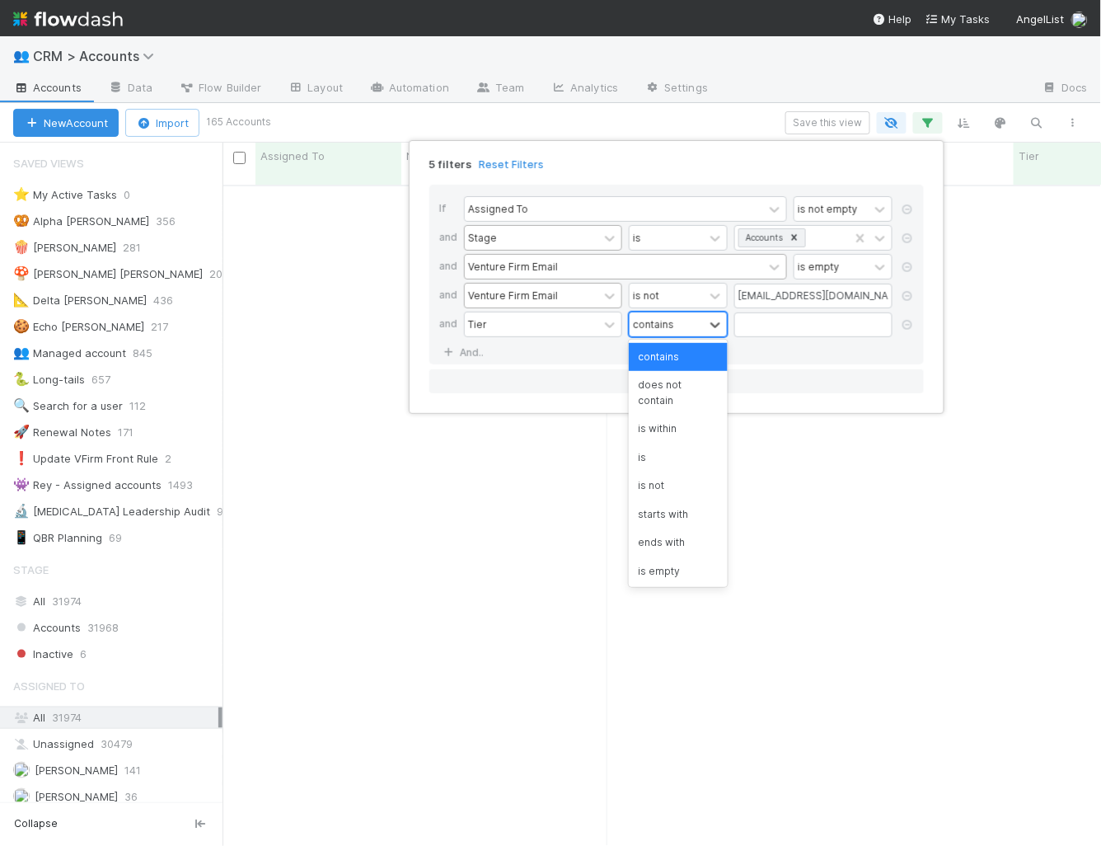
click at [675, 321] on div "contains" at bounding box center [667, 324] width 74 height 24
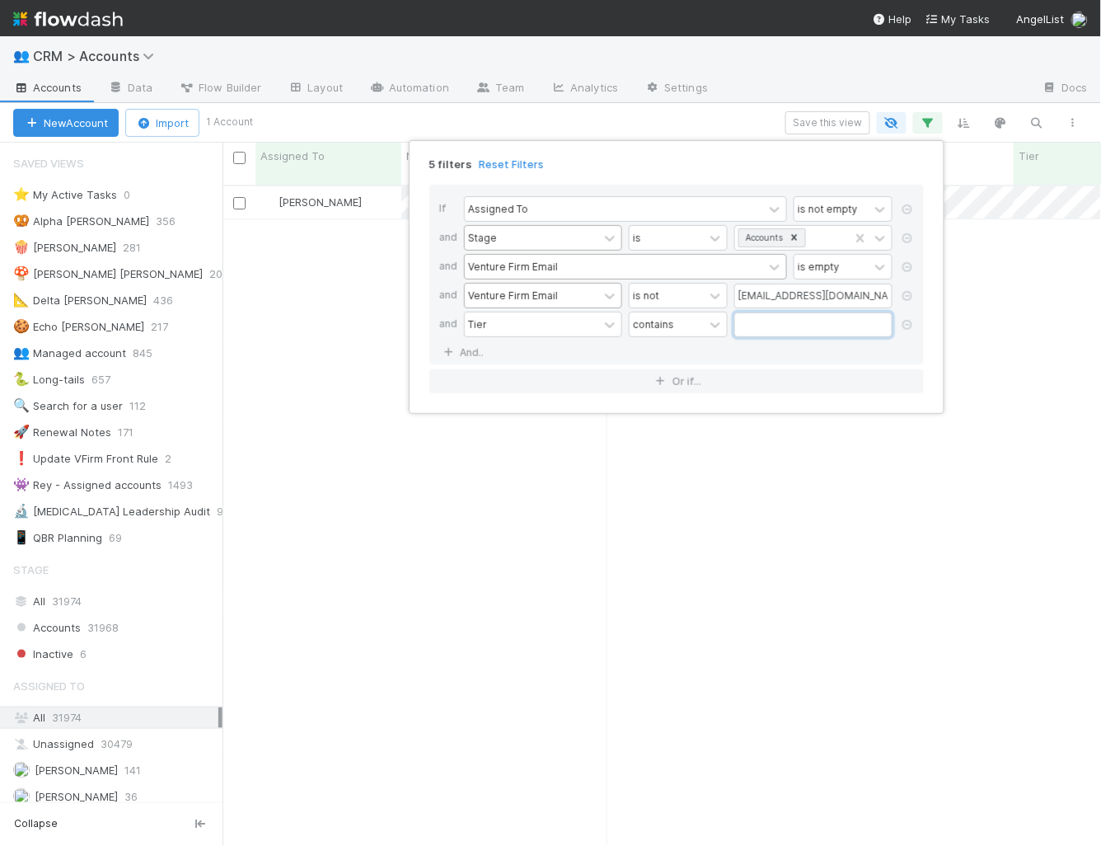
click at [764, 320] on input "text" at bounding box center [813, 324] width 158 height 25
click at [911, 325] on icon at bounding box center [907, 325] width 16 height 10
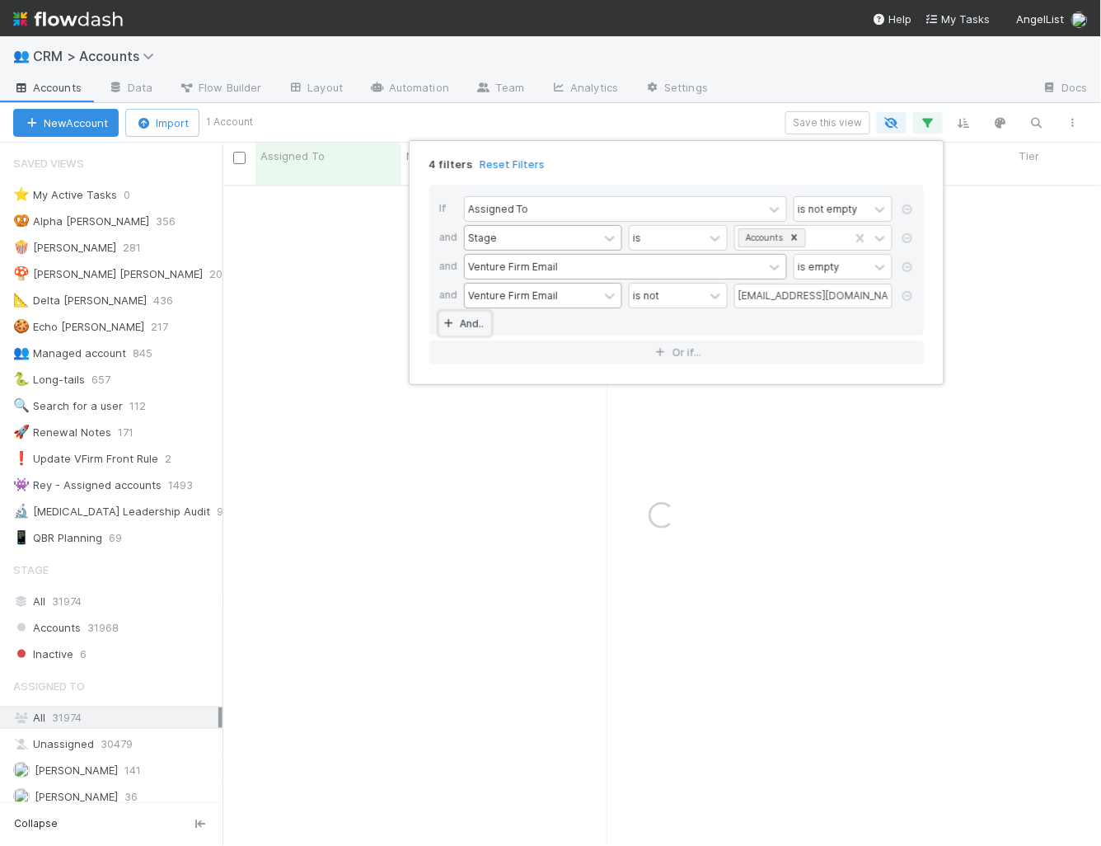
click at [470, 321] on link "And.." at bounding box center [465, 324] width 52 height 24
click at [495, 321] on div "Assigned To" at bounding box center [498, 324] width 60 height 15
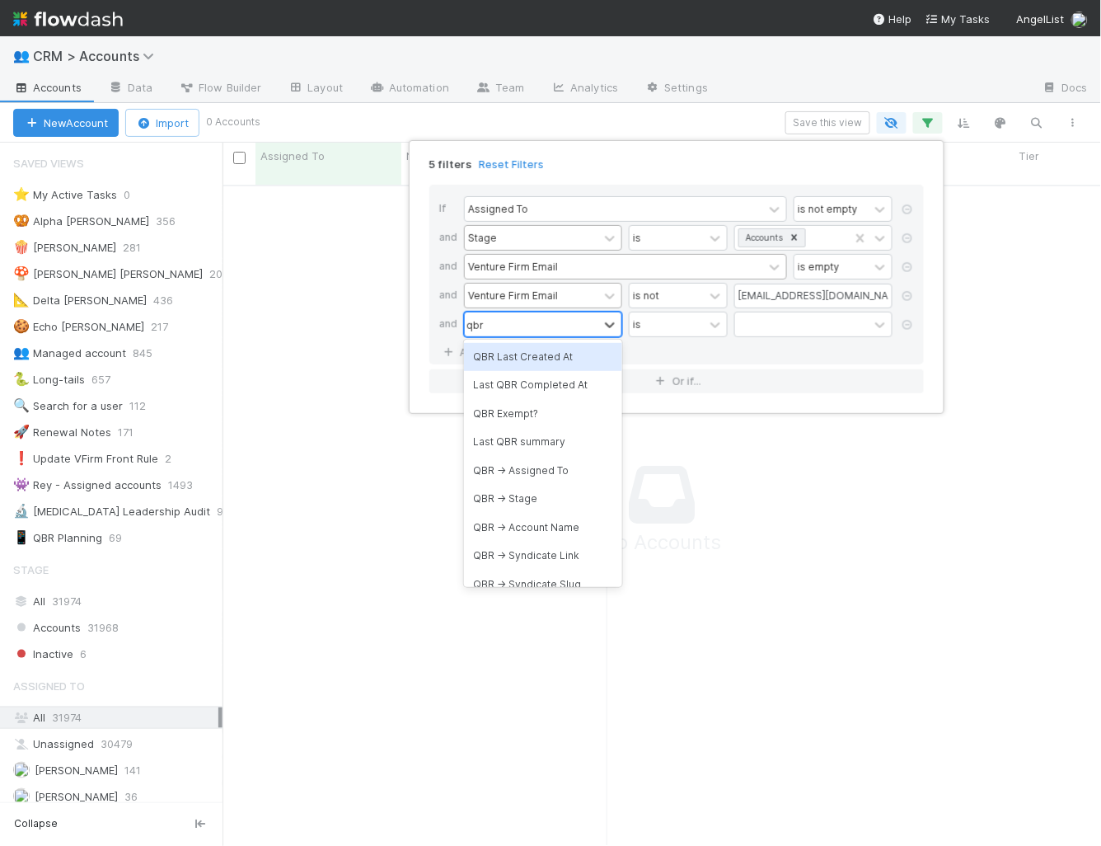
type input "qbr e"
click at [495, 362] on div "QBR Exempt?" at bounding box center [543, 357] width 158 height 28
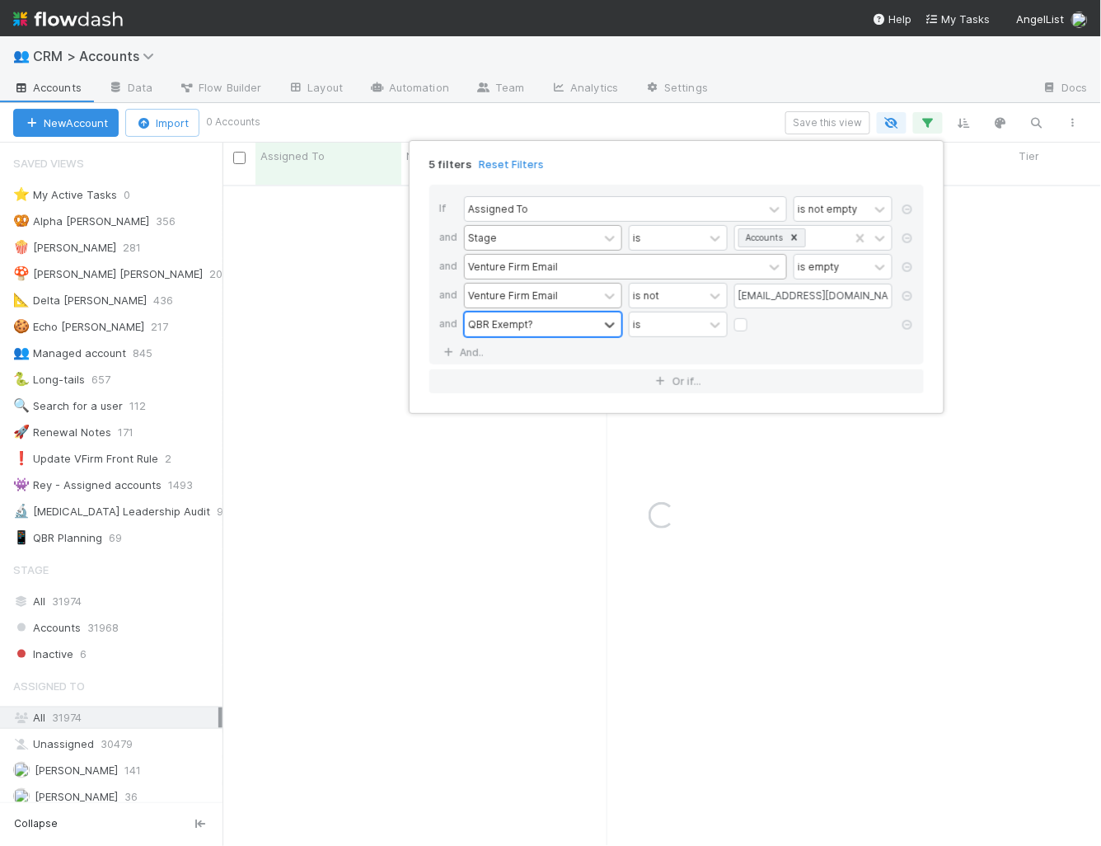
click at [543, 167] on div "5 filters Reset Filters" at bounding box center [676, 160] width 521 height 24
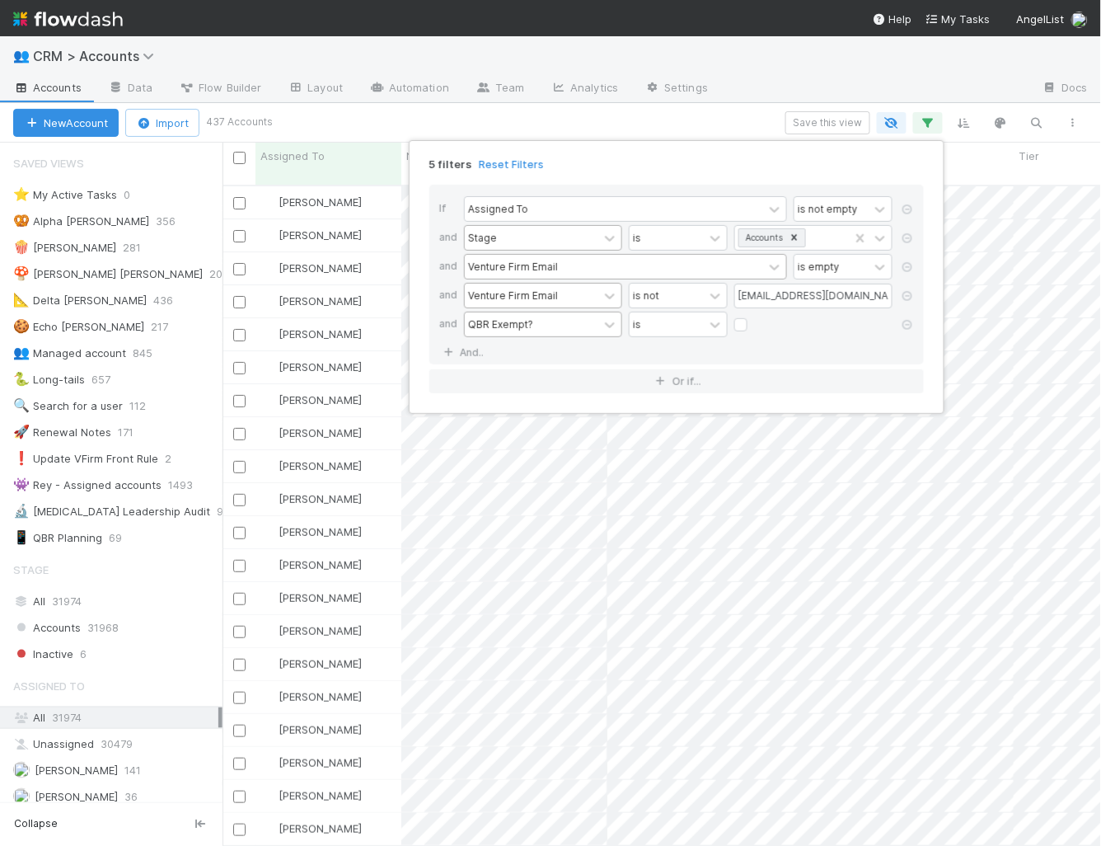
click at [594, 120] on div "5 filters Reset Filters If Assigned To is not empty and Stage is Accounts and V…" at bounding box center [550, 423] width 1101 height 846
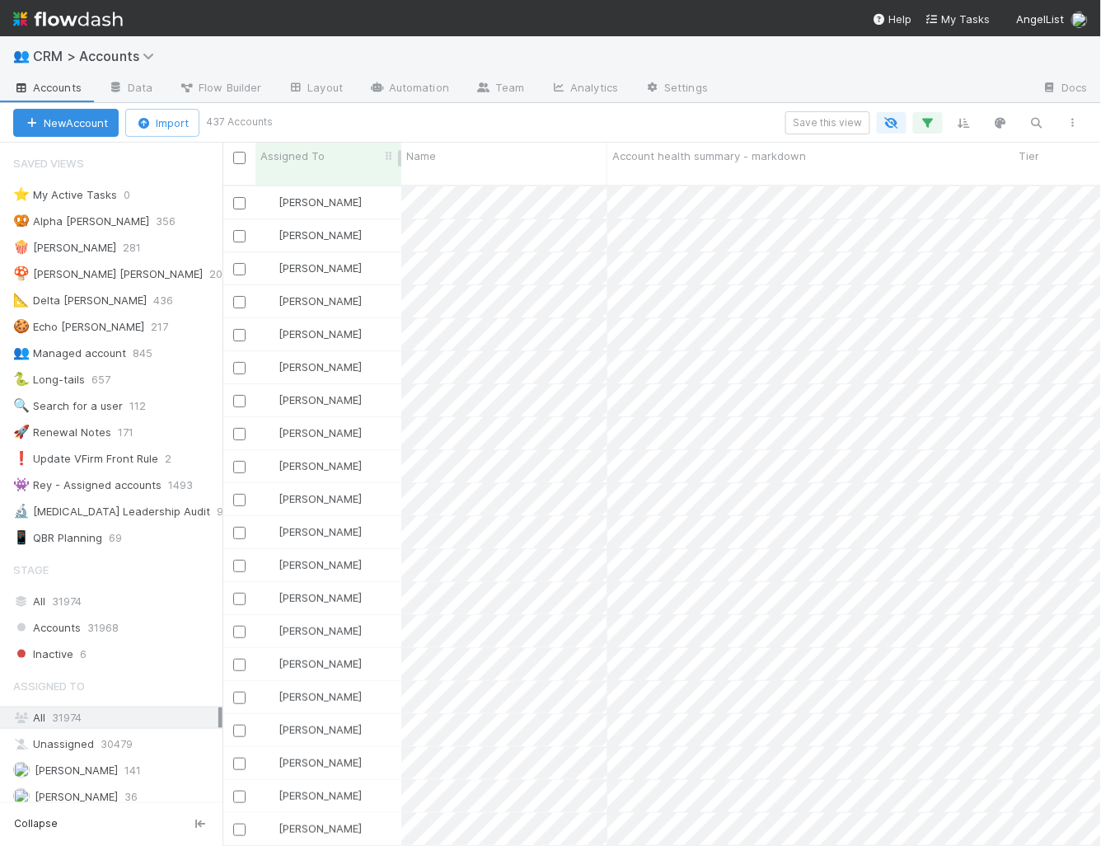
click at [368, 154] on div "Assigned To" at bounding box center [328, 156] width 137 height 16
click at [365, 185] on div "Sort A → Z" at bounding box center [355, 187] width 188 height 25
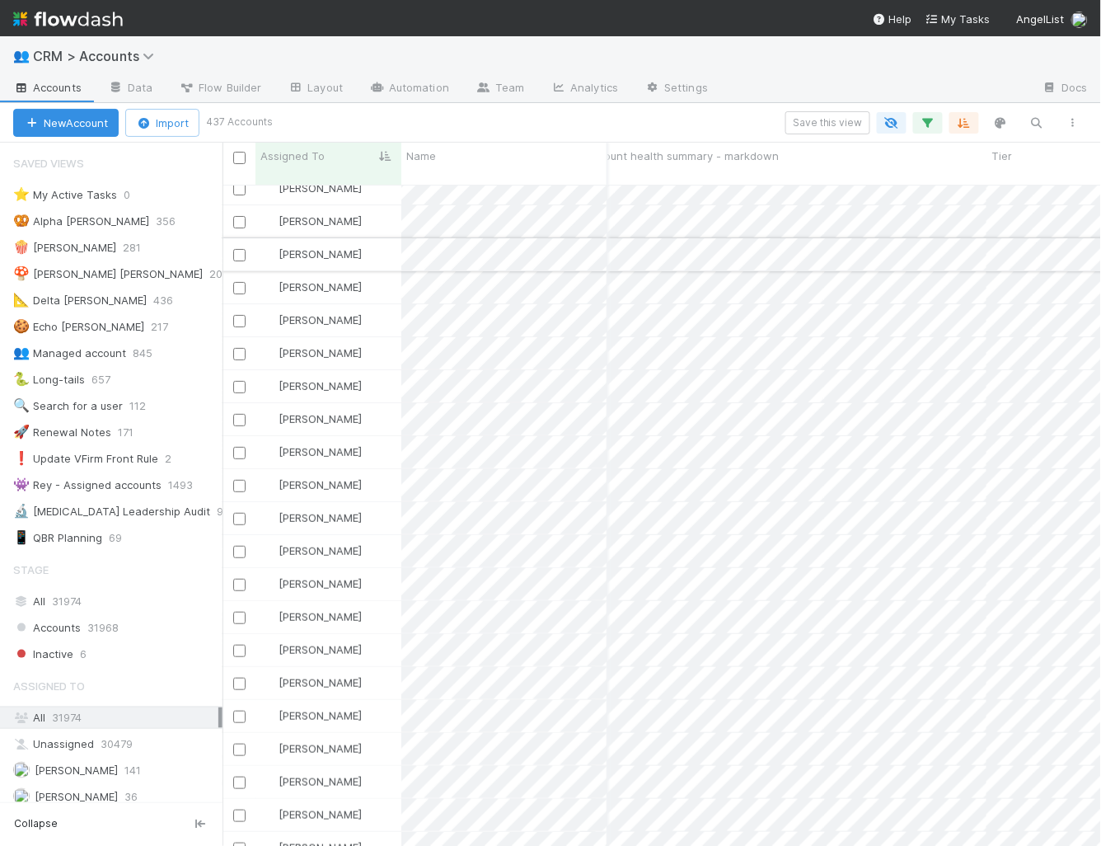
scroll to position [0, 0]
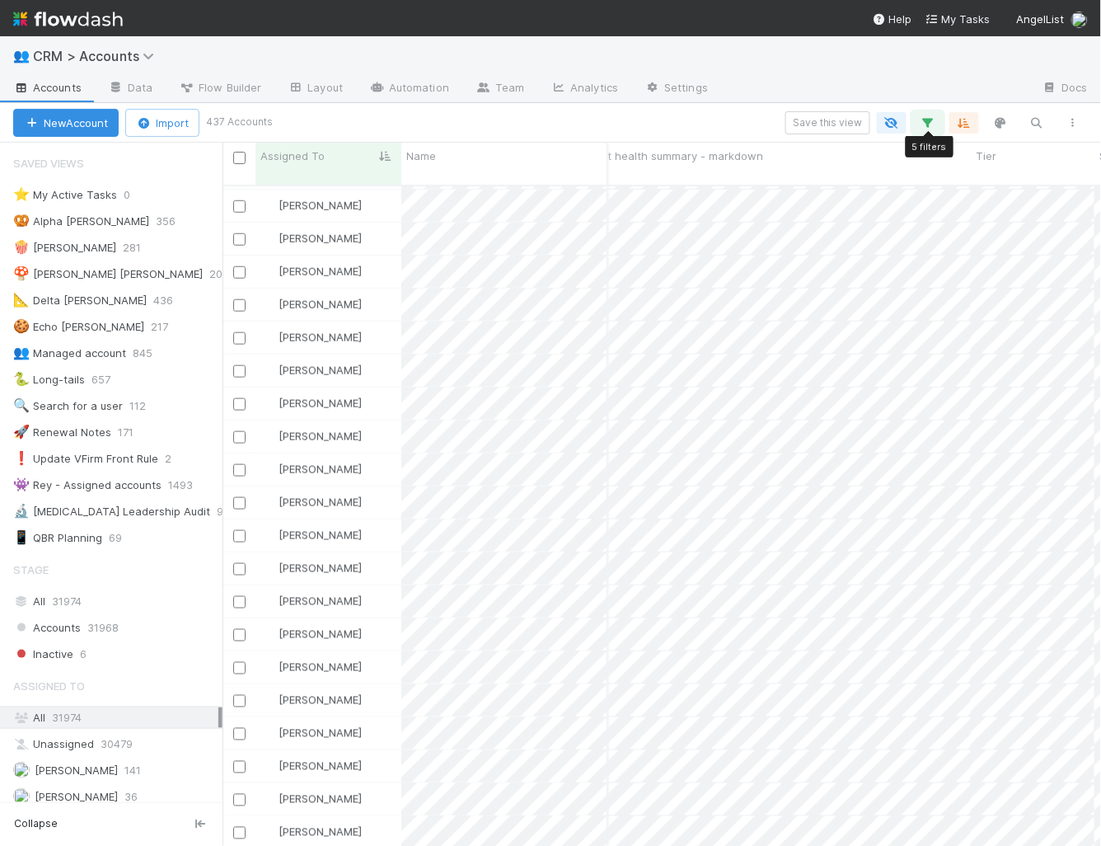
click at [921, 123] on icon "button" at bounding box center [928, 122] width 16 height 15
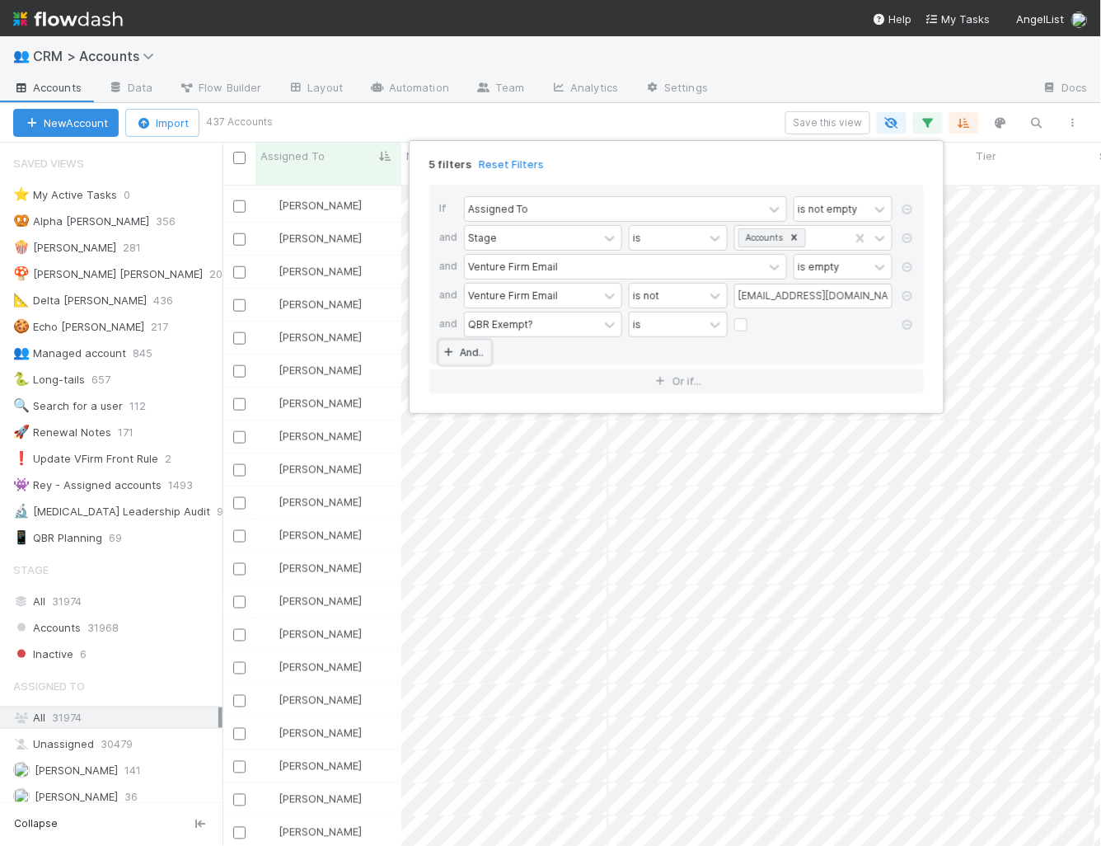
click at [467, 340] on link "And.." at bounding box center [465, 352] width 52 height 24
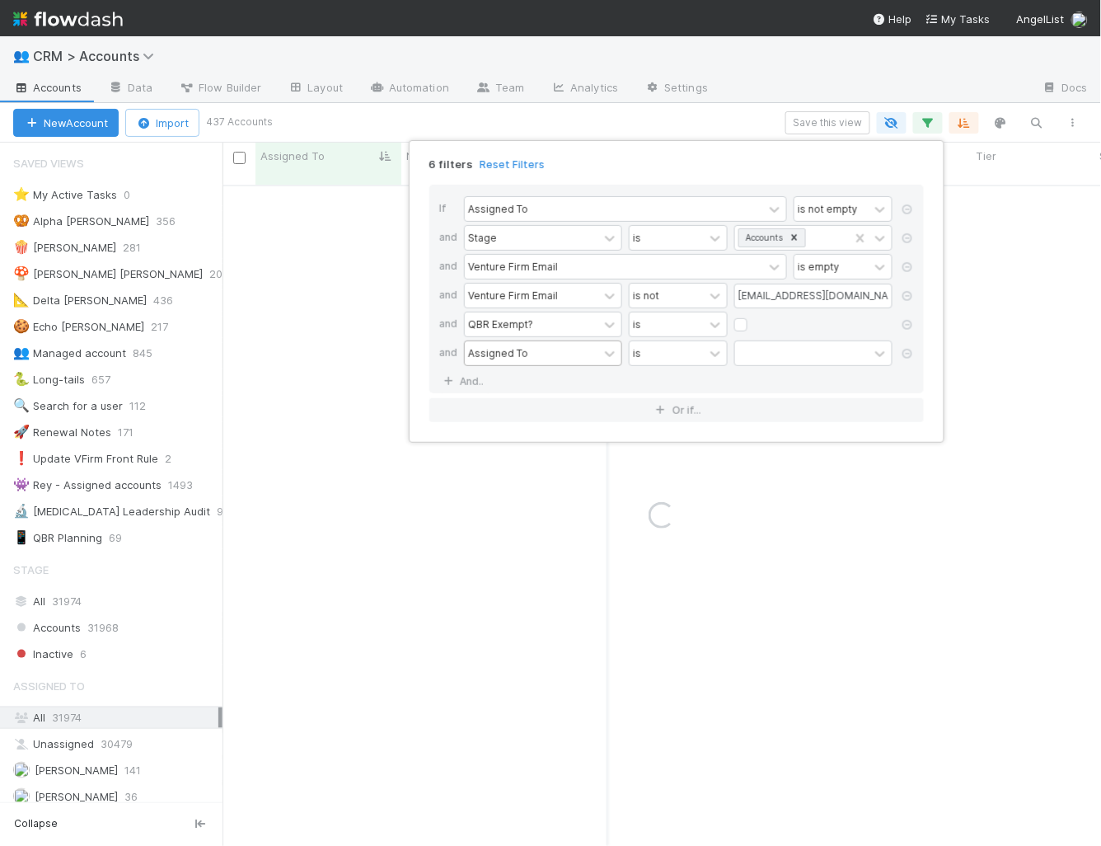
click at [489, 346] on div "Assigned To" at bounding box center [498, 352] width 60 height 15
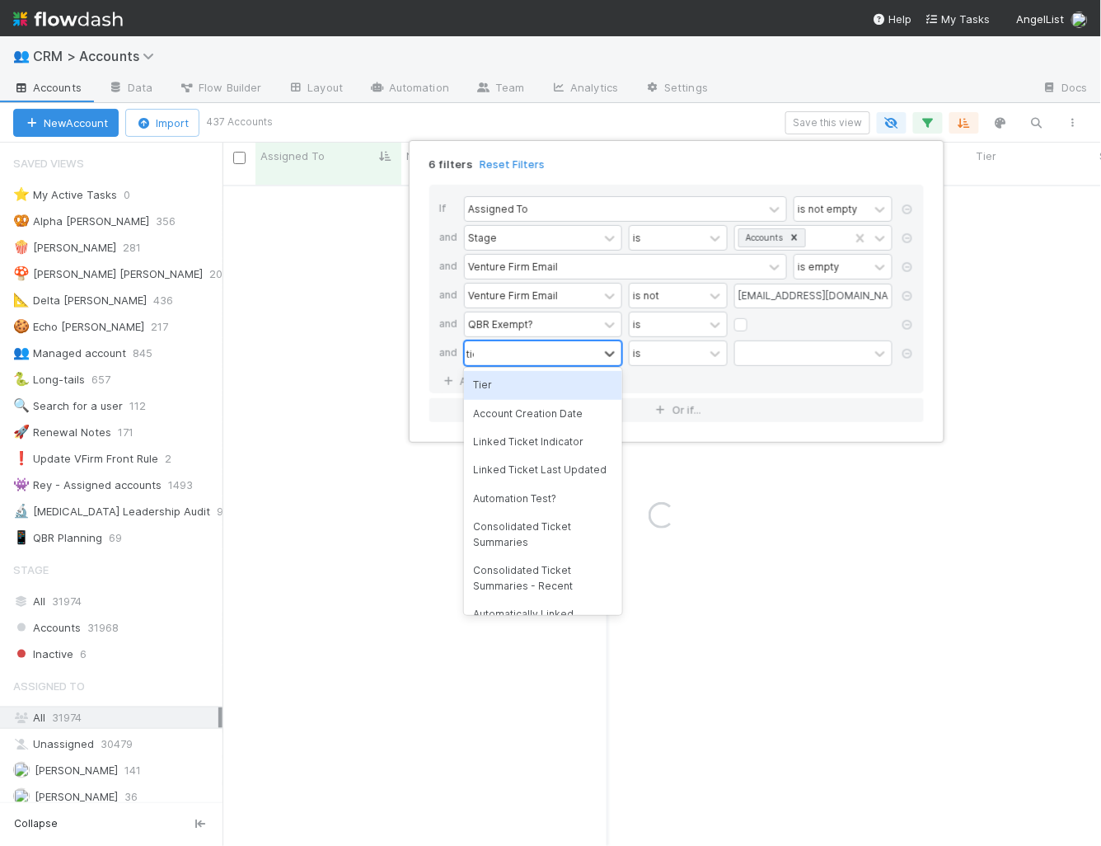
type input "tier"
click at [502, 391] on div "Tier" at bounding box center [543, 385] width 158 height 28
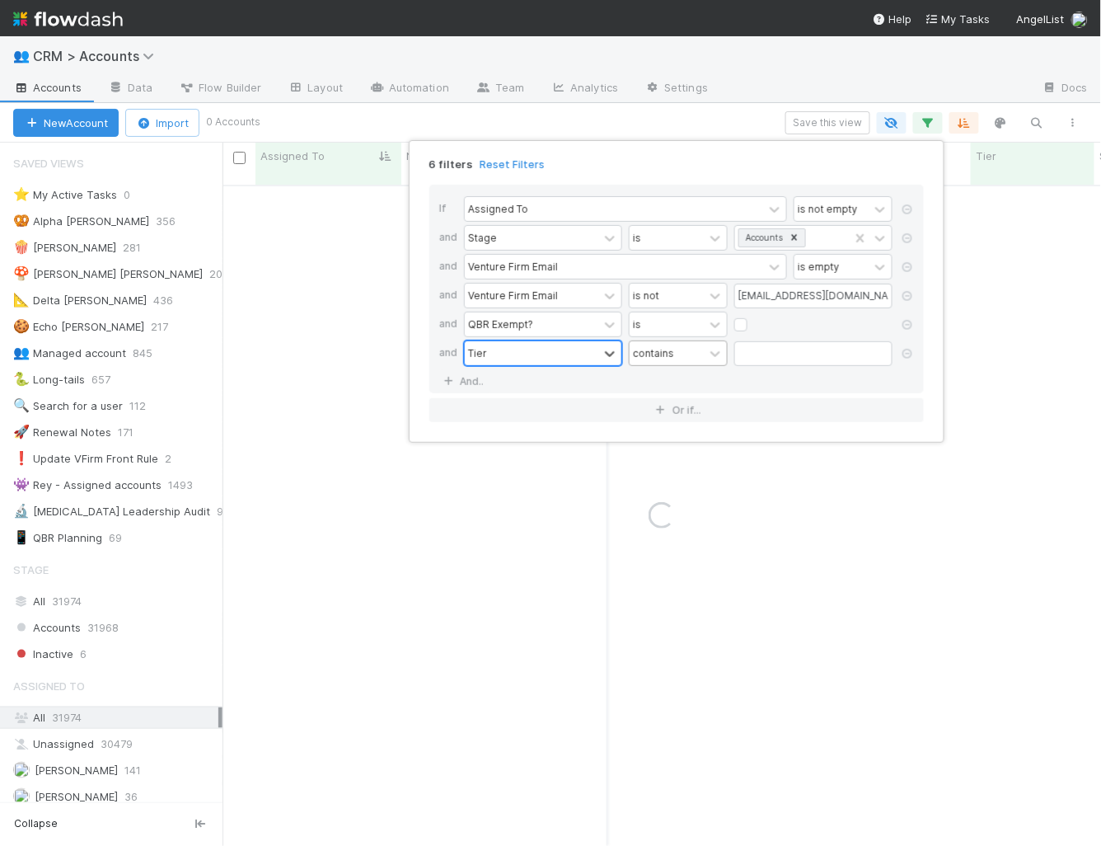
click at [691, 350] on div "contains" at bounding box center [667, 353] width 74 height 24
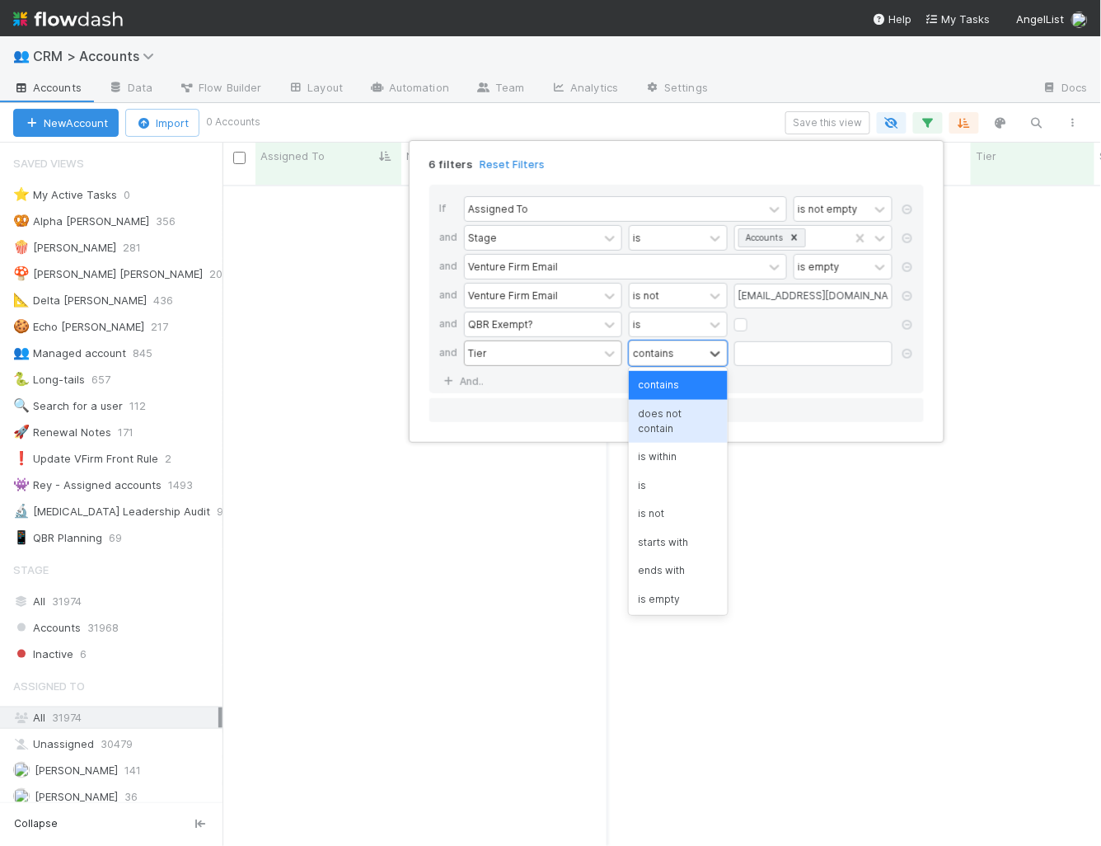
click at [679, 418] on div "does not contain" at bounding box center [678, 422] width 99 height 44
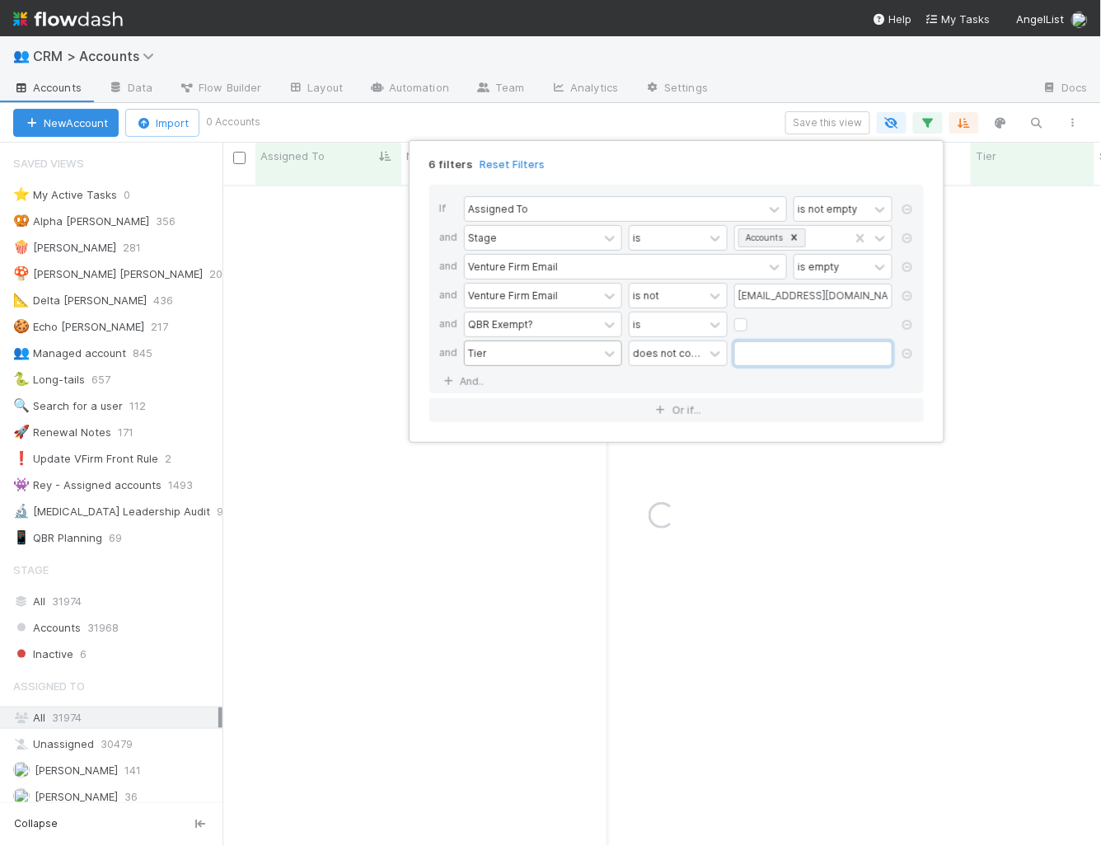
click at [754, 354] on input "text" at bounding box center [813, 353] width 158 height 25
type input "4"
click at [701, 158] on div "6 filters Reset Filters" at bounding box center [676, 160] width 521 height 24
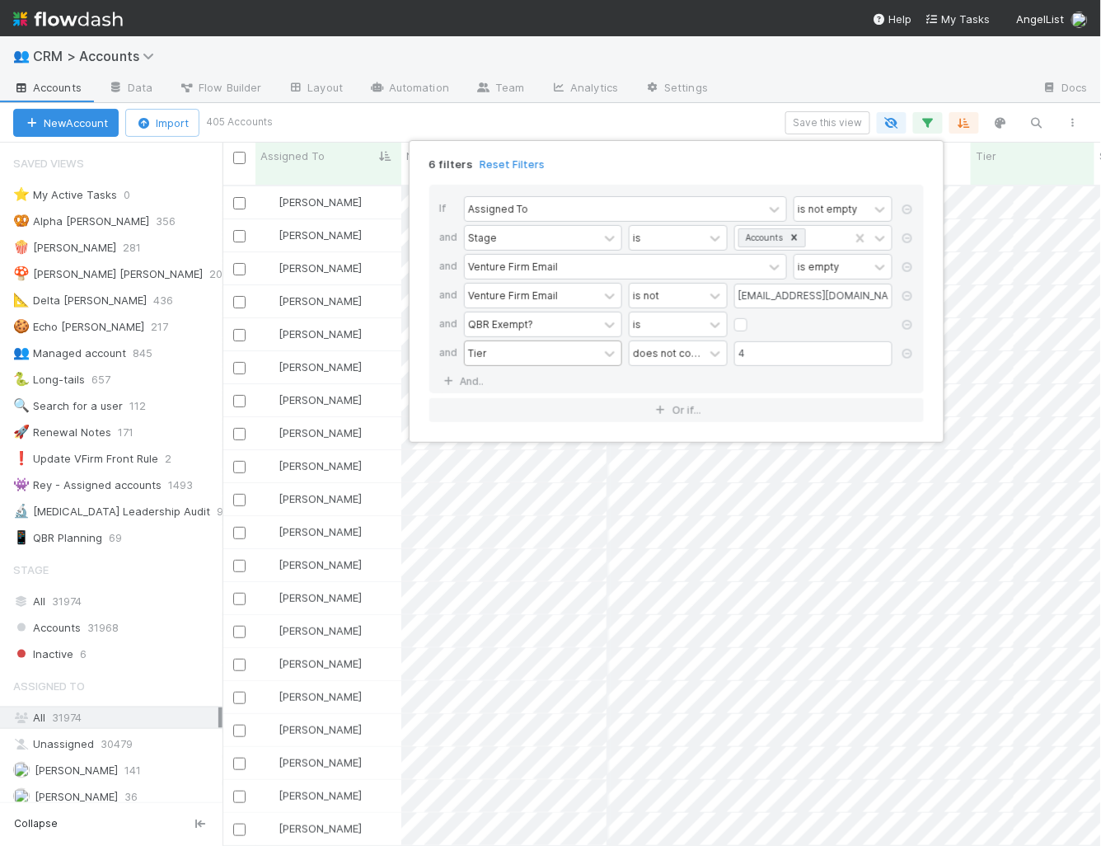
scroll to position [0, 43]
click at [467, 369] on link "And.." at bounding box center [465, 381] width 52 height 24
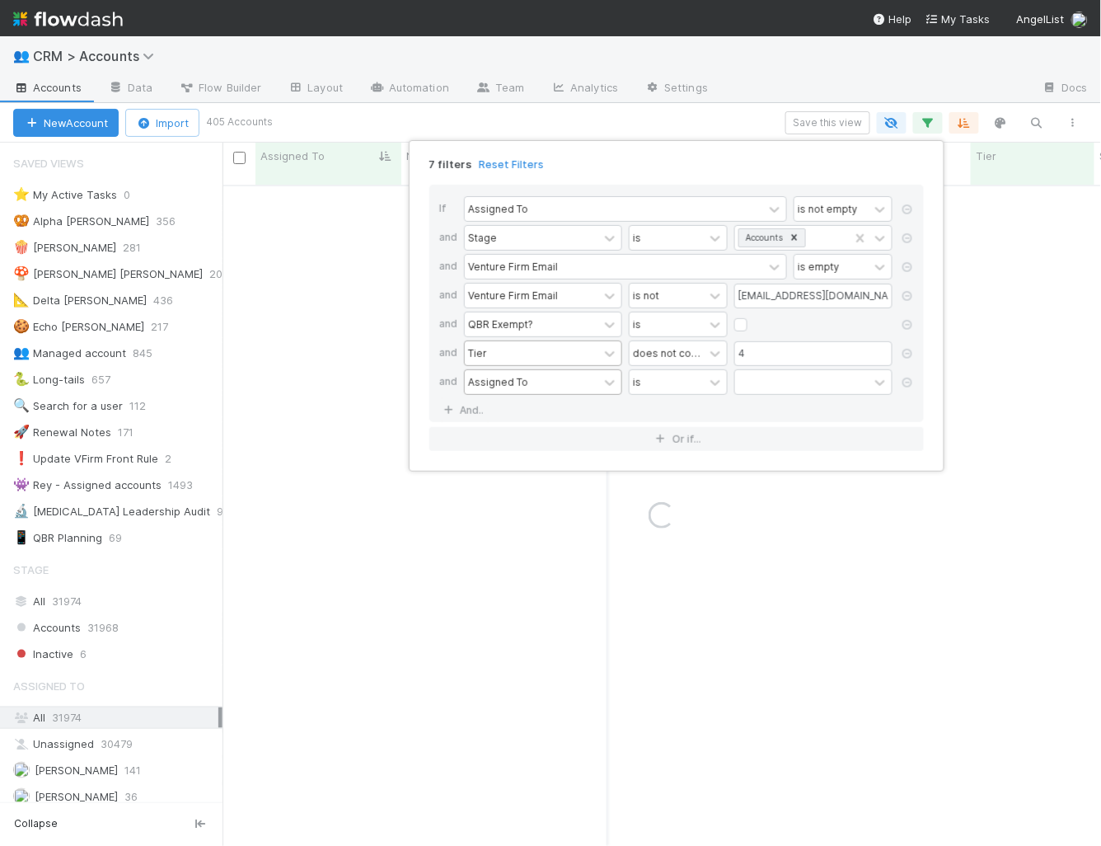
click at [487, 374] on div "Assigned To" at bounding box center [498, 381] width 60 height 15
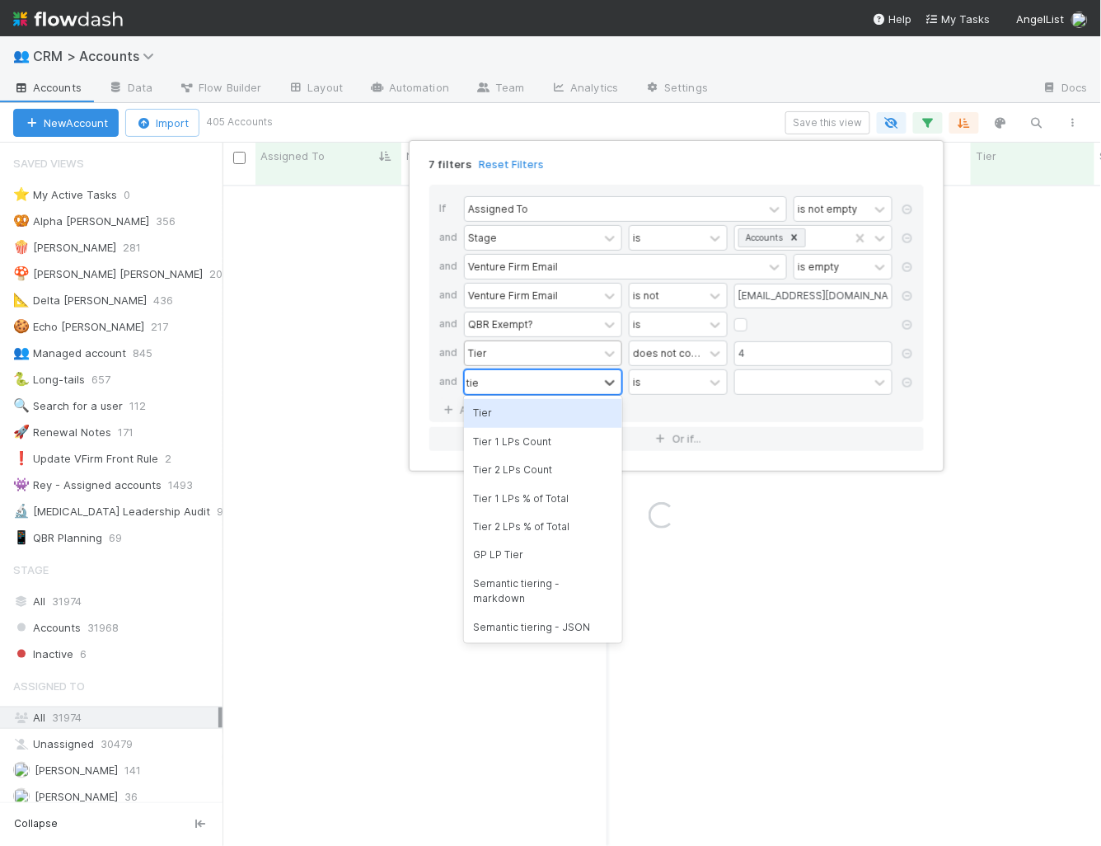
type input "tier"
click at [509, 412] on div "Tier" at bounding box center [543, 413] width 158 height 28
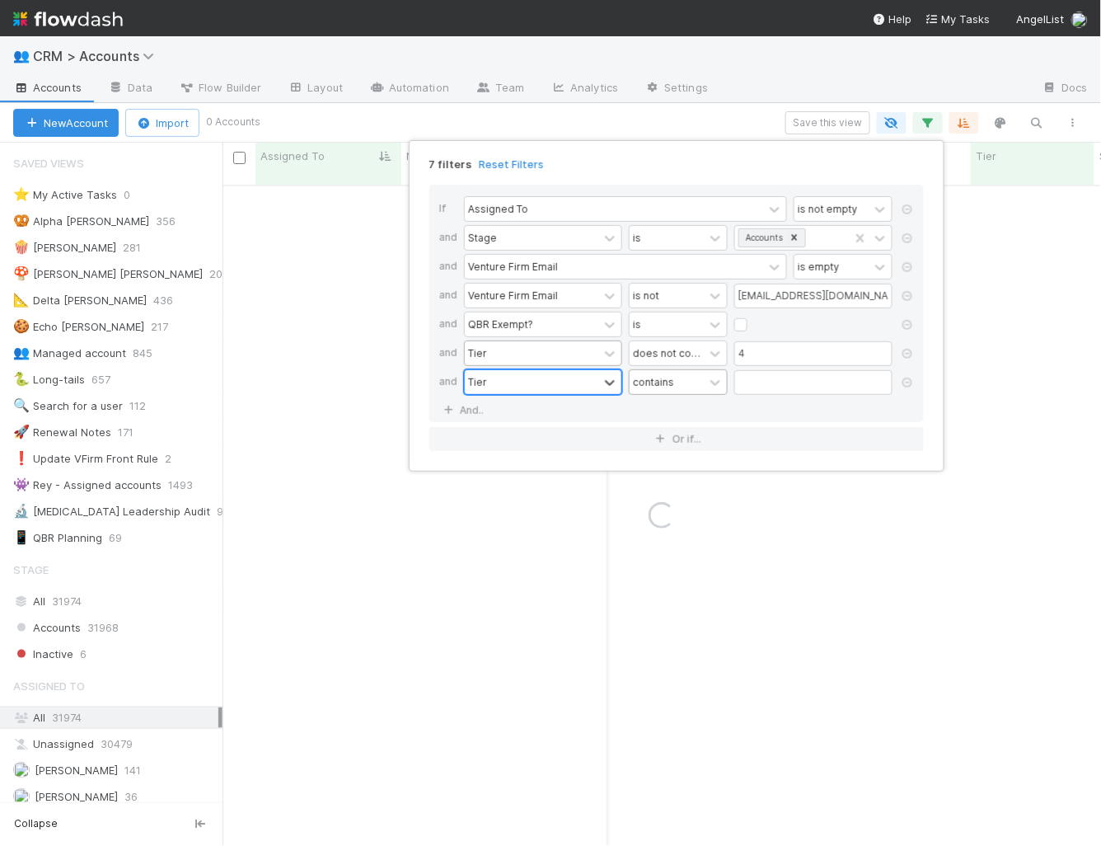
click at [655, 382] on div "contains" at bounding box center [653, 381] width 41 height 15
type input "does"
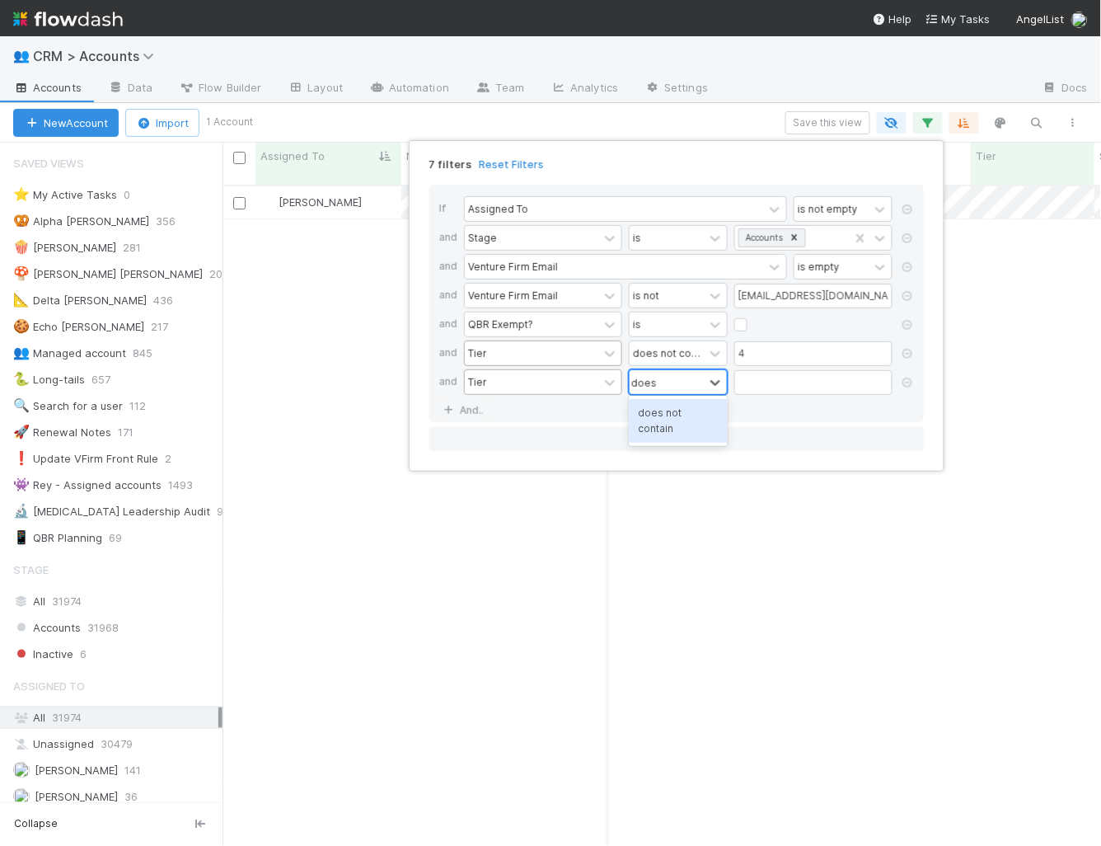
click at [661, 421] on div "does not contain" at bounding box center [678, 421] width 99 height 44
click at [744, 382] on input "text" at bounding box center [813, 382] width 158 height 25
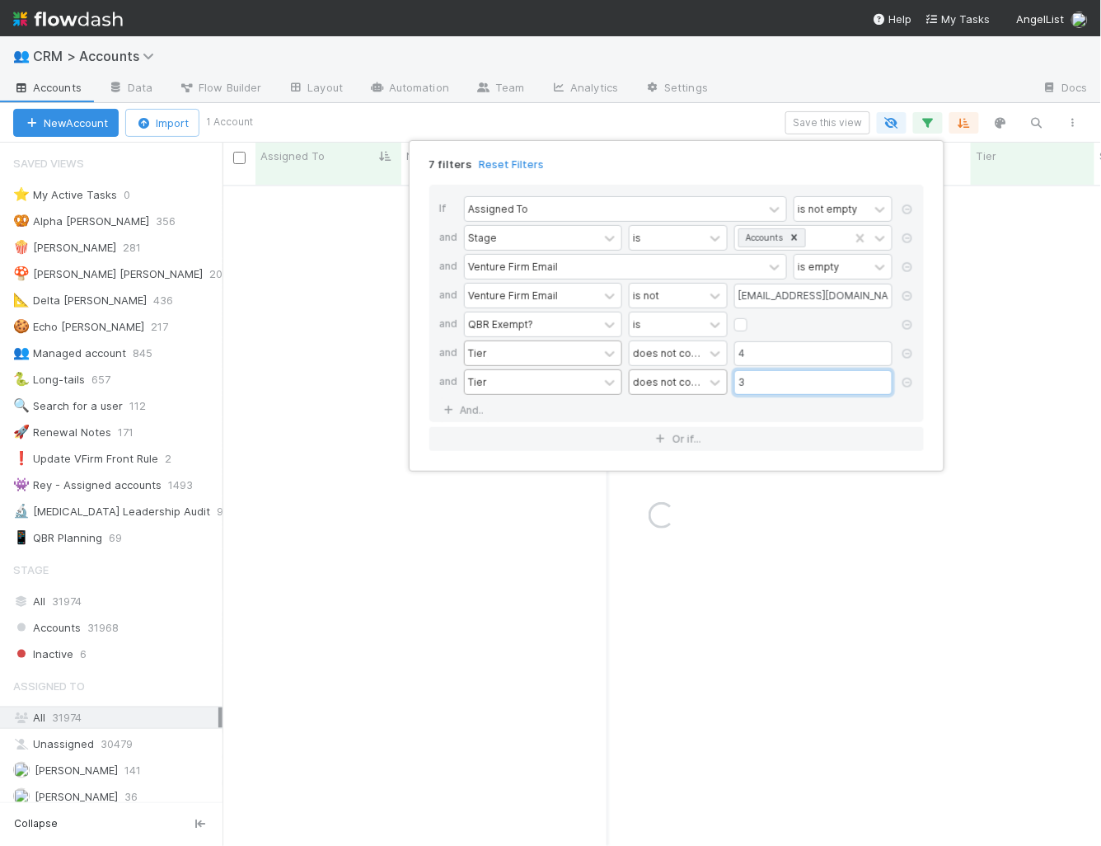
type input "3"
click at [713, 170] on div "7 filters Reset Filters If Assigned To is not empty and Stage is Accounts and V…" at bounding box center [676, 306] width 521 height 317
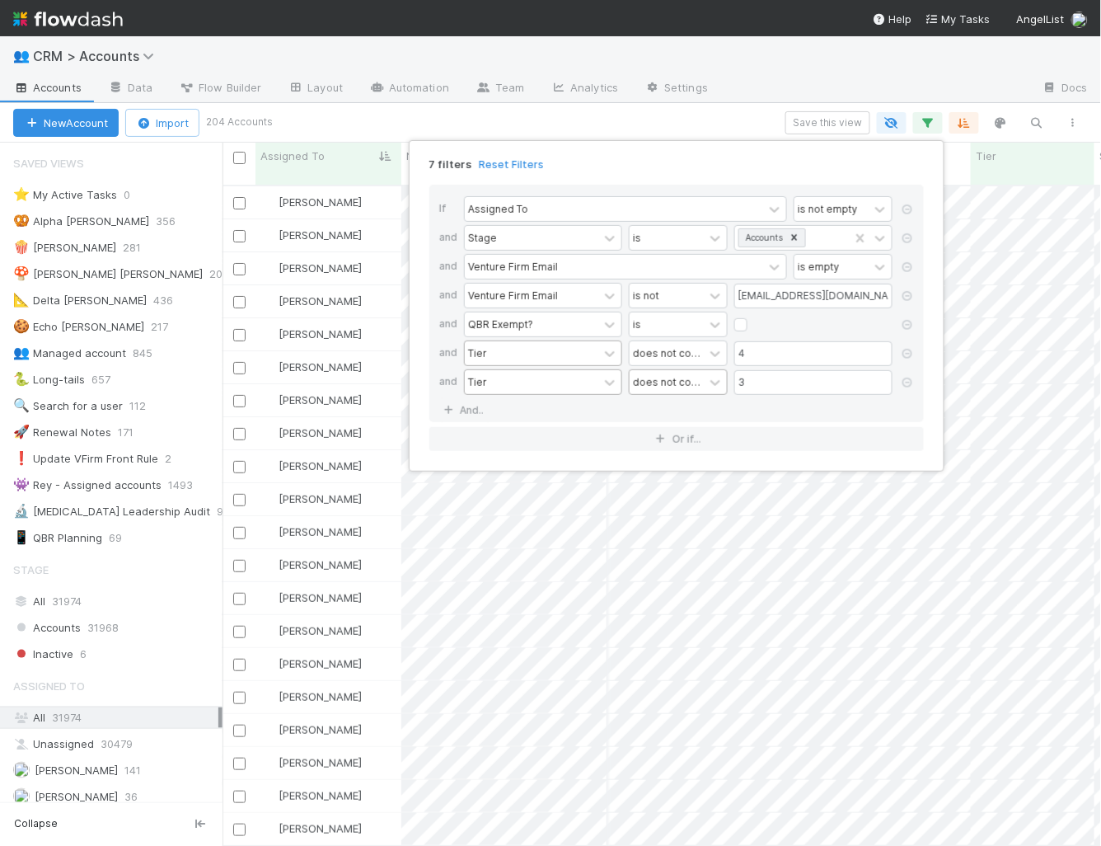
click at [618, 136] on div "7 filters Reset Filters If Assigned To is not empty and Stage is Accounts and V…" at bounding box center [550, 423] width 1101 height 846
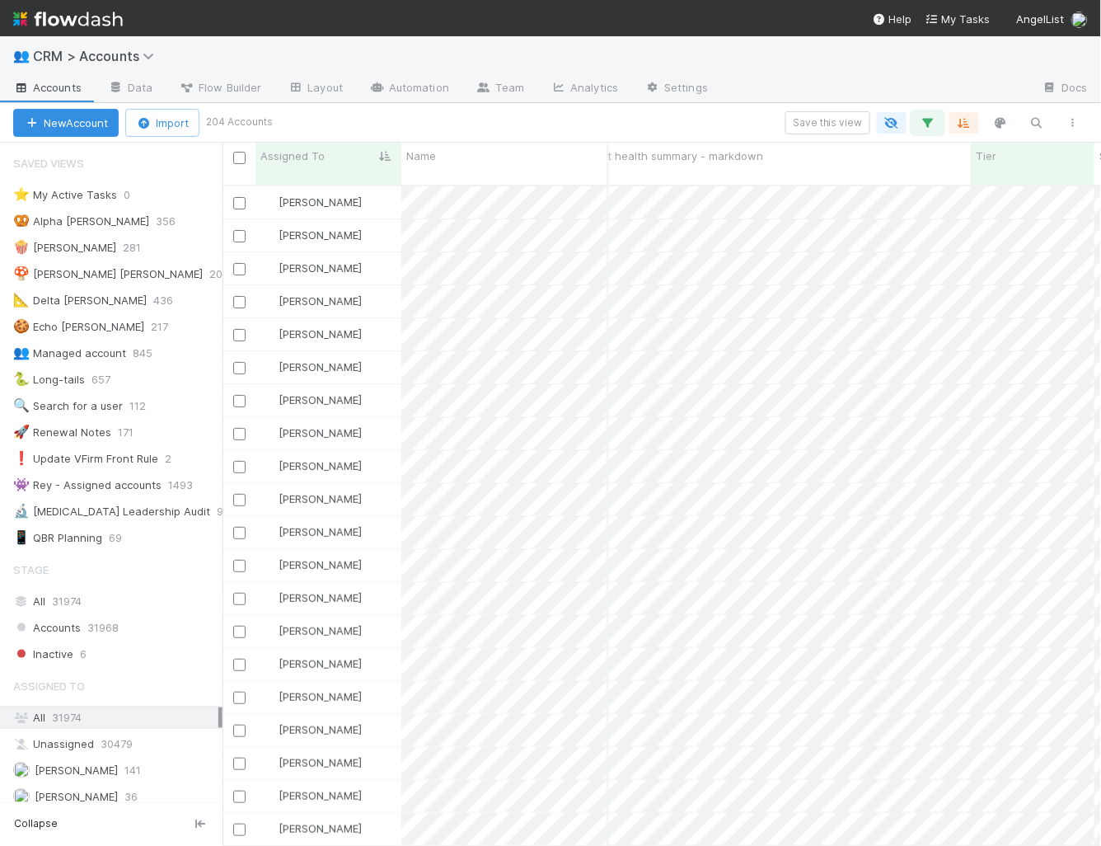
click at [927, 123] on icon "button" at bounding box center [928, 122] width 16 height 15
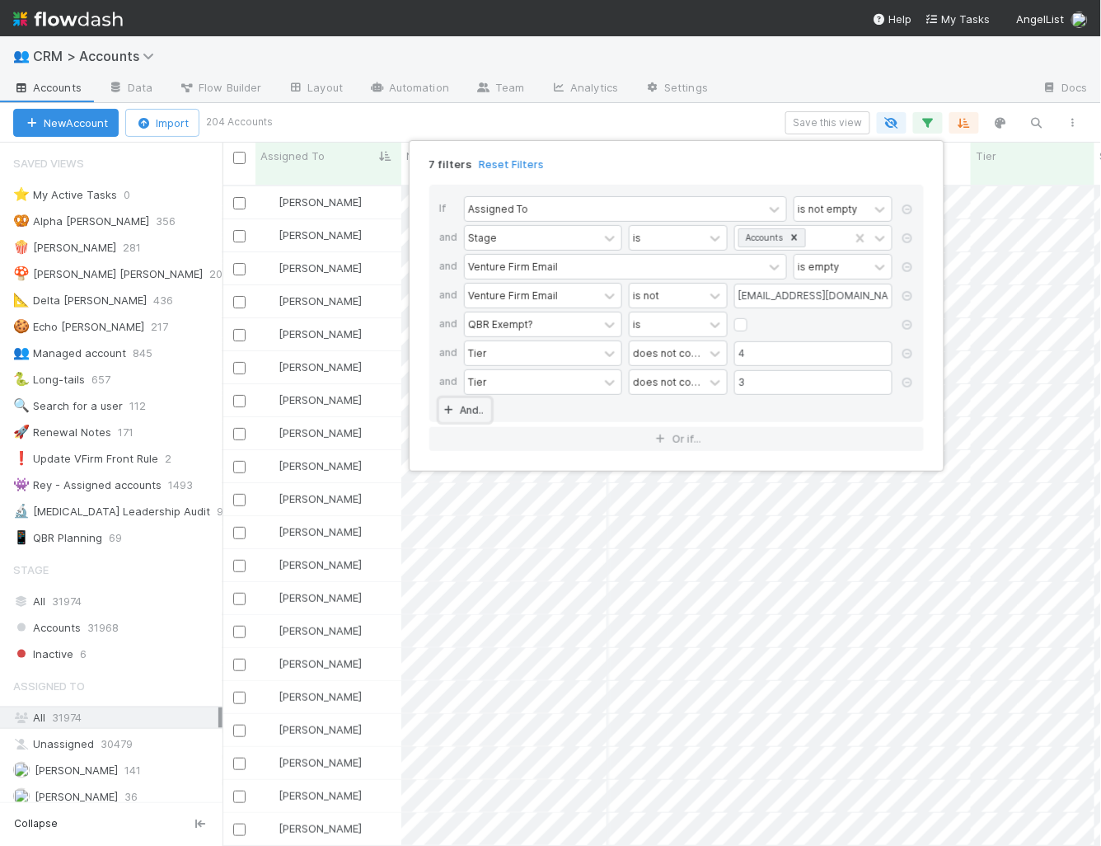
click at [464, 402] on link "And.." at bounding box center [465, 410] width 52 height 24
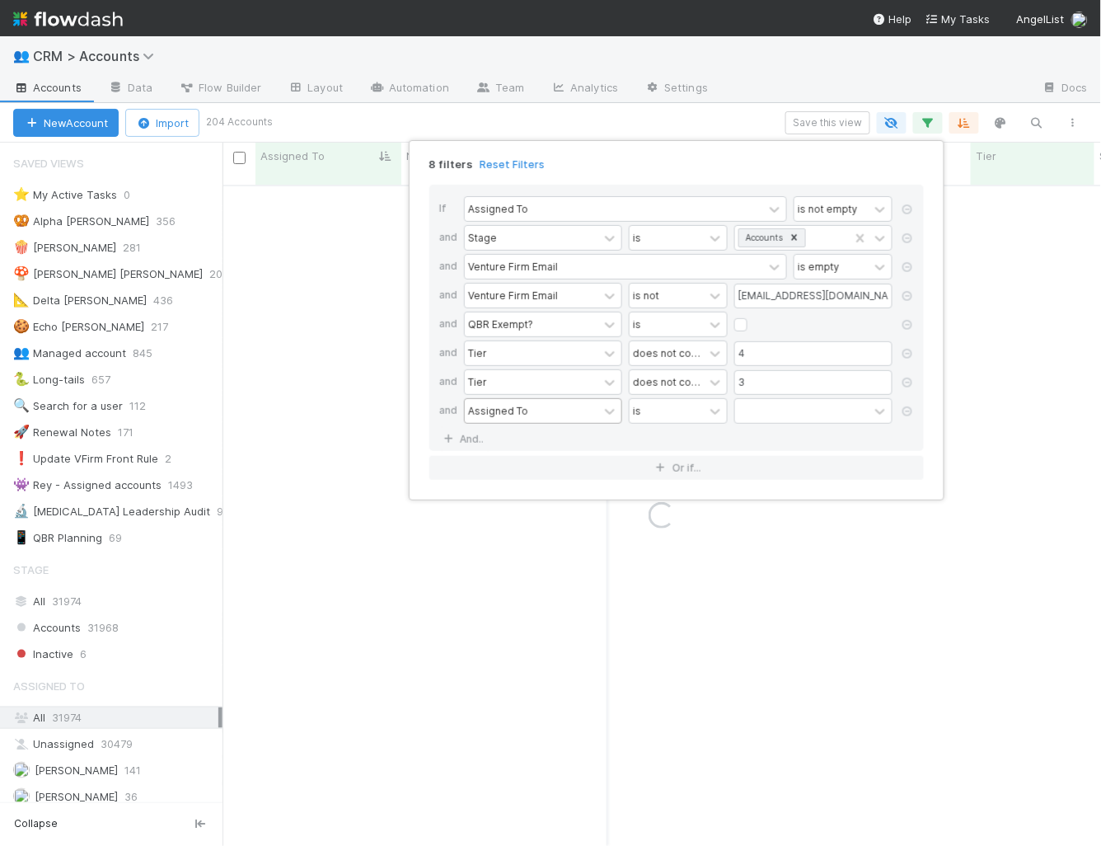
click at [510, 403] on div "Assigned To" at bounding box center [498, 410] width 60 height 15
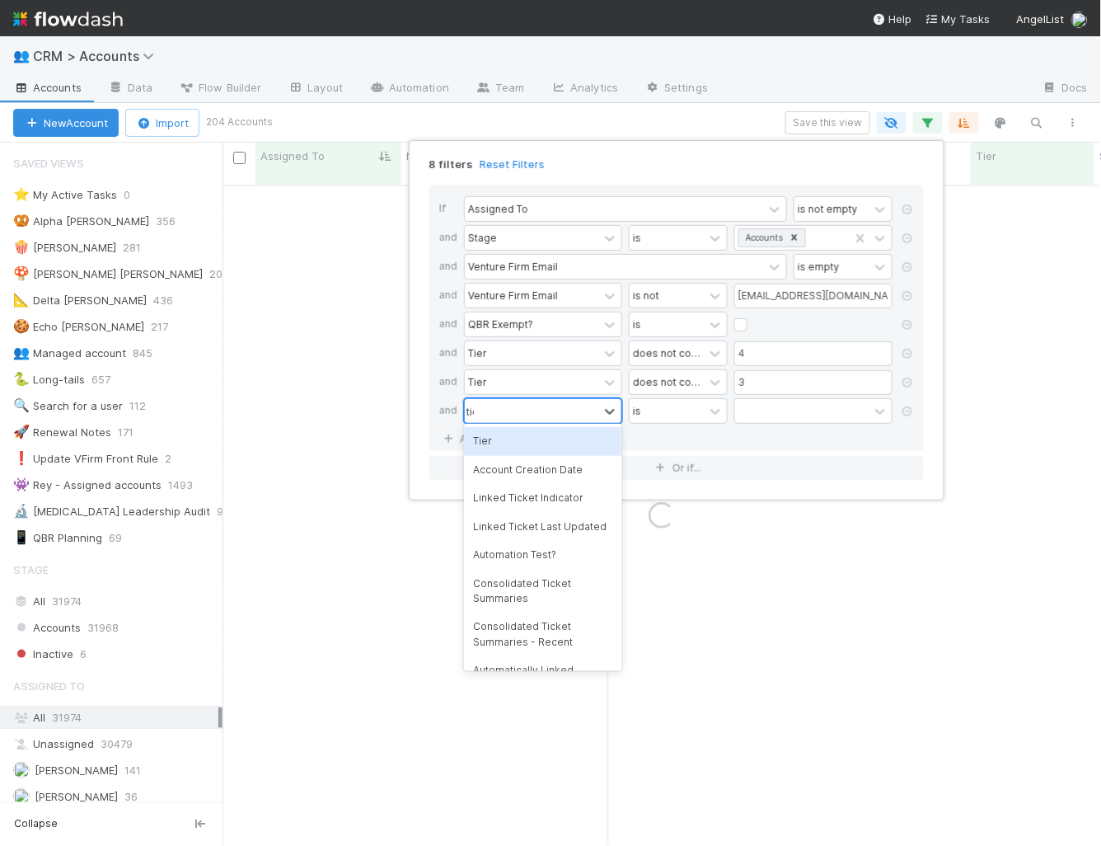
type input "tier"
click at [515, 438] on div "Tier" at bounding box center [543, 441] width 158 height 28
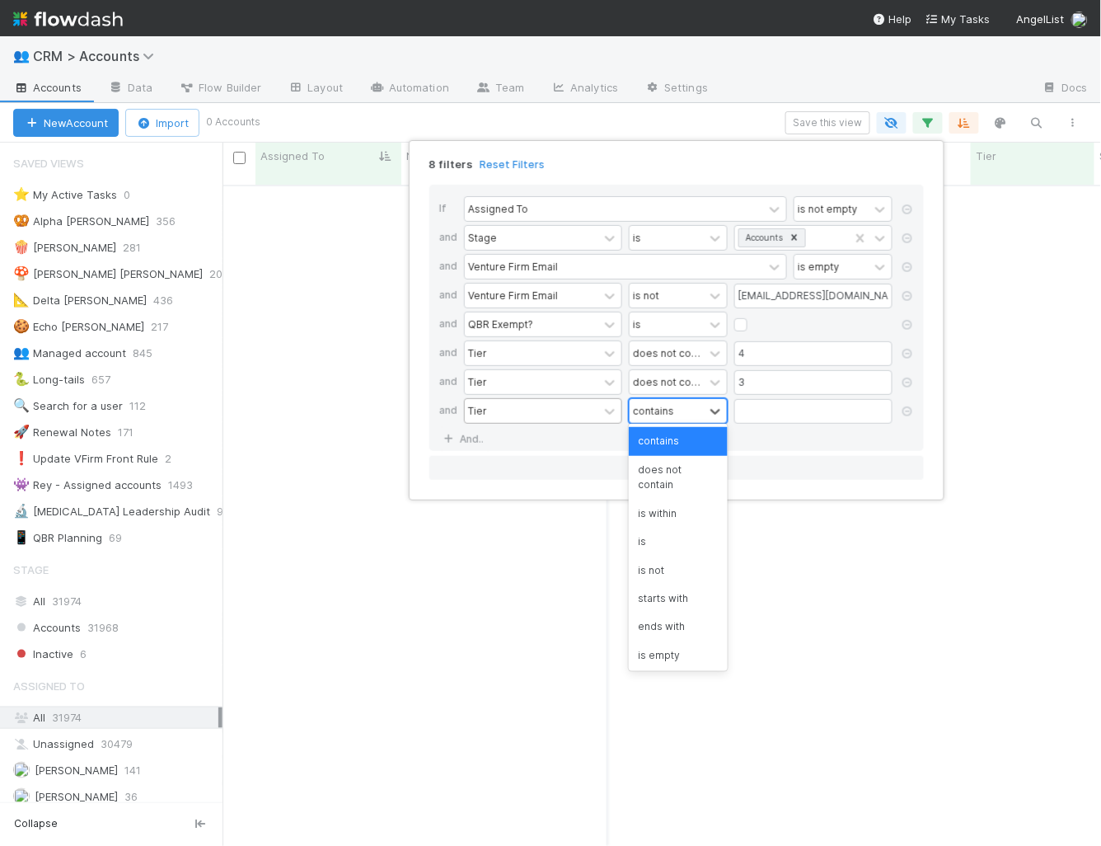
click at [661, 410] on div "contains" at bounding box center [653, 410] width 41 height 15
click at [680, 669] on div "is not empty" at bounding box center [678, 683] width 99 height 28
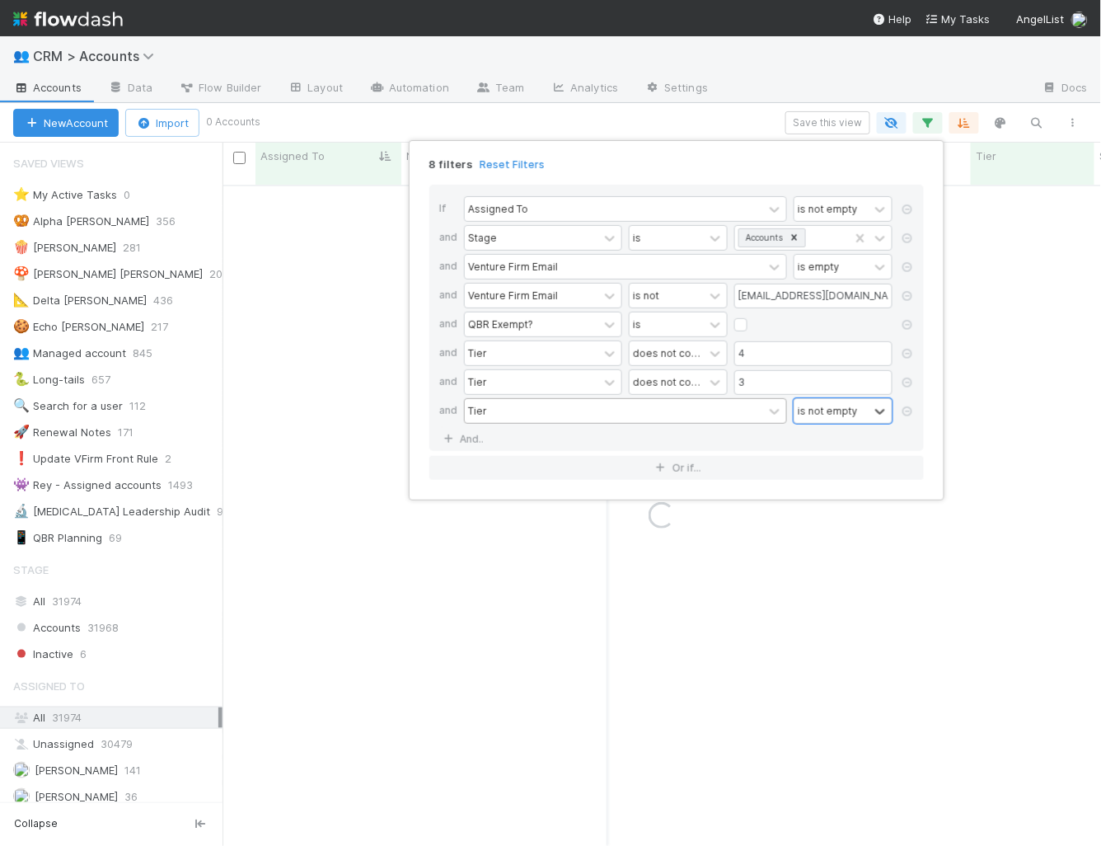
click at [639, 179] on div "If Assigned To is not empty and Stage is Accounts and Venture Firm Email is emp…" at bounding box center [676, 331] width 521 height 321
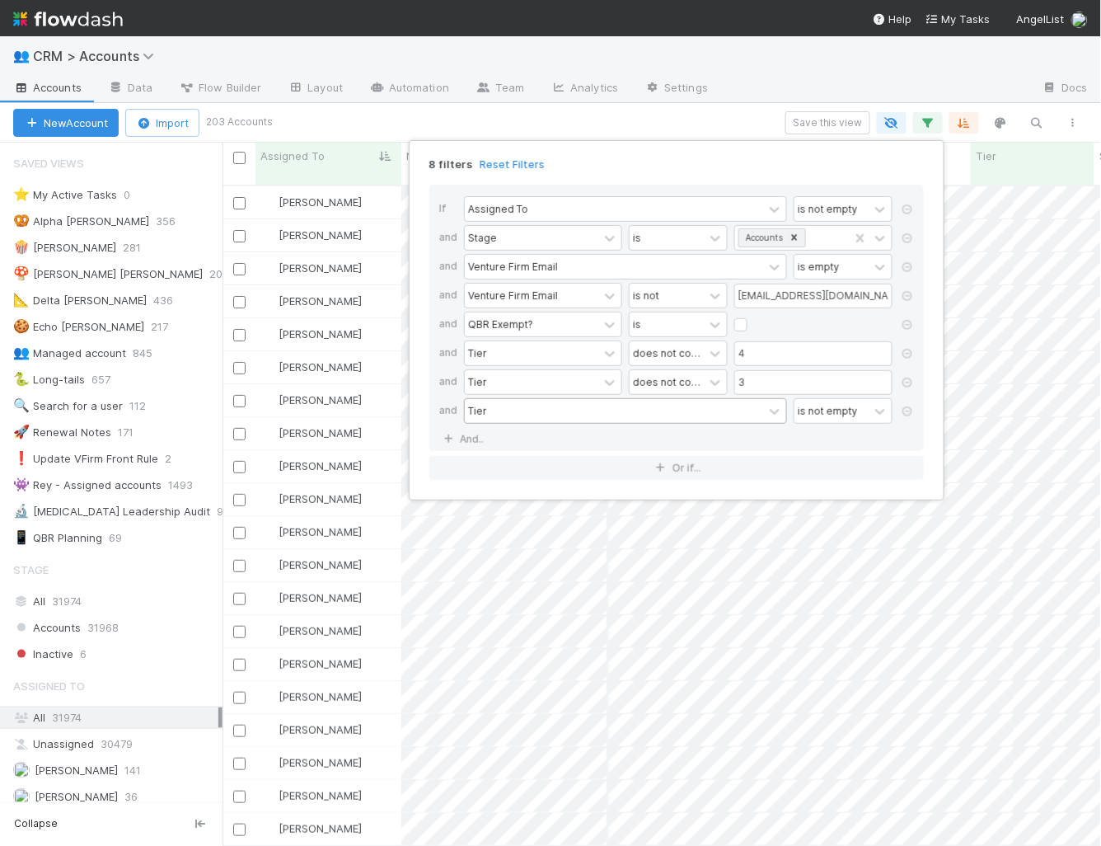
scroll to position [1, 1]
click at [638, 120] on div "8 filters Reset Filters If Assigned To is not empty and Stage is Accounts and V…" at bounding box center [550, 423] width 1101 height 846
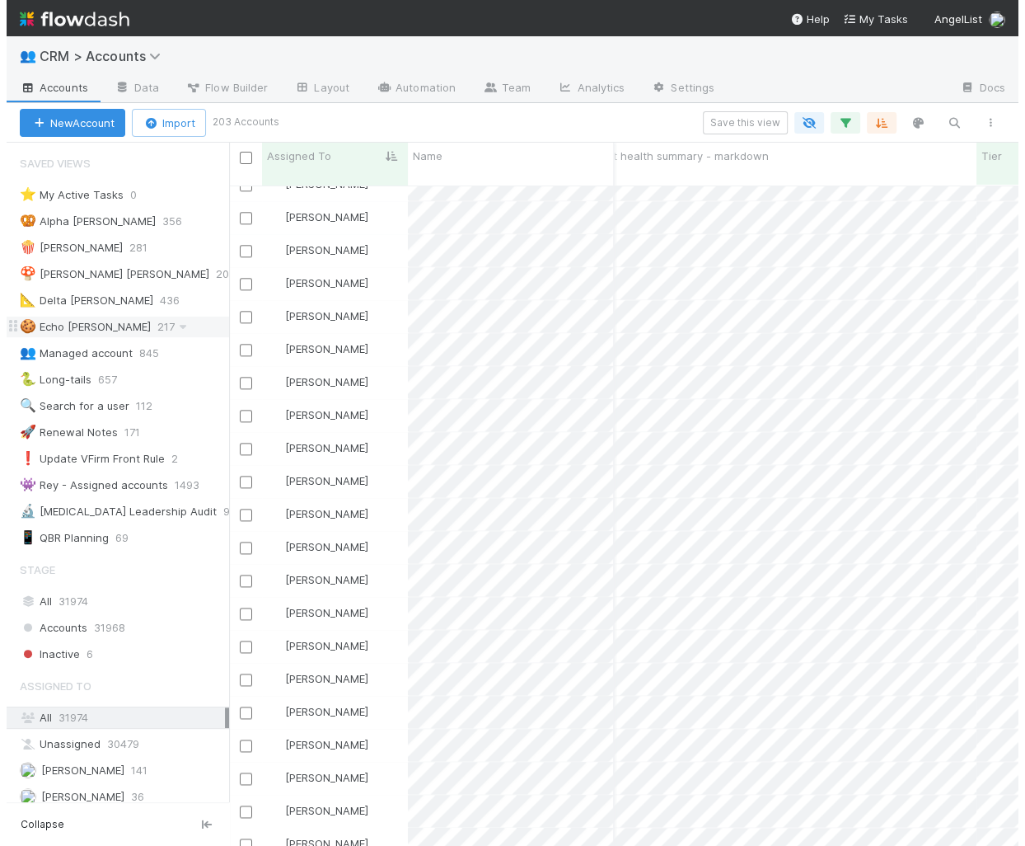
scroll to position [674, 803]
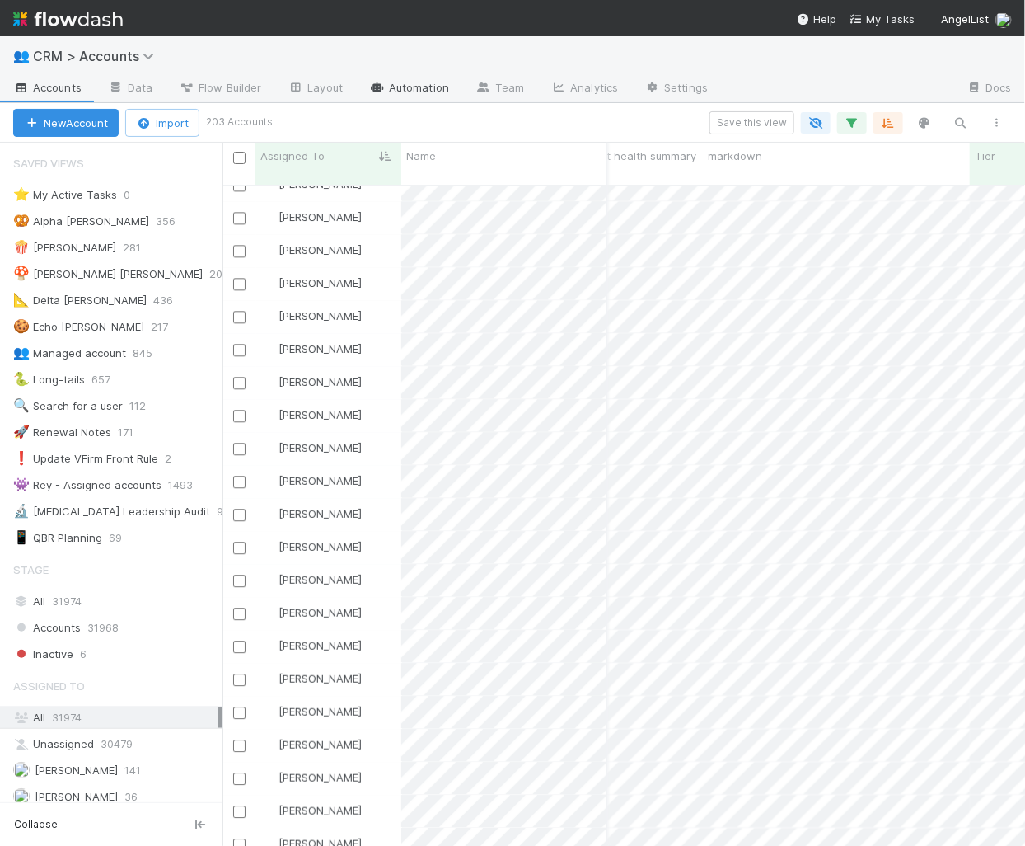
click at [434, 91] on link "Automation" at bounding box center [409, 89] width 106 height 26
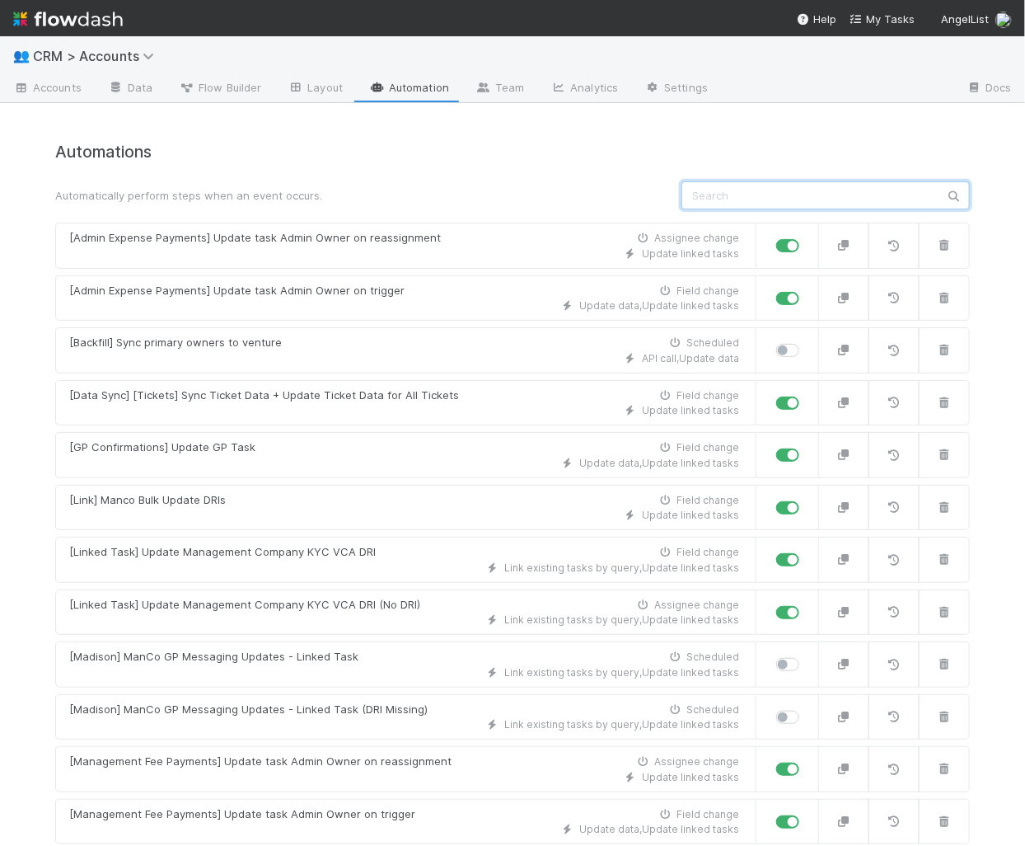
click at [730, 195] on input "text" at bounding box center [826, 195] width 289 height 28
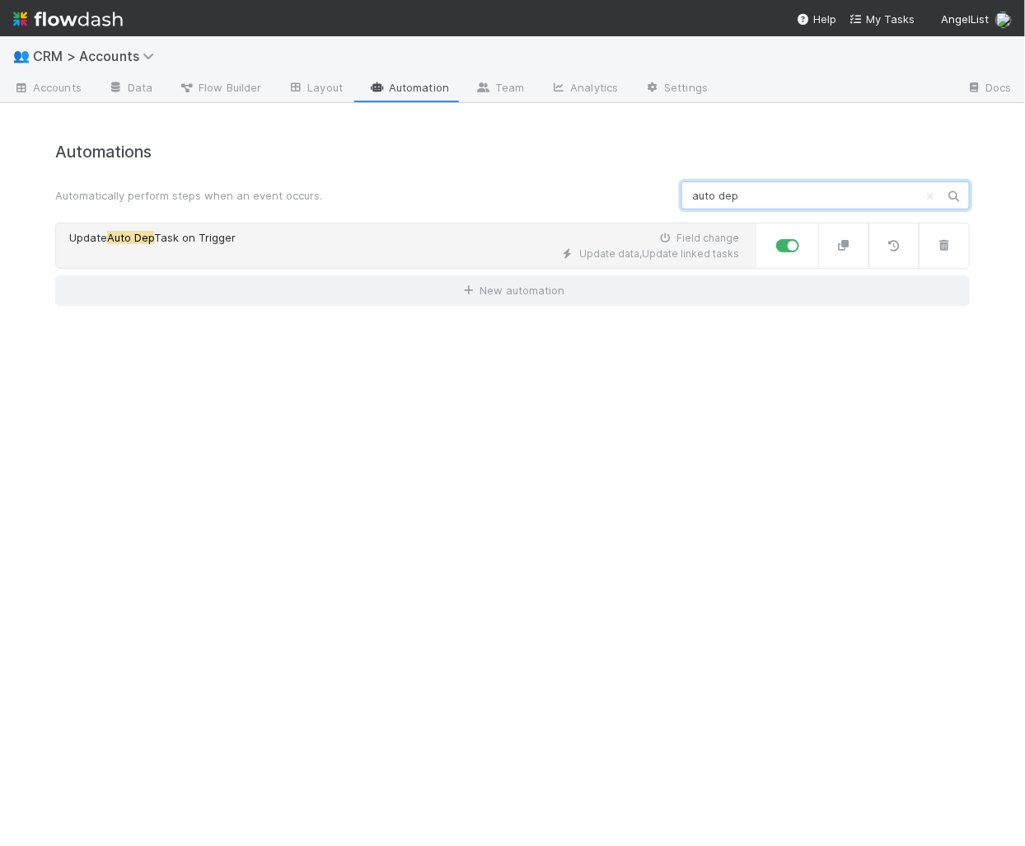
type input "auto dep"
click at [417, 257] on div "Update data , Update linked tasks" at bounding box center [404, 253] width 670 height 15
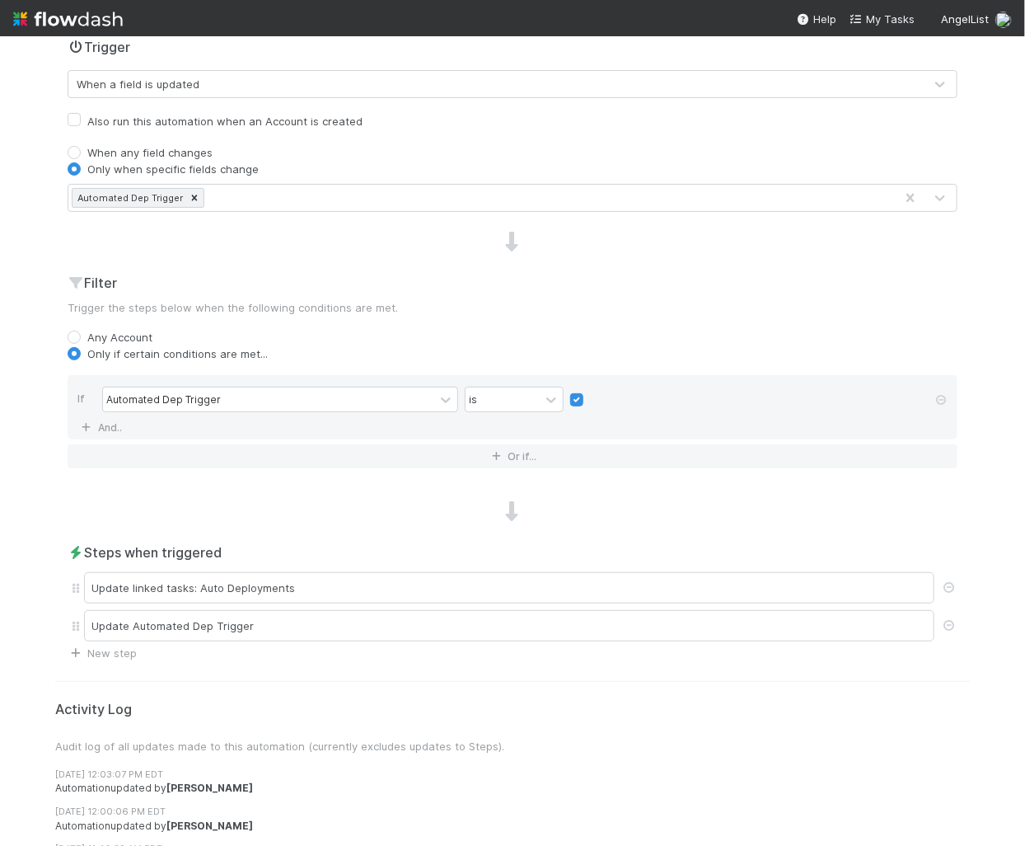
scroll to position [425, 0]
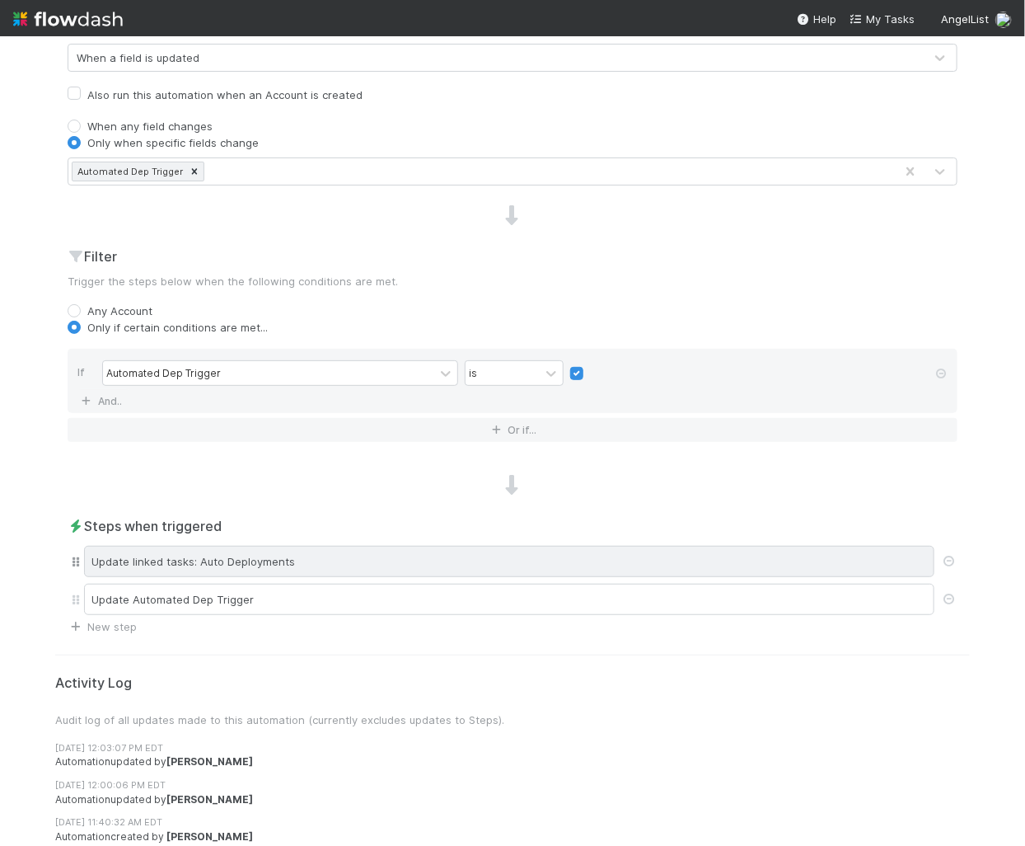
click at [224, 558] on div "Update linked tasks: Auto Deployments" at bounding box center [509, 561] width 851 height 31
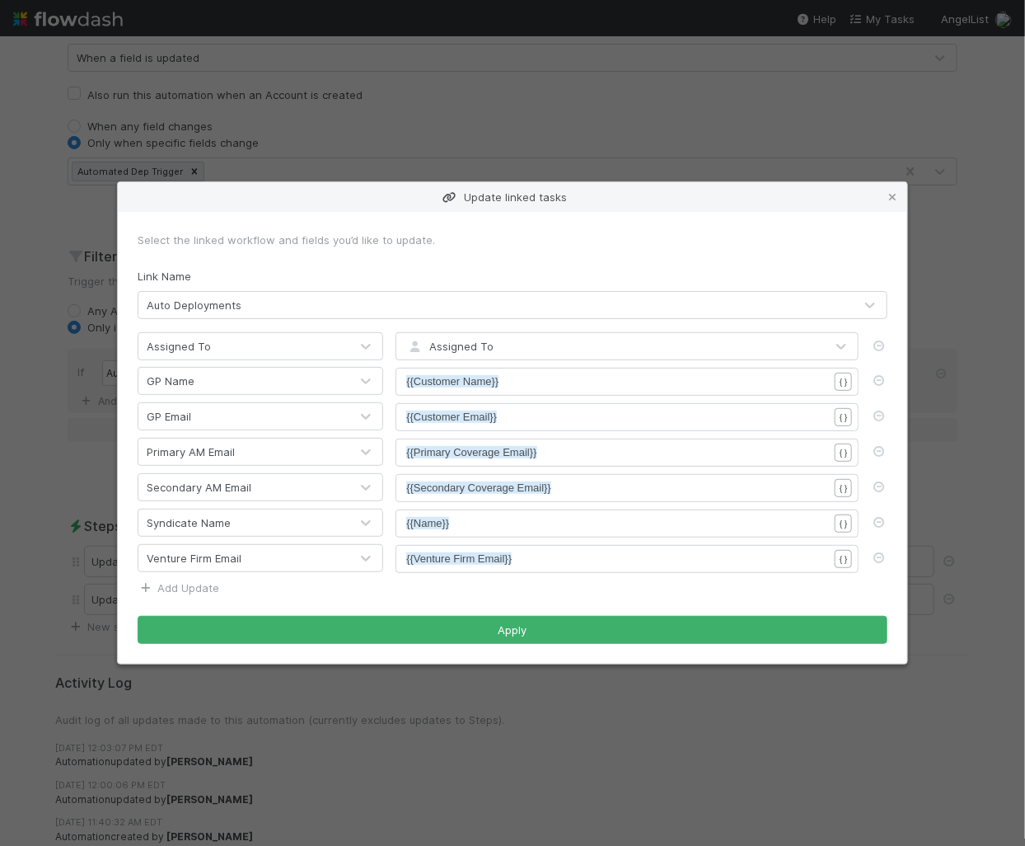
click at [195, 592] on link "Add Update" at bounding box center [179, 587] width 82 height 13
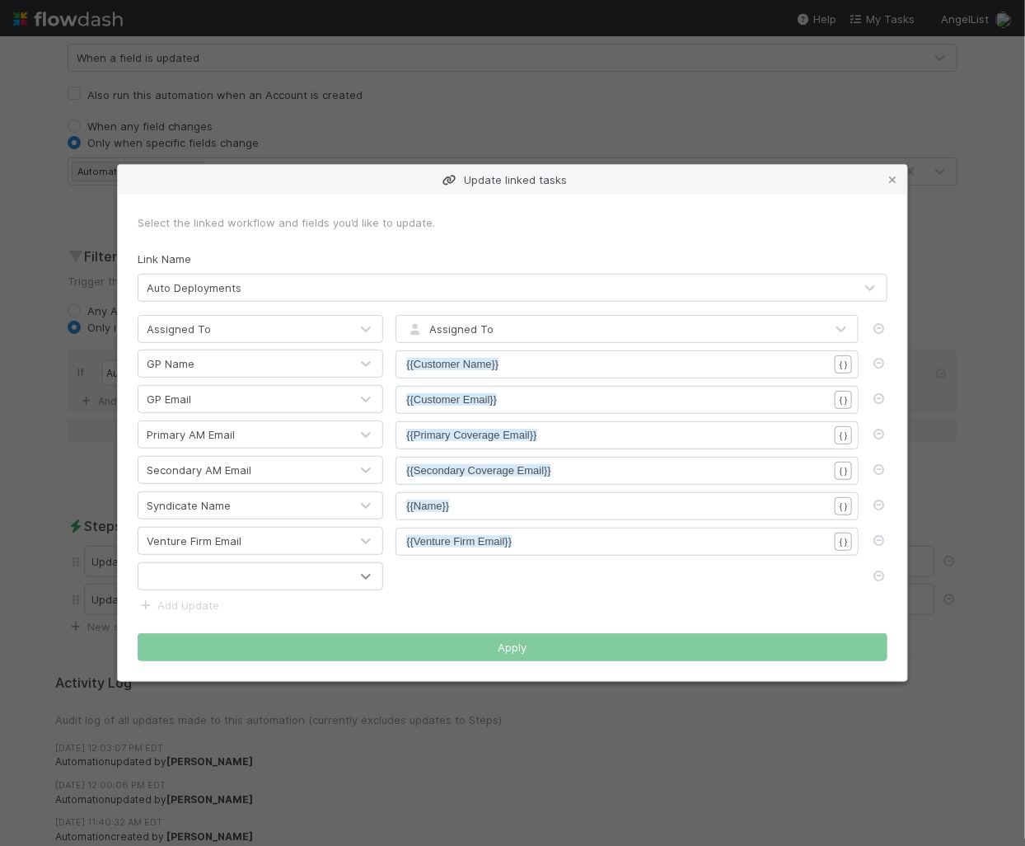
click at [360, 576] on icon at bounding box center [366, 576] width 16 height 16
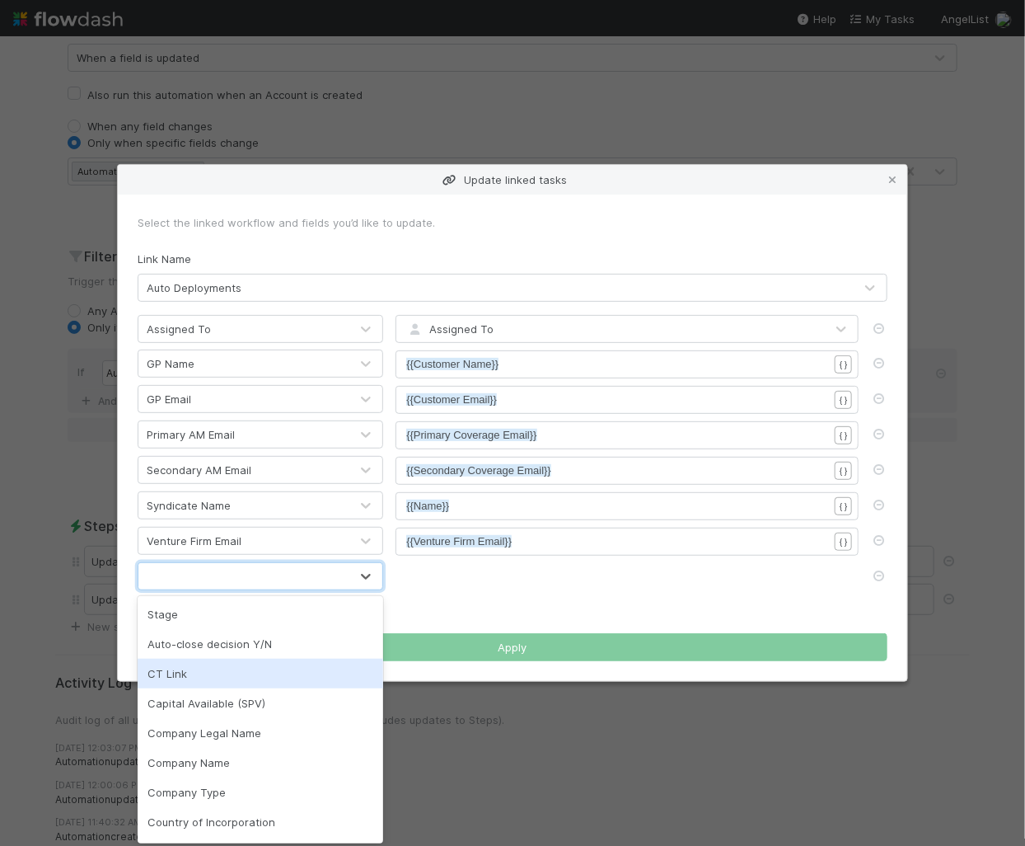
click at [317, 674] on div "CT Link" at bounding box center [261, 674] width 246 height 30
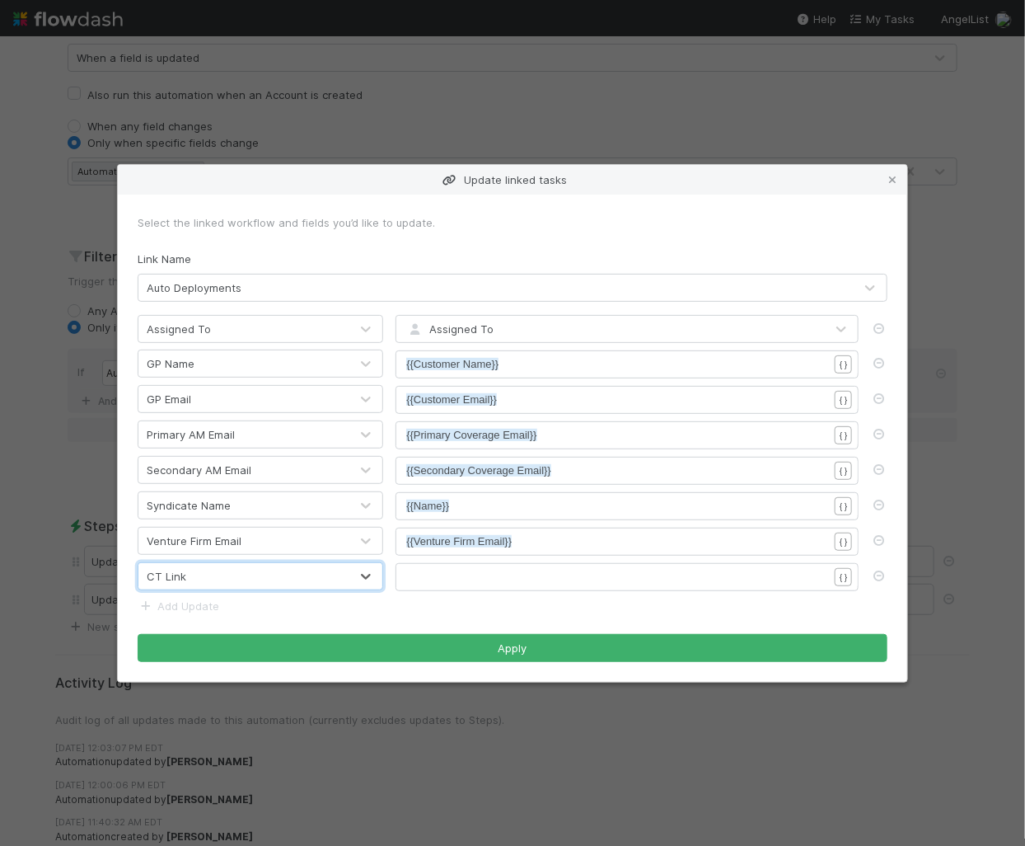
scroll to position [5, 0]
click at [453, 569] on pre "​" at bounding box center [617, 577] width 422 height 16
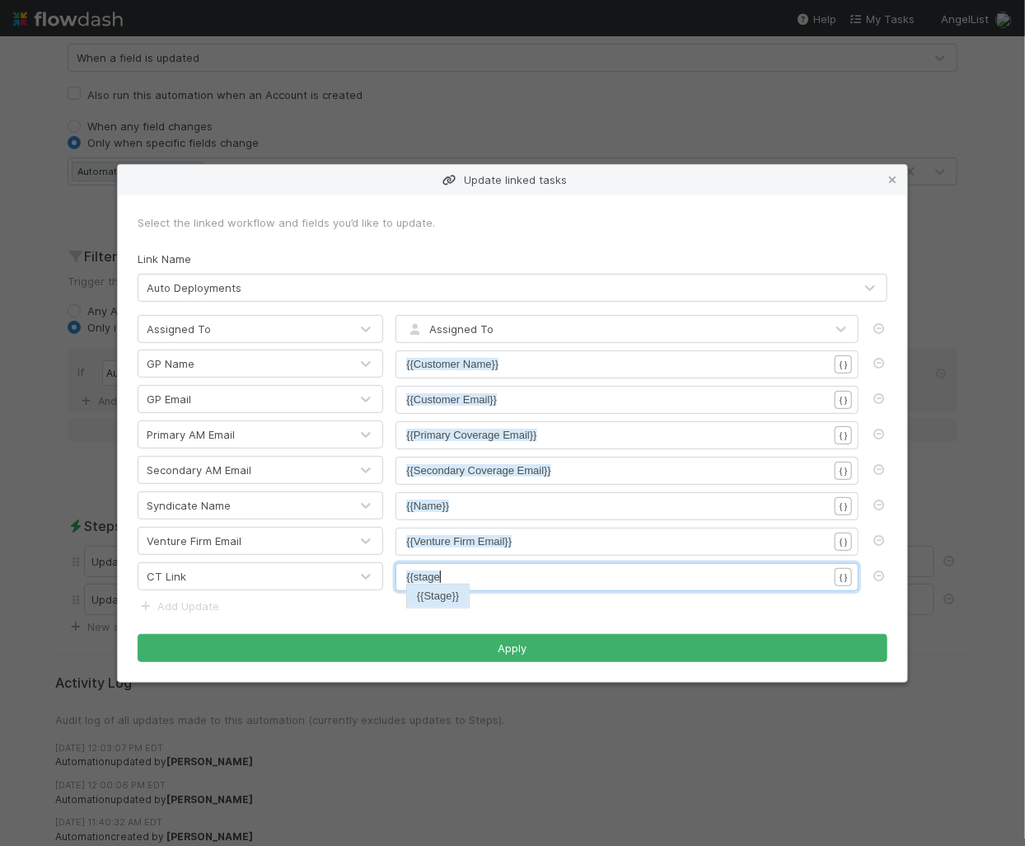
scroll to position [5, 31]
type textarea "{{stage"
click at [880, 574] on icon at bounding box center [879, 575] width 16 height 11
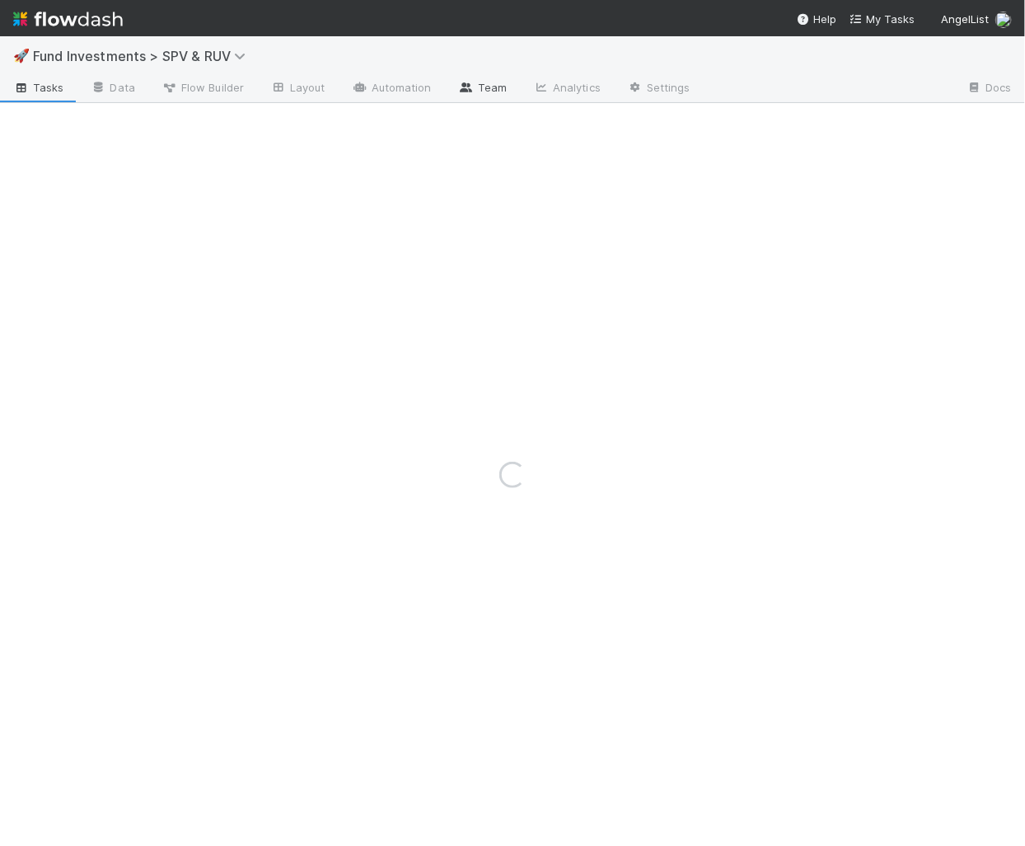
click at [514, 86] on link "Team" at bounding box center [482, 89] width 75 height 26
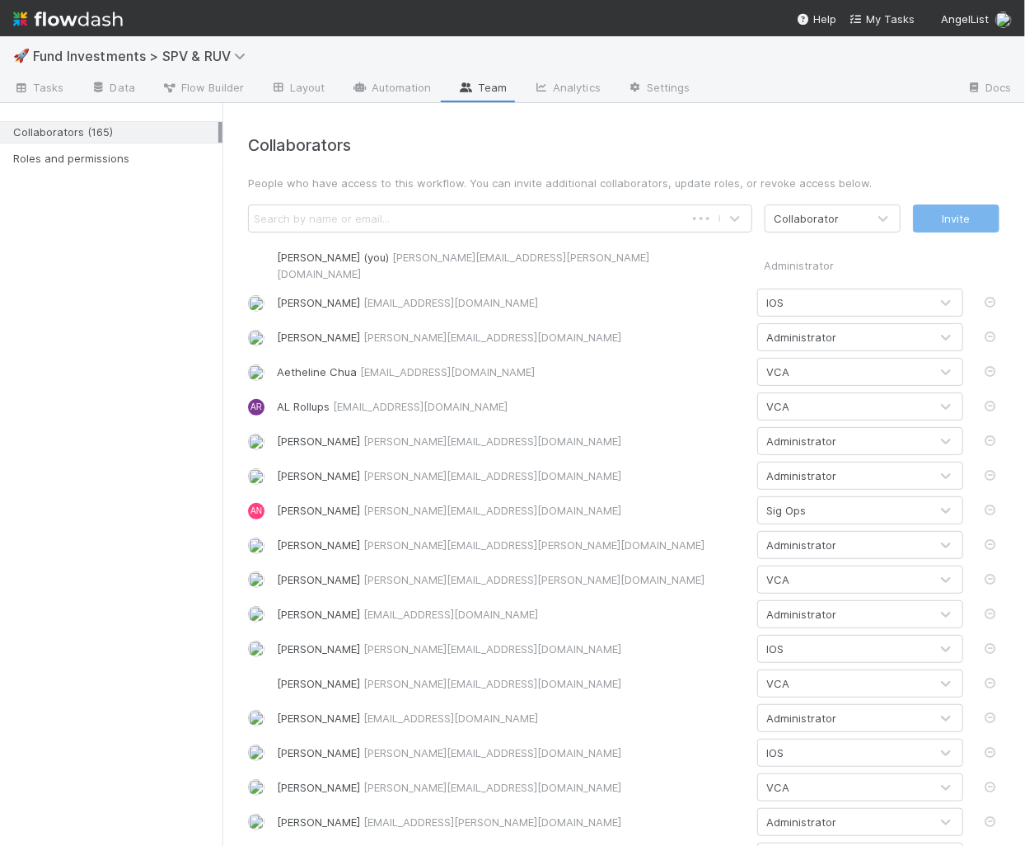
scroll to position [2179, 0]
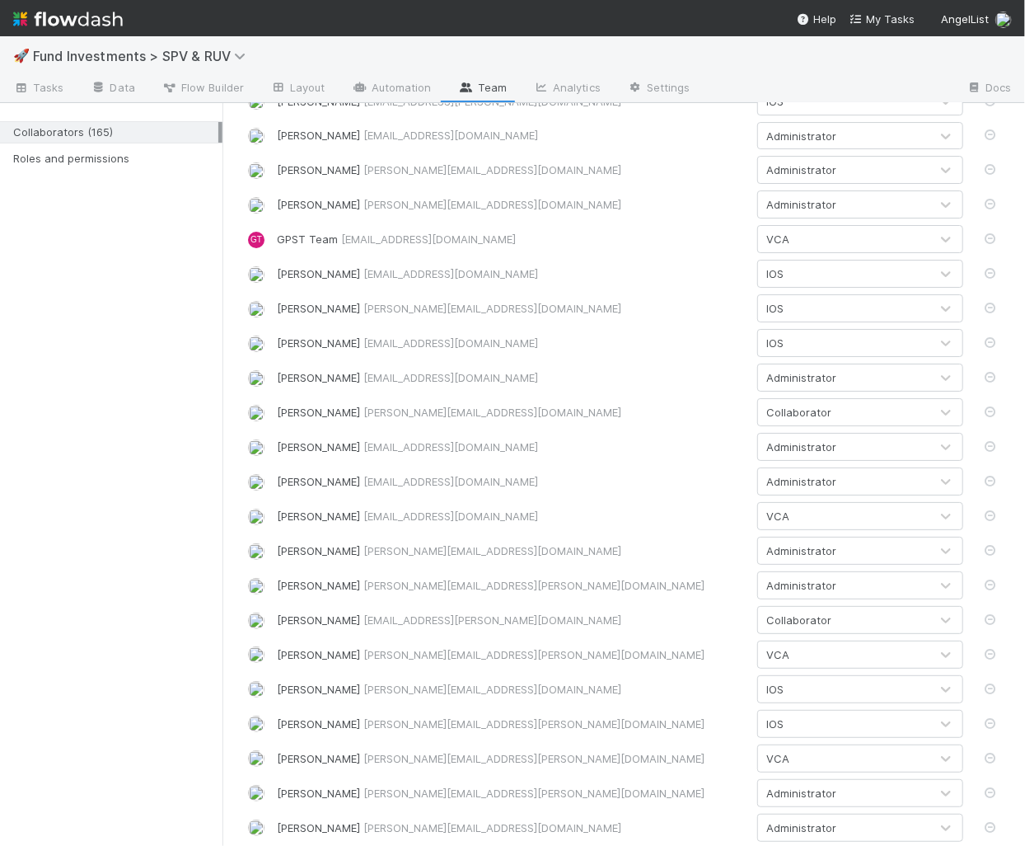
click at [864, 507] on div "VCA" at bounding box center [843, 516] width 171 height 26
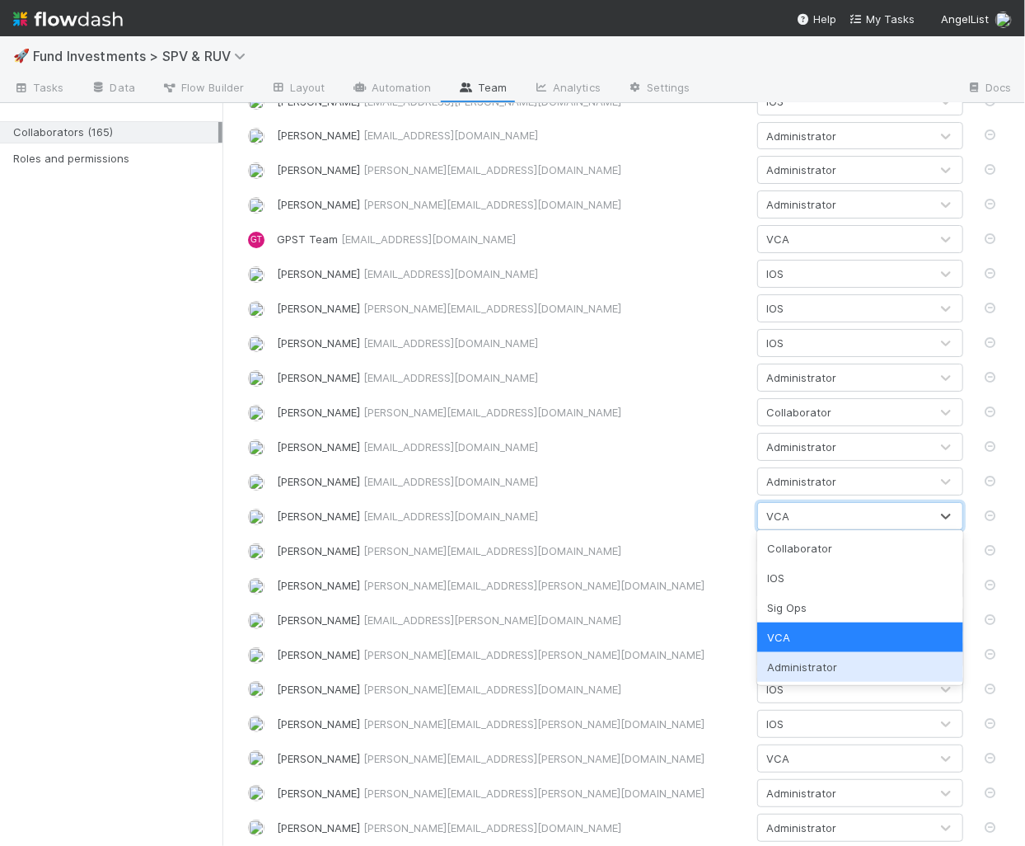
click at [804, 676] on div "Administrator" at bounding box center [861, 667] width 206 height 30
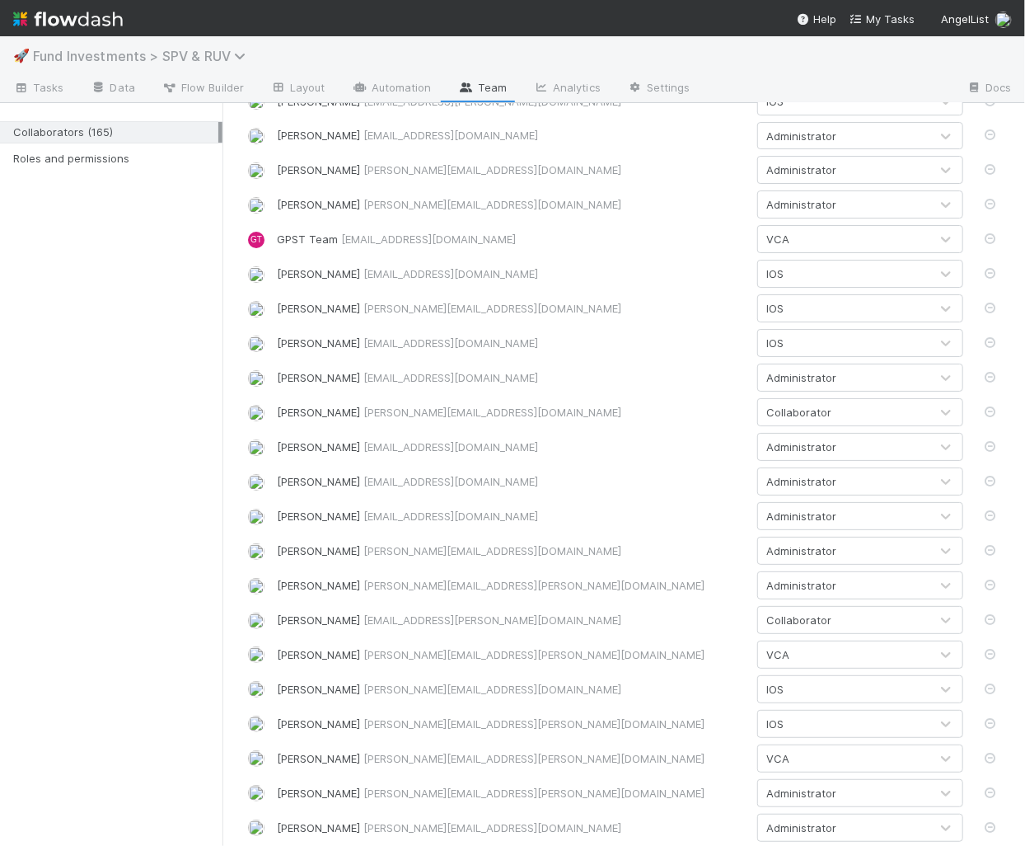
click at [107, 49] on span "Fund Investments > SPV & RUV" at bounding box center [143, 56] width 221 height 16
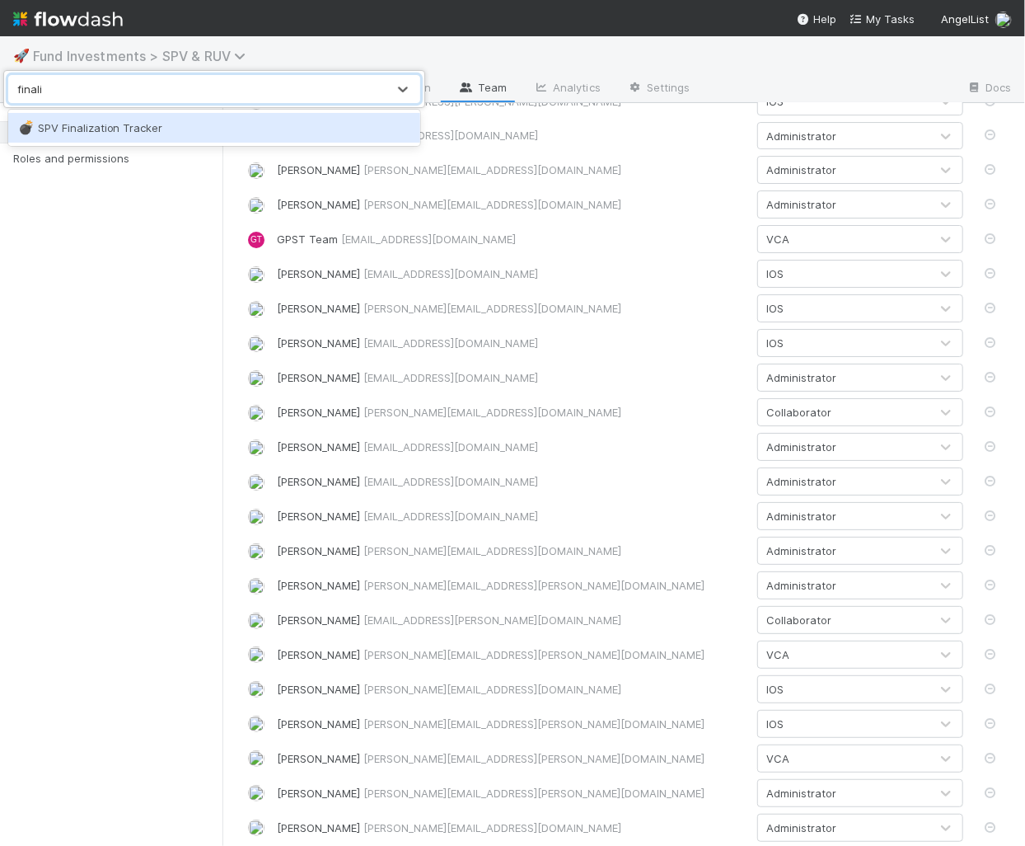
type input "finaliz"
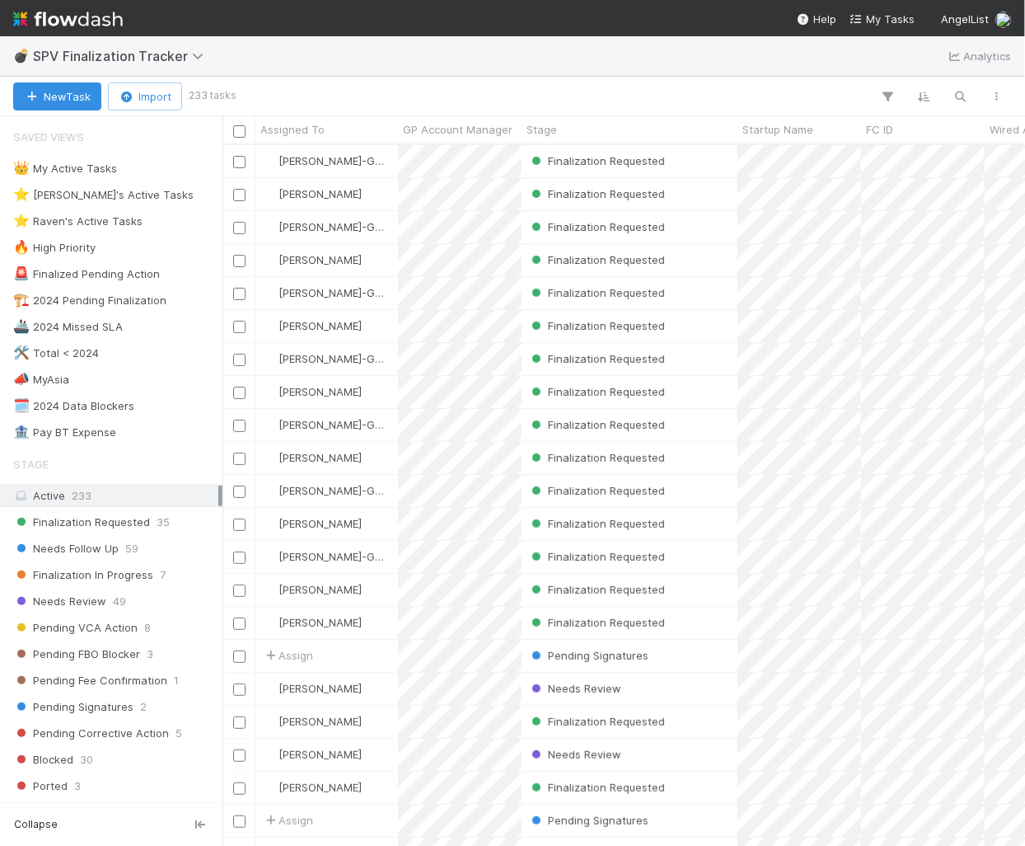
scroll to position [701, 803]
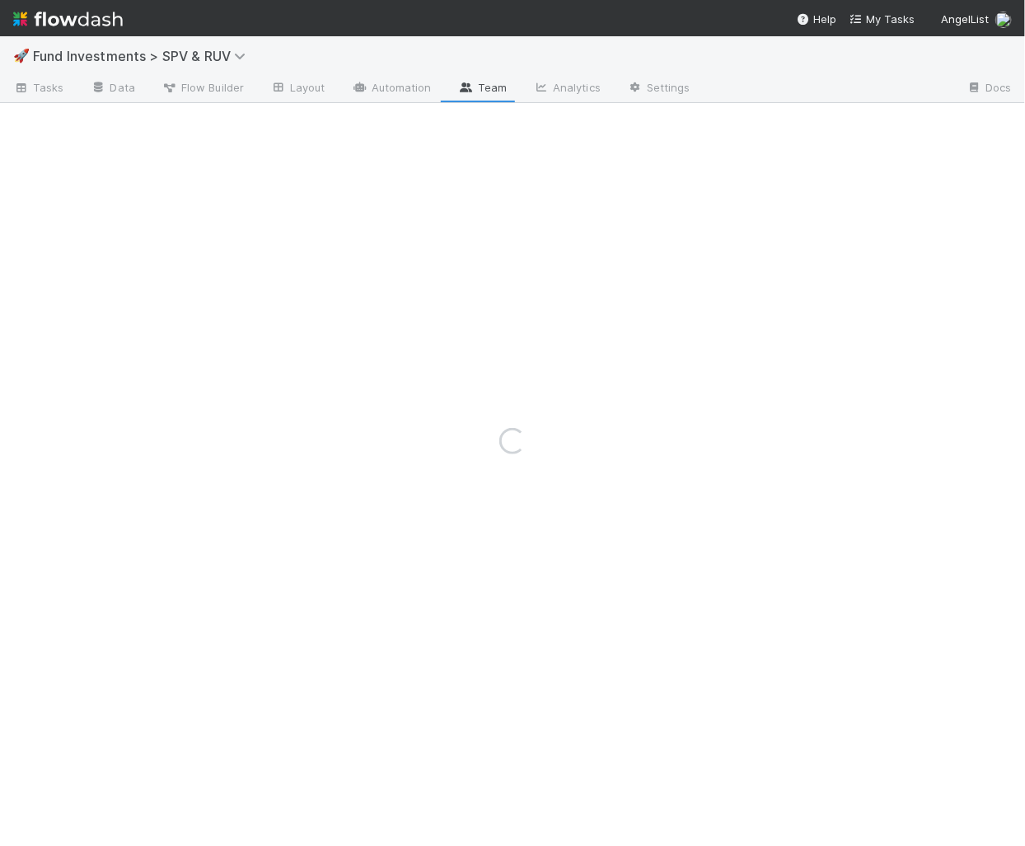
click at [94, 92] on div "Loading..." at bounding box center [512, 440] width 1025 height 809
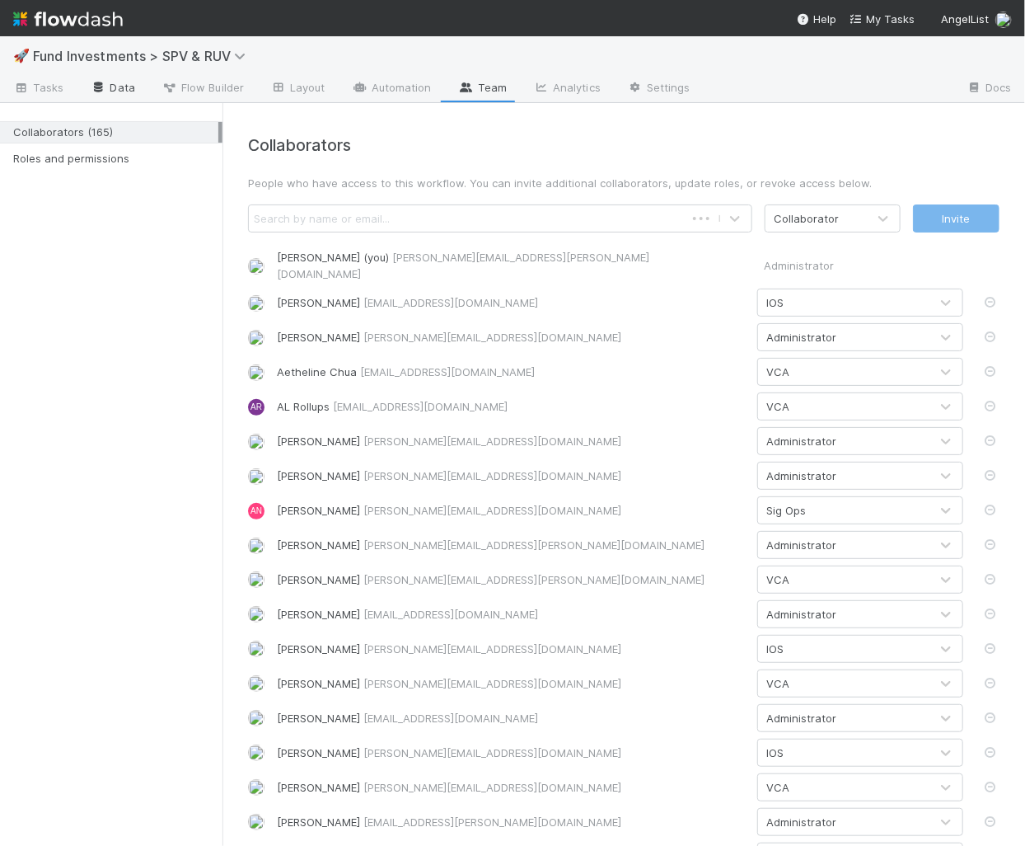
click at [119, 84] on link "Data" at bounding box center [112, 89] width 71 height 26
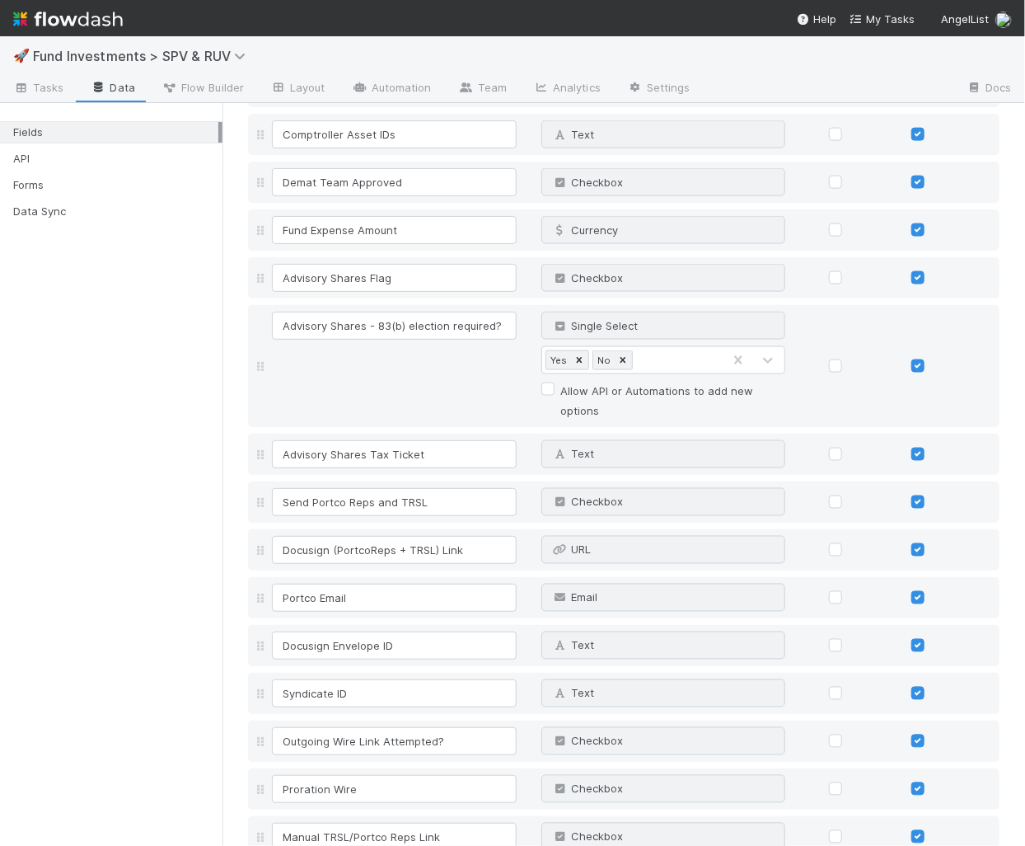
scroll to position [14726, 0]
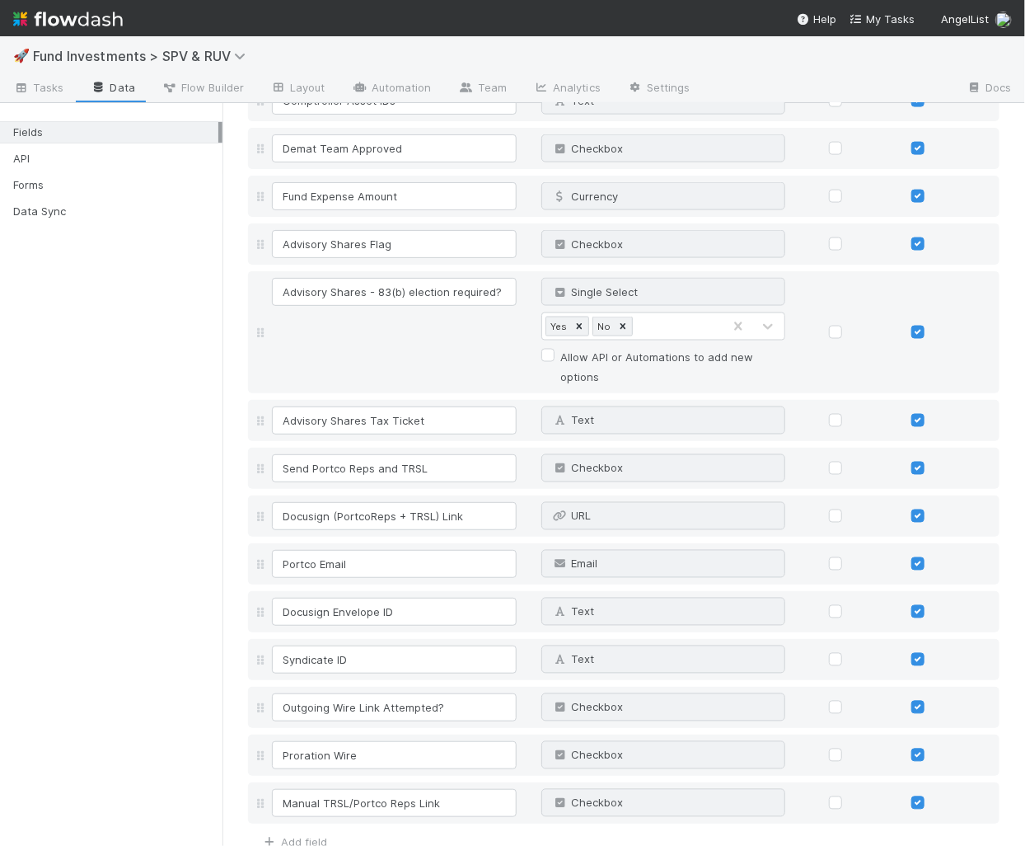
click at [304, 830] on div "Add field" at bounding box center [287, 840] width 79 height 20
click at [303, 835] on link "Add field" at bounding box center [294, 841] width 66 height 13
type input "Meridian Submission Trigger"
click at [629, 837] on div "Text" at bounding box center [647, 850] width 210 height 26
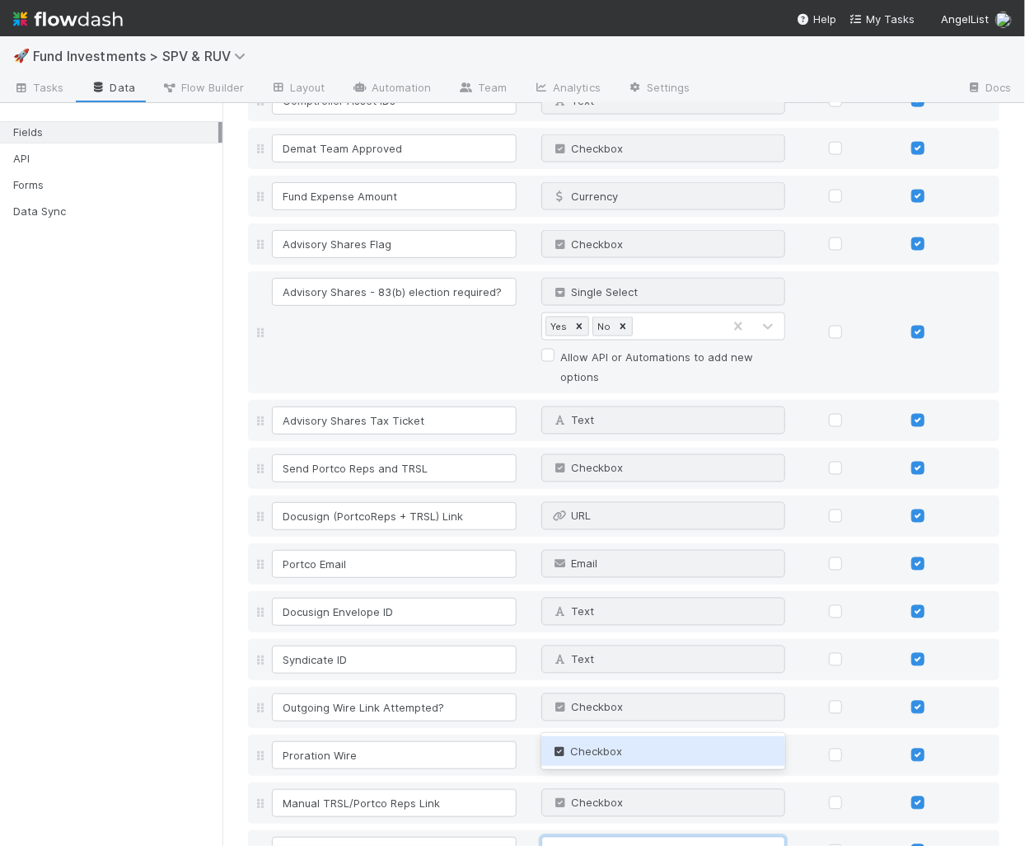
type input "check"
click at [586, 756] on span "Checkbox" at bounding box center [587, 750] width 72 height 13
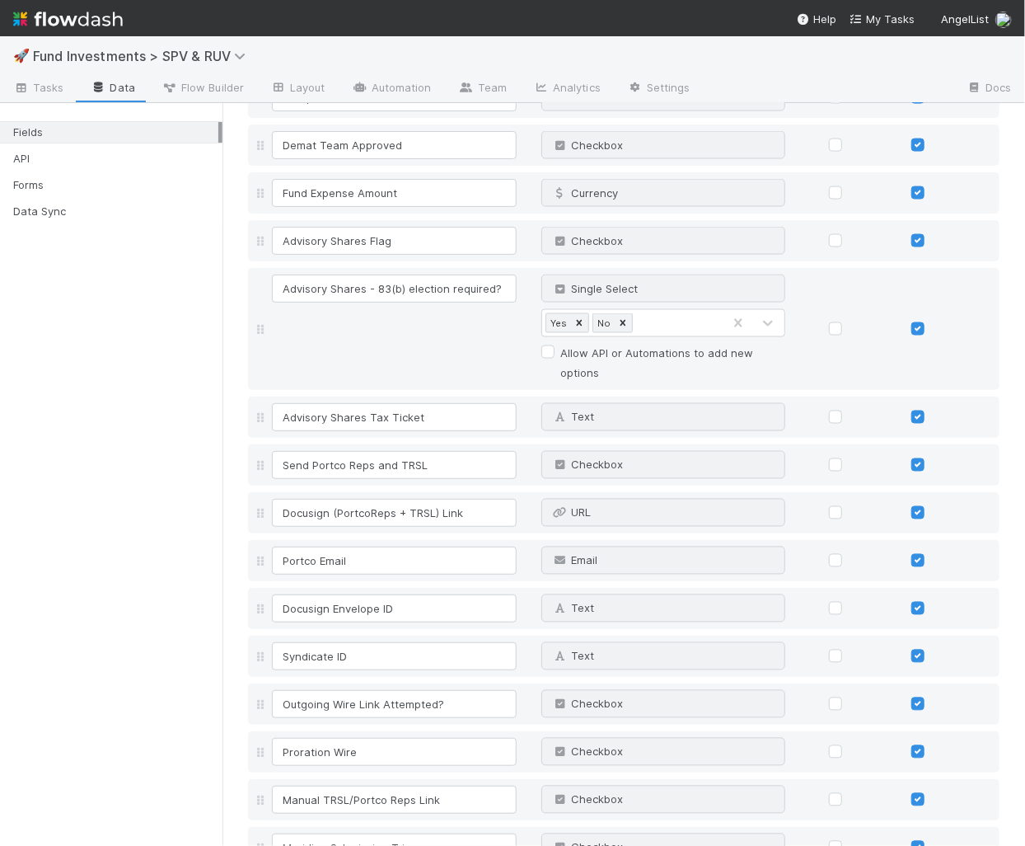
scroll to position [14818, 0]
